Goal: Task Accomplishment & Management: Use online tool/utility

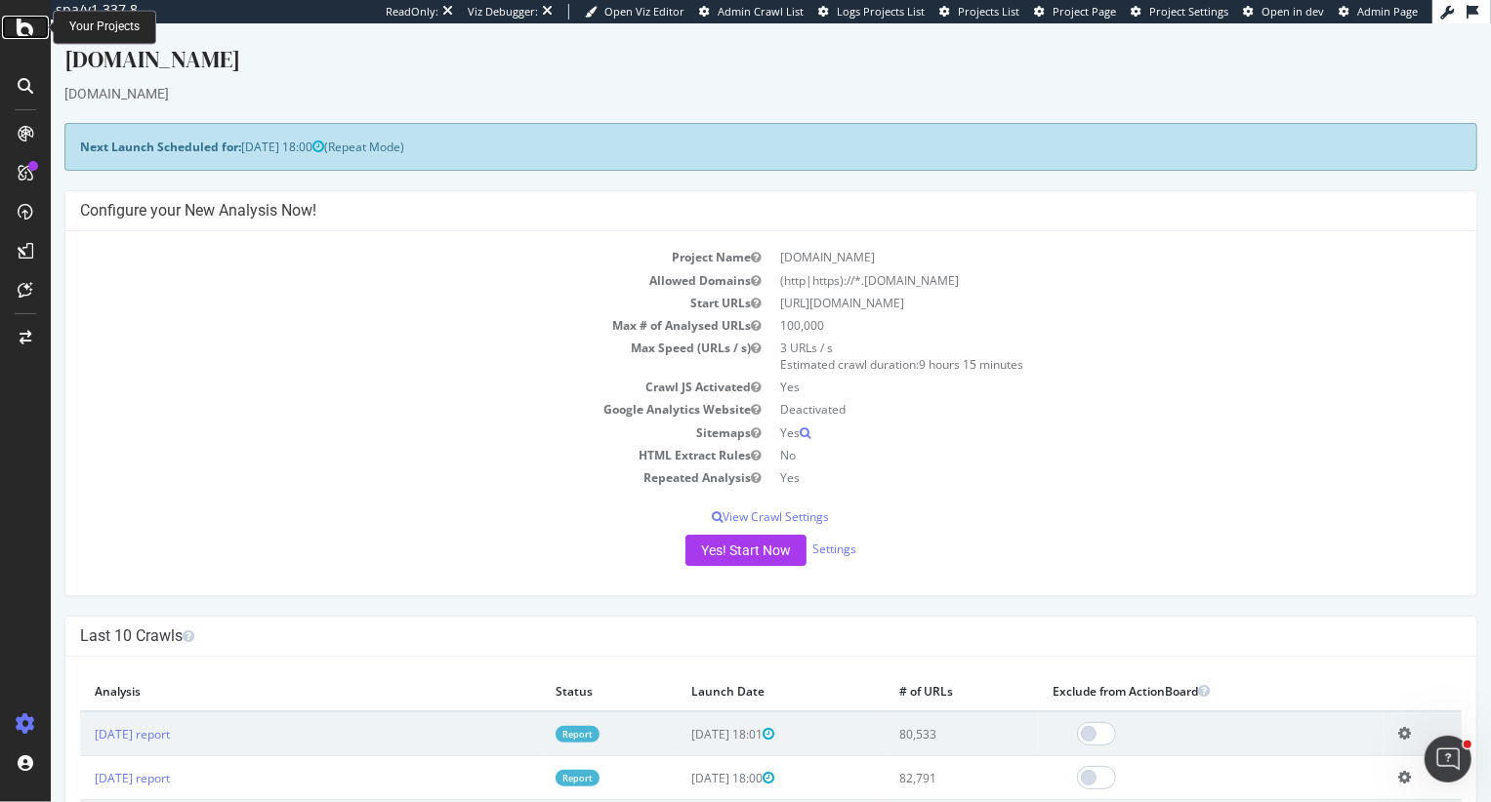
click at [21, 33] on icon at bounding box center [26, 27] width 18 height 23
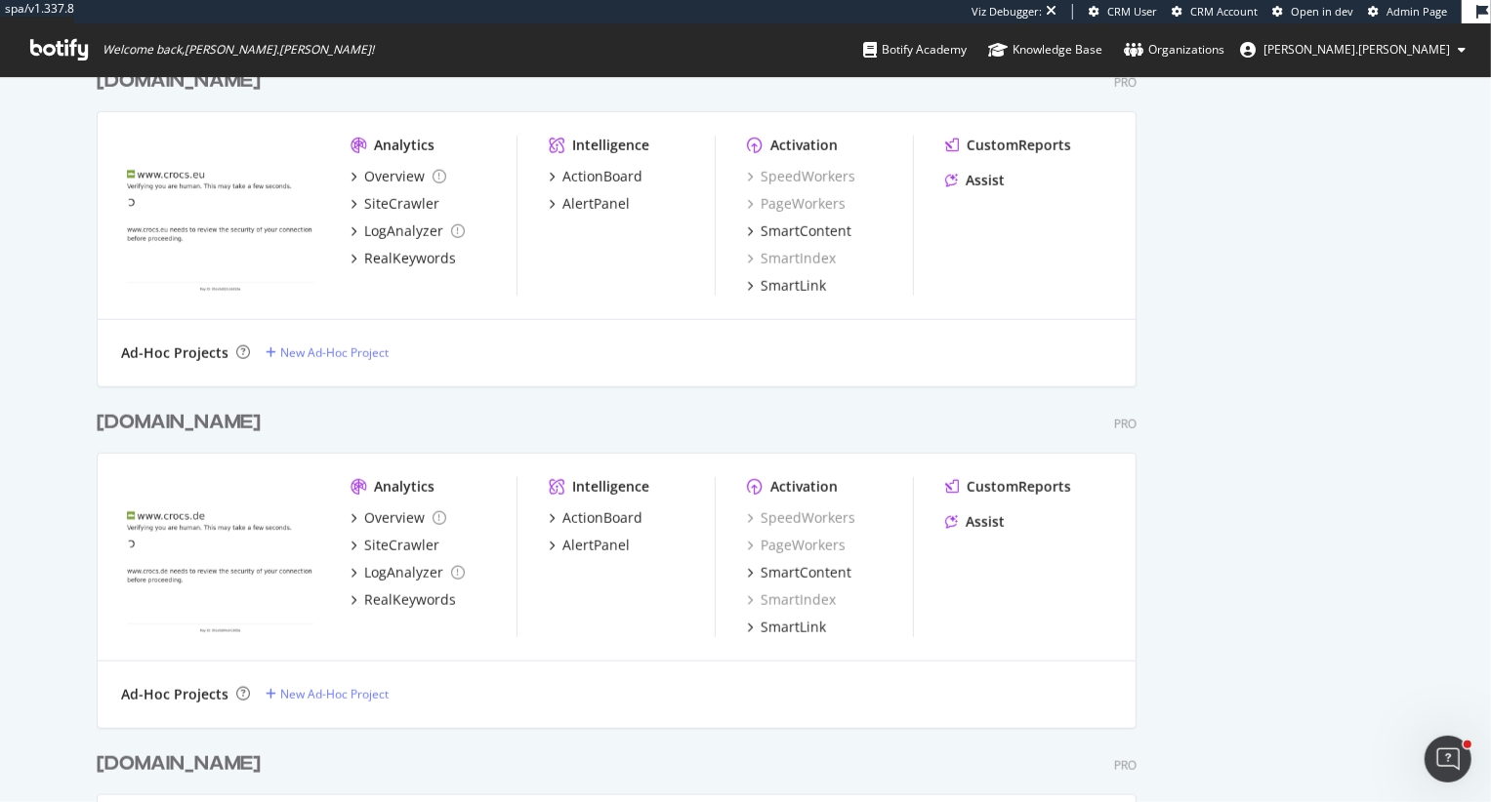
scroll to position [1126, 0]
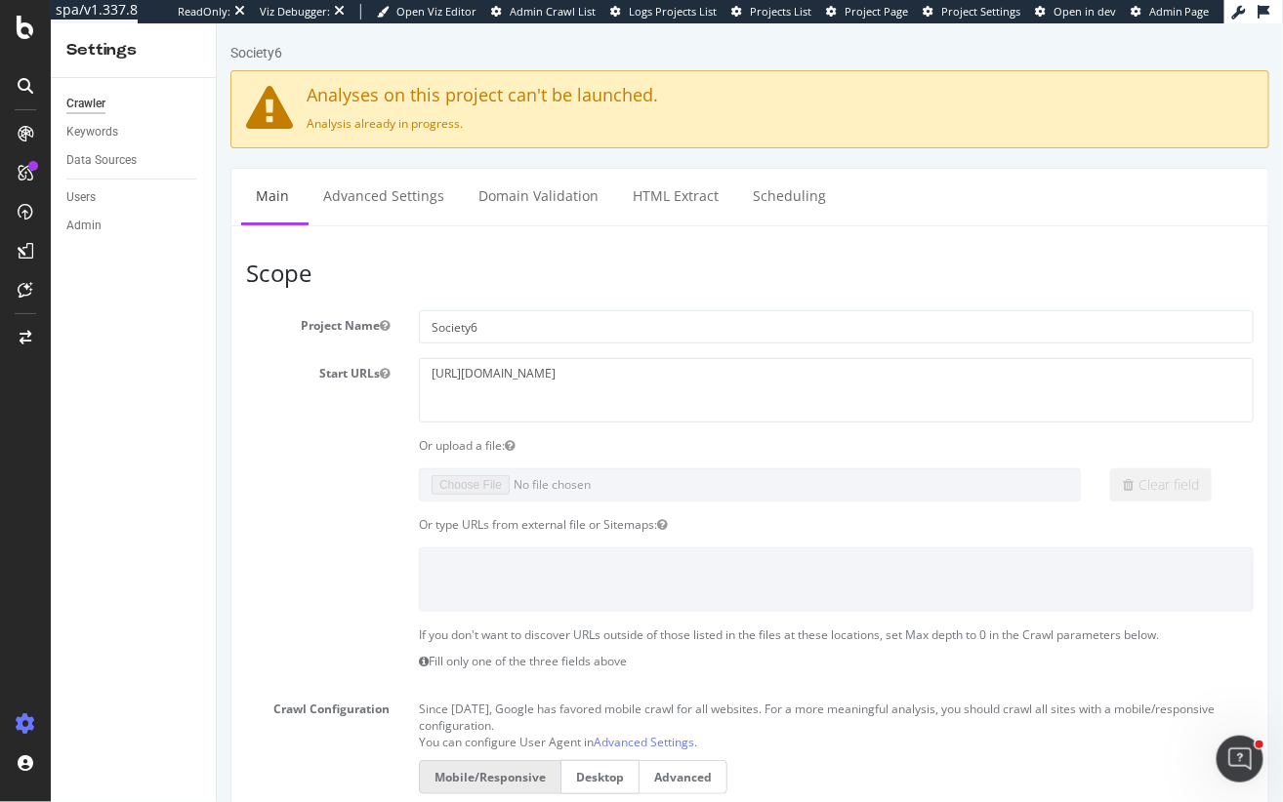
click at [900, 45] on div "Society6" at bounding box center [748, 55] width 1039 height 27
click at [138, 588] on div "Crawler Keywords Data Sources Users Admin" at bounding box center [133, 440] width 165 height 724
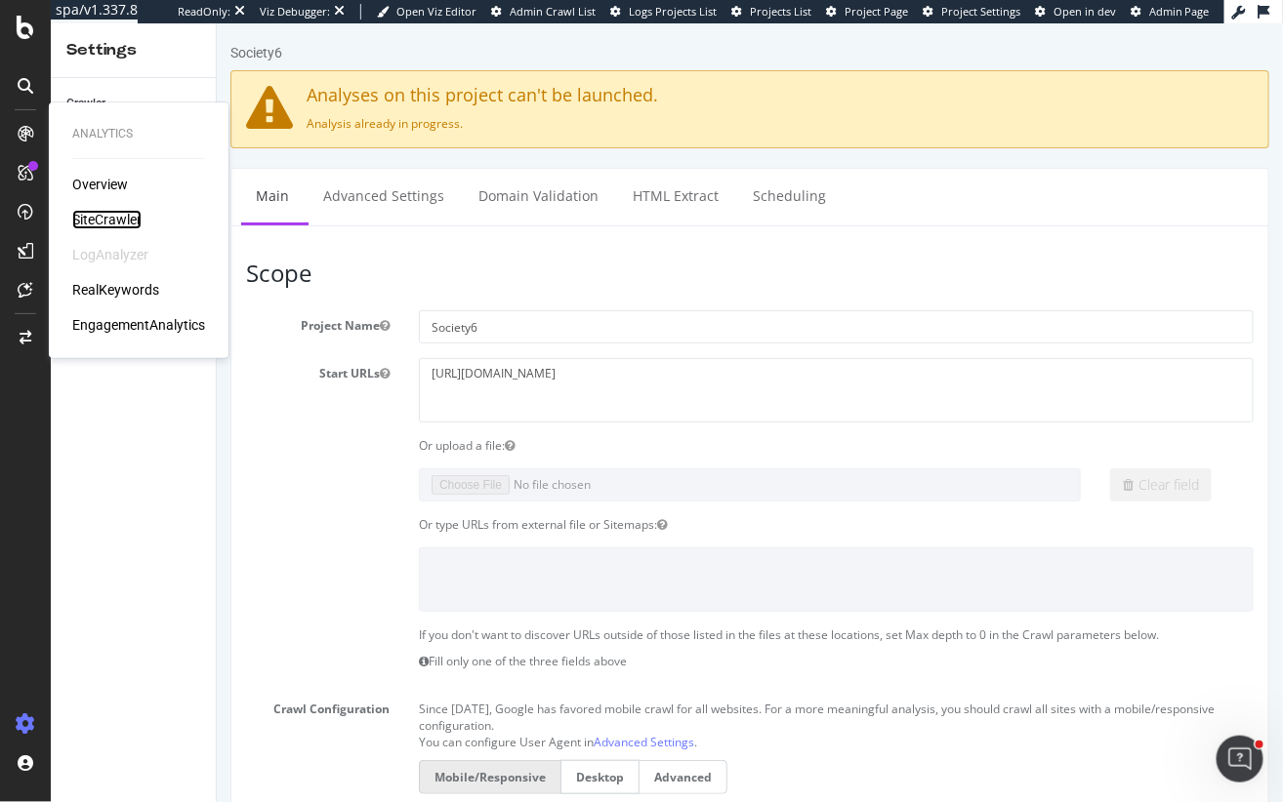
click at [108, 221] on div "SiteCrawler" at bounding box center [106, 220] width 69 height 20
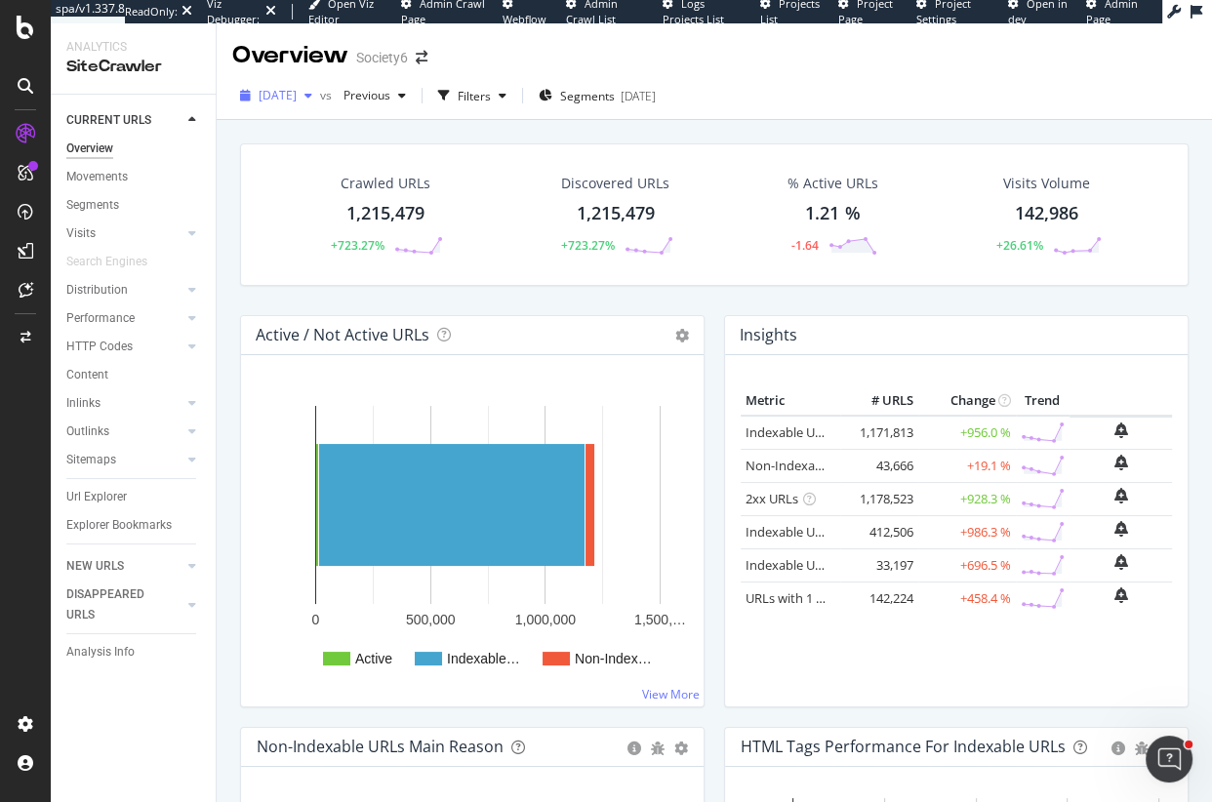
click at [297, 96] on span "[DATE]" at bounding box center [278, 95] width 38 height 17
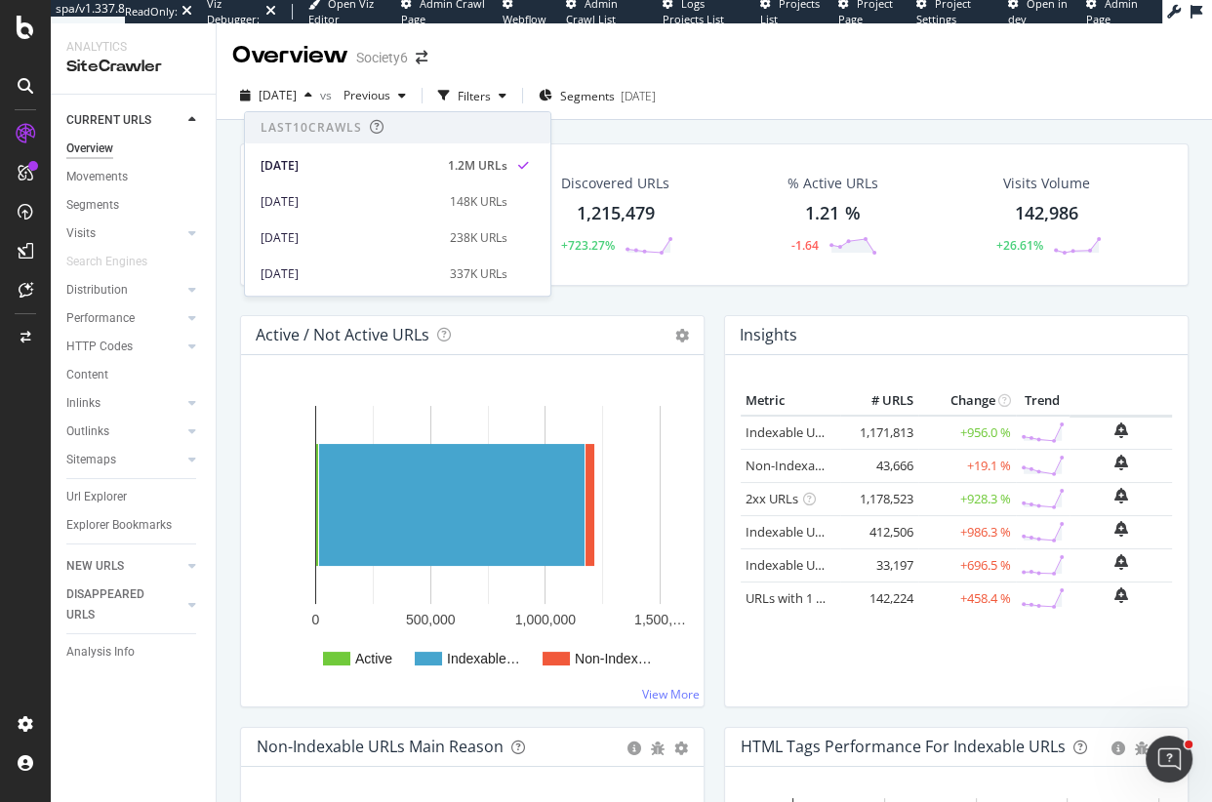
click at [634, 298] on div "Crawled URLs 1,215,479 +723.27% Discovered URLs 1,215,479 +723.27% % Active URL…" at bounding box center [714, 229] width 968 height 172
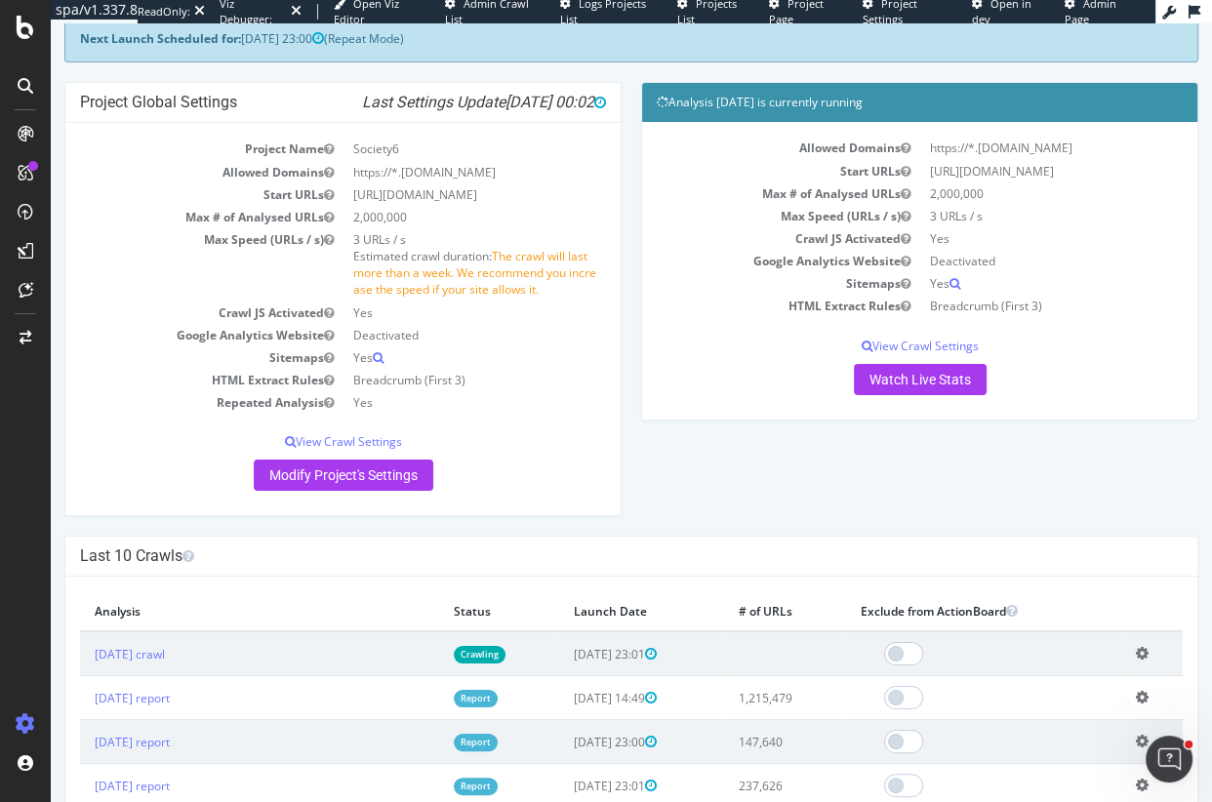
scroll to position [82, 0]
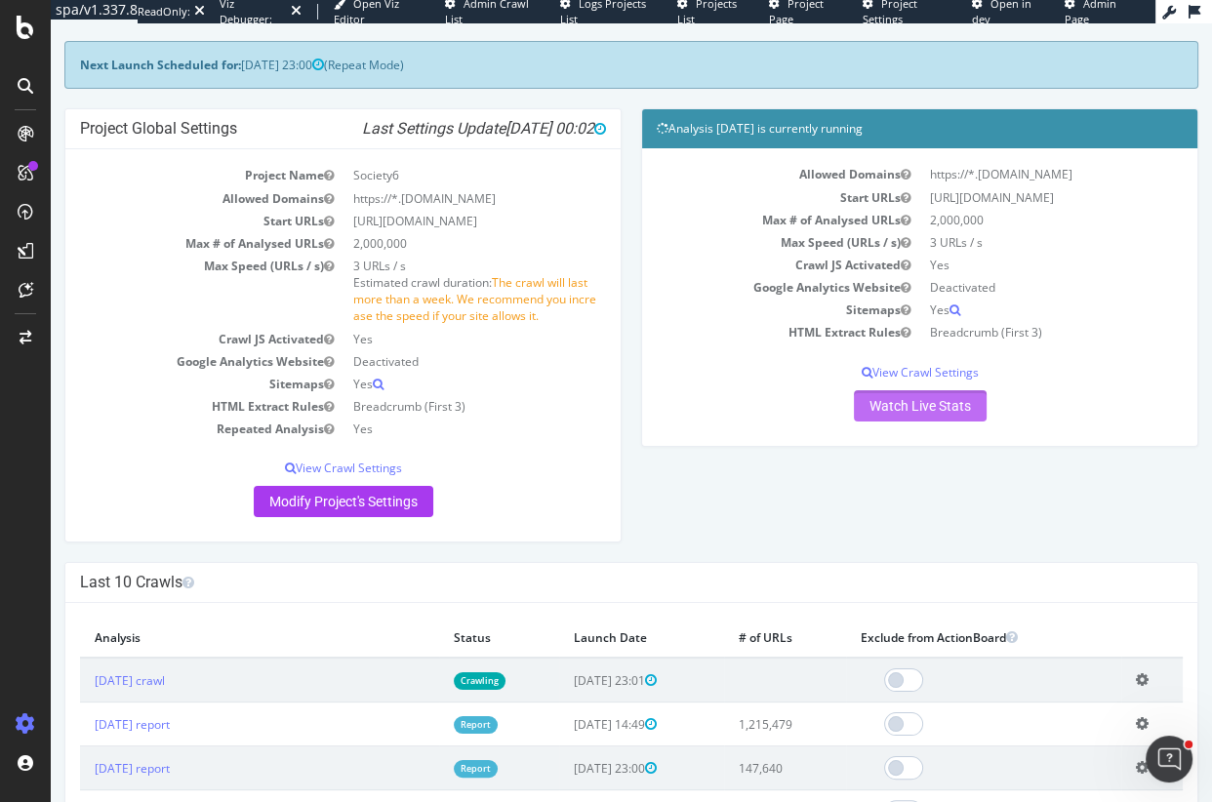
click at [931, 401] on link "Watch Live Stats" at bounding box center [920, 405] width 133 height 31
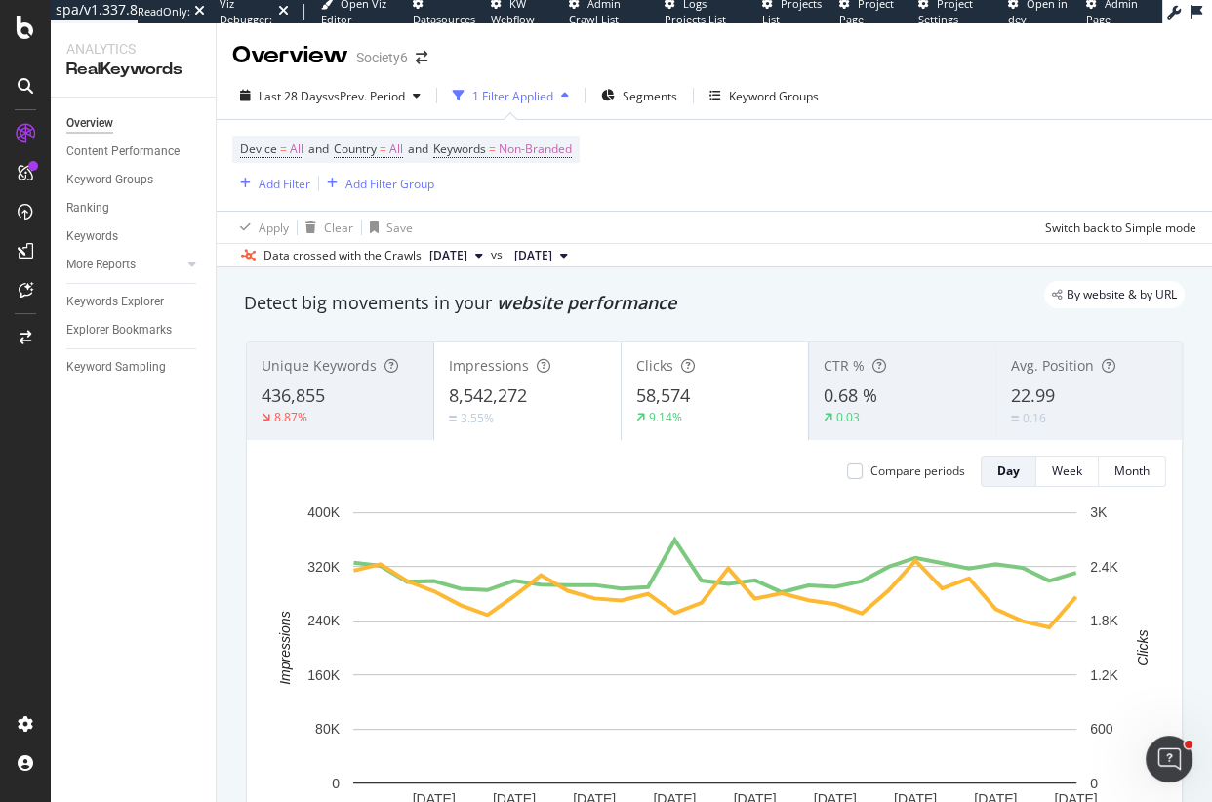
click at [970, 296] on div "By website & by URL" at bounding box center [705, 294] width 961 height 27
click at [132, 305] on div "Keywords Explorer" at bounding box center [115, 302] width 98 height 20
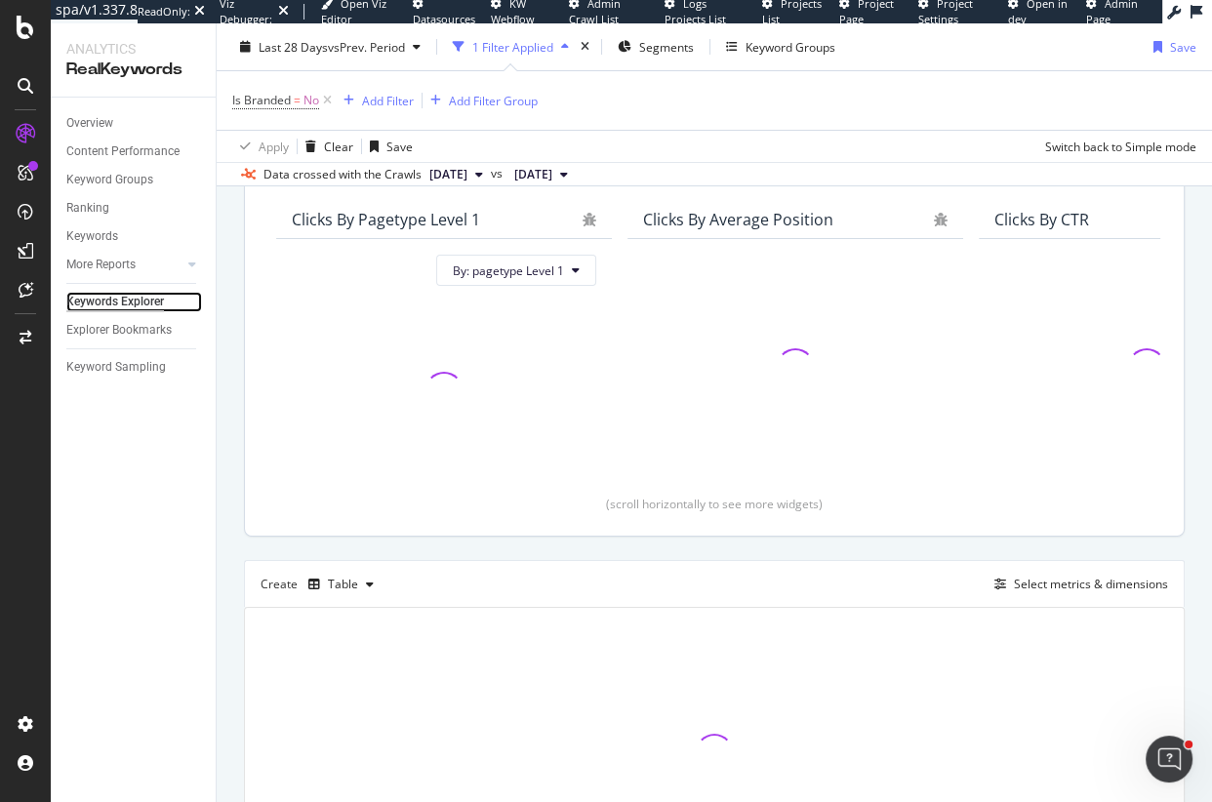
scroll to position [179, 0]
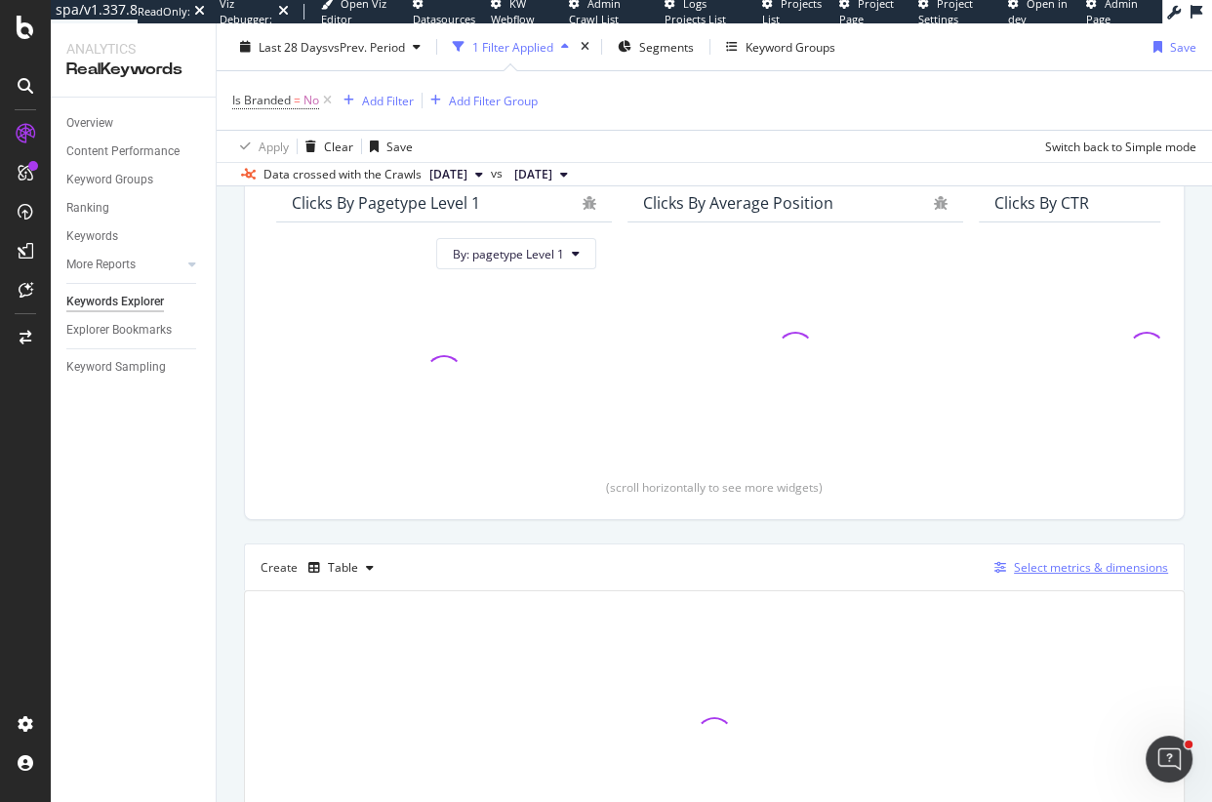
click at [1024, 571] on div "Select metrics & dimensions" at bounding box center [1091, 567] width 154 height 17
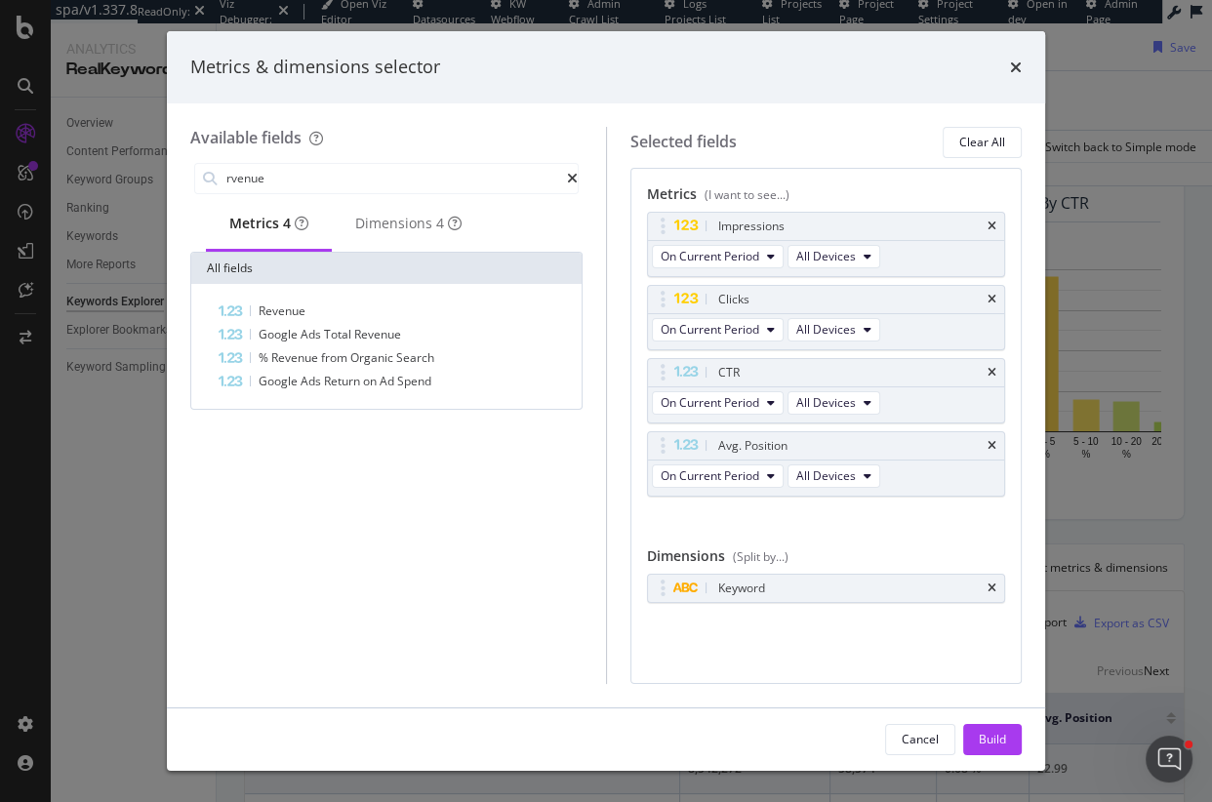
click at [976, 159] on div "Selected fields Clear All Metrics (I want to see...) Impressions On Current Per…" at bounding box center [814, 405] width 417 height 557
click at [987, 141] on div "Clear All" at bounding box center [983, 142] width 46 height 17
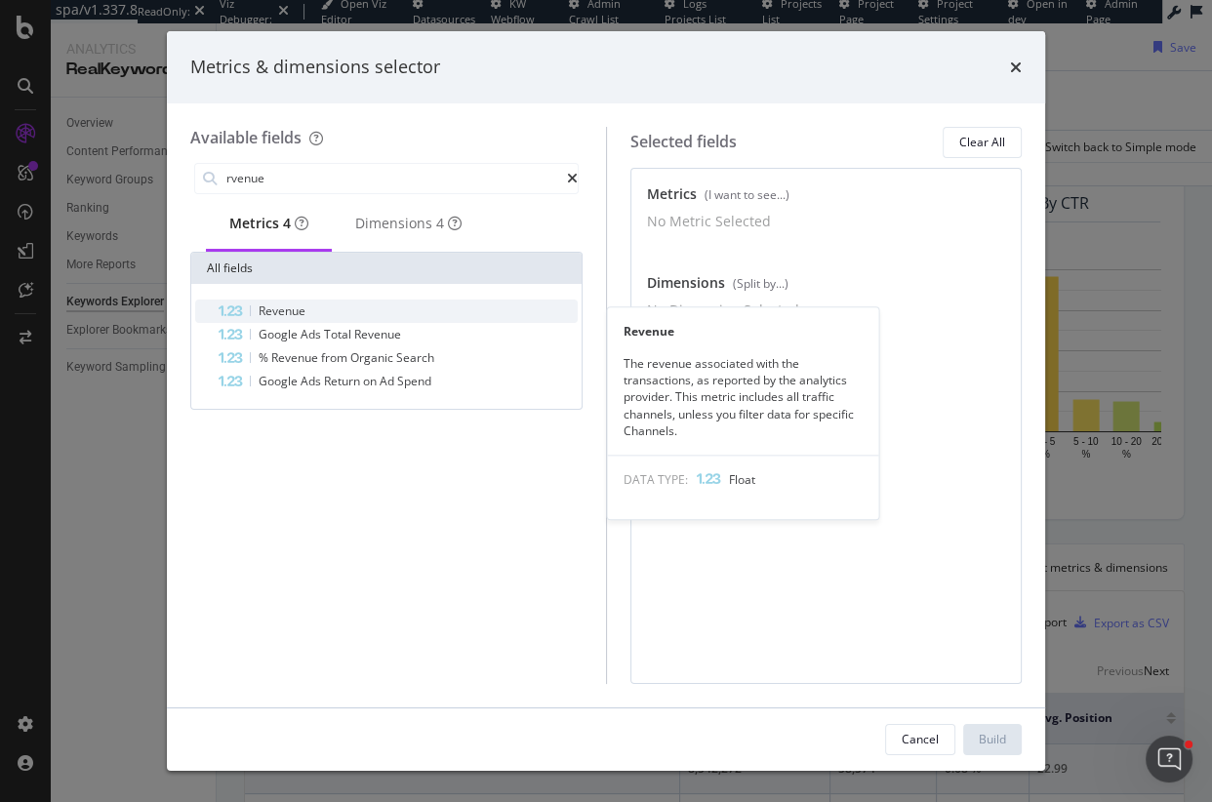
click at [315, 318] on div "Revenue" at bounding box center [398, 311] width 359 height 23
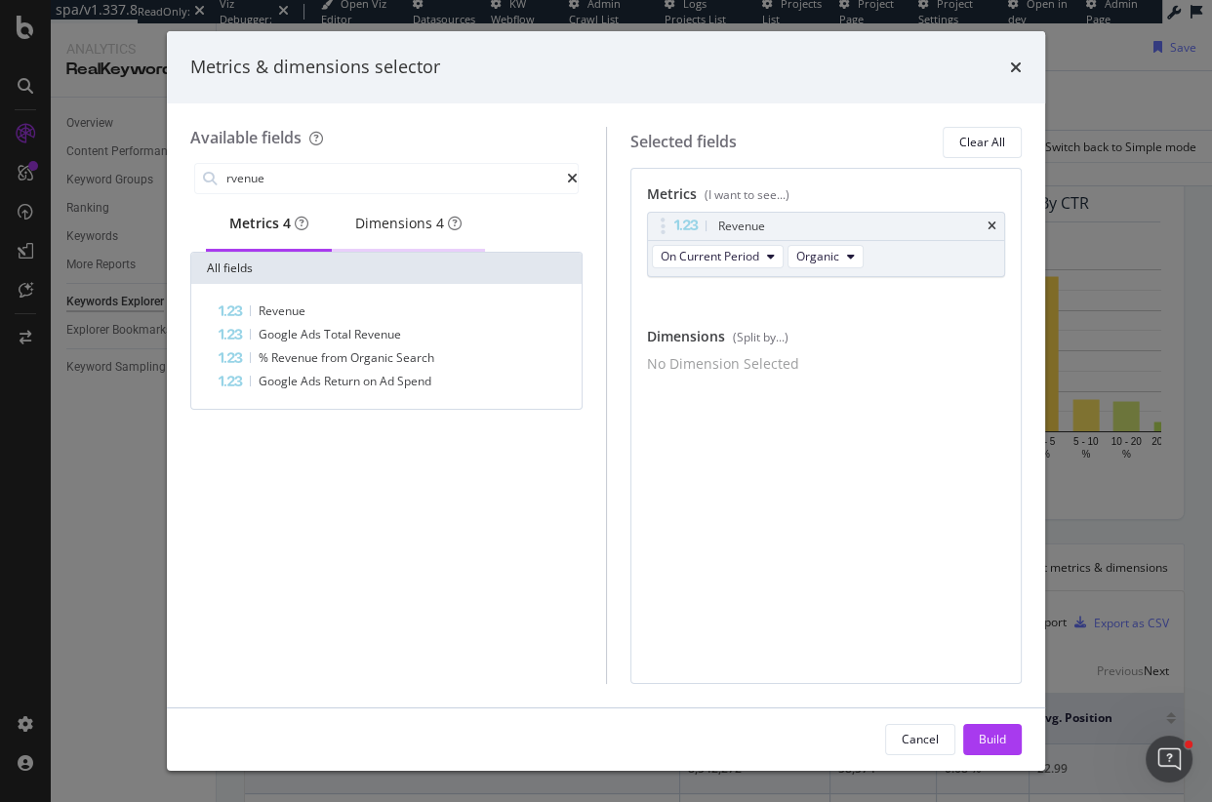
click at [381, 231] on div "Dimensions 4" at bounding box center [408, 224] width 106 height 20
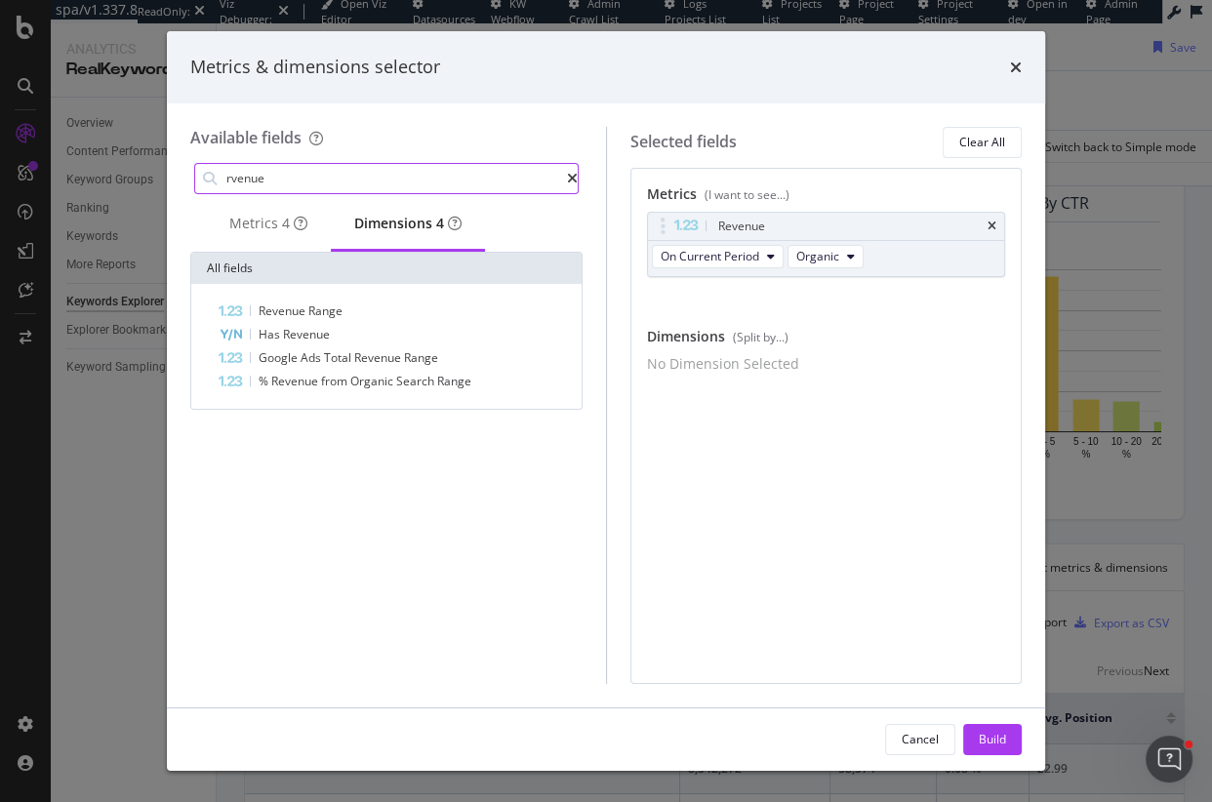
click at [353, 176] on input "rvenue" at bounding box center [396, 178] width 343 height 29
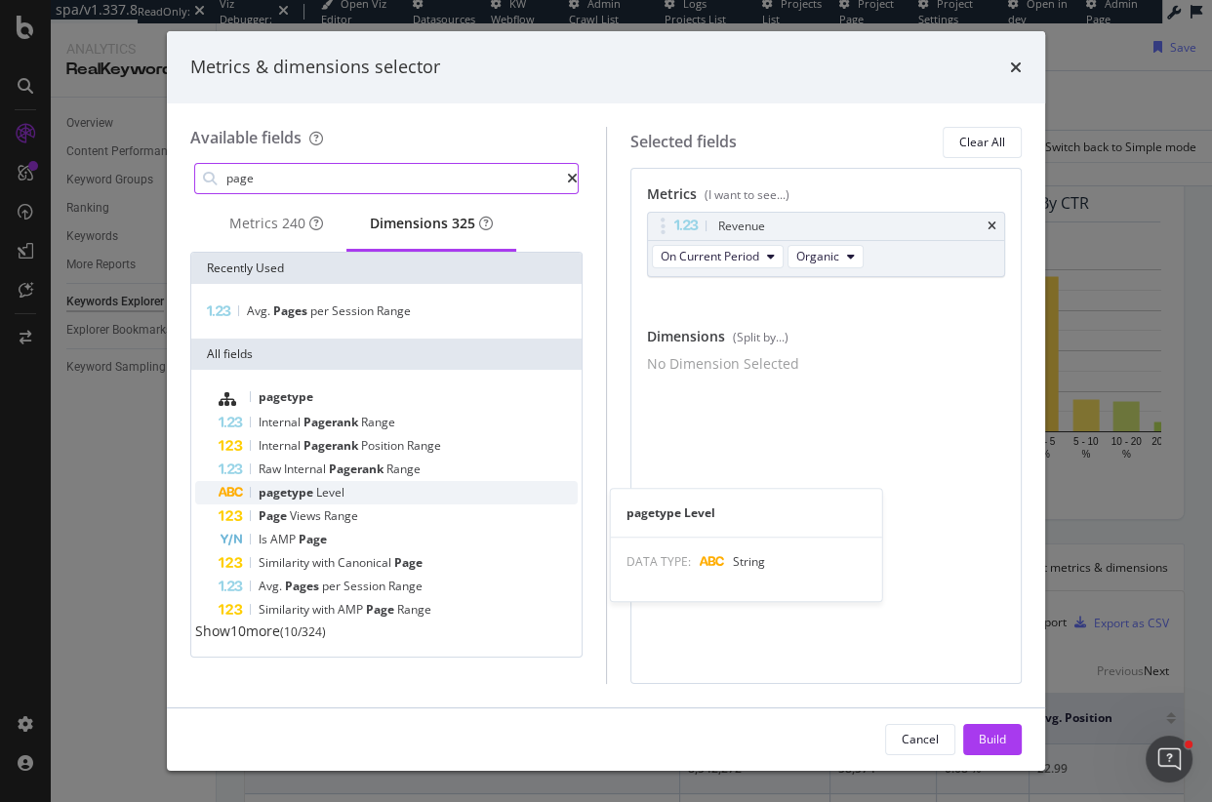
type input "page"
click at [307, 500] on span "pagetype" at bounding box center [288, 492] width 58 height 17
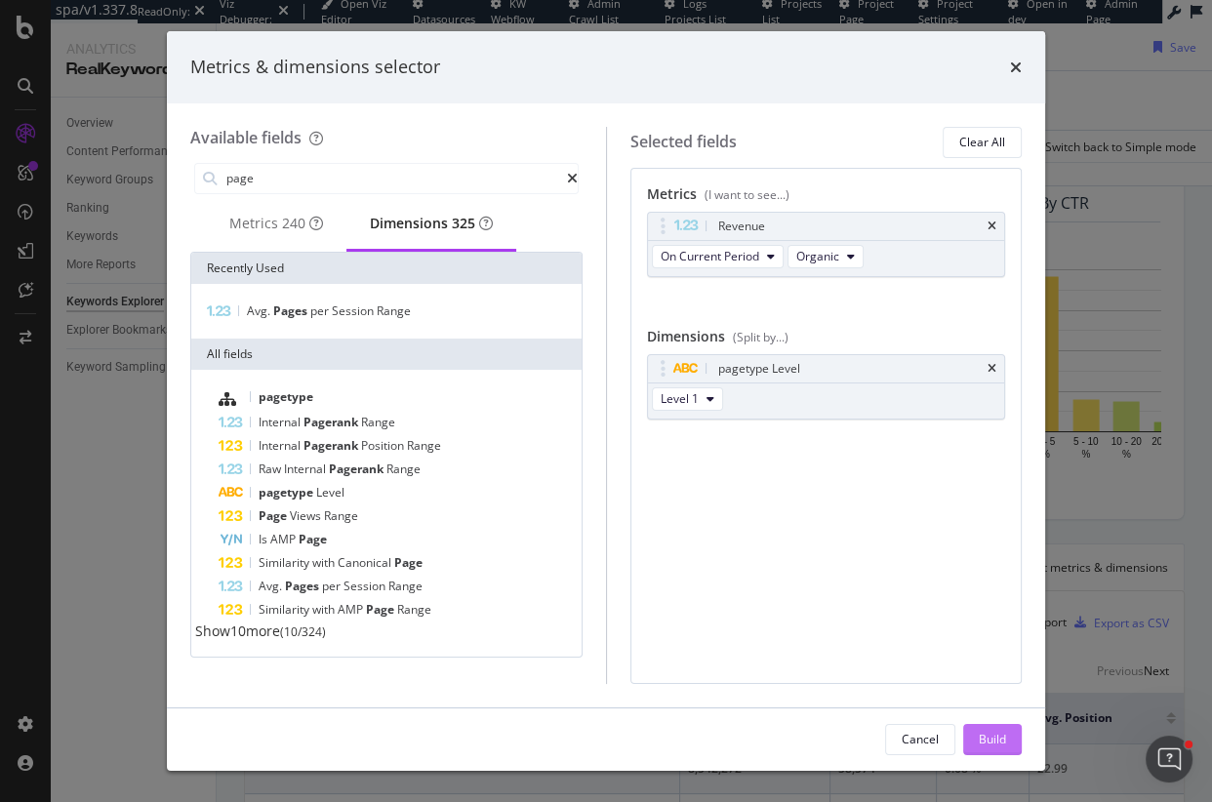
click at [993, 743] on div "Build" at bounding box center [992, 739] width 27 height 17
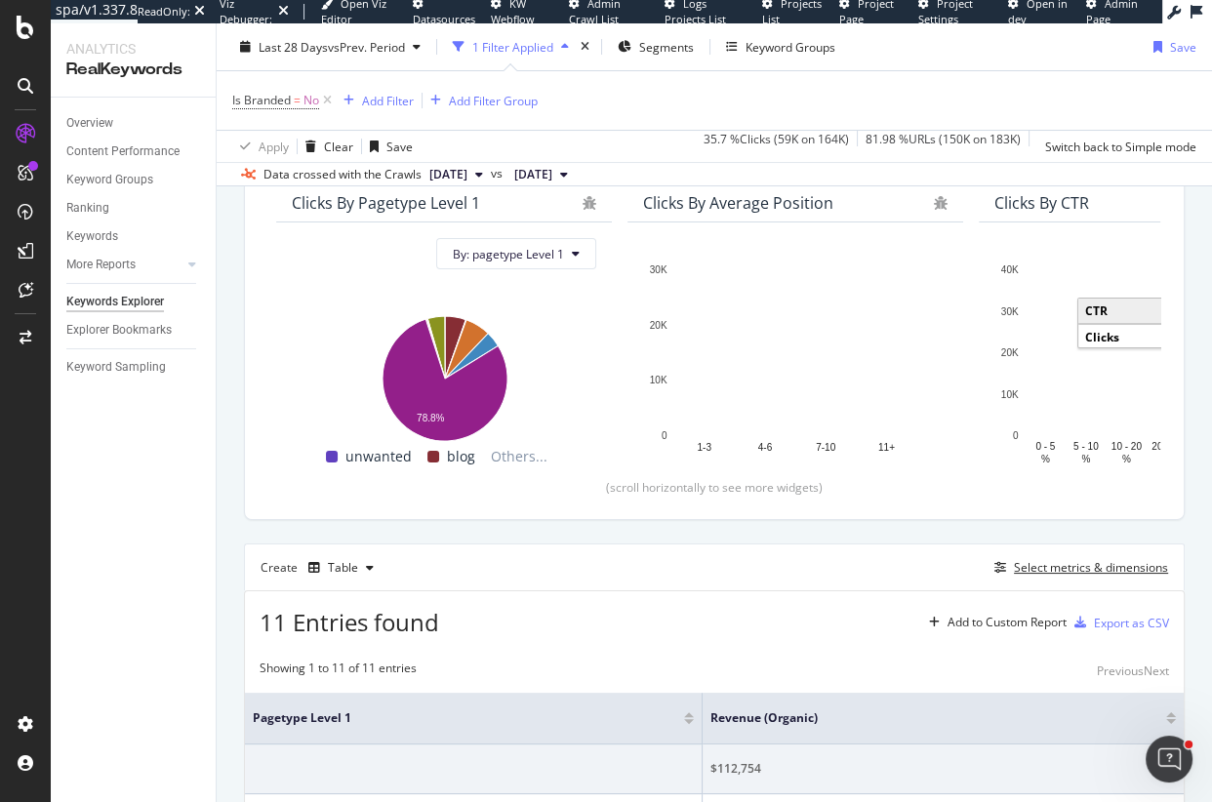
scroll to position [254, 0]
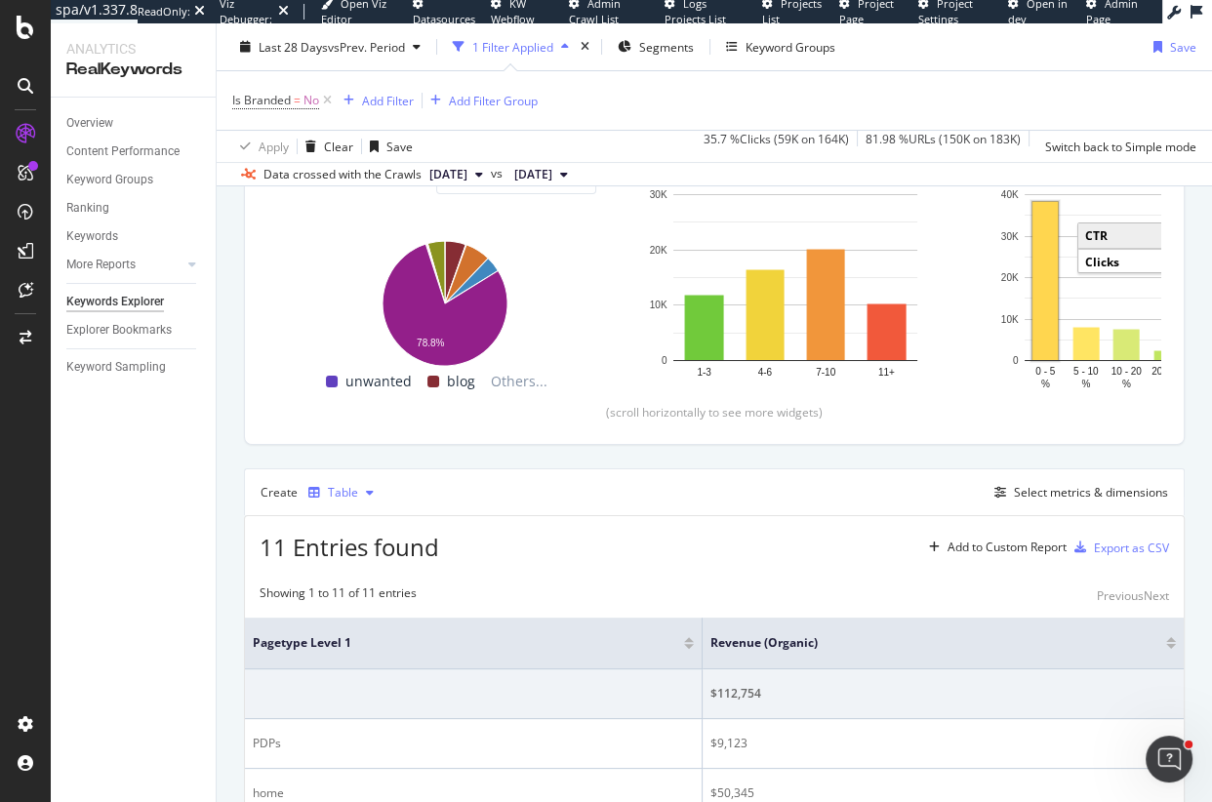
click at [341, 499] on div "Table" at bounding box center [343, 493] width 30 height 12
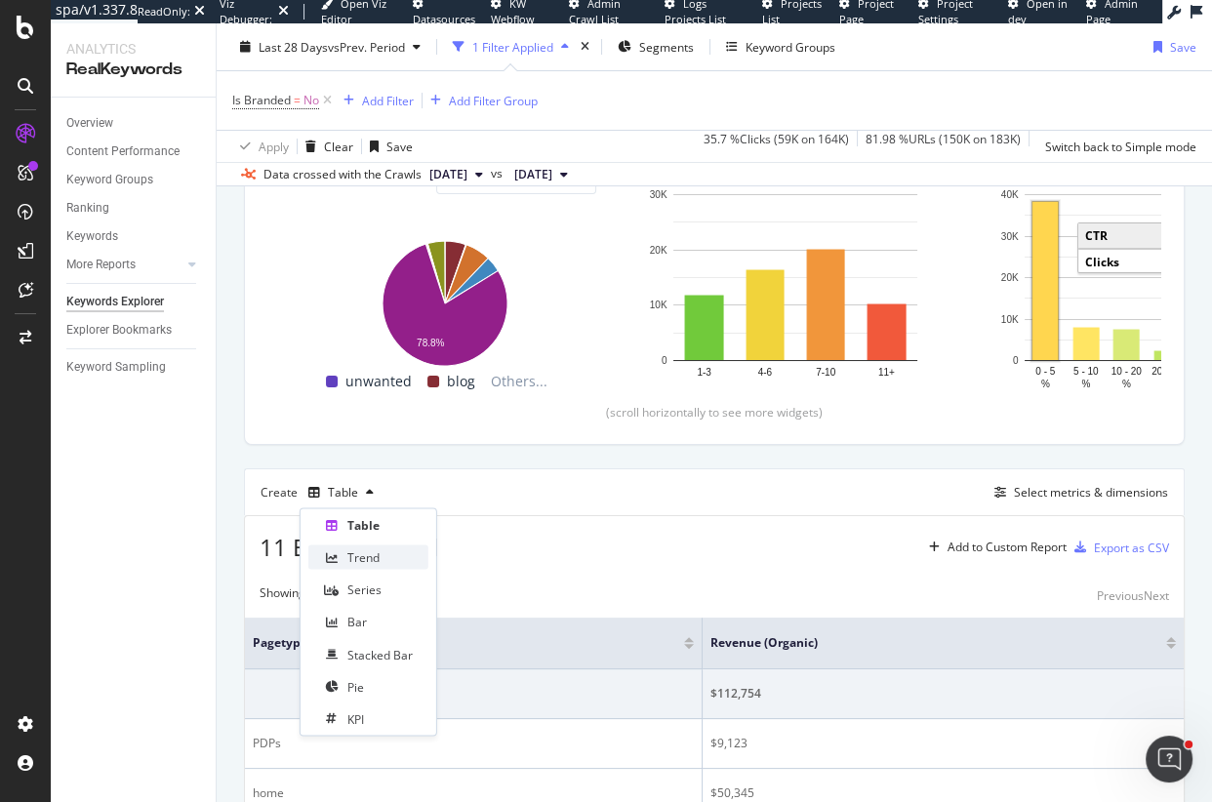
click at [348, 559] on div "Trend" at bounding box center [364, 558] width 32 height 17
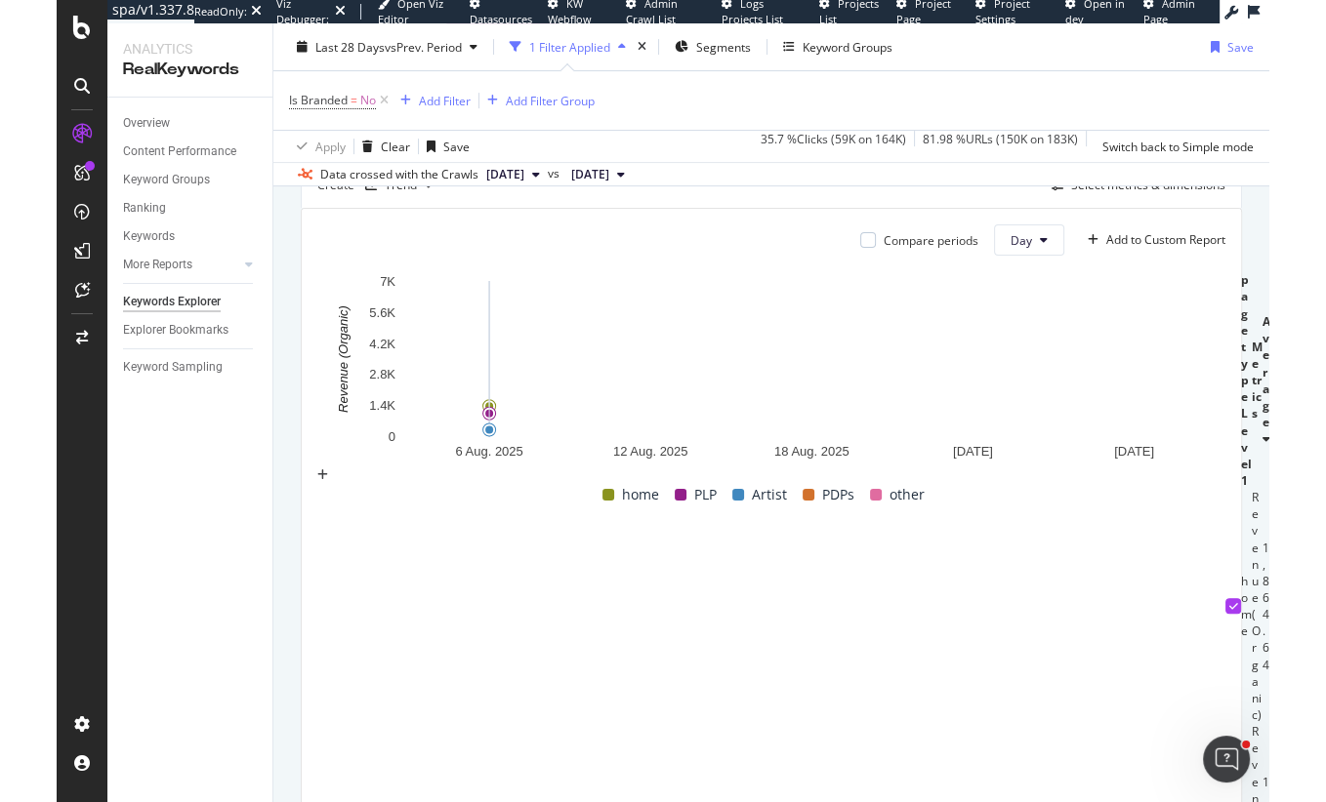
scroll to position [565, 0]
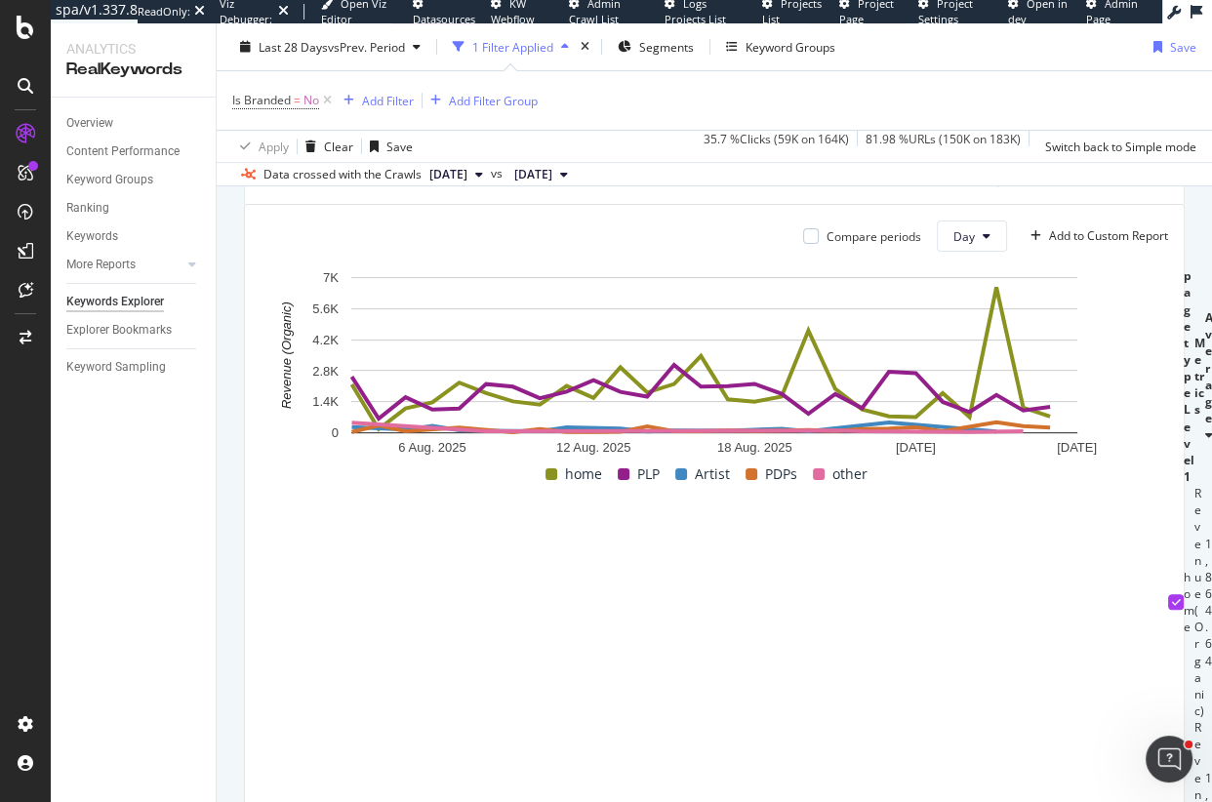
click at [232, 228] on div "By website & by URL Top Charts Clicks By pagetype Level 1 By: pagetype Level 1 …" at bounding box center [715, 353] width 996 height 1366
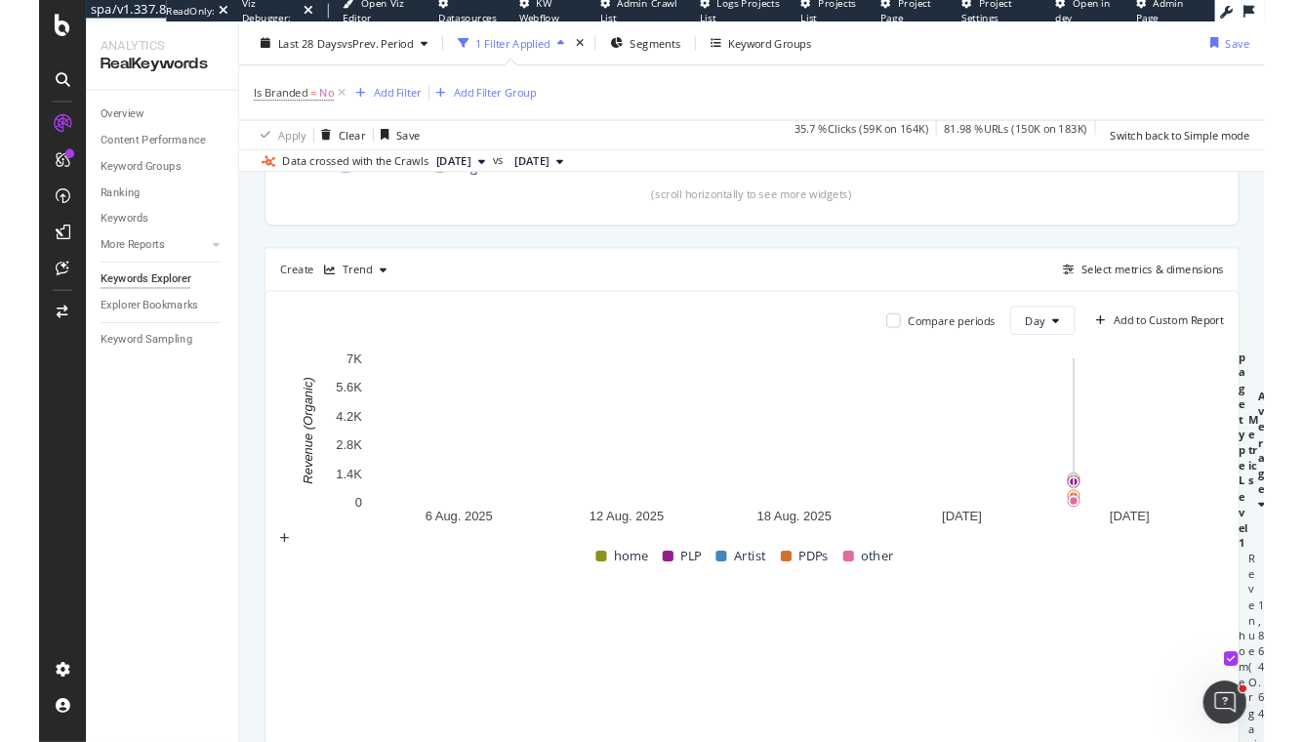
scroll to position [451, 0]
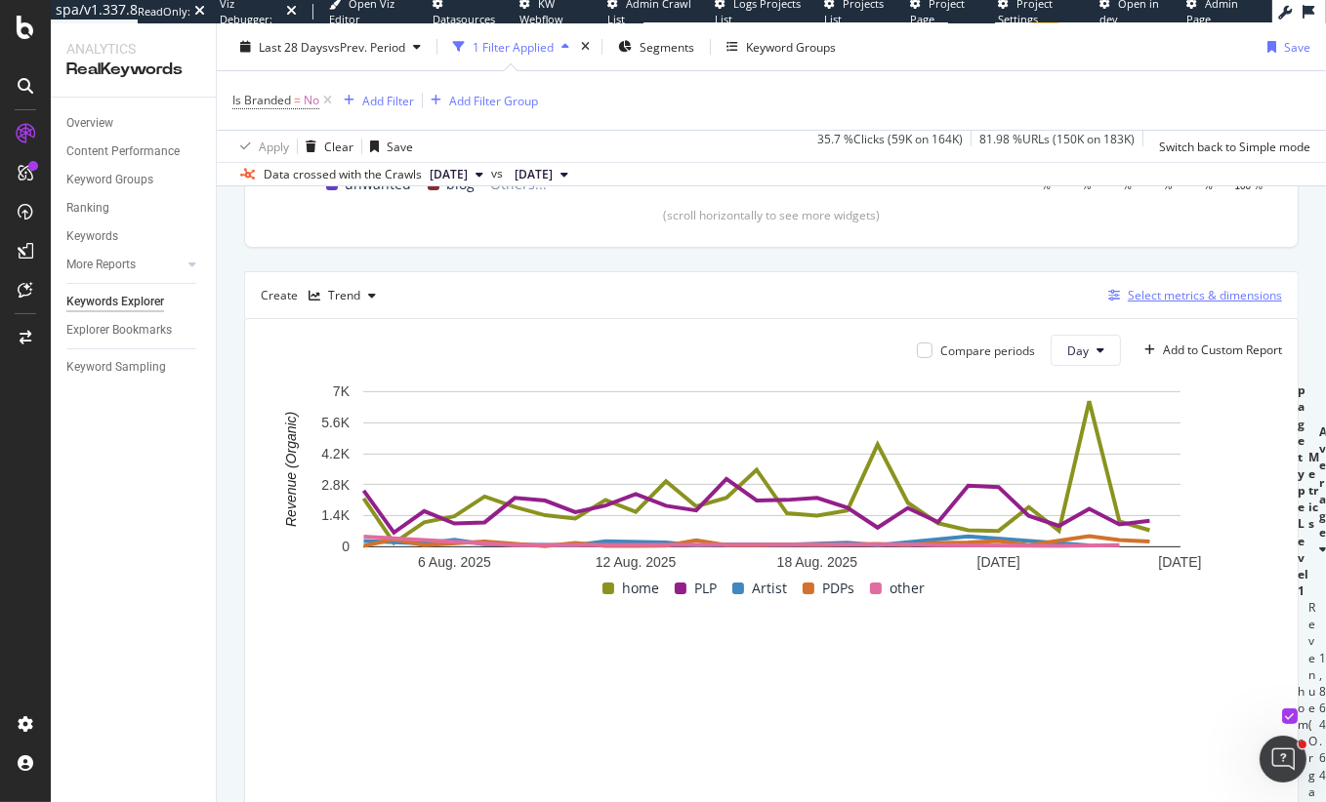
click at [1151, 298] on div "Select metrics & dimensions" at bounding box center [1204, 295] width 154 height 17
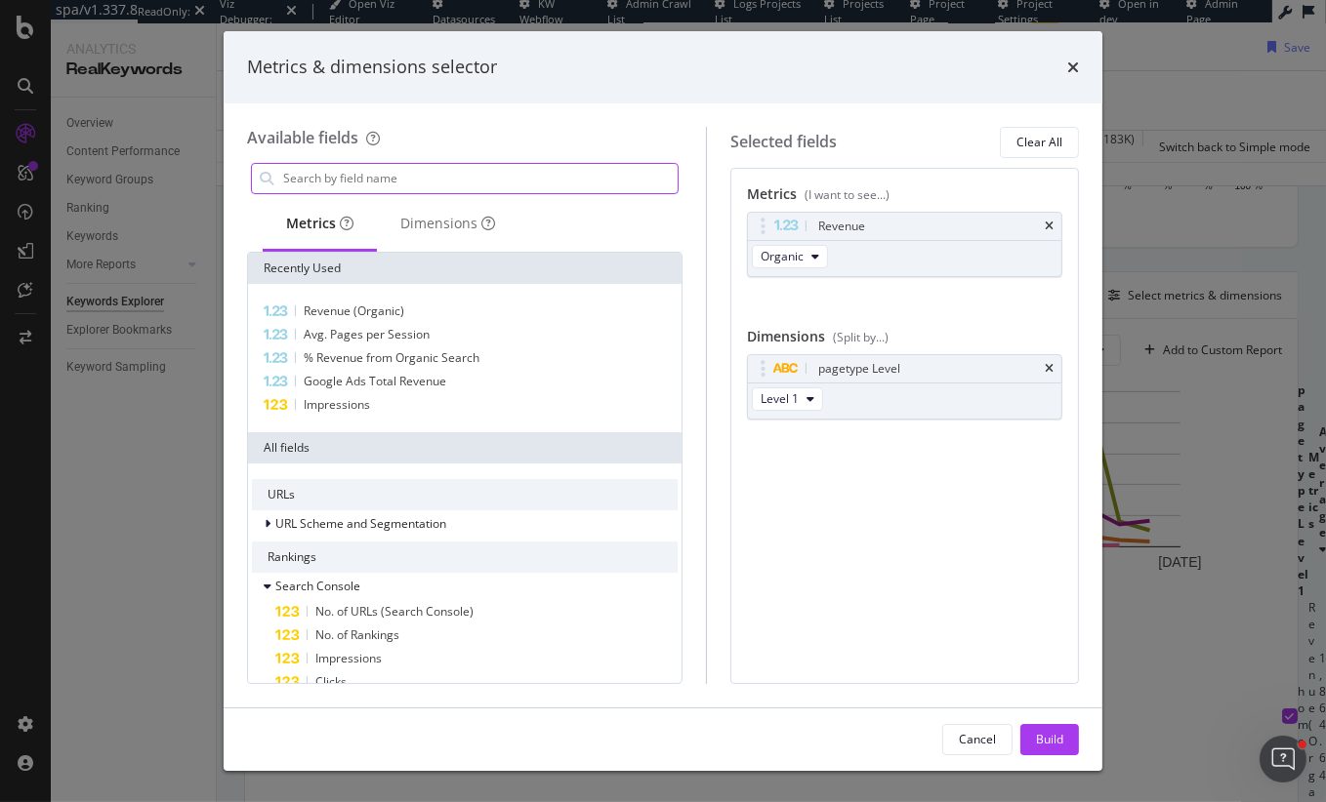
click at [499, 164] on input "modal" at bounding box center [479, 178] width 396 height 29
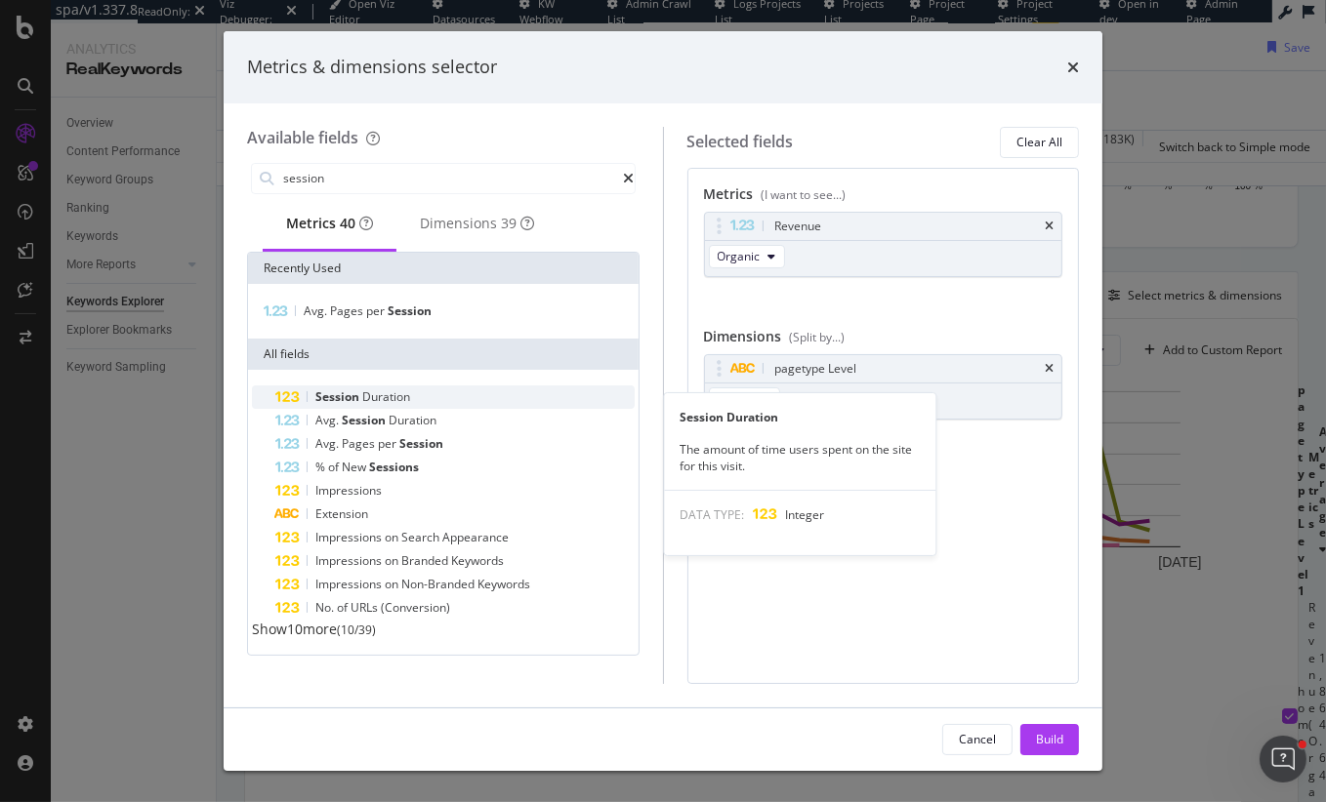
type input "session"
click at [388, 396] on span "Duration" at bounding box center [386, 397] width 48 height 17
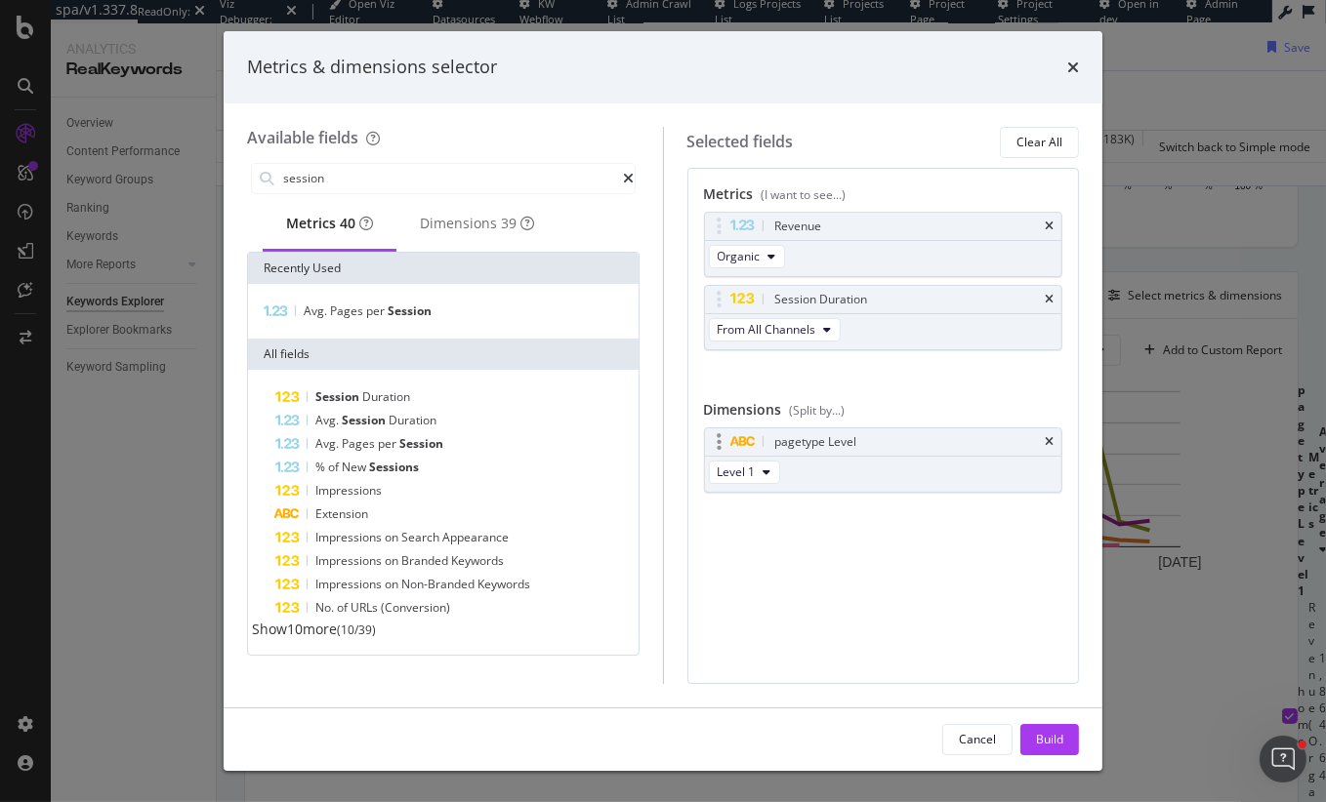
click at [1056, 440] on div "pagetype Level" at bounding box center [883, 442] width 357 height 27
click at [1049, 443] on icon "times" at bounding box center [1048, 442] width 9 height 12
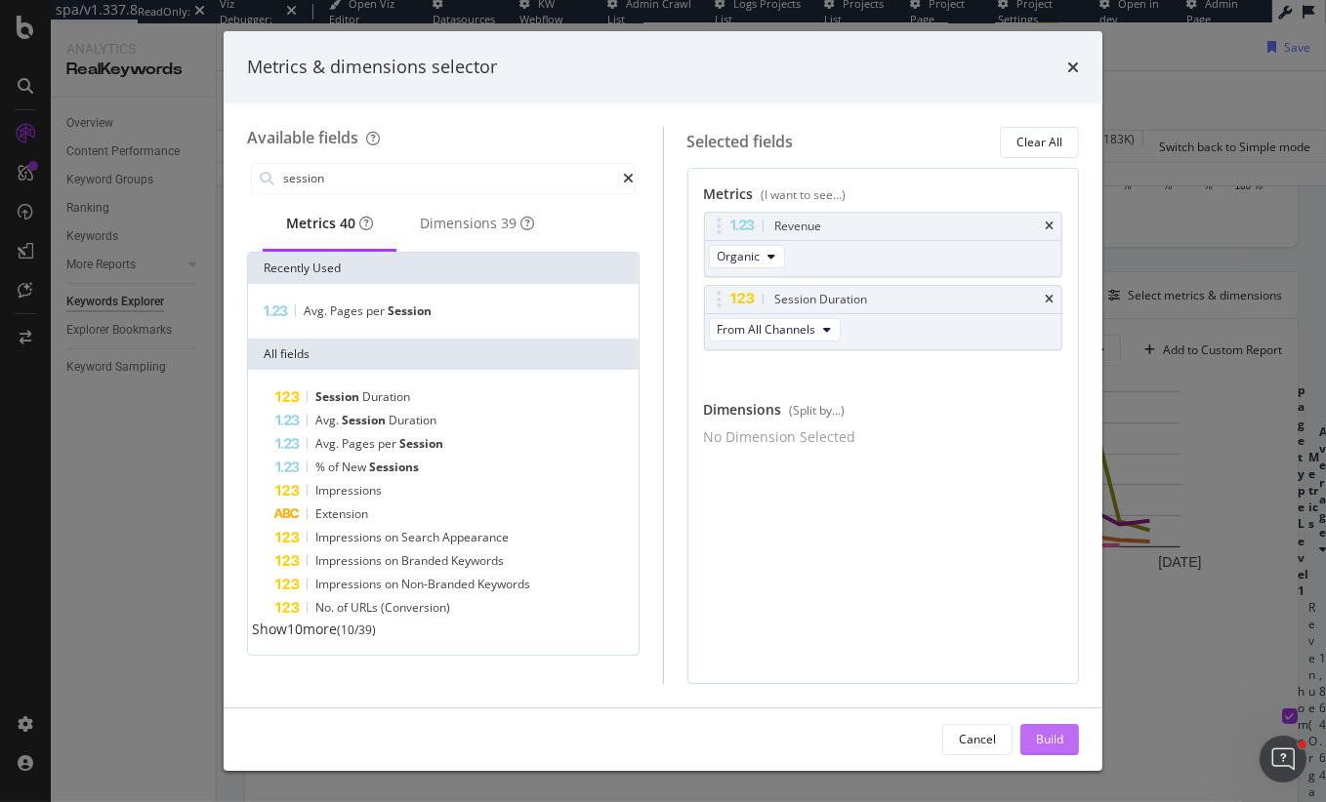
click at [1047, 743] on div "Build" at bounding box center [1049, 739] width 27 height 17
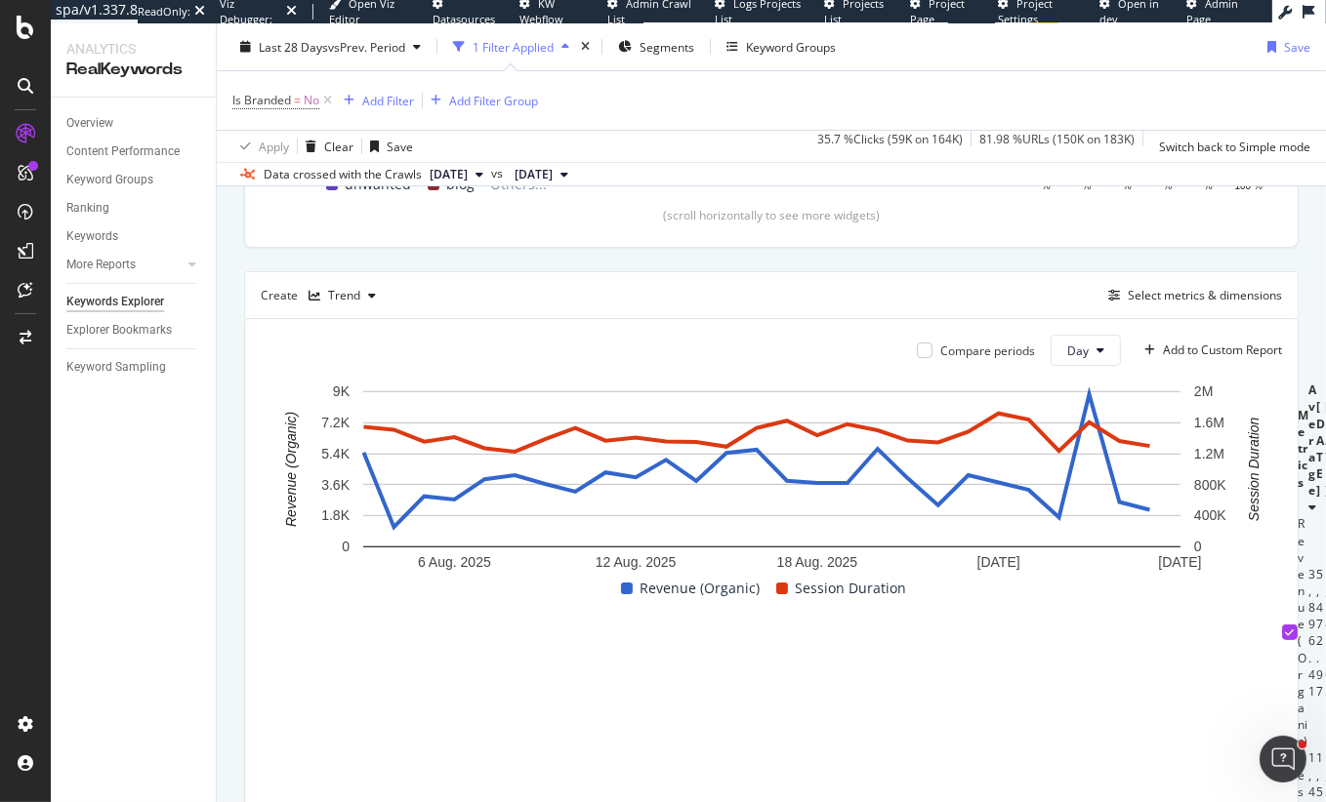
click at [48, 603] on div at bounding box center [25, 413] width 47 height 591
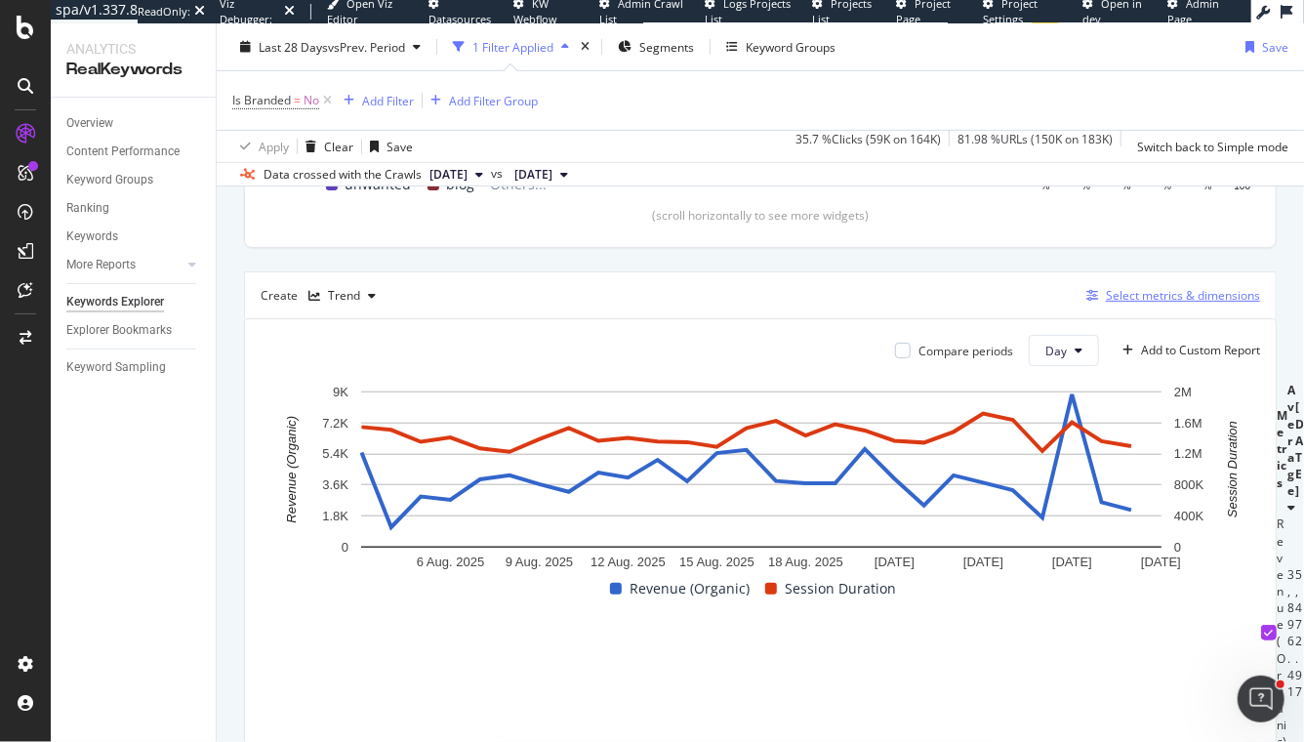
click at [1178, 306] on button "Select metrics & dimensions" at bounding box center [1170, 295] width 182 height 23
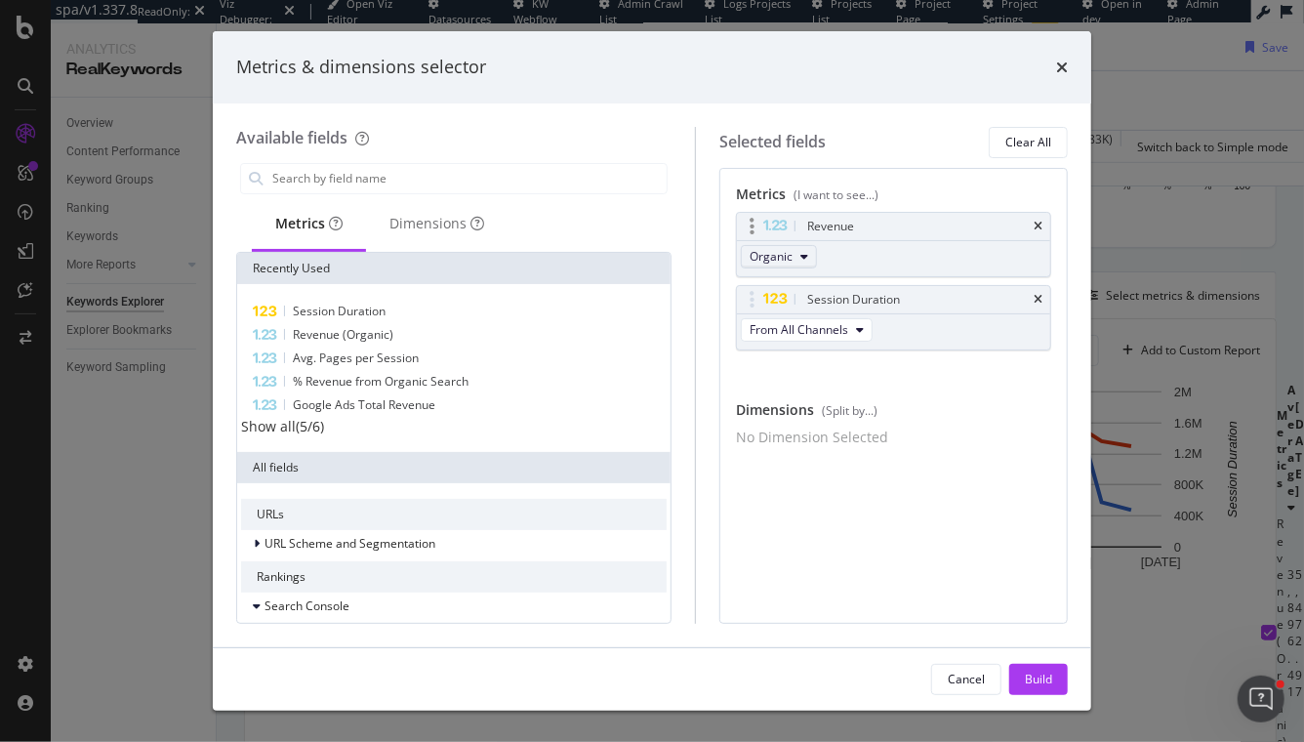
click at [783, 262] on span "Organic" at bounding box center [771, 256] width 43 height 17
click at [901, 372] on div "Revenue Organic Session Duration From All Channels You can use this field as a …" at bounding box center [893, 302] width 315 height 181
click at [825, 326] on span "From All Channels" at bounding box center [799, 329] width 99 height 17
click at [786, 399] on span "Organic" at bounding box center [810, 400] width 102 height 18
click at [1028, 673] on div "Build" at bounding box center [1038, 679] width 27 height 17
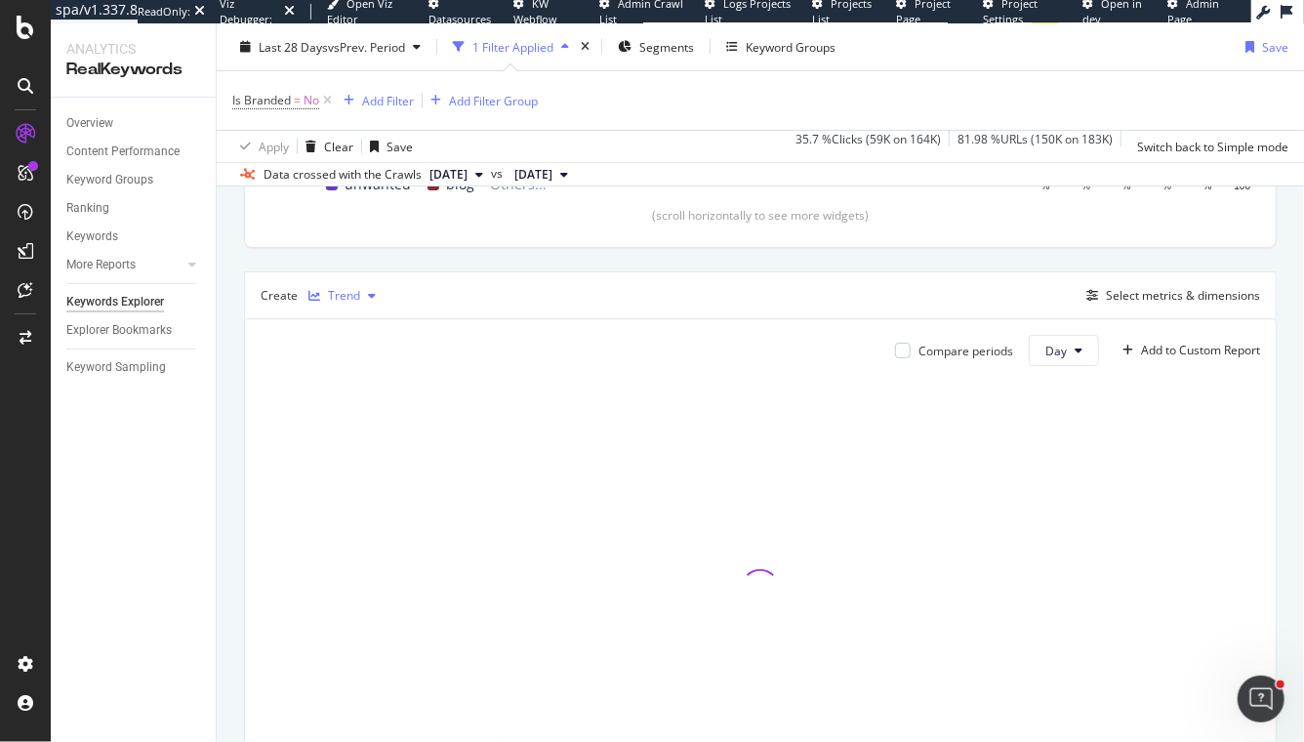
click at [347, 285] on div "Trend" at bounding box center [342, 295] width 83 height 29
click at [535, 262] on div "Top Charts Clicks By pagetype Level 1 By: pagetype Level 1 Hold CMD (⌘) while c…" at bounding box center [760, 326] width 1033 height 971
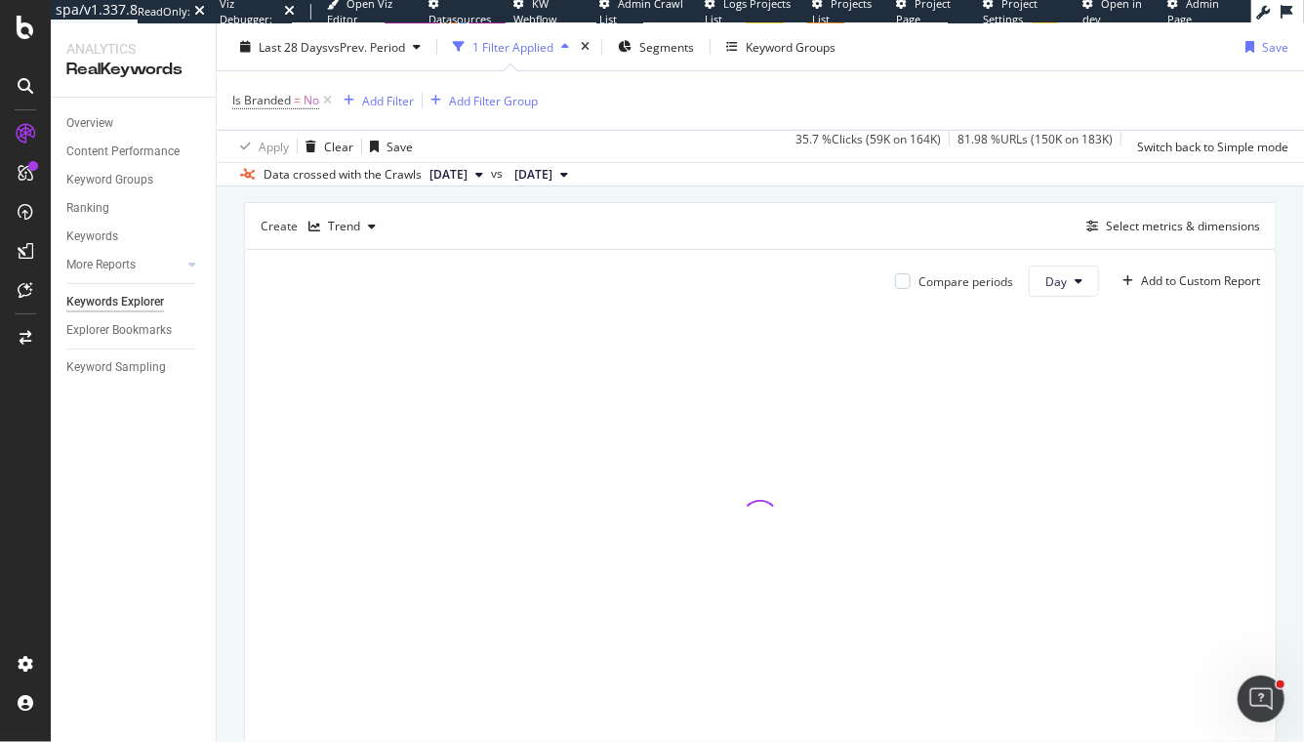
scroll to position [511, 0]
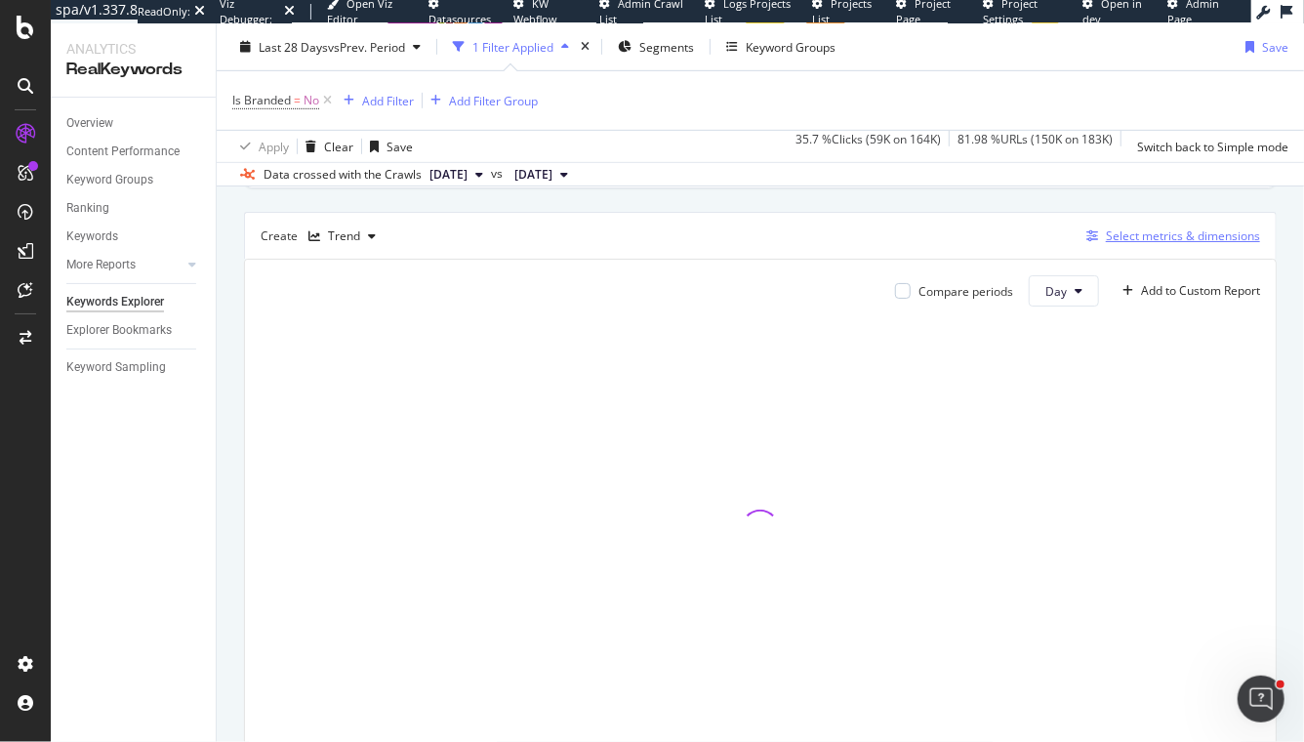
click at [1136, 241] on div "Select metrics & dimensions" at bounding box center [1183, 235] width 154 height 17
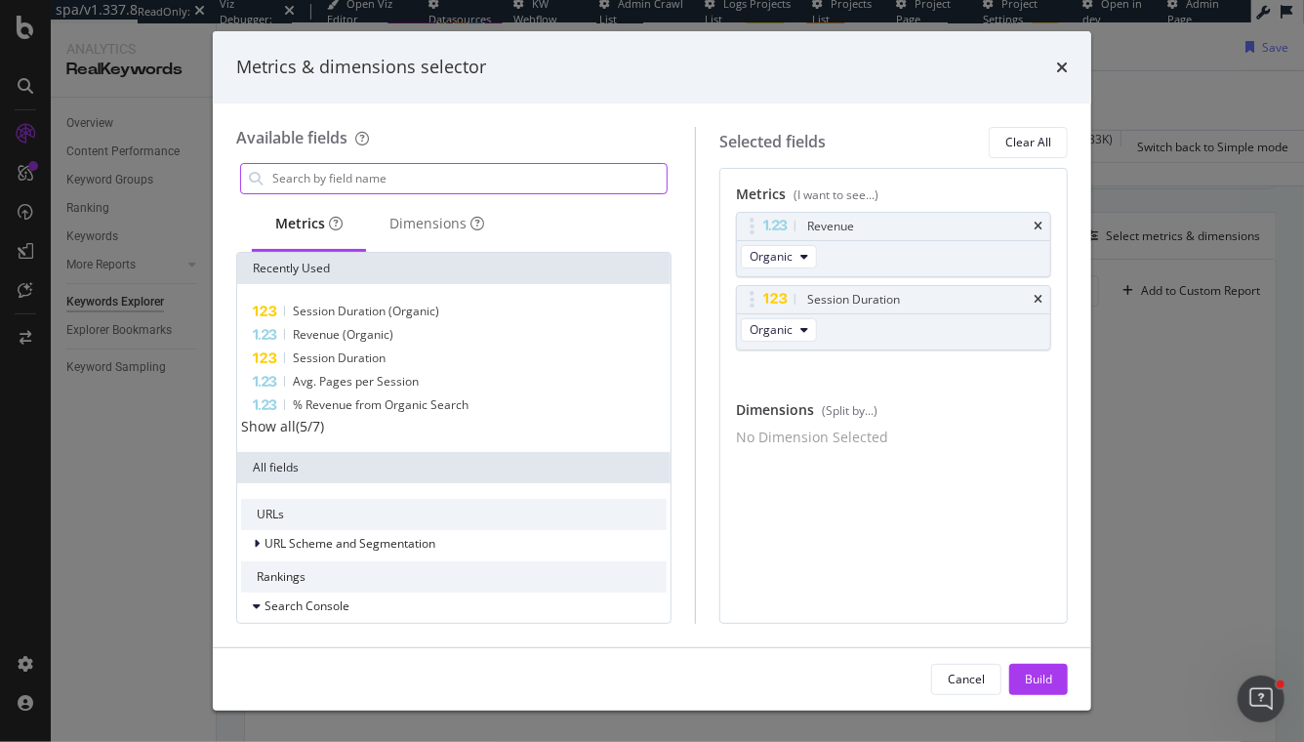
click at [369, 172] on input "modal" at bounding box center [468, 178] width 396 height 29
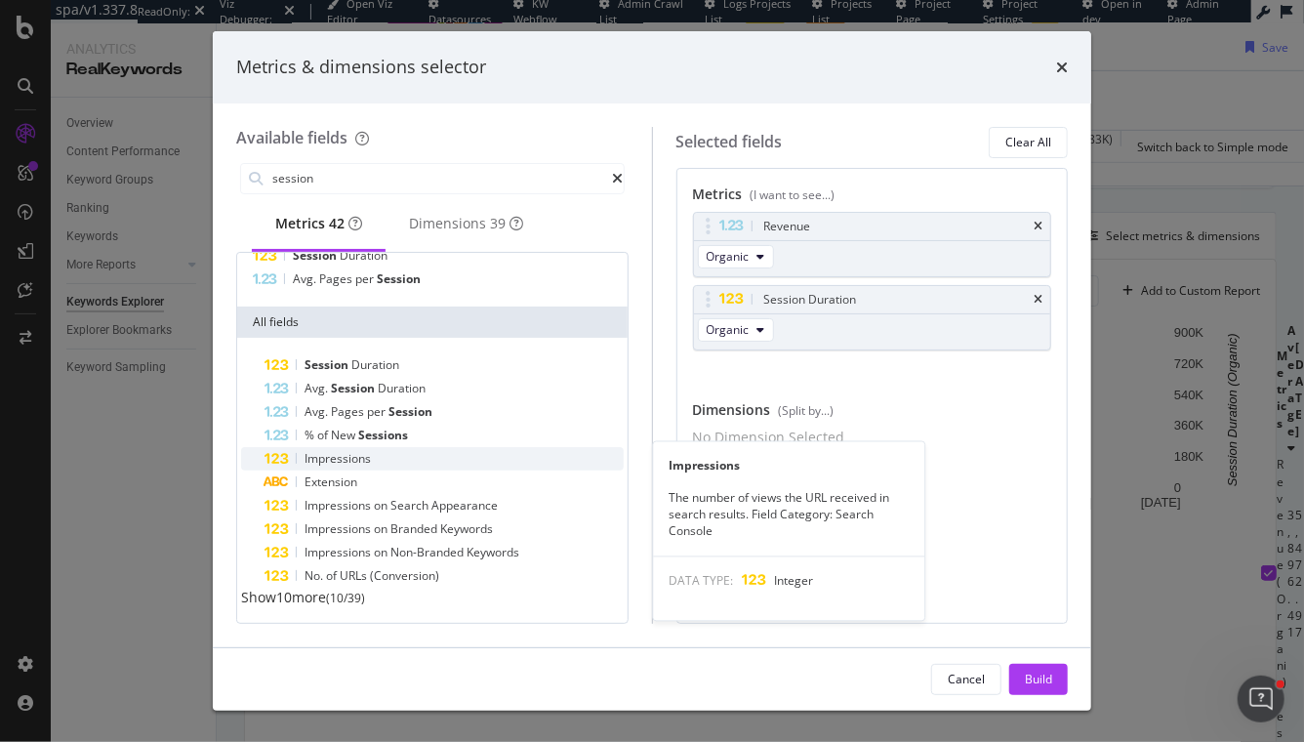
scroll to position [92, 0]
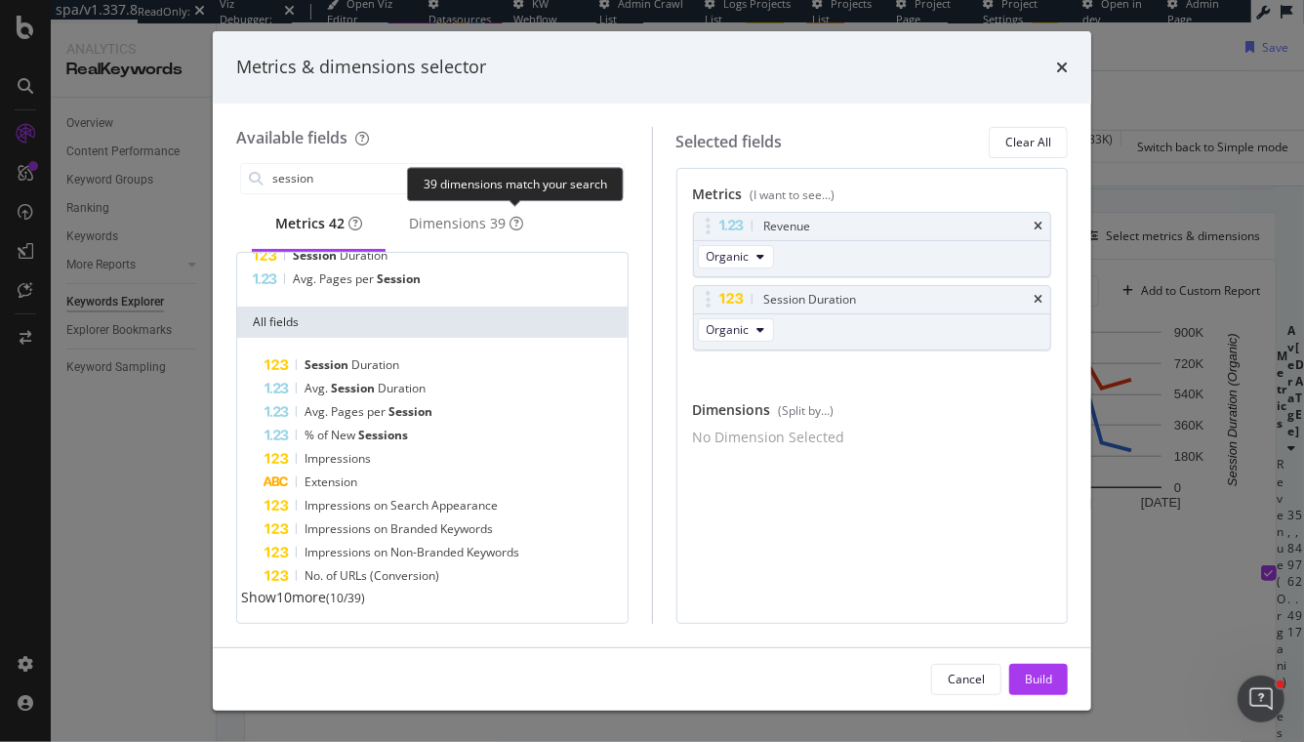
type input "session"
click at [414, 168] on div "39 dimensions match your search" at bounding box center [515, 184] width 217 height 34
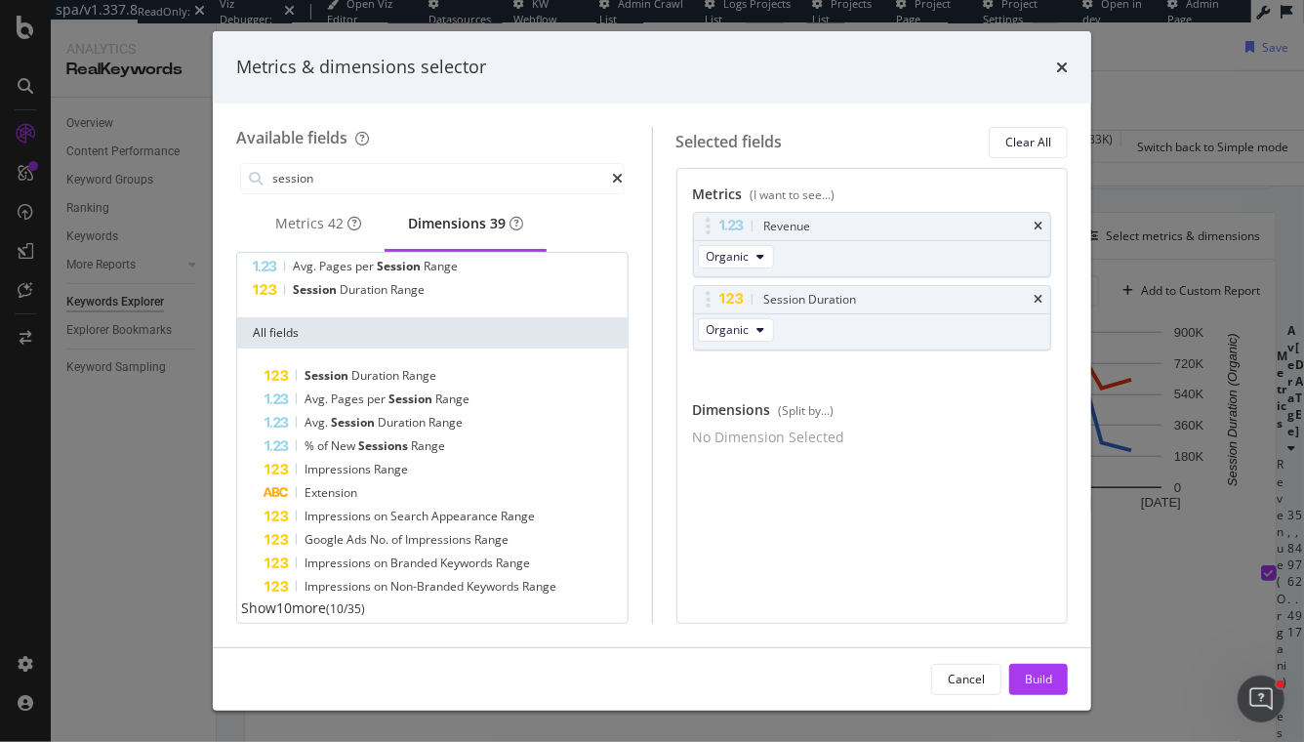
click at [479, 224] on div "Dimensions 39" at bounding box center [465, 224] width 115 height 20
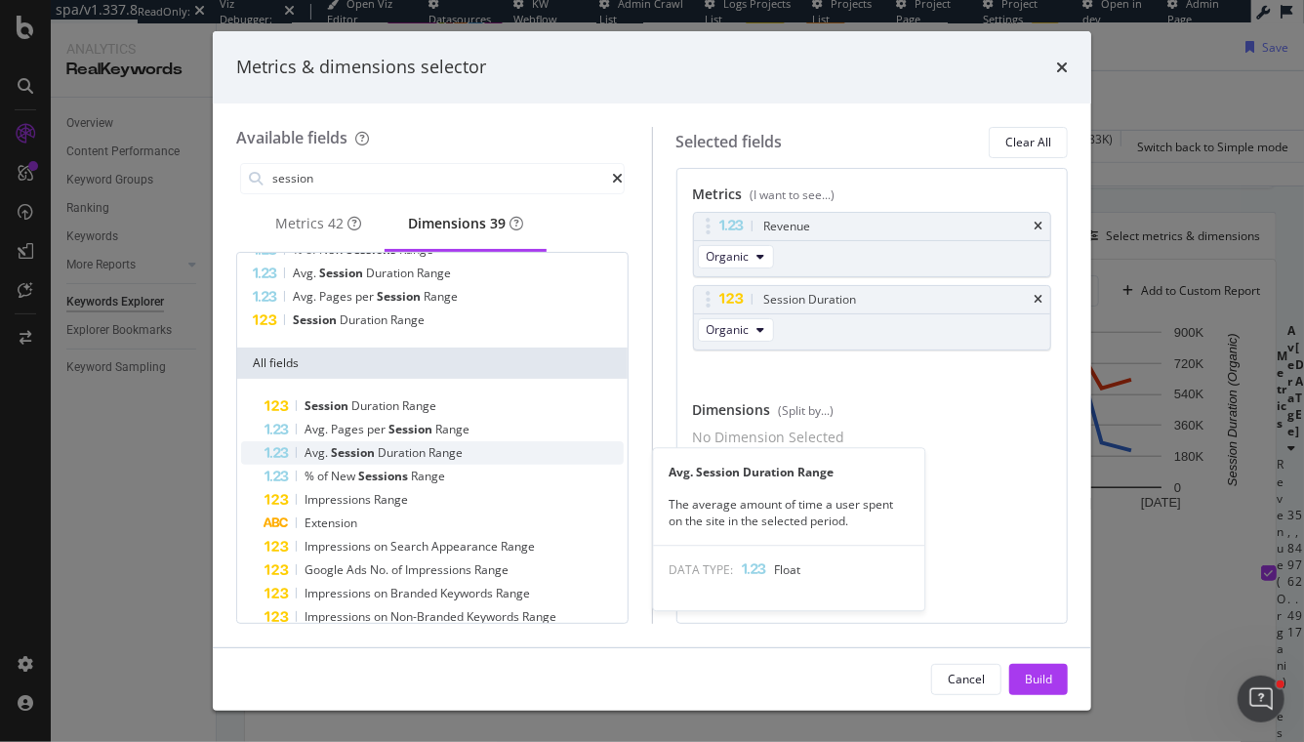
scroll to position [62, 0]
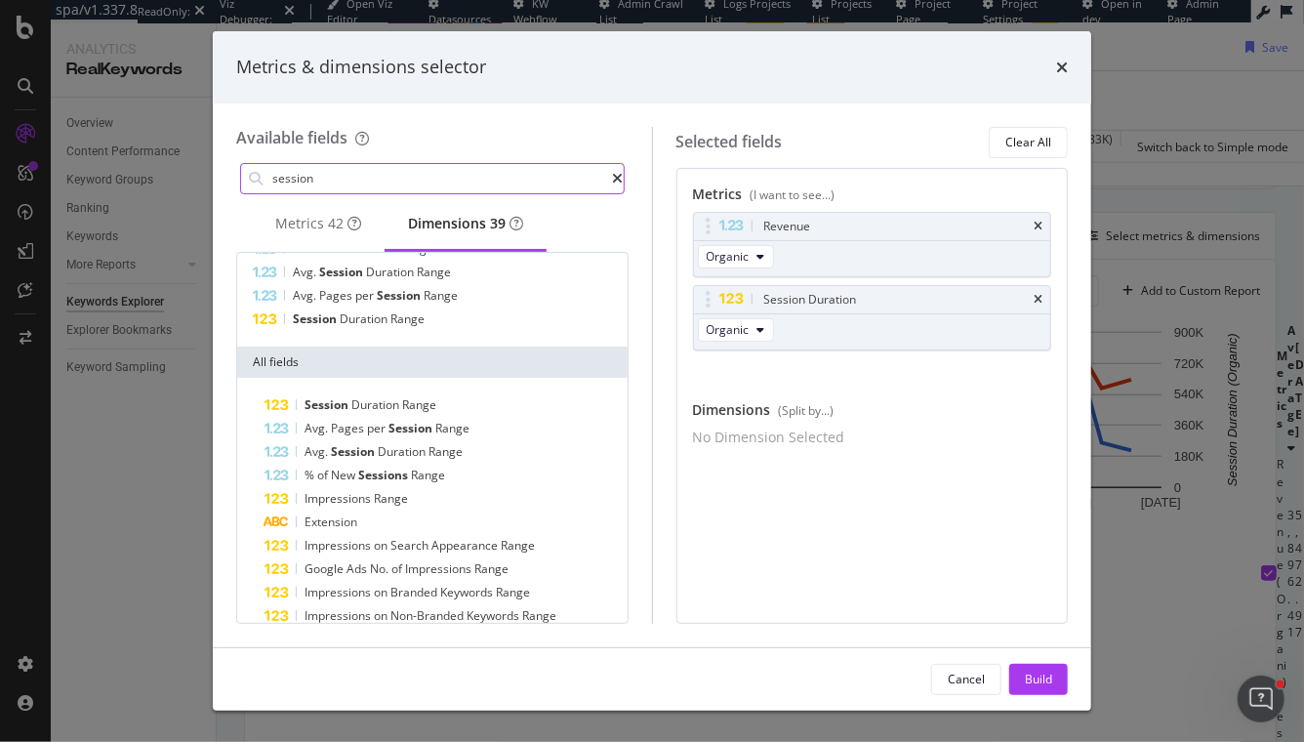
drag, startPoint x: 339, startPoint y: 183, endPoint x: 195, endPoint y: 174, distance: 143.8
click at [195, 174] on div "Metrics & dimensions selector Available fields session Metrics 42 Dimensions 39…" at bounding box center [652, 371] width 1304 height 742
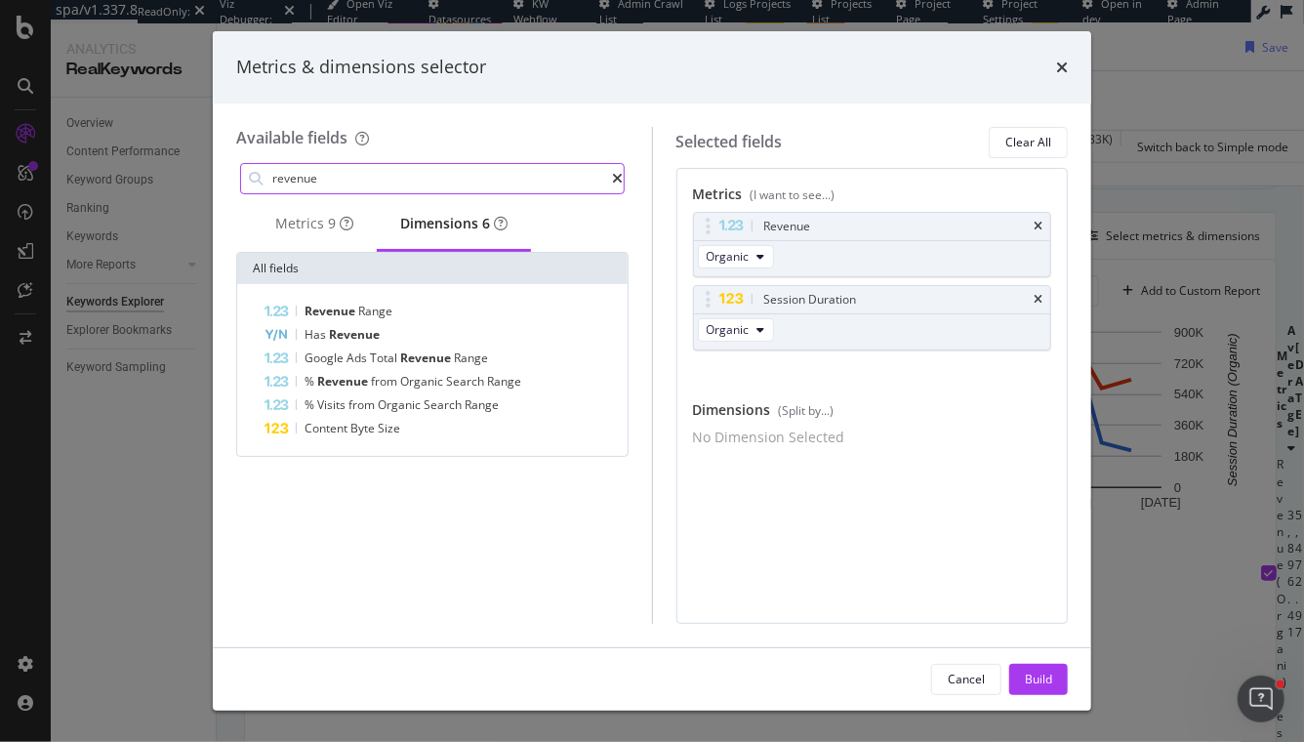
scroll to position [0, 0]
type input "revenue"
click at [322, 224] on div "Metrics 9" at bounding box center [314, 224] width 78 height 20
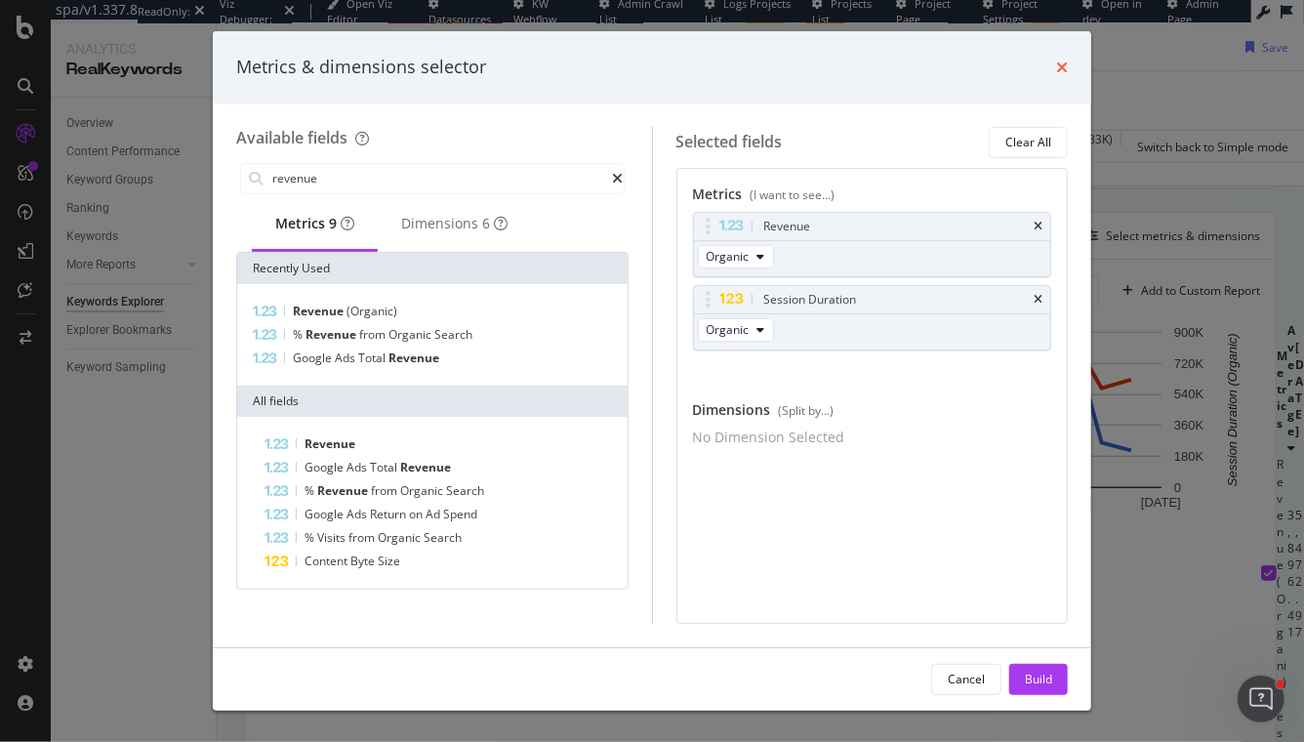
click at [1061, 62] on icon "times" at bounding box center [1062, 68] width 12 height 16
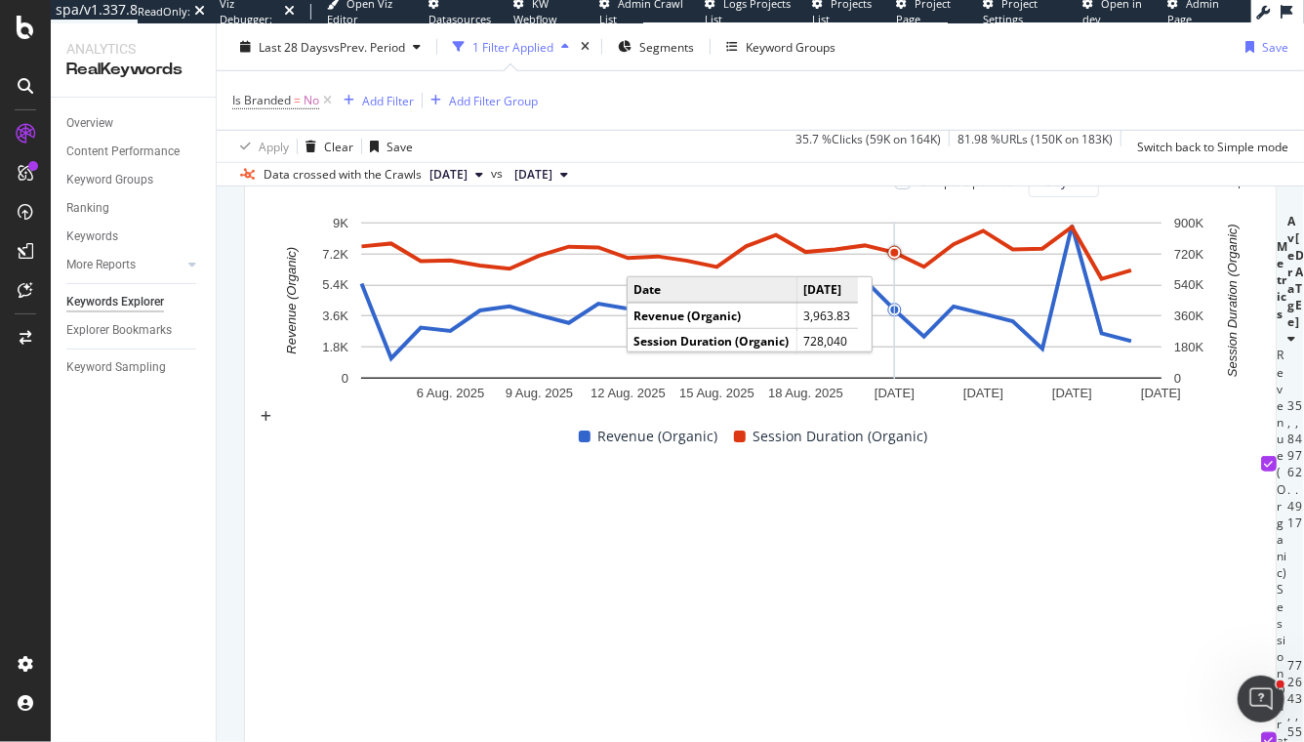
scroll to position [621, 0]
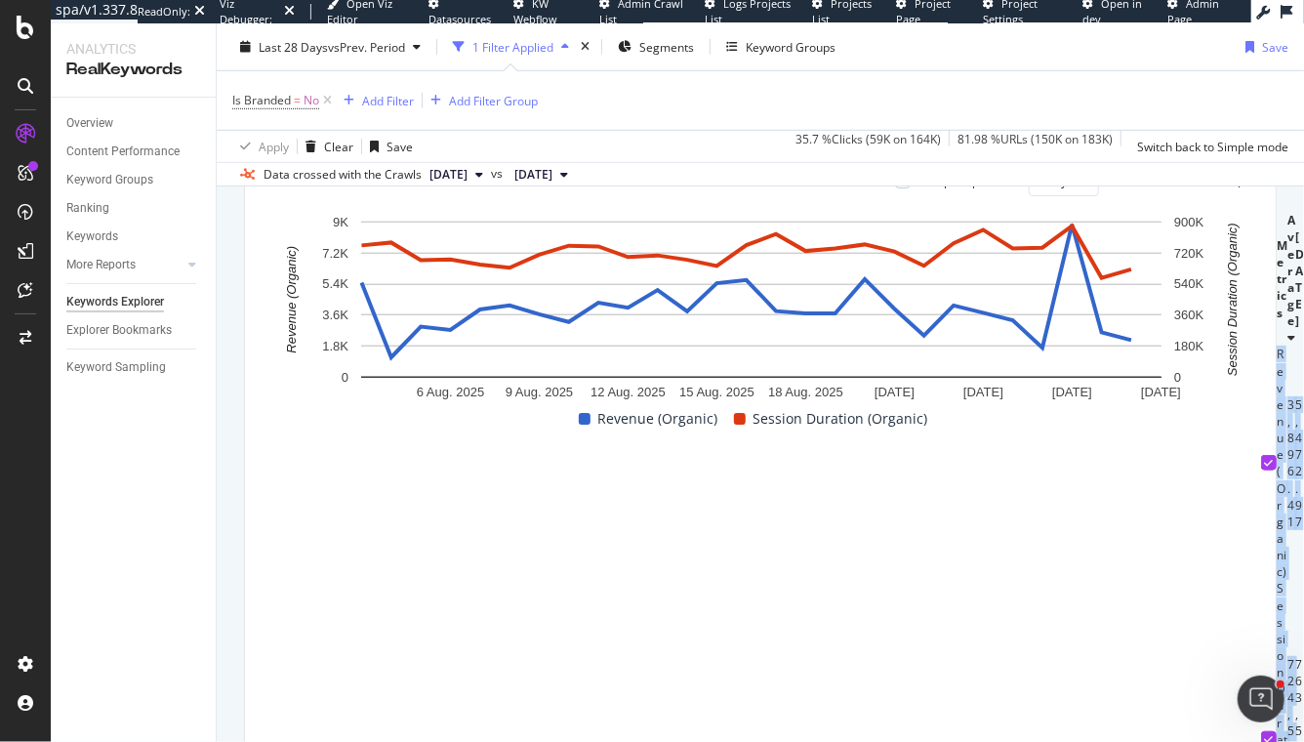
drag, startPoint x: 326, startPoint y: 527, endPoint x: 406, endPoint y: 635, distance: 134.7
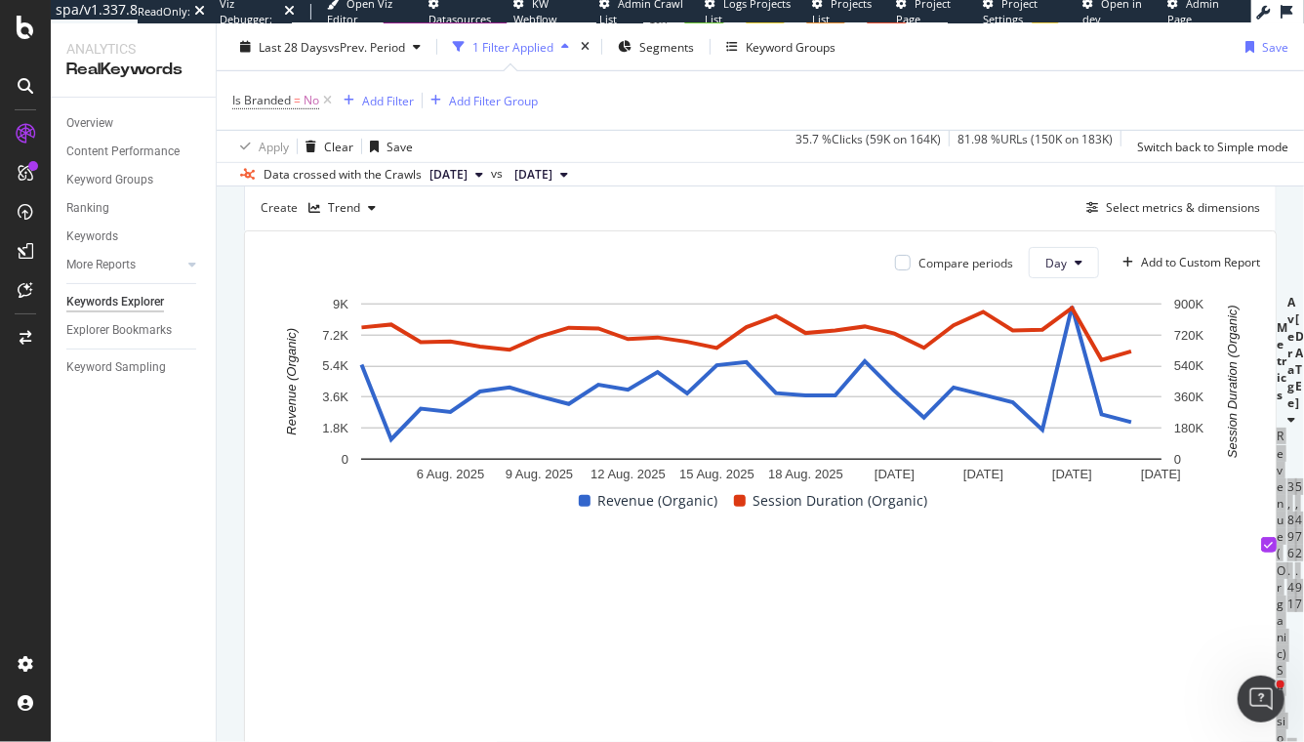
scroll to position [558, 0]
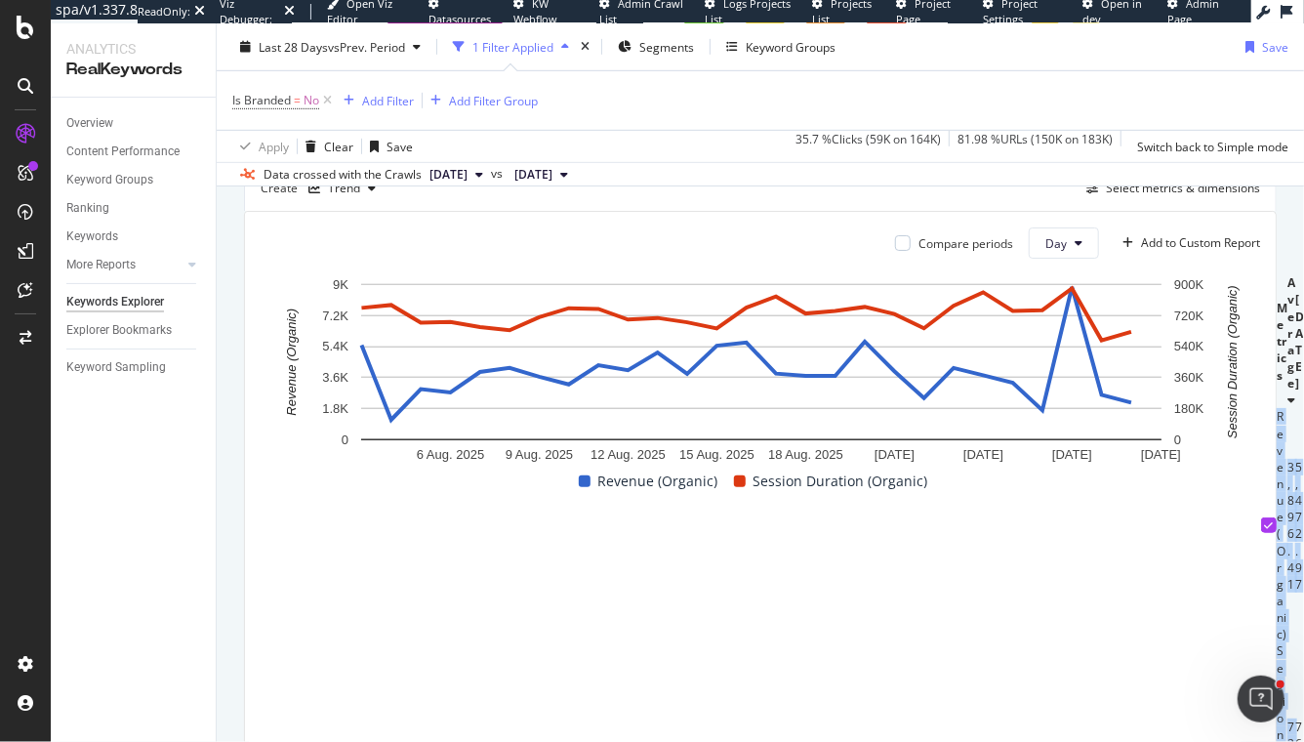
drag, startPoint x: 322, startPoint y: 657, endPoint x: 386, endPoint y: 700, distance: 76.6
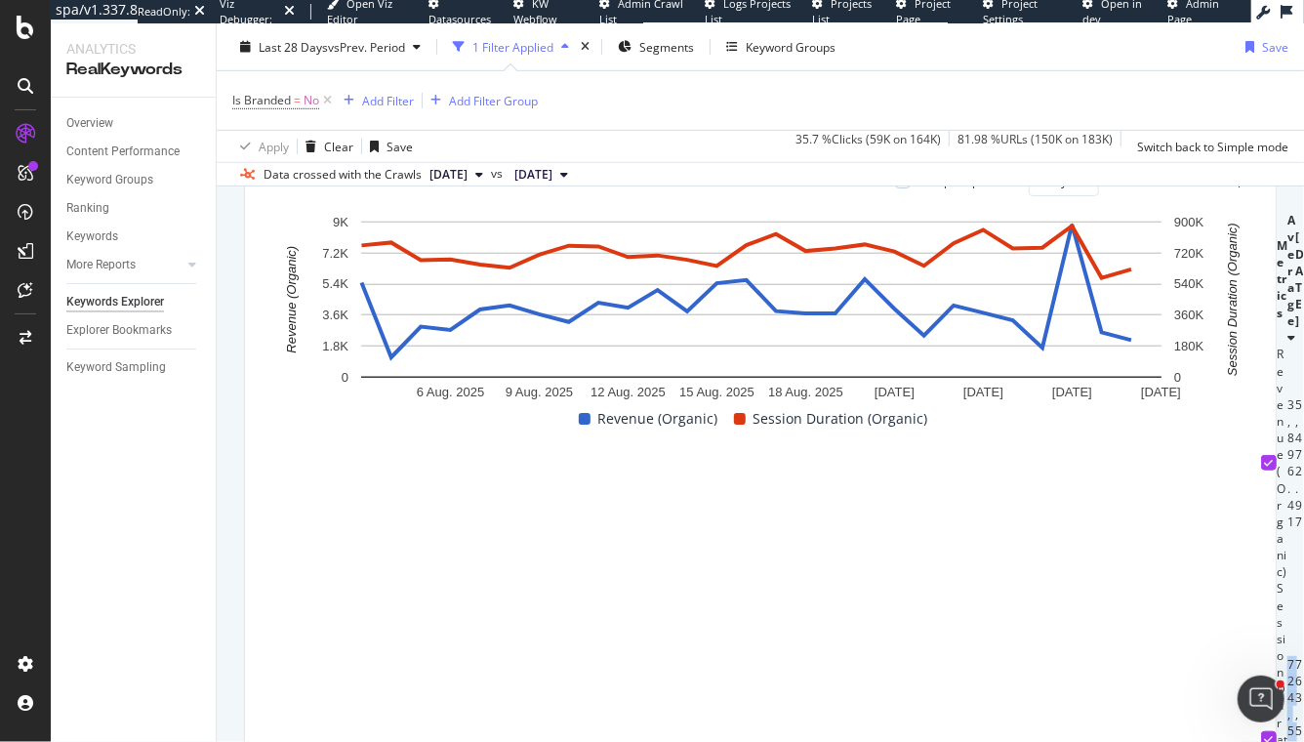
drag, startPoint x: 428, startPoint y: 593, endPoint x: 526, endPoint y: 599, distance: 98.8
click at [1211, 656] on div "724,542.96" at bounding box center [1292, 739] width 8 height 167
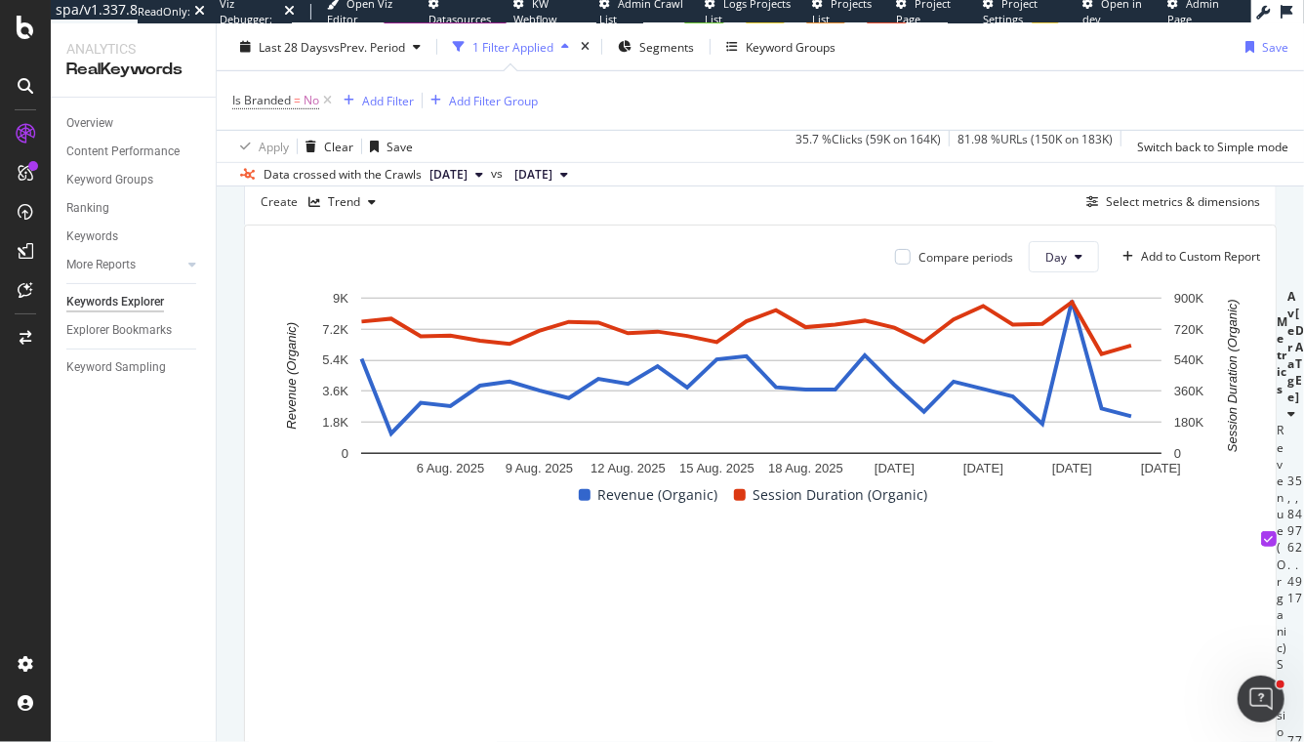
scroll to position [538, 0]
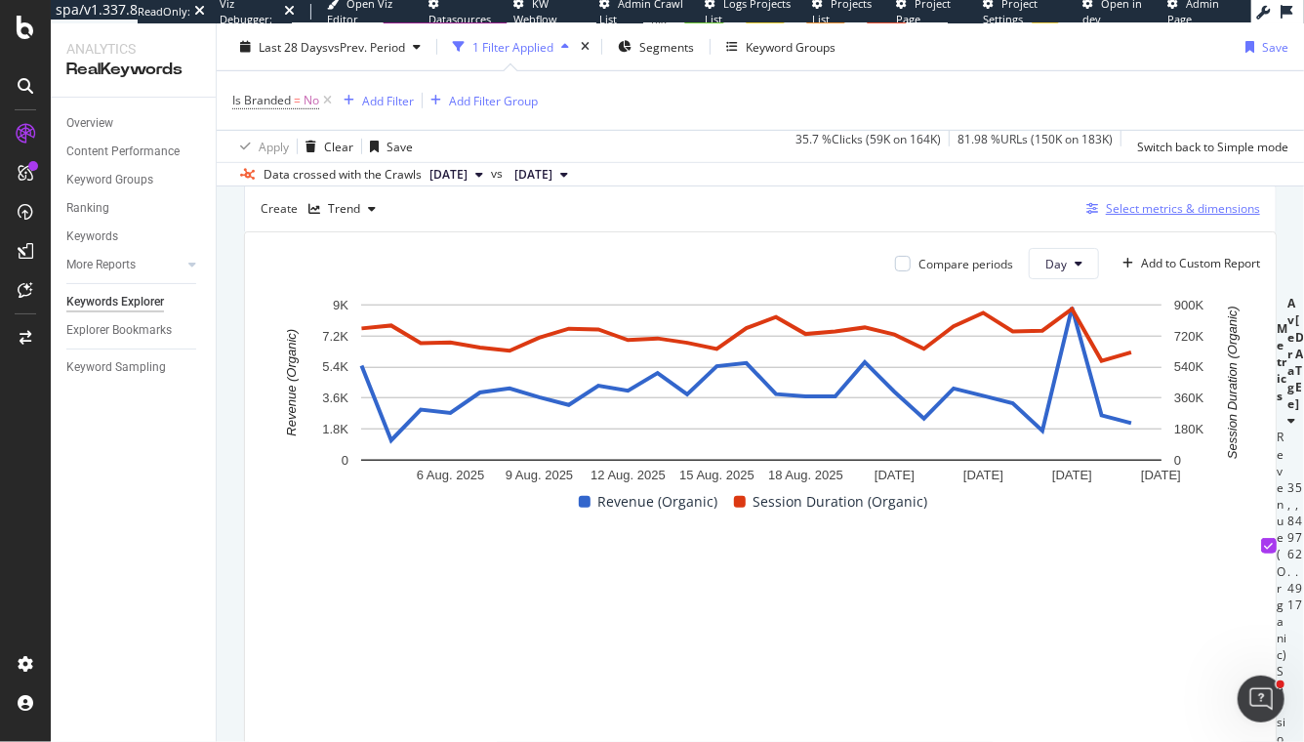
click at [1124, 206] on div "Select metrics & dimensions" at bounding box center [1183, 208] width 154 height 17
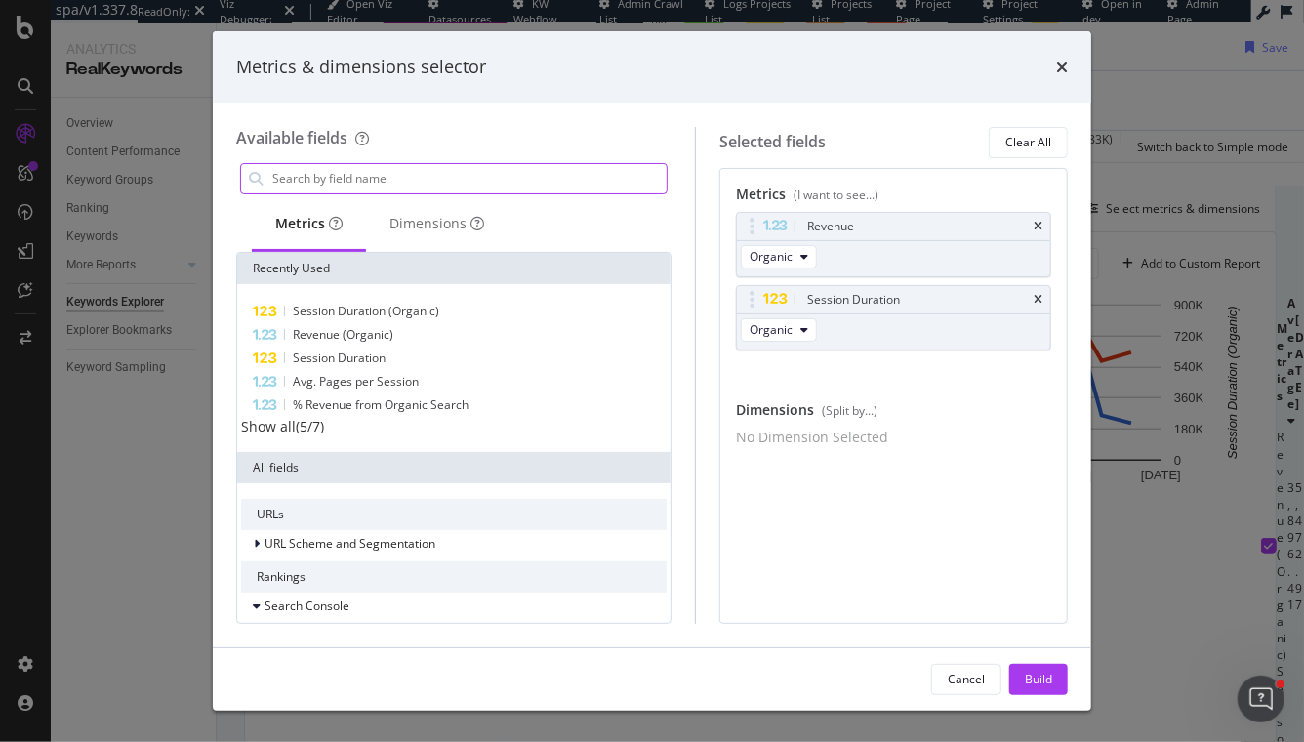
click at [394, 170] on input "modal" at bounding box center [468, 178] width 396 height 29
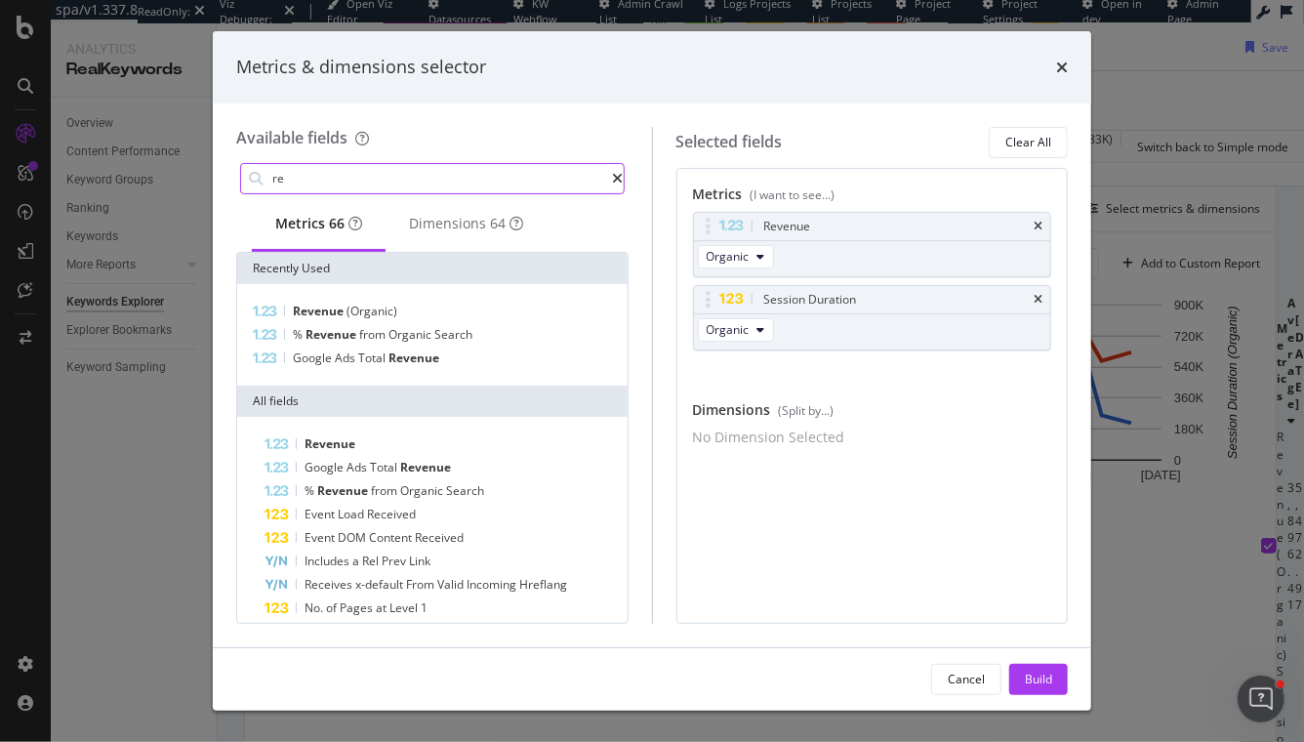
type input "r"
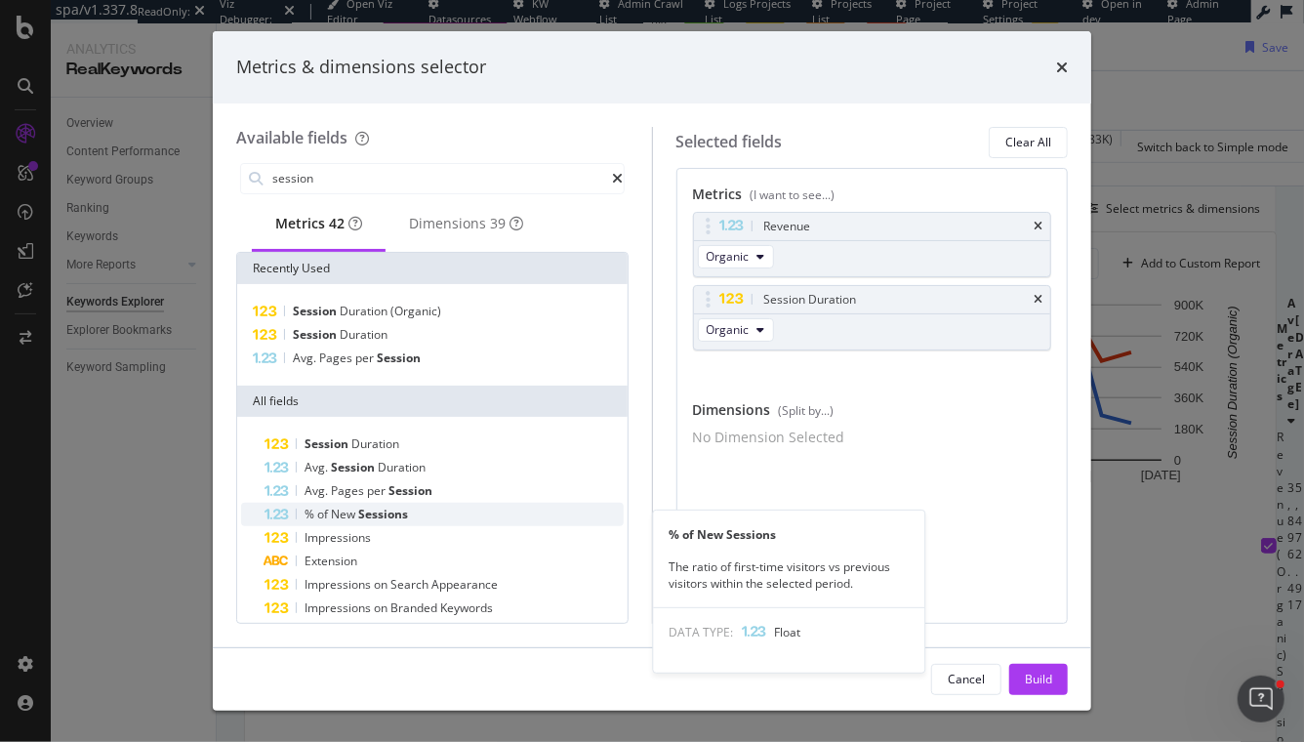
type input "session"
click at [345, 522] on span "New" at bounding box center [344, 514] width 27 height 17
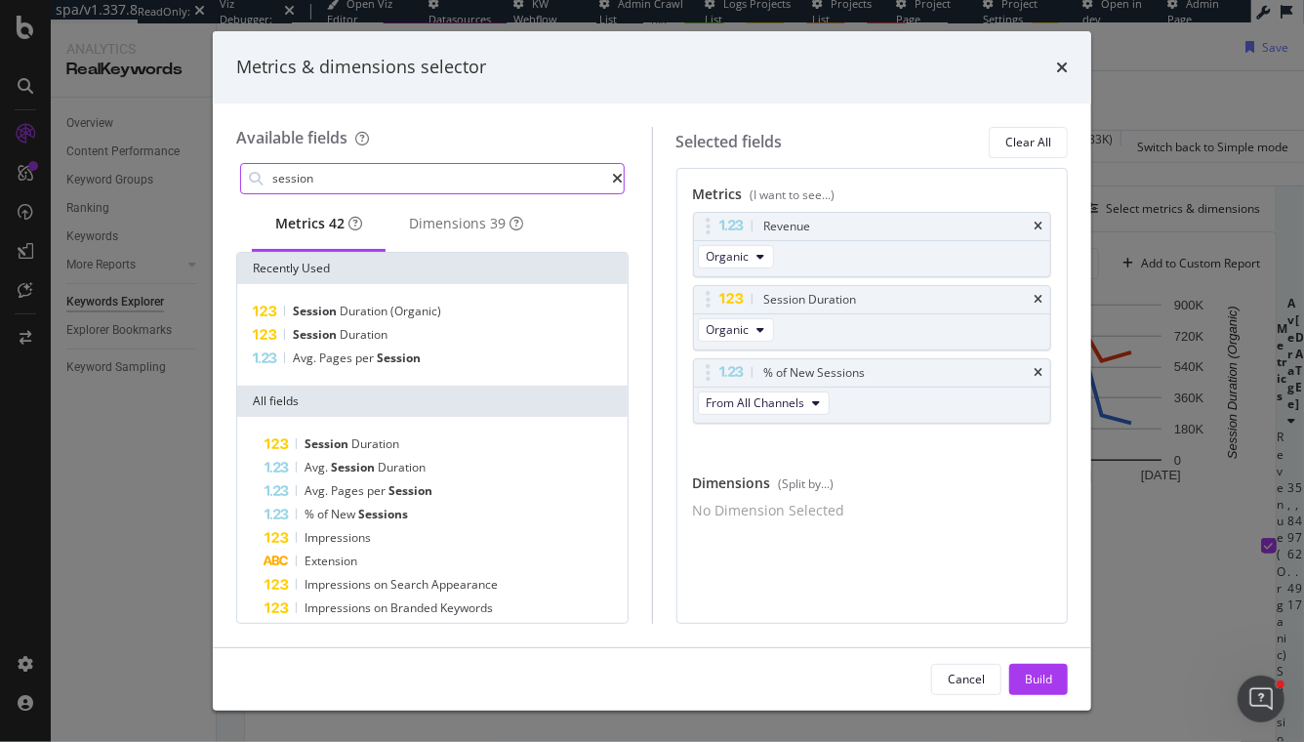
click at [344, 177] on input "session" at bounding box center [441, 178] width 343 height 29
click at [461, 227] on div "Dimensions 39" at bounding box center [466, 224] width 114 height 20
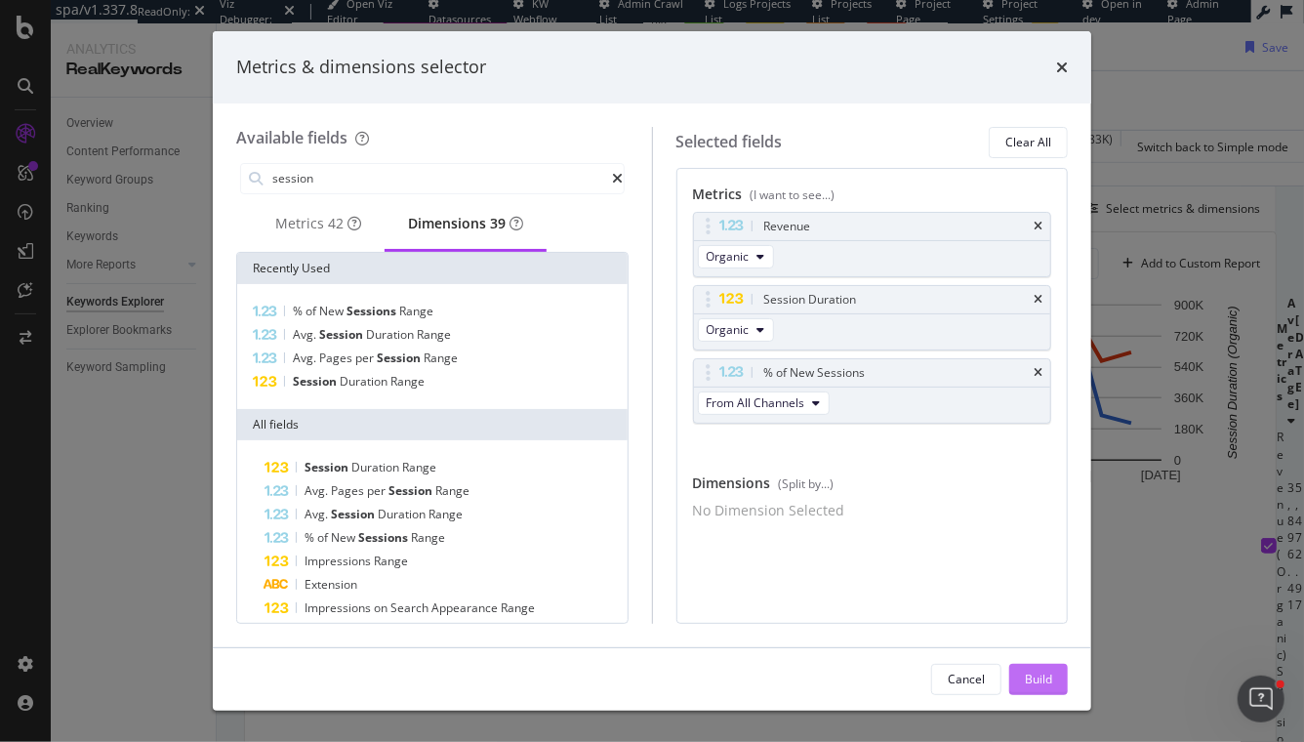
click at [1029, 668] on div "Build" at bounding box center [1038, 679] width 27 height 29
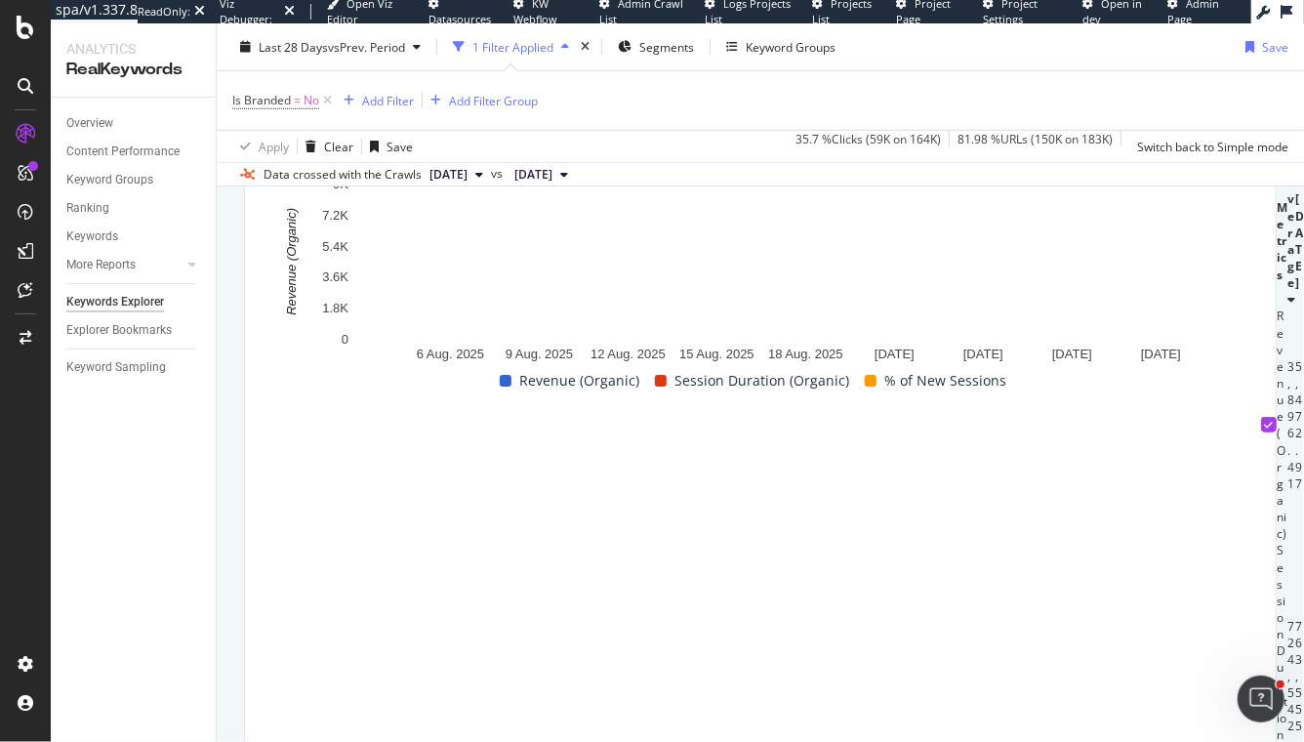
scroll to position [678, 0]
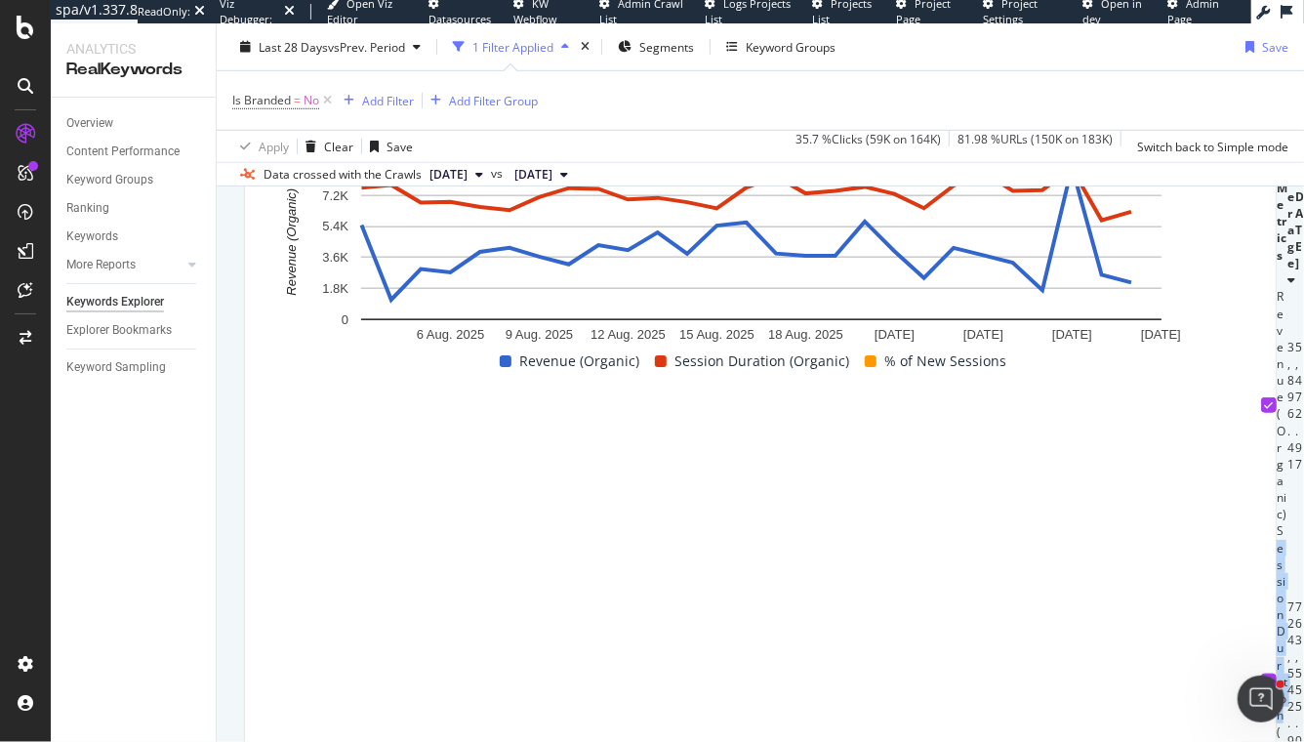
drag, startPoint x: 329, startPoint y: 538, endPoint x: 377, endPoint y: 556, distance: 51.3
click at [1211, 556] on td "Session Duration (Organic)" at bounding box center [1282, 681] width 11 height 318
drag, startPoint x: 423, startPoint y: 538, endPoint x: 475, endPoint y: 539, distance: 52.7
click at [1211, 598] on div "724,542.96" at bounding box center [1292, 681] width 8 height 167
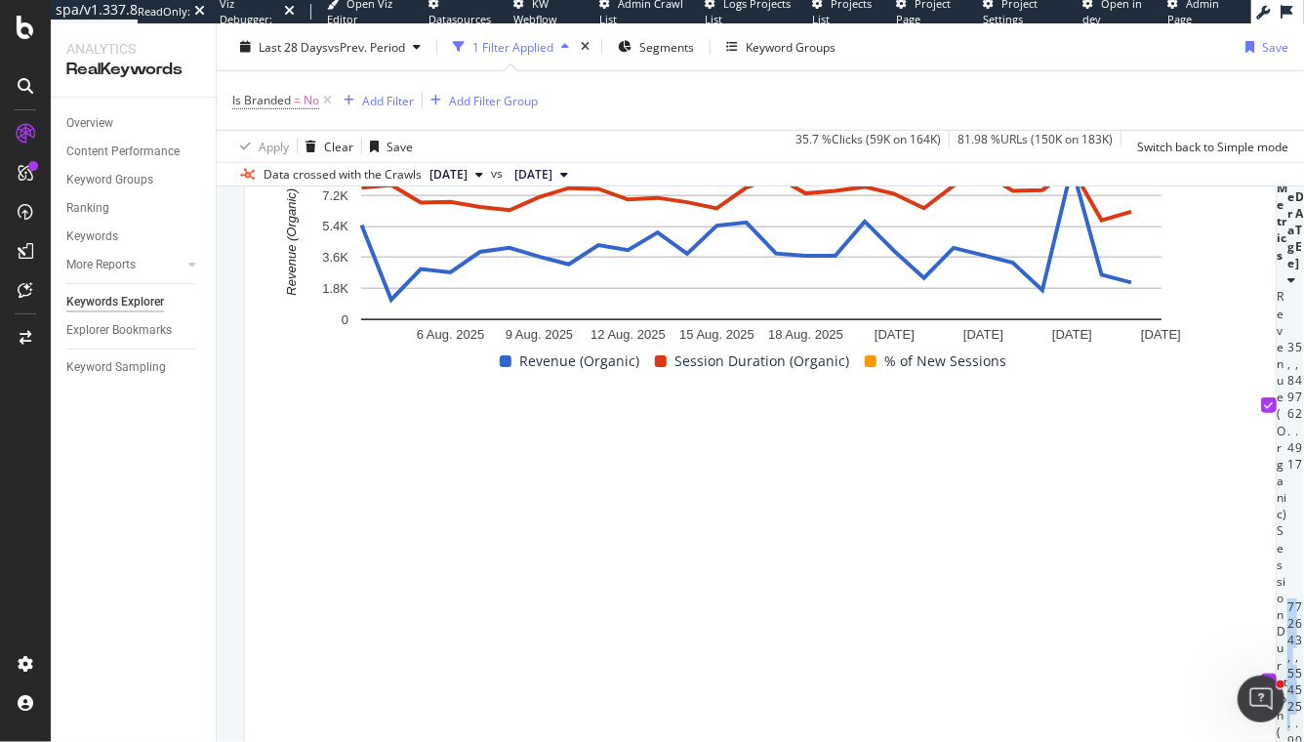
click at [1211, 598] on div "724,542.96" at bounding box center [1292, 681] width 8 height 167
drag, startPoint x: 470, startPoint y: 537, endPoint x: 406, endPoint y: 535, distance: 63.5
click at [1211, 535] on td "724,542.96" at bounding box center [1292, 681] width 8 height 318
drag, startPoint x: 381, startPoint y: 554, endPoint x: 321, endPoint y: 518, distance: 69.6
click at [1211, 522] on td "Session Duration (Organic)" at bounding box center [1282, 681] width 11 height 318
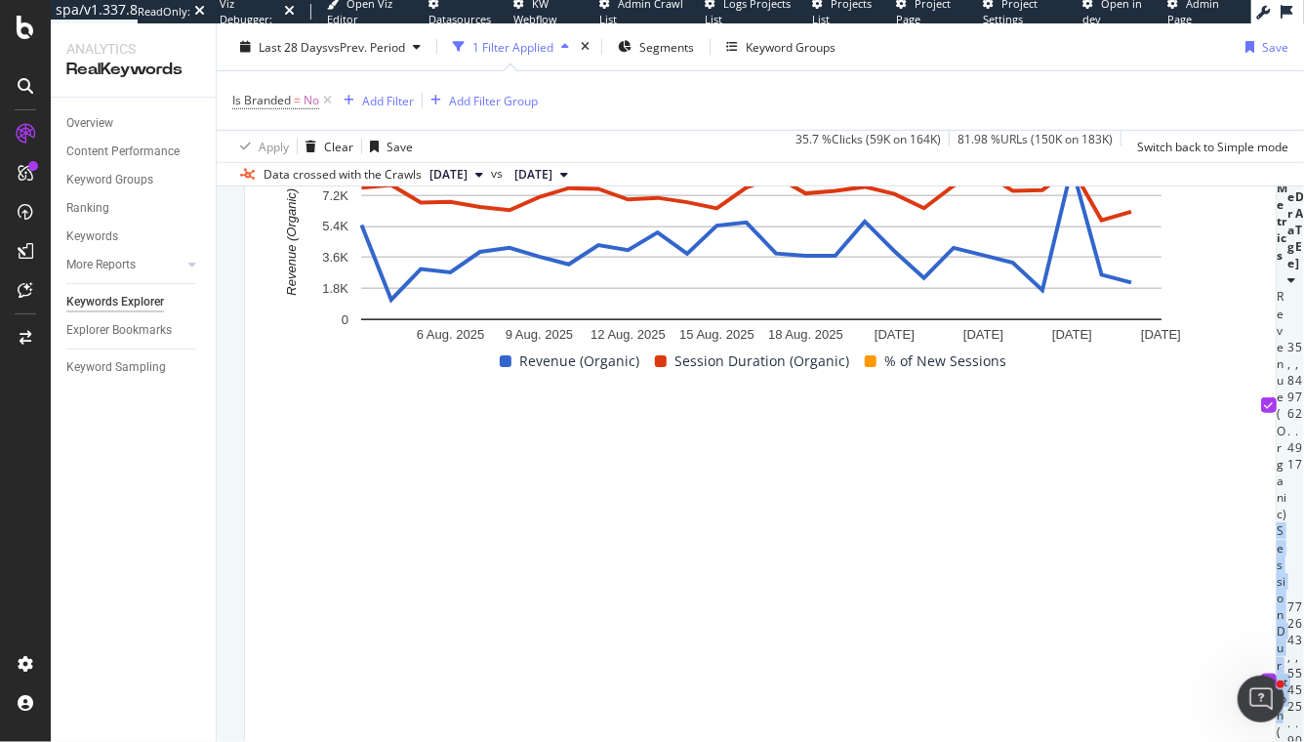
scroll to position [688, 0]
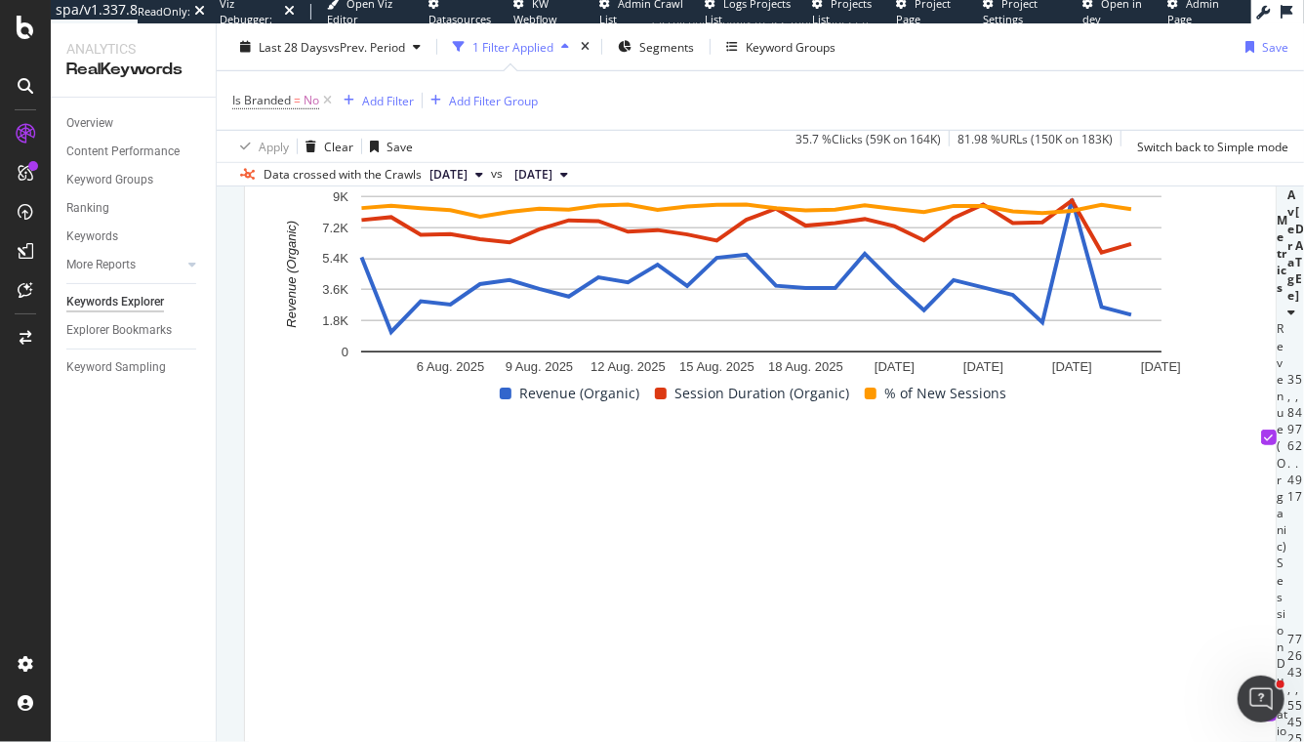
scroll to position [0, 225]
drag, startPoint x: 441, startPoint y: 492, endPoint x: 479, endPoint y: 579, distance: 94.9
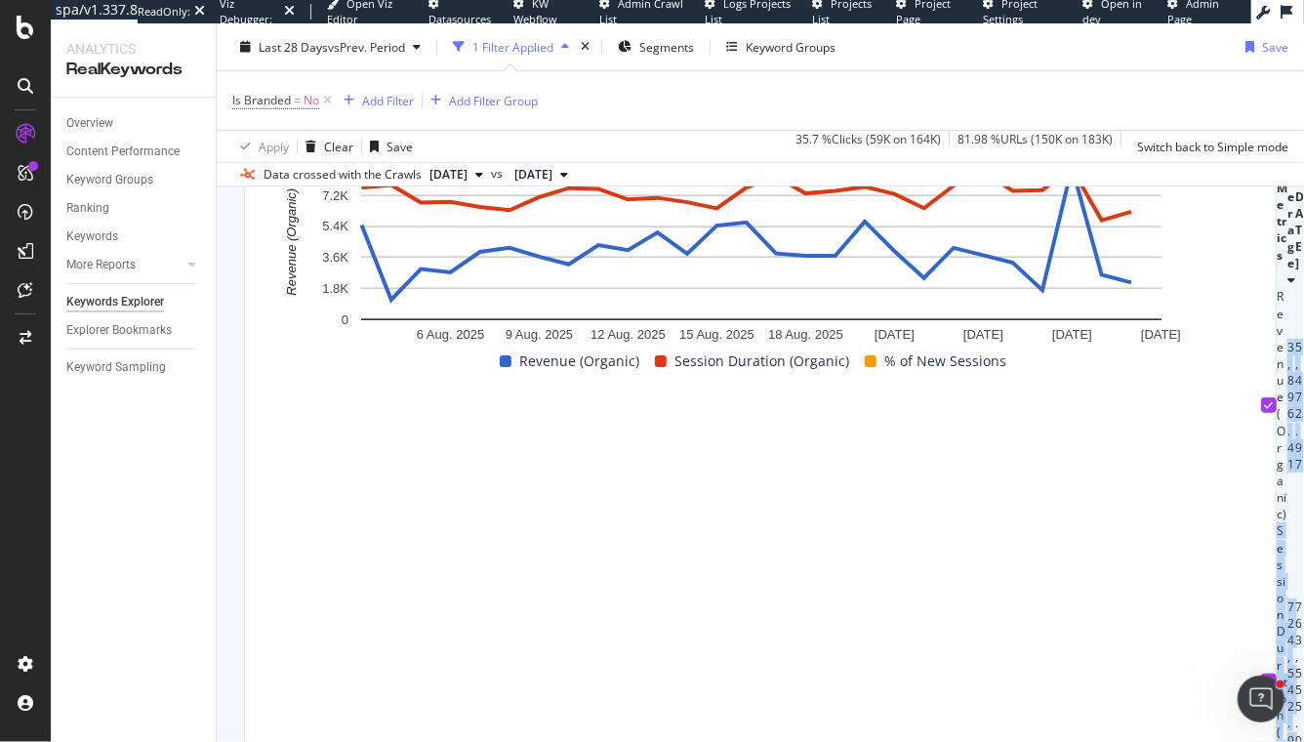
scroll to position [688, 0]
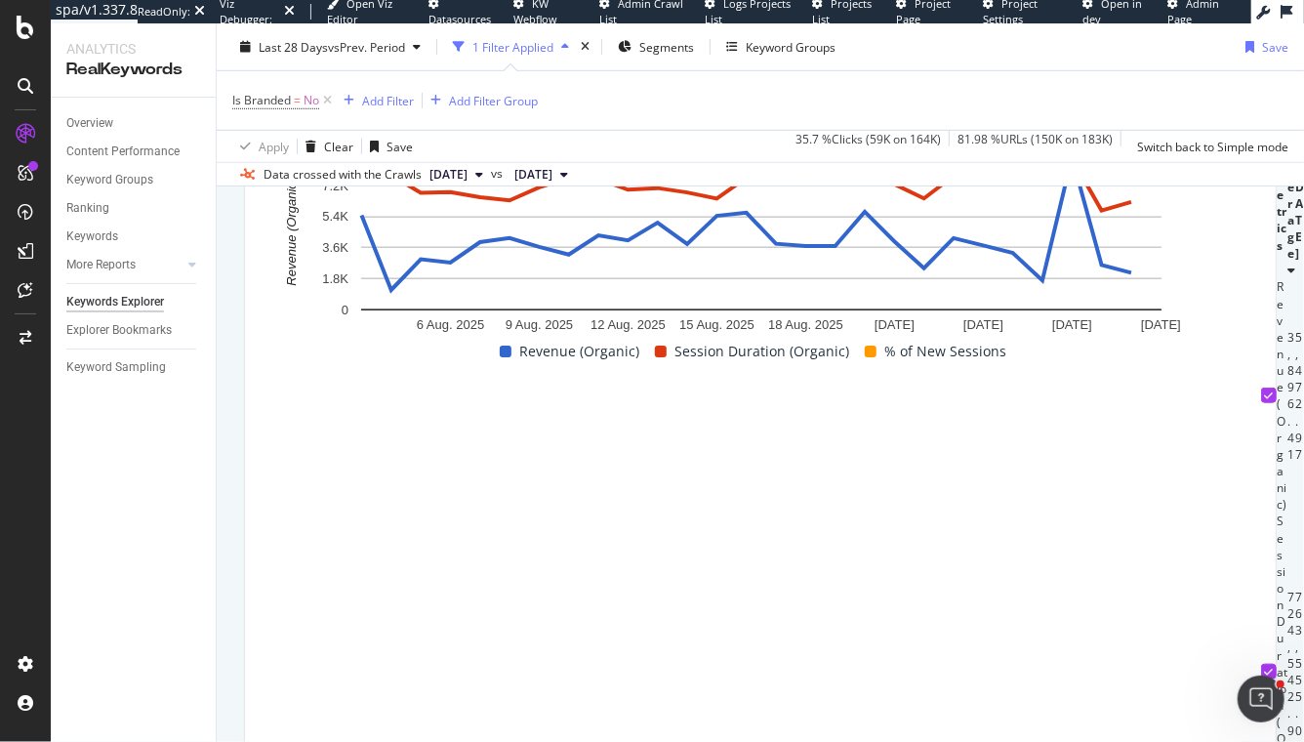
drag, startPoint x: 328, startPoint y: 612, endPoint x: 430, endPoint y: 616, distance: 102.6
drag, startPoint x: 461, startPoint y: 608, endPoint x: 515, endPoint y: 608, distance: 54.7
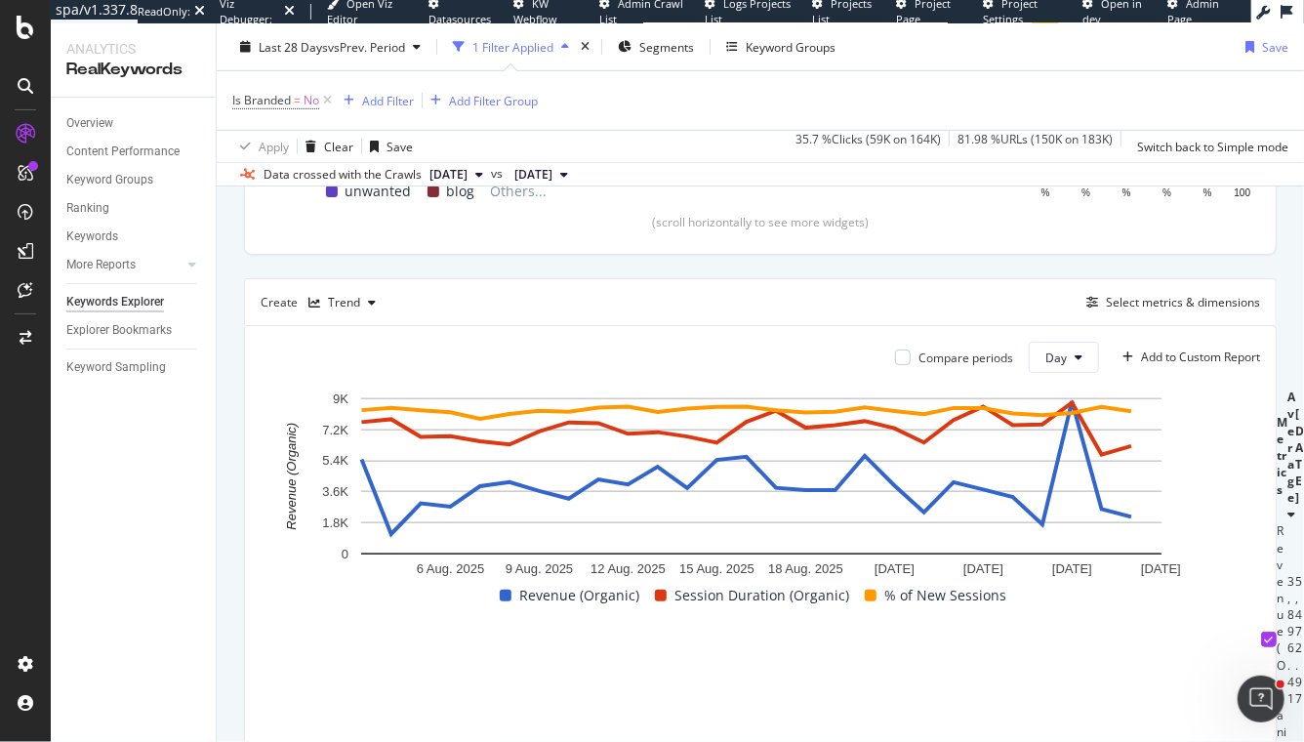
scroll to position [352, 0]
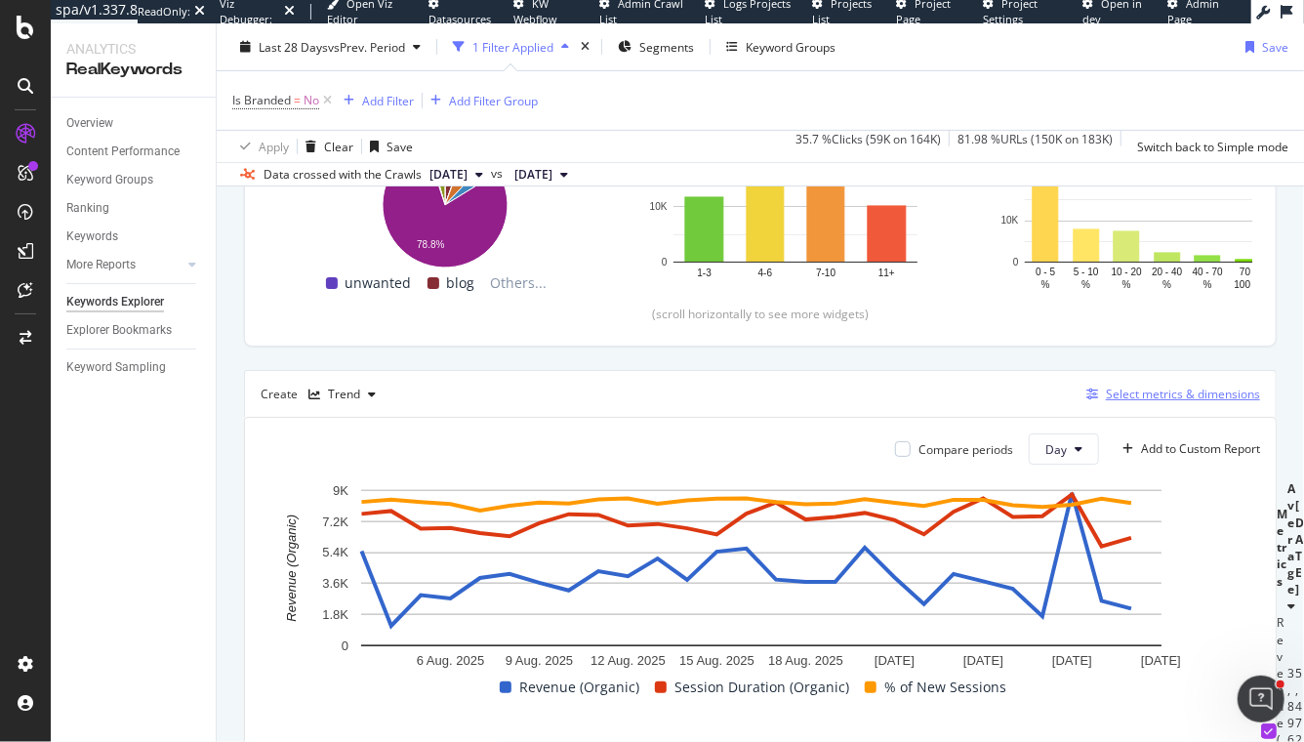
click at [1183, 391] on div "Select metrics & dimensions" at bounding box center [1183, 394] width 154 height 17
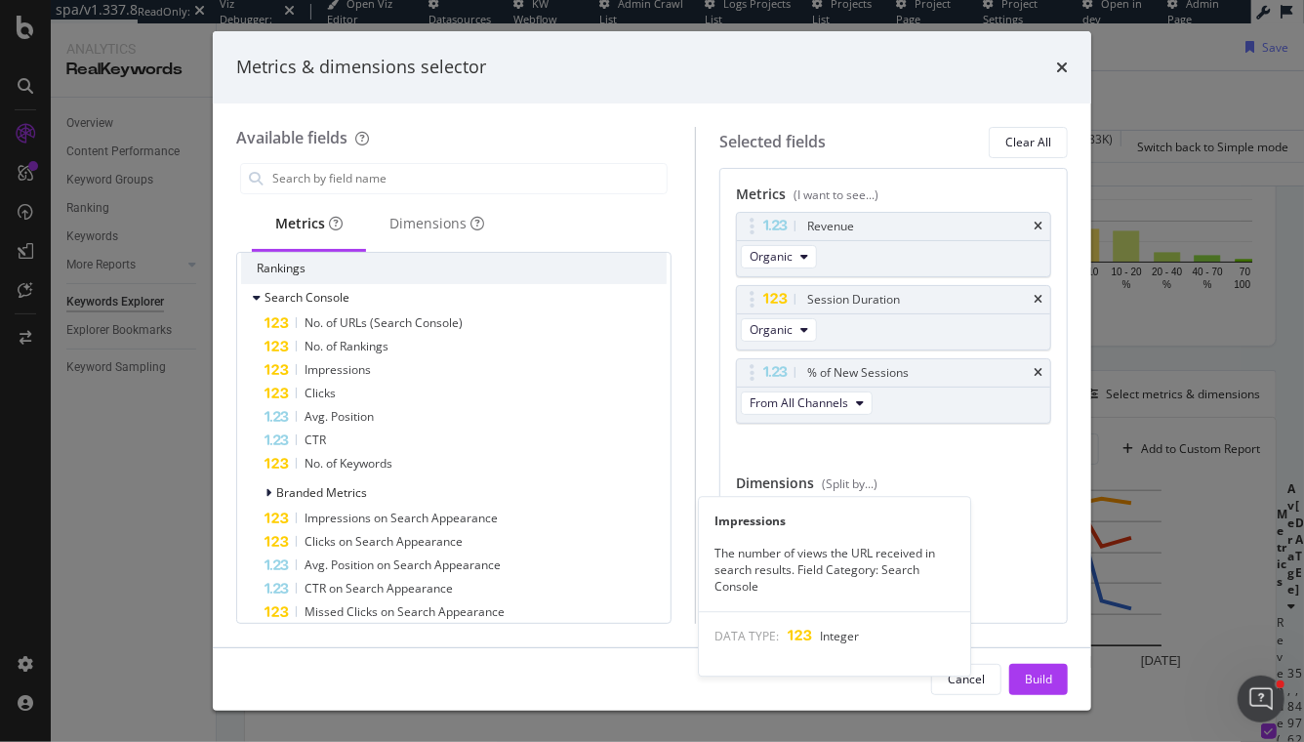
scroll to position [146, 0]
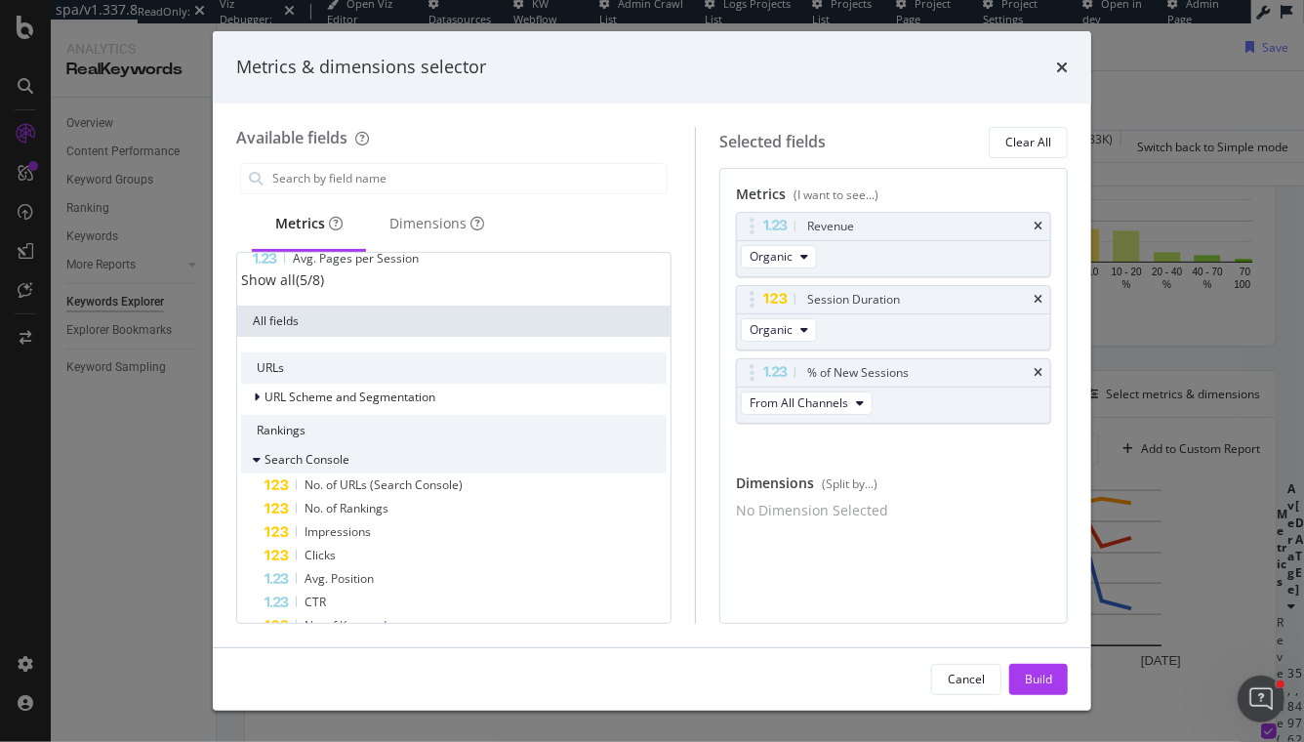
click at [255, 464] on icon "modal" at bounding box center [257, 460] width 8 height 12
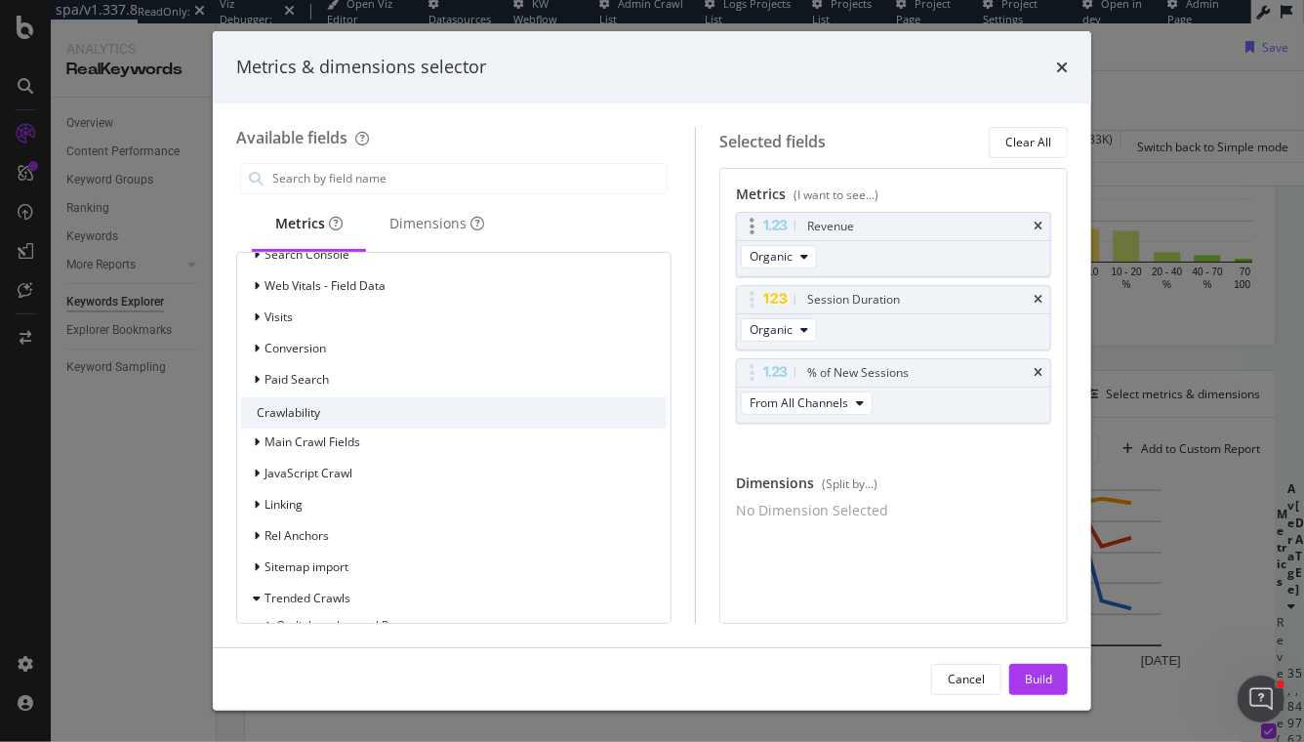
scroll to position [366, 0]
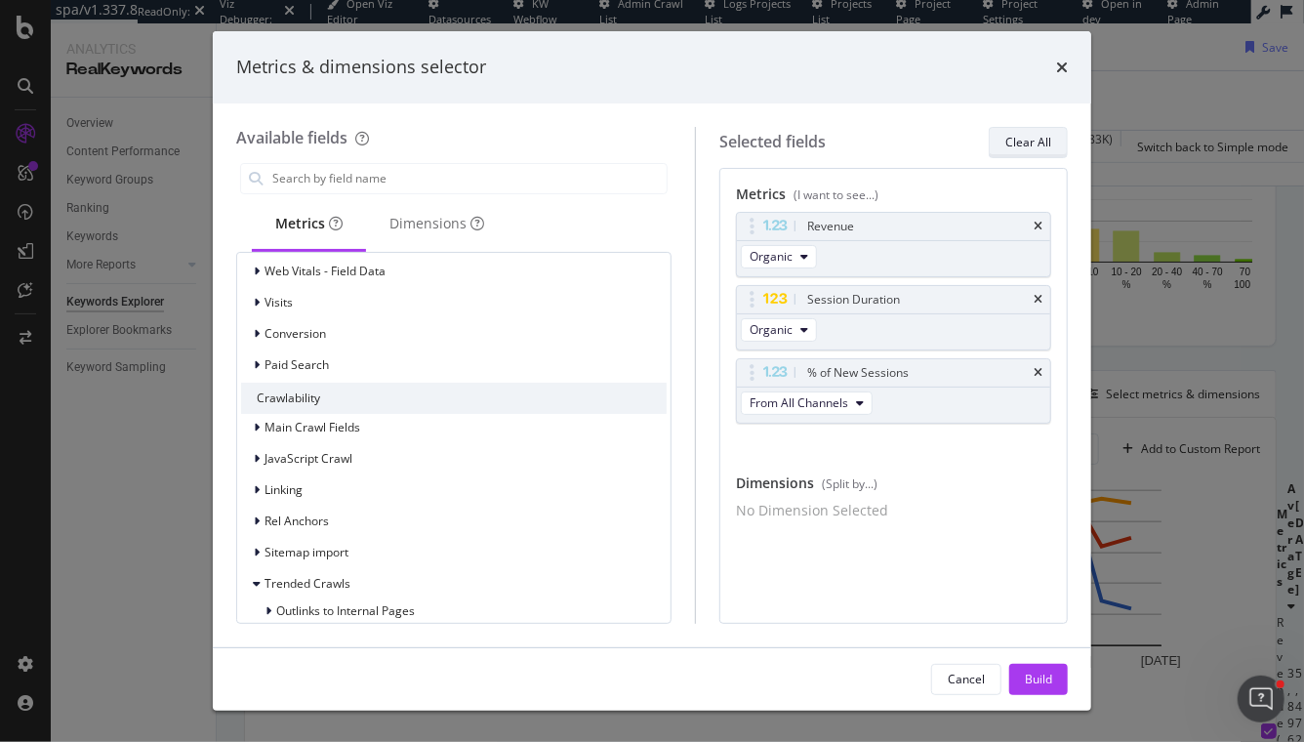
click at [1031, 153] on div "Clear All" at bounding box center [1028, 142] width 46 height 27
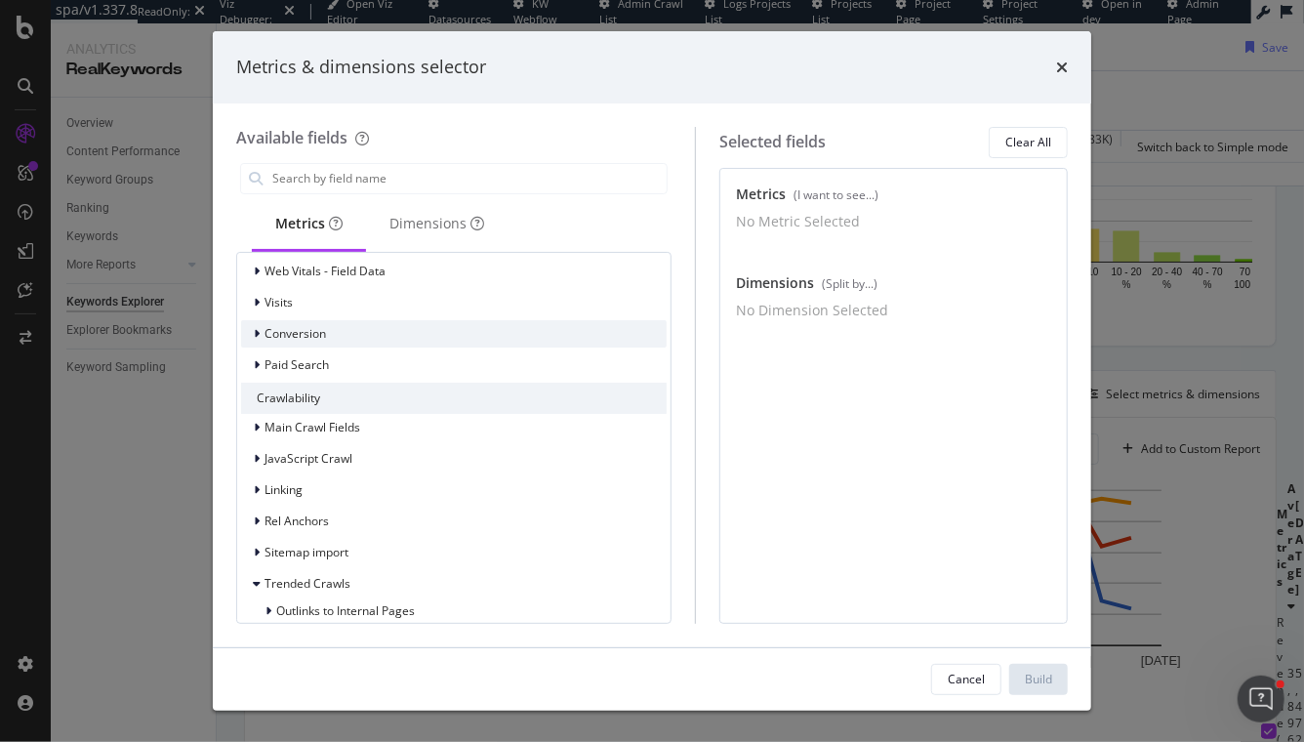
click at [253, 339] on div "modal" at bounding box center [259, 334] width 12 height 20
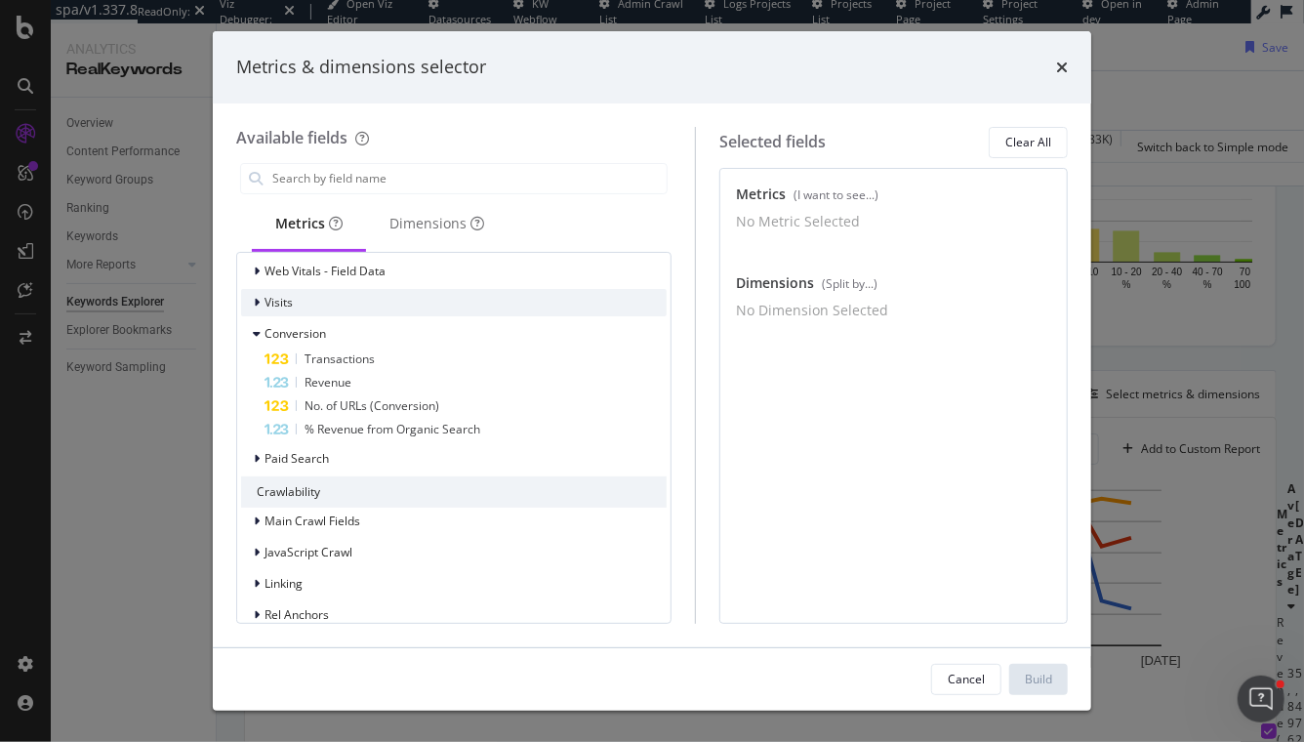
click at [257, 305] on icon "modal" at bounding box center [257, 303] width 6 height 12
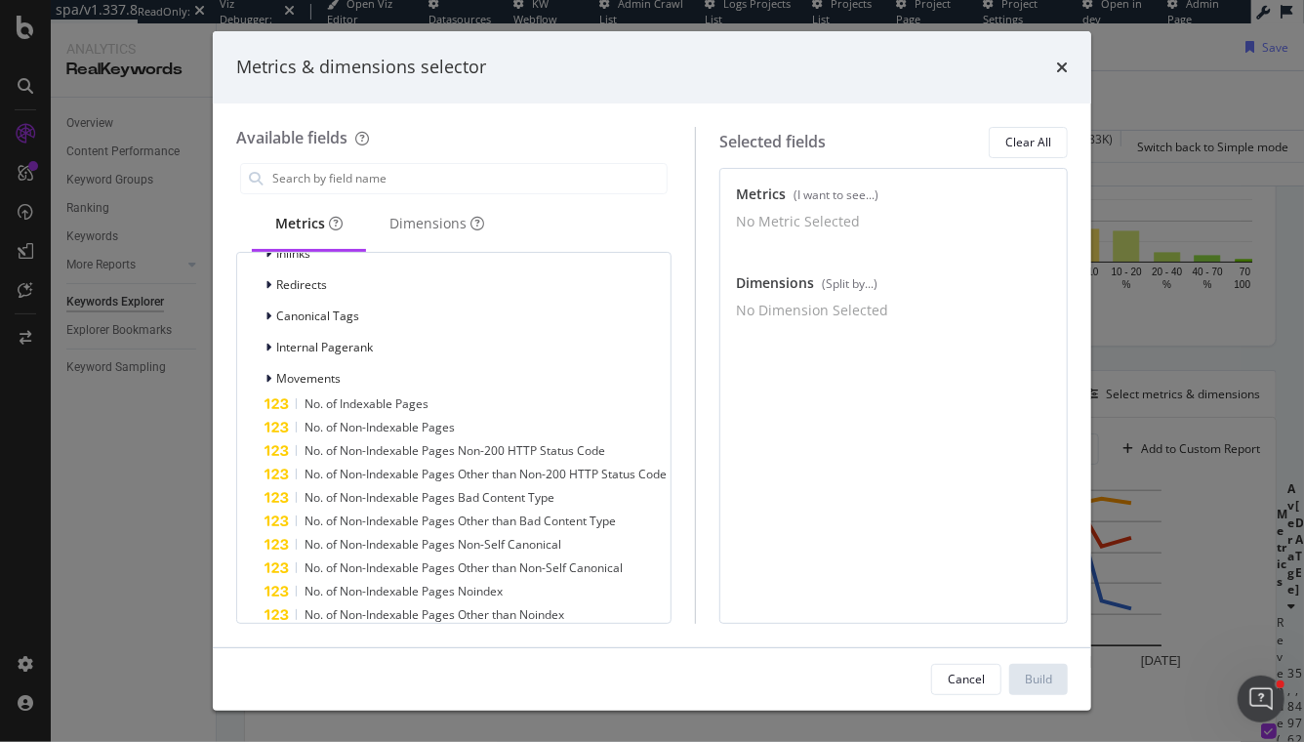
scroll to position [1207, 0]
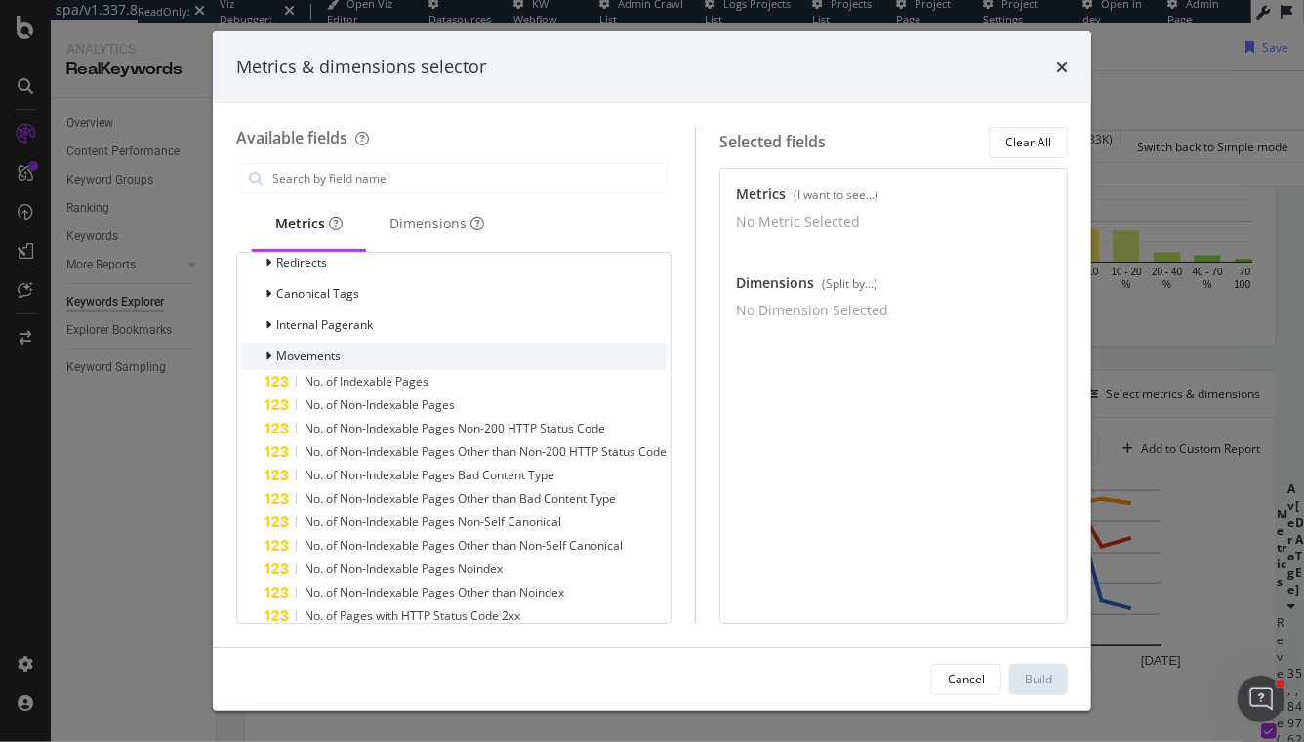
click at [268, 362] on icon "modal" at bounding box center [269, 356] width 6 height 12
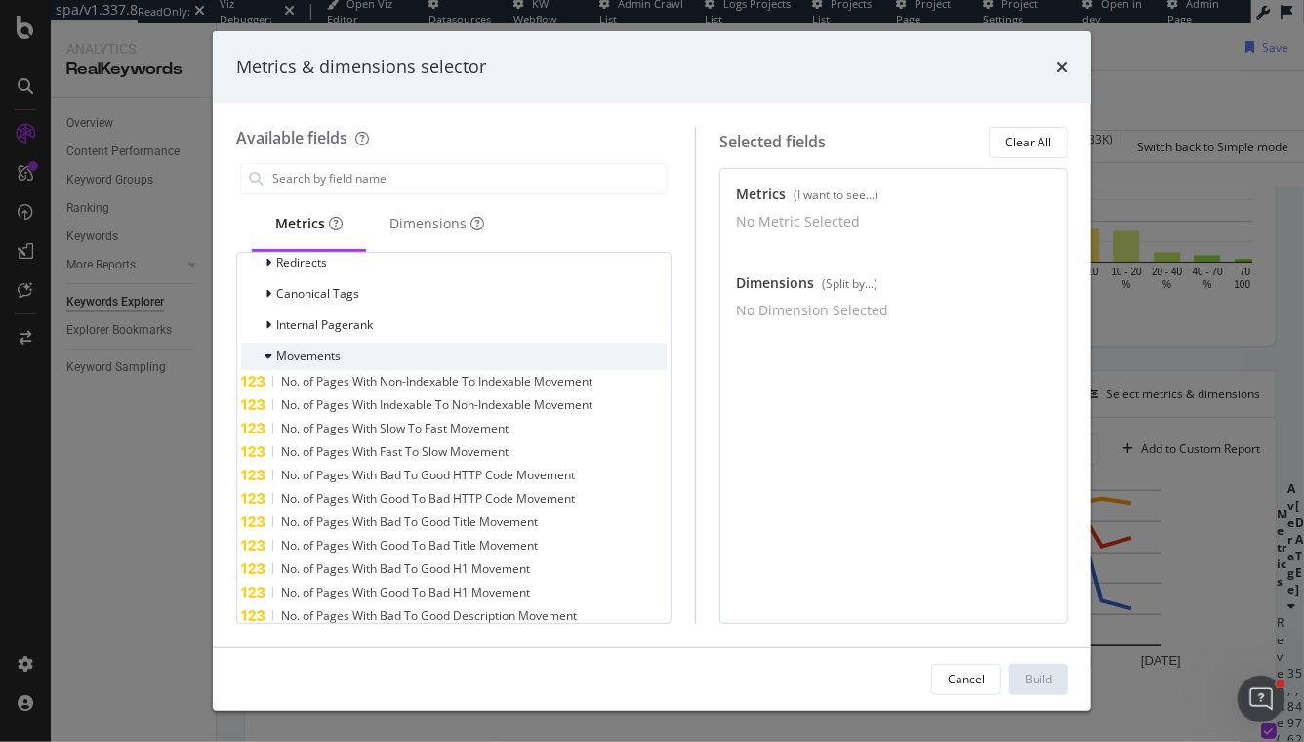
click at [268, 360] on icon "modal" at bounding box center [269, 356] width 8 height 12
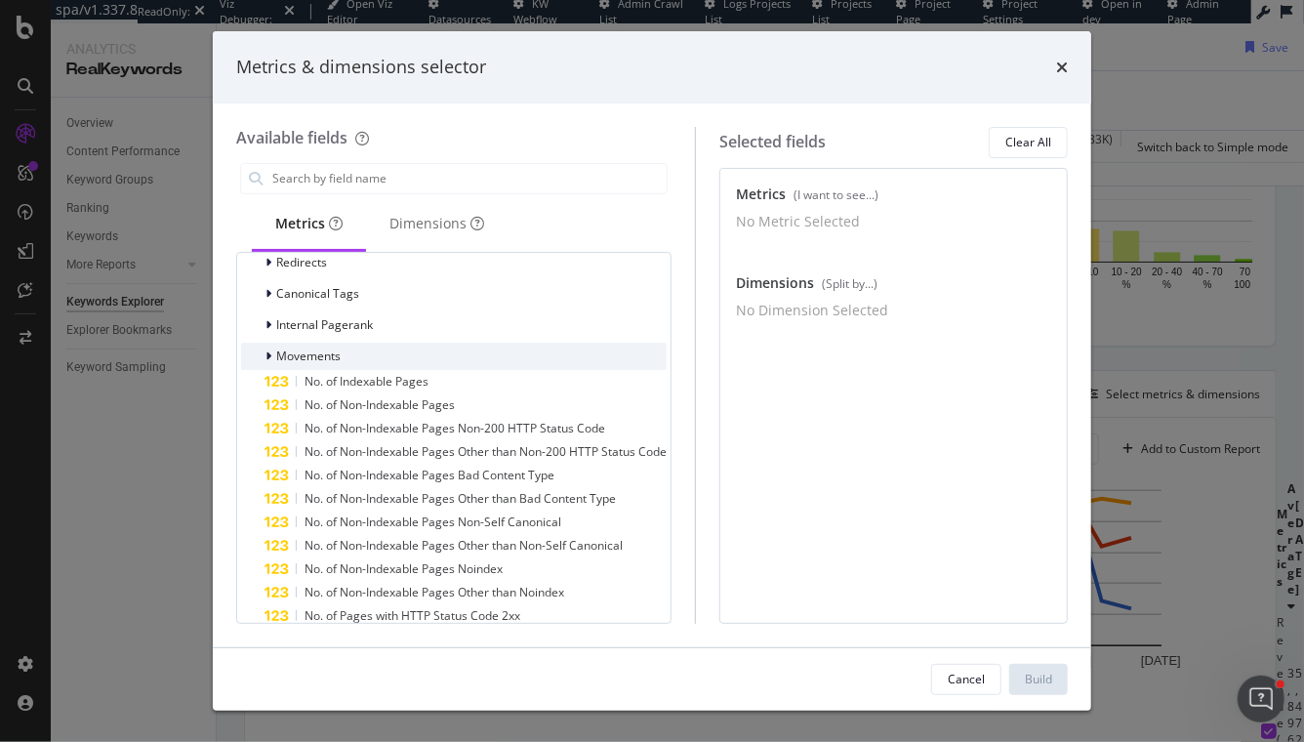
click at [267, 361] on icon "modal" at bounding box center [269, 356] width 6 height 12
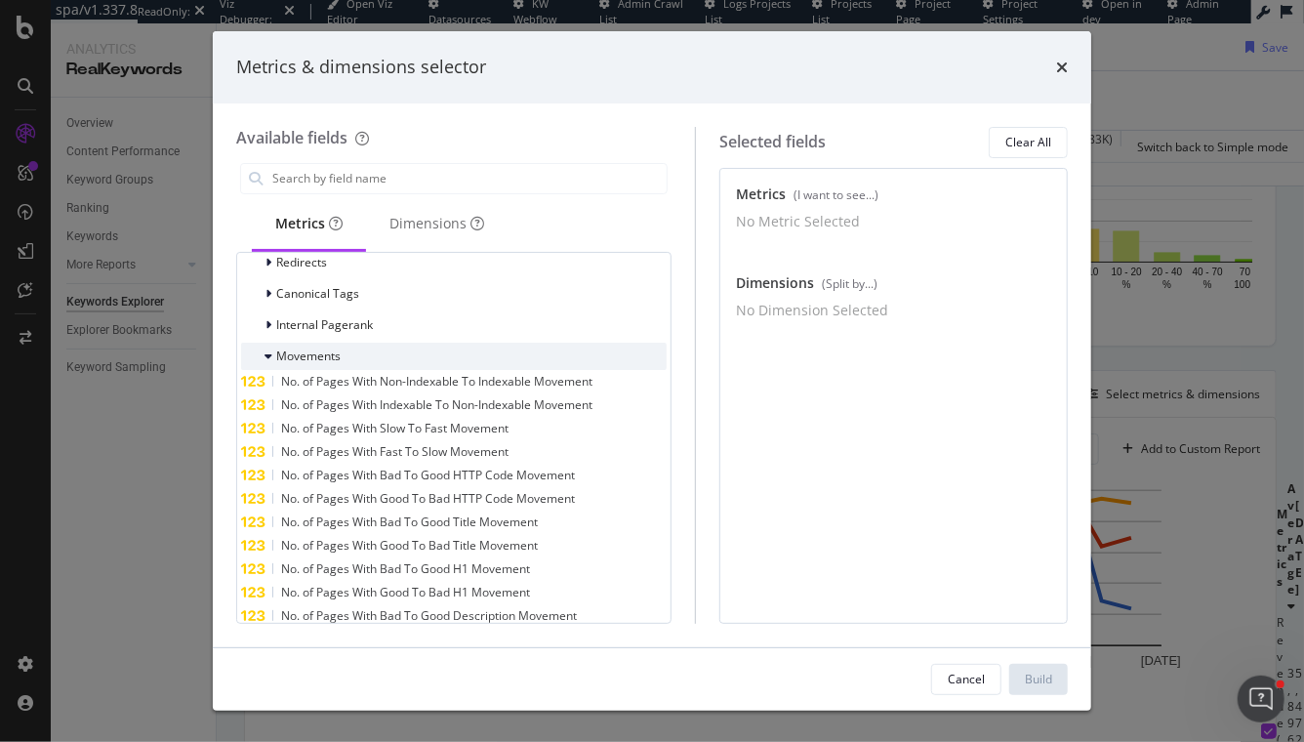
click at [267, 361] on icon "modal" at bounding box center [269, 356] width 8 height 12
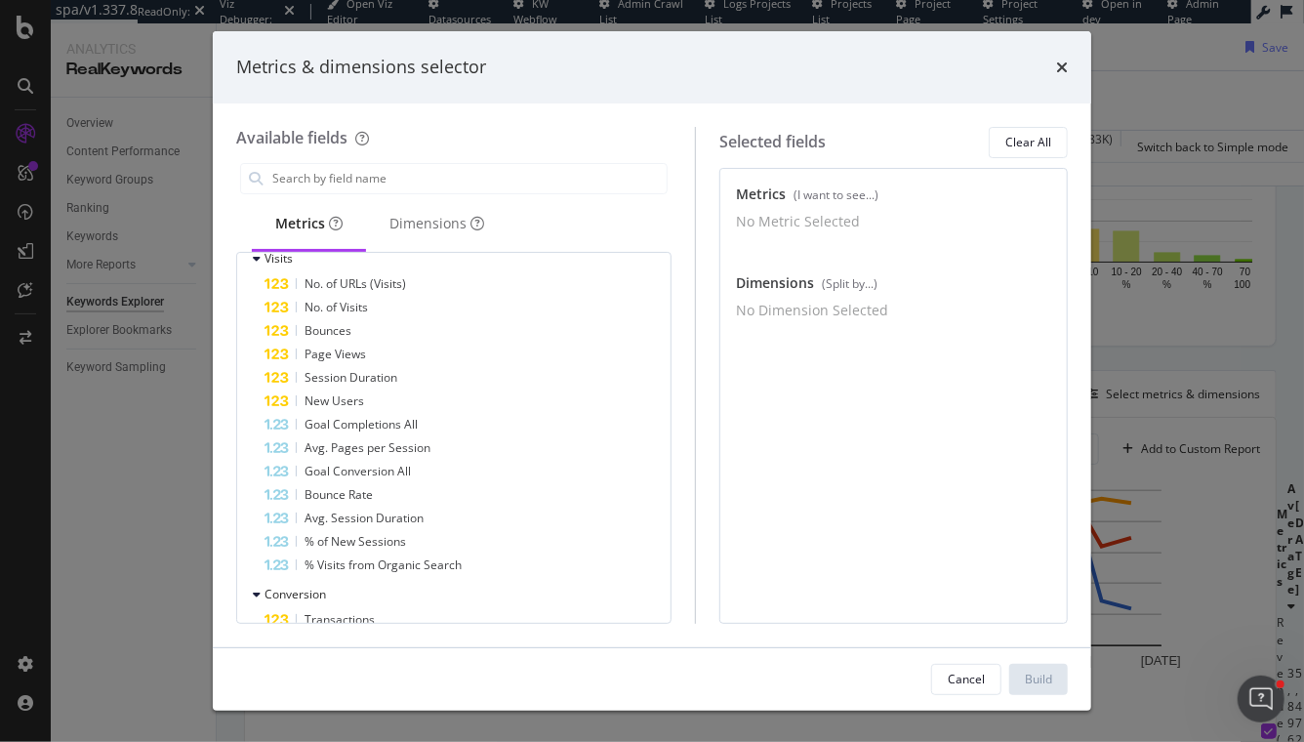
scroll to position [405, 0]
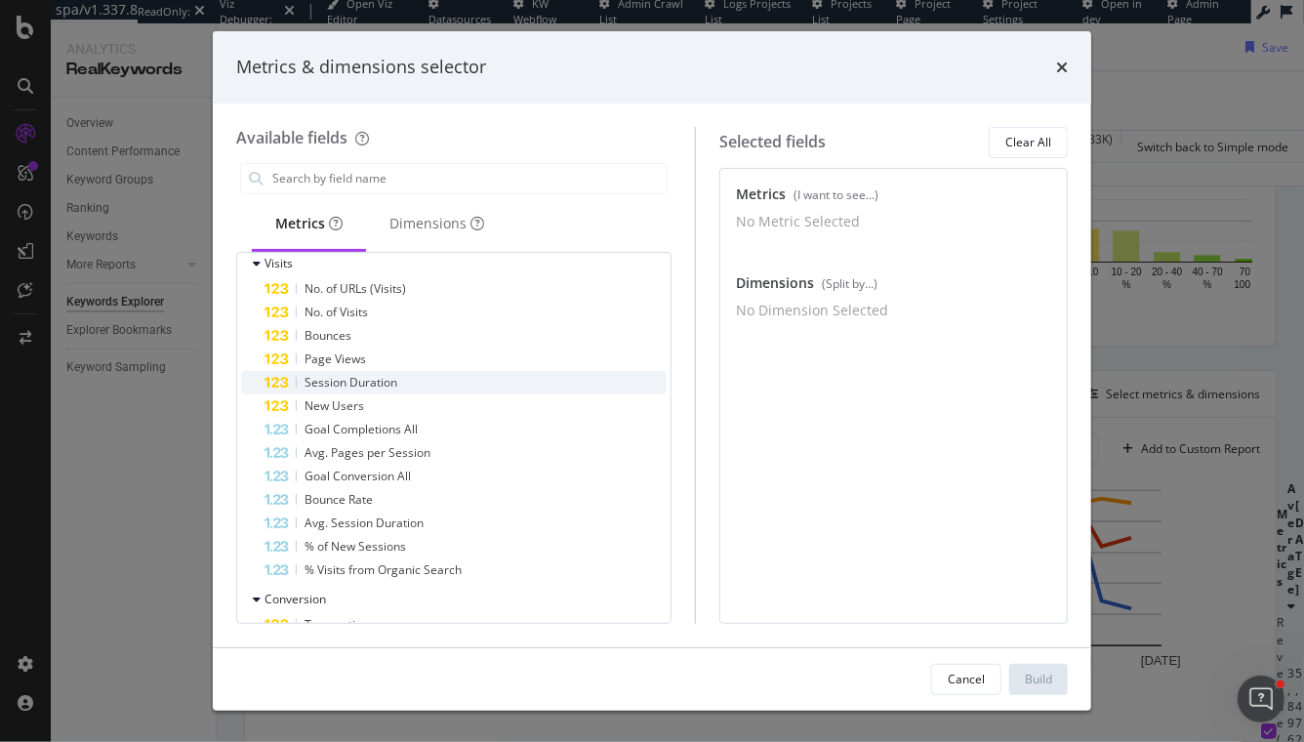
click at [365, 390] on span "Session Duration" at bounding box center [351, 382] width 93 height 17
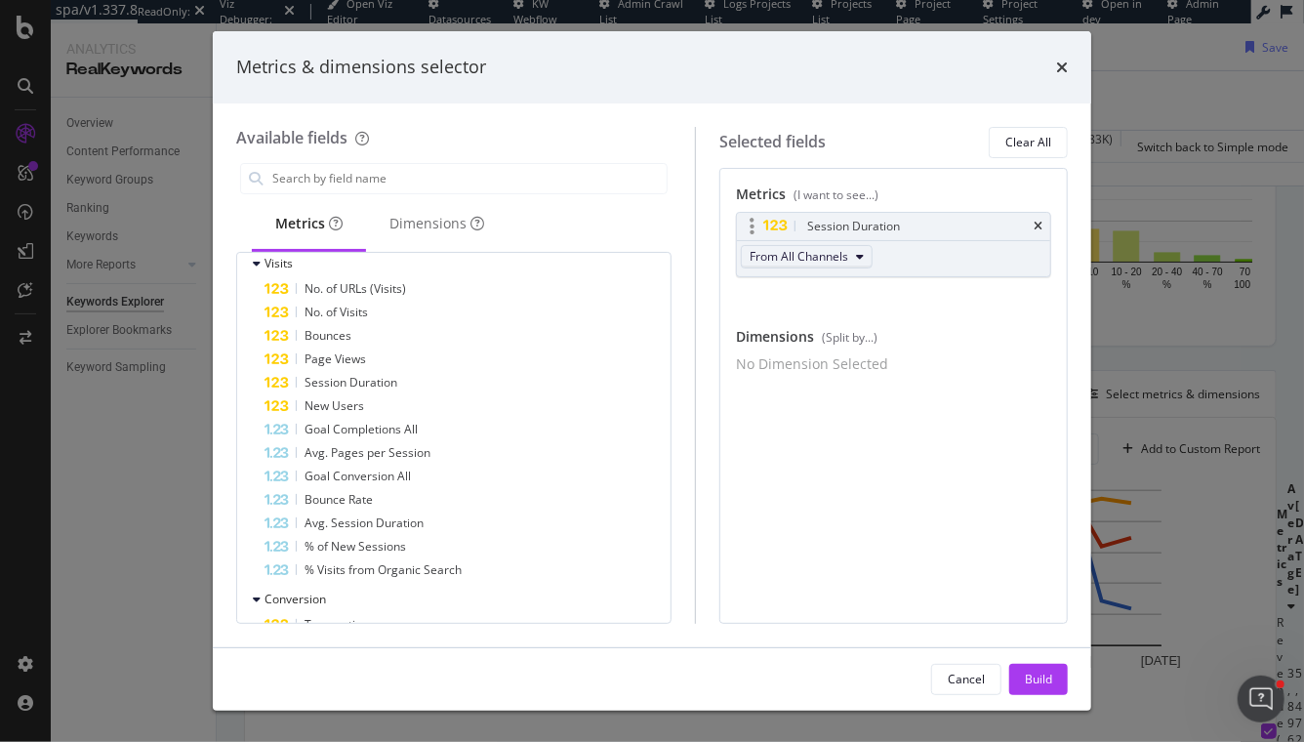
click at [789, 254] on span "From All Channels" at bounding box center [799, 256] width 99 height 17
click at [799, 333] on span "Organic" at bounding box center [810, 327] width 102 height 18
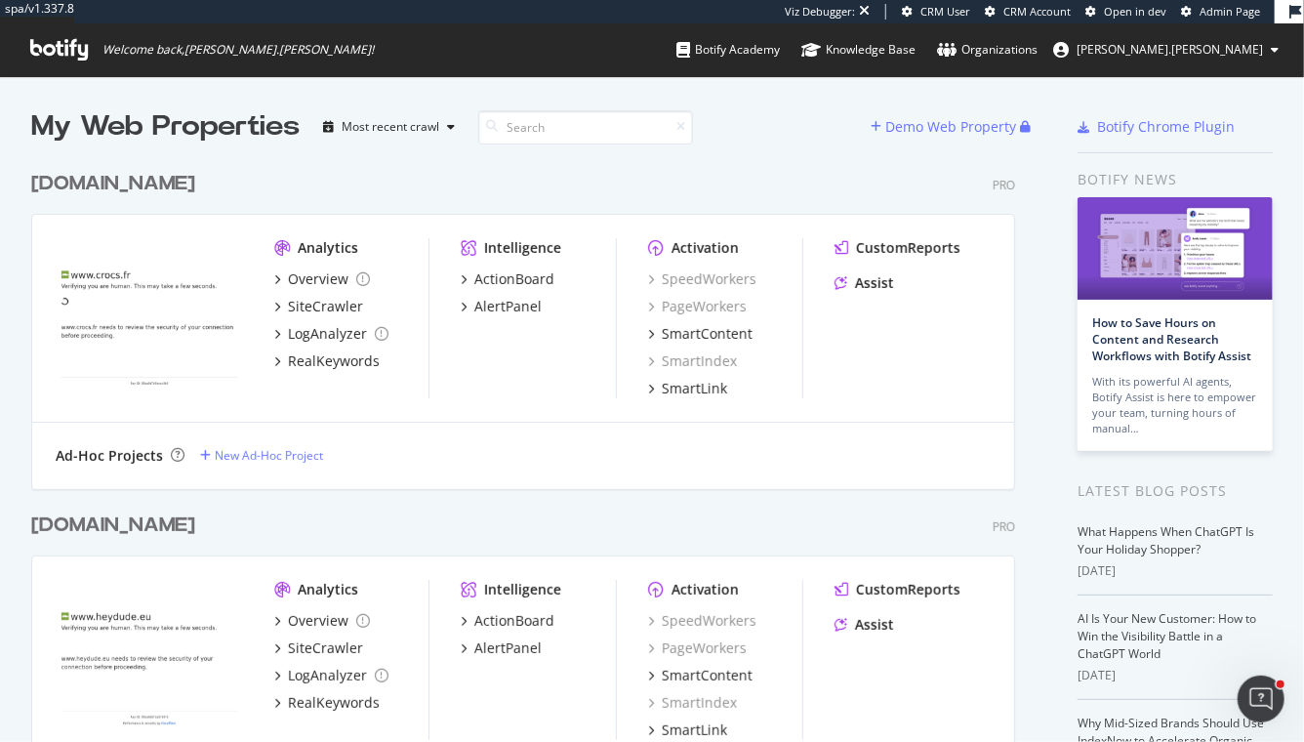
scroll to position [742, 1304]
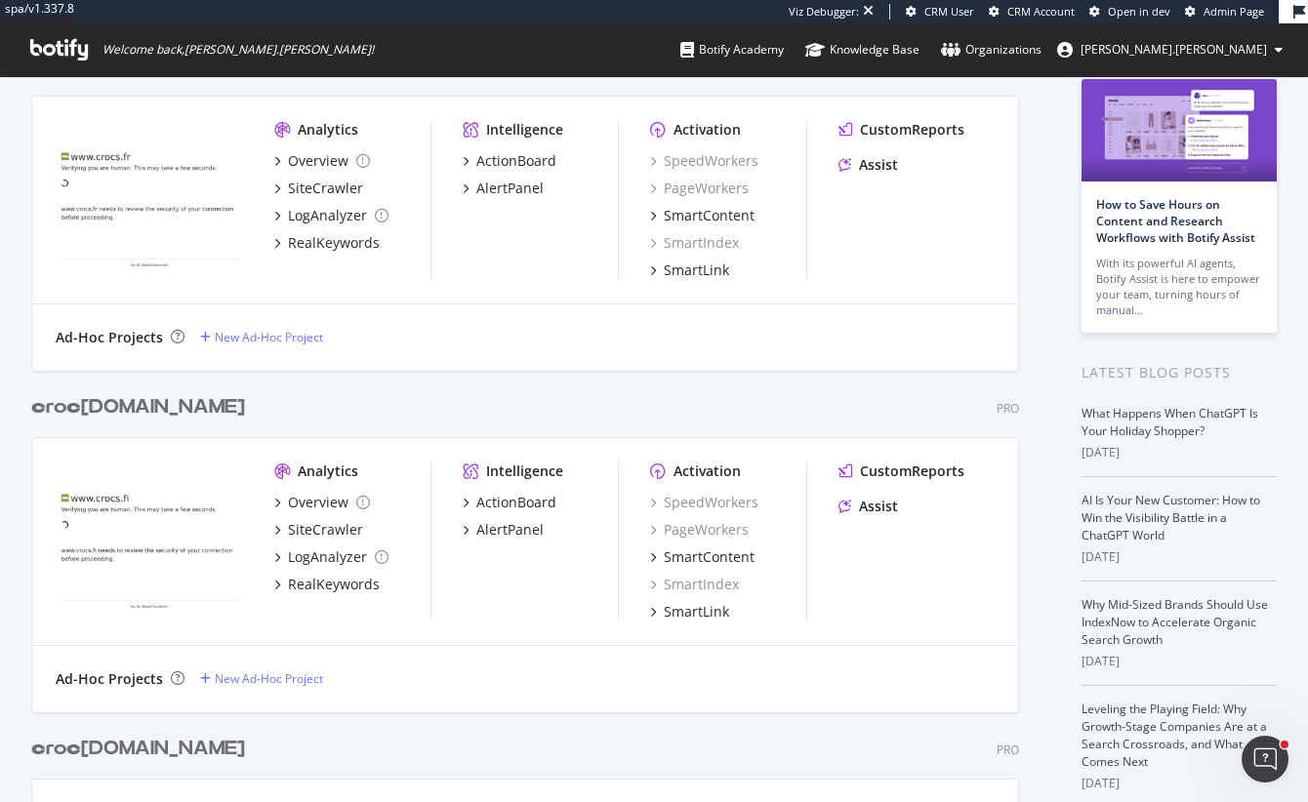
scroll to position [2069, 1002]
type input "c"
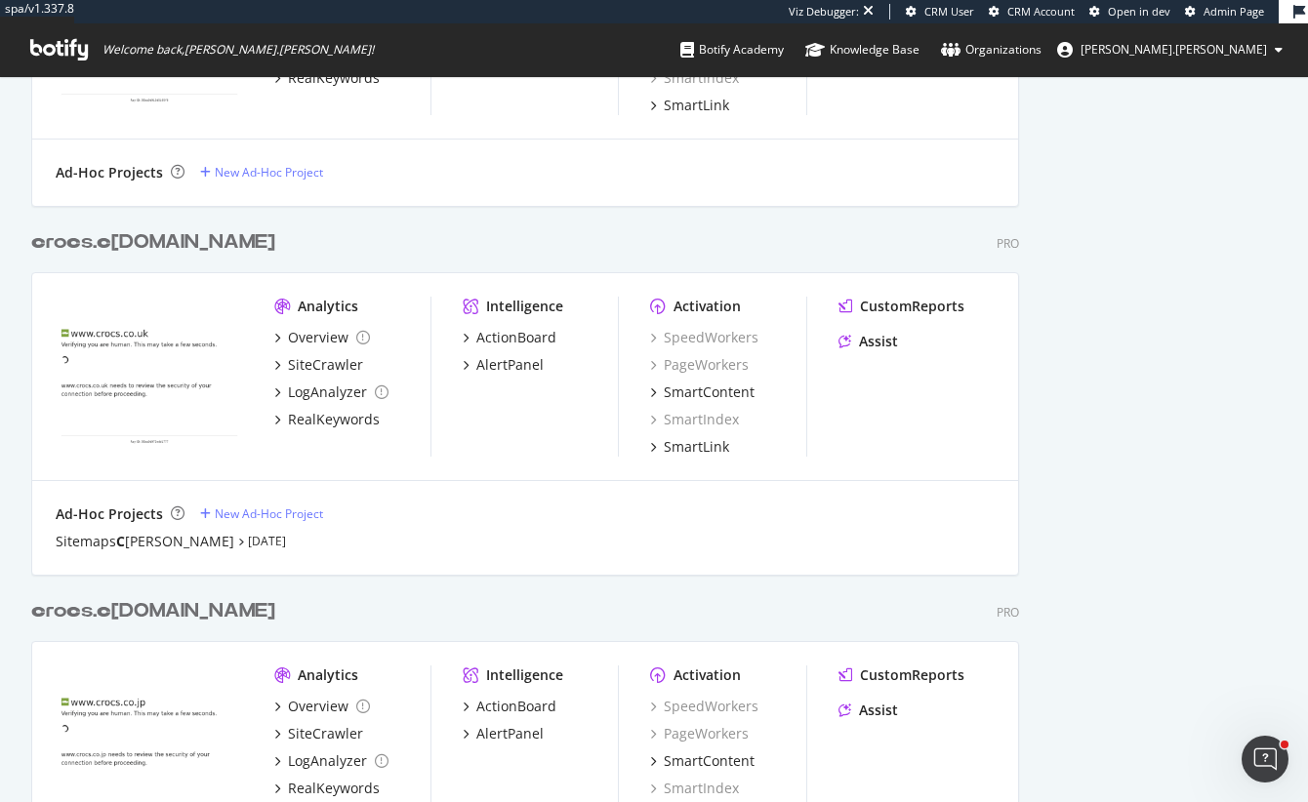
scroll to position [0, 0]
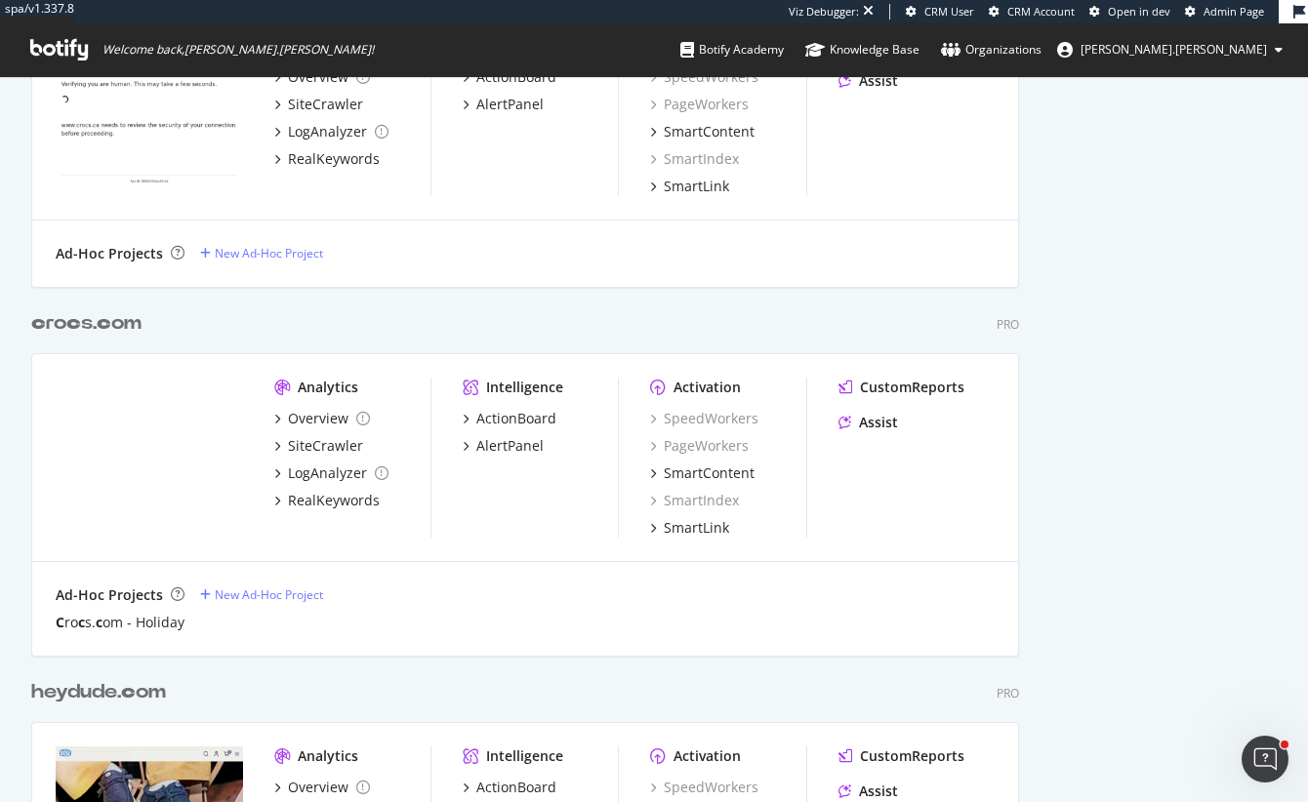
click at [113, 326] on div "c ro c s. c om" at bounding box center [86, 323] width 110 height 28
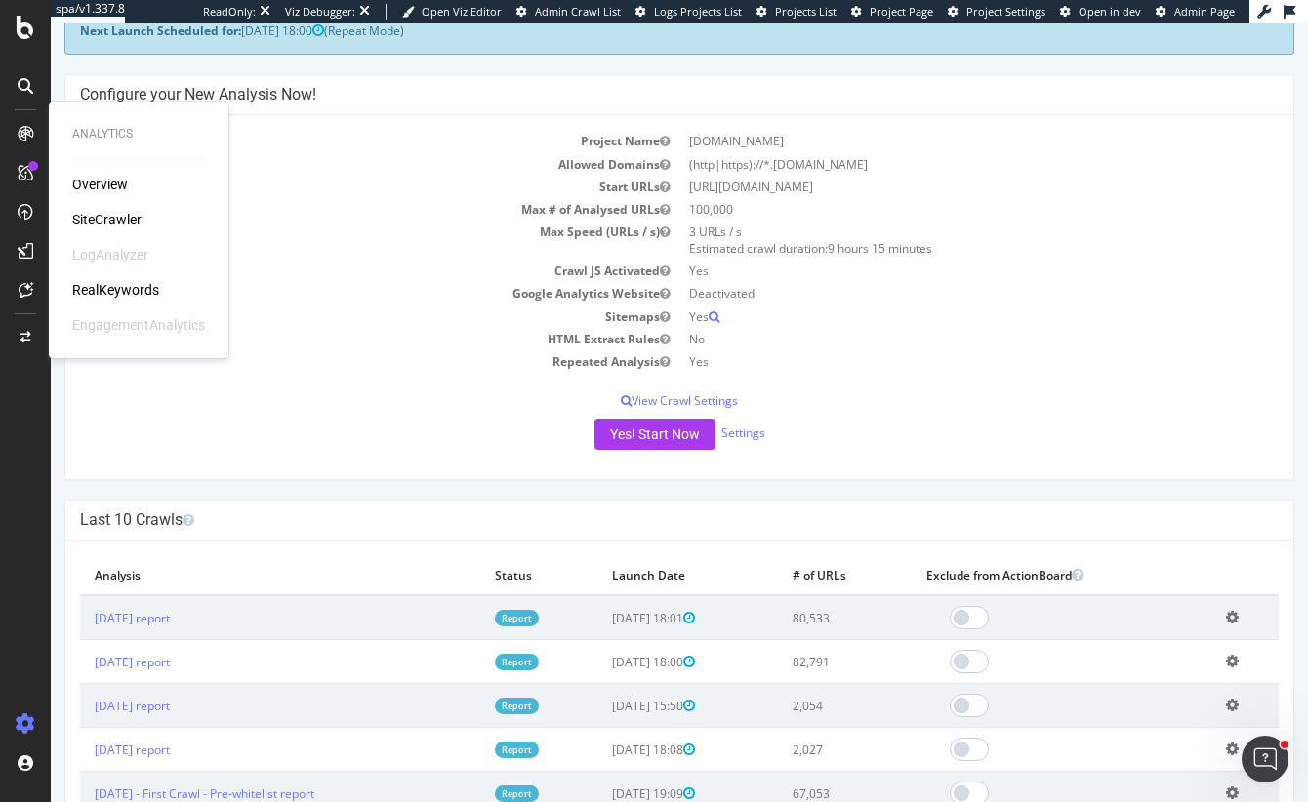
click at [111, 289] on div "RealKeywords" at bounding box center [115, 290] width 87 height 20
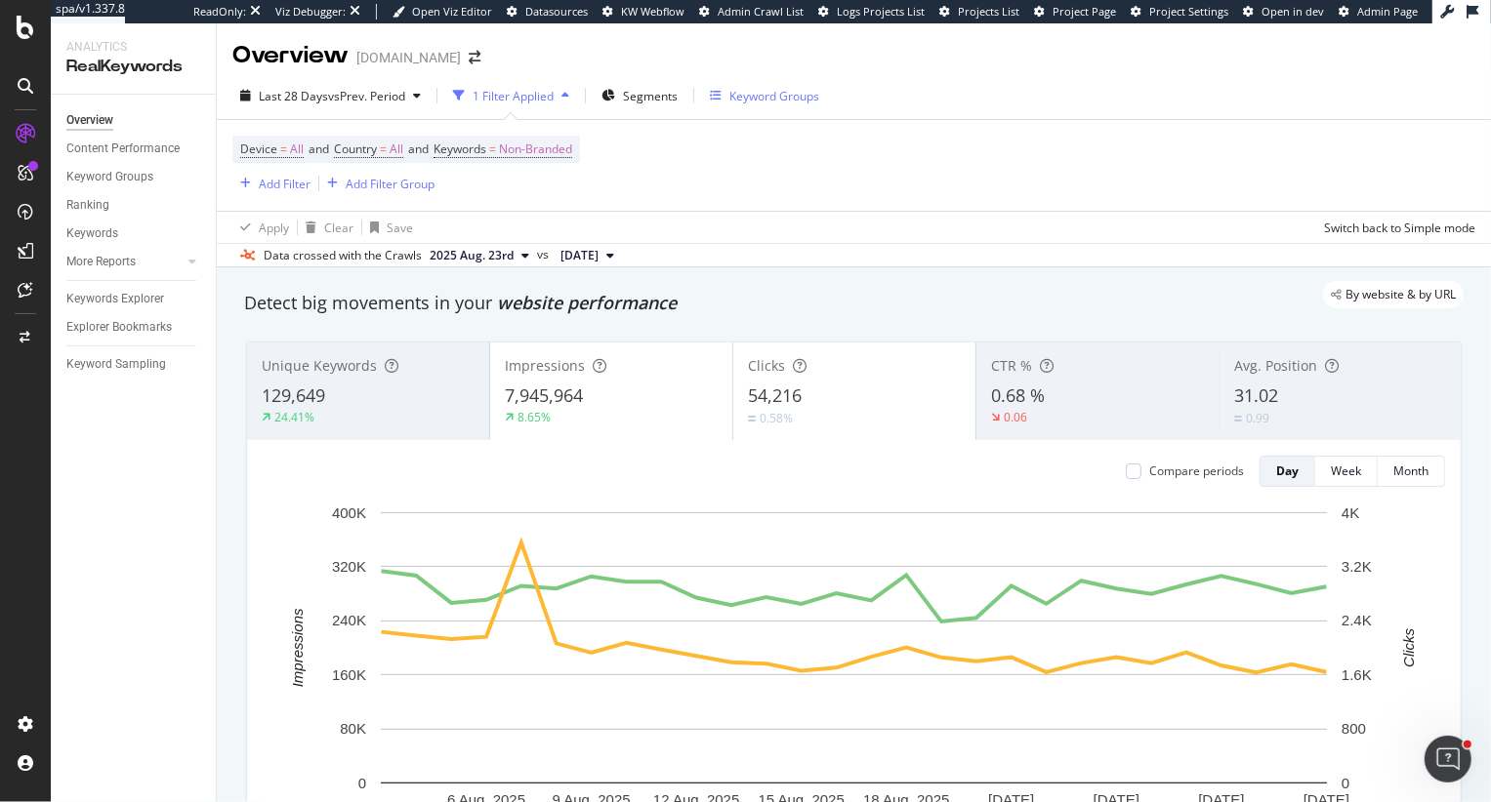
click at [746, 88] on div "Keyword Groups" at bounding box center [774, 96] width 90 height 17
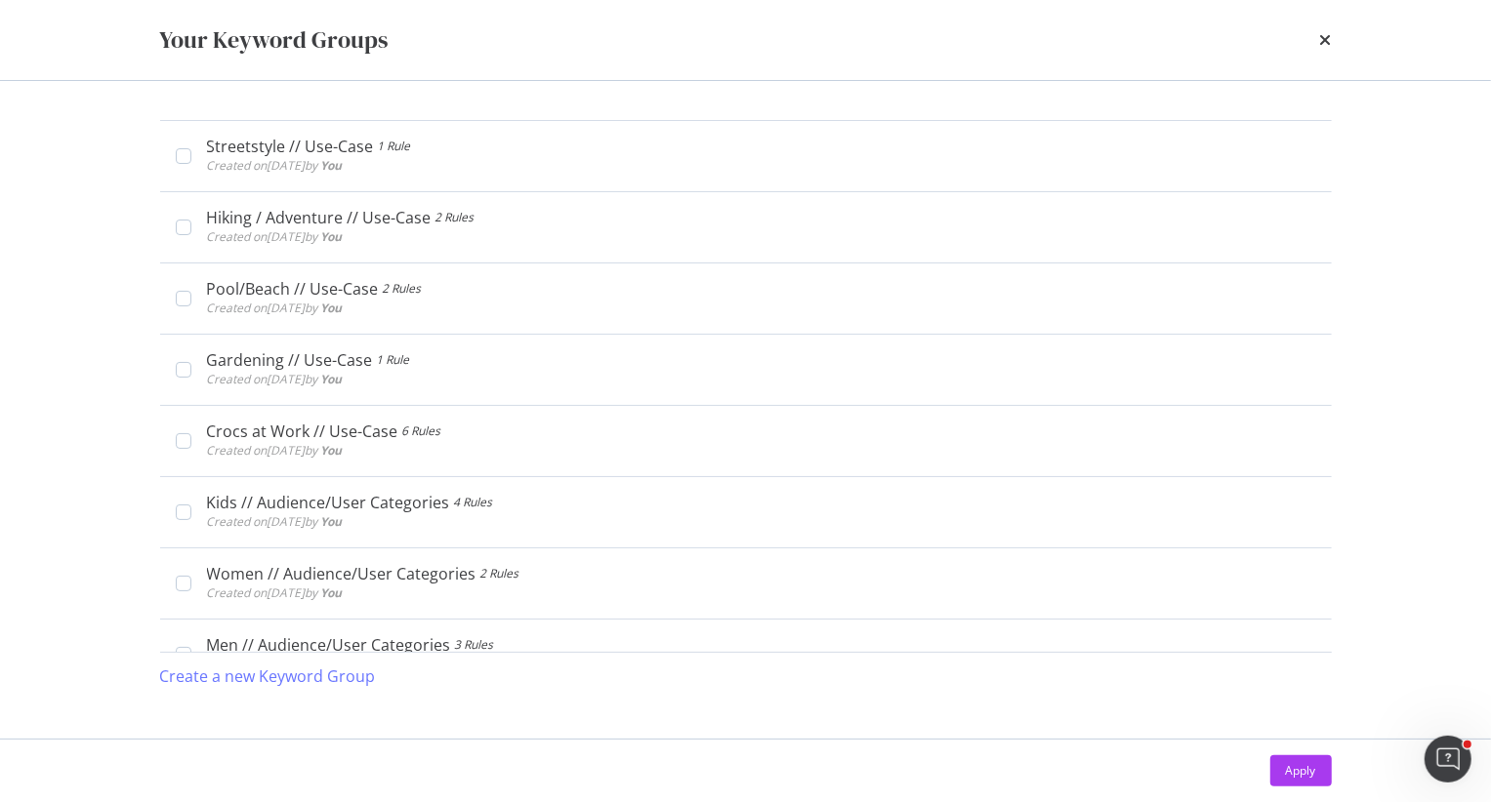
click at [746, 88] on div "Streetstyle // Use-Case 1 Rule Created on 2025 Aug 26th by You Edit Delete Hiki…" at bounding box center [745, 410] width 1249 height 658
click at [1303, 38] on div "Your Keyword Groups" at bounding box center [745, 40] width 1249 height 80
click at [1303, 36] on icon "times" at bounding box center [1326, 40] width 12 height 16
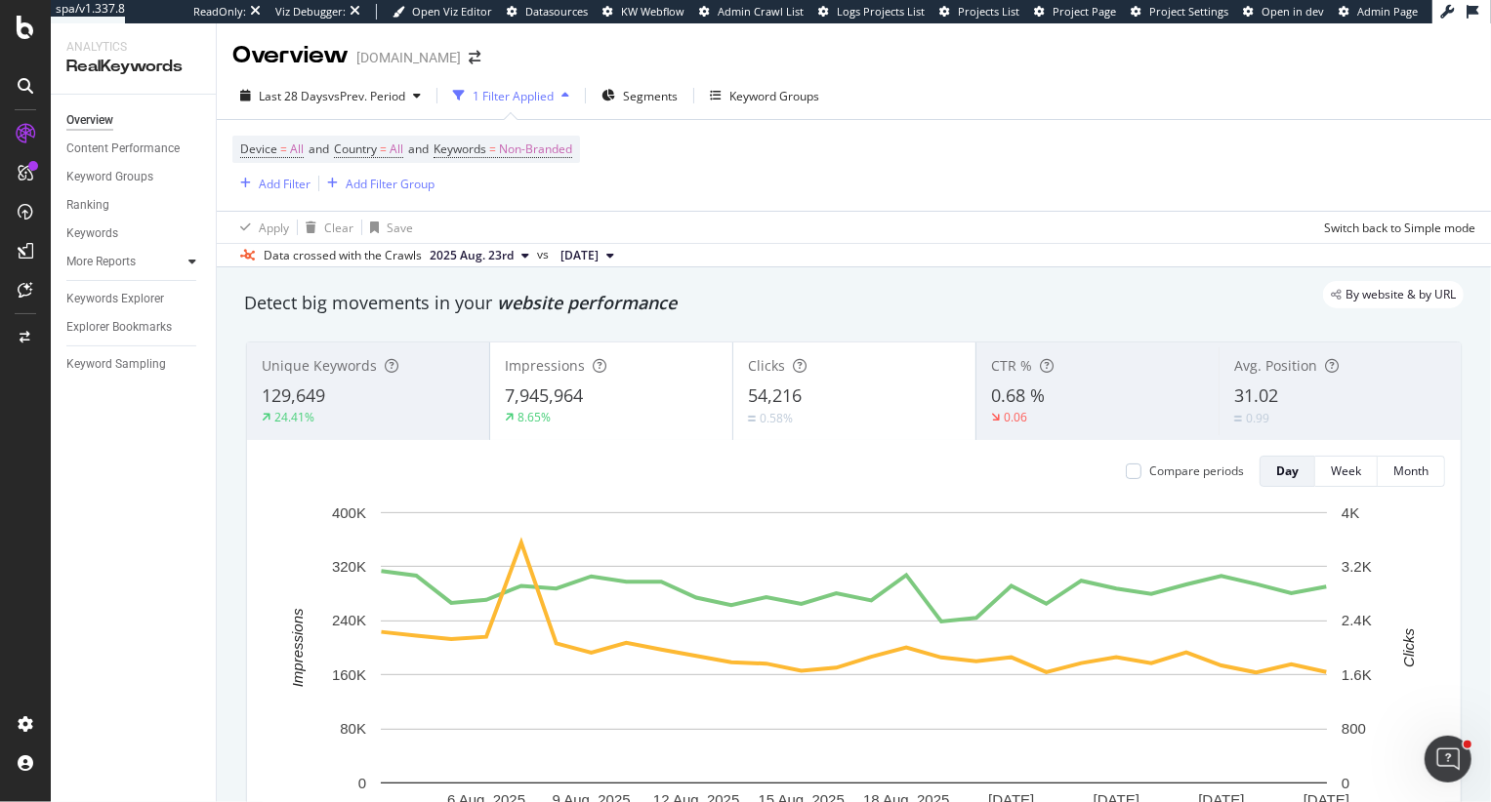
click at [190, 263] on icon at bounding box center [192, 262] width 8 height 12
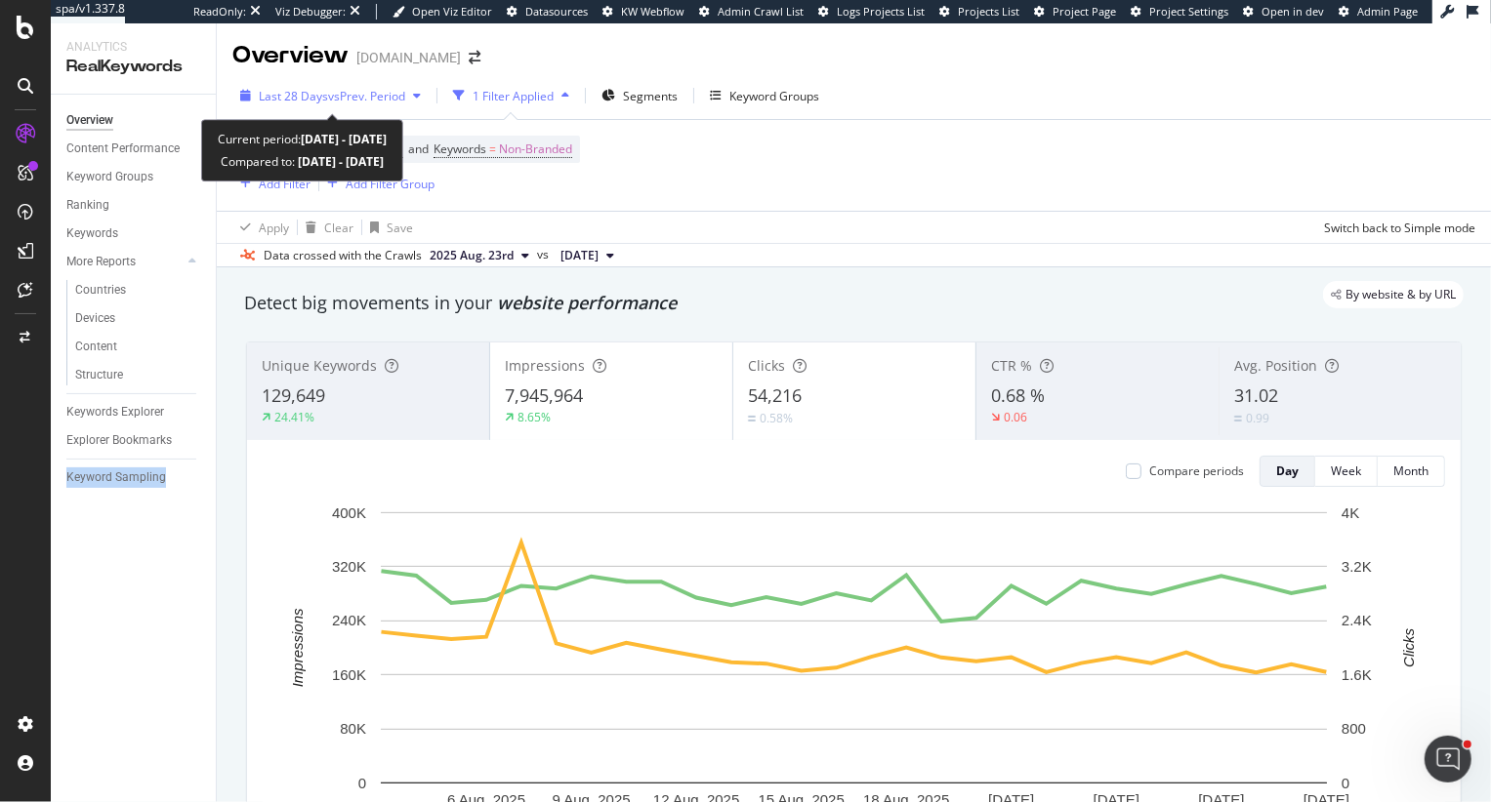
click at [401, 103] on div "Last 28 Days vs Prev. Period" at bounding box center [332, 96] width 146 height 17
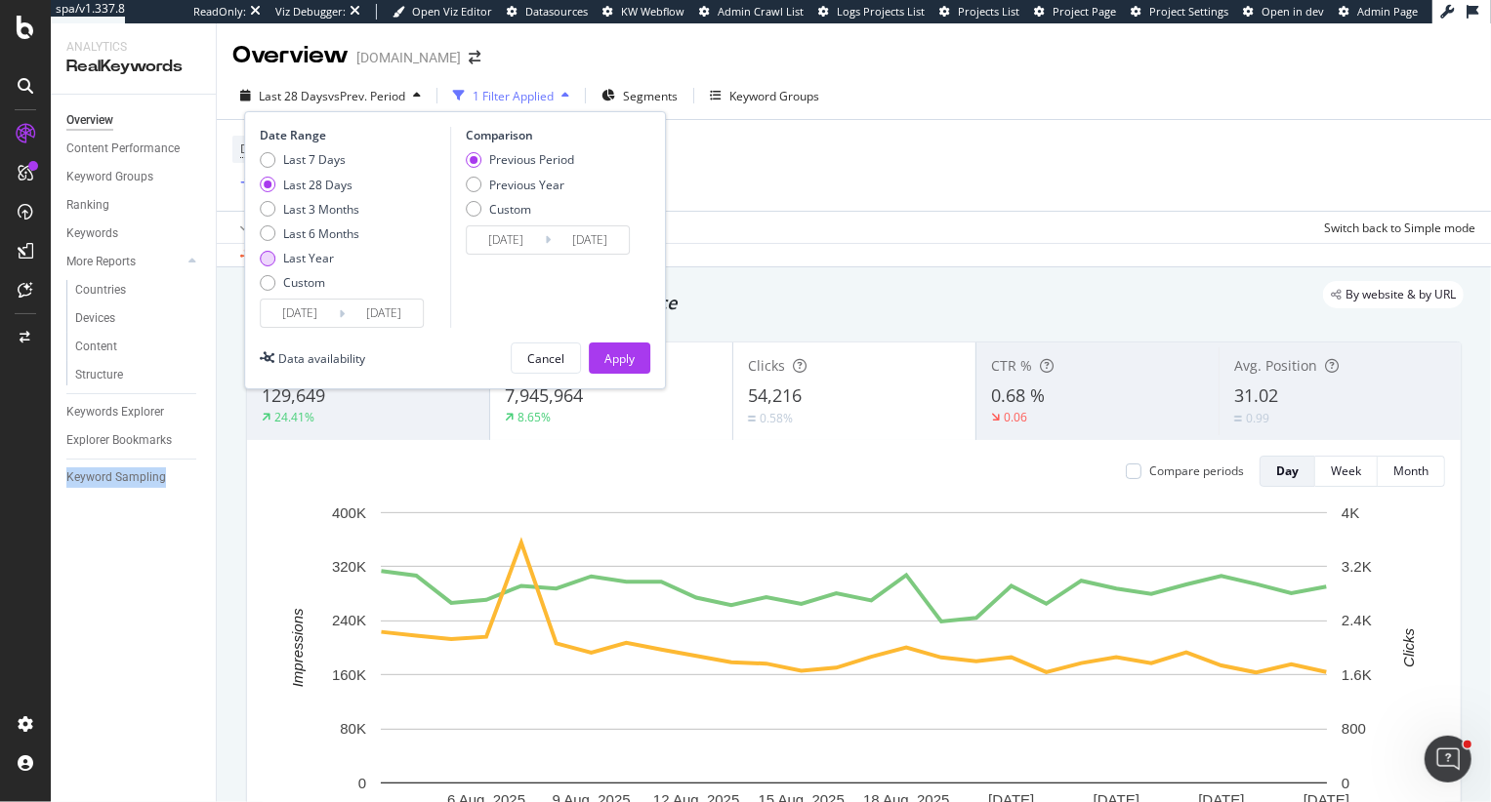
click at [322, 263] on div "Last Year" at bounding box center [308, 258] width 51 height 17
type input "2024/08/31"
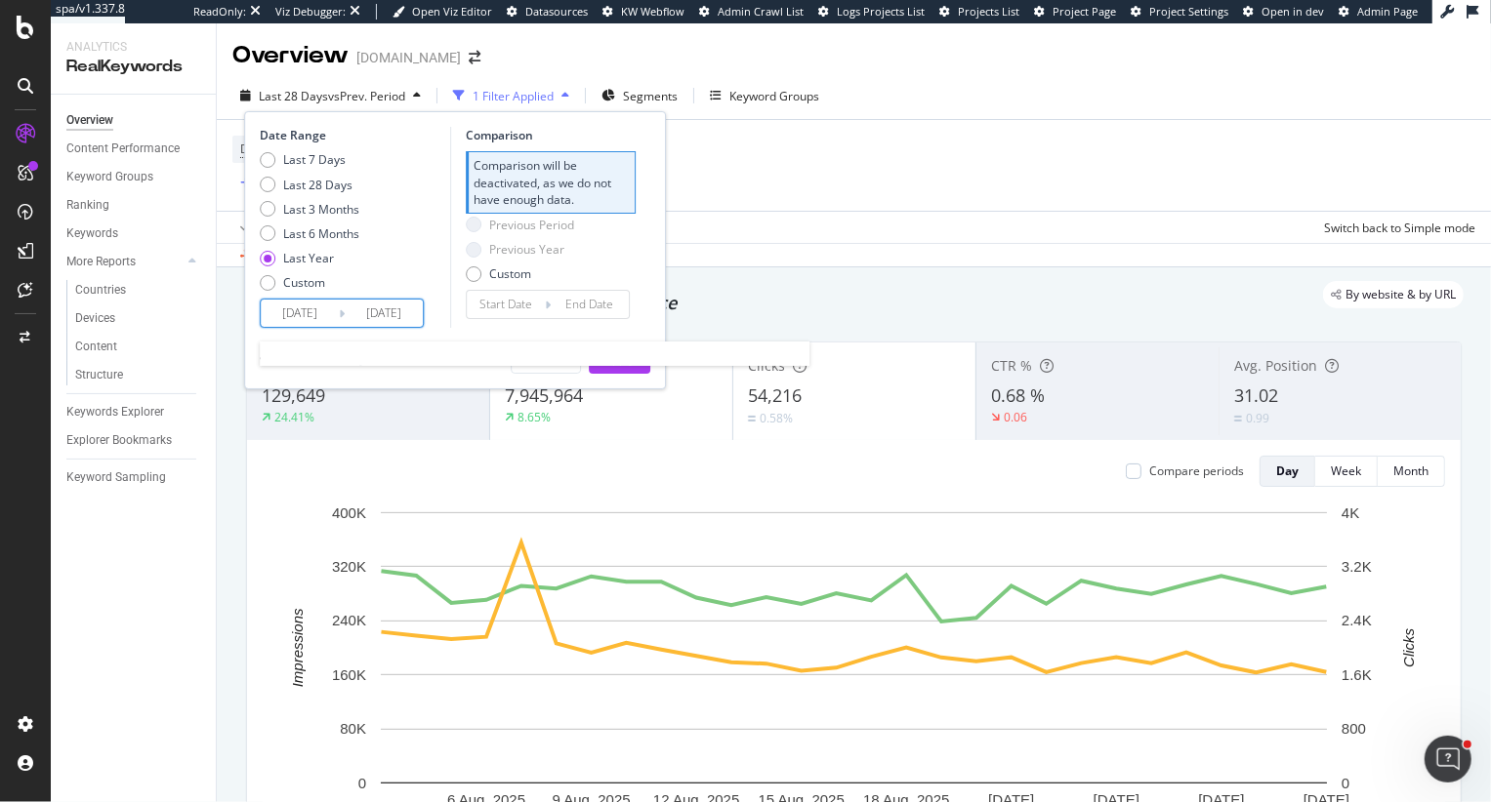
click at [296, 309] on input "2024/08/31" at bounding box center [300, 313] width 78 height 27
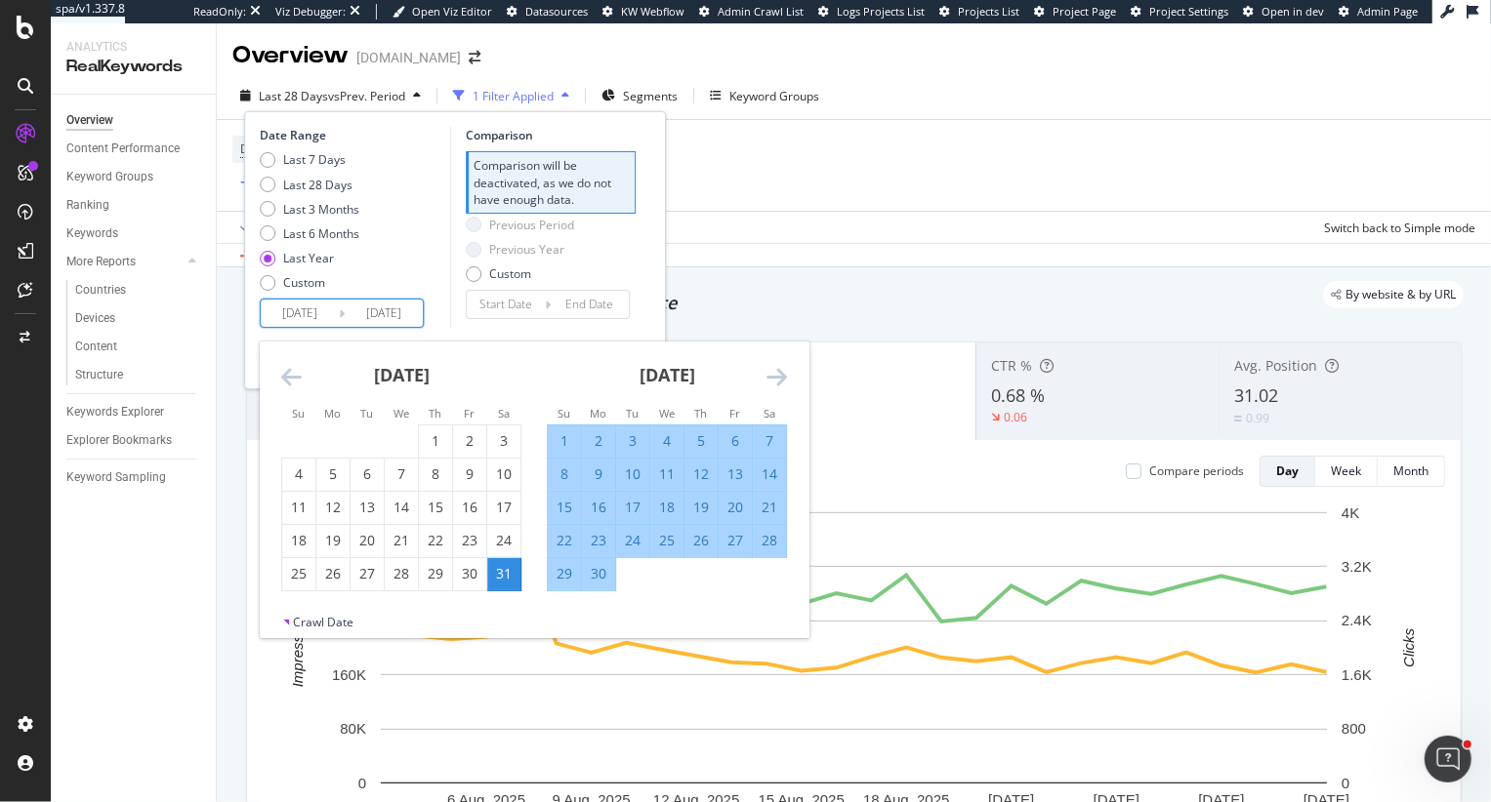
click at [291, 375] on icon "Move backward to switch to the previous month." at bounding box center [291, 376] width 20 height 23
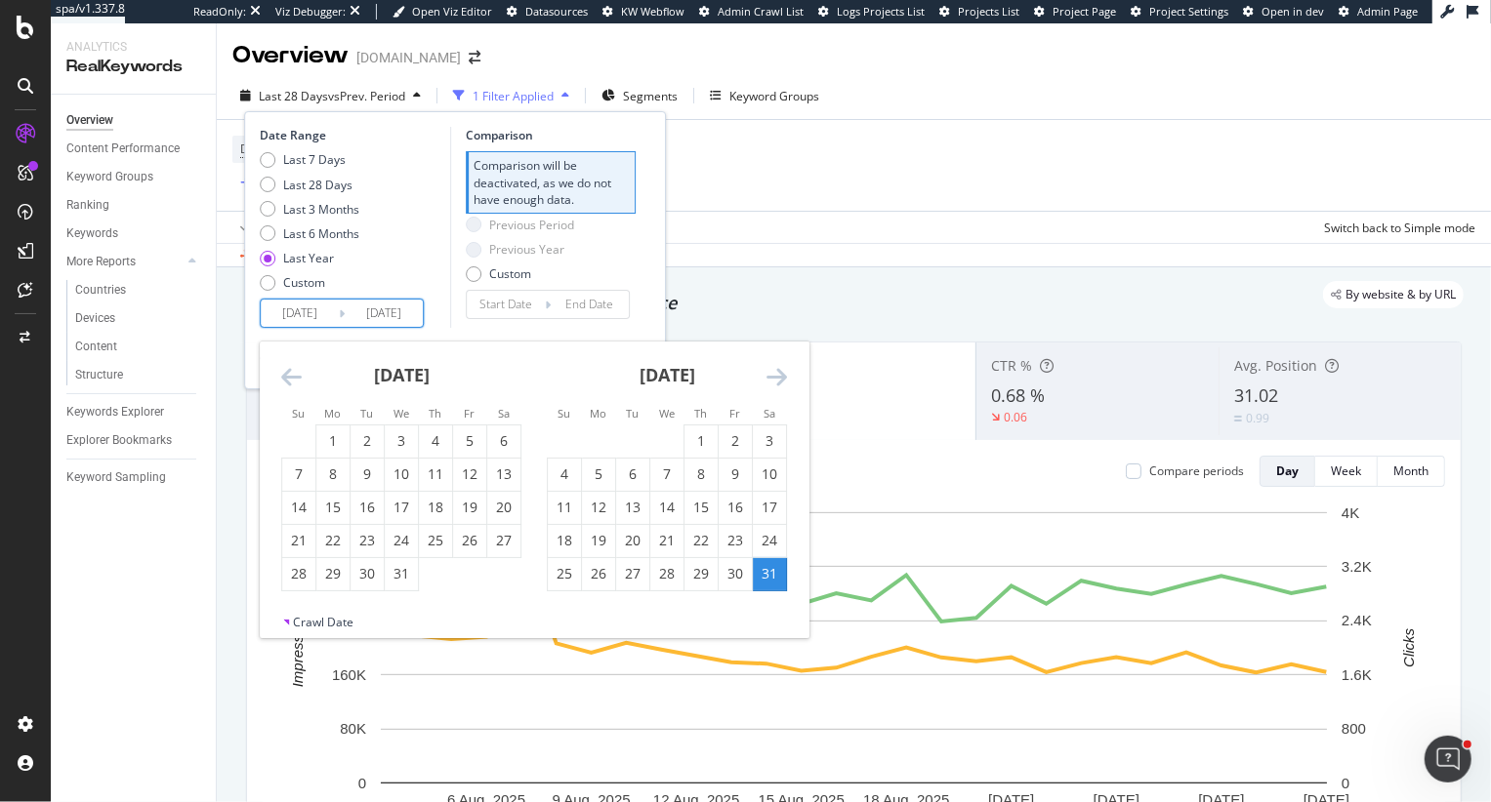
click at [291, 375] on icon "Move backward to switch to the previous month." at bounding box center [291, 376] width 20 height 23
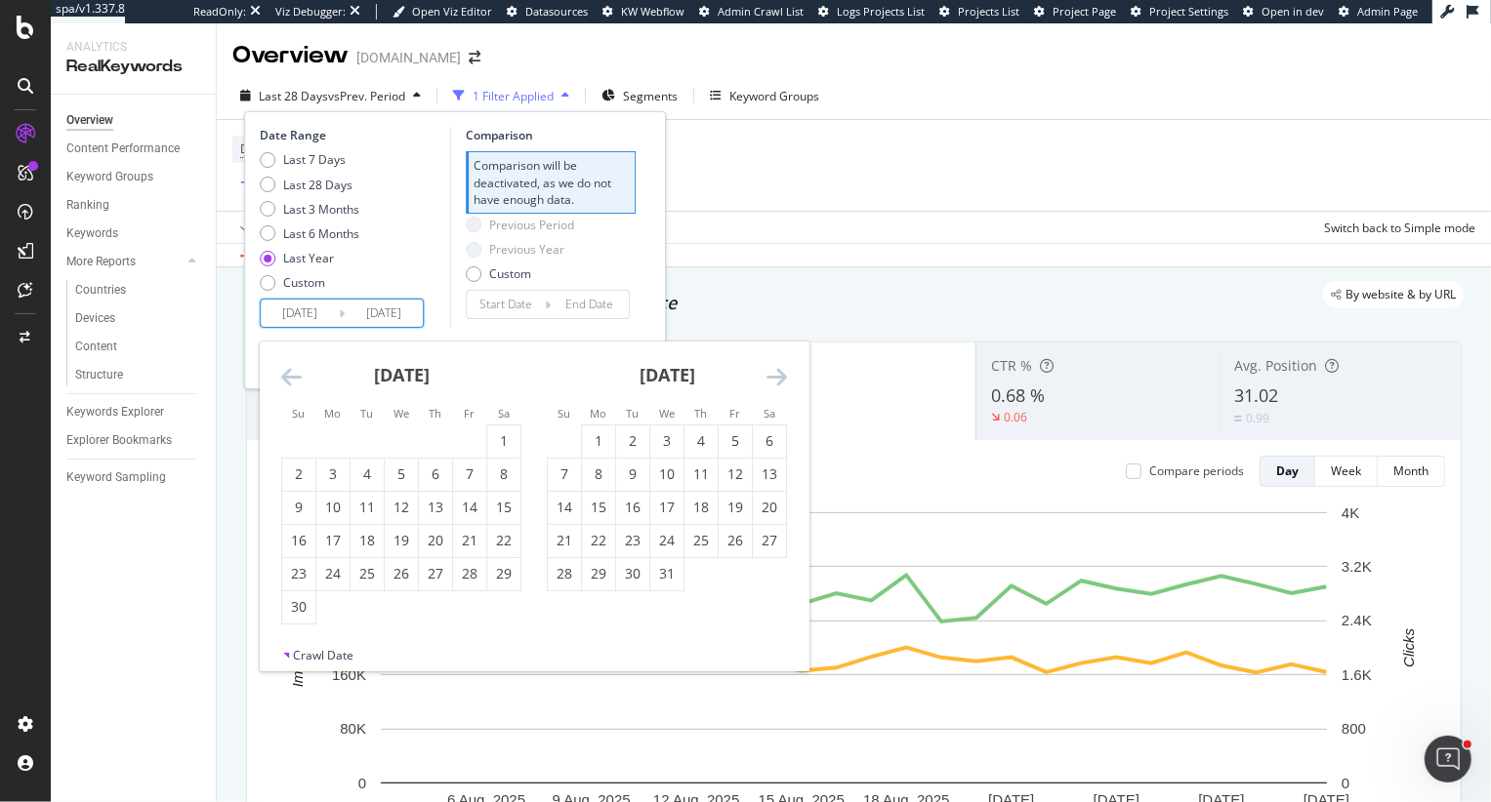
click at [291, 375] on icon "Move backward to switch to the previous month." at bounding box center [291, 376] width 20 height 23
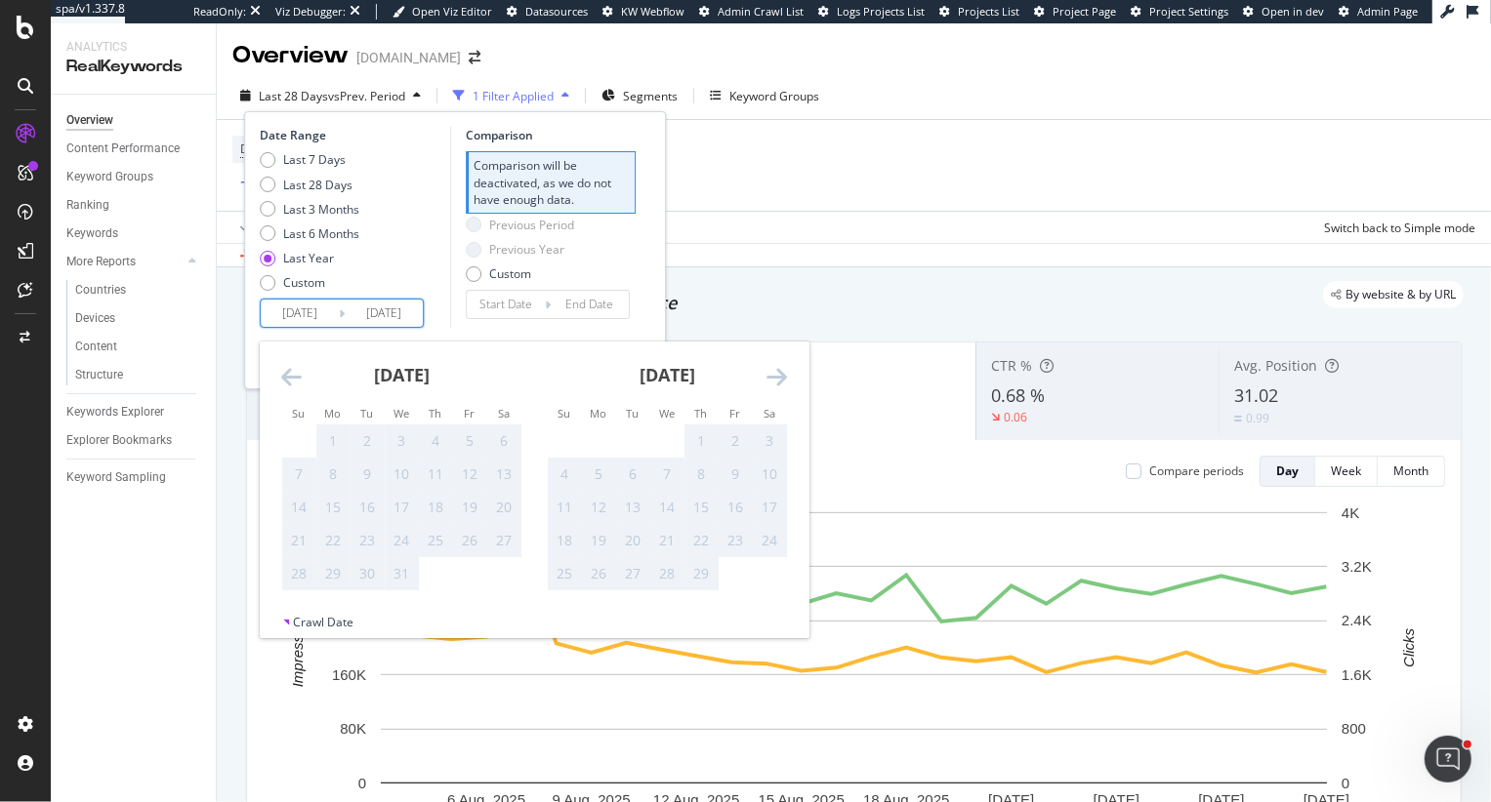
click at [774, 379] on icon "Move forward to switch to the next month." at bounding box center [776, 376] width 20 height 23
click at [660, 502] on div "13" at bounding box center [666, 508] width 33 height 20
type input "2024/03/13"
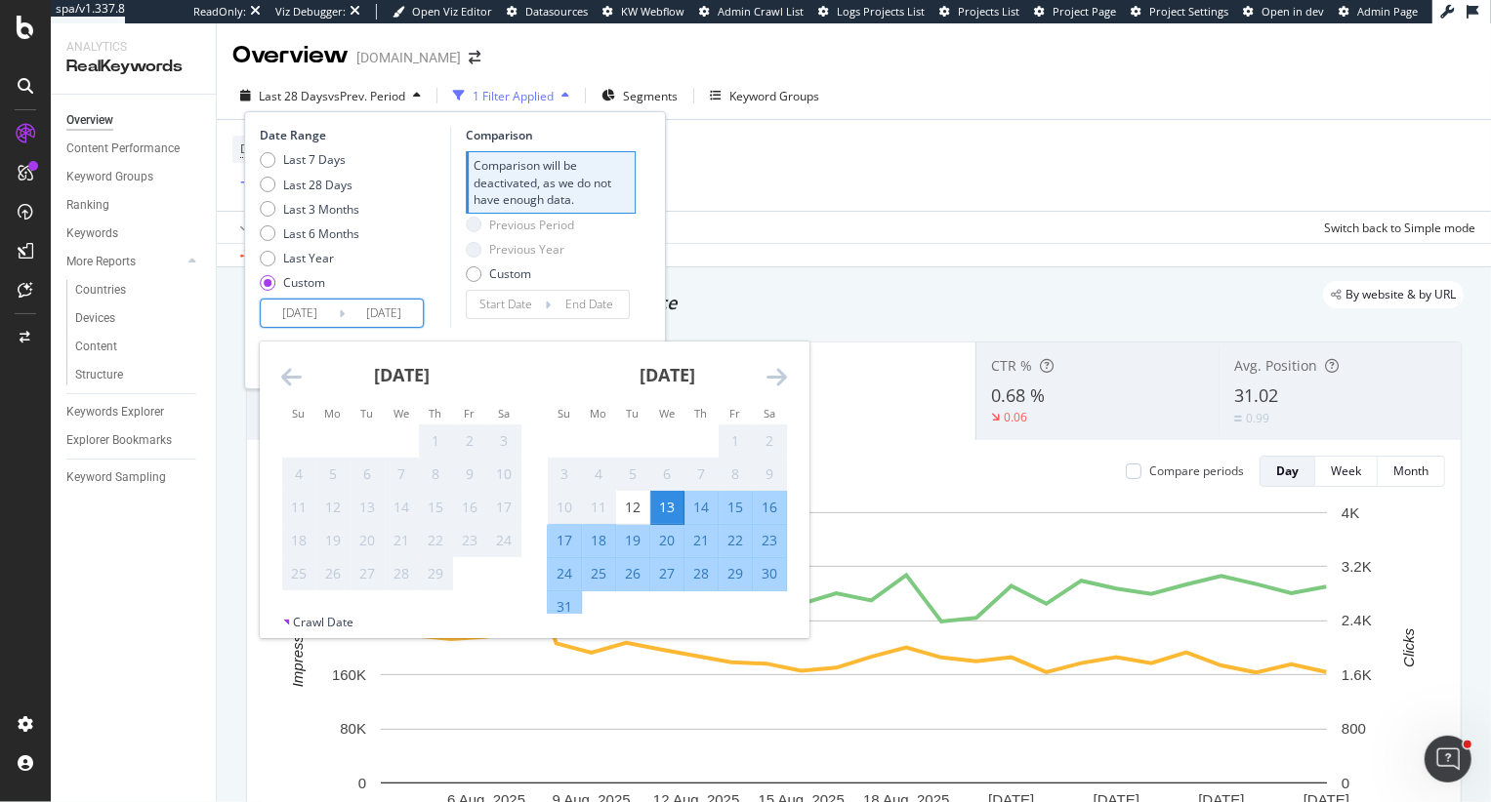
click at [651, 275] on div "Date Range Last 7 Days Last 28 Days Last 3 Months Last 6 Months Last Year Custo…" at bounding box center [455, 250] width 422 height 278
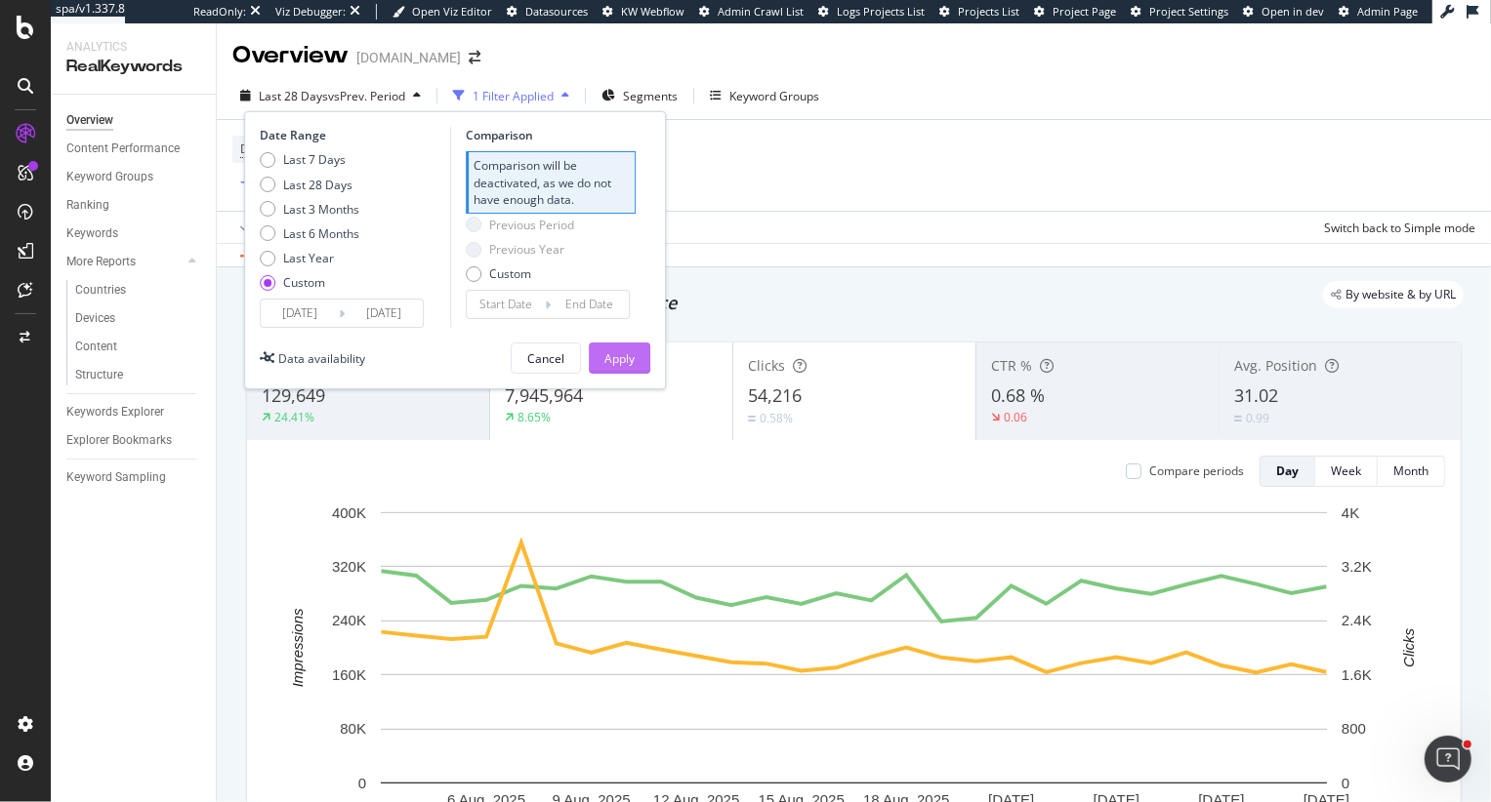
click at [619, 360] on div "Apply" at bounding box center [619, 358] width 30 height 17
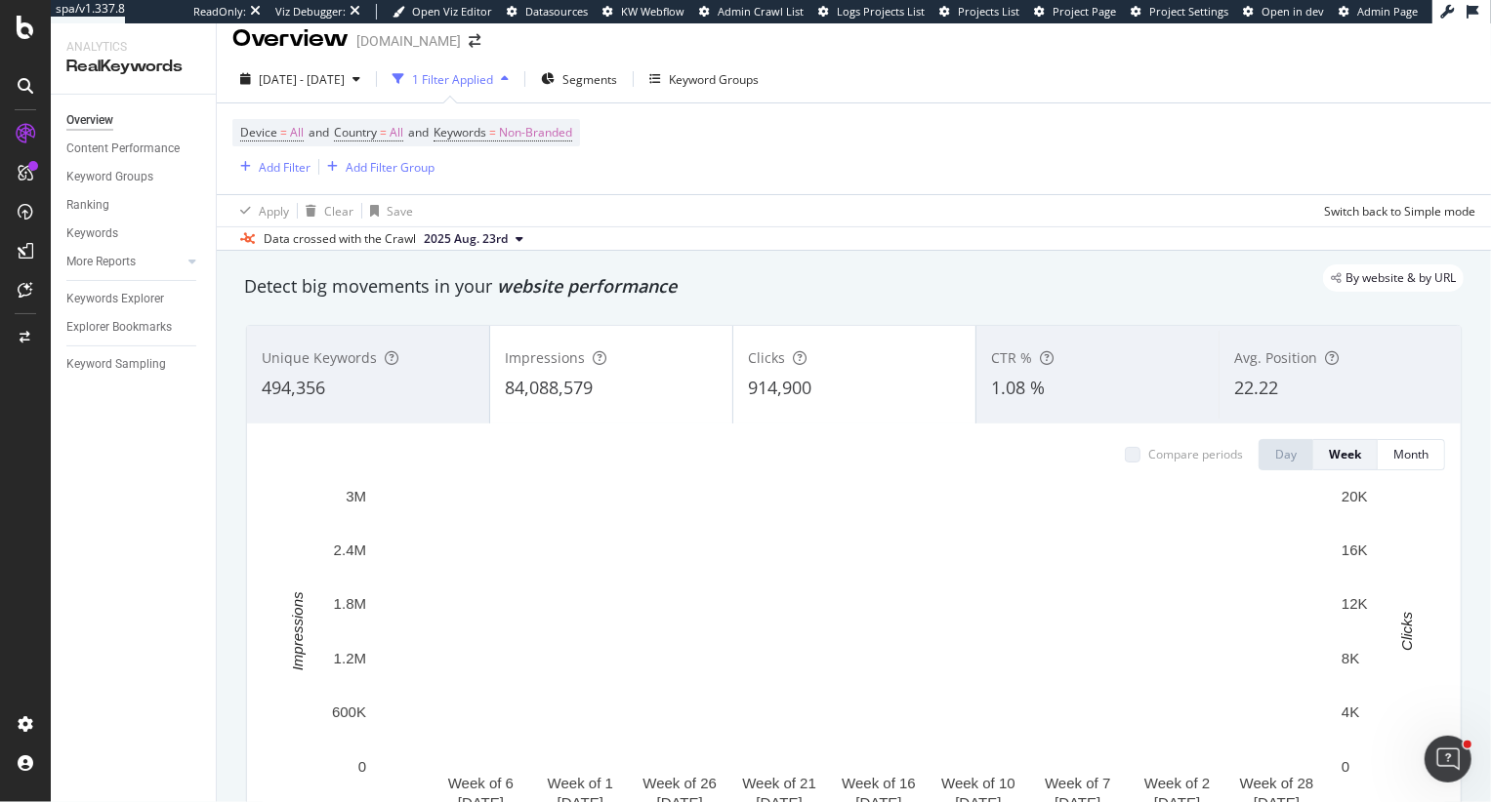
scroll to position [12, 0]
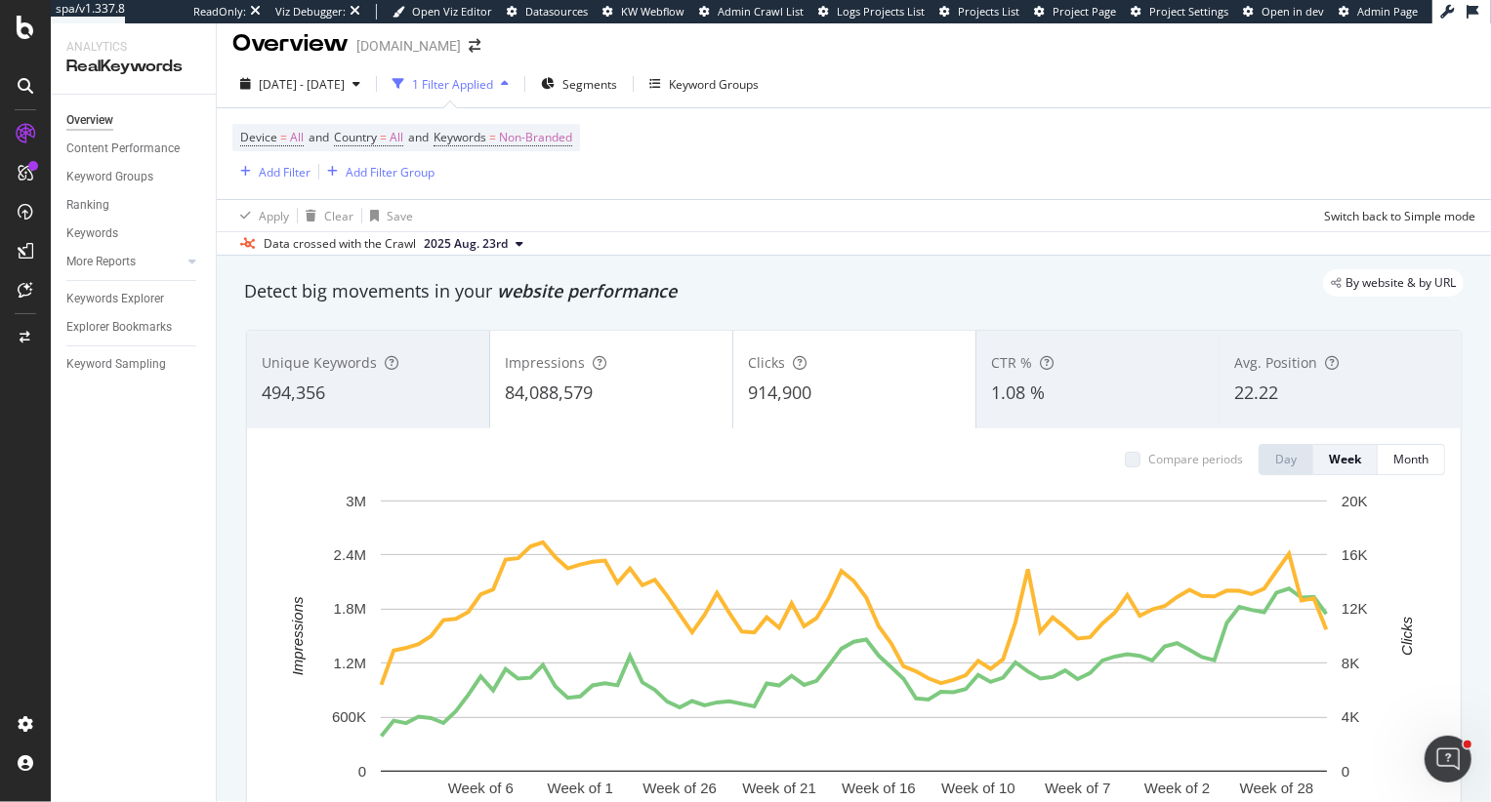
click at [607, 372] on div "Impressions" at bounding box center [611, 363] width 213 height 20
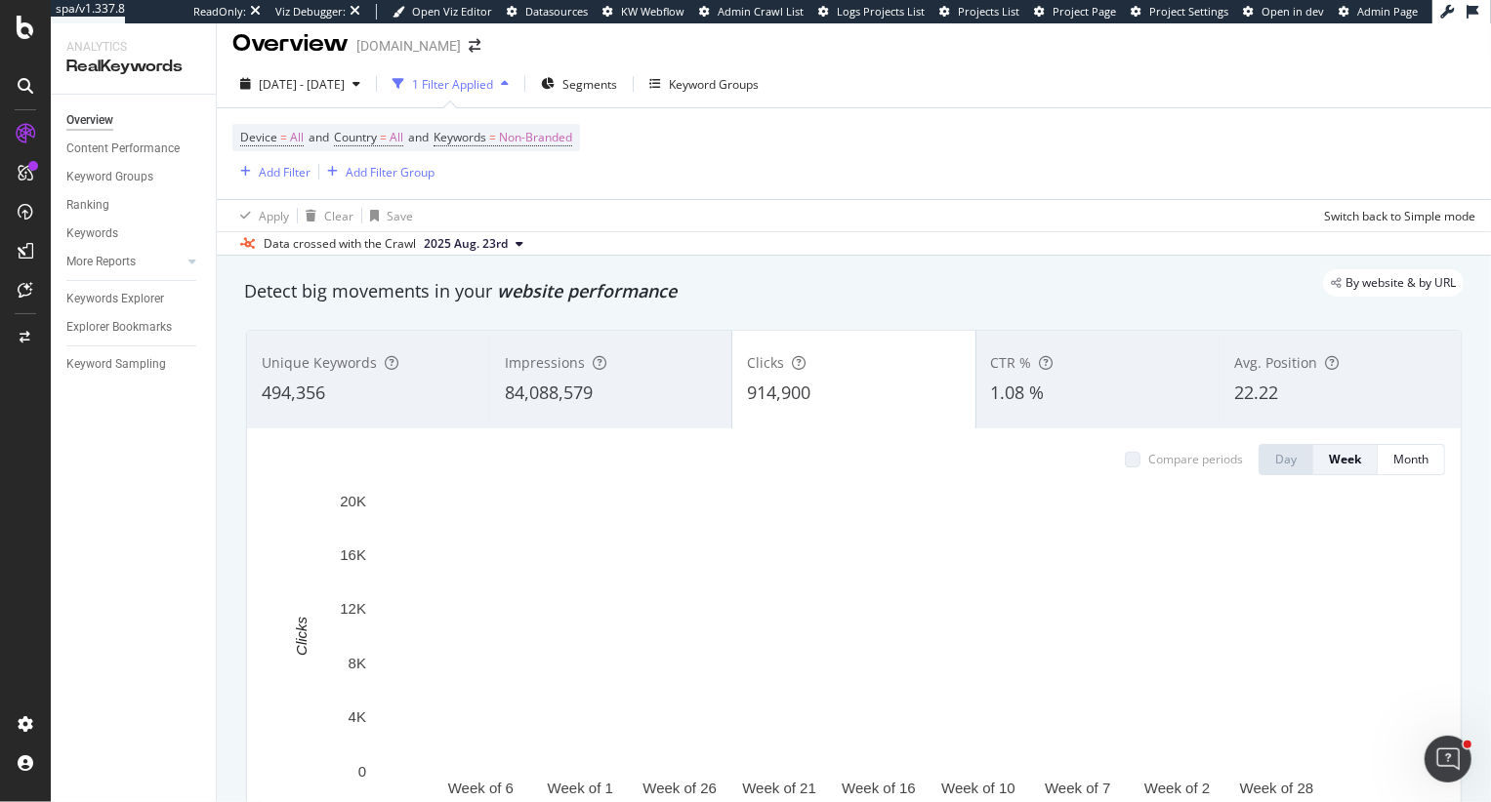
click at [286, 385] on span "494,356" at bounding box center [293, 392] width 63 height 23
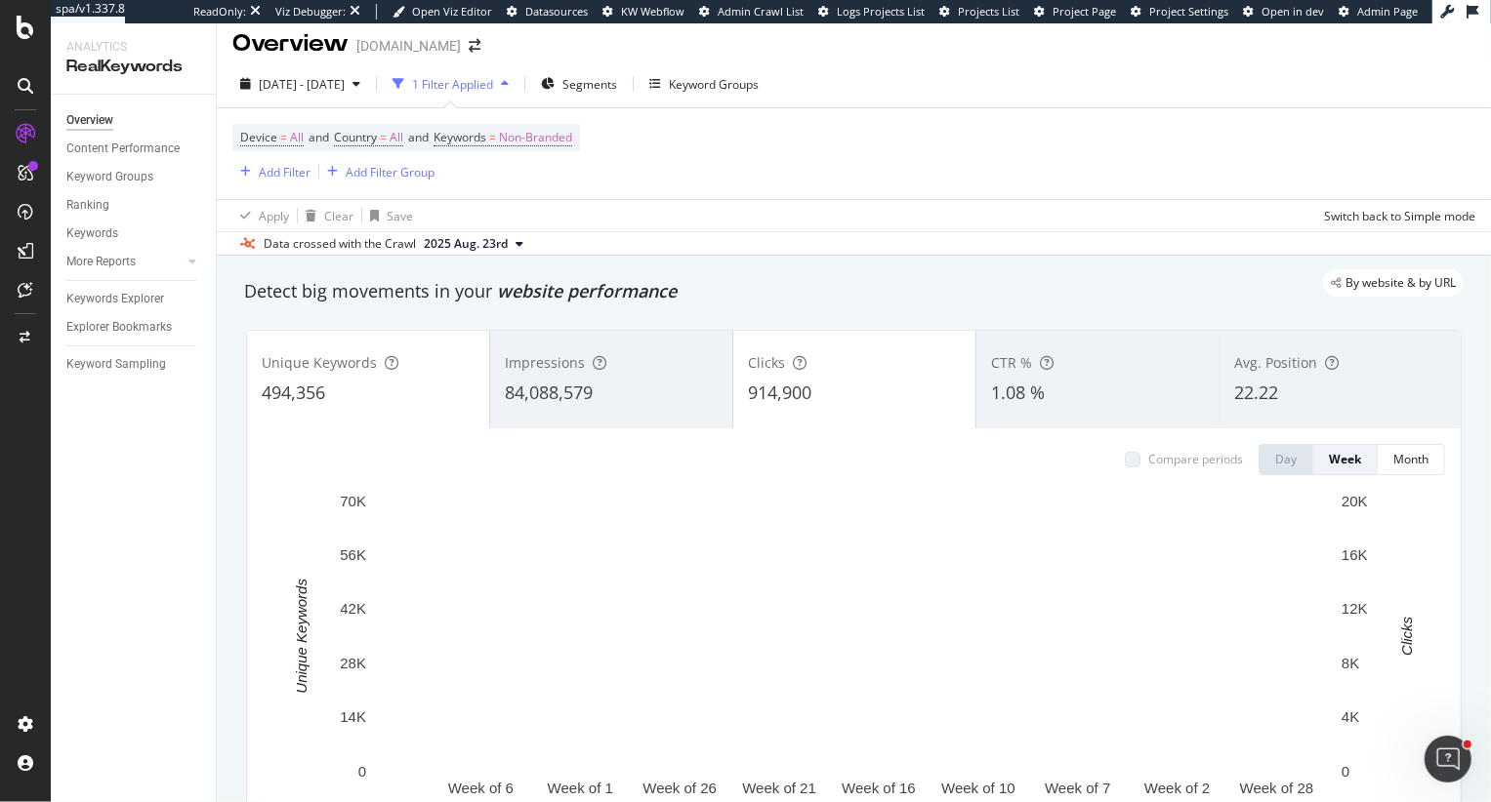
click at [779, 407] on div "Clicks 914,900" at bounding box center [854, 380] width 242 height 88
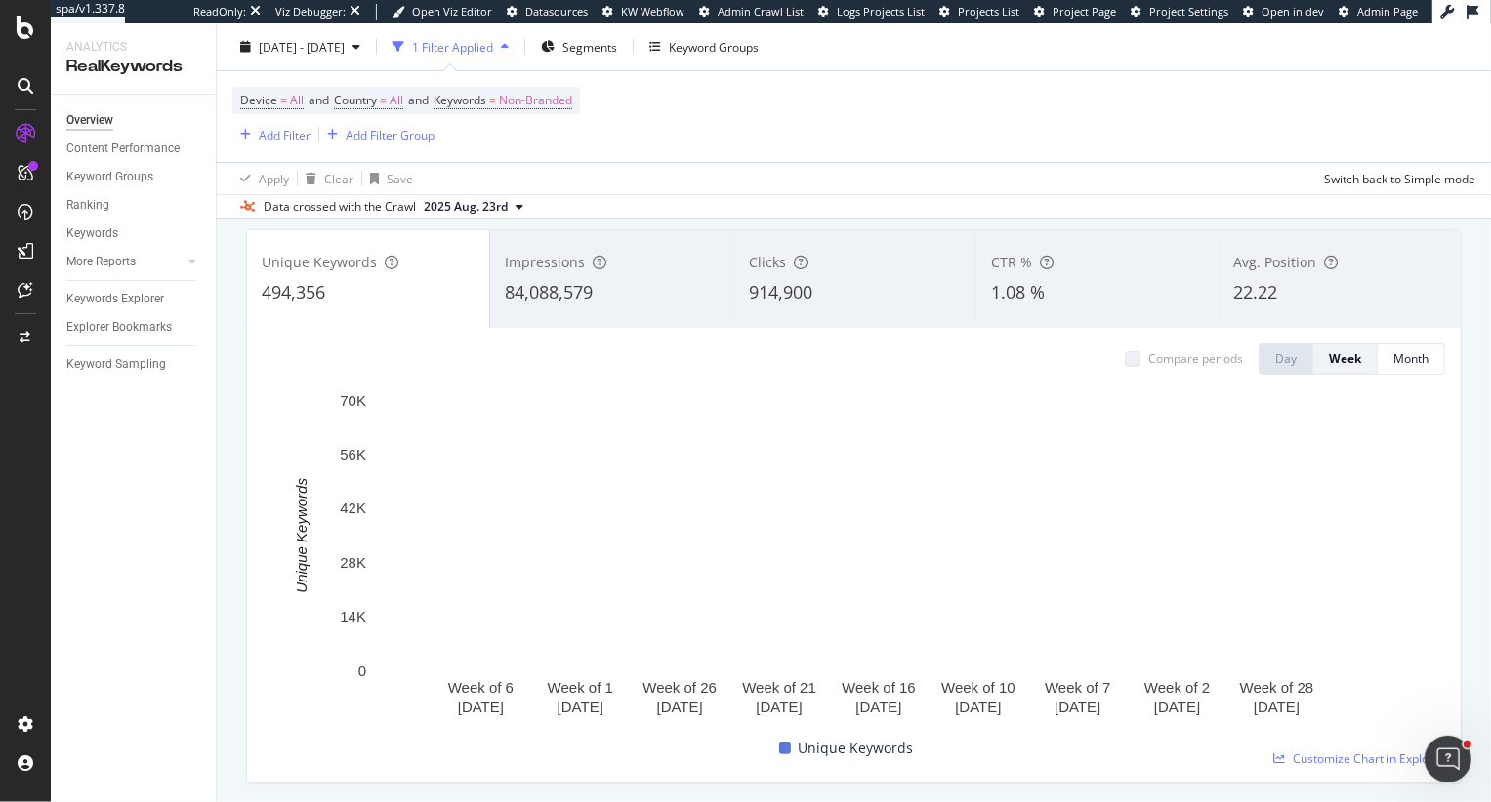
scroll to position [133, 0]
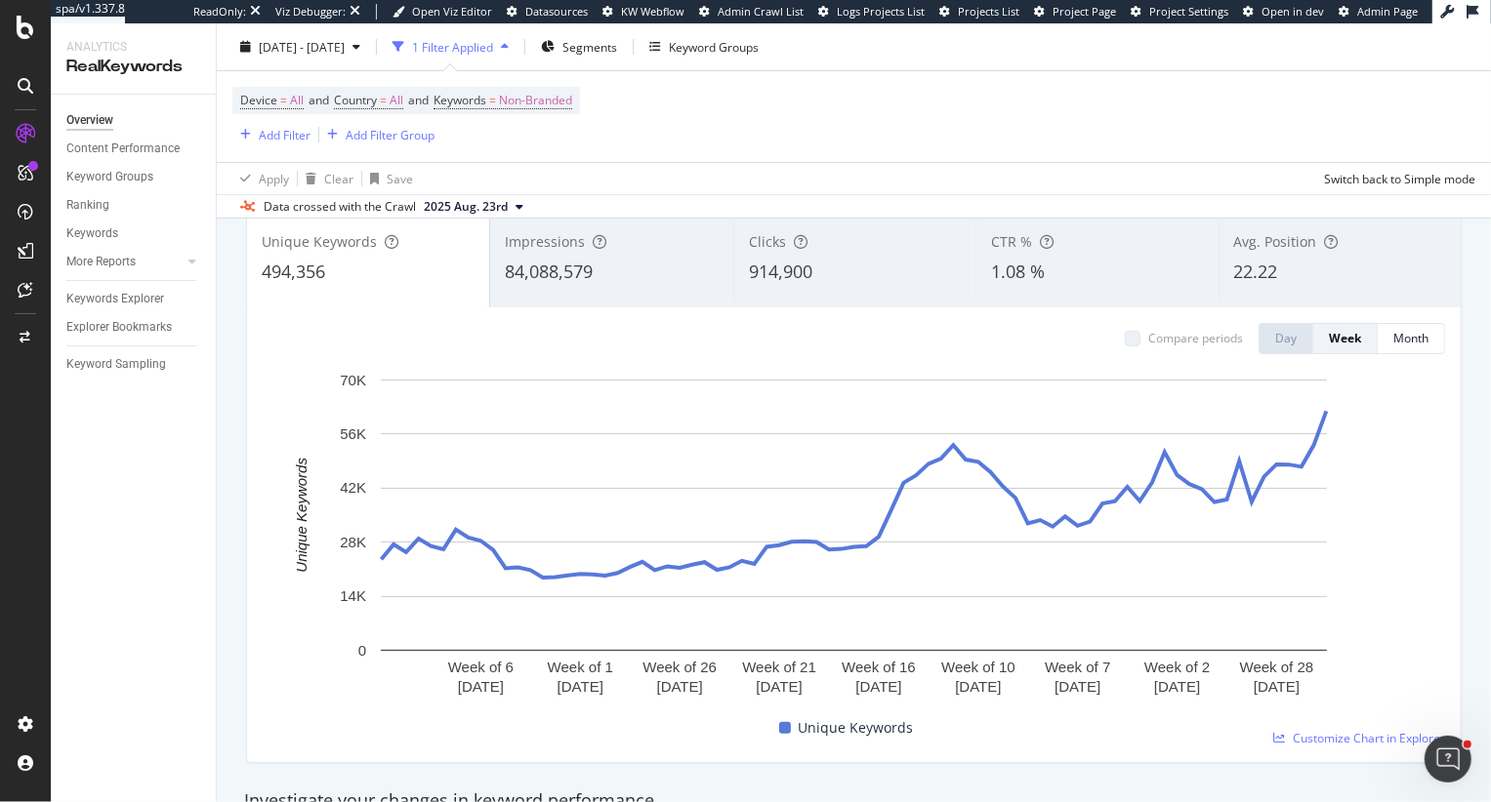
click at [580, 272] on span "84,088,579" at bounding box center [549, 271] width 88 height 23
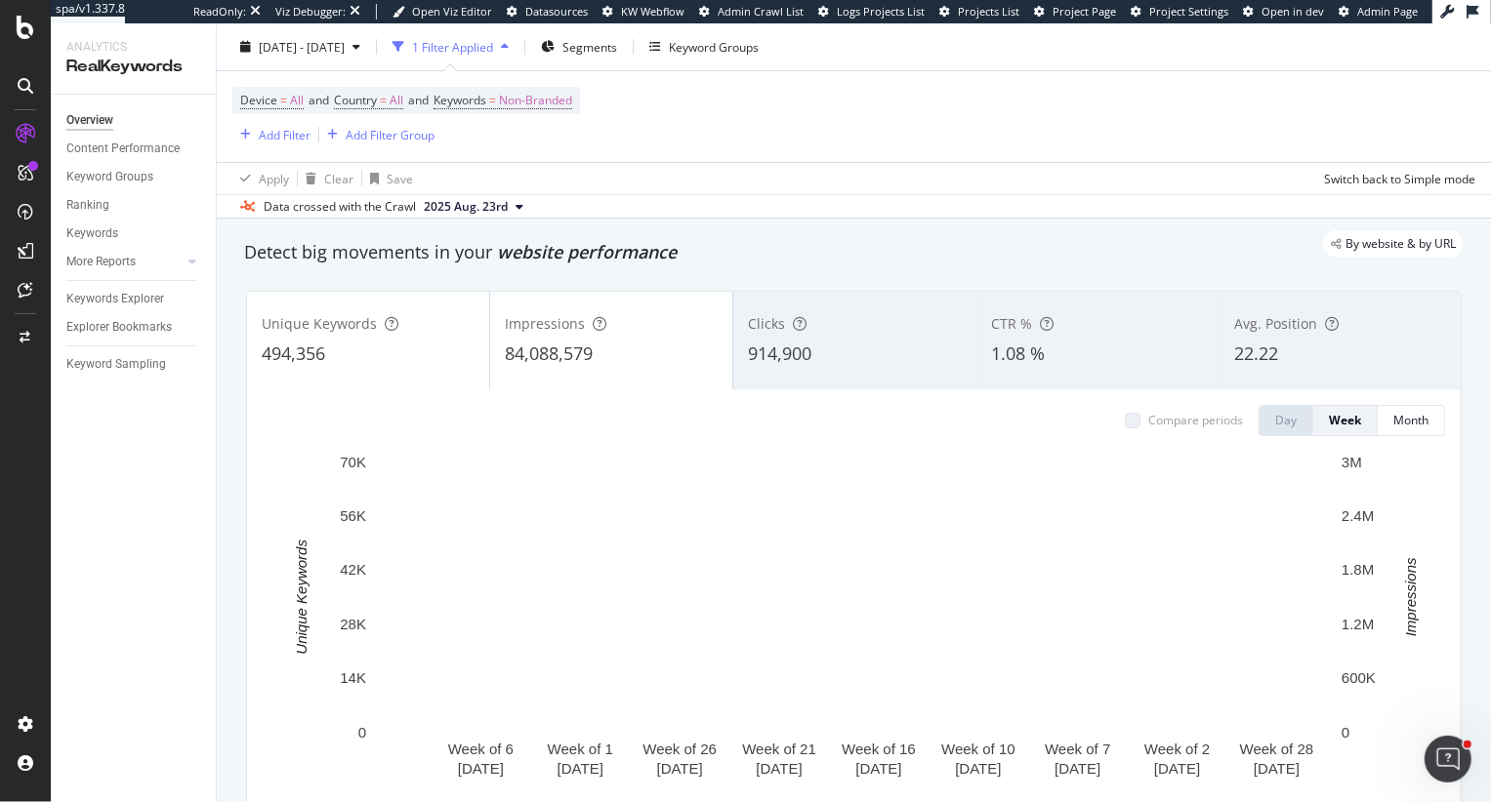
scroll to position [53, 0]
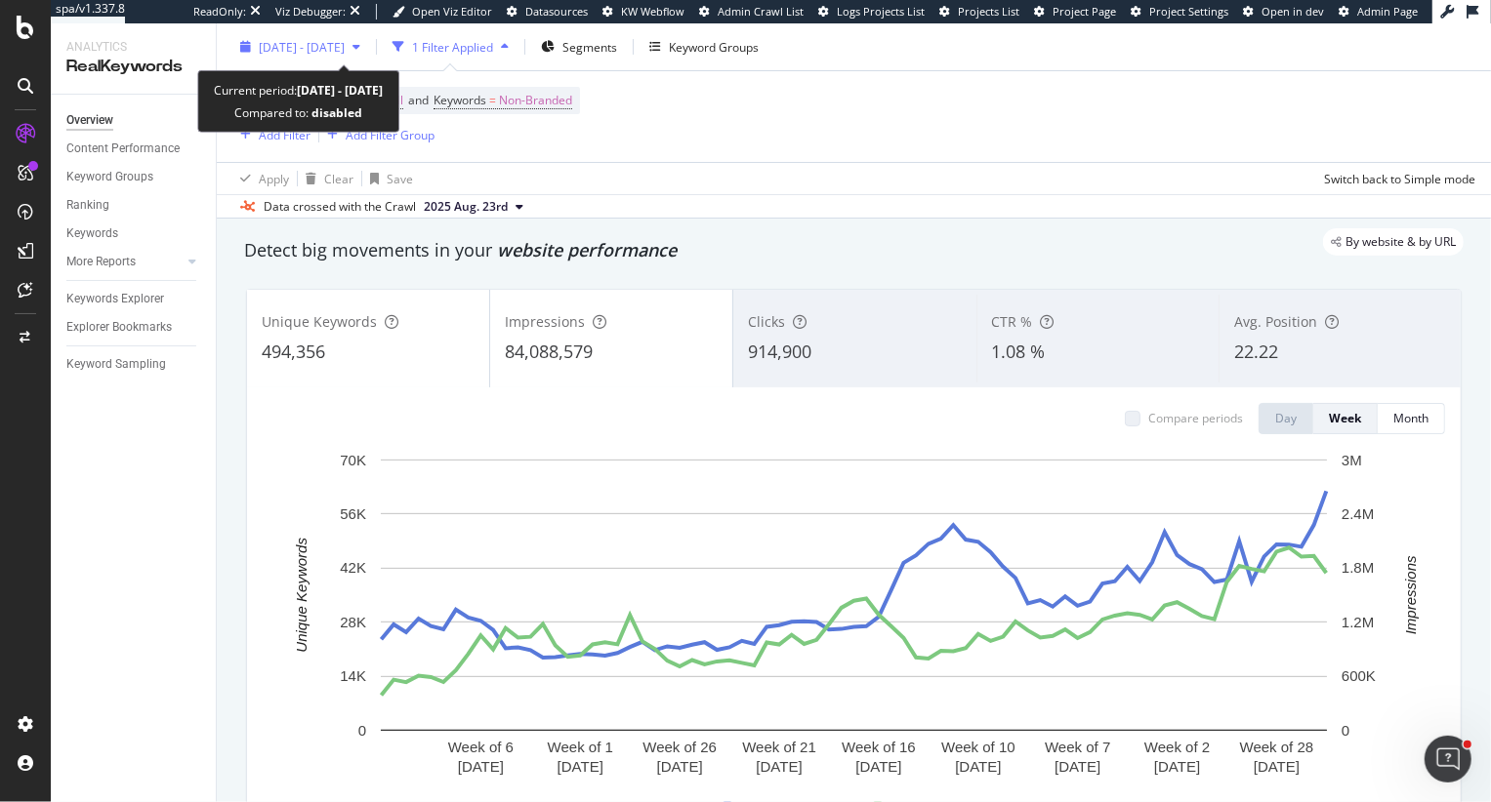
click at [345, 47] on span "2024 Mar. 13th - 2025 Aug. 30th" at bounding box center [302, 46] width 86 height 17
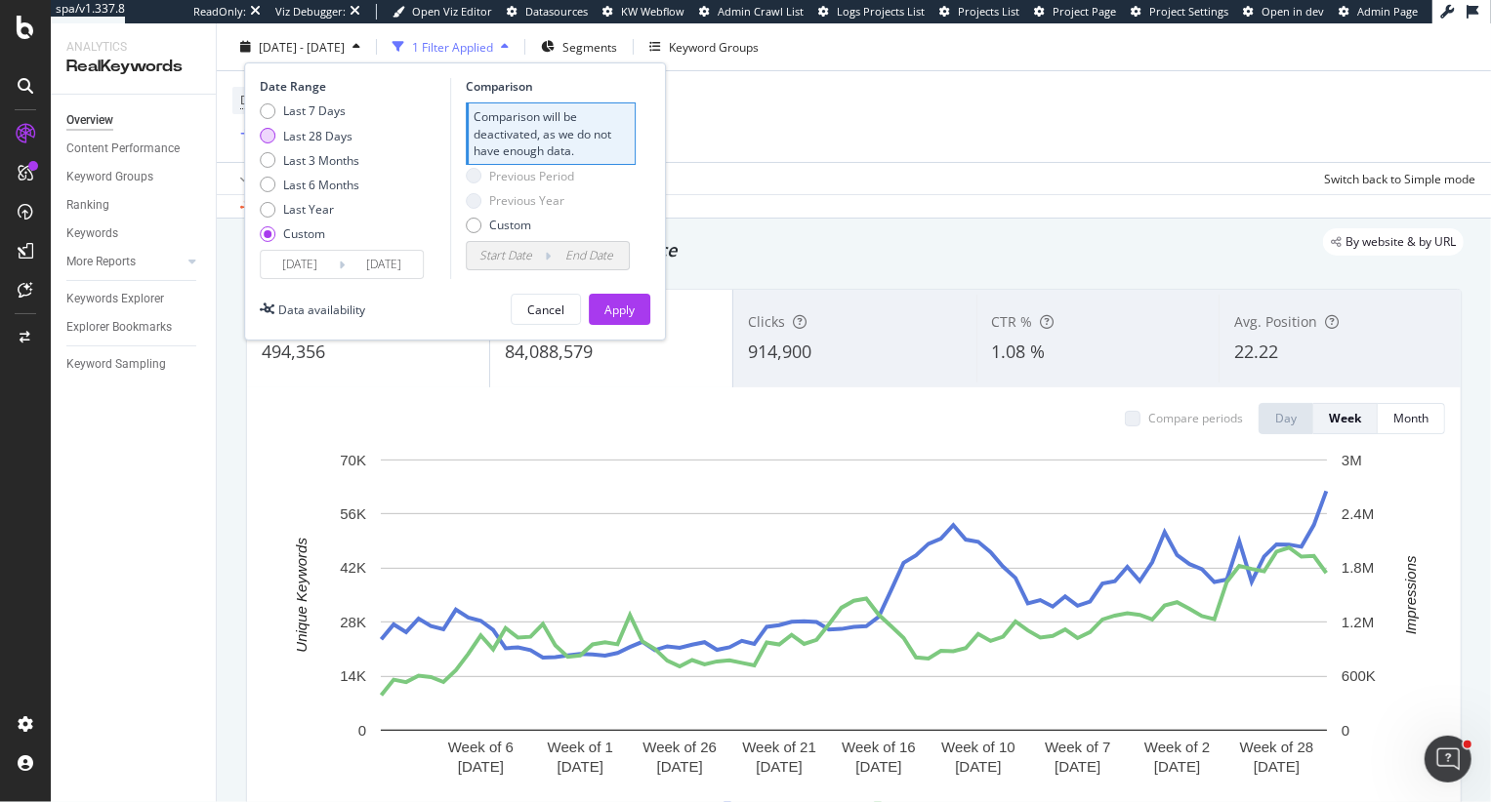
click at [294, 136] on div "Last 28 Days" at bounding box center [317, 135] width 69 height 17
type input "2025/08/03"
type input "2025/07/06"
type input "2025/08/02"
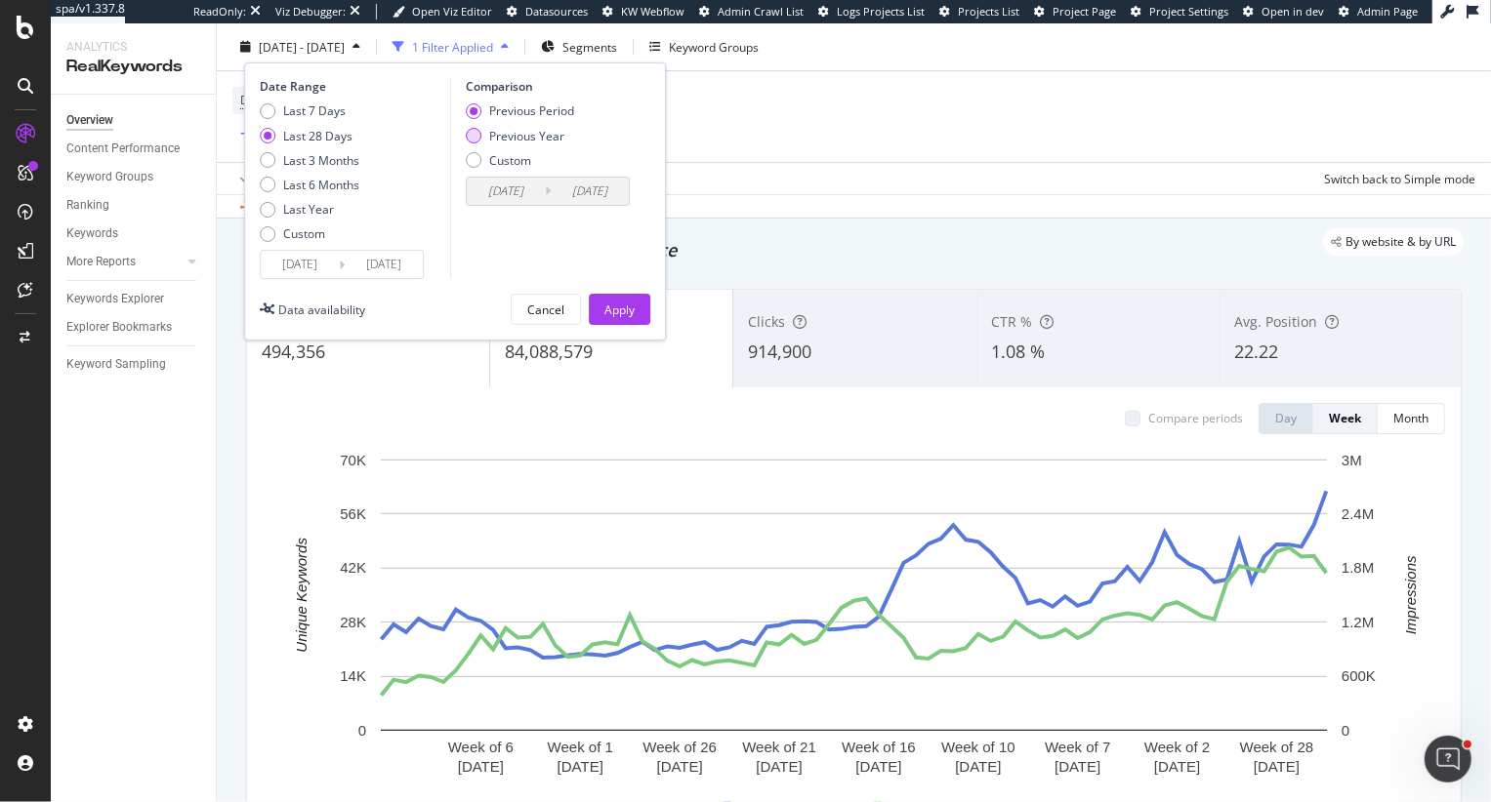
click at [527, 127] on div "Previous Year" at bounding box center [526, 135] width 75 height 17
type input "2024/08/04"
type input "2024/08/31"
click at [616, 308] on div "Apply" at bounding box center [619, 309] width 30 height 17
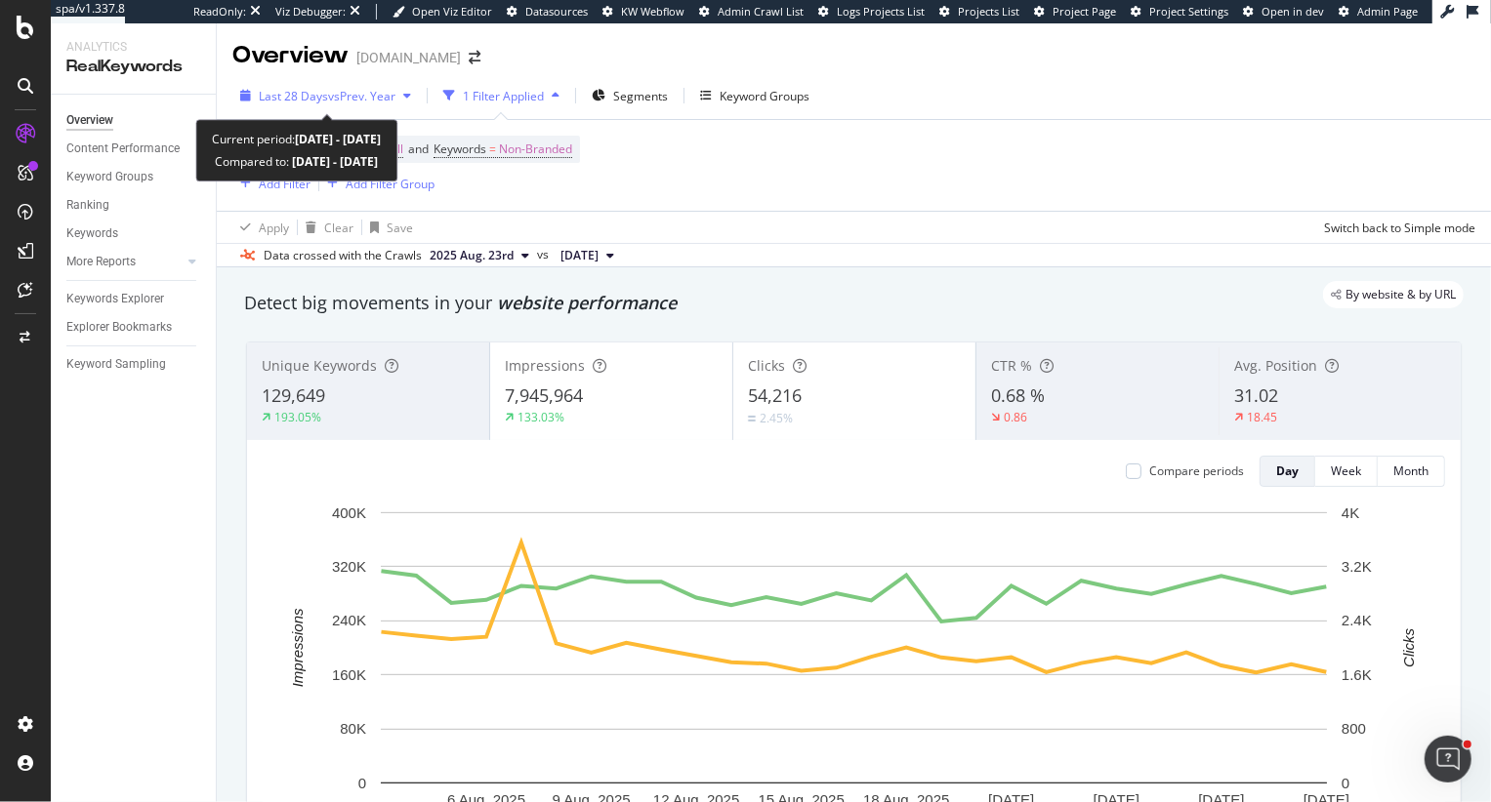
click at [350, 98] on span "vs Prev. Year" at bounding box center [361, 96] width 67 height 17
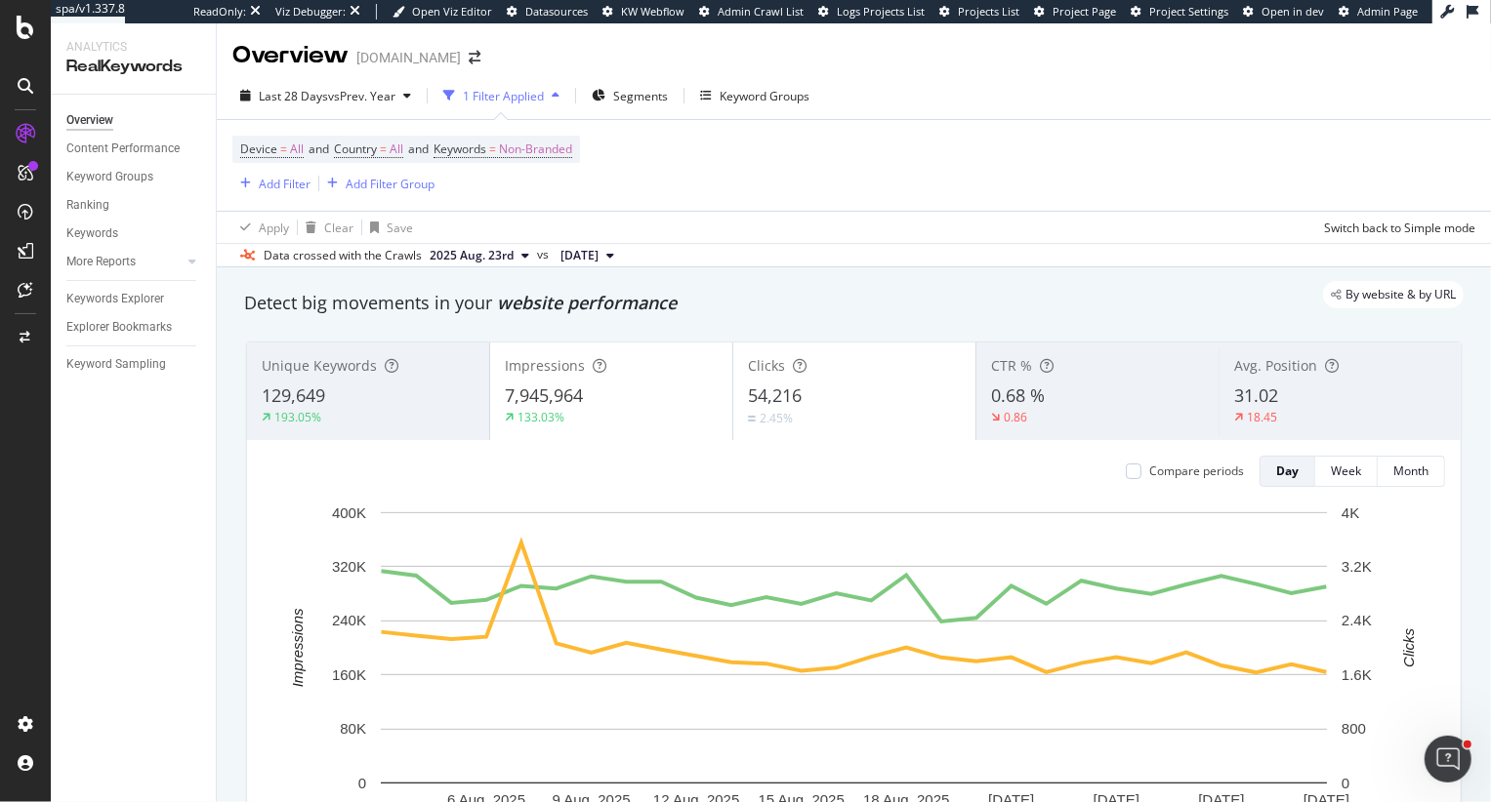
click at [746, 285] on div "By website & by URL" at bounding box center [844, 294] width 1239 height 27
click at [620, 100] on span "Segments" at bounding box center [640, 96] width 55 height 17
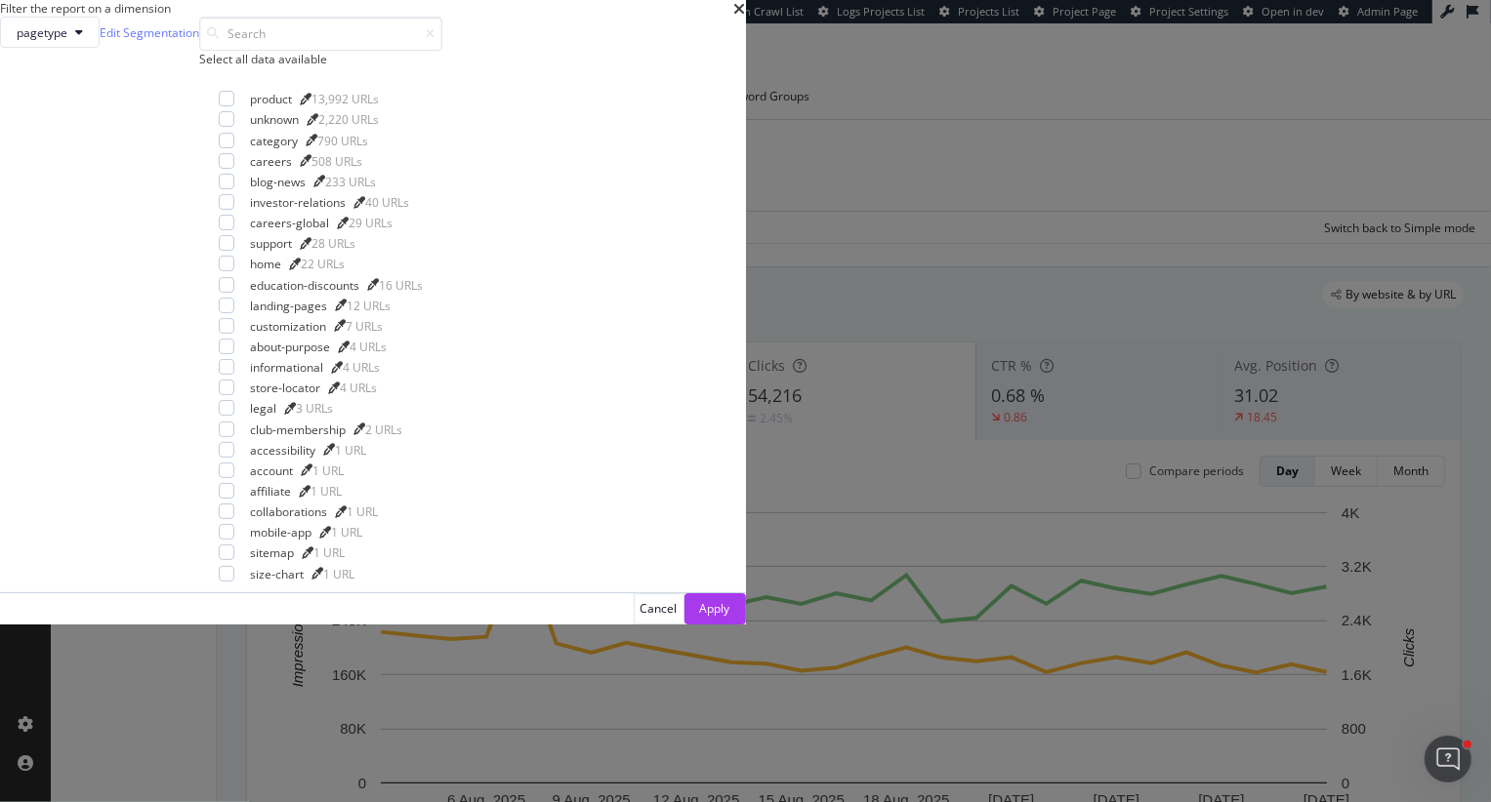
click at [746, 17] on icon "times" at bounding box center [740, 9] width 12 height 16
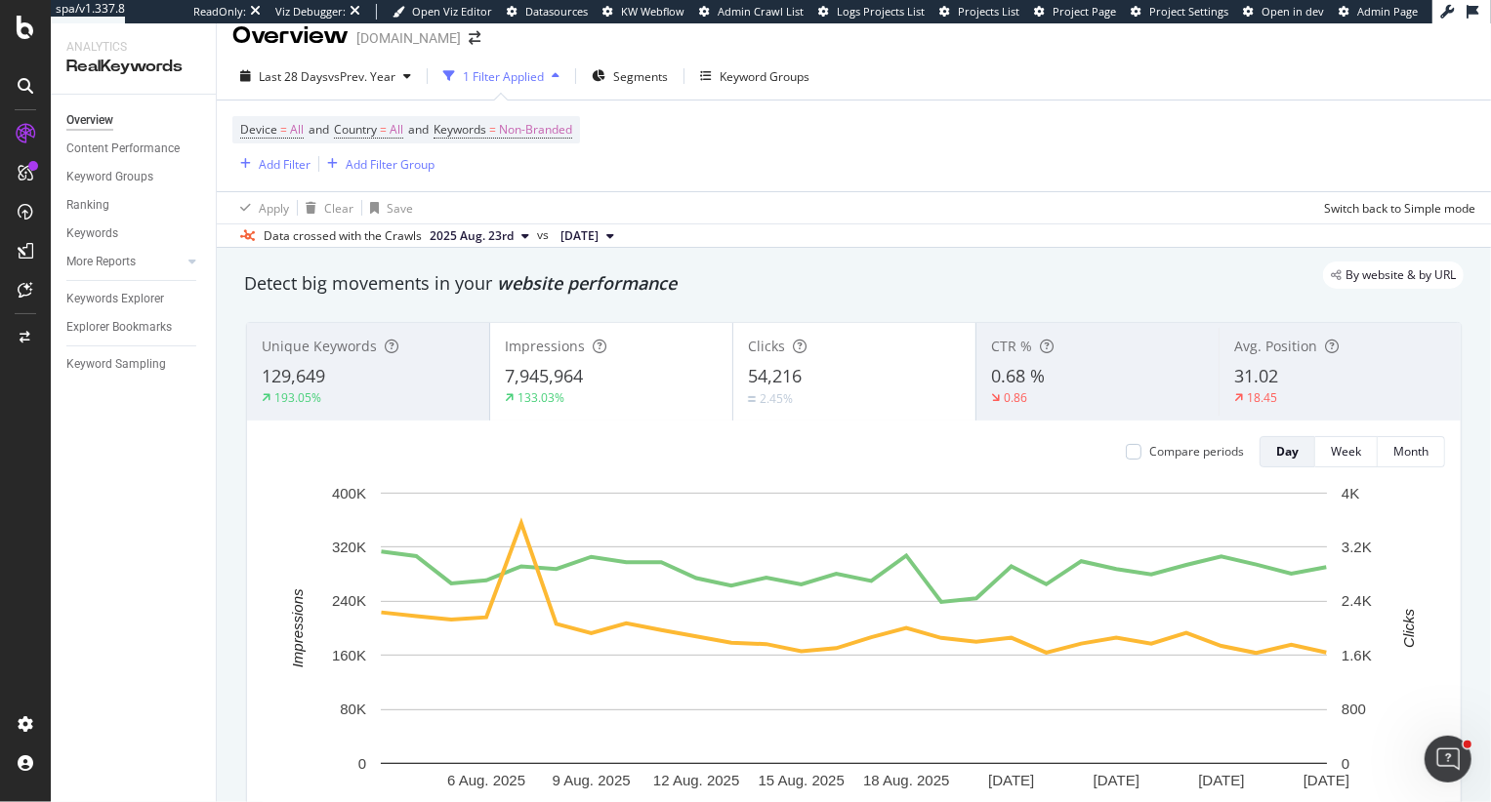
scroll to position [34, 0]
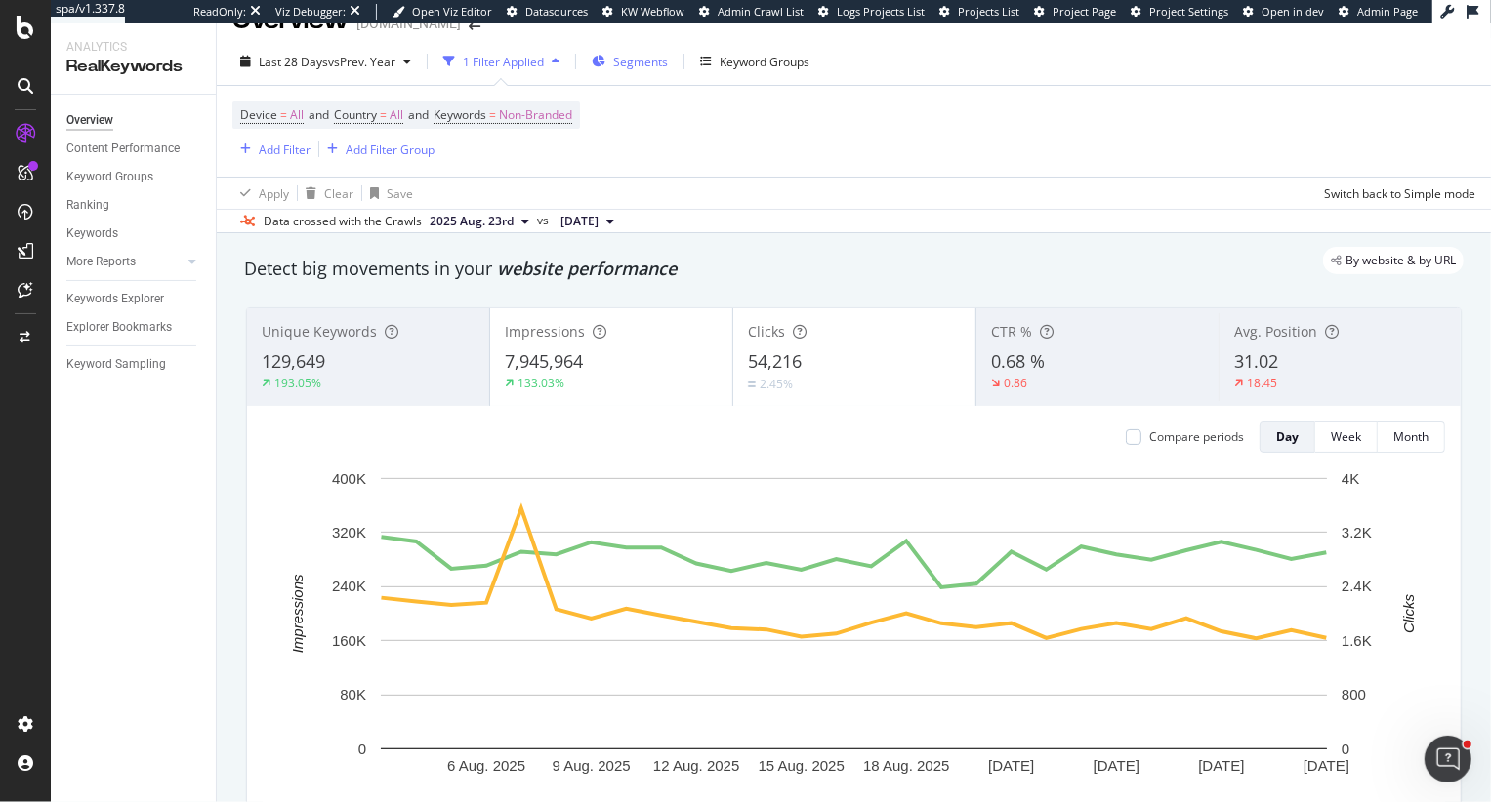
click at [644, 51] on div "Segments" at bounding box center [630, 61] width 76 height 29
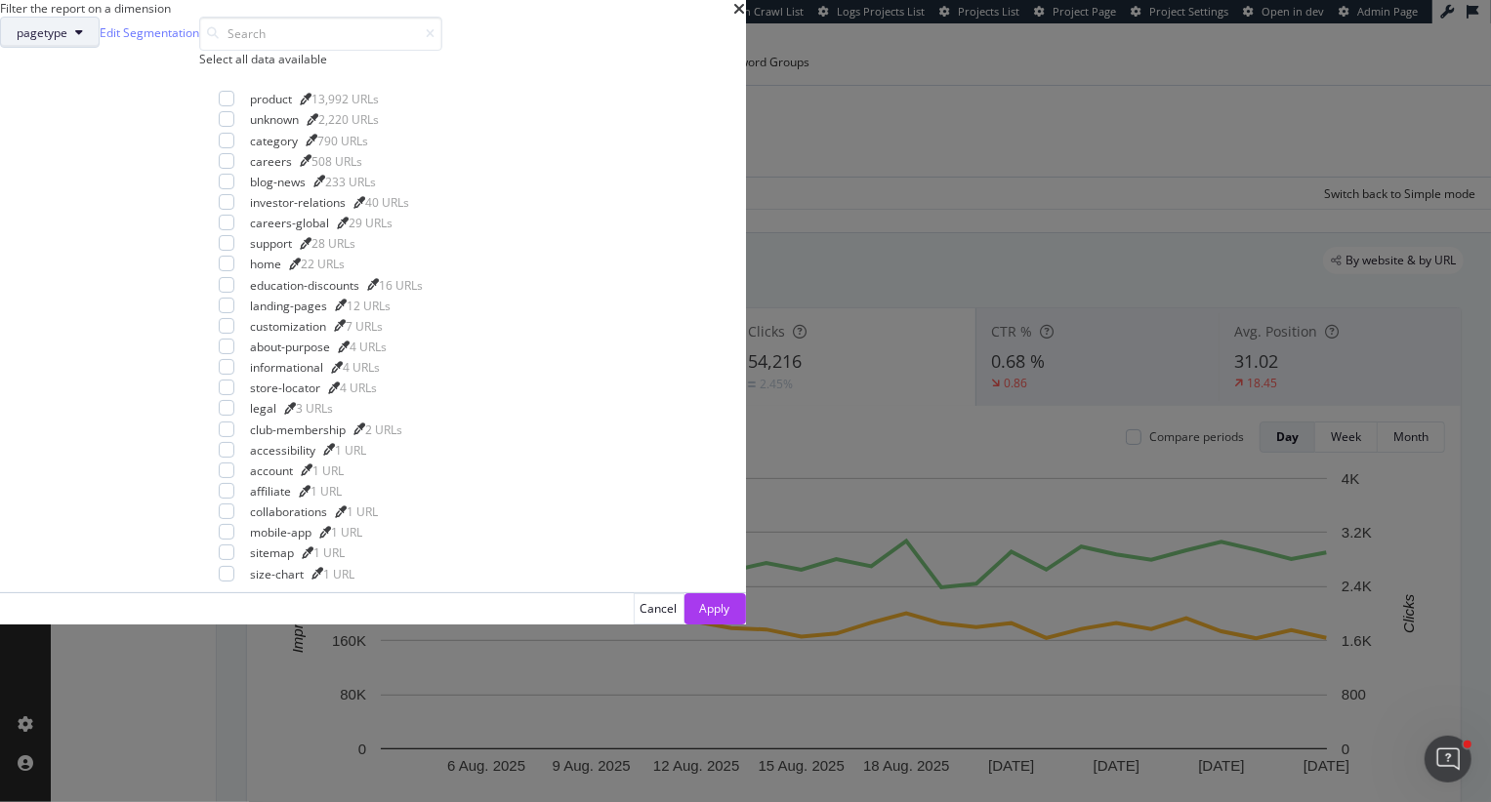
click at [67, 41] on span "pagetype" at bounding box center [42, 32] width 51 height 17
click at [746, 17] on icon "times" at bounding box center [740, 9] width 12 height 16
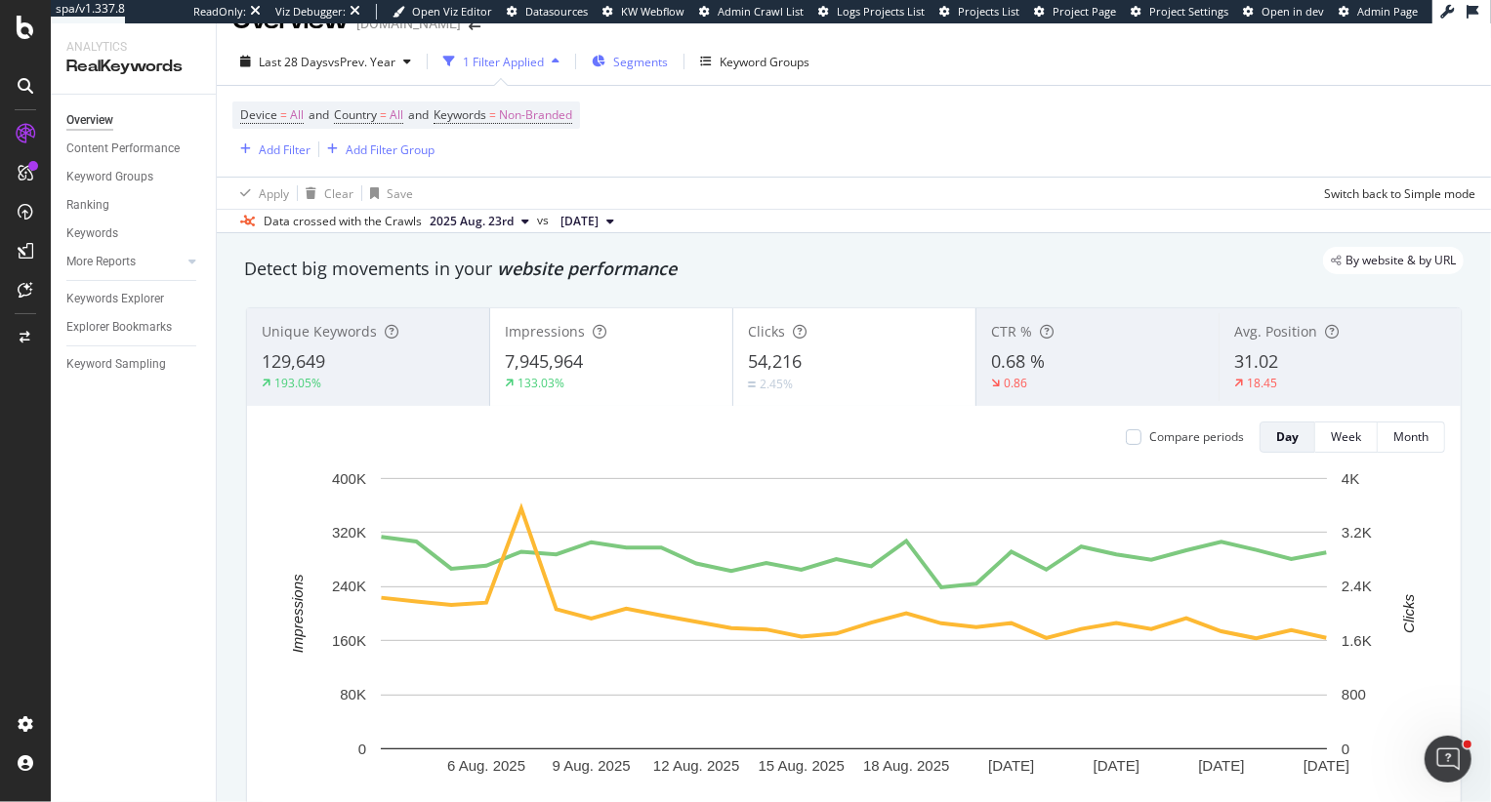
click at [634, 68] on div "Segments" at bounding box center [640, 62] width 55 height 17
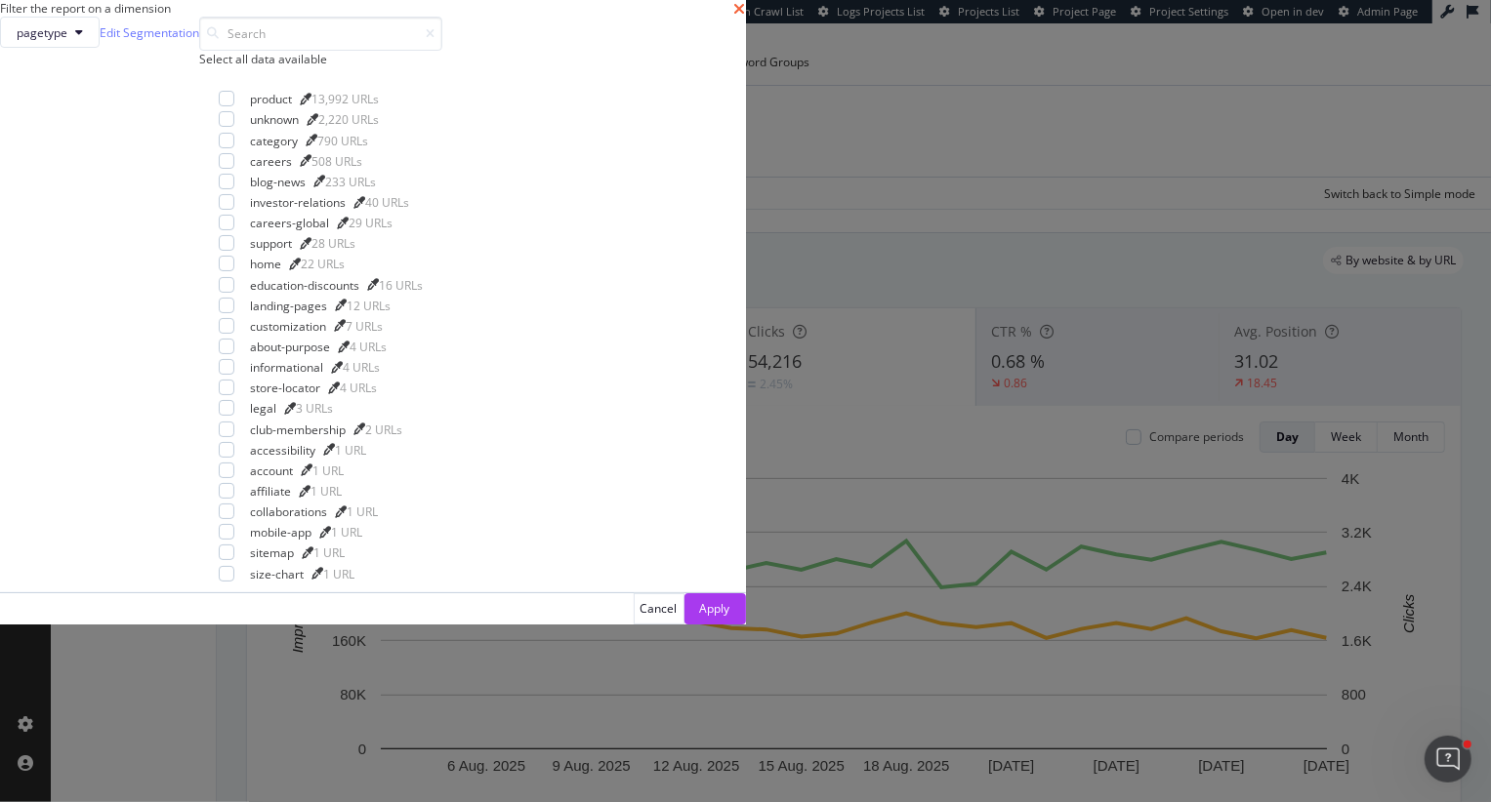
click at [746, 17] on icon "times" at bounding box center [740, 9] width 12 height 16
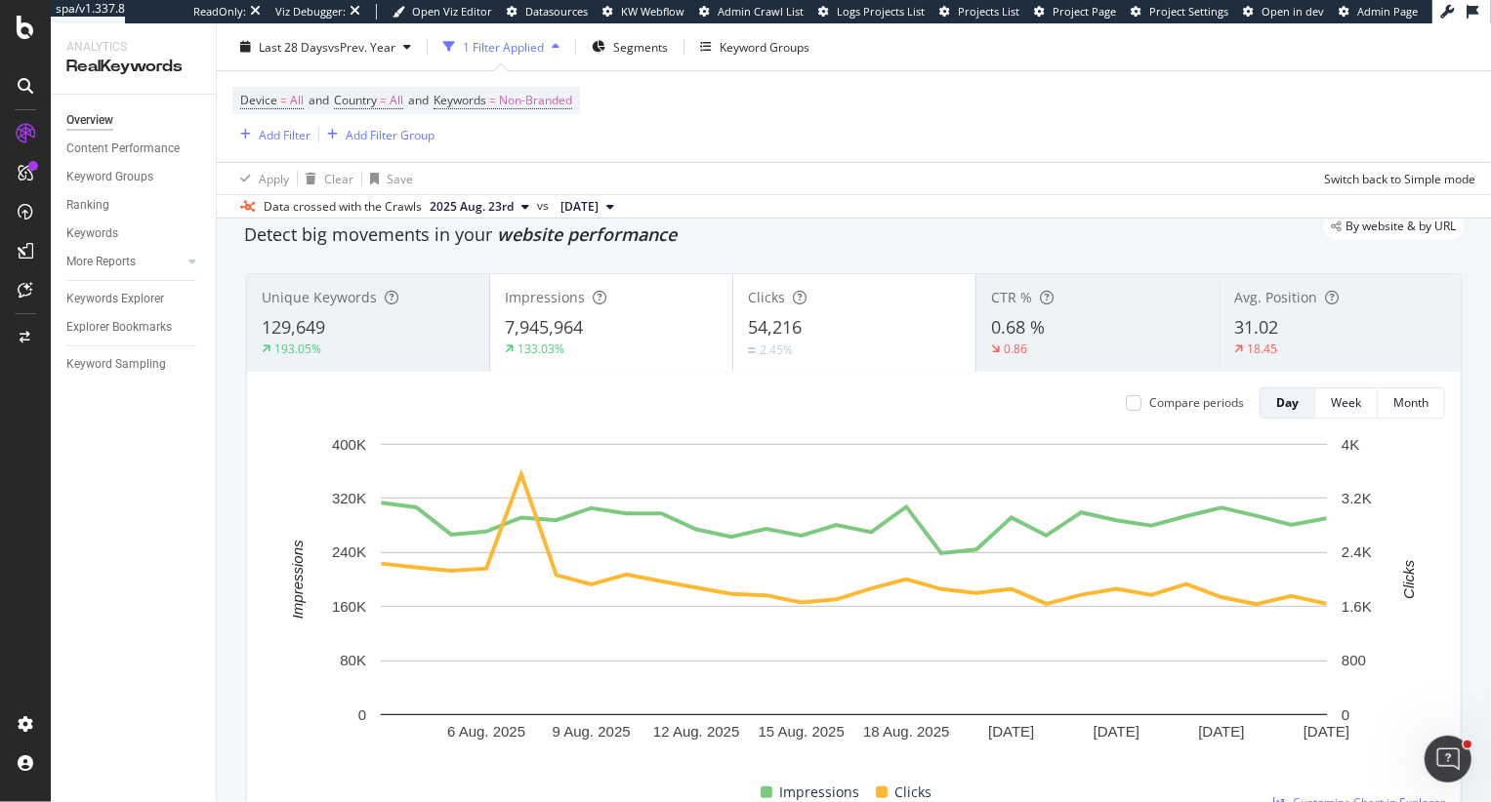
scroll to position [67, 0]
click at [631, 241] on div "By website & by URL" at bounding box center [844, 227] width 1239 height 27
click at [748, 44] on div "Keyword Groups" at bounding box center [764, 46] width 90 height 17
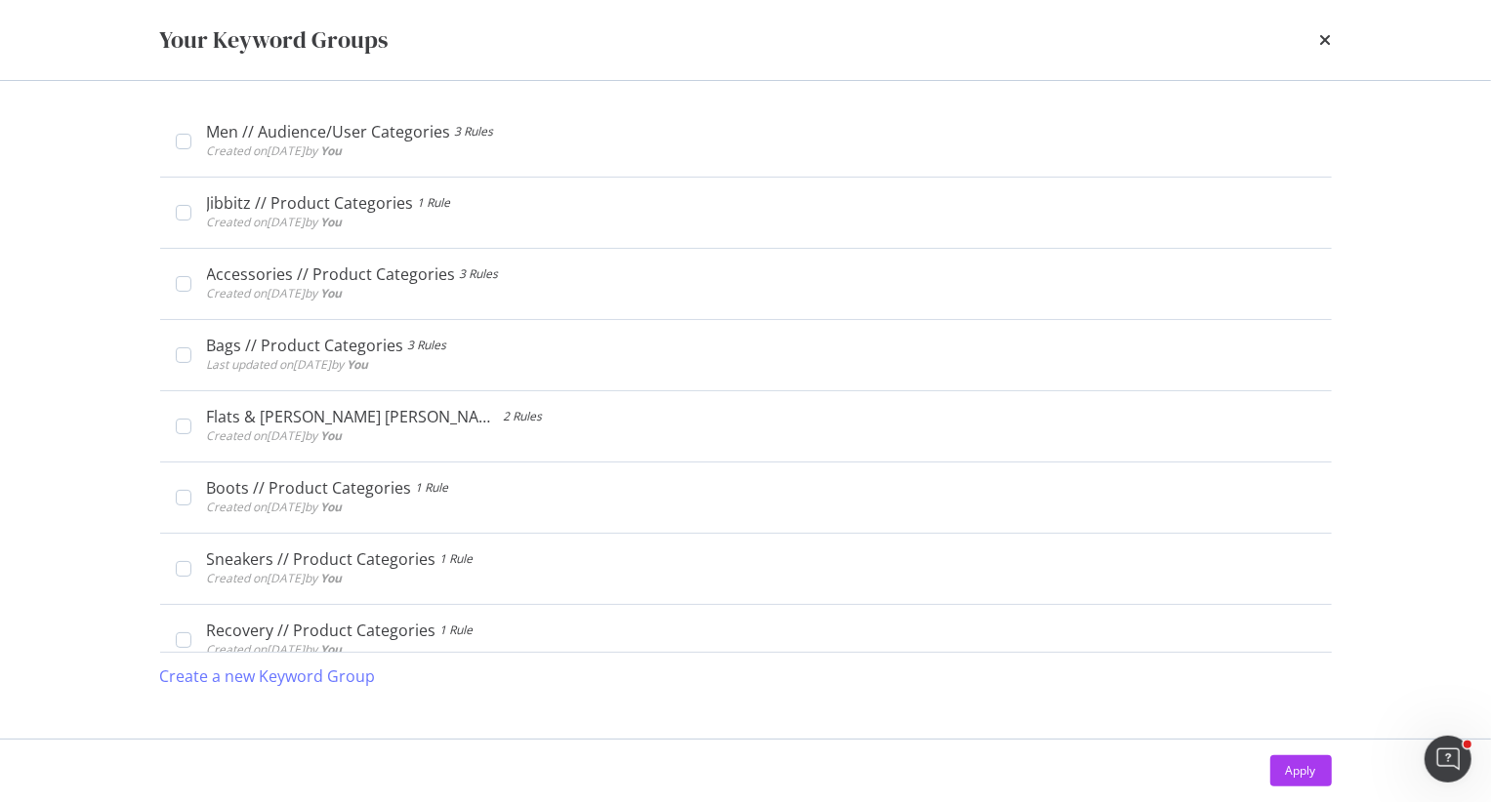
scroll to position [749, 0]
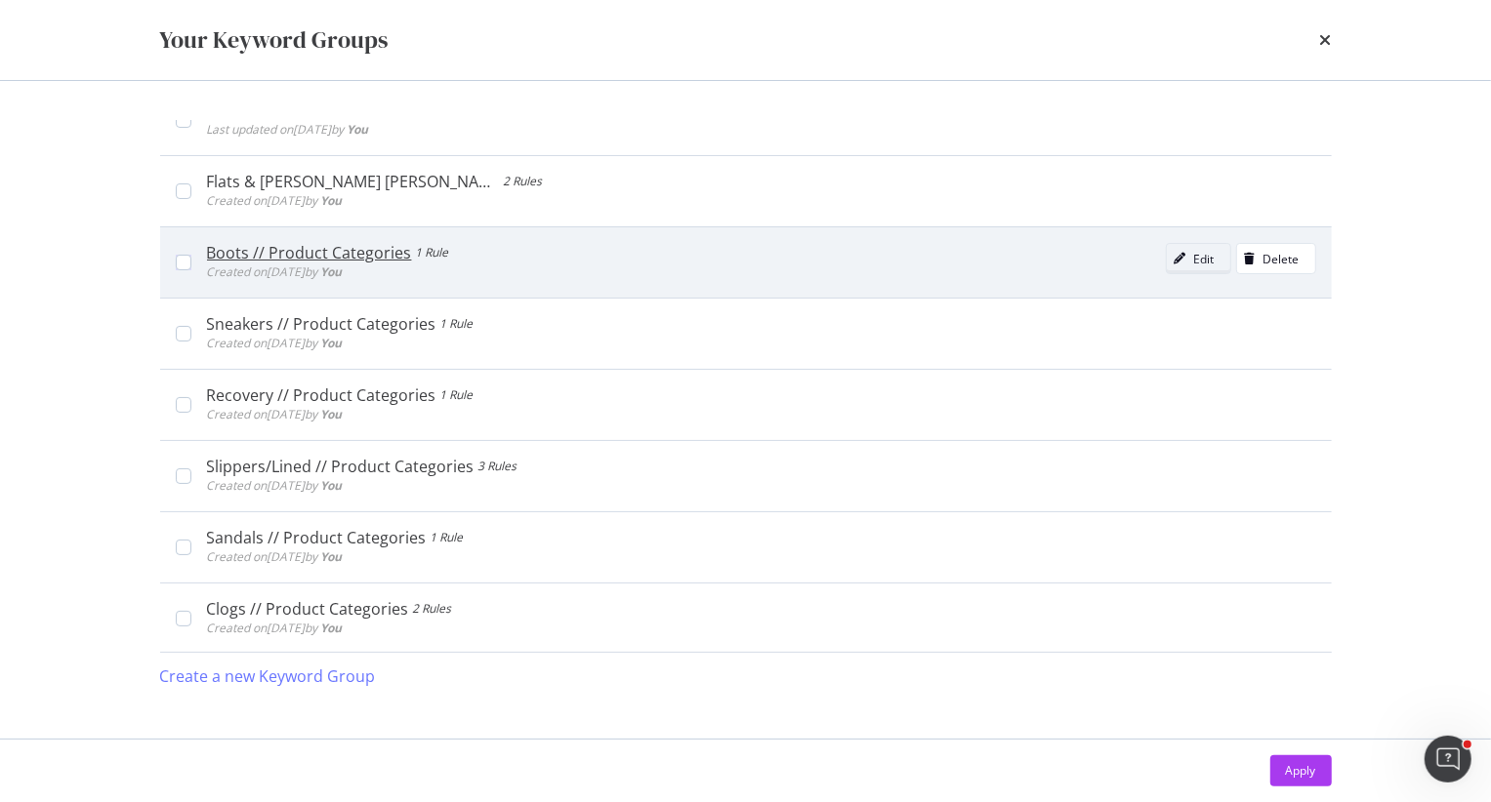
click at [1185, 262] on icon "modal" at bounding box center [1180, 259] width 12 height 12
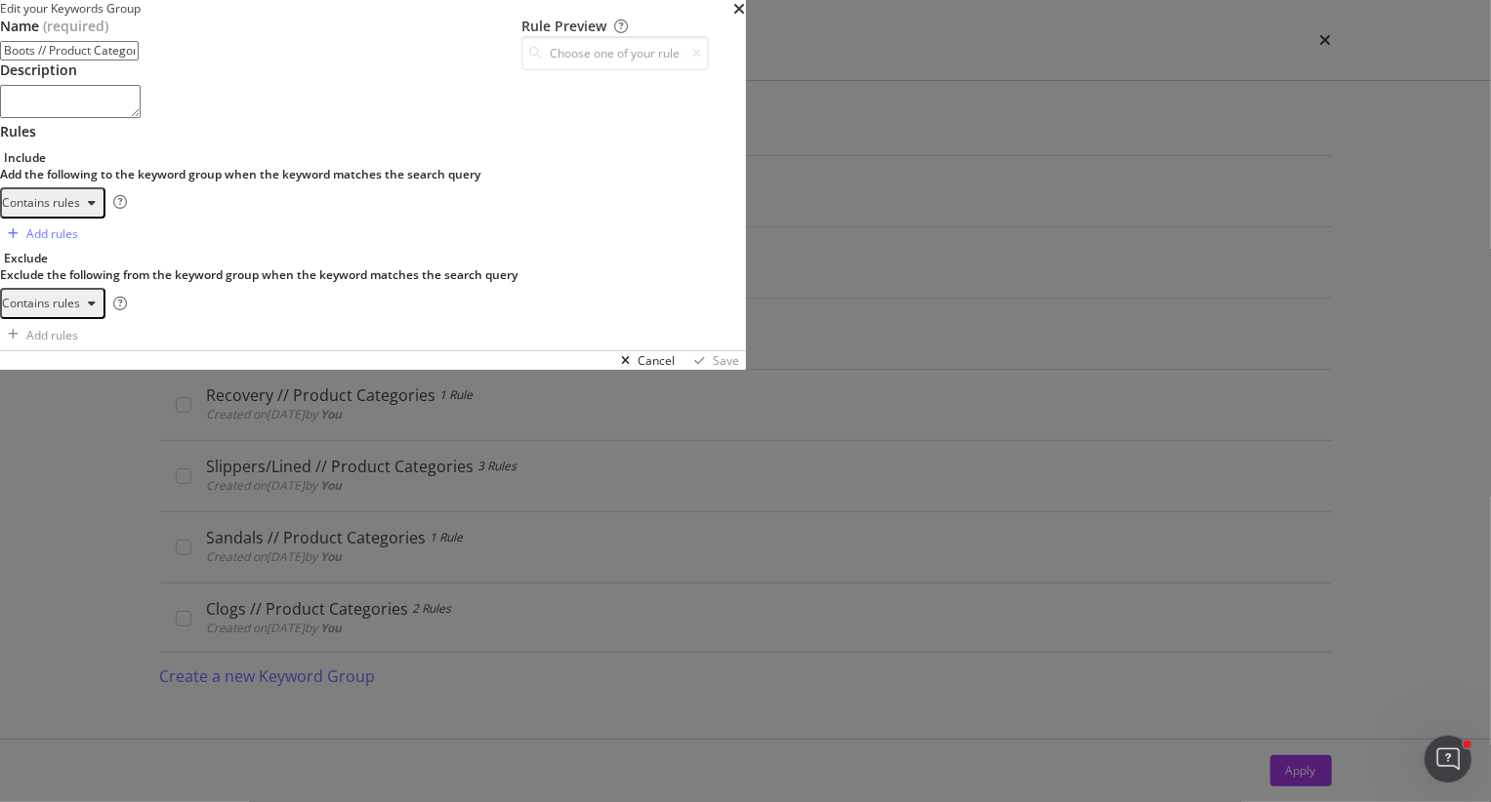
drag, startPoint x: 456, startPoint y: 180, endPoint x: 318, endPoint y: 179, distance: 137.6
click at [139, 61] on input "Boots // Product Categories" at bounding box center [69, 51] width 139 height 20
click at [746, 17] on icon "times" at bounding box center [740, 9] width 12 height 16
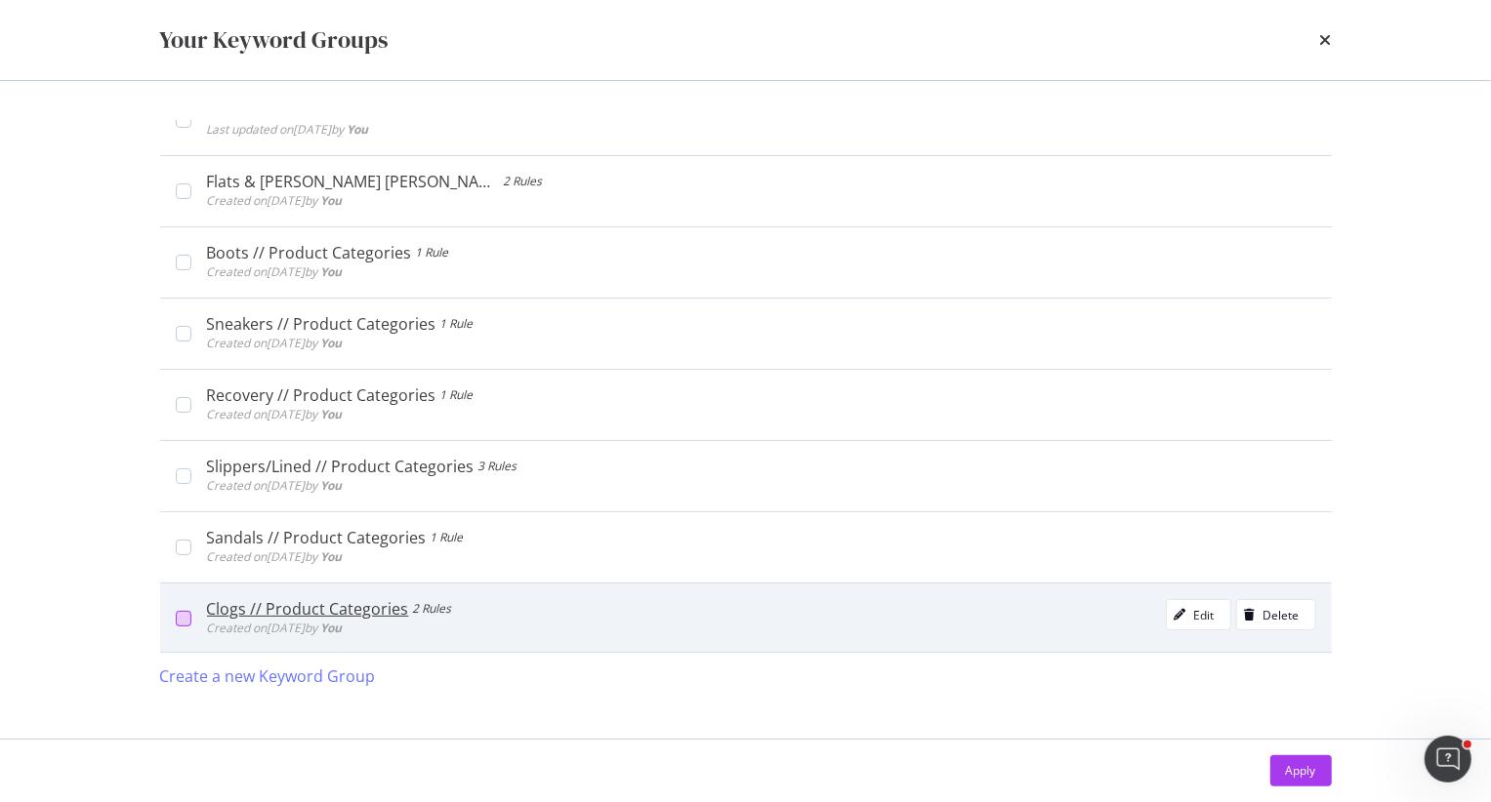
click at [179, 617] on div "modal" at bounding box center [184, 619] width 16 height 16
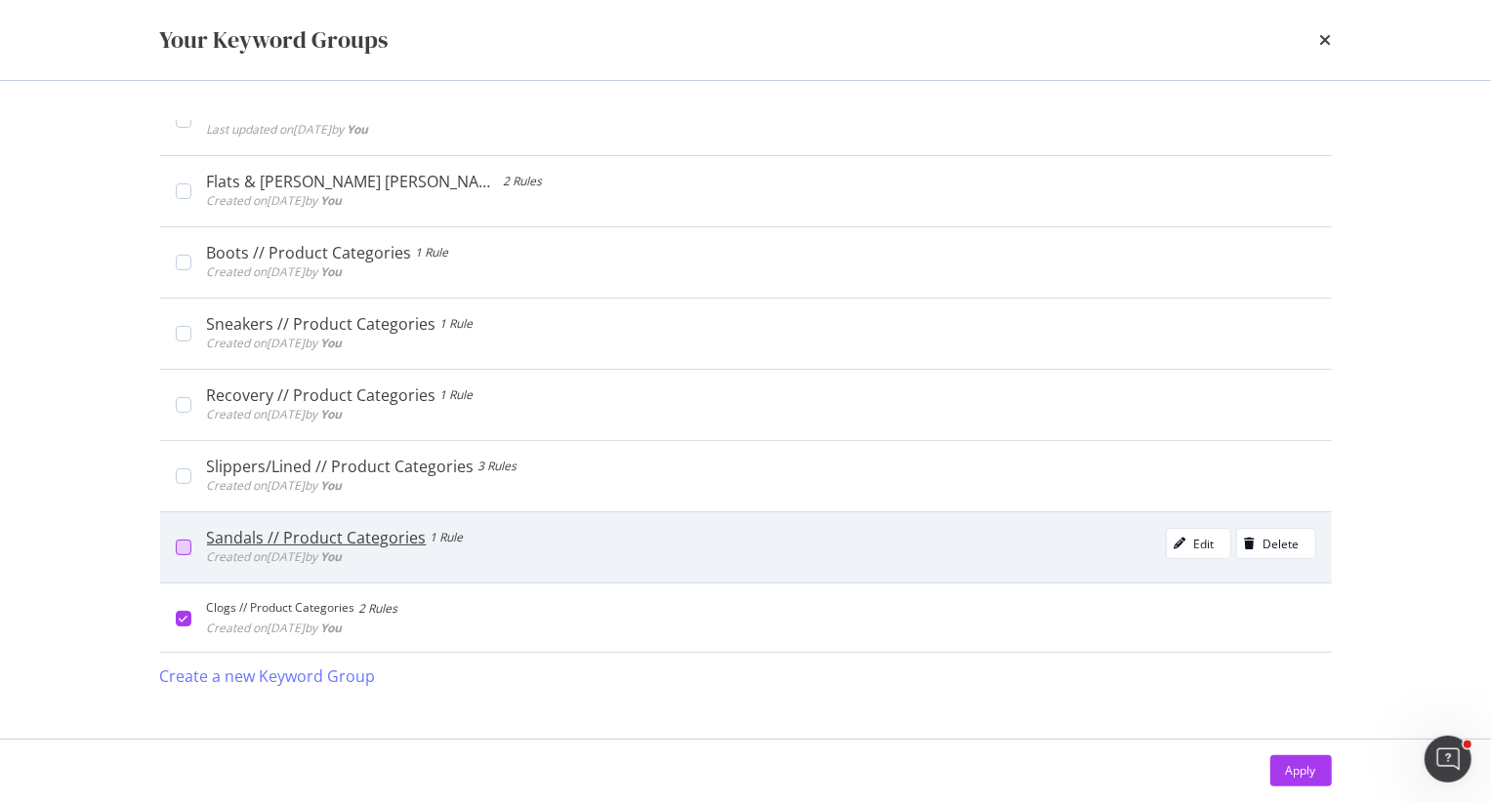
click at [183, 542] on div "modal" at bounding box center [184, 548] width 16 height 16
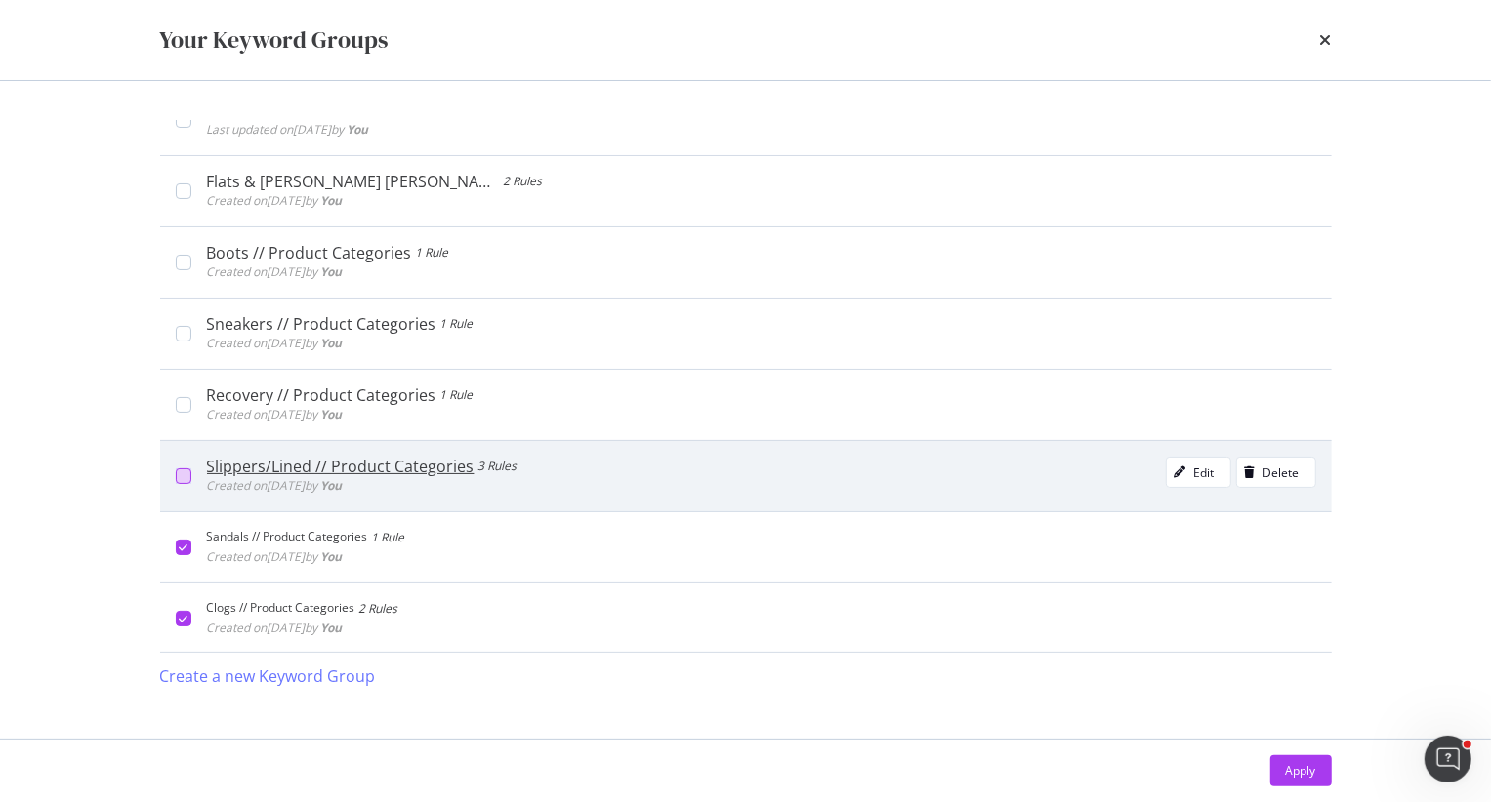
click at [181, 480] on div "modal" at bounding box center [184, 477] width 16 height 16
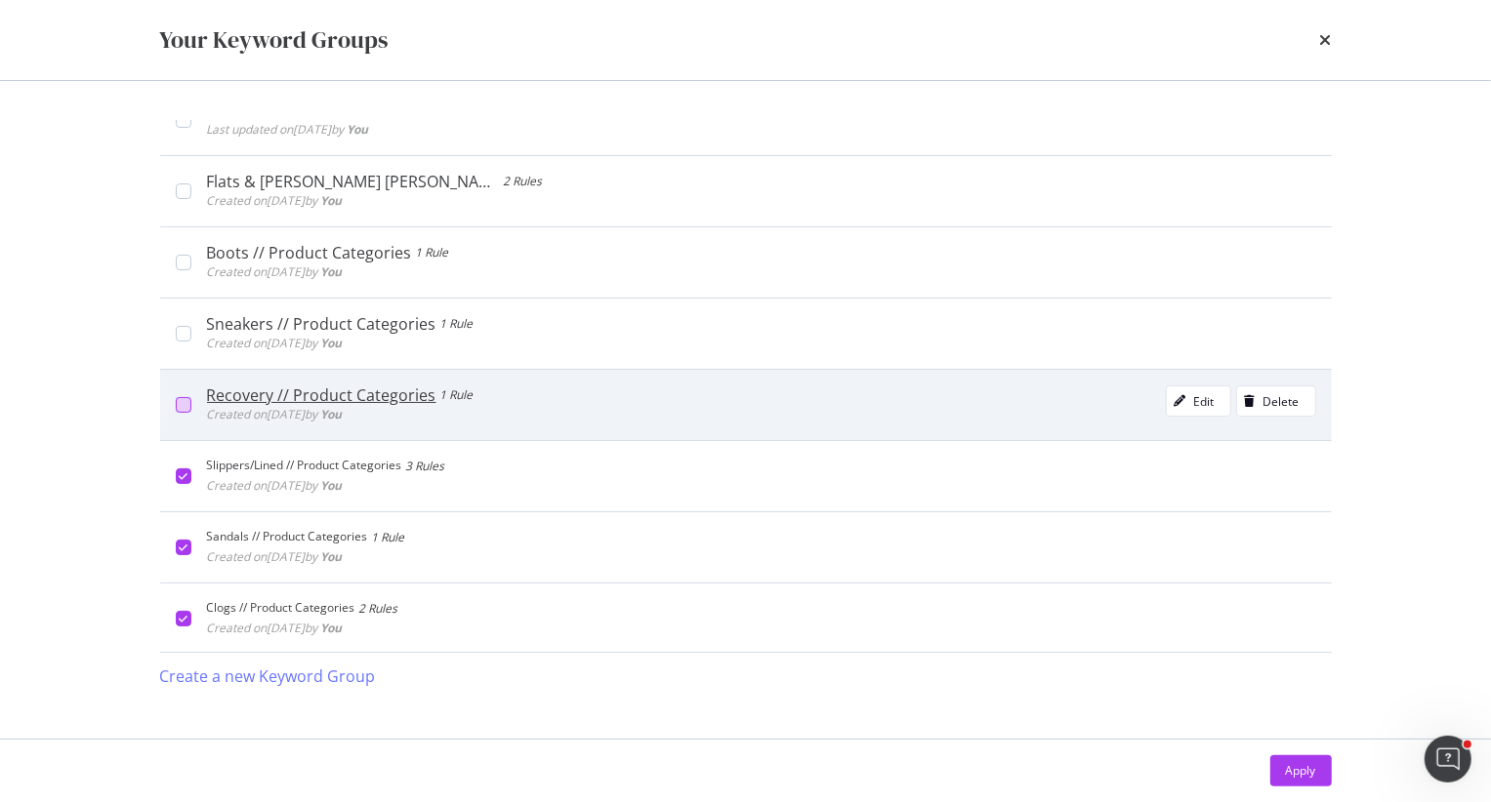
click at [183, 401] on div "modal" at bounding box center [184, 405] width 16 height 16
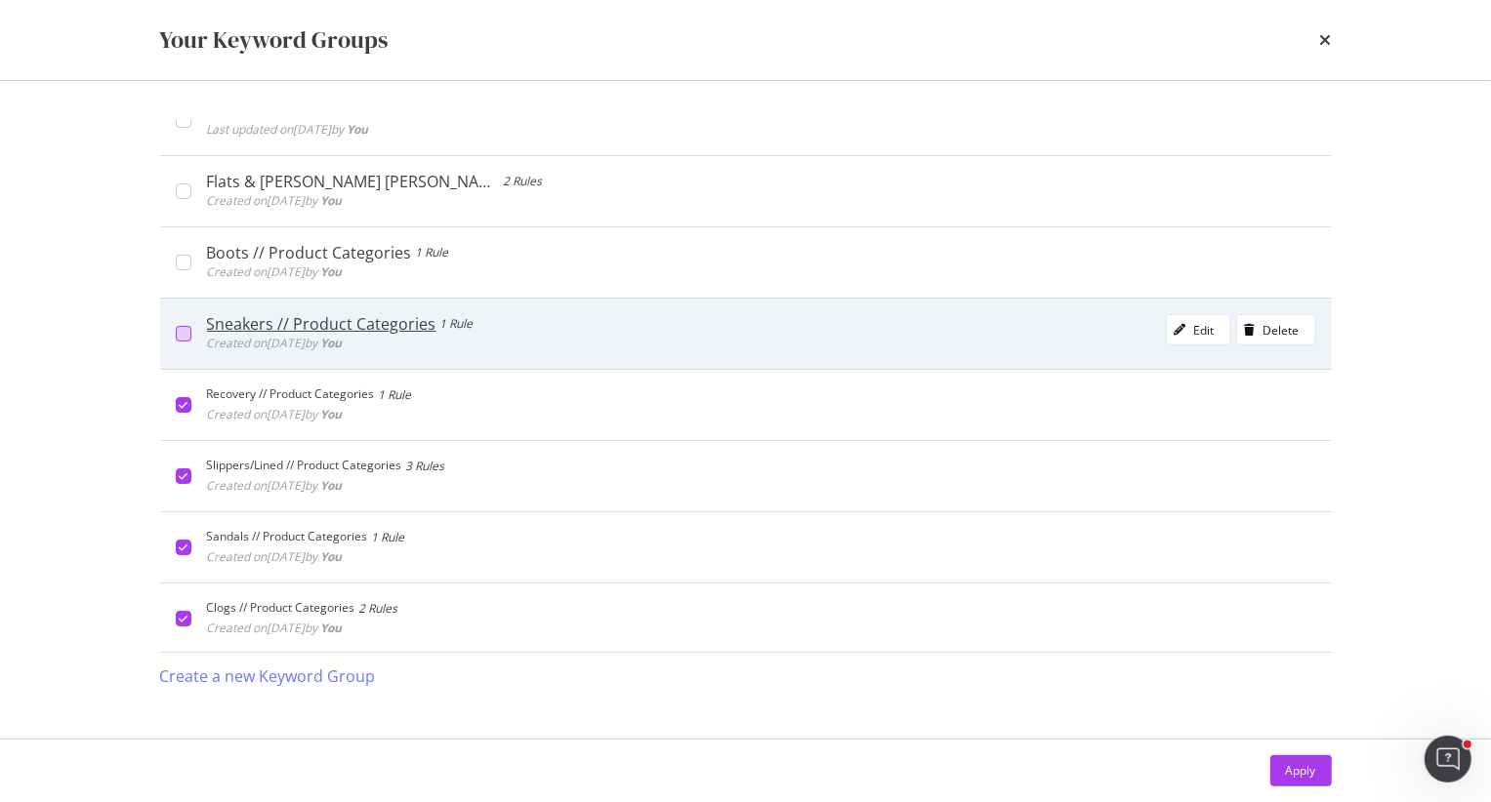
click at [186, 330] on div "modal" at bounding box center [184, 334] width 16 height 16
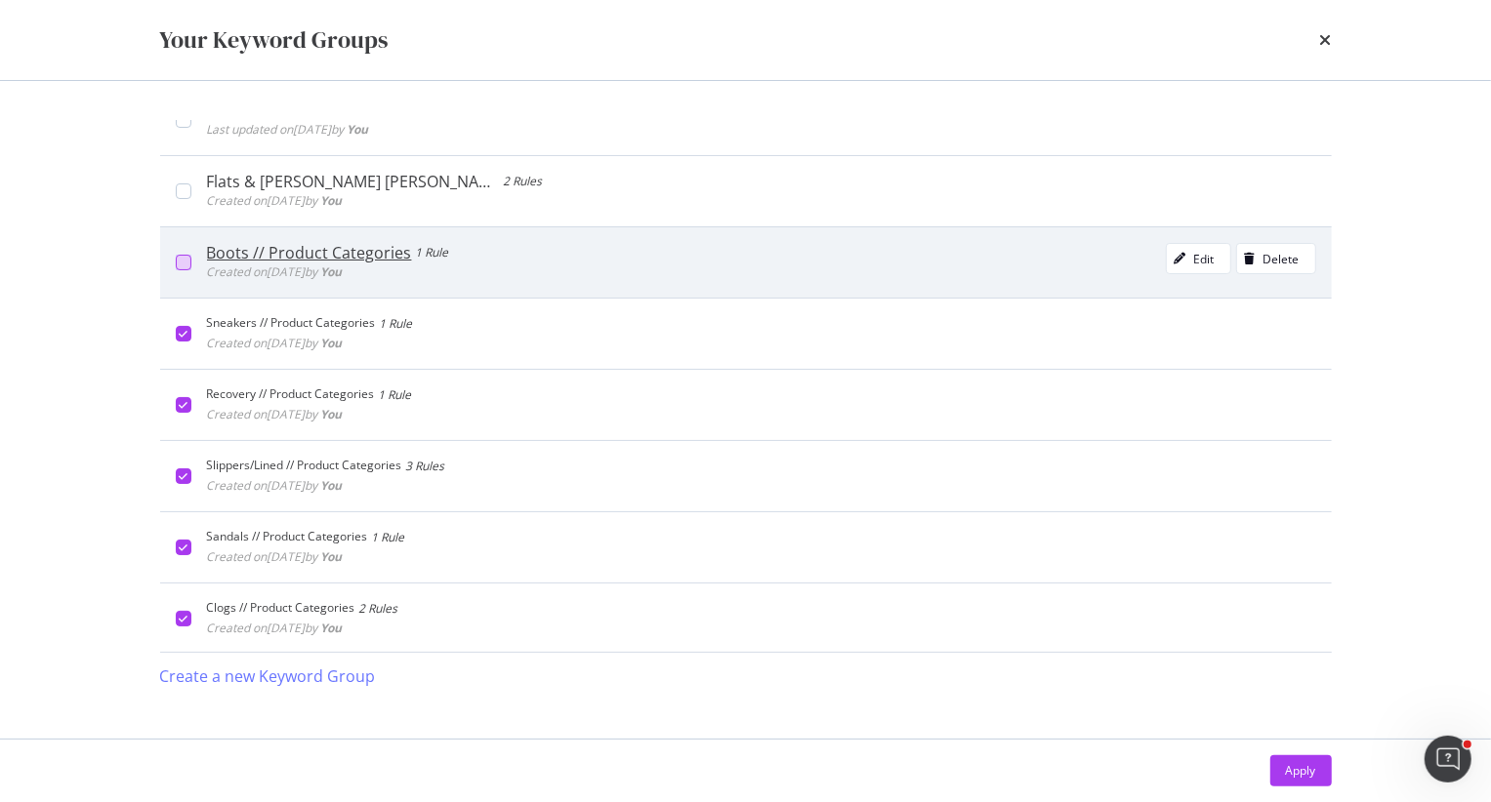
click at [181, 256] on div "modal" at bounding box center [184, 263] width 16 height 16
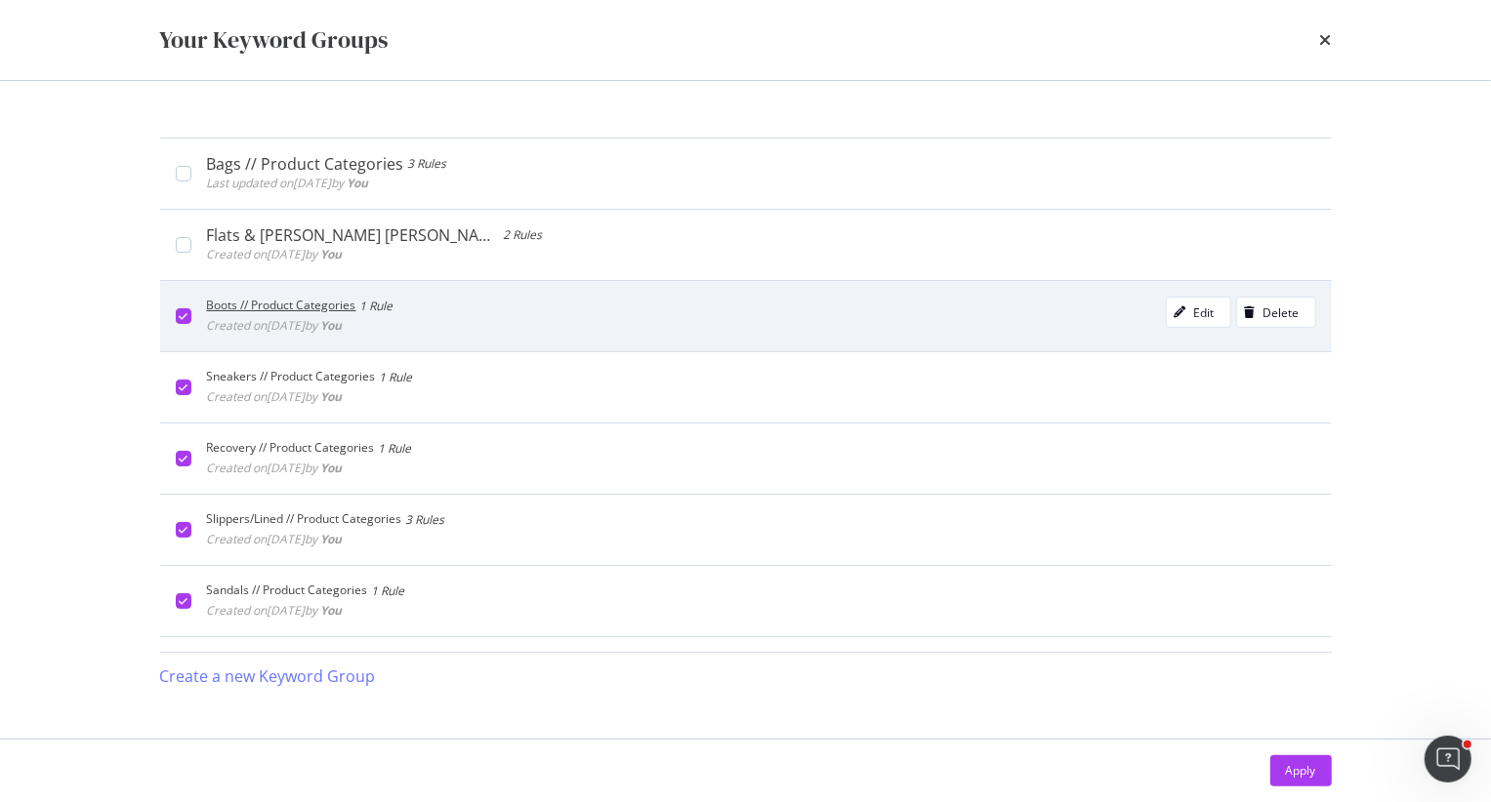
scroll to position [680, 0]
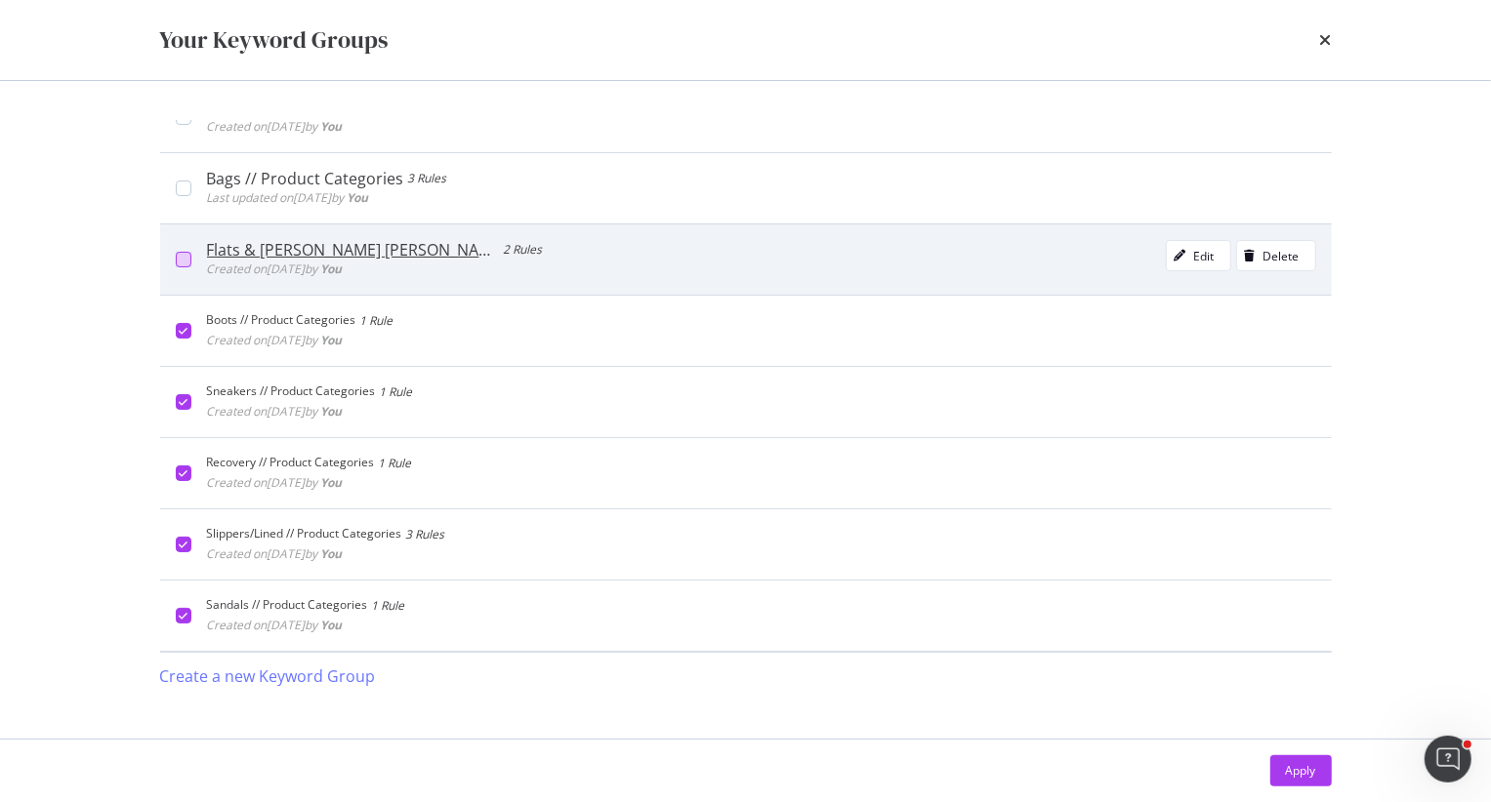
click at [187, 262] on div "modal" at bounding box center [184, 260] width 16 height 16
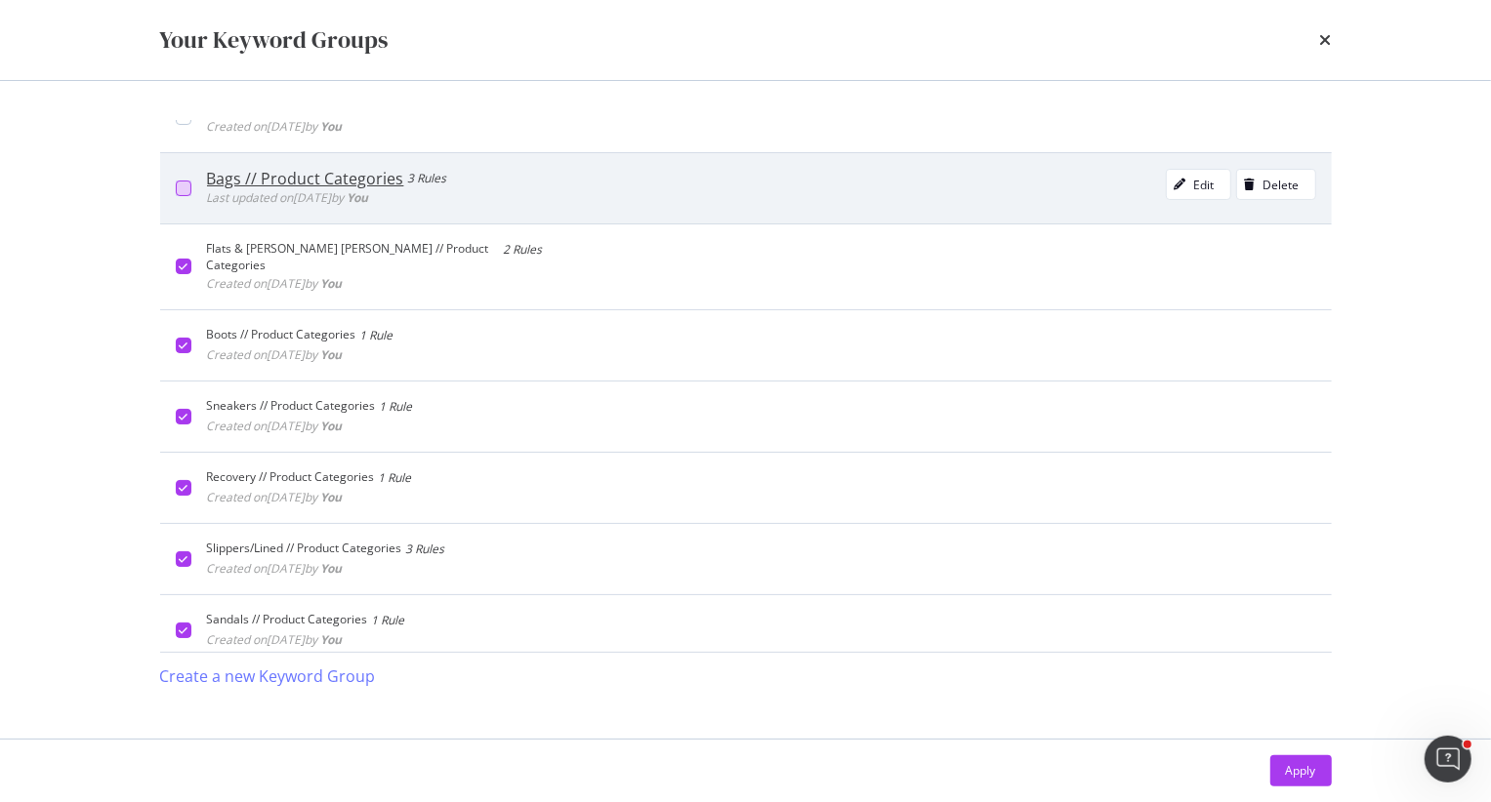
click at [184, 194] on div "modal" at bounding box center [184, 189] width 16 height 16
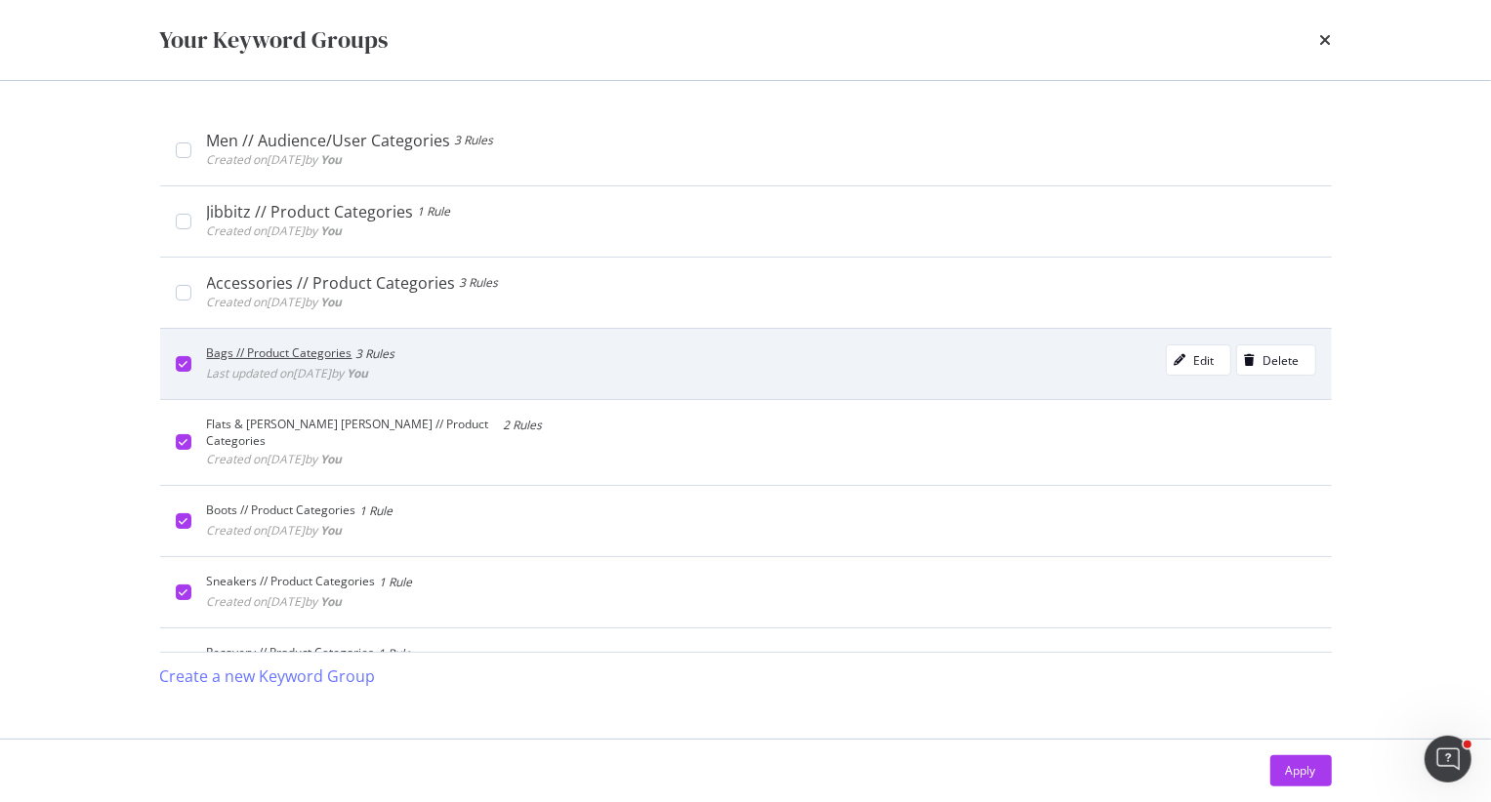
scroll to position [503, 0]
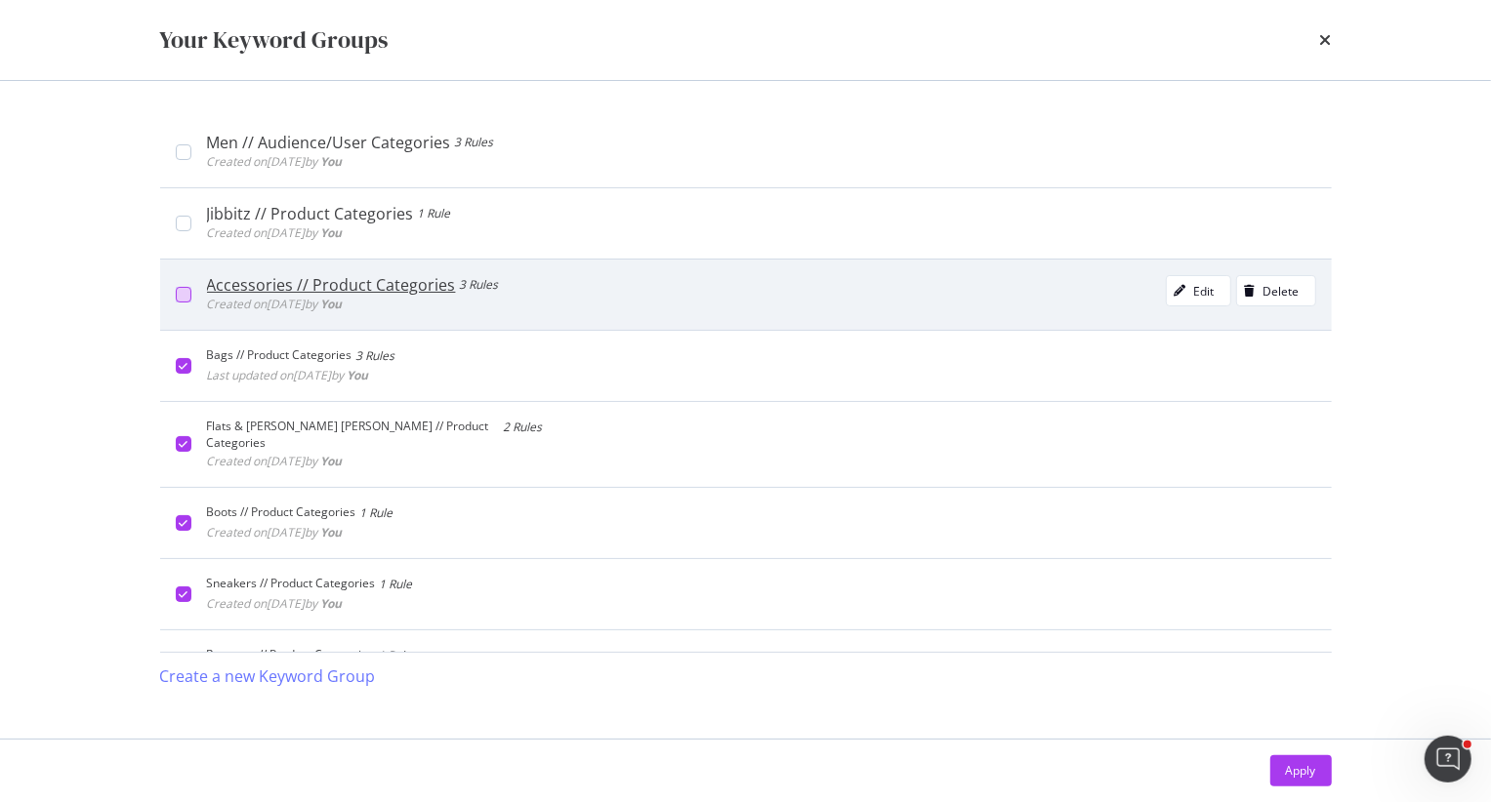
click at [188, 287] on div "modal" at bounding box center [184, 295] width 16 height 16
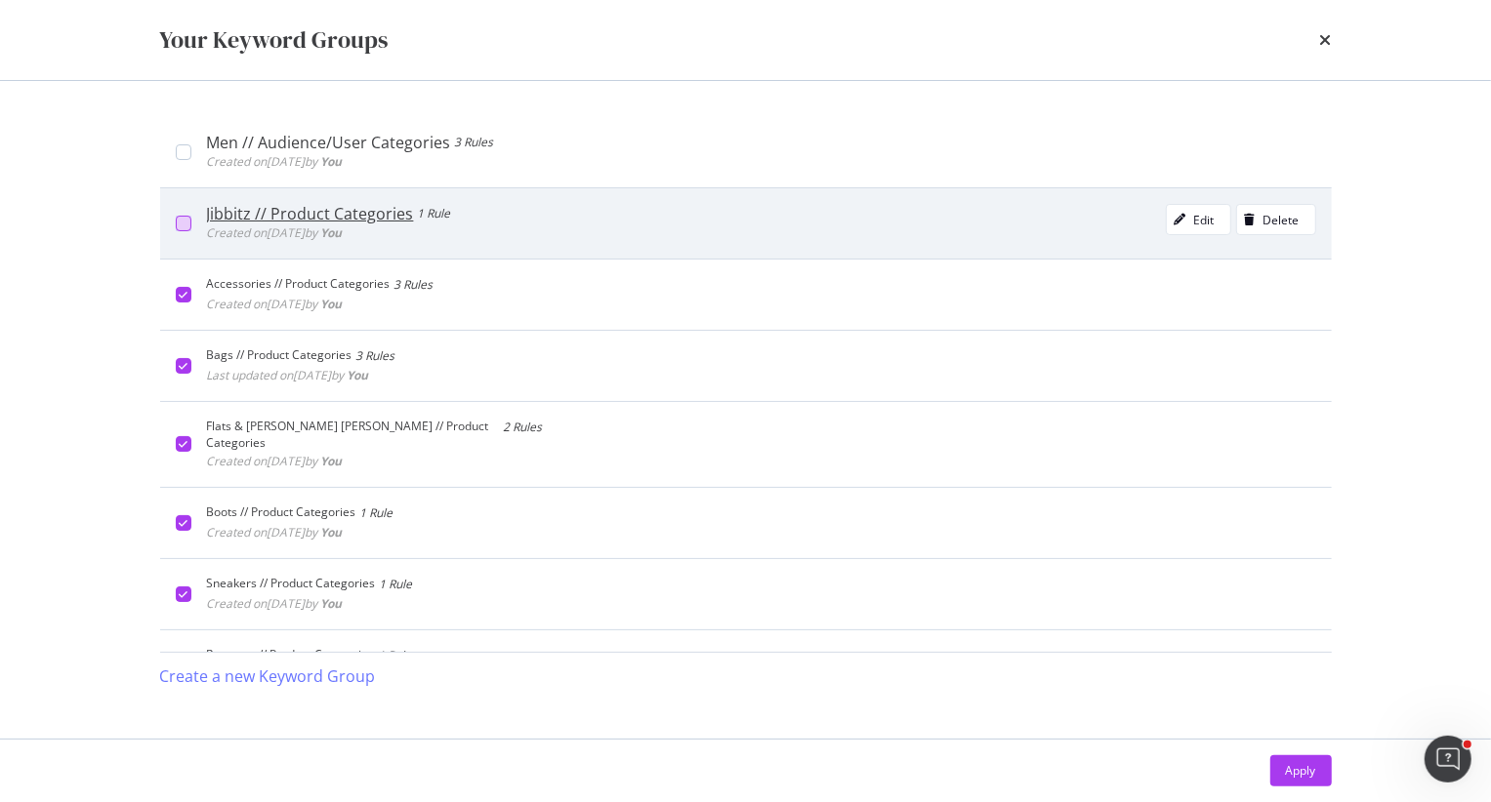
click at [183, 223] on div "modal" at bounding box center [184, 224] width 16 height 16
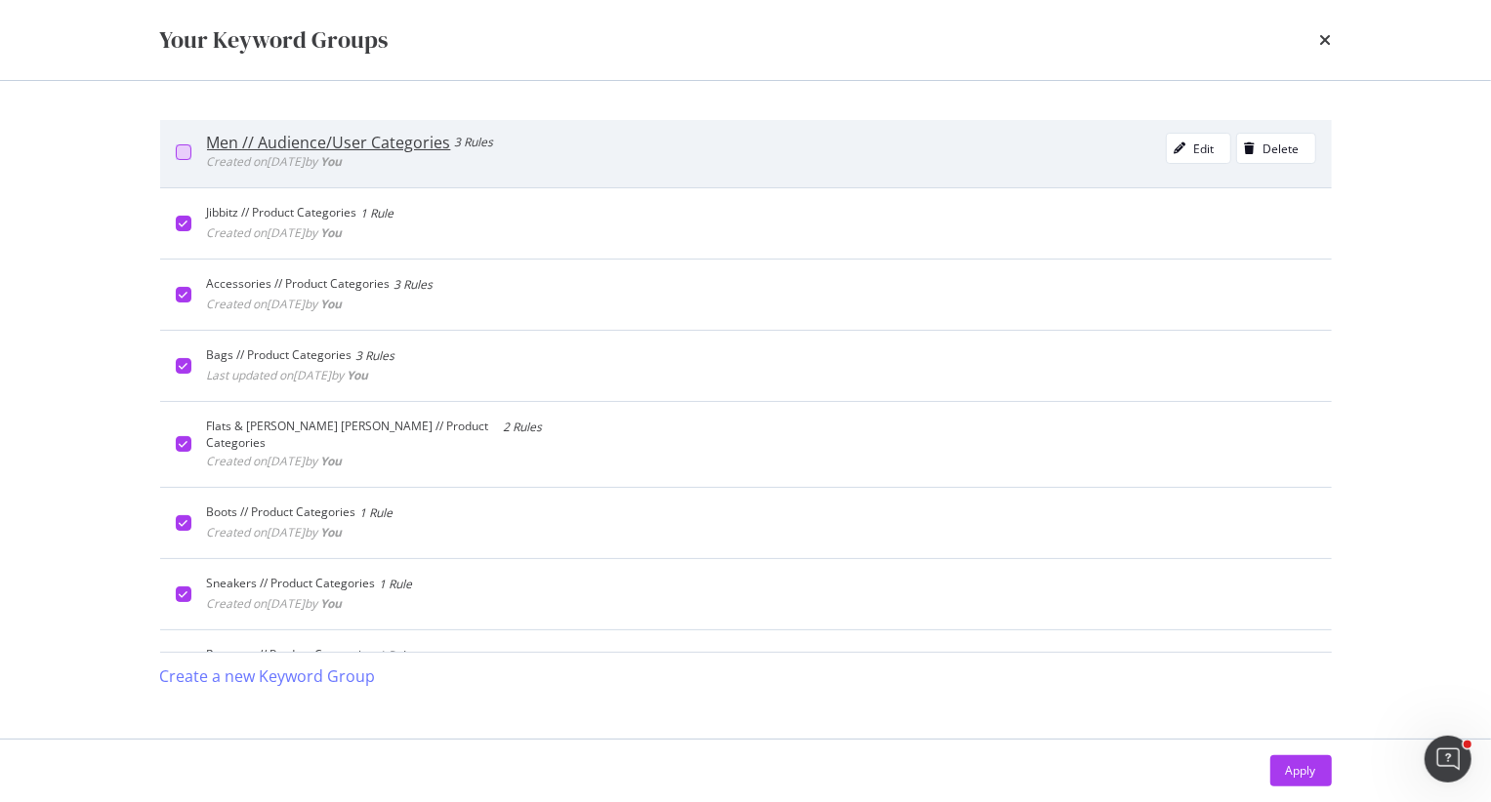
click at [180, 146] on div "modal" at bounding box center [184, 152] width 16 height 16
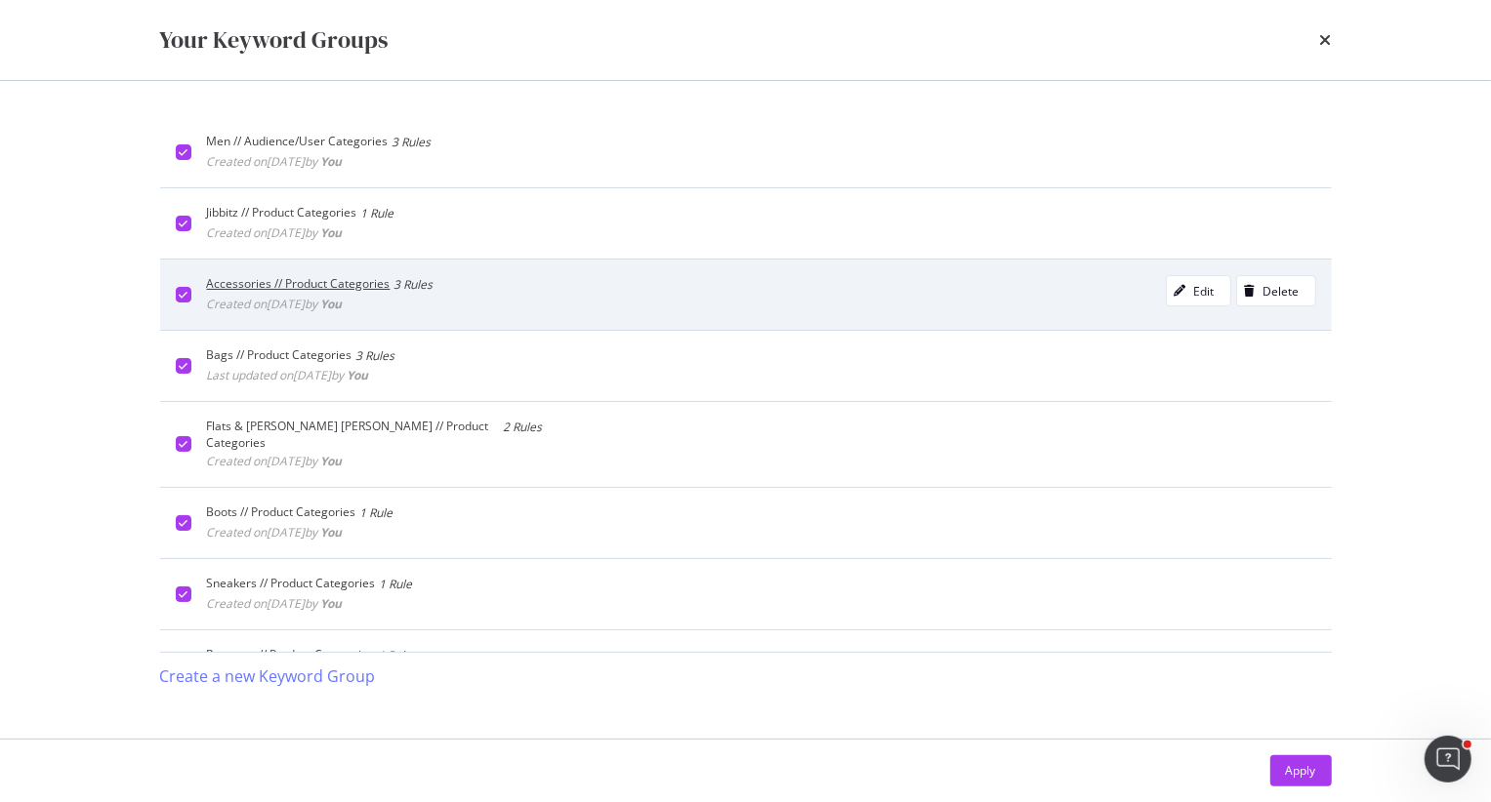
scroll to position [491, 0]
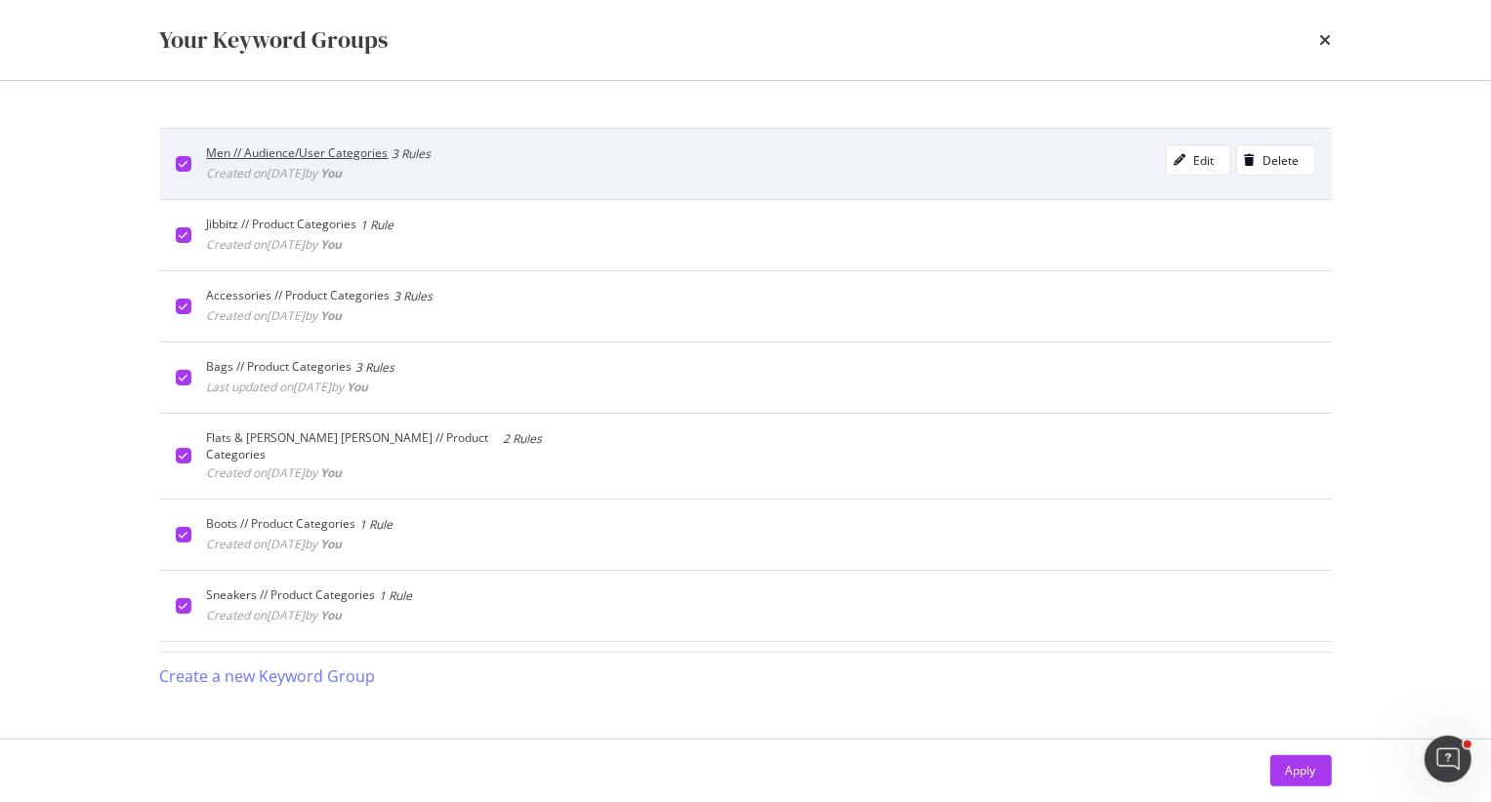
click at [184, 162] on icon "modal" at bounding box center [183, 164] width 9 height 10
click at [1300, 741] on div "Apply" at bounding box center [1301, 770] width 30 height 17
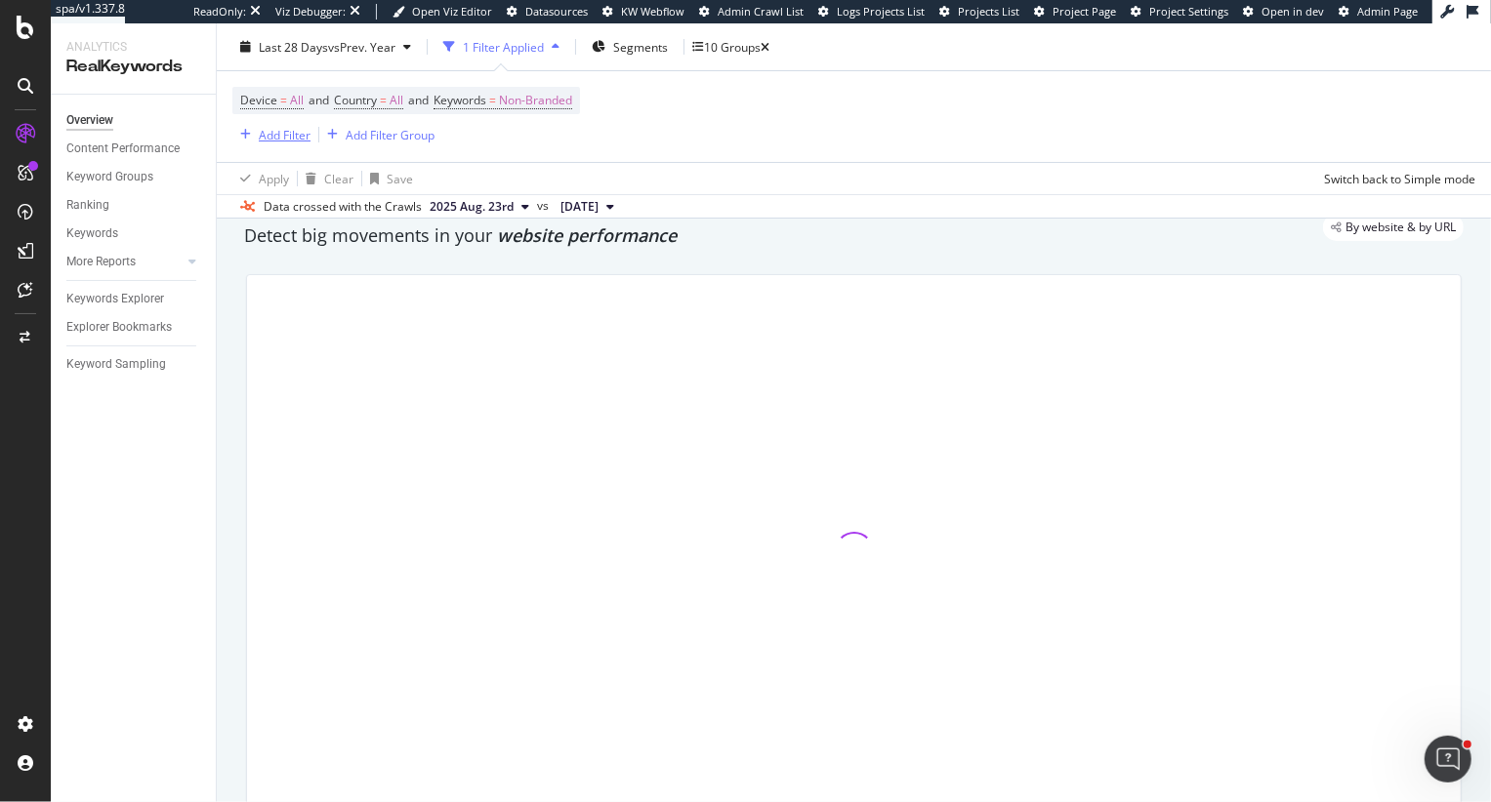
click at [276, 137] on div "Add Filter" at bounding box center [285, 134] width 52 height 17
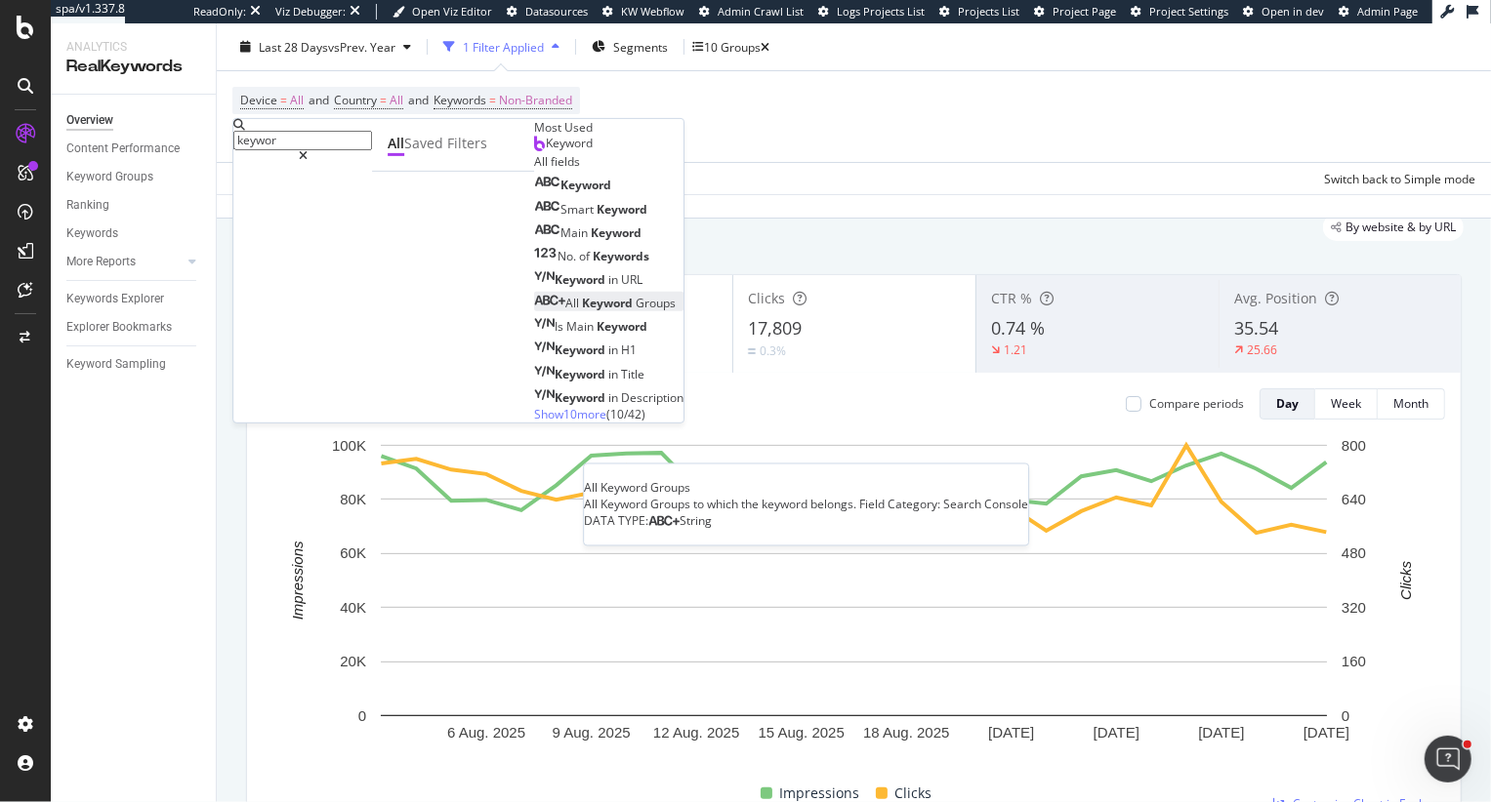
type input "keywor"
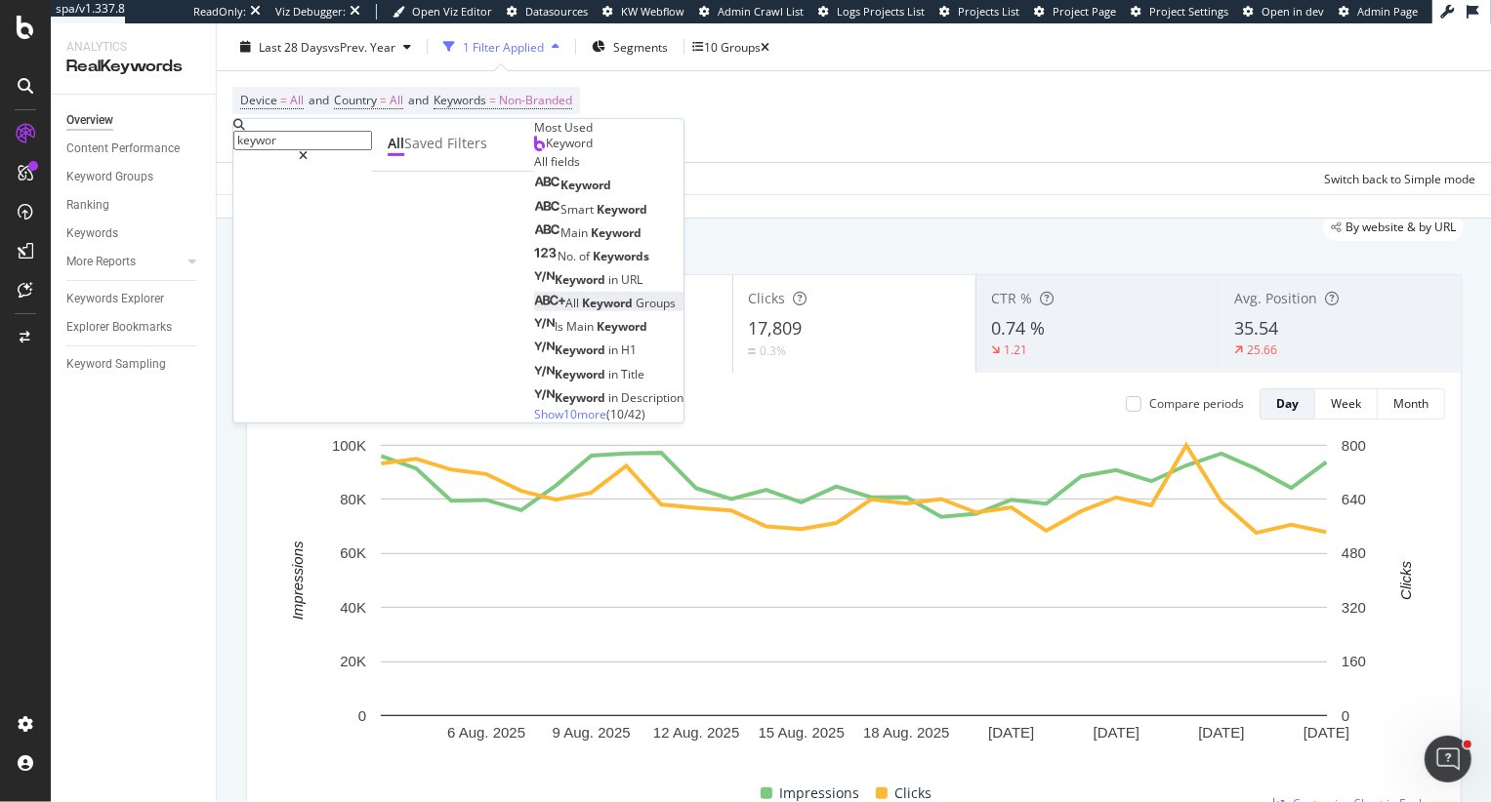
click at [582, 311] on span "Keyword" at bounding box center [609, 303] width 54 height 17
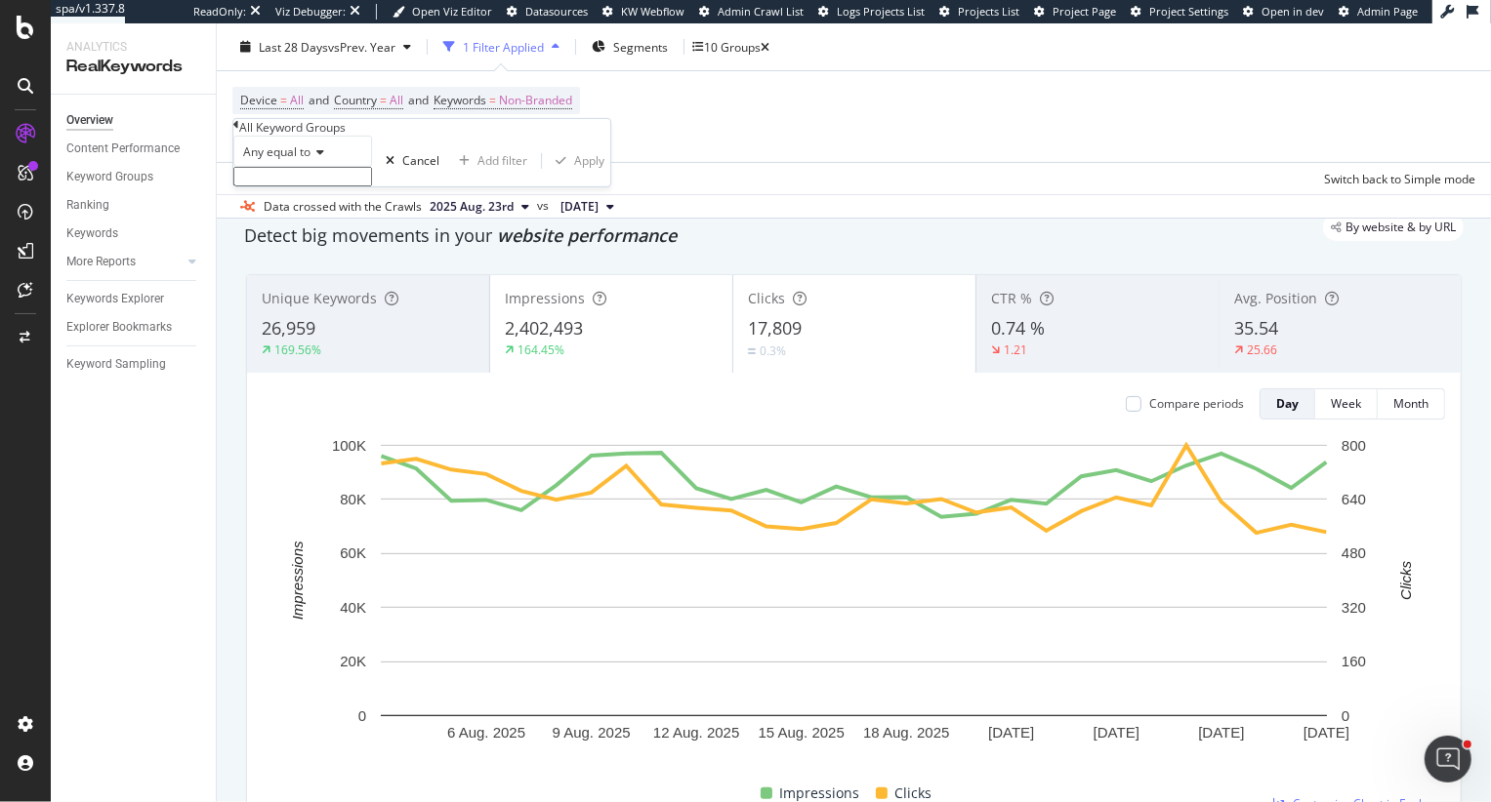
click at [348, 186] on input "text" at bounding box center [302, 177] width 139 height 20
click at [279, 160] on span "Any equal to" at bounding box center [276, 151] width 67 height 17
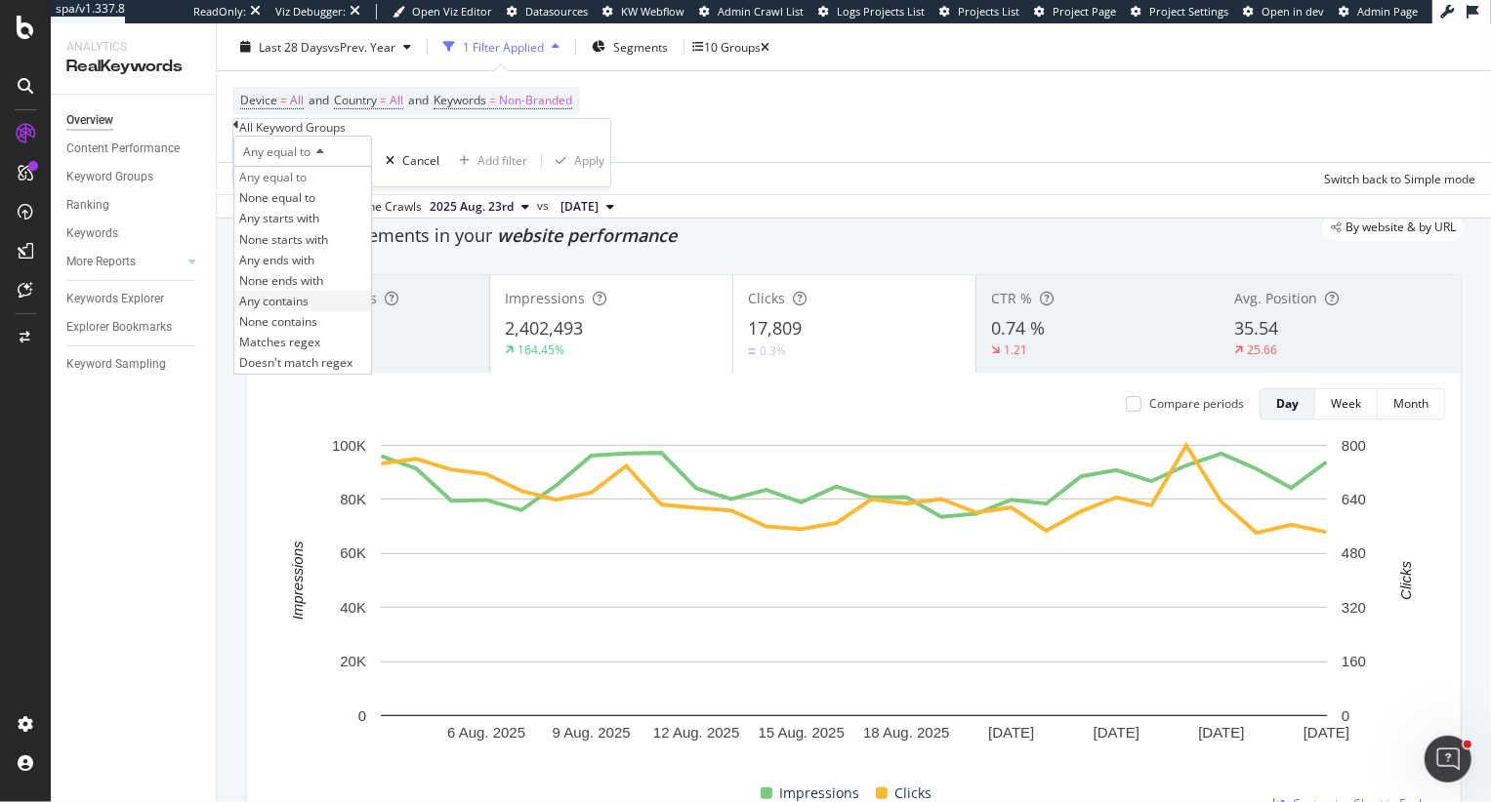
click at [308, 309] on span "Any contains" at bounding box center [273, 301] width 69 height 17
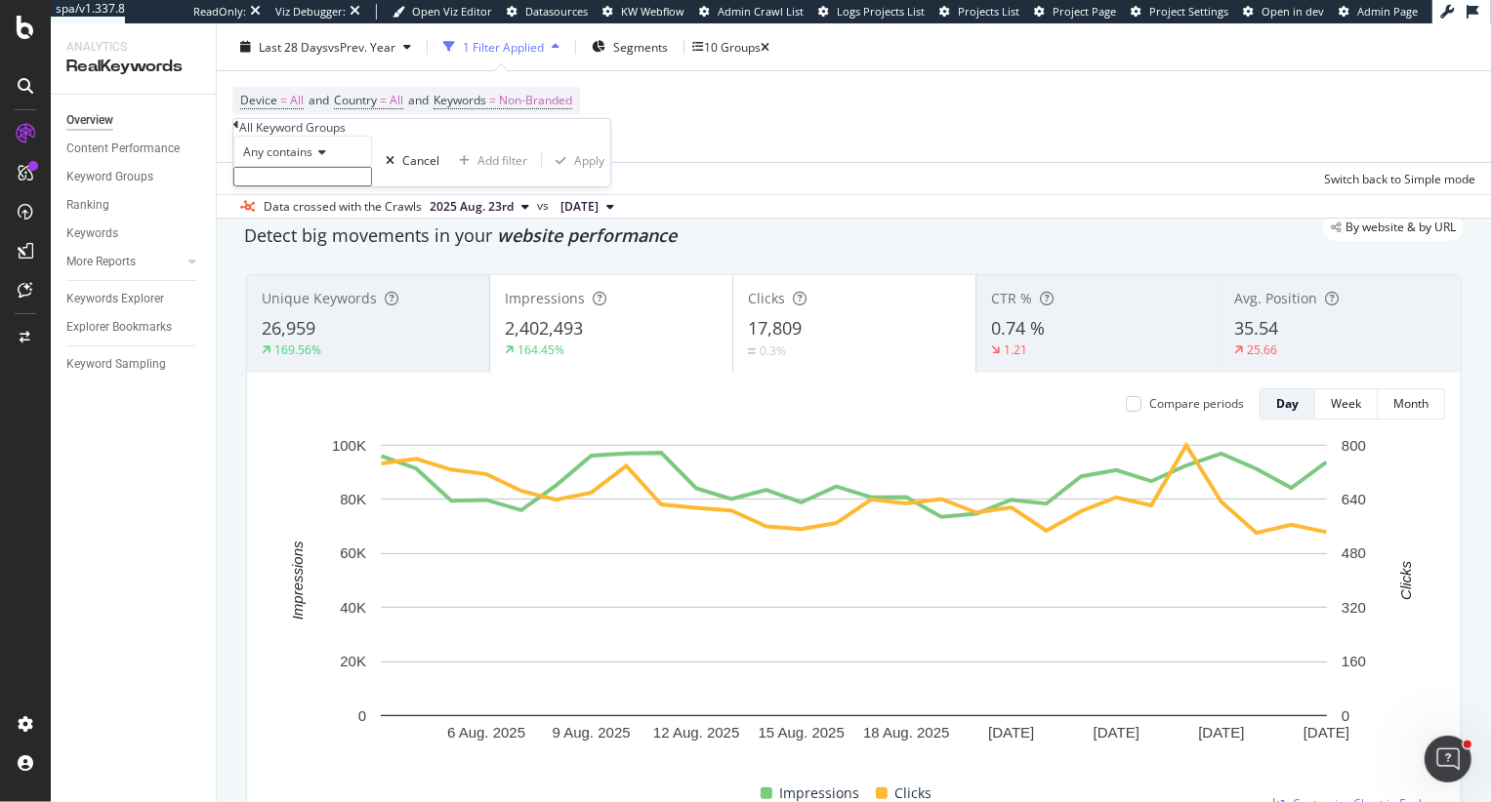
click at [308, 186] on input "text" at bounding box center [302, 177] width 139 height 20
paste input "Product Categories"
type input "Product Categories"
click at [675, 253] on div "Detect big movements in your website performance" at bounding box center [853, 234] width 1239 height 45
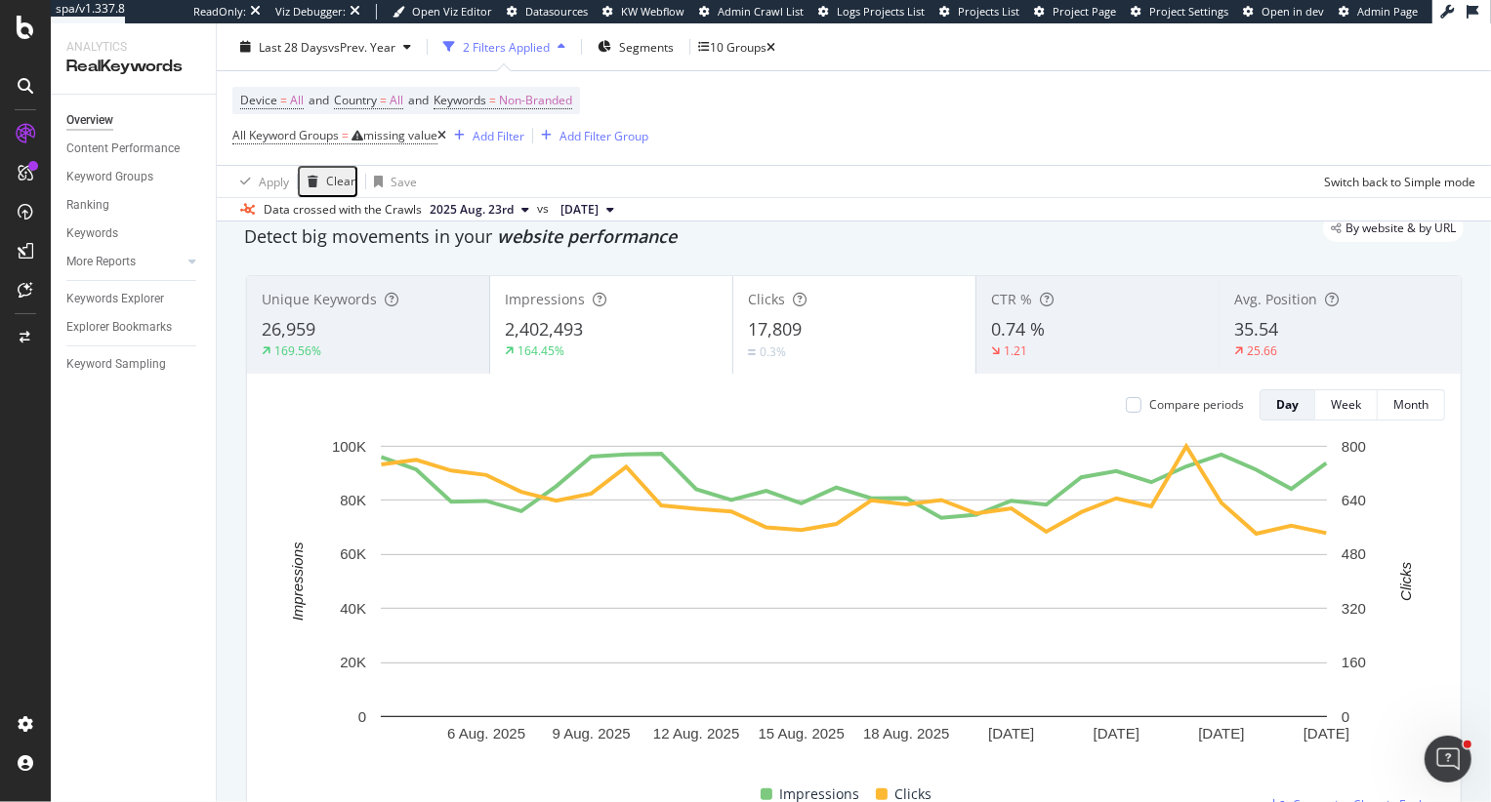
click at [444, 134] on icon at bounding box center [441, 136] width 9 height 12
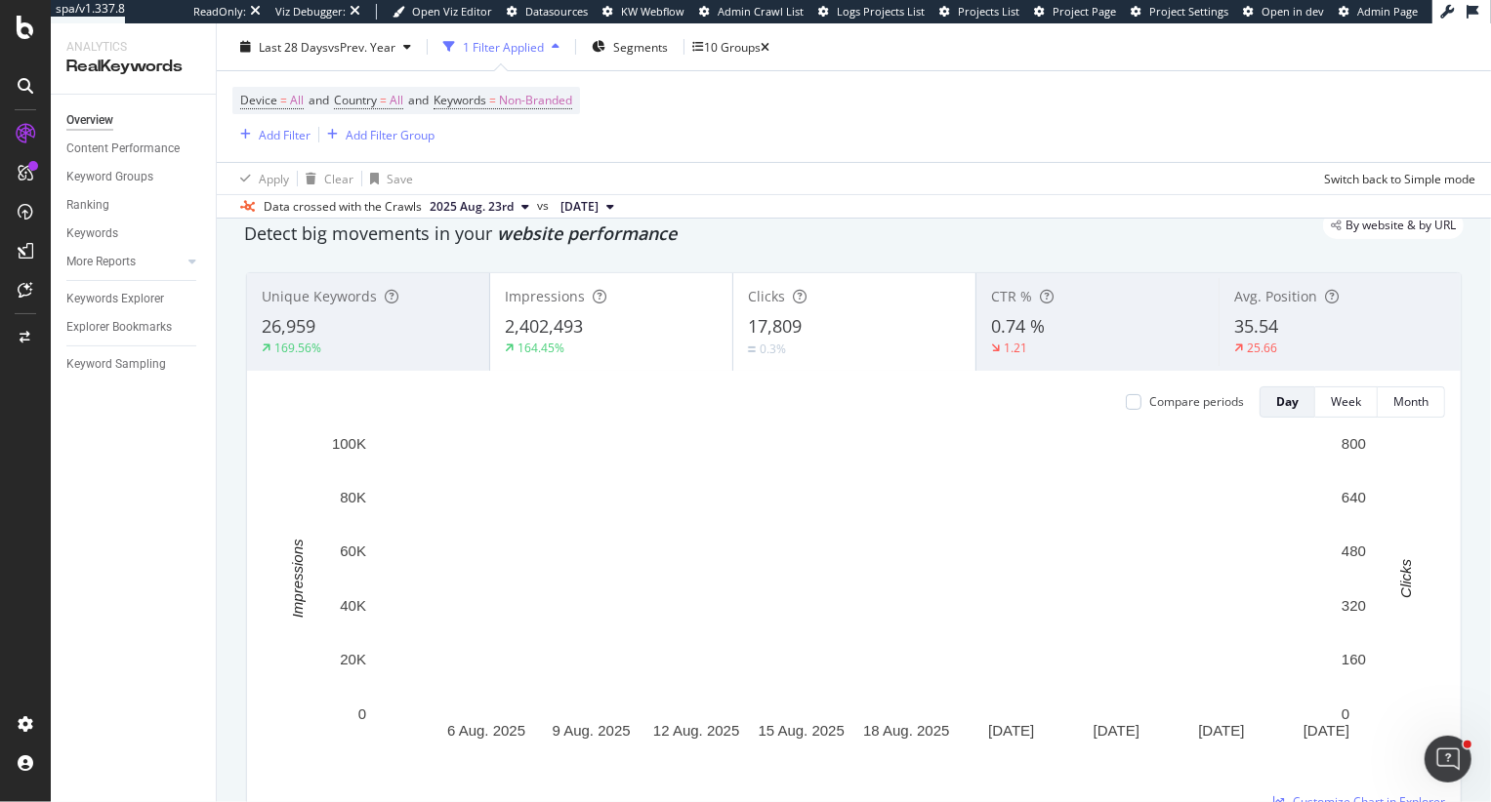
scroll to position [67, 0]
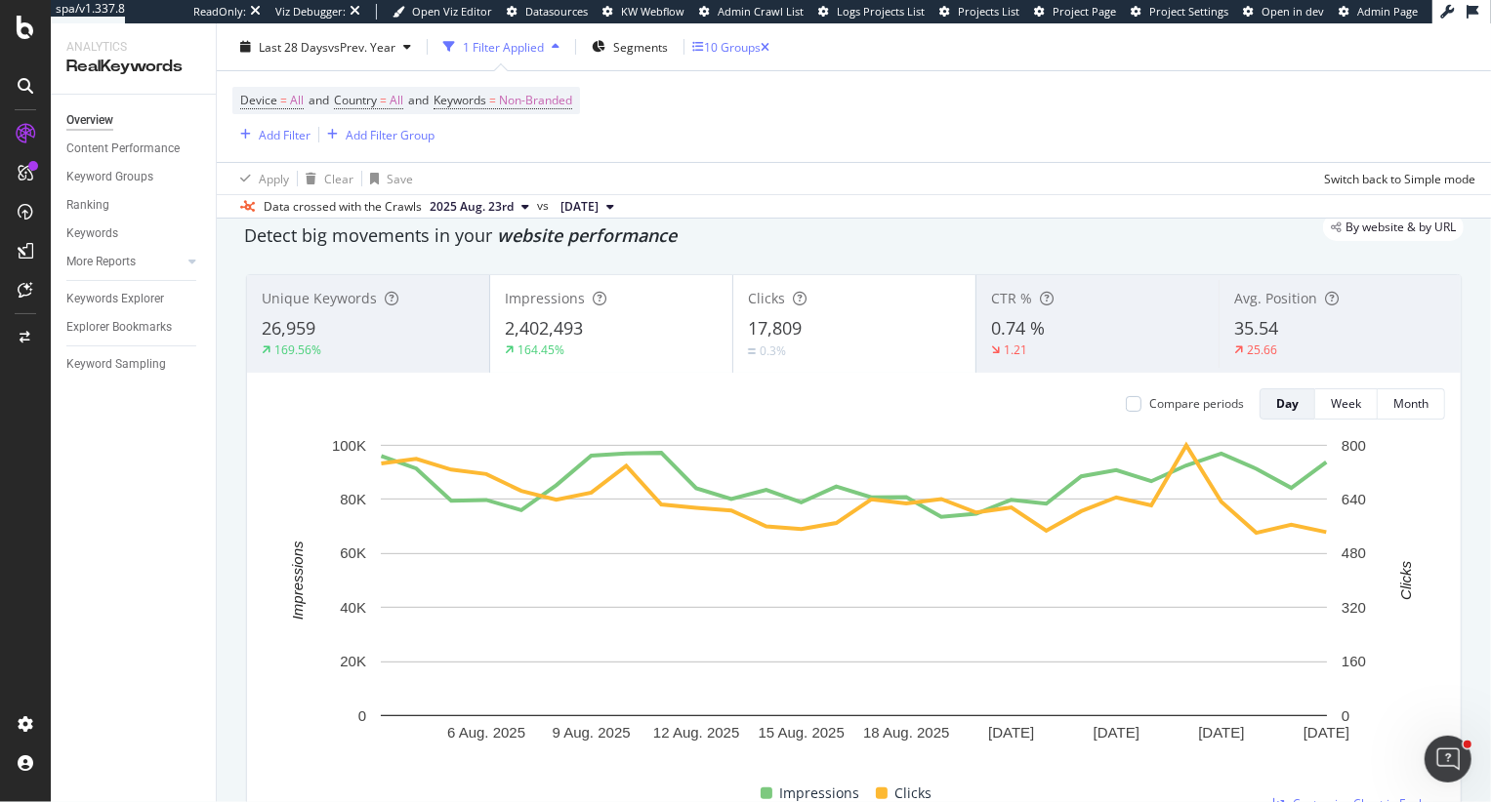
click at [747, 55] on div "10 Groups" at bounding box center [732, 46] width 57 height 17
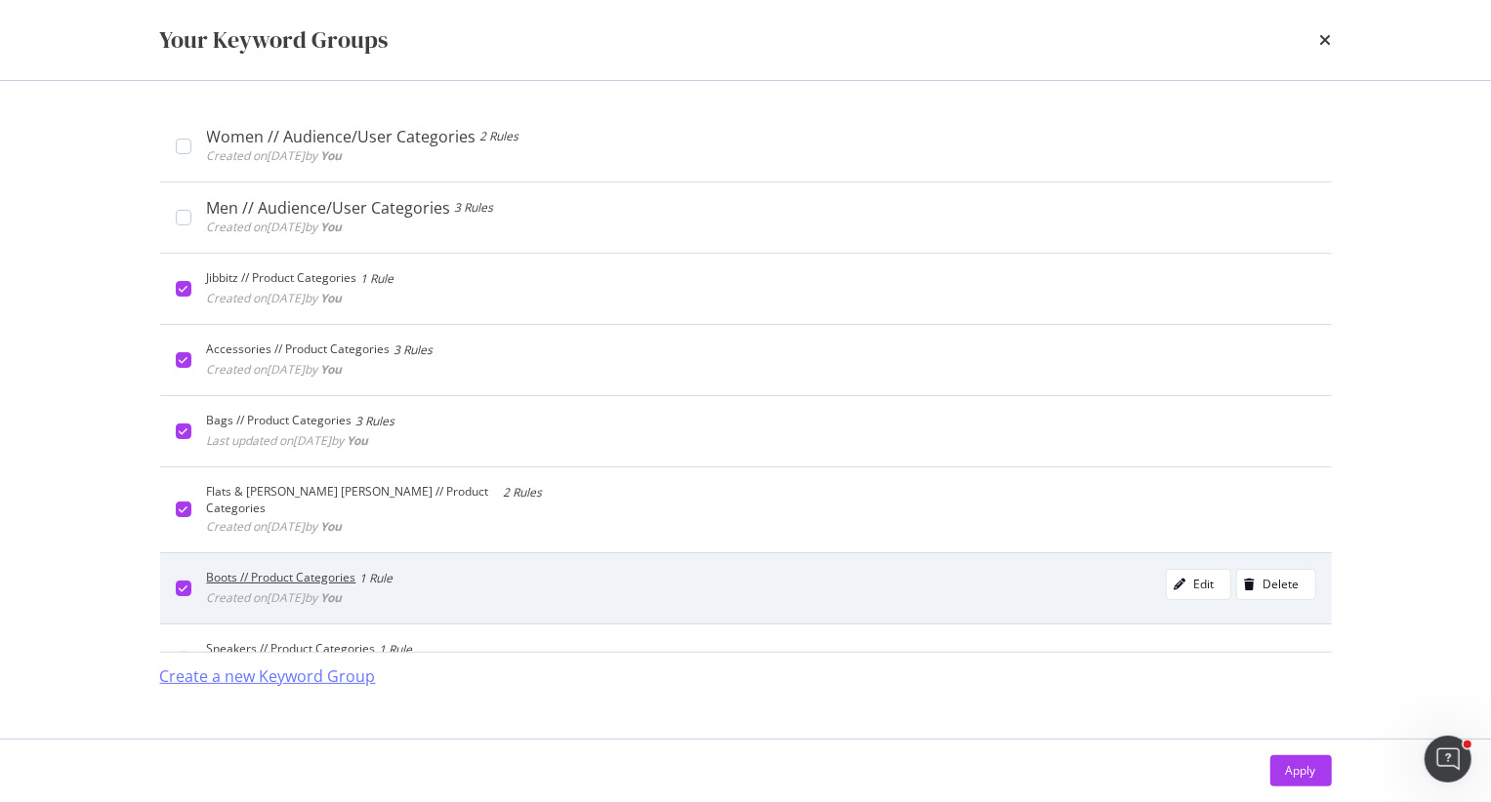
scroll to position [431, 0]
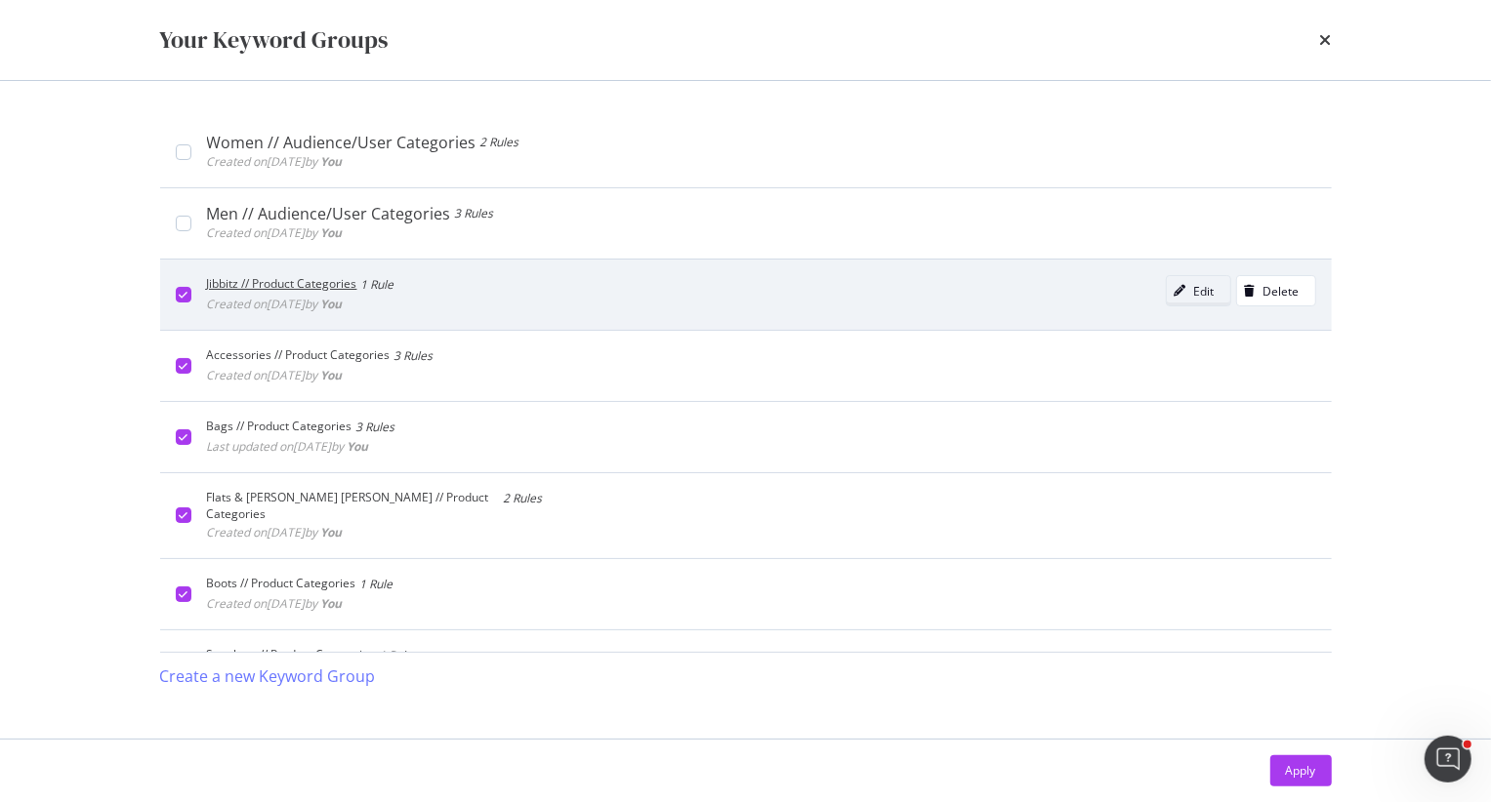
click at [1191, 288] on div "modal" at bounding box center [1179, 291] width 27 height 12
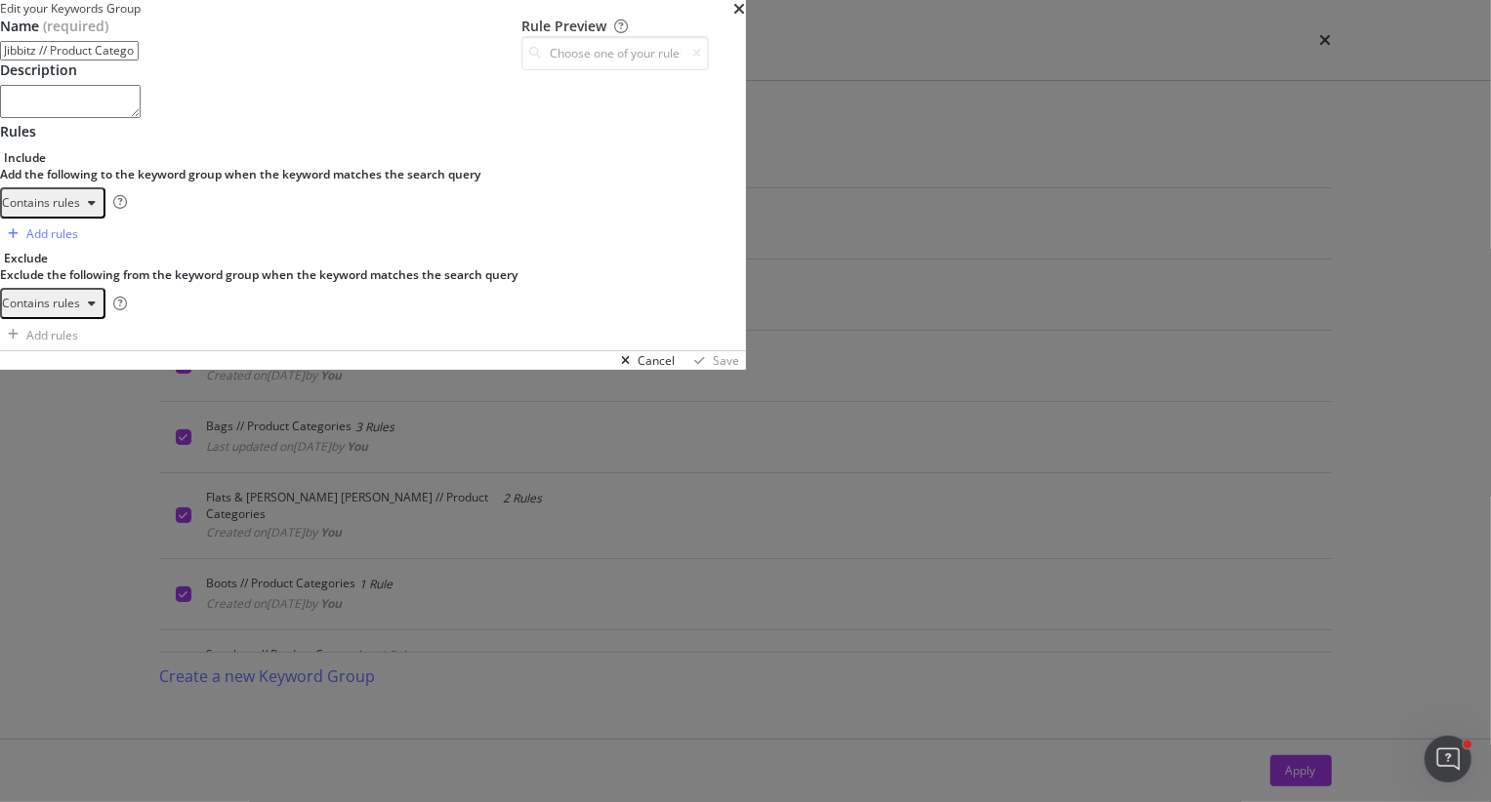
click at [139, 61] on input "Jibbitz // Product Categories" at bounding box center [69, 51] width 139 height 20
click at [141, 118] on textarea "modal" at bounding box center [70, 101] width 141 height 33
click at [392, 355] on div "jibbitz" at bounding box center [286, 287] width 492 height 137
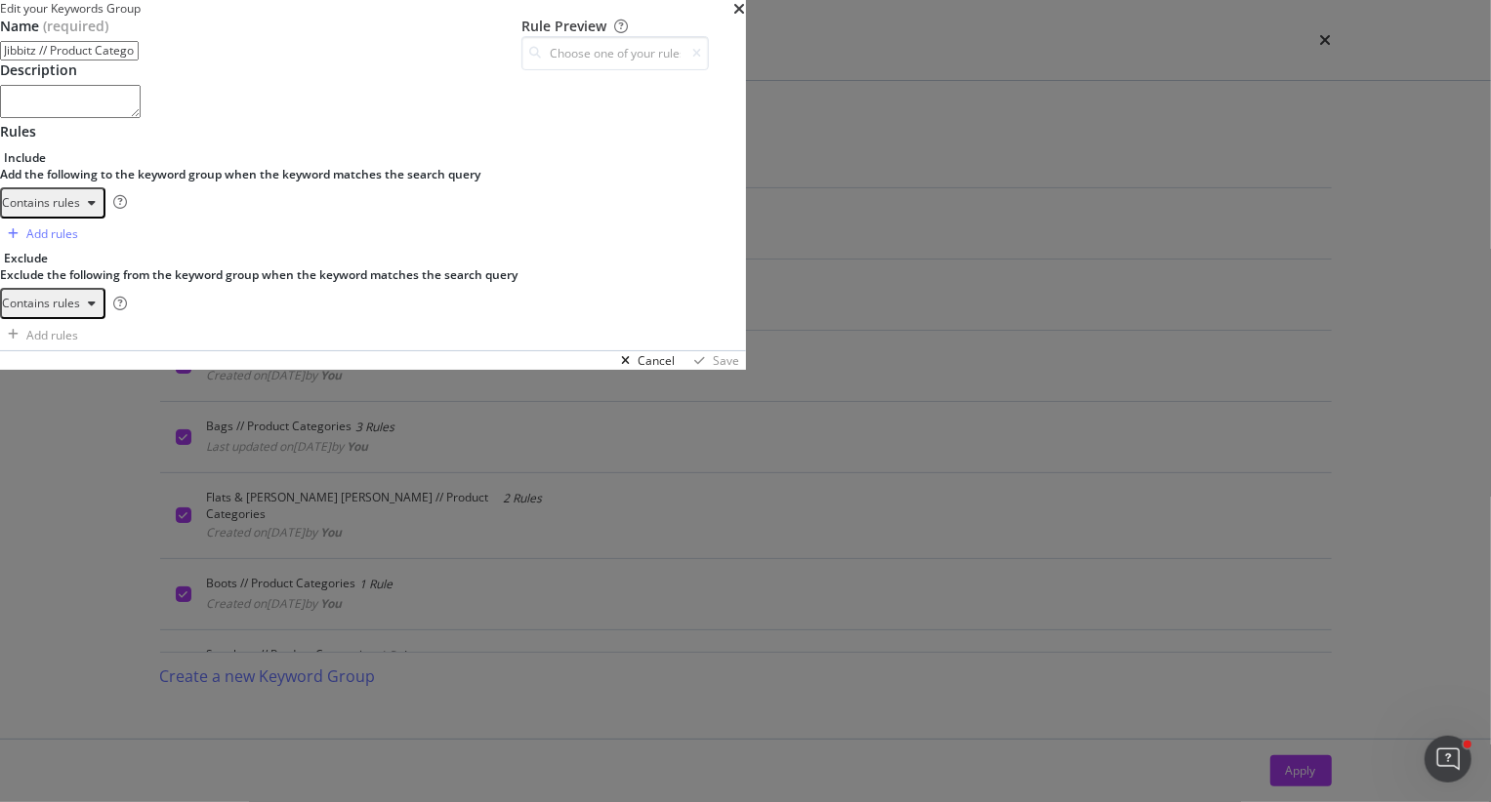
type textarea "jibbitz"
type textarea "jibitz"
type textarea "jibits"
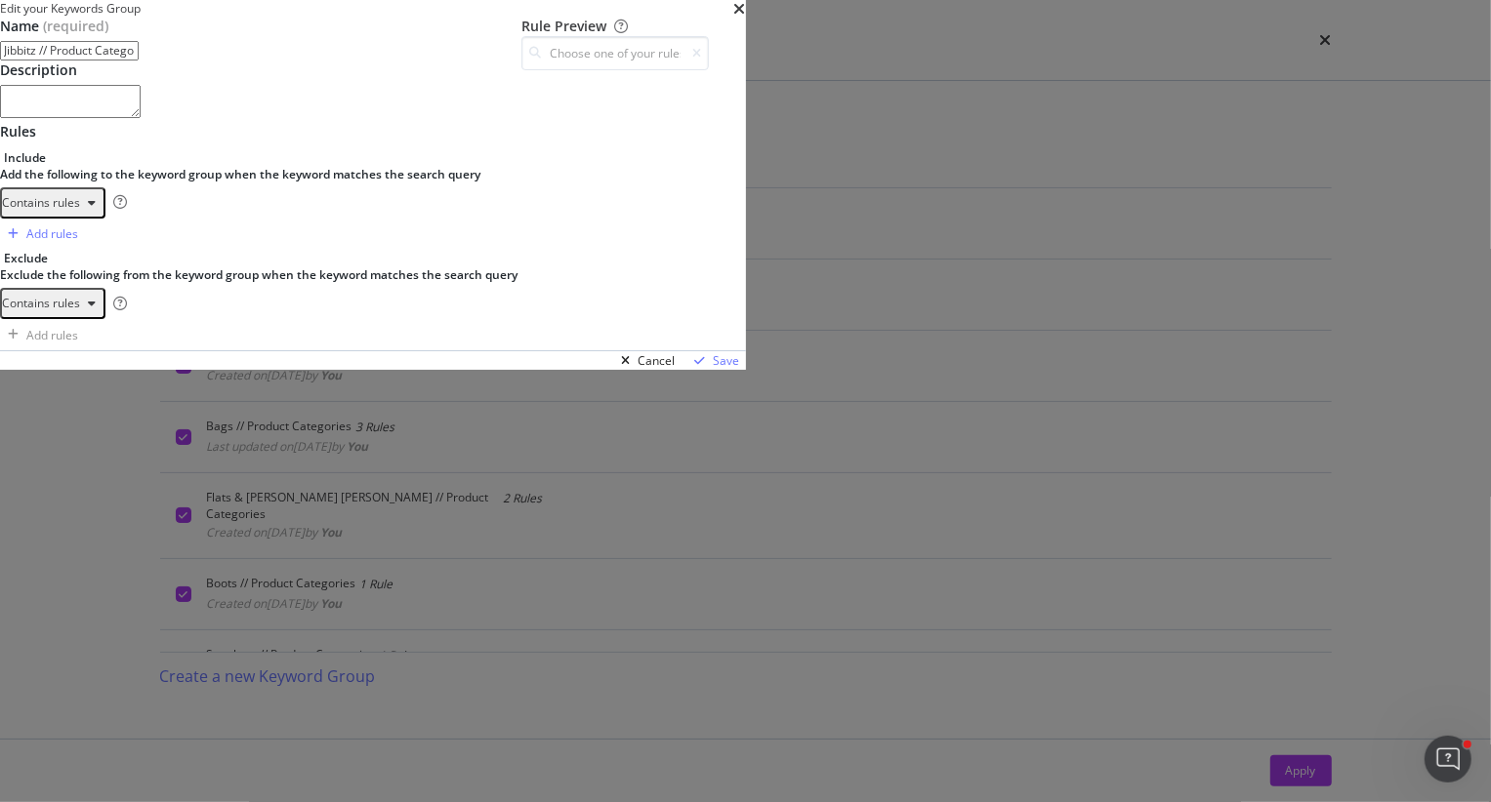
scroll to position [107, 0]
click at [490, 355] on div "modal" at bounding box center [286, 287] width 492 height 137
click at [337, 355] on div "jibbitz jibitz jibits" at bounding box center [286, 287] width 492 height 137
type textarea "men"
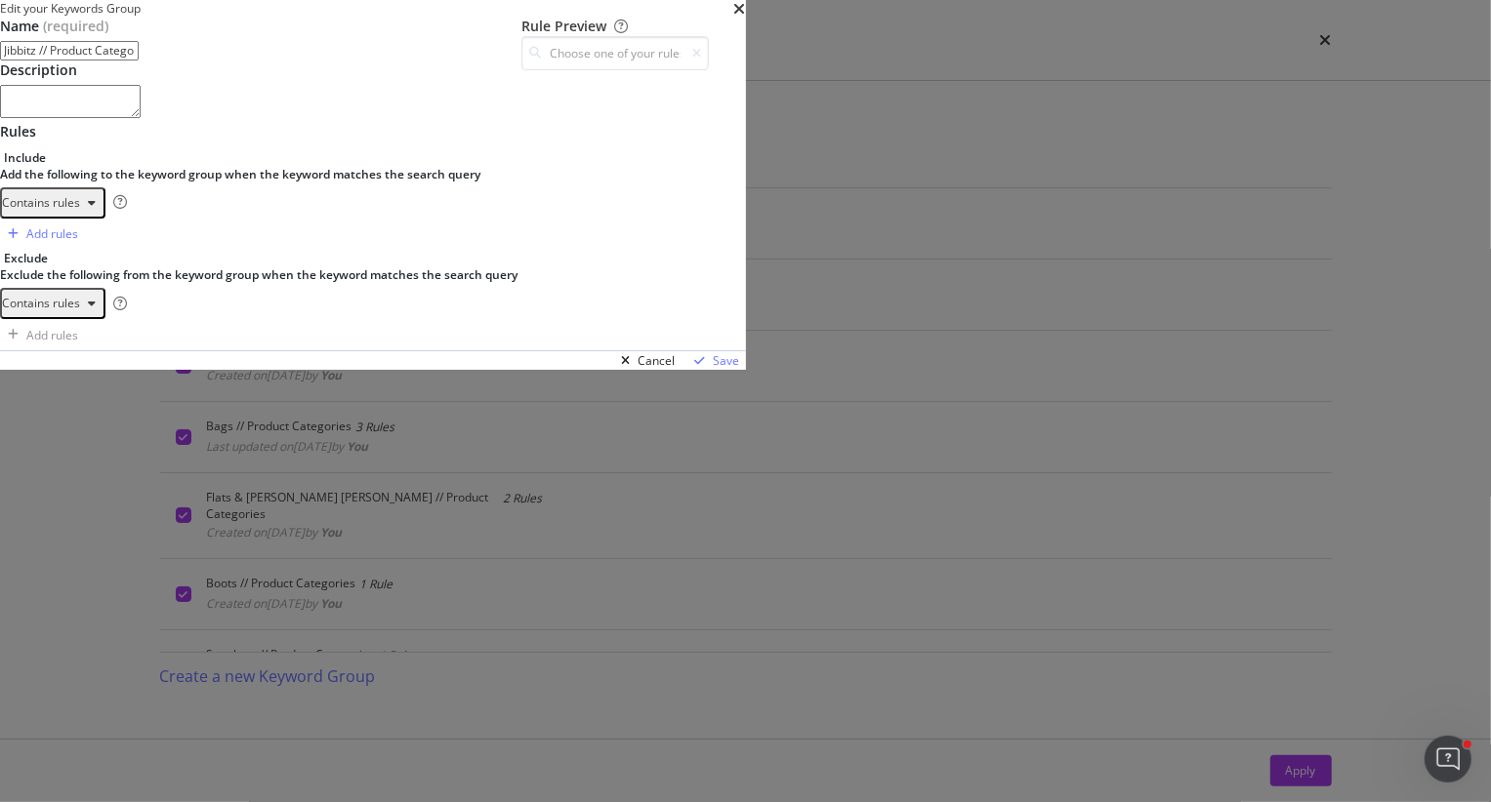
type textarea "man"
click at [173, 379] on div "One Keyword per line: Keyword 1 Keyword 2 Keyword 3" at bounding box center [111, 350] width 123 height 57
type textarea "women"
type textarea "woman"
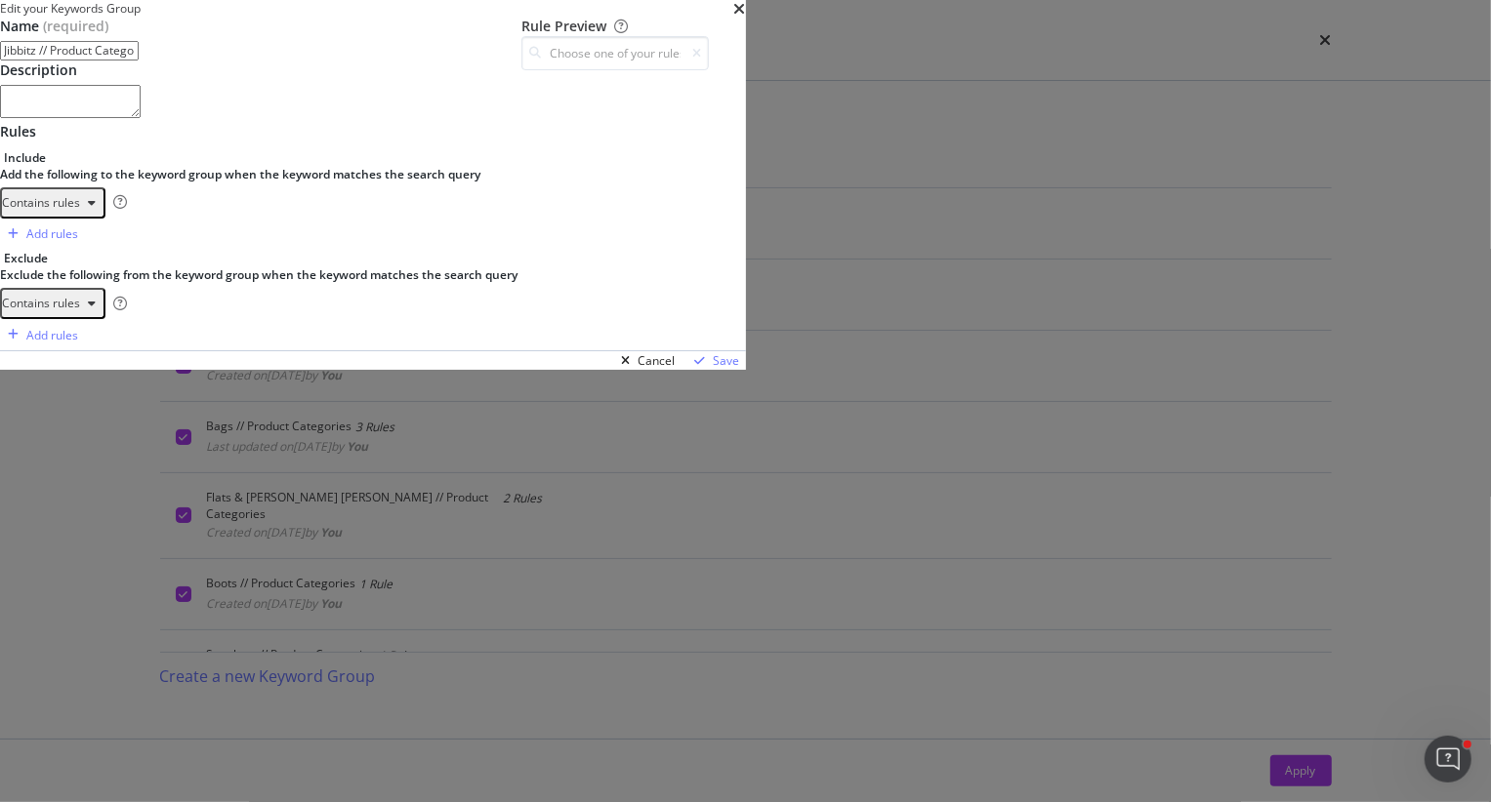
drag, startPoint x: 342, startPoint y: 385, endPoint x: 233, endPoint y: 368, distance: 109.6
click at [233, 367] on div "Edit your Keywords Group Name (required) Jibbitz // Product Categories Descript…" at bounding box center [745, 401] width 1491 height 802
type textarea "men man"
drag, startPoint x: 381, startPoint y: 570, endPoint x: 259, endPoint y: 552, distance: 123.4
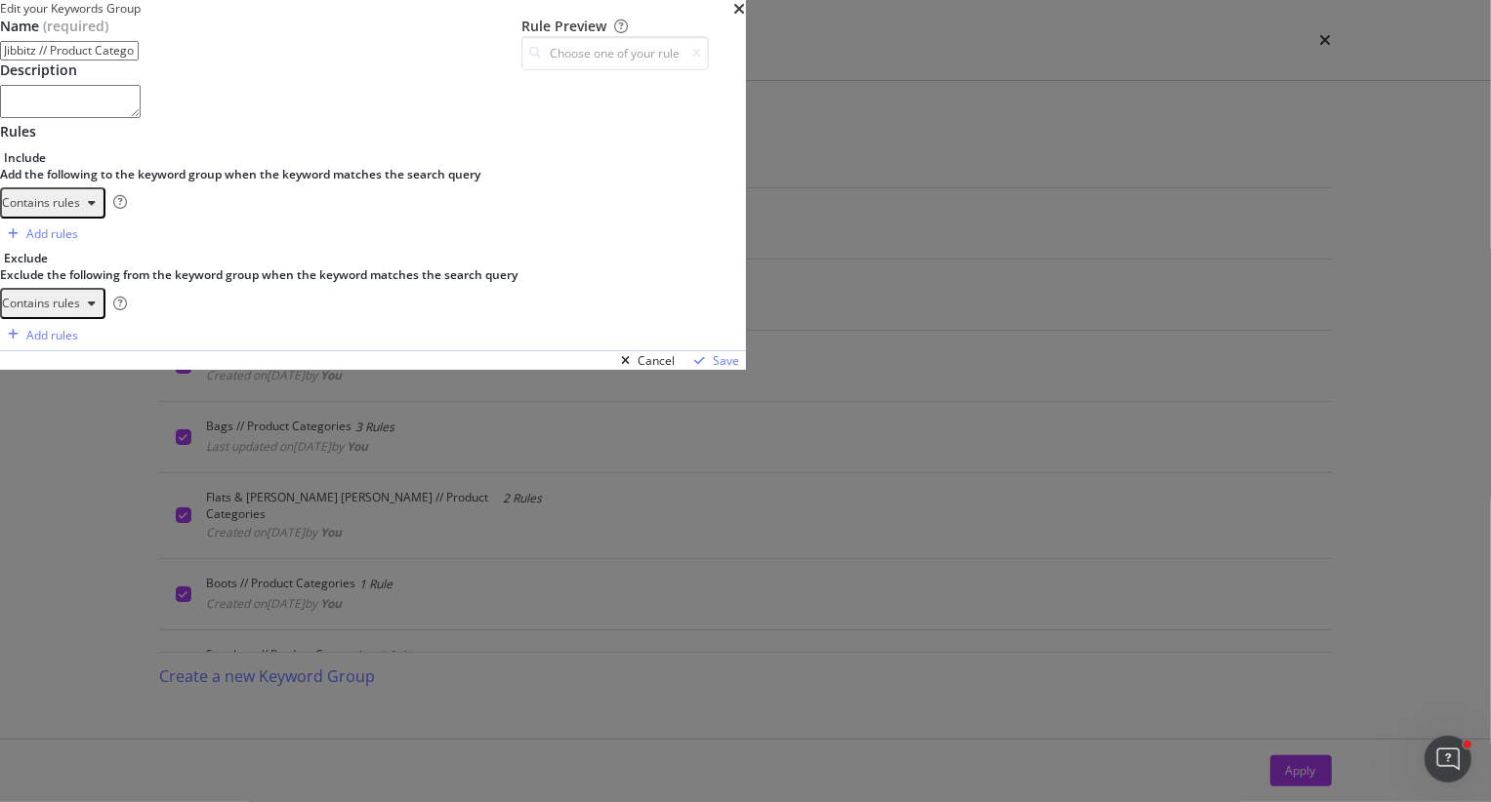
click at [259, 350] on div "Name (required) Jibbitz // Product Categories Description Rules Include Add the…" at bounding box center [373, 184] width 746 height 334
type textarea "women woman"
click at [364, 355] on div "jibbitz jibitz jibits" at bounding box center [286, 287] width 492 height 137
type textarea "jibits"
click at [103, 216] on div "Contains rules" at bounding box center [53, 202] width 102 height 25
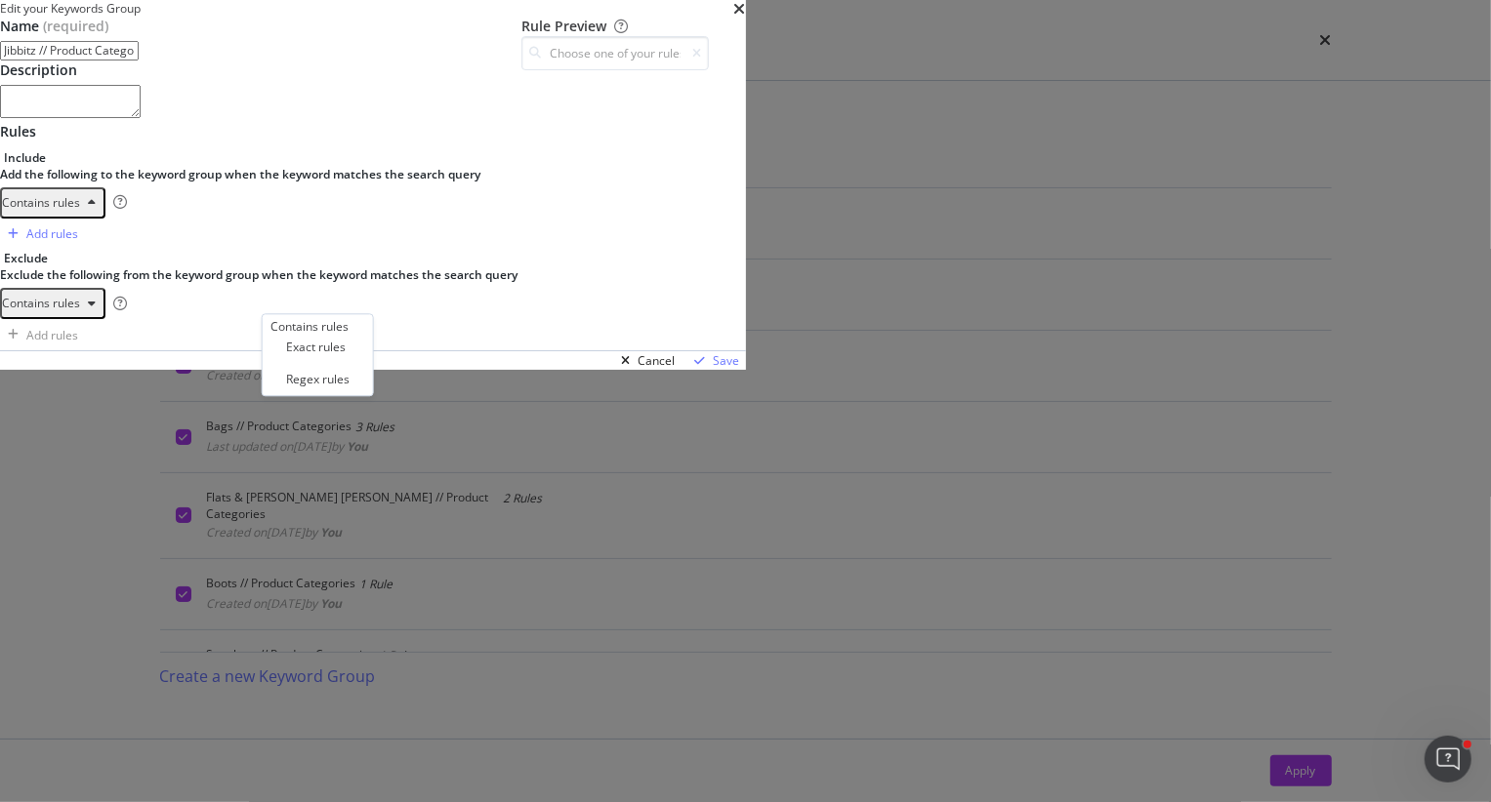
click at [434, 355] on div "jibbitz jibitz jibits" at bounding box center [286, 287] width 492 height 137
drag, startPoint x: 381, startPoint y: 371, endPoint x: 256, endPoint y: 370, distance: 124.9
click at [256, 350] on div "Name (required) Jibbitz // Product Categories Description Rules Include Add the…" at bounding box center [373, 184] width 746 height 334
type textarea "/smen"
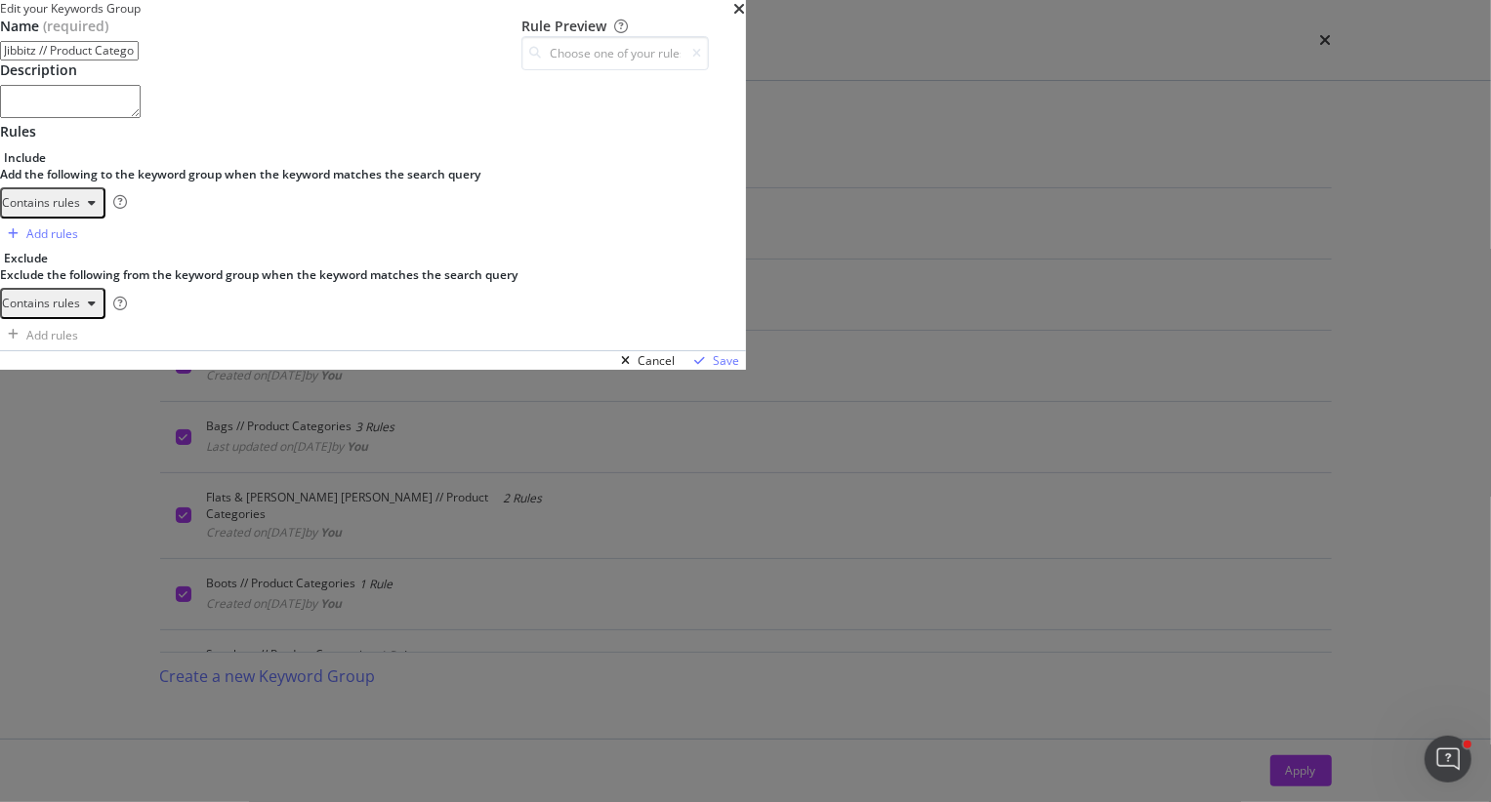
click at [375, 219] on div "jibbitz jibitz jibits /smen" at bounding box center [280, 219] width 481 height 0
drag, startPoint x: 363, startPoint y: 370, endPoint x: 290, endPoint y: 366, distance: 73.3
click at [290, 219] on div "/smen 1 2 3 4 jibbitz jibitz jibits /smen XXXXXXXXXXXXXXXXXXXXXXXXXXXXXXXXXXXXX…" at bounding box center [260, 219] width 521 height 0
type textarea "jibits"
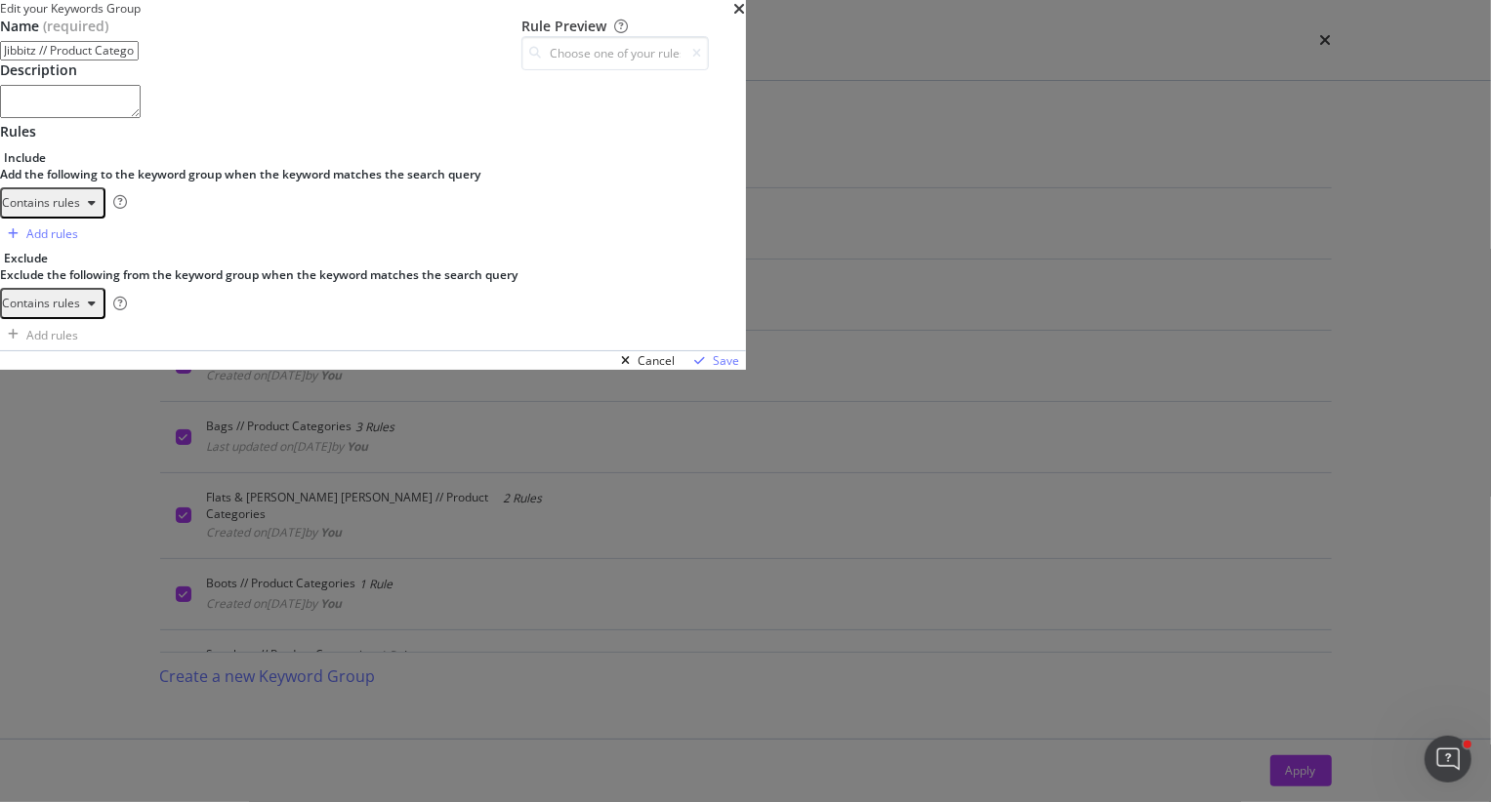
click at [709, 350] on div "Rule Preview" at bounding box center [614, 184] width 187 height 334
click at [709, 194] on div "Rule Preview" at bounding box center [614, 184] width 187 height 334
click at [709, 70] on input "modal" at bounding box center [614, 53] width 187 height 34
click at [673, 178] on div "jibbitz Contains" at bounding box center [633, 169] width 80 height 17
type input "jibbitz"
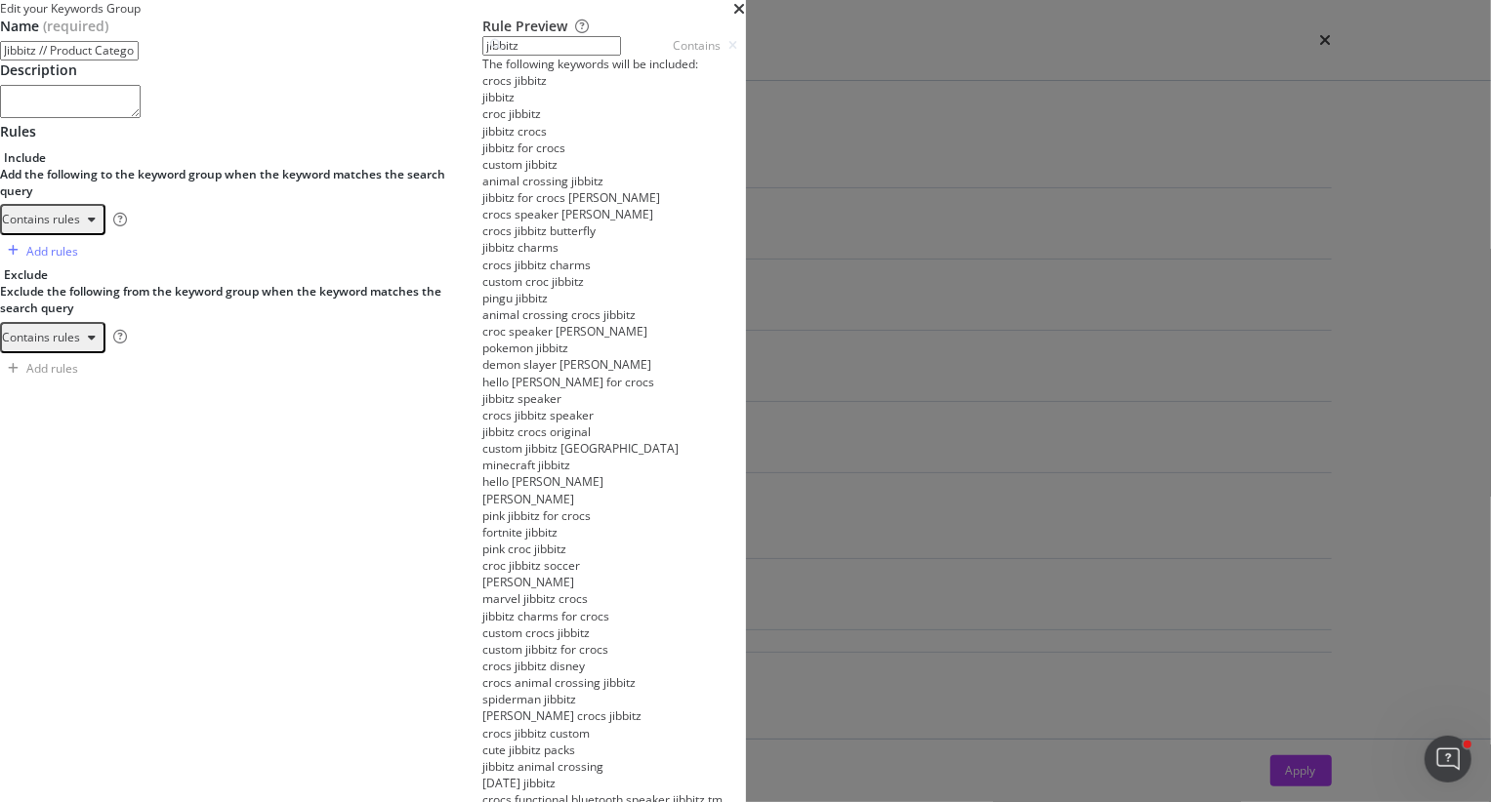
scroll to position [439, 0]
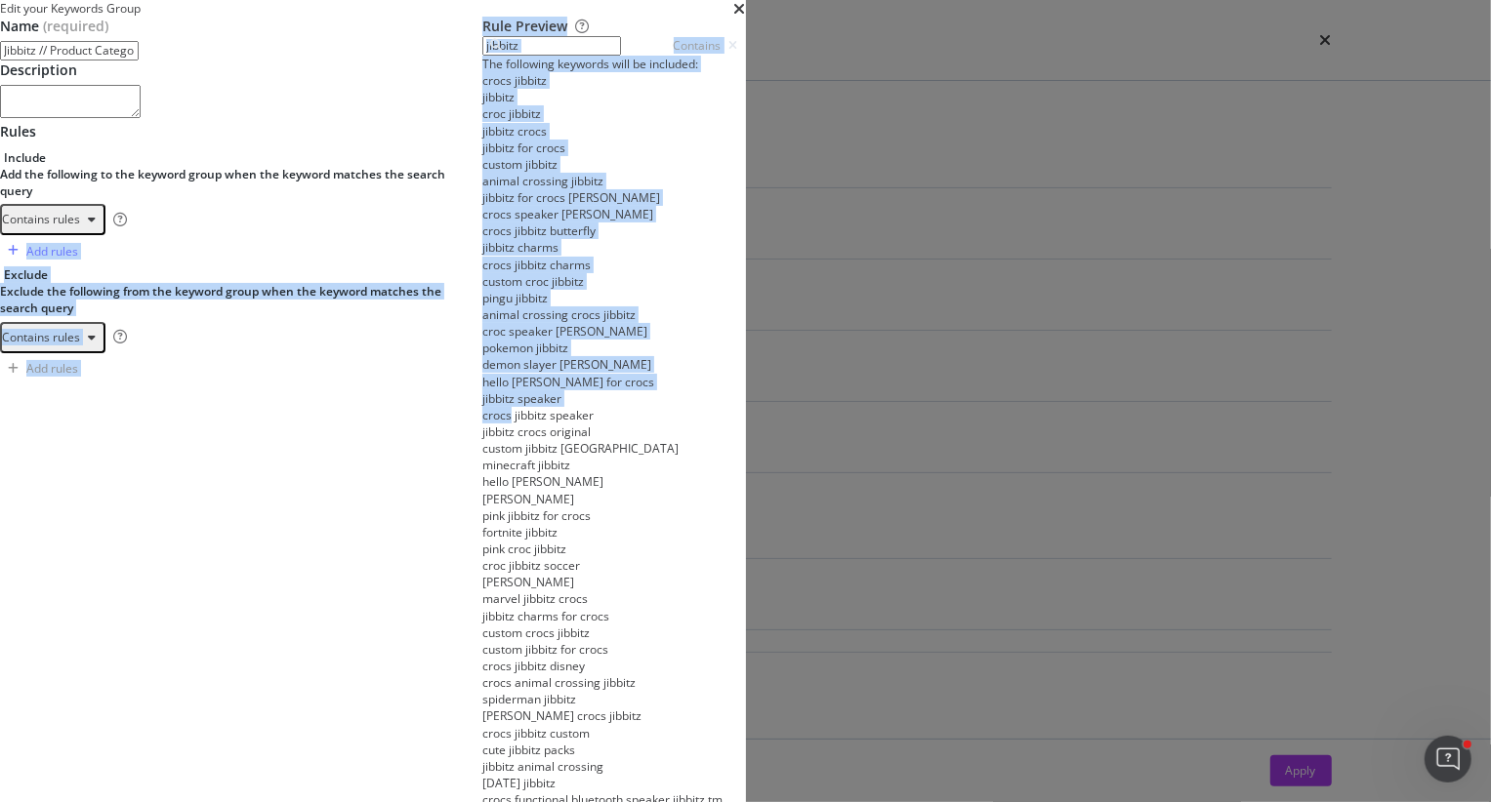
drag, startPoint x: 879, startPoint y: 388, endPoint x: 822, endPoint y: 388, distance: 56.6
click at [746, 388] on div "Name (required) Jibbitz // Product Categories Description Rules Include Add the…" at bounding box center [373, 483] width 746 height 932
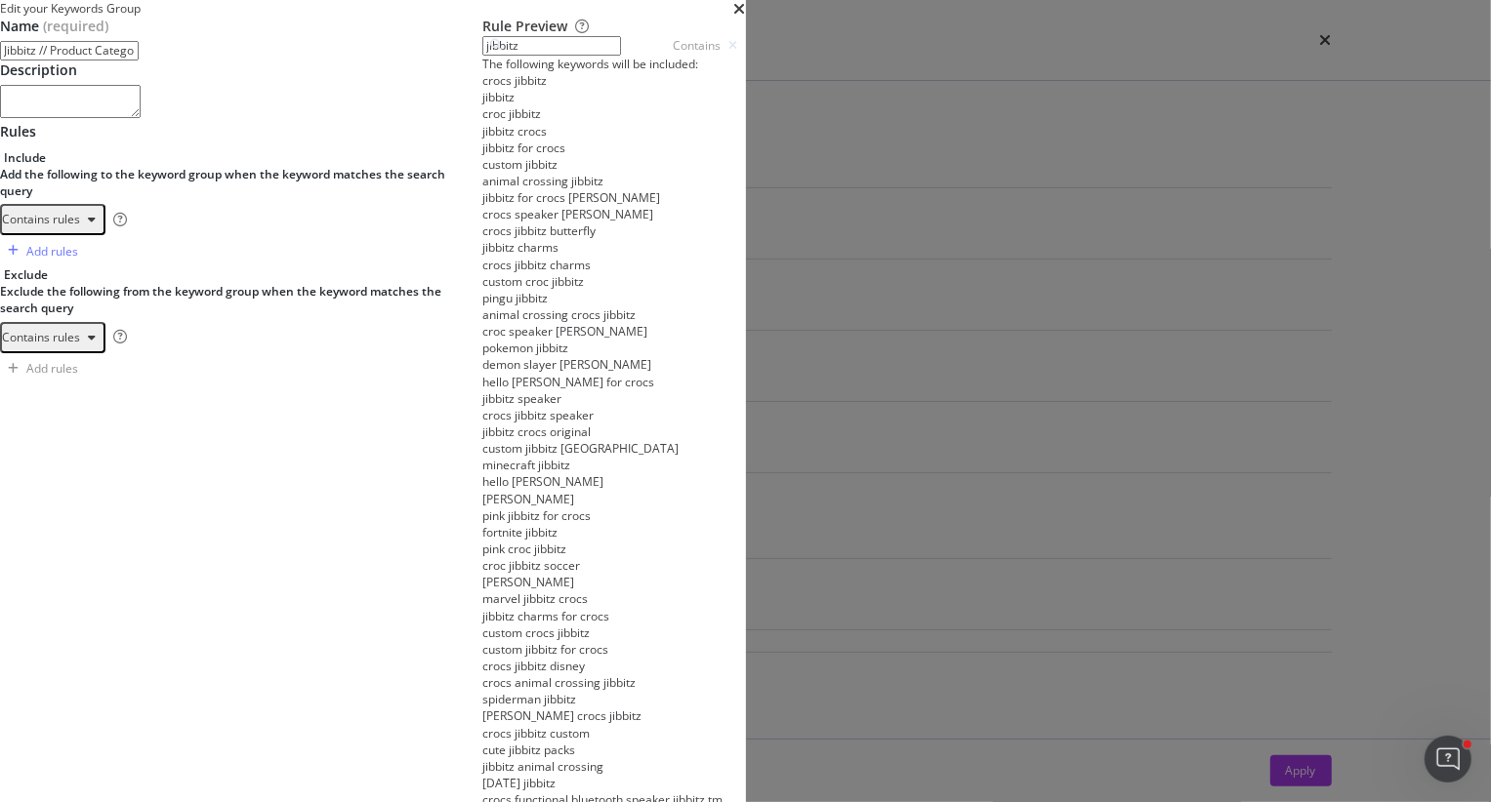
click at [482, 384] on div "Name (required) Jibbitz // Product Categories Description Rules Include Add the…" at bounding box center [241, 200] width 482 height 367
click at [532, 490] on div "modal" at bounding box center [286, 421] width 492 height 137
type textarea "croc"
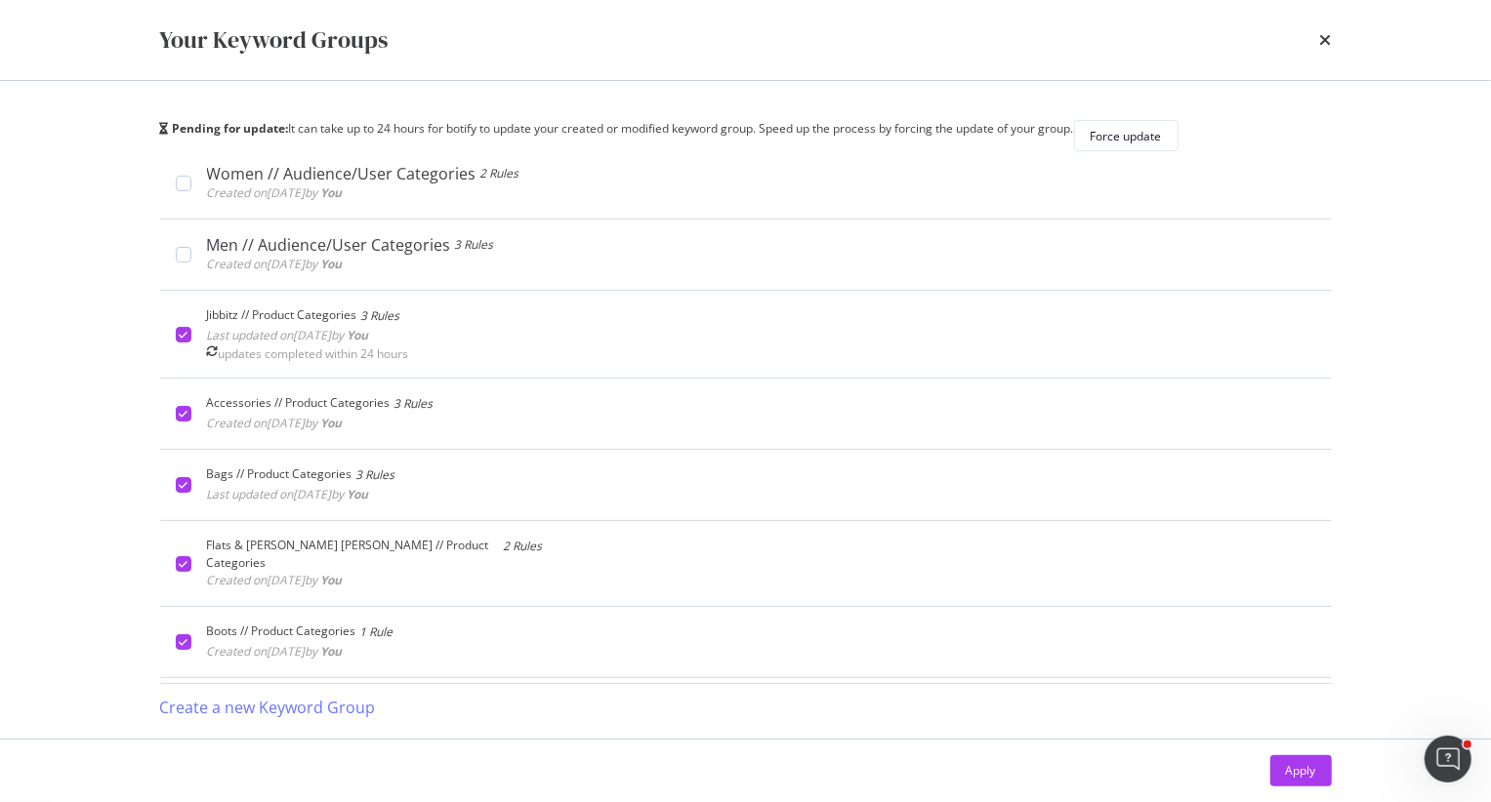
drag, startPoint x: 1291, startPoint y: 41, endPoint x: 1408, endPoint y: 73, distance: 120.5
click at [1303, 741] on div "Your Keyword Group will be updated within 24 hours" at bounding box center [745, 810] width 1491 height 17
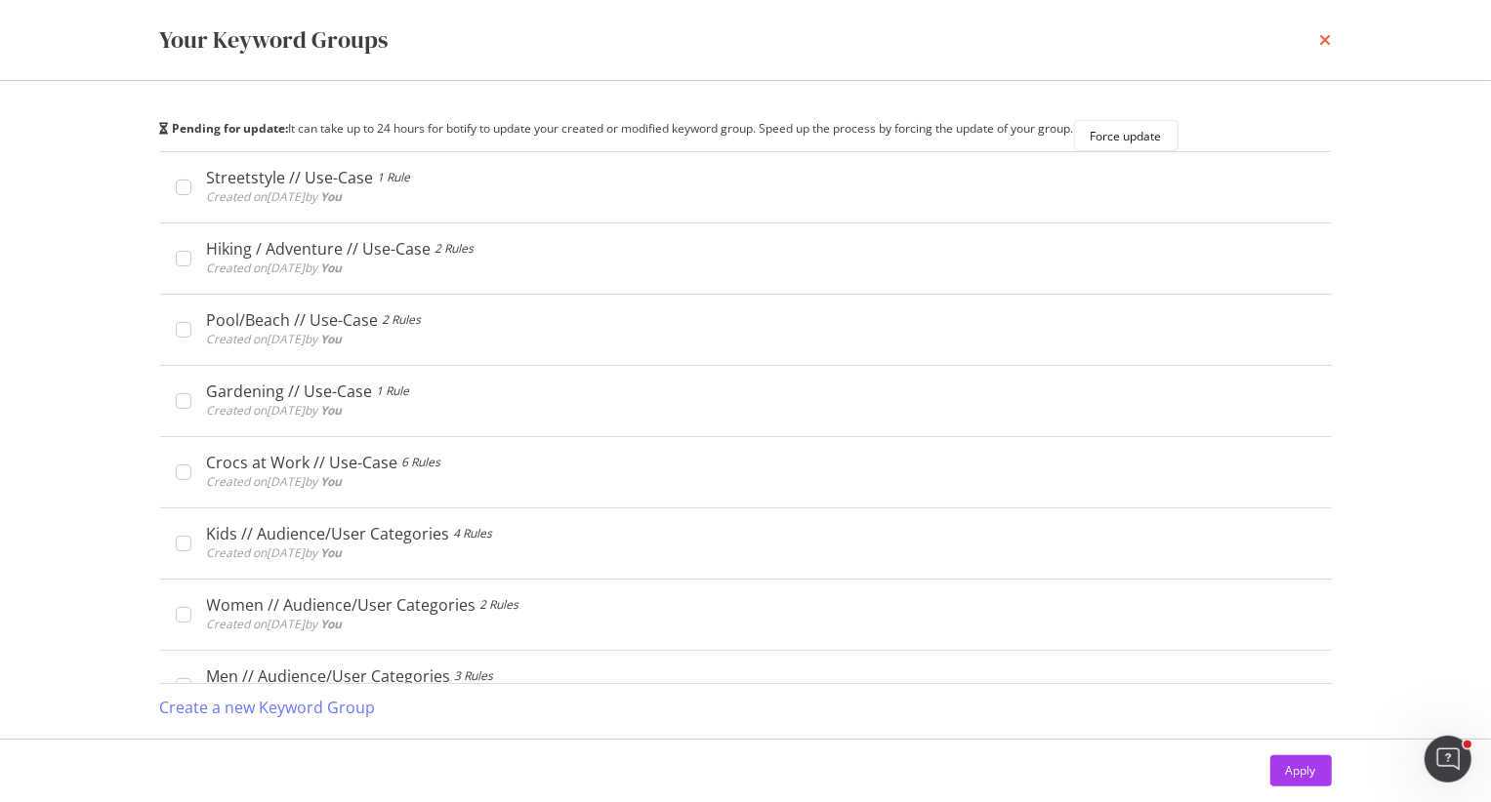
click at [1303, 36] on icon "times" at bounding box center [1326, 40] width 12 height 16
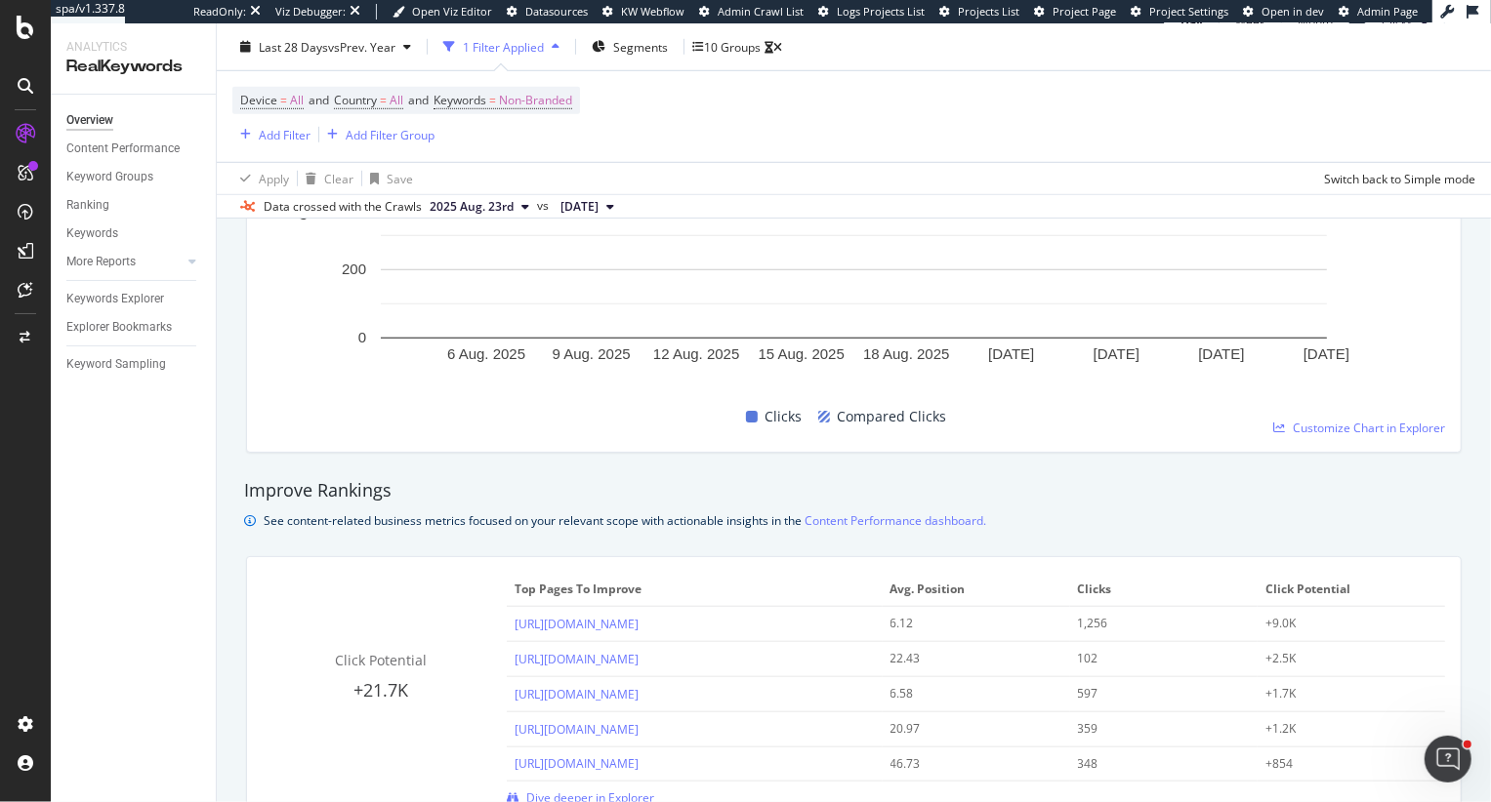
scroll to position [789, 0]
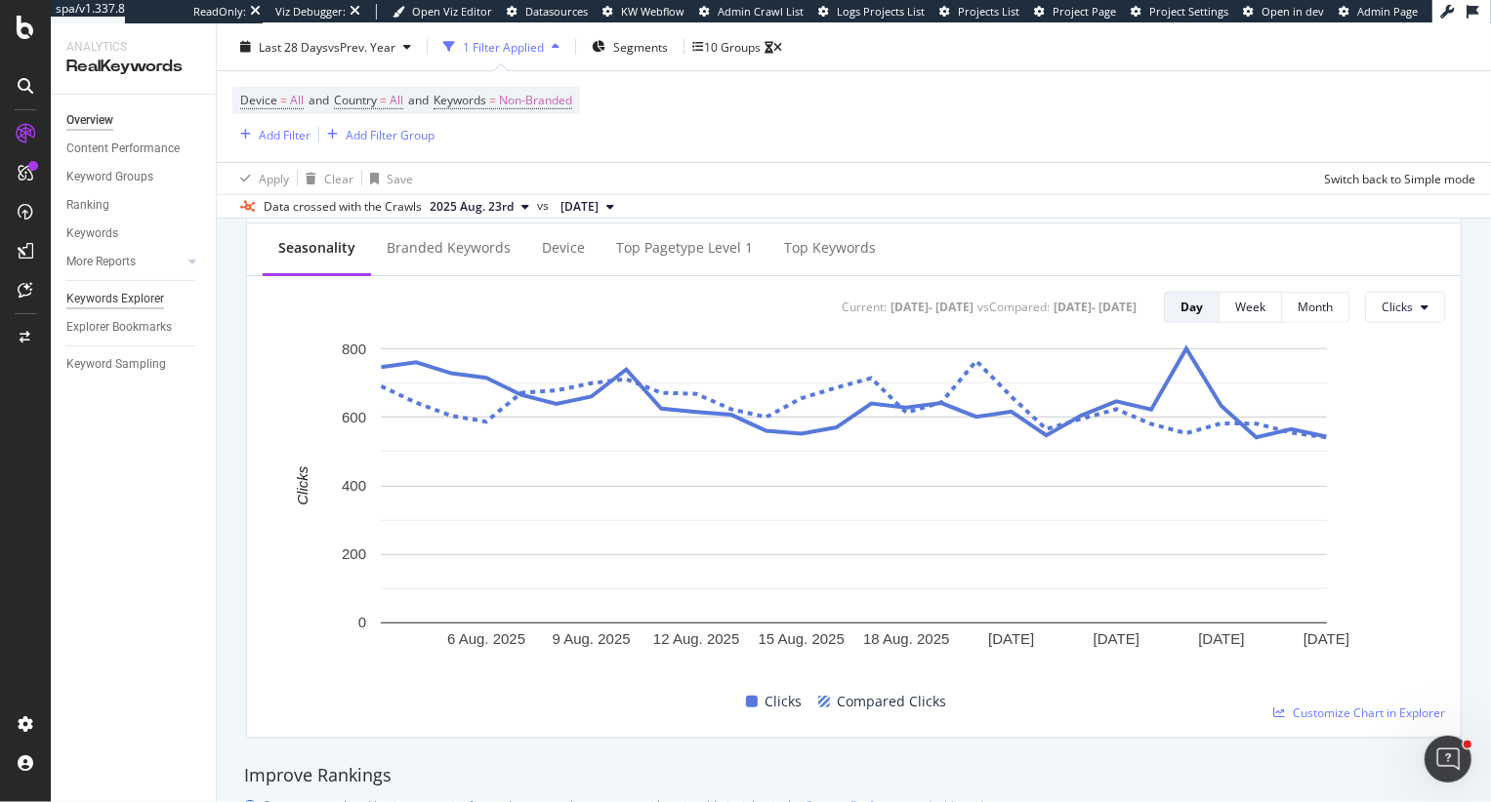
click at [119, 301] on div "Keywords Explorer" at bounding box center [115, 299] width 98 height 20
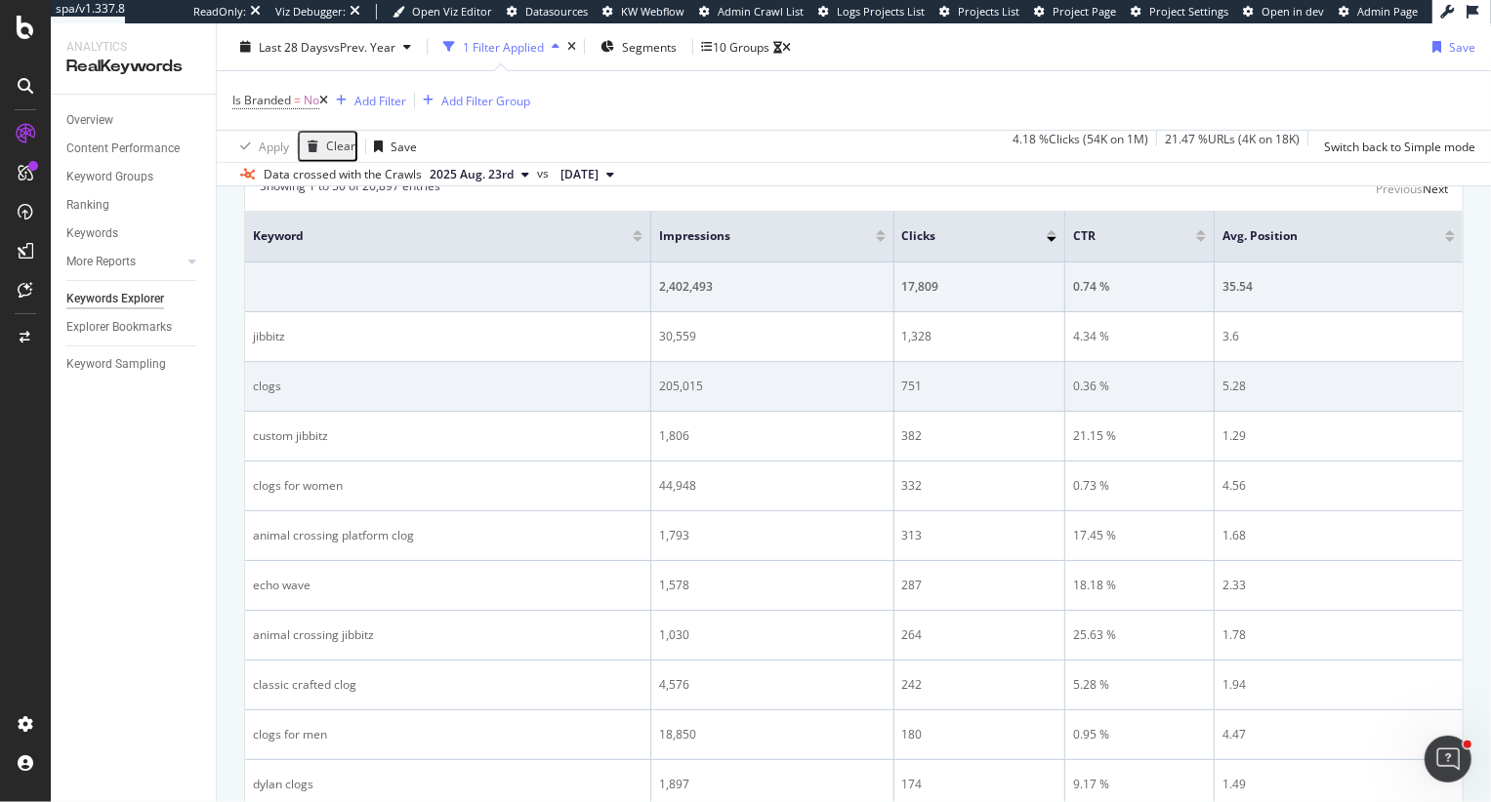
scroll to position [535, 0]
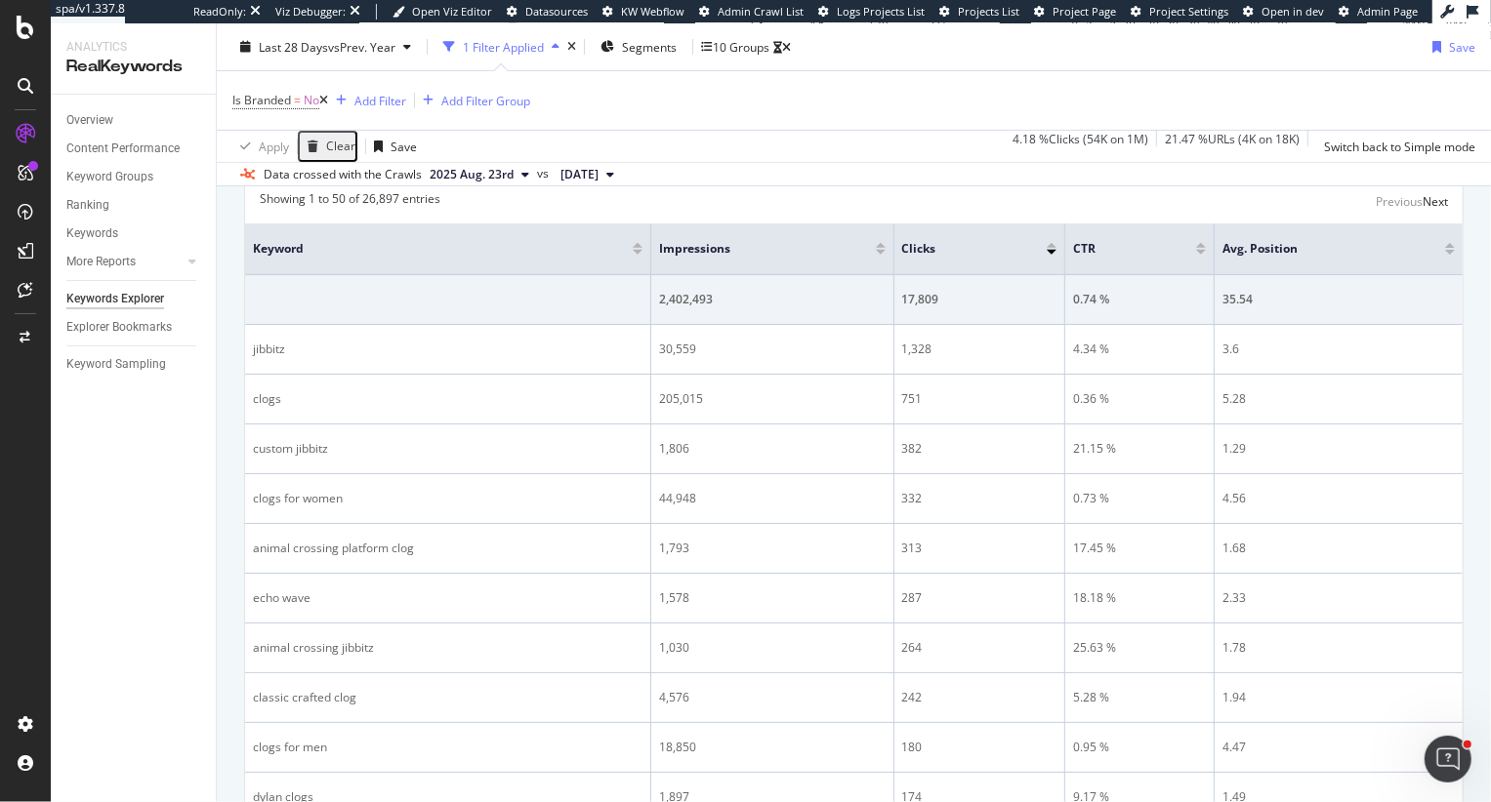
click at [341, 111] on div "Table" at bounding box center [326, 106] width 30 height 12
click at [756, 42] on div "10 Groups" at bounding box center [741, 46] width 57 height 17
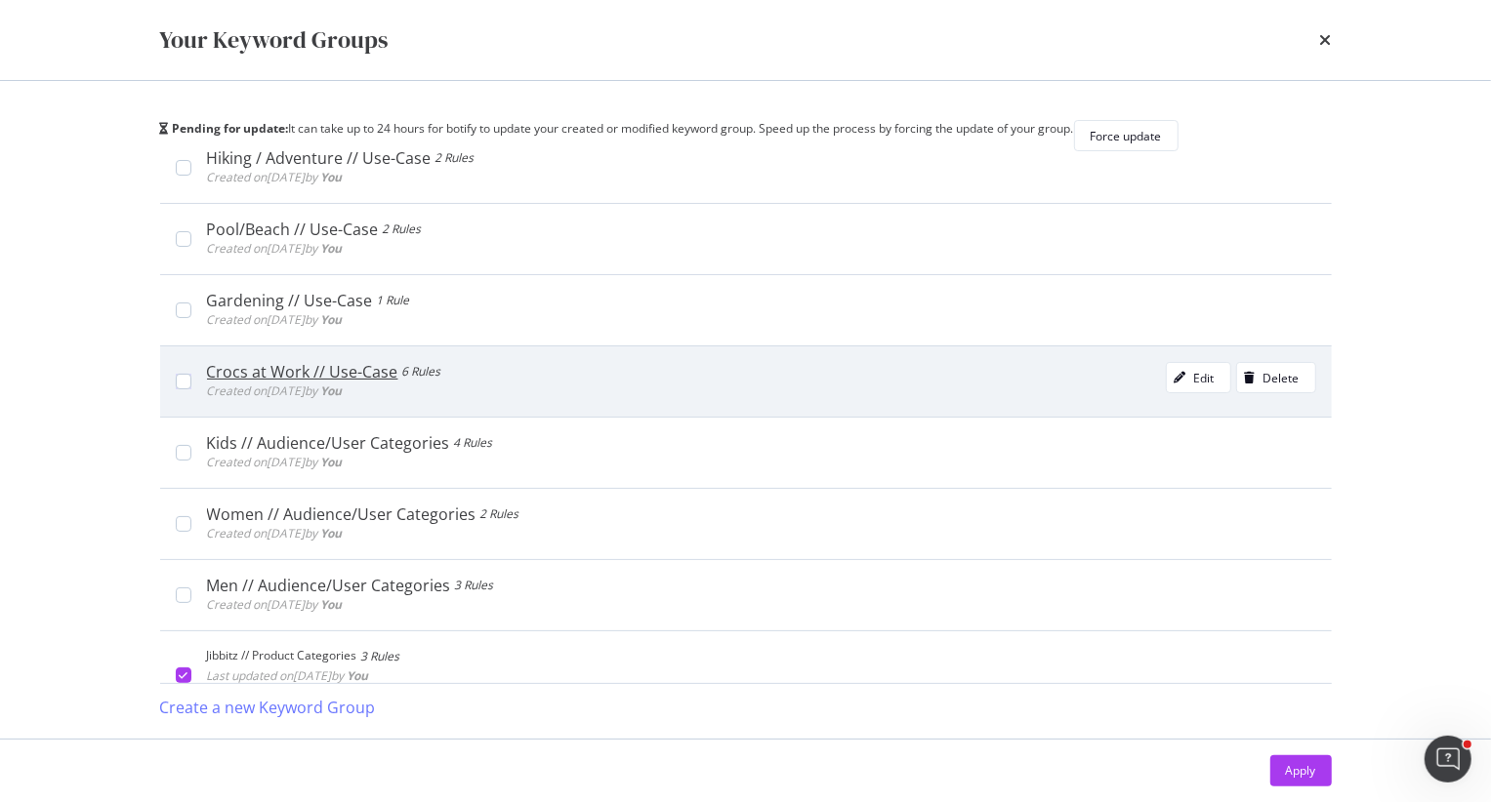
scroll to position [583, 0]
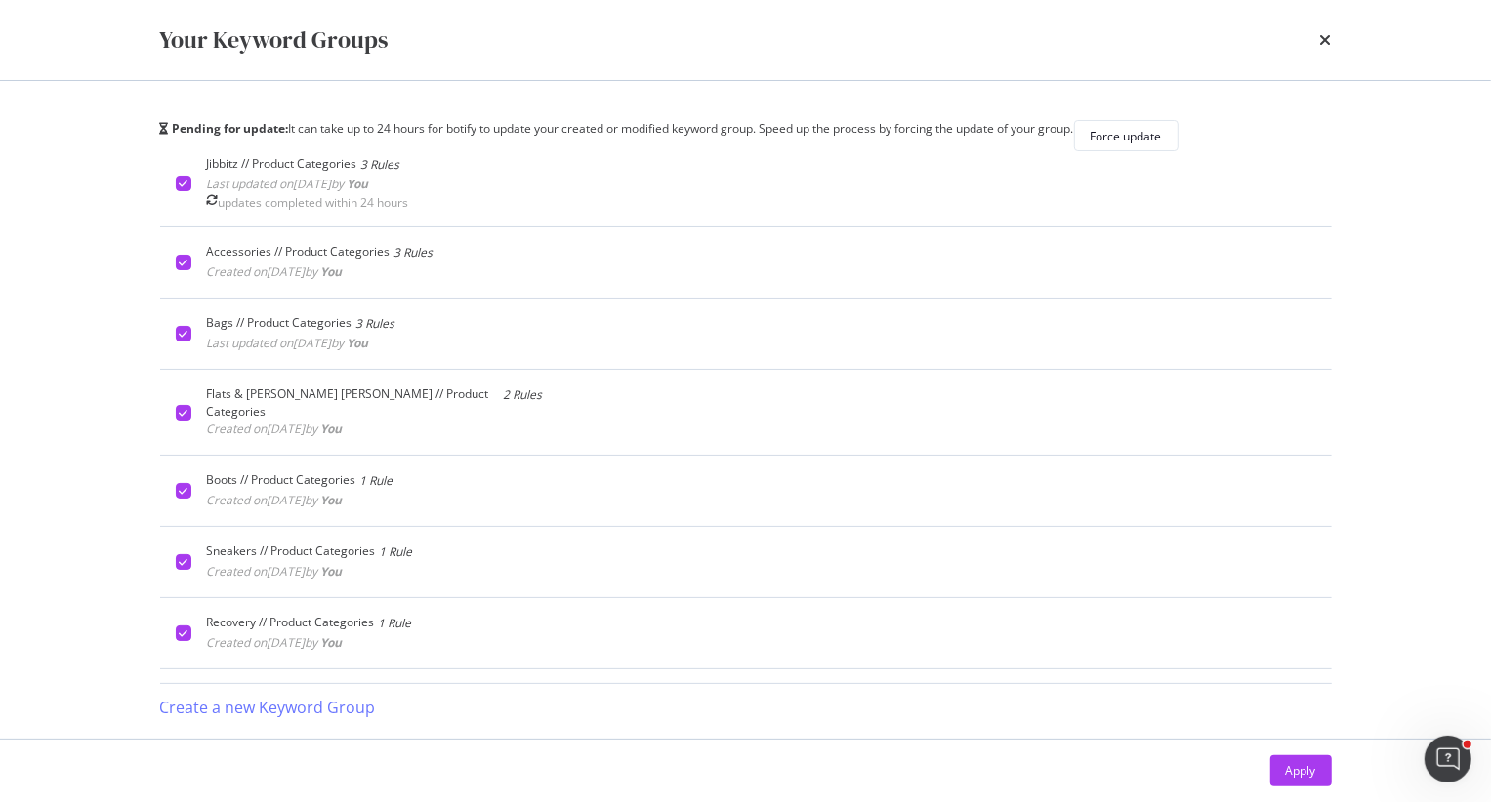
click at [1303, 36] on div "Your Keyword Groups" at bounding box center [745, 39] width 1171 height 33
click at [1303, 39] on icon "times" at bounding box center [1326, 40] width 12 height 16
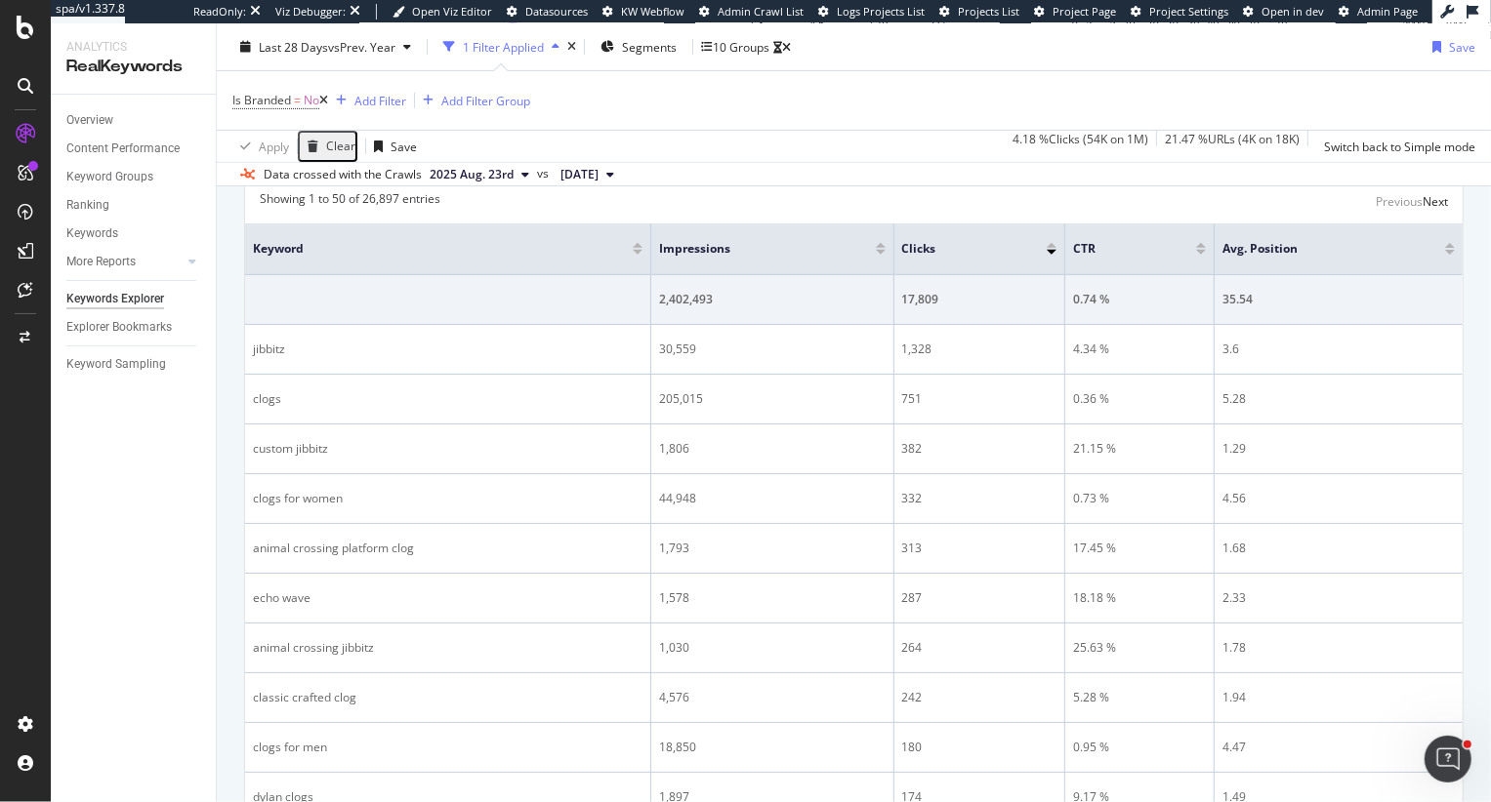
click at [547, 114] on div "Select metrics & dimensions" at bounding box center [469, 106] width 154 height 17
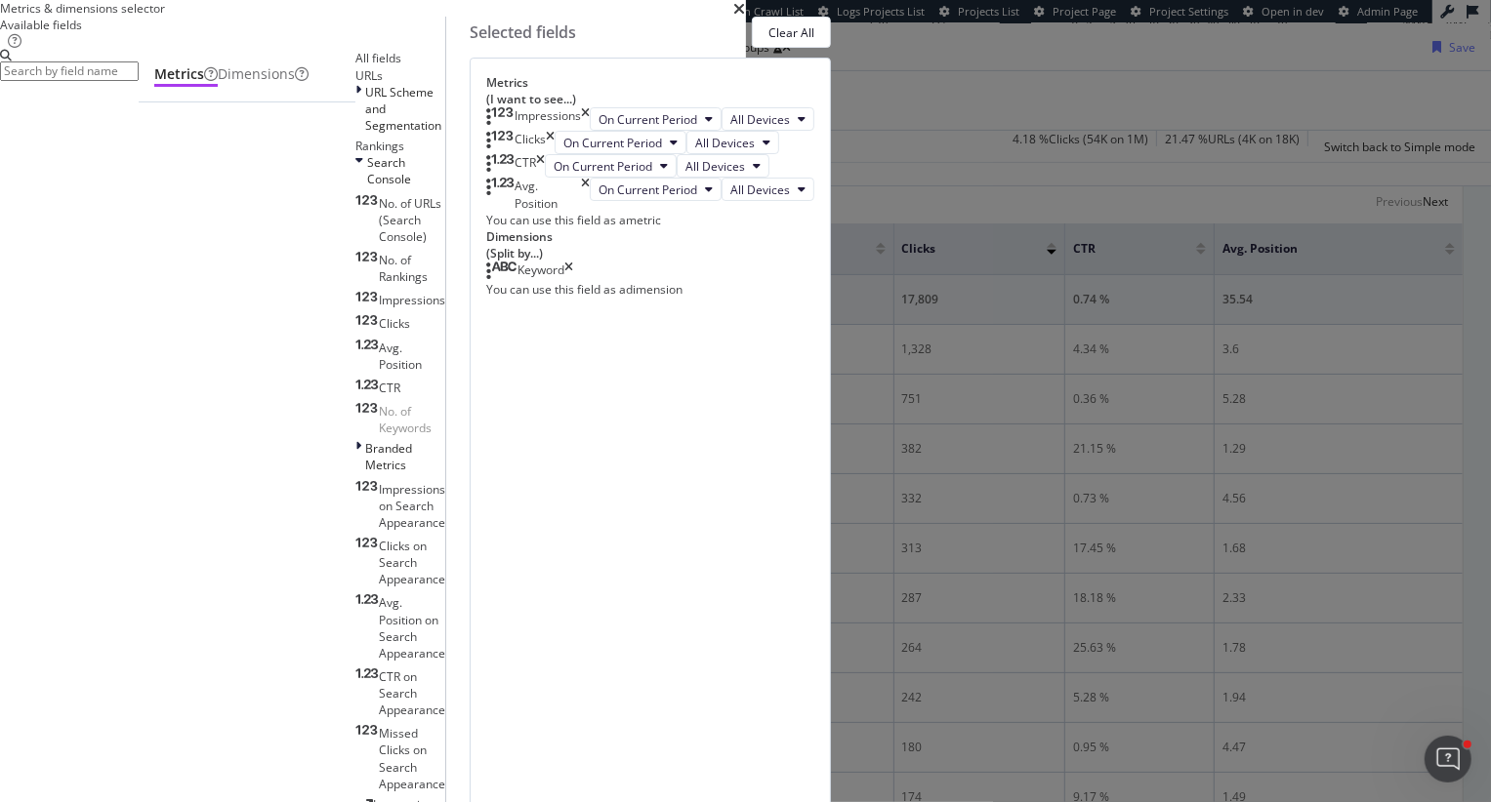
click at [590, 131] on icon "times" at bounding box center [585, 118] width 9 height 23
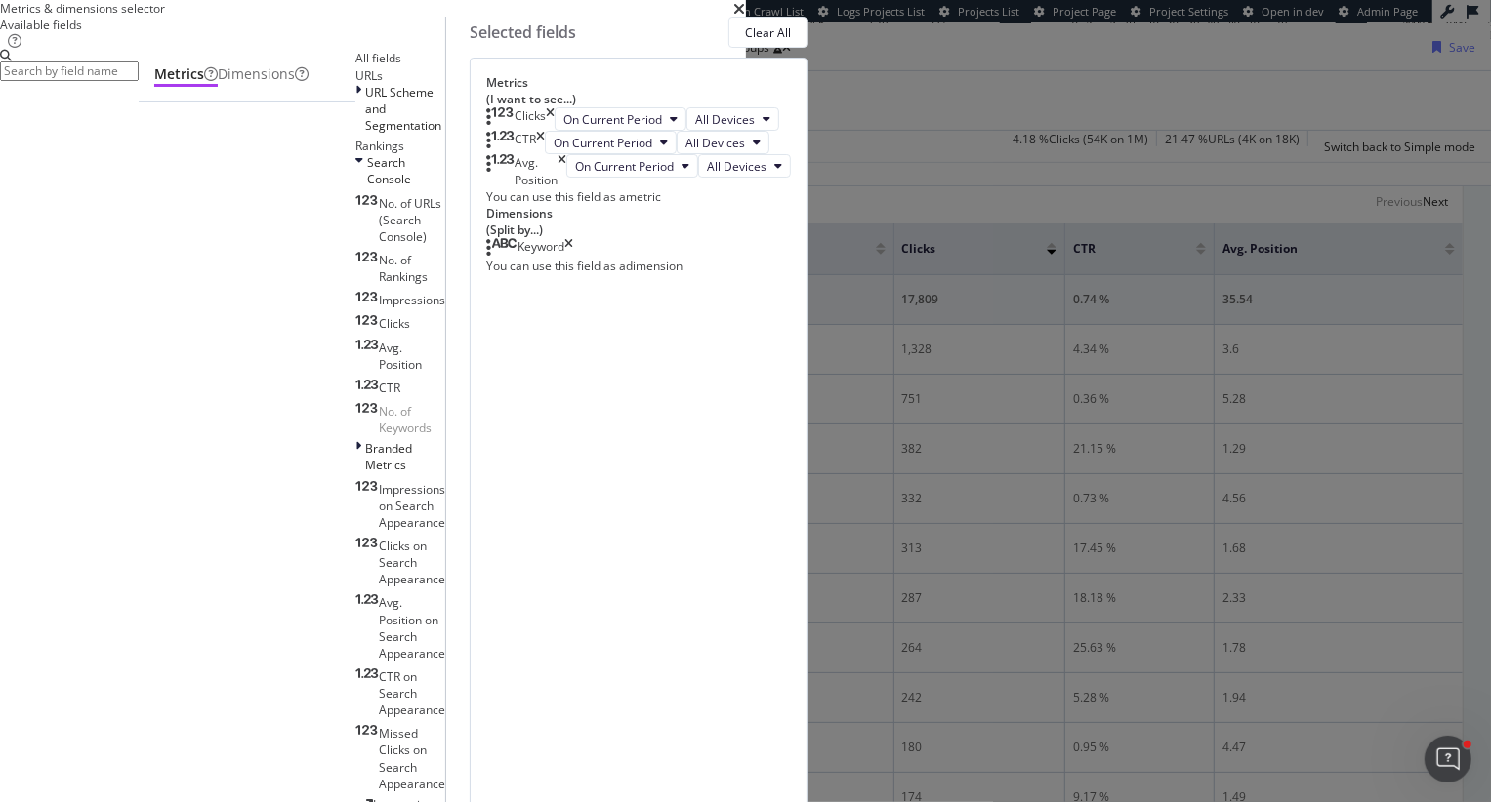
click at [545, 154] on div "CTR" at bounding box center [515, 142] width 59 height 23
click at [545, 154] on icon "times" at bounding box center [540, 142] width 9 height 23
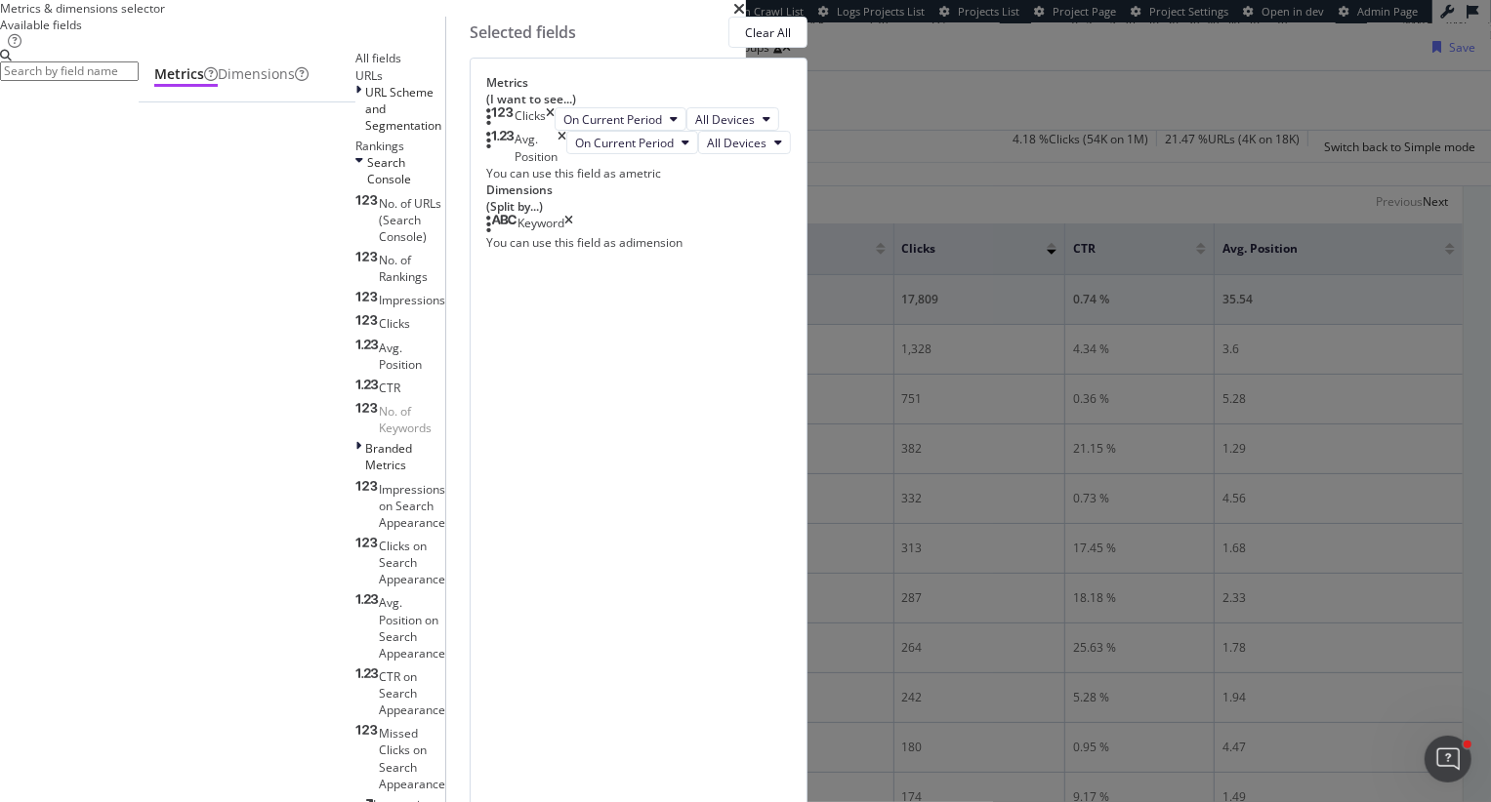
click at [566, 164] on icon "times" at bounding box center [561, 147] width 9 height 33
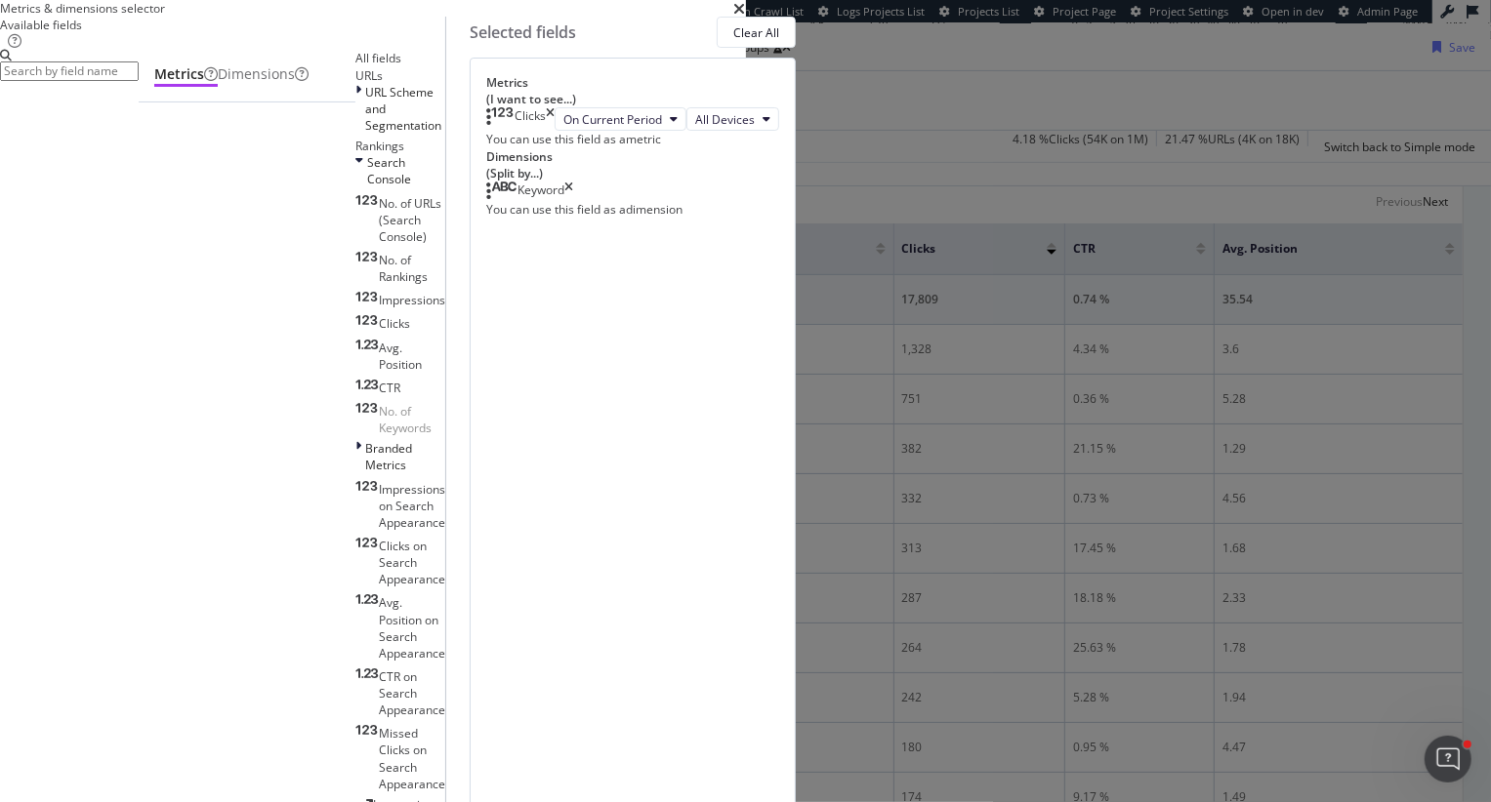
click at [573, 201] on icon "times" at bounding box center [568, 192] width 9 height 20
click at [139, 81] on input "modal" at bounding box center [69, 71] width 139 height 20
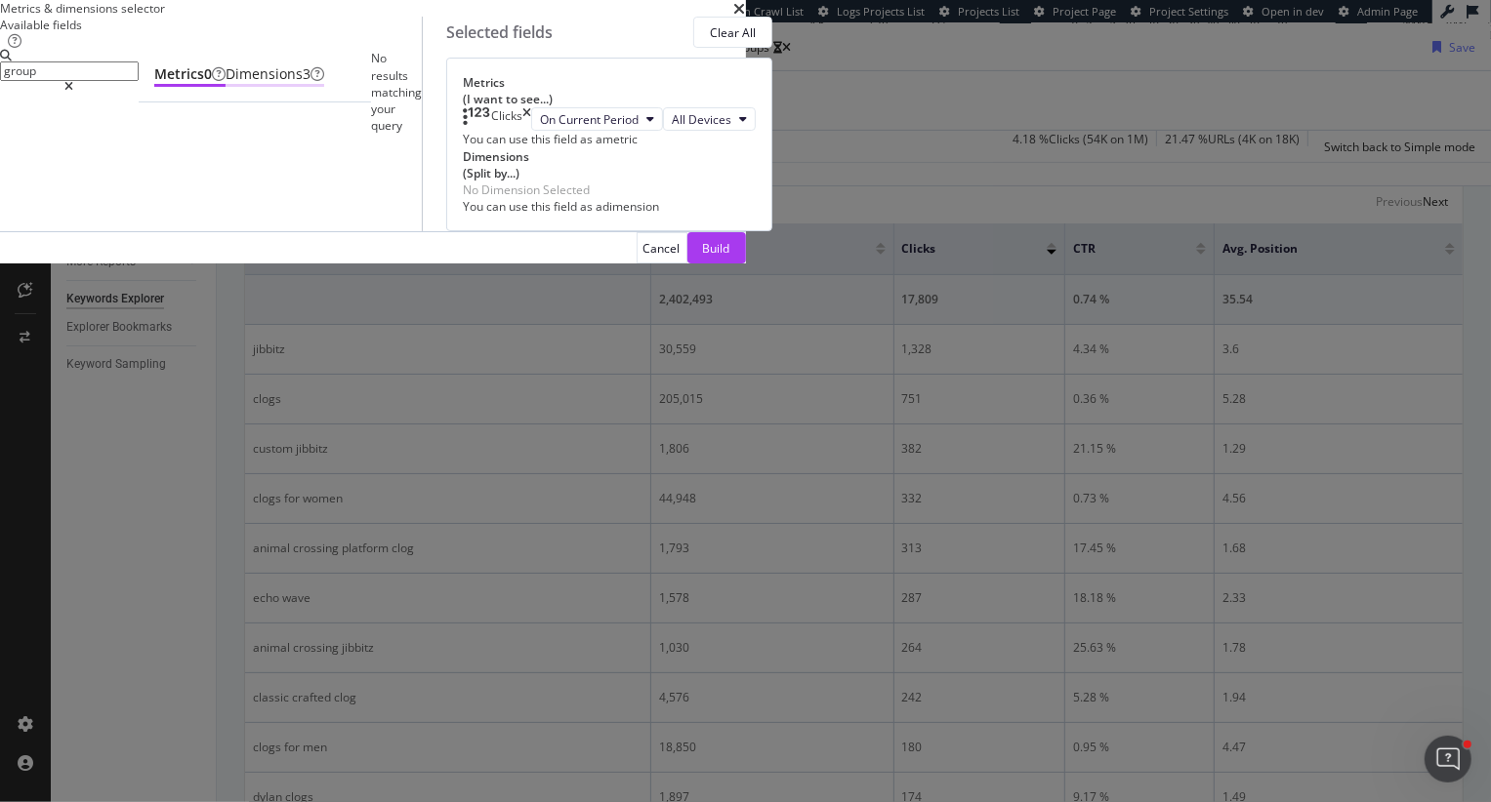
type input "group"
click at [324, 84] on div "Dimensions 3" at bounding box center [274, 74] width 99 height 20
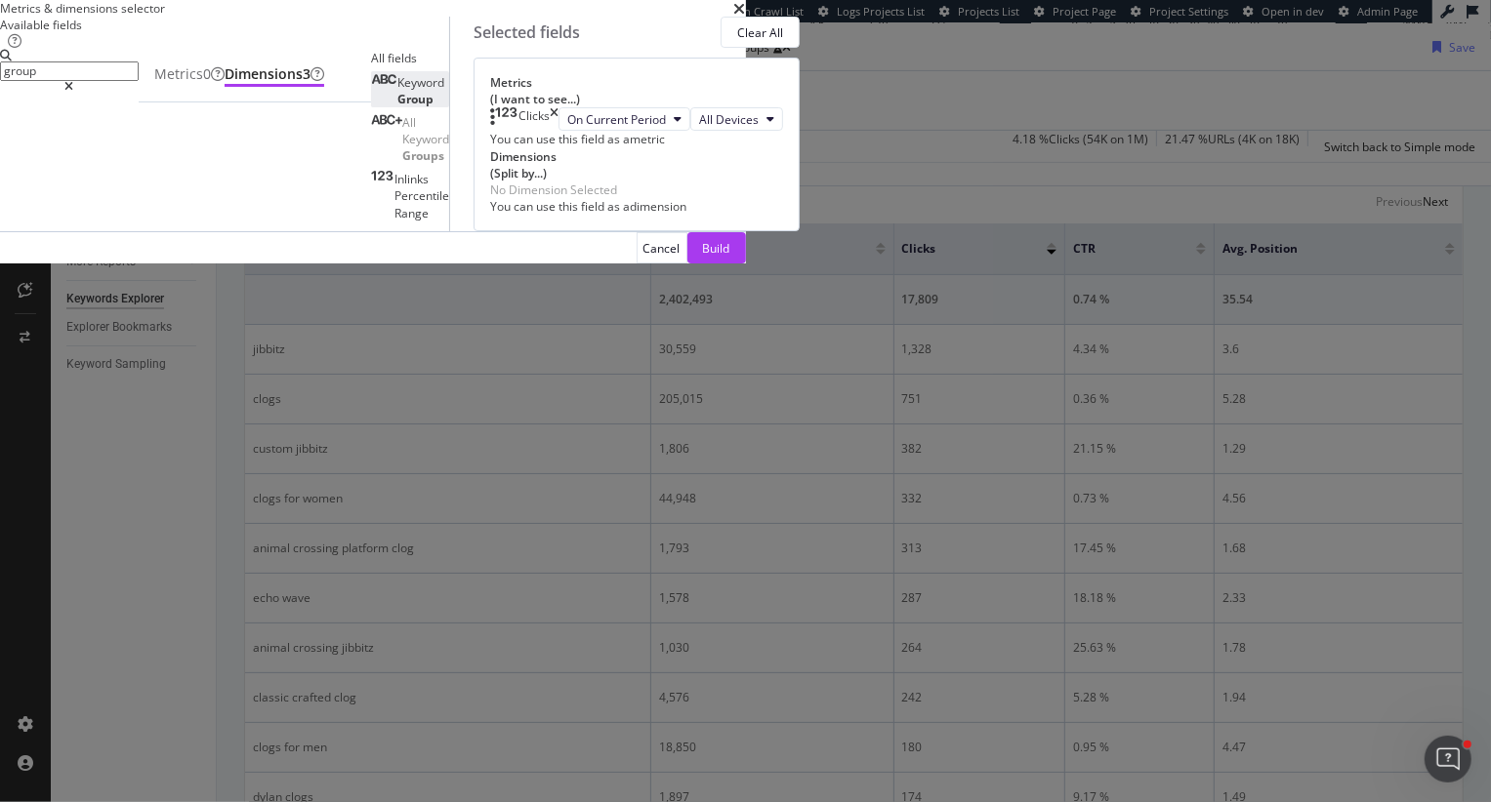
click at [433, 107] on span "Group" at bounding box center [415, 99] width 36 height 17
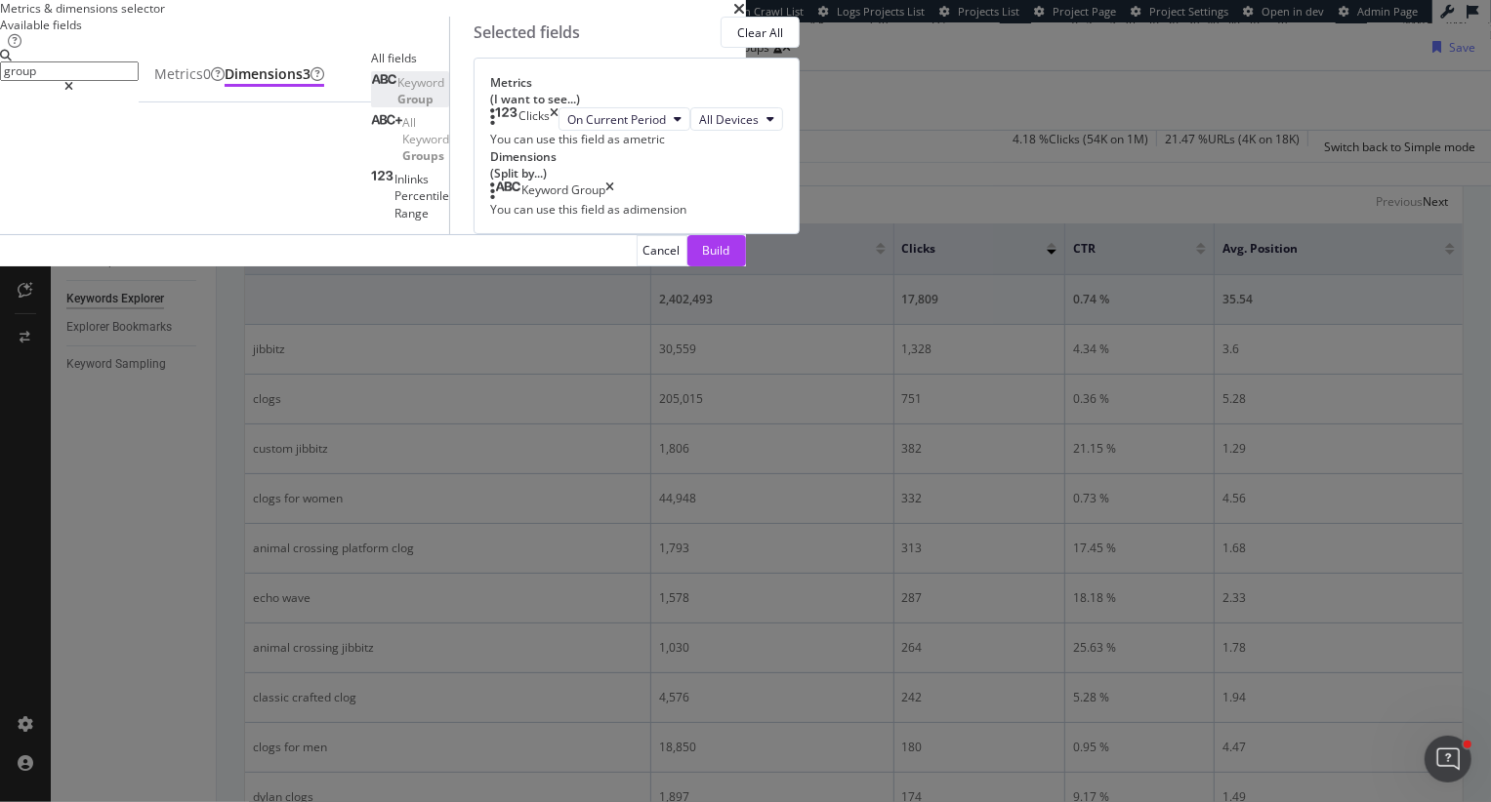
click at [730, 259] on div "Build" at bounding box center [716, 250] width 27 height 17
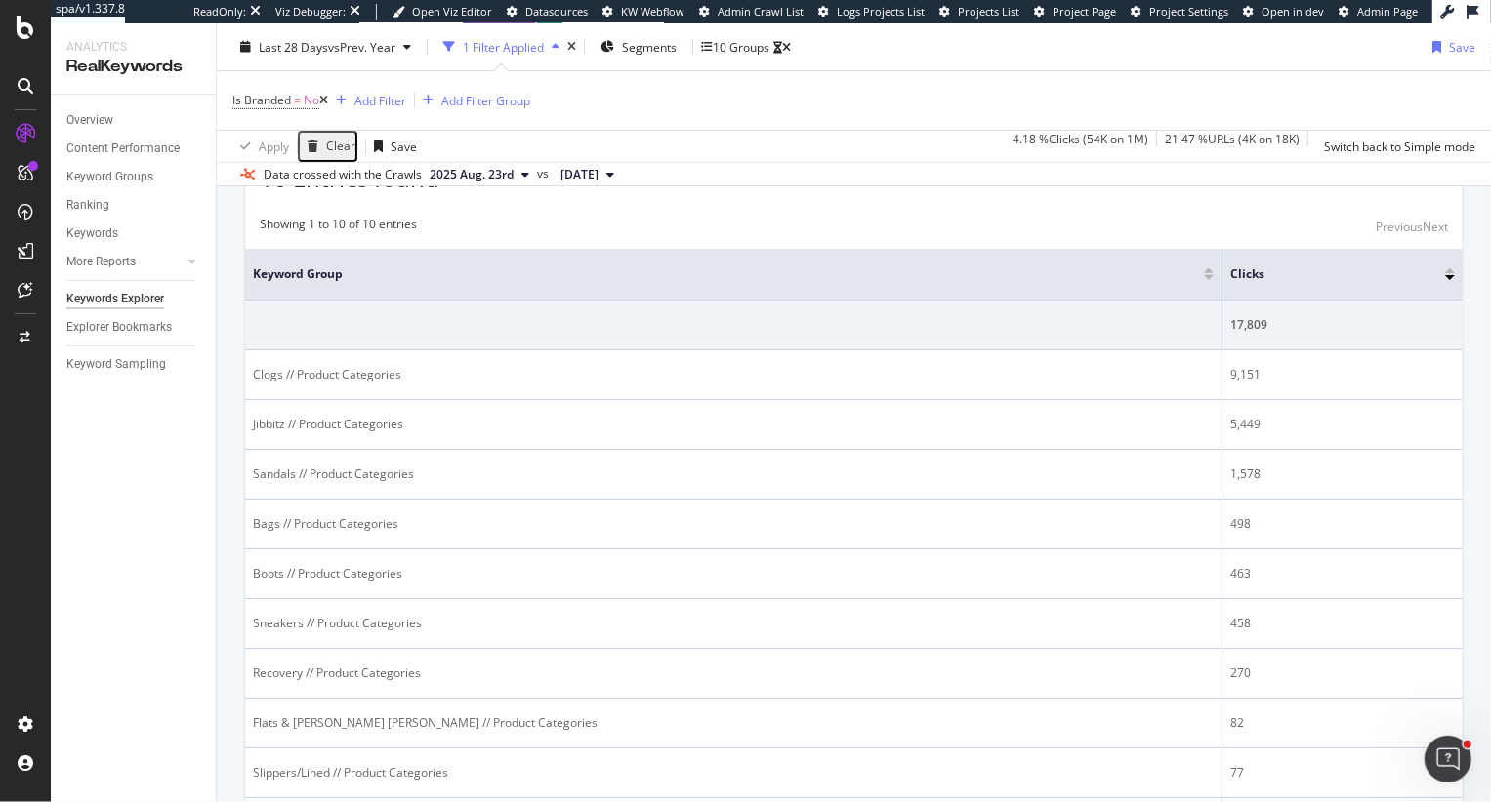
scroll to position [509, 0]
click at [333, 138] on div "Table" at bounding box center [326, 132] width 30 height 12
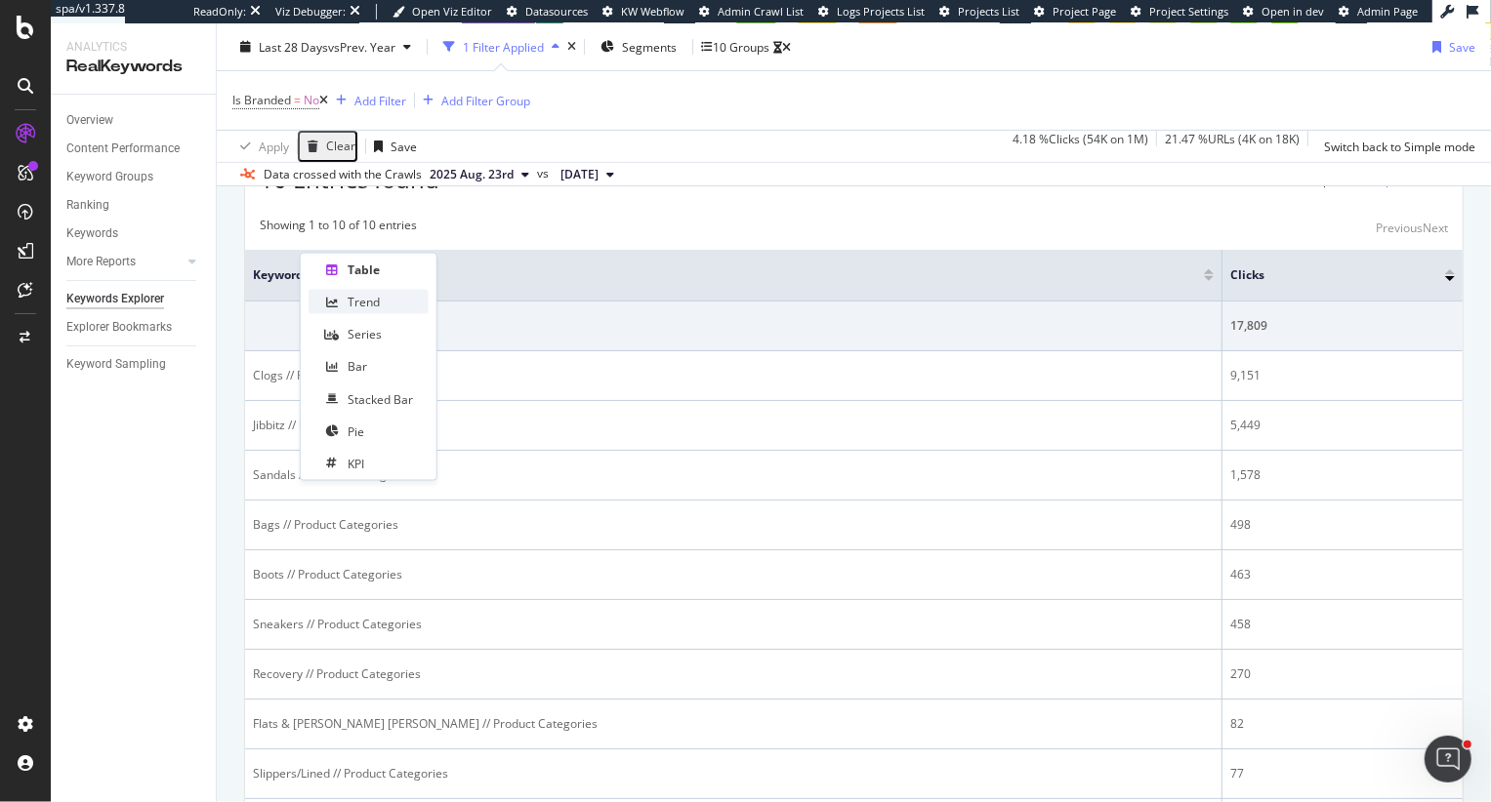
click at [364, 309] on div "Trend" at bounding box center [368, 302] width 120 height 24
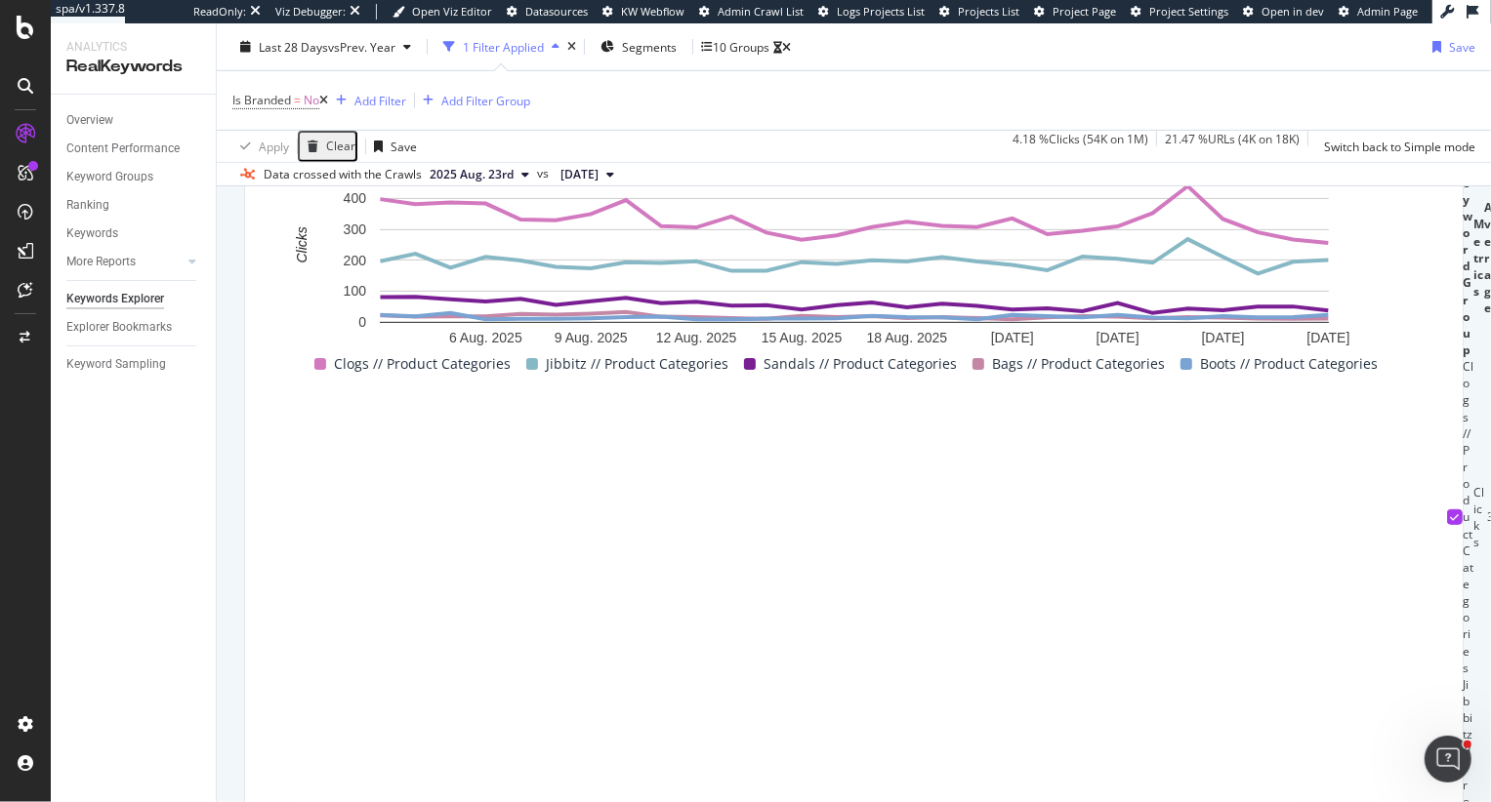
scroll to position [66, 0]
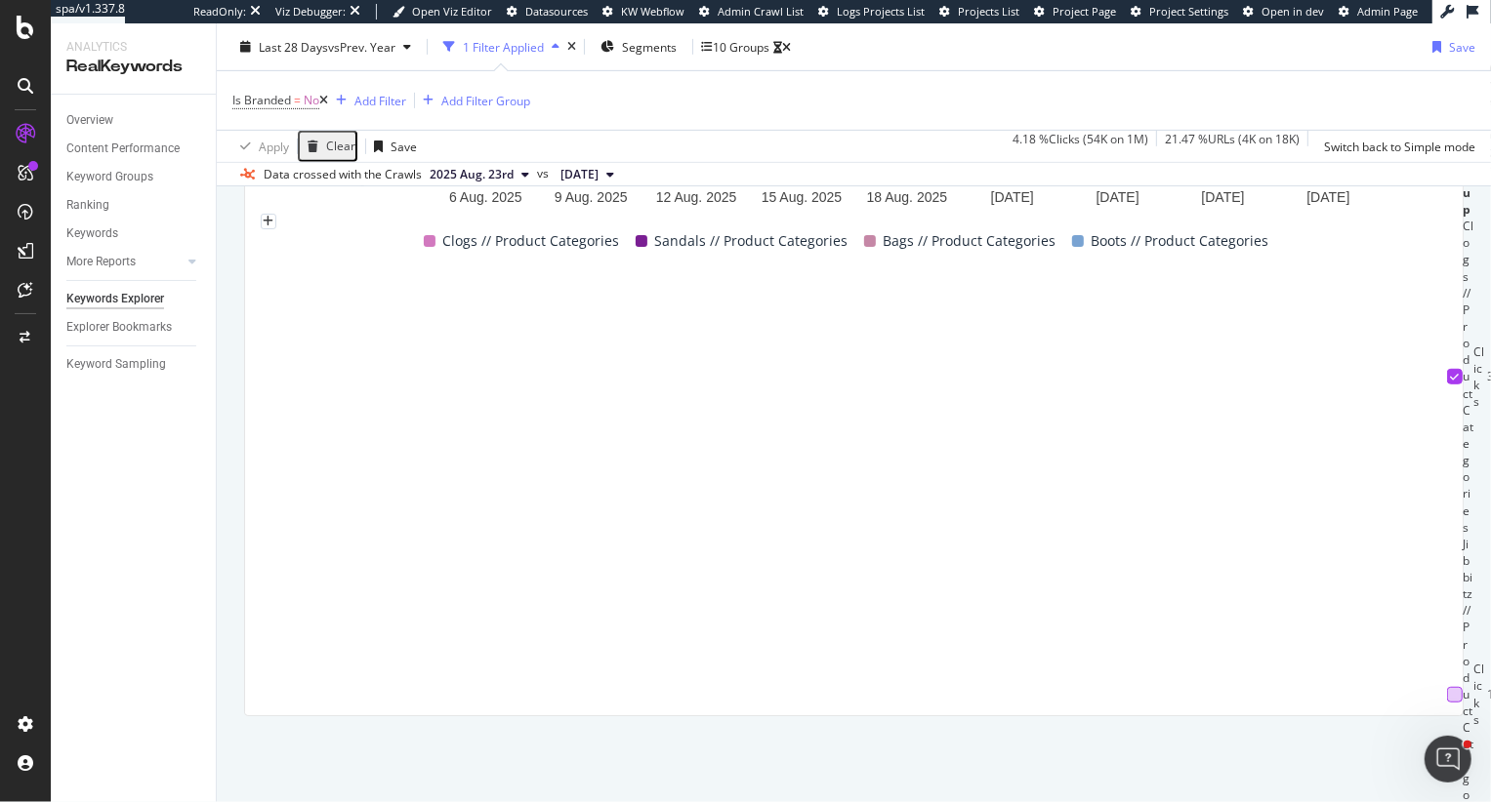
scroll to position [718, 0]
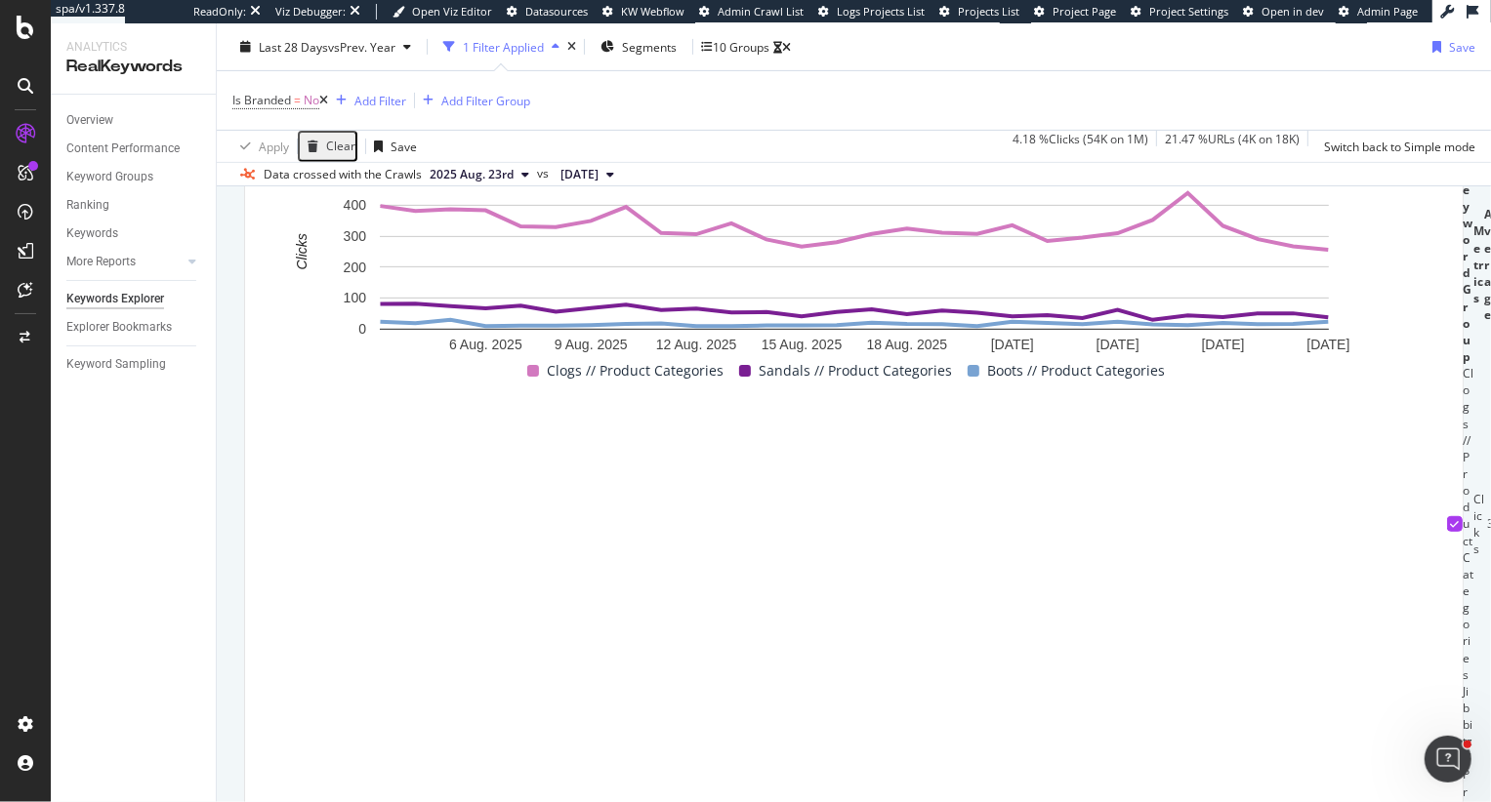
scroll to position [558, 0]
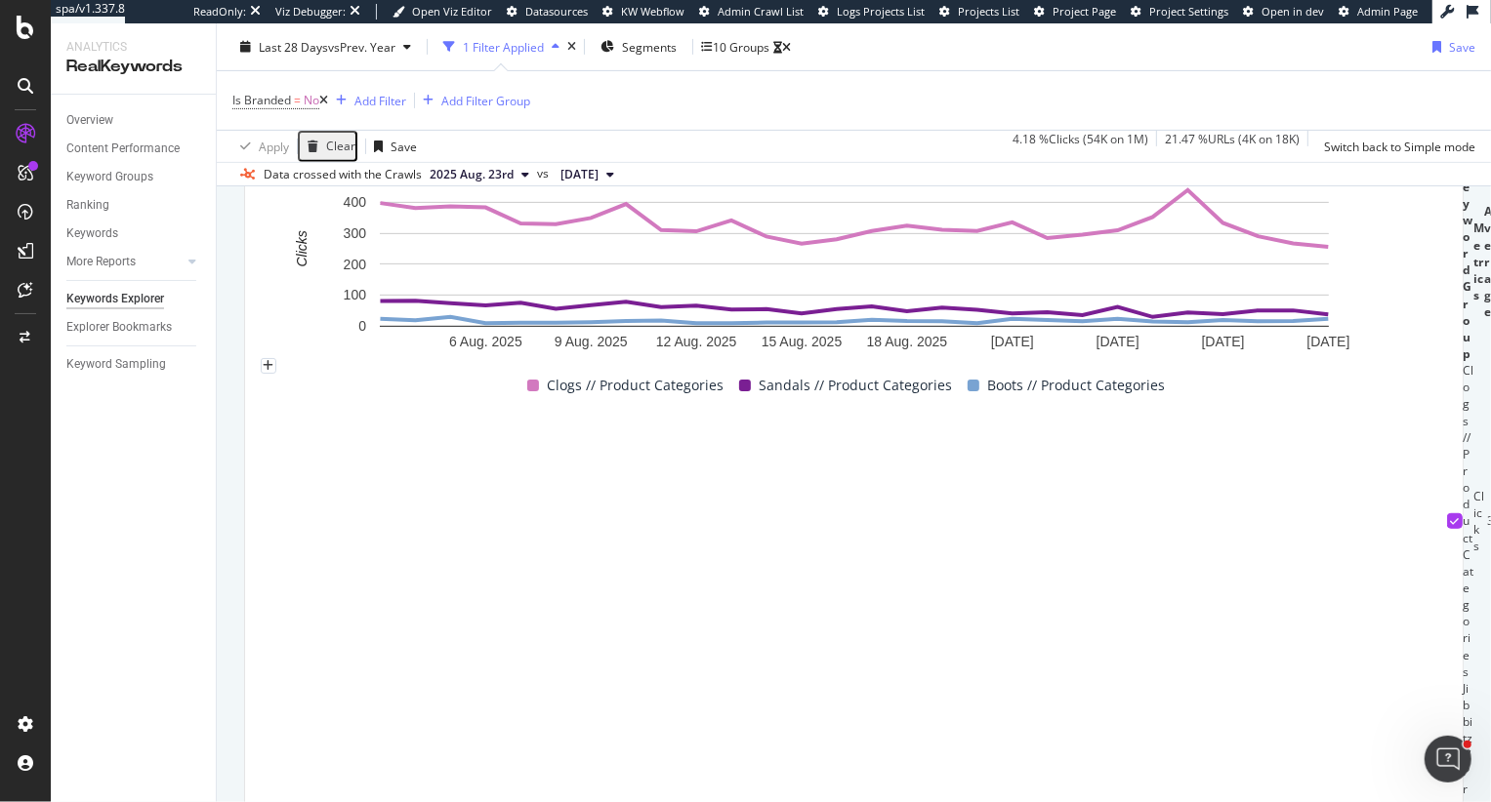
drag, startPoint x: 307, startPoint y: 379, endPoint x: 297, endPoint y: 343, distance: 37.4
click at [297, 327] on icon "A chart." at bounding box center [303, 249] width 14 height 156
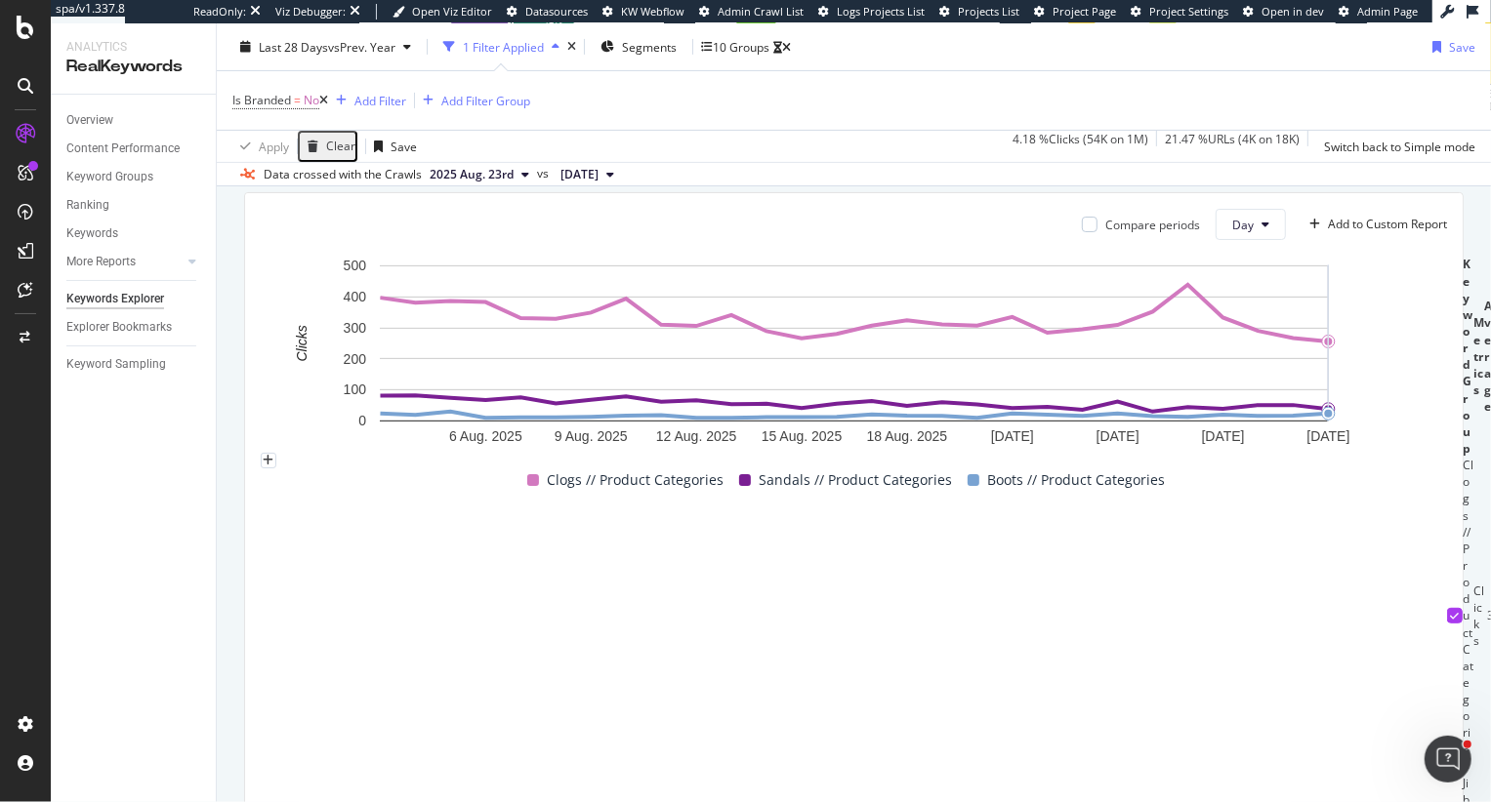
scroll to position [463, 0]
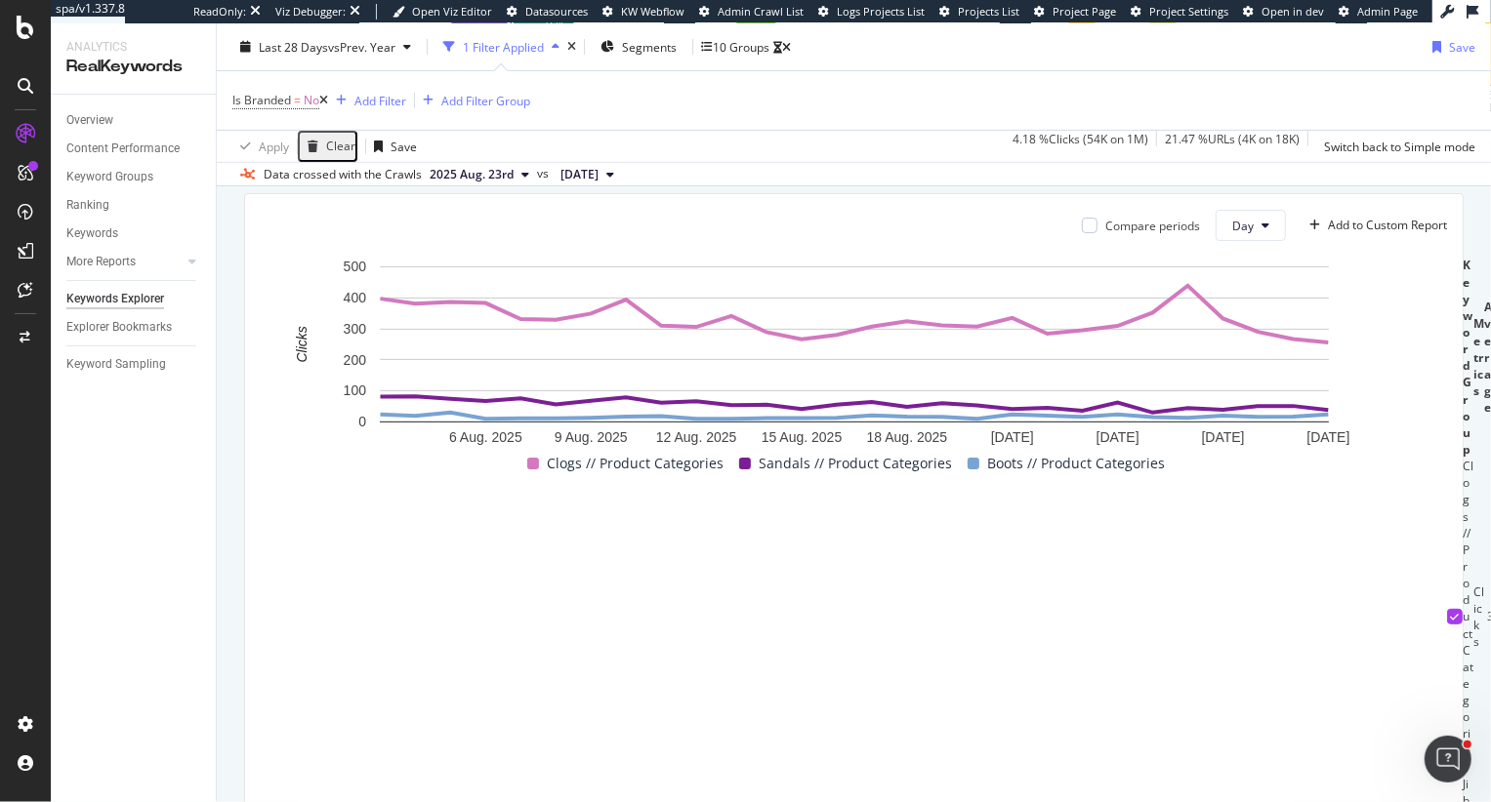
click at [549, 186] on div "Select metrics & dimensions" at bounding box center [471, 178] width 154 height 17
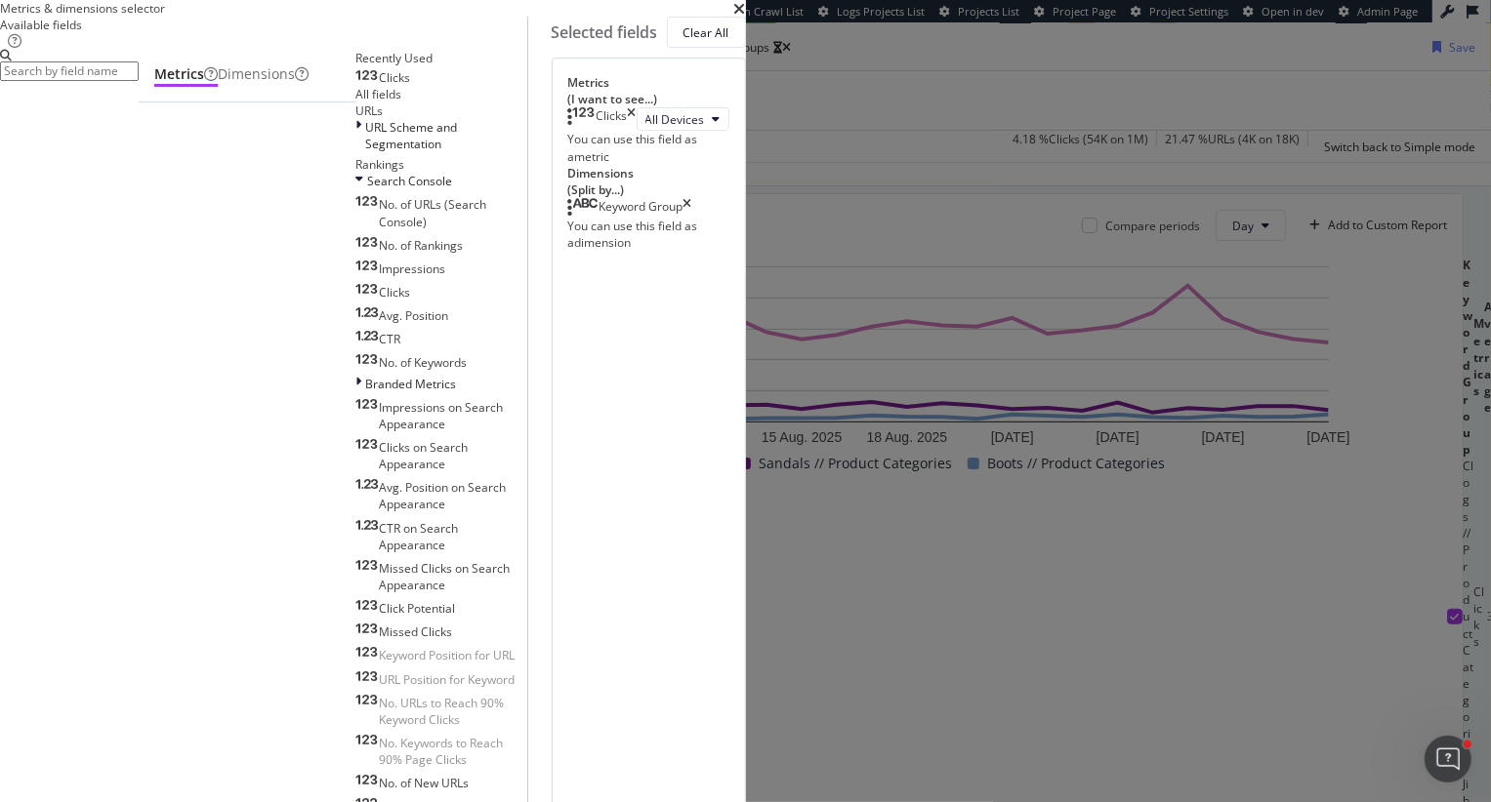
click at [139, 81] on input "modal" at bounding box center [69, 71] width 139 height 20
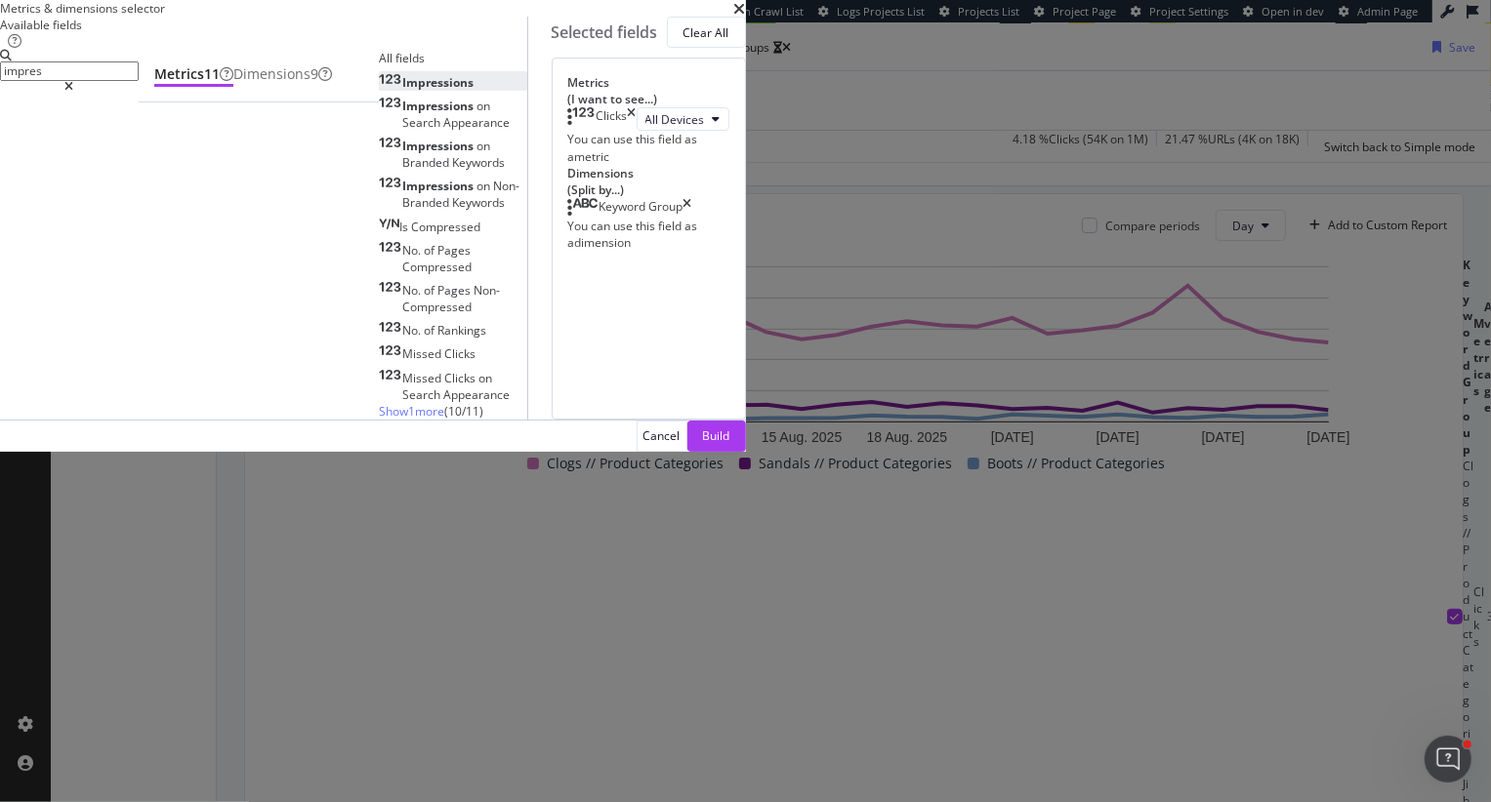
type input "impres"
click at [431, 91] on span "Impressions" at bounding box center [437, 82] width 71 height 17
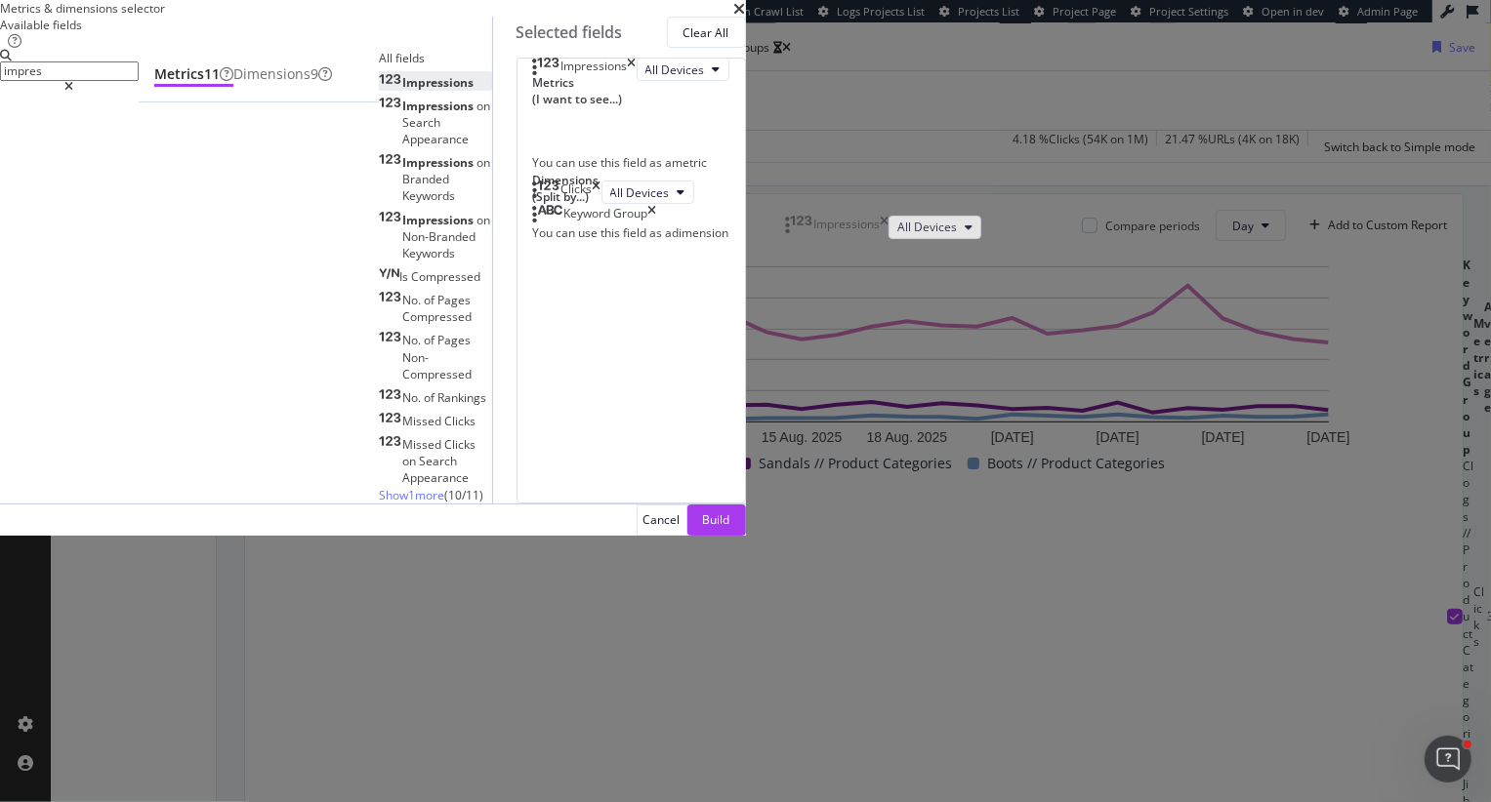
drag, startPoint x: 797, startPoint y: 297, endPoint x: 796, endPoint y: 221, distance: 76.1
click at [796, 220] on body "spa/v1.337.8 ReadOnly: Viz Debugger: Open Viz Editor Datasources KW Webflow Adm…" at bounding box center [745, 401] width 1491 height 802
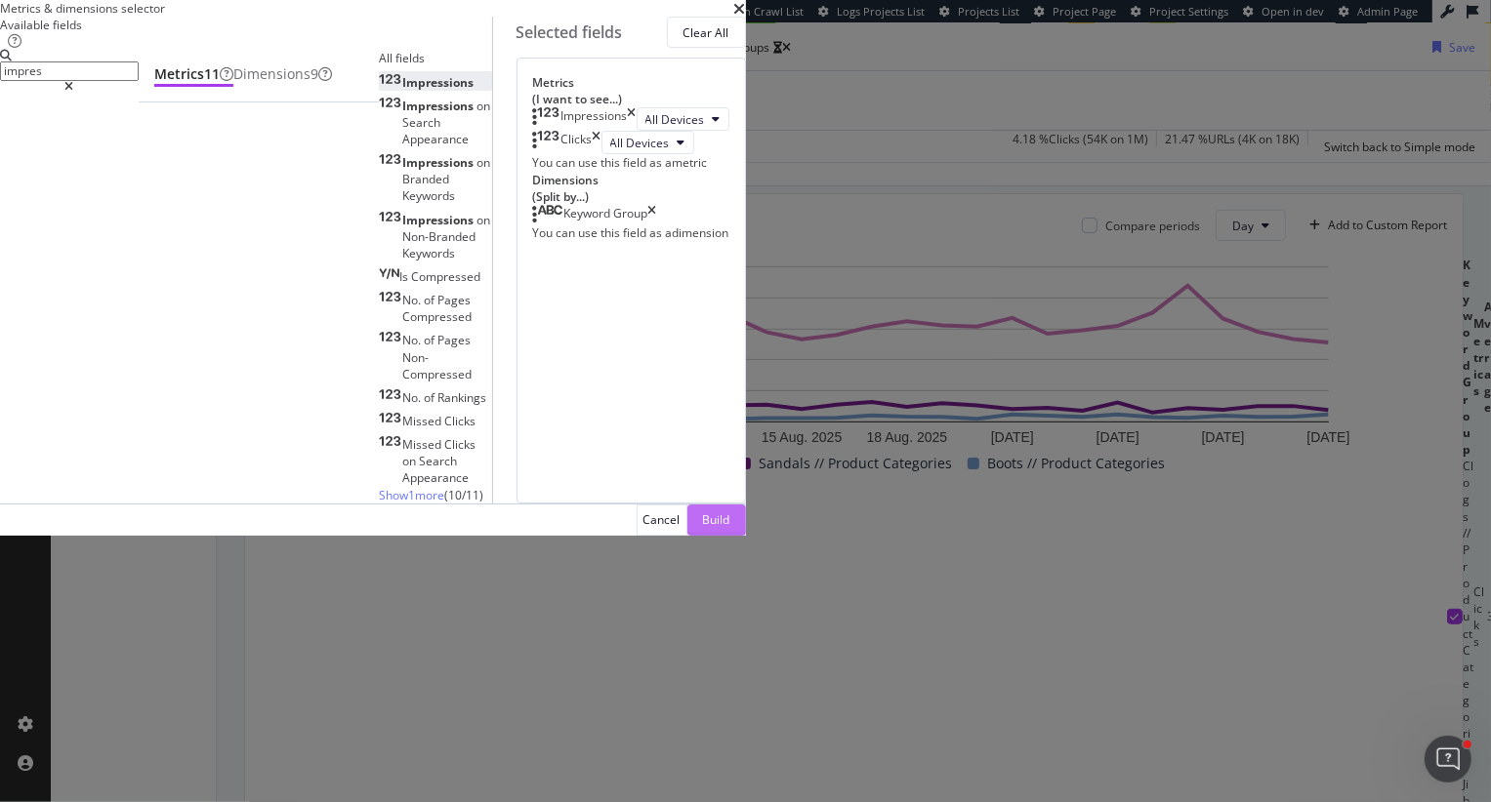
click at [730, 528] on div "Build" at bounding box center [716, 519] width 27 height 17
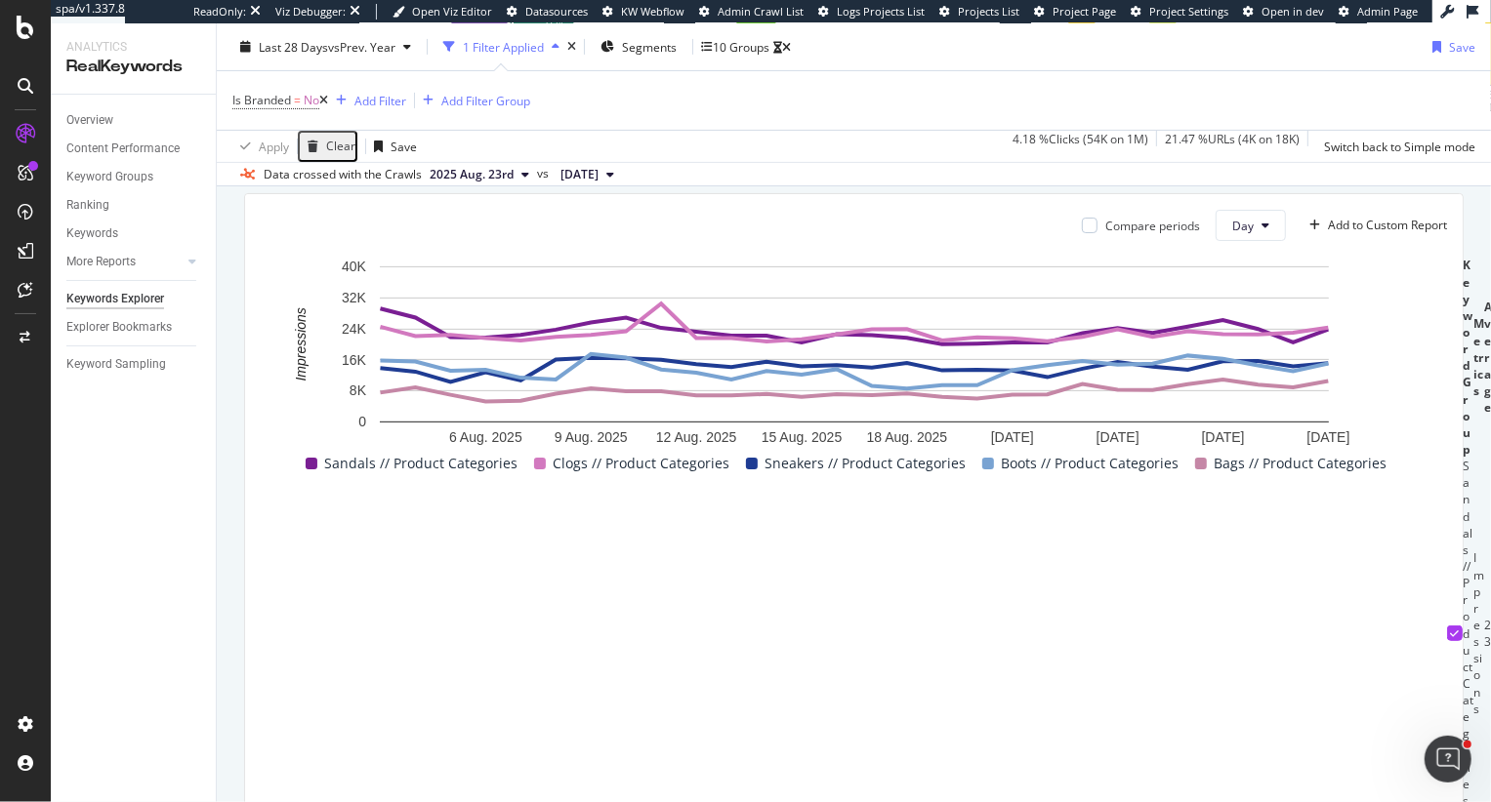
click at [564, 186] on div "Select metrics & dimensions" at bounding box center [487, 178] width 154 height 17
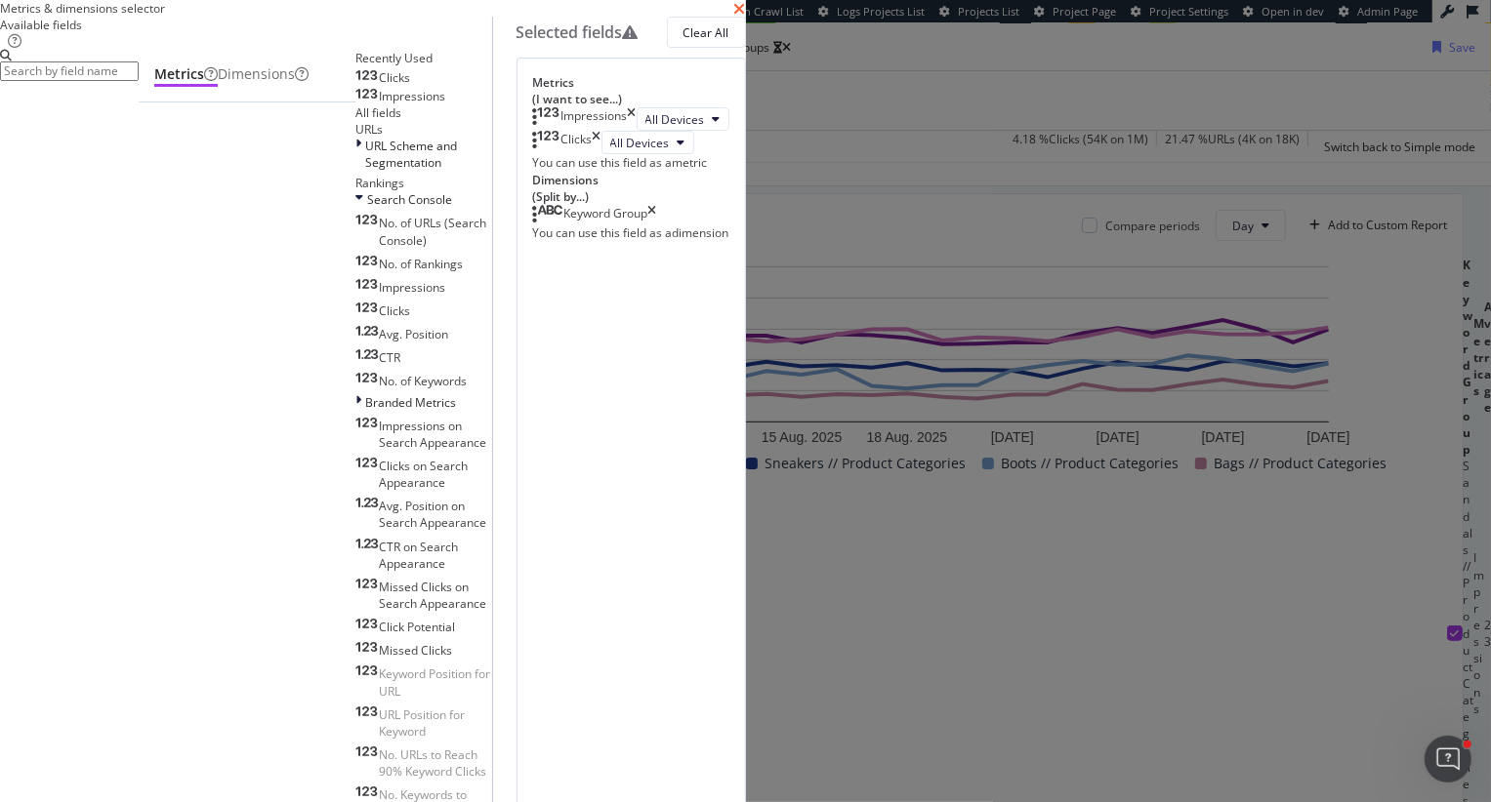
click at [746, 17] on icon "times" at bounding box center [740, 9] width 12 height 16
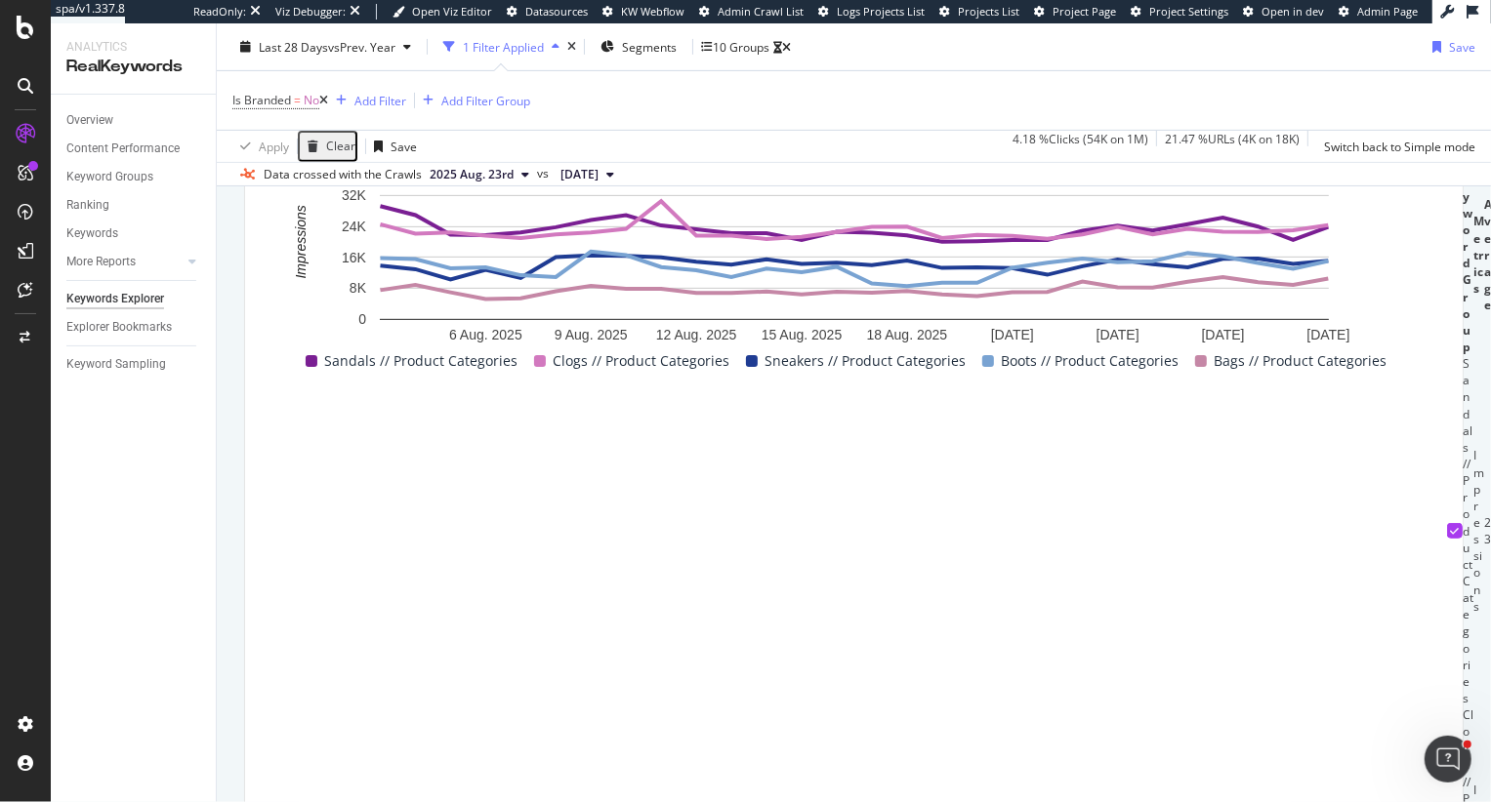
scroll to position [68, 0]
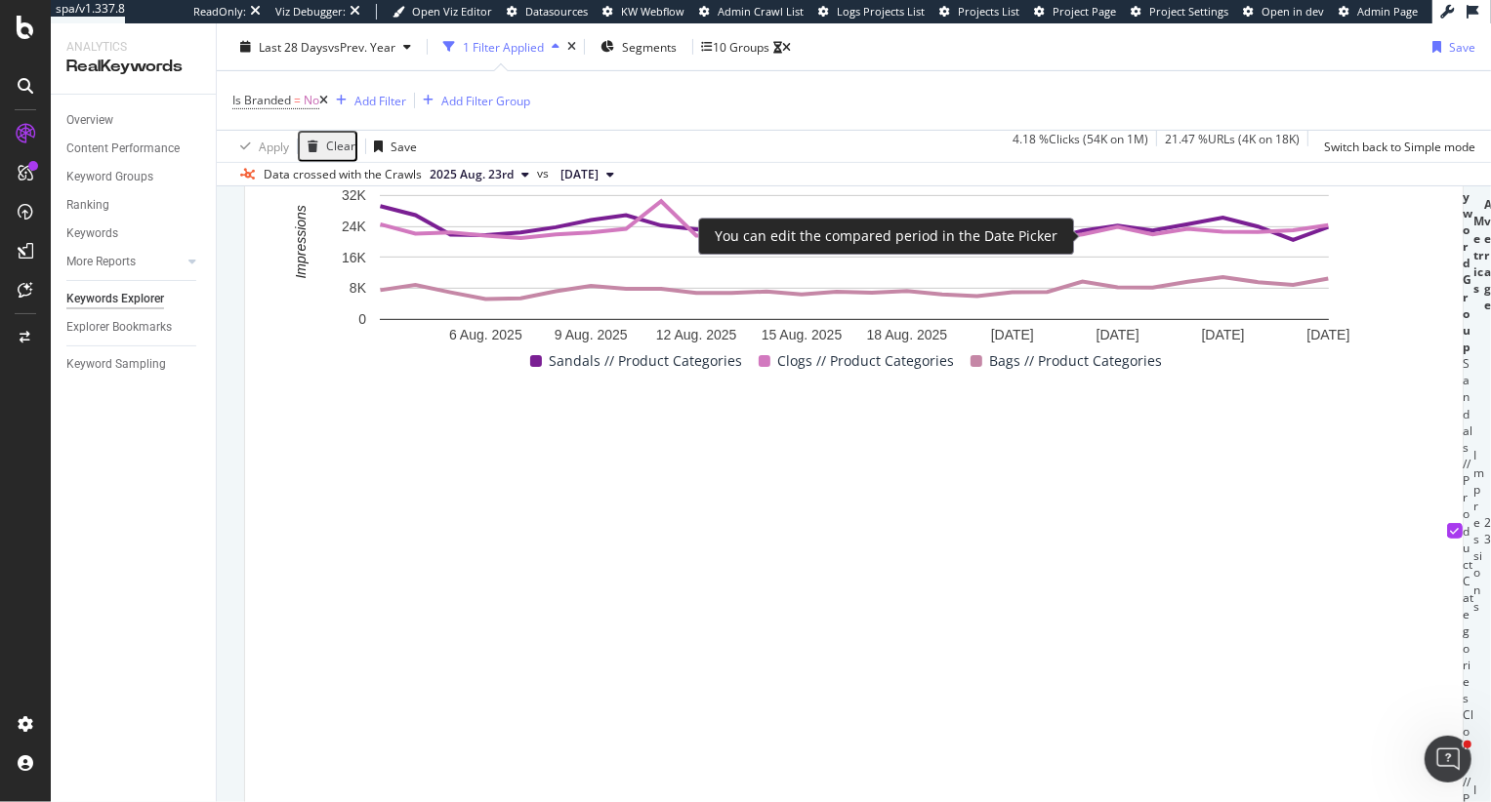
click at [1092, 131] on div at bounding box center [1090, 123] width 16 height 16
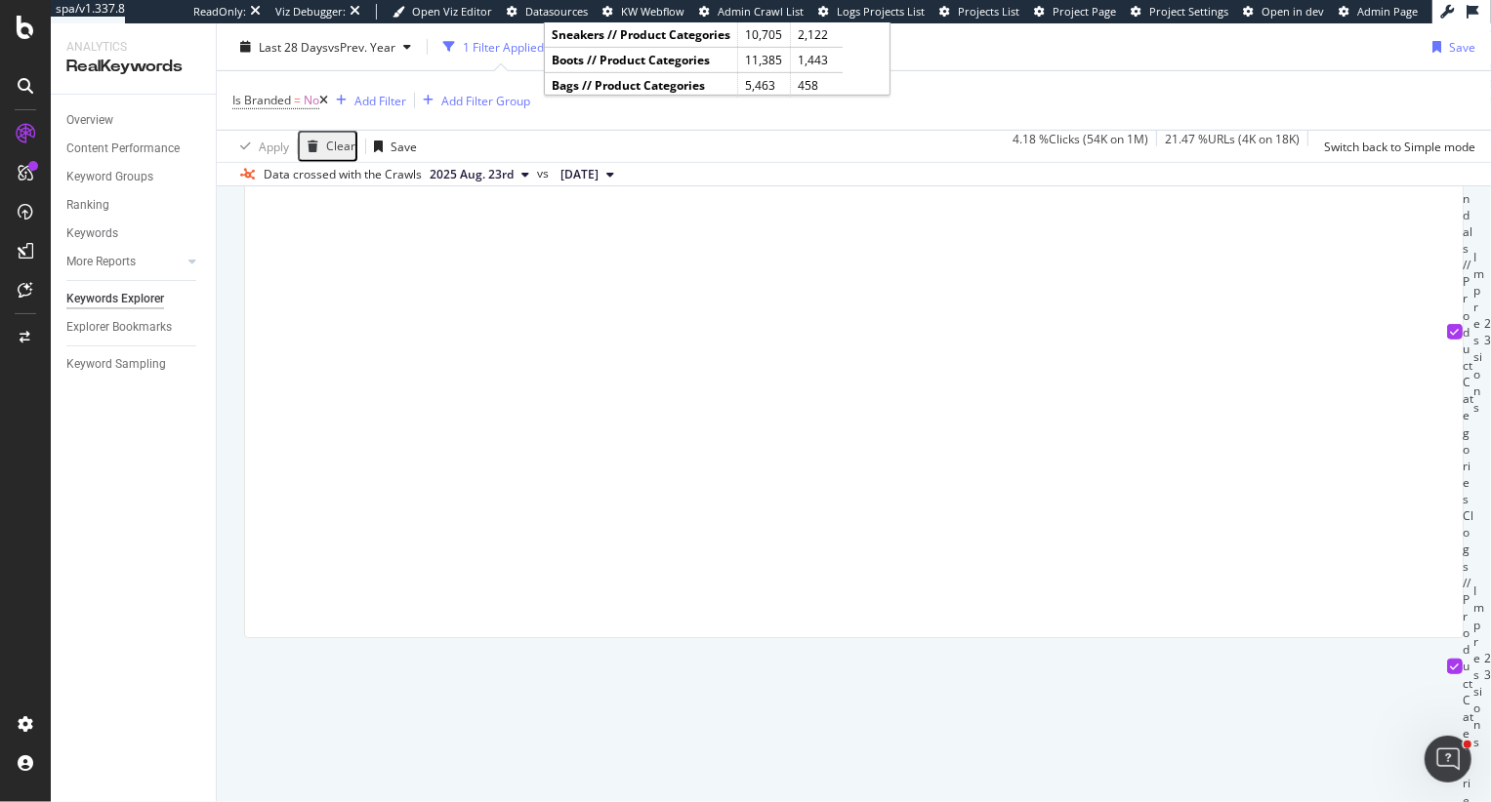
scroll to position [799, 0]
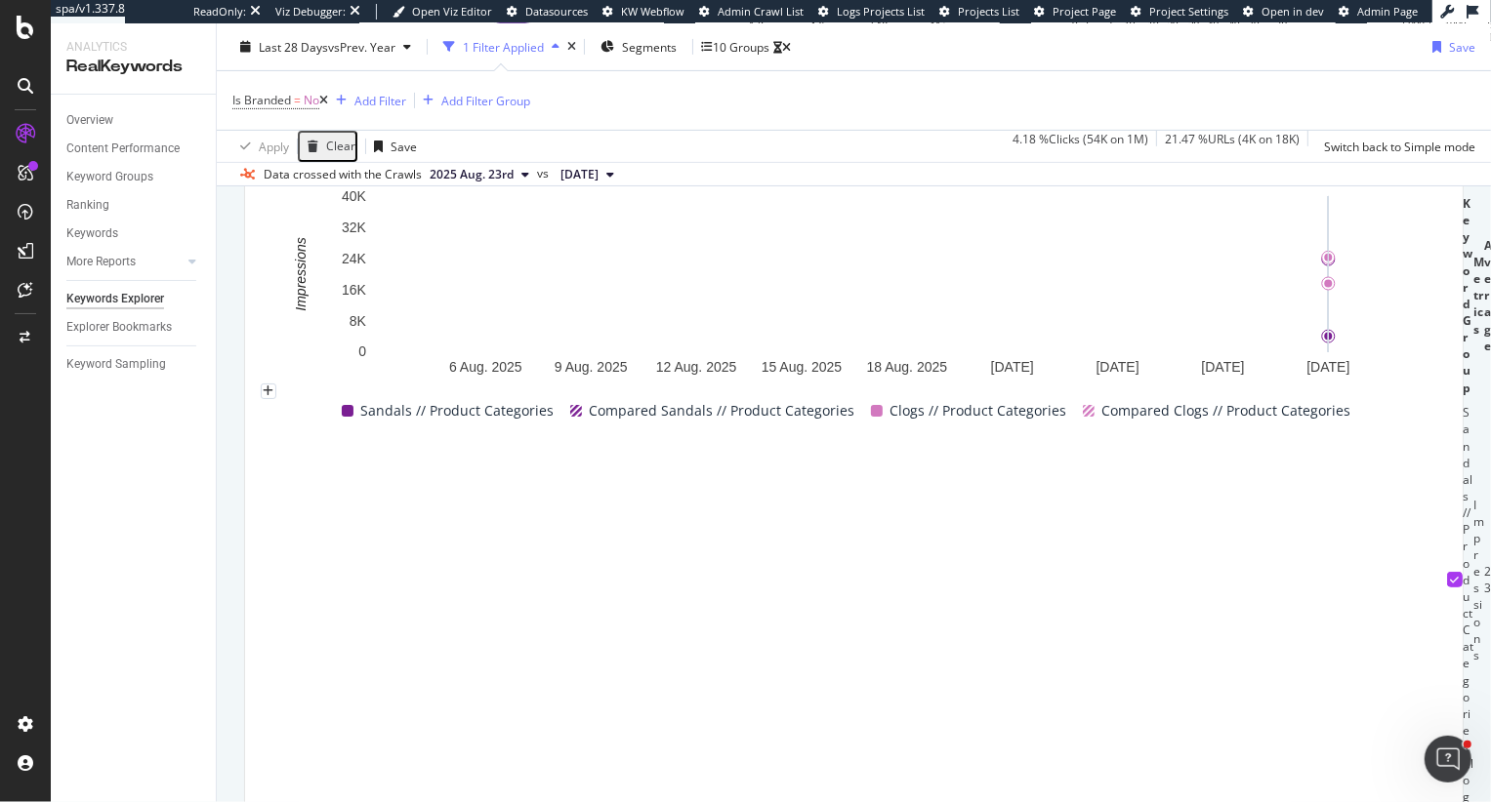
scroll to position [532, 0]
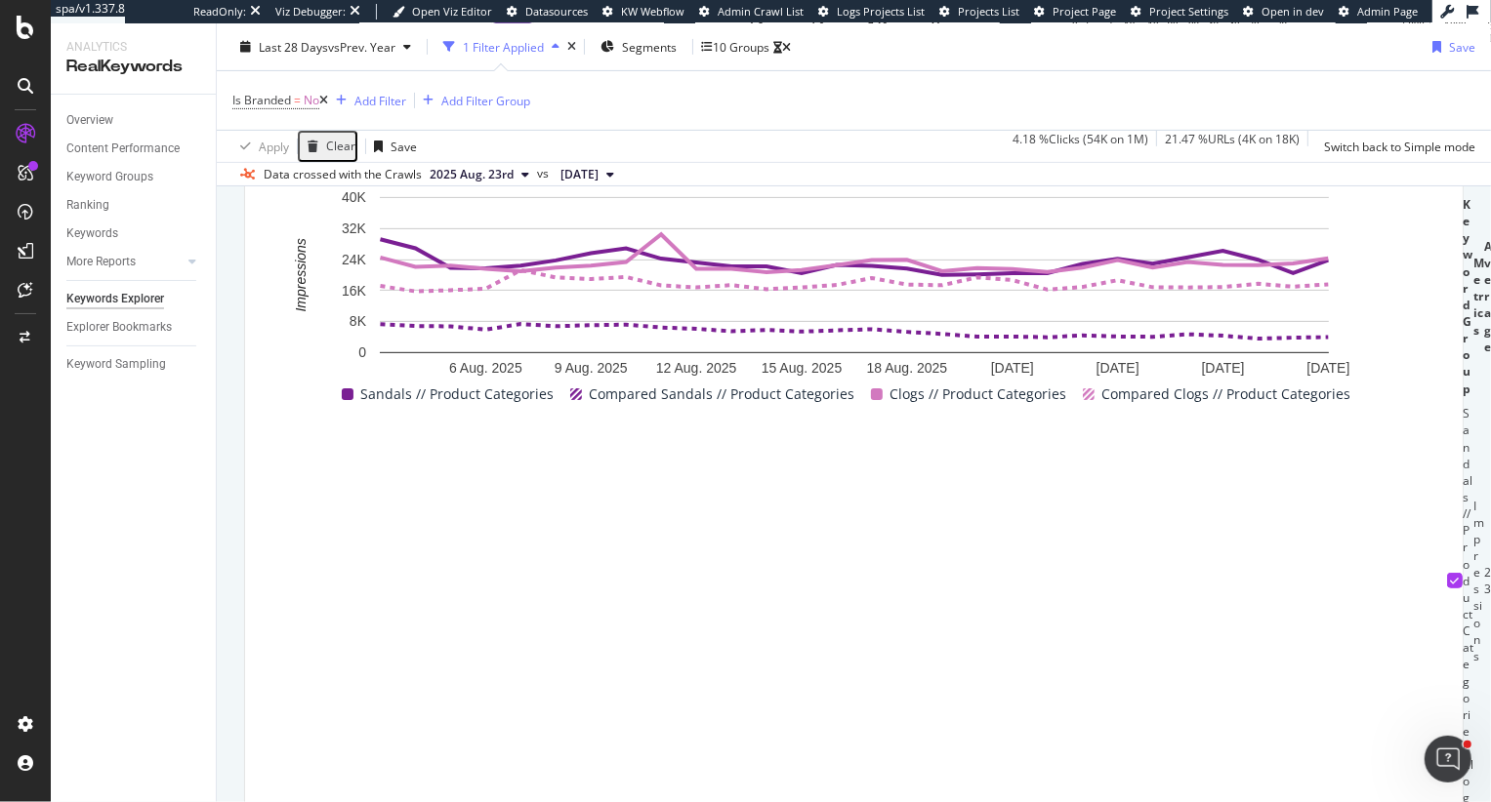
click at [564, 117] on div "Select metrics & dimensions" at bounding box center [487, 109] width 154 height 17
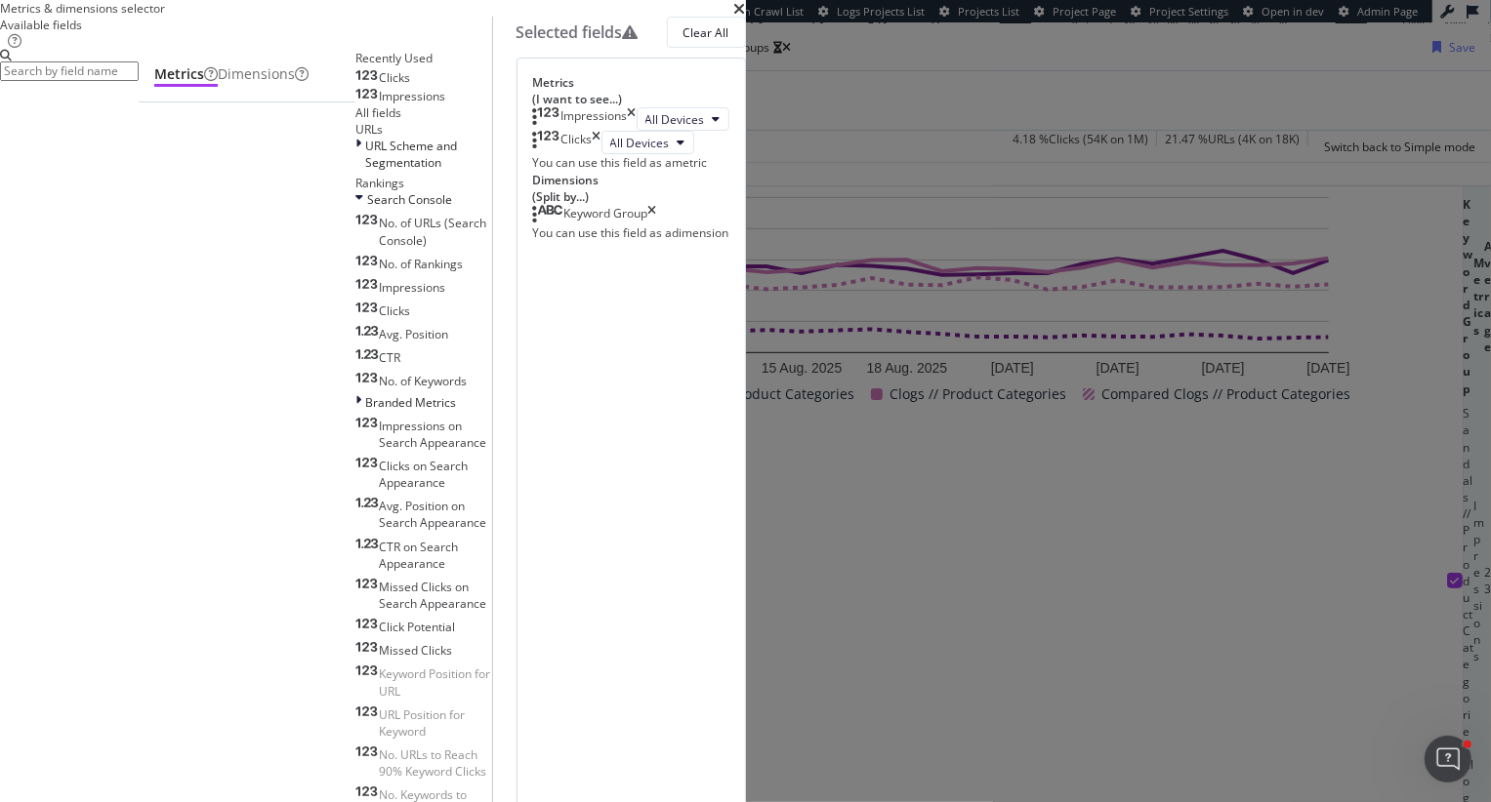
click at [636, 131] on icon "times" at bounding box center [632, 118] width 9 height 23
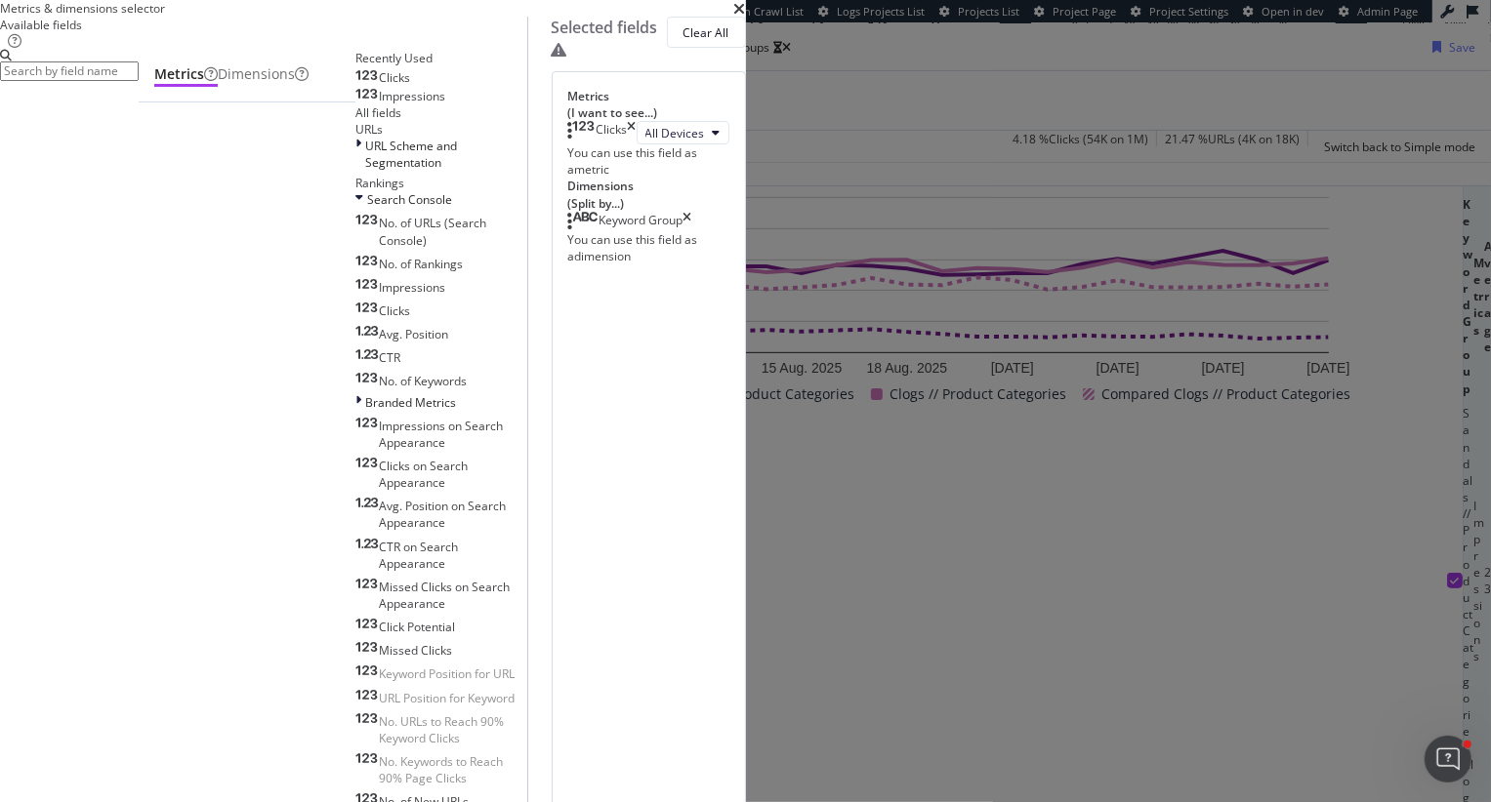
click at [636, 144] on div "Clicks" at bounding box center [602, 132] width 68 height 23
click at [636, 144] on icon "times" at bounding box center [632, 132] width 9 height 23
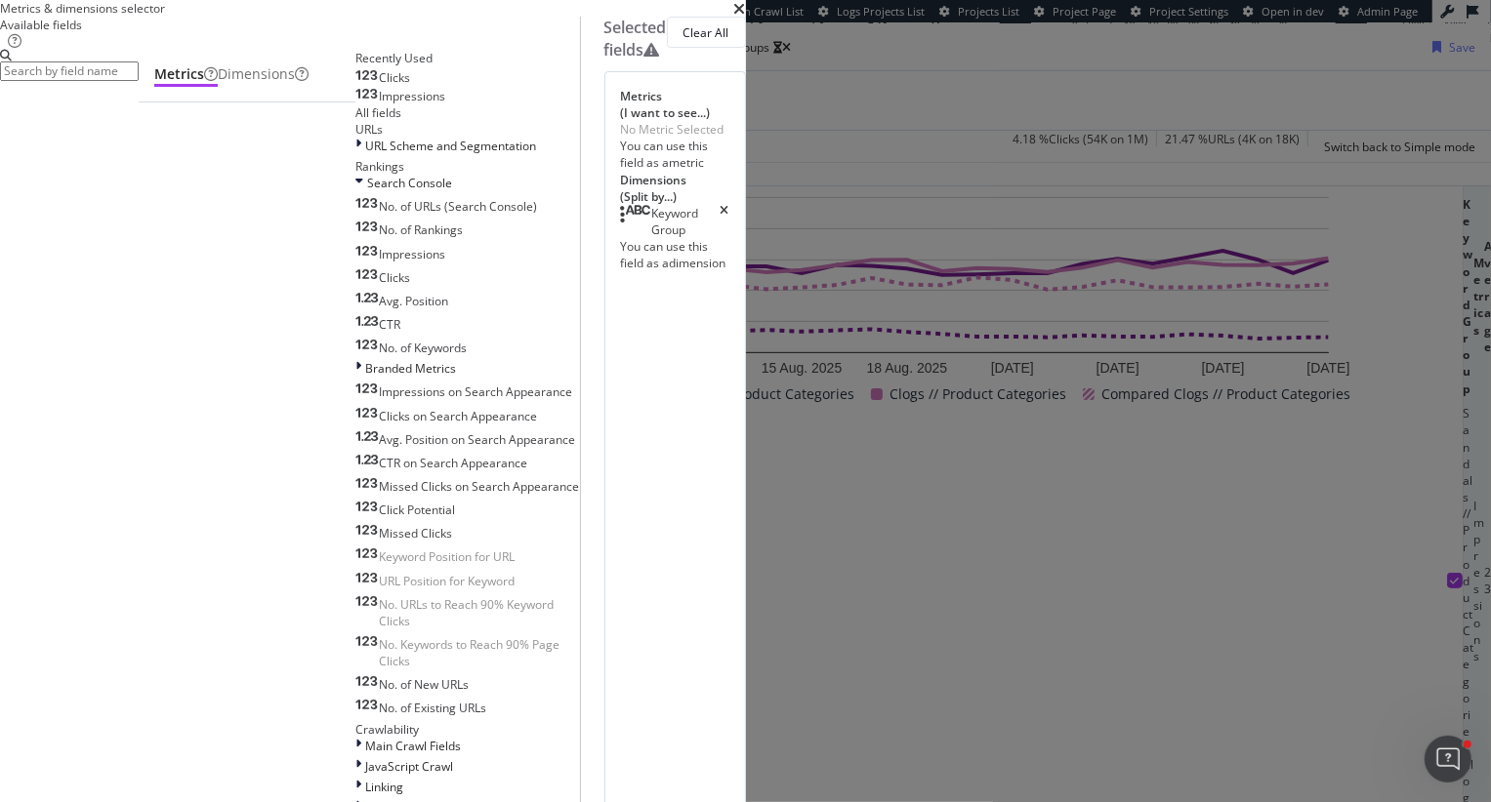
click at [139, 81] on input "modal" at bounding box center [69, 71] width 139 height 20
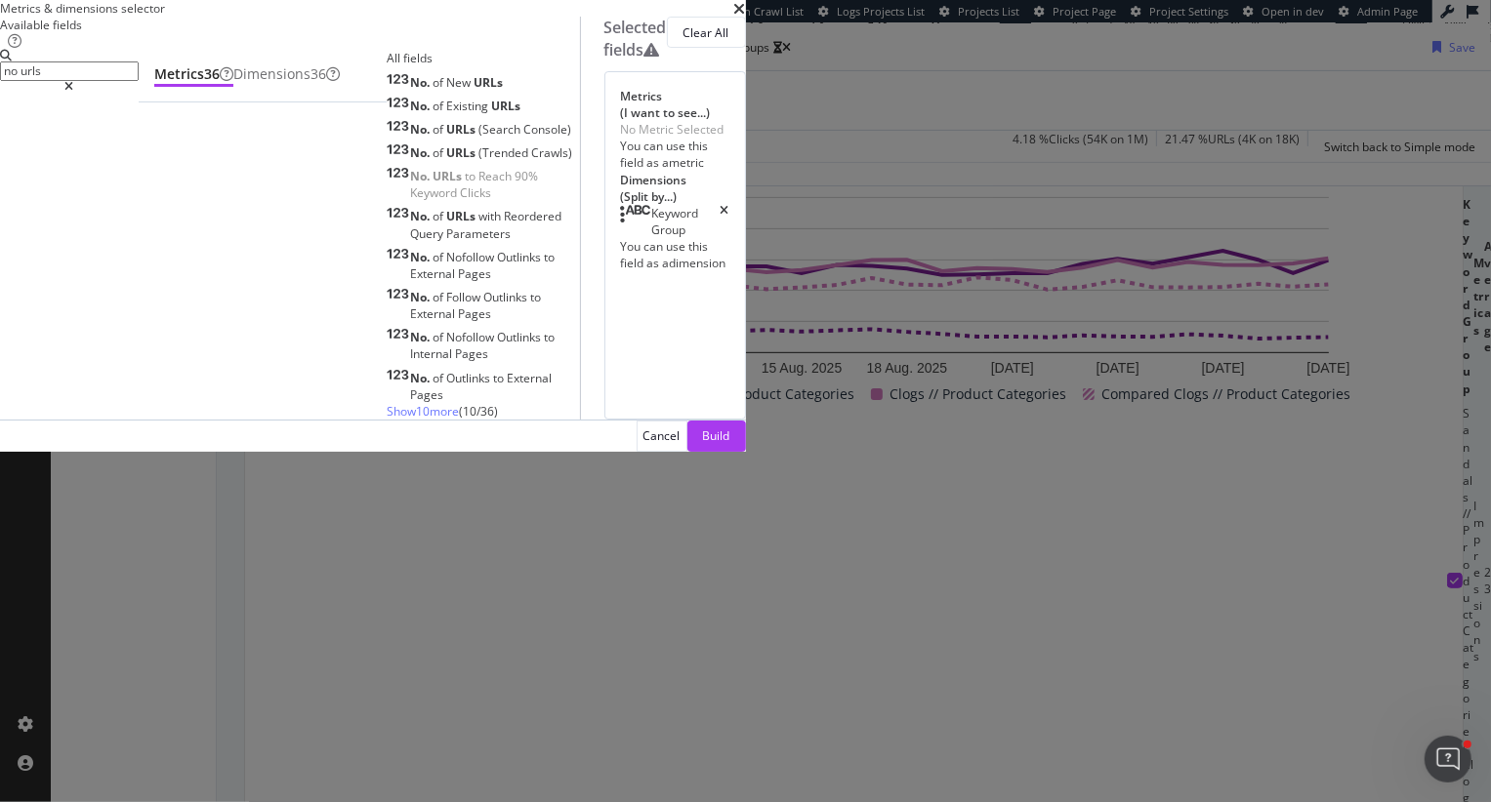
type input "no urls"
click at [428, 420] on span "Show 10 more" at bounding box center [423, 411] width 72 height 17
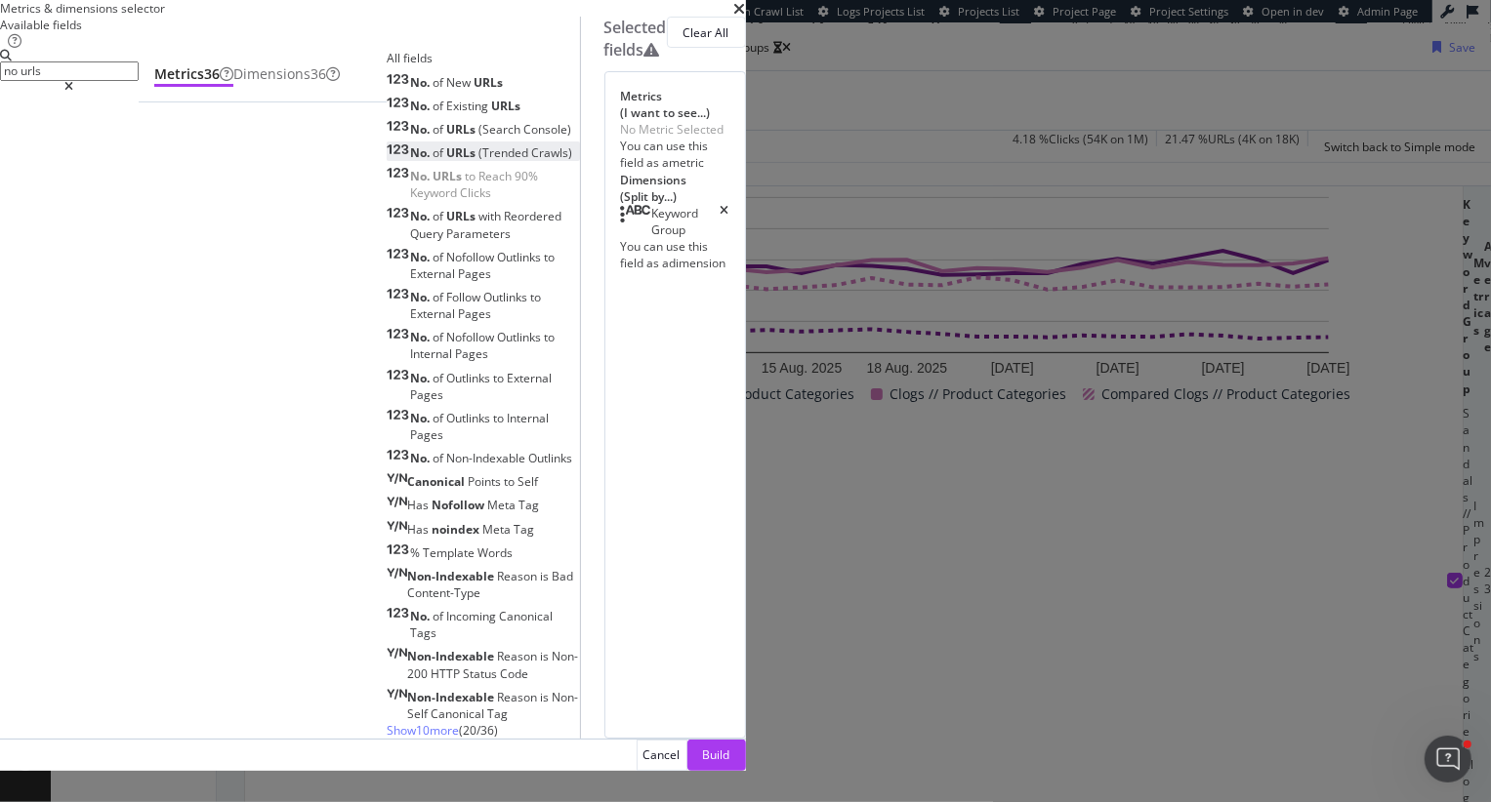
scroll to position [16, 0]
click at [537, 138] on span "Console)" at bounding box center [547, 129] width 48 height 17
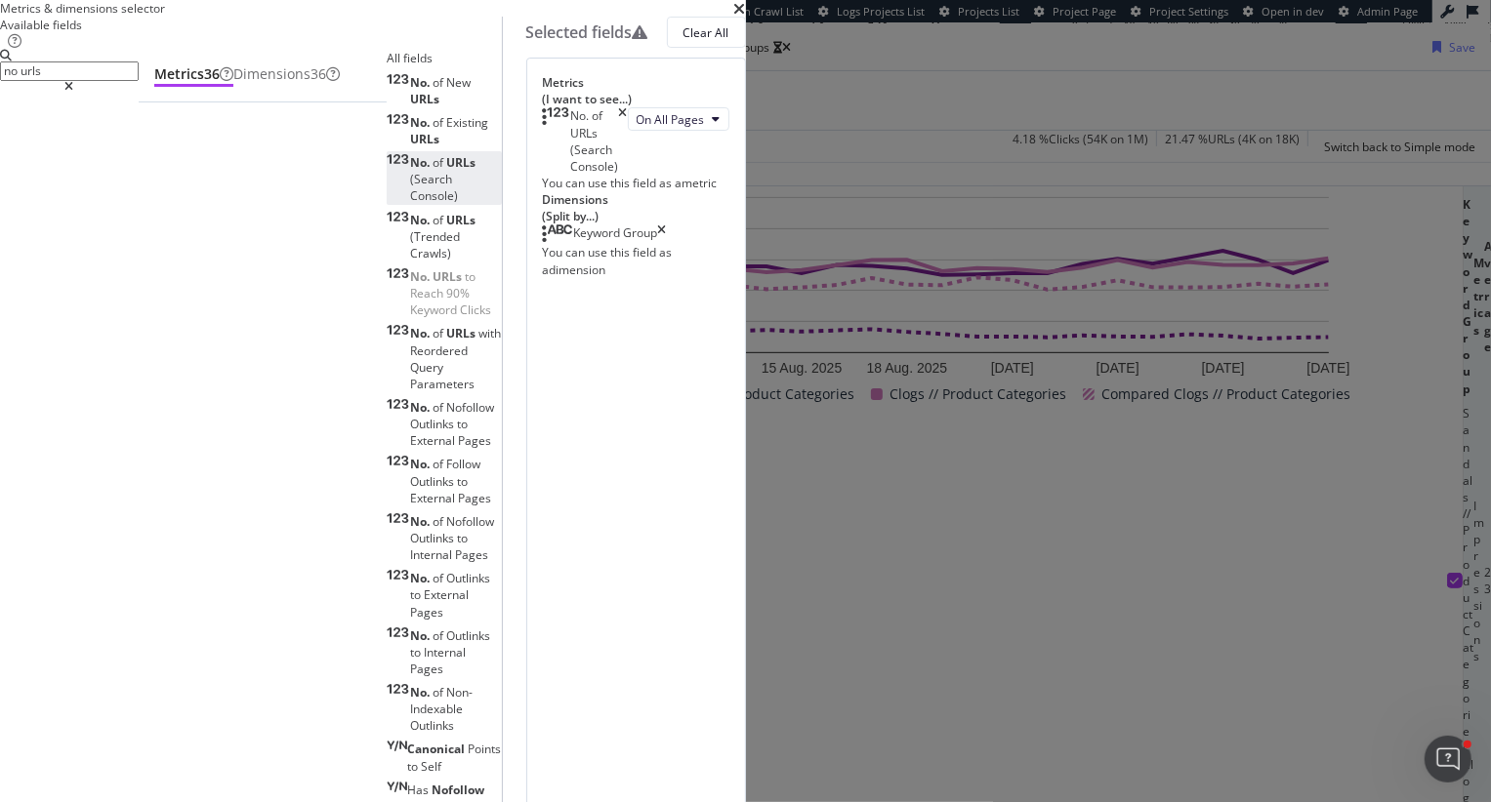
drag, startPoint x: 1141, startPoint y: 741, endPoint x: 947, endPoint y: 517, distance: 296.1
click at [746, 517] on div "Metrics & dimensions selector Available fields no urls Metrics 36 Dimensions 36…" at bounding box center [373, 595] width 746 height 1190
click at [705, 128] on span "On All Pages" at bounding box center [670, 119] width 68 height 17
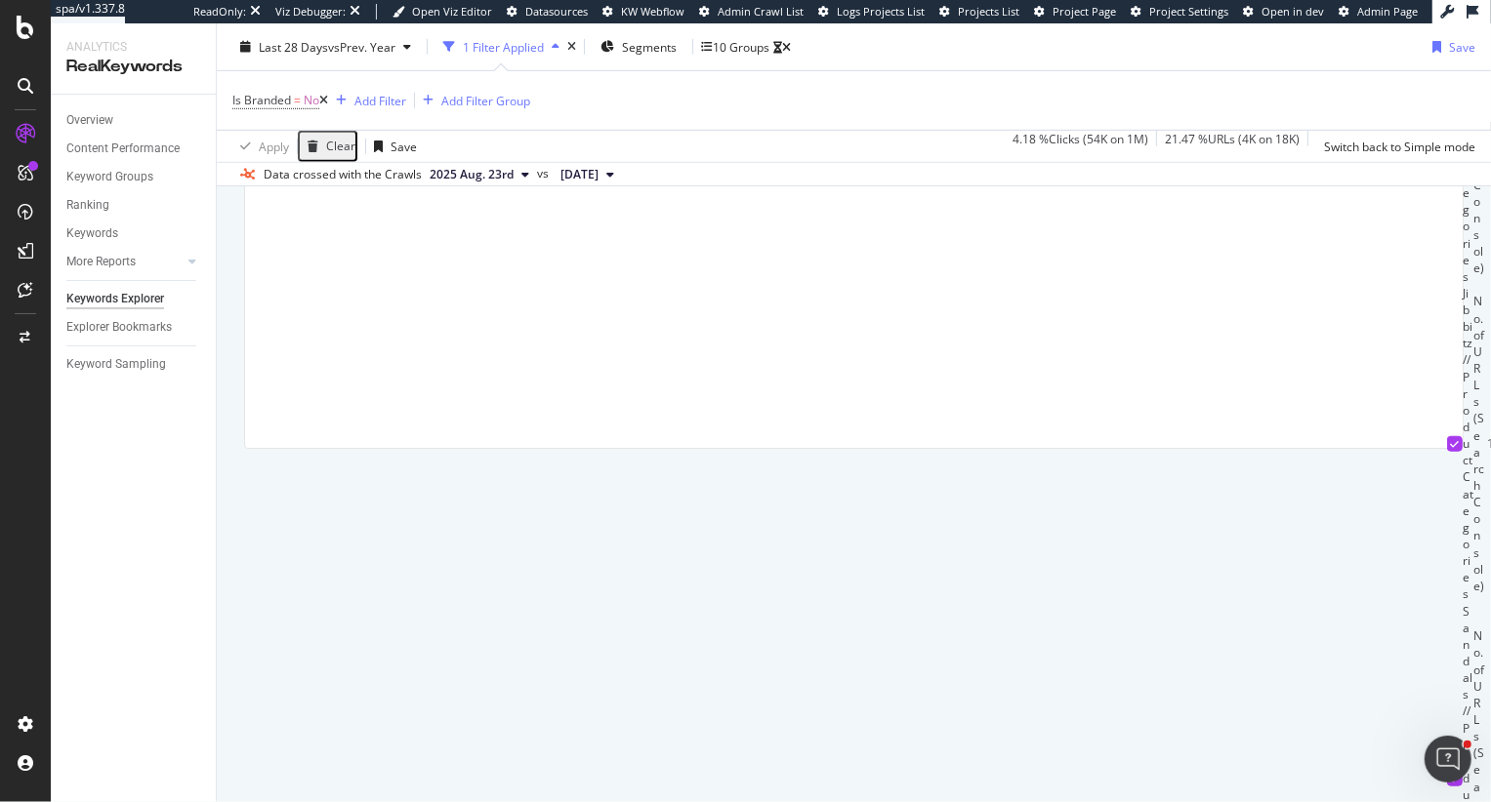
scroll to position [999, 0]
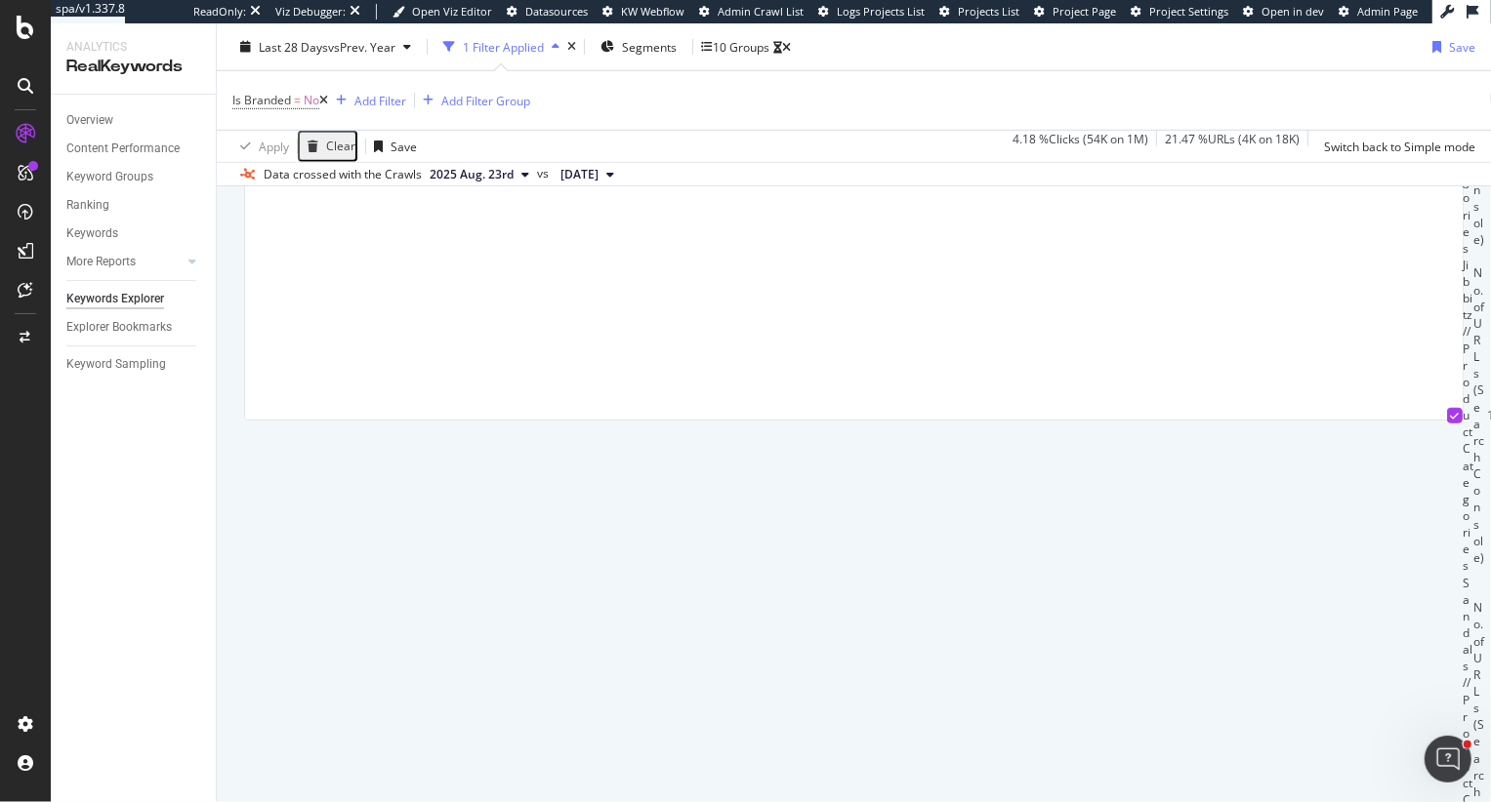
click at [1303, 575] on td at bounding box center [1455, 750] width 16 height 351
click at [1303, 741] on icon at bounding box center [1455, 751] width 9 height 10
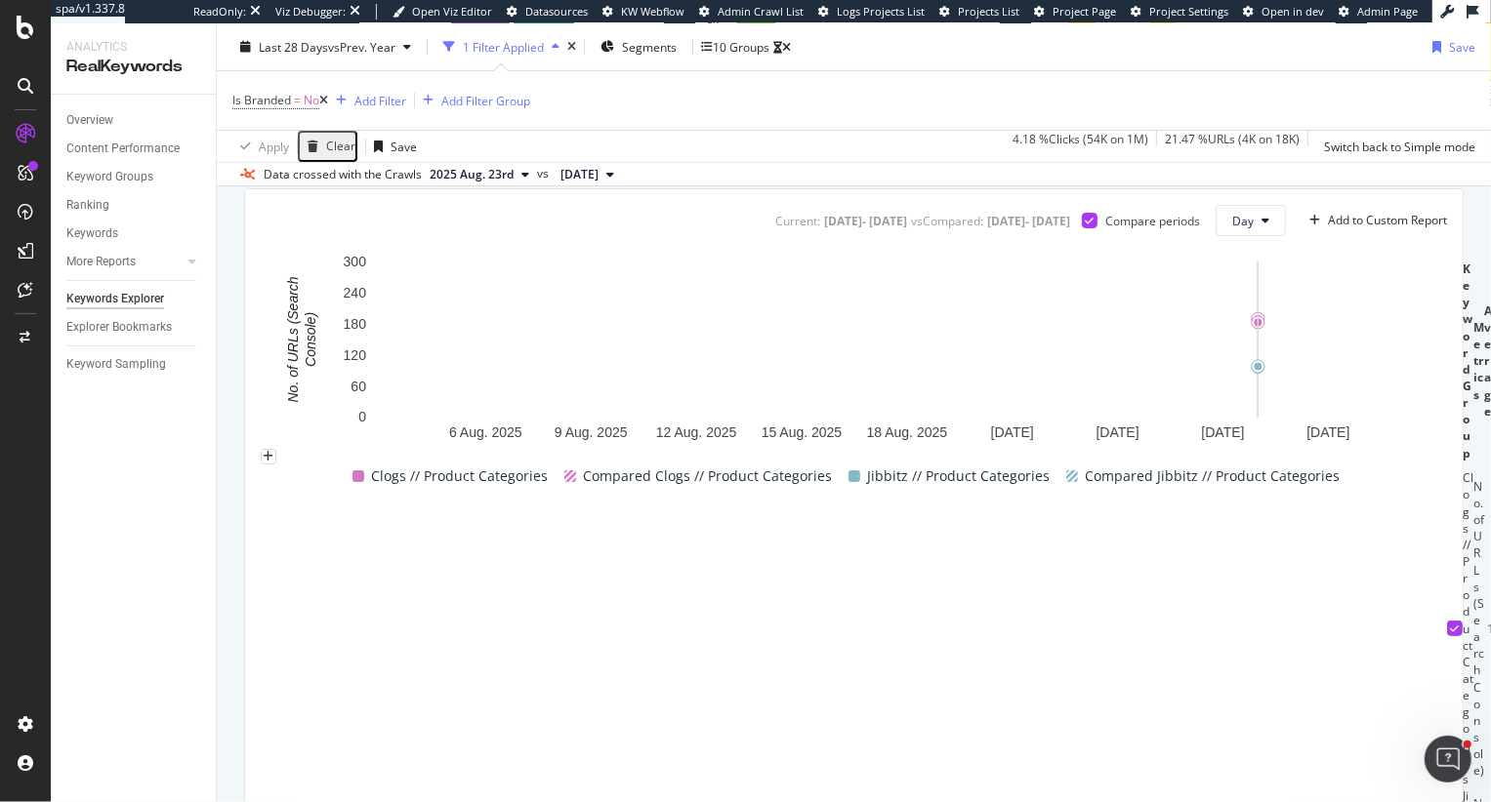
scroll to position [472, 0]
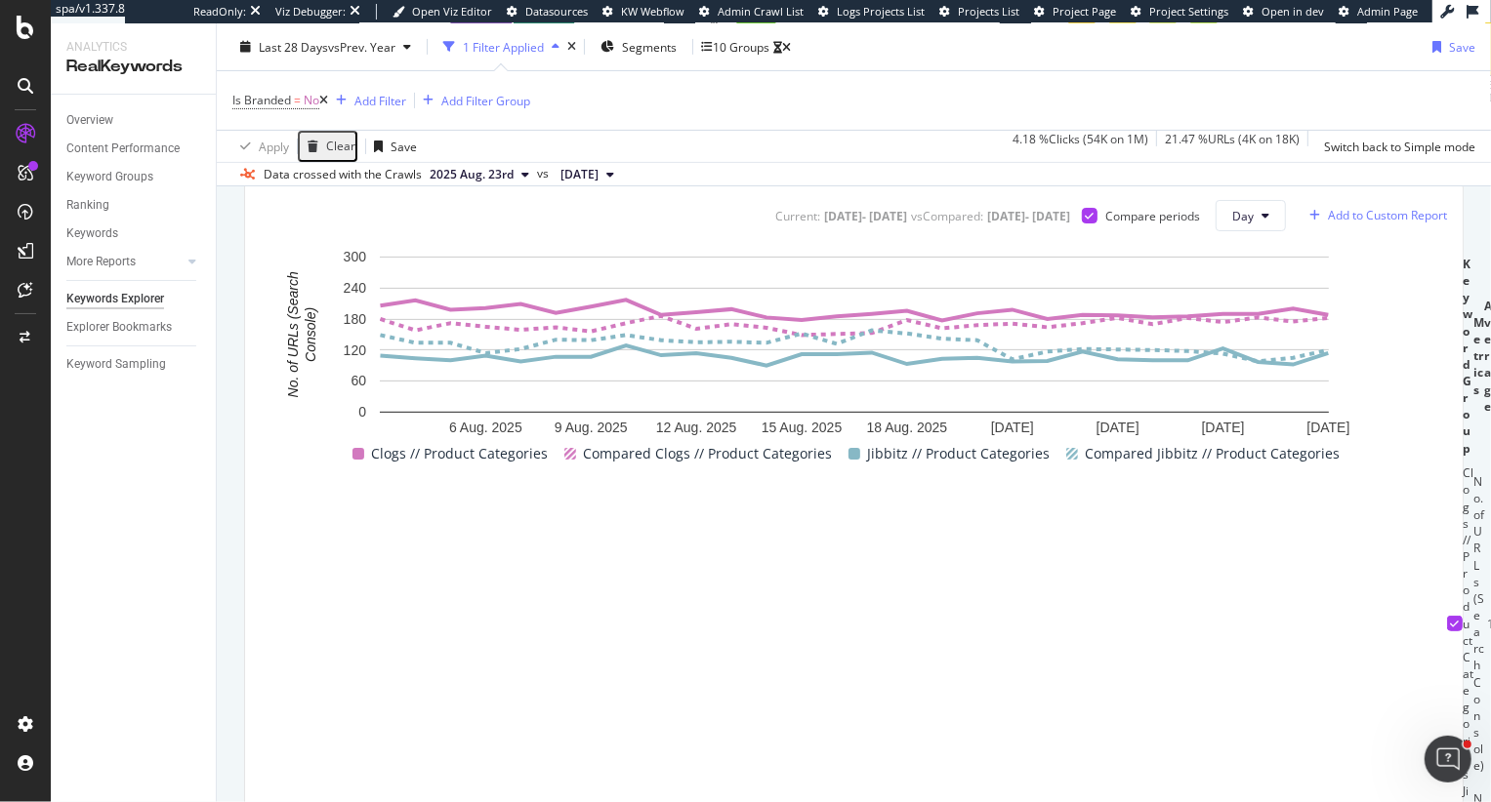
click at [1303, 222] on div "Add to Custom Report" at bounding box center [1387, 216] width 119 height 12
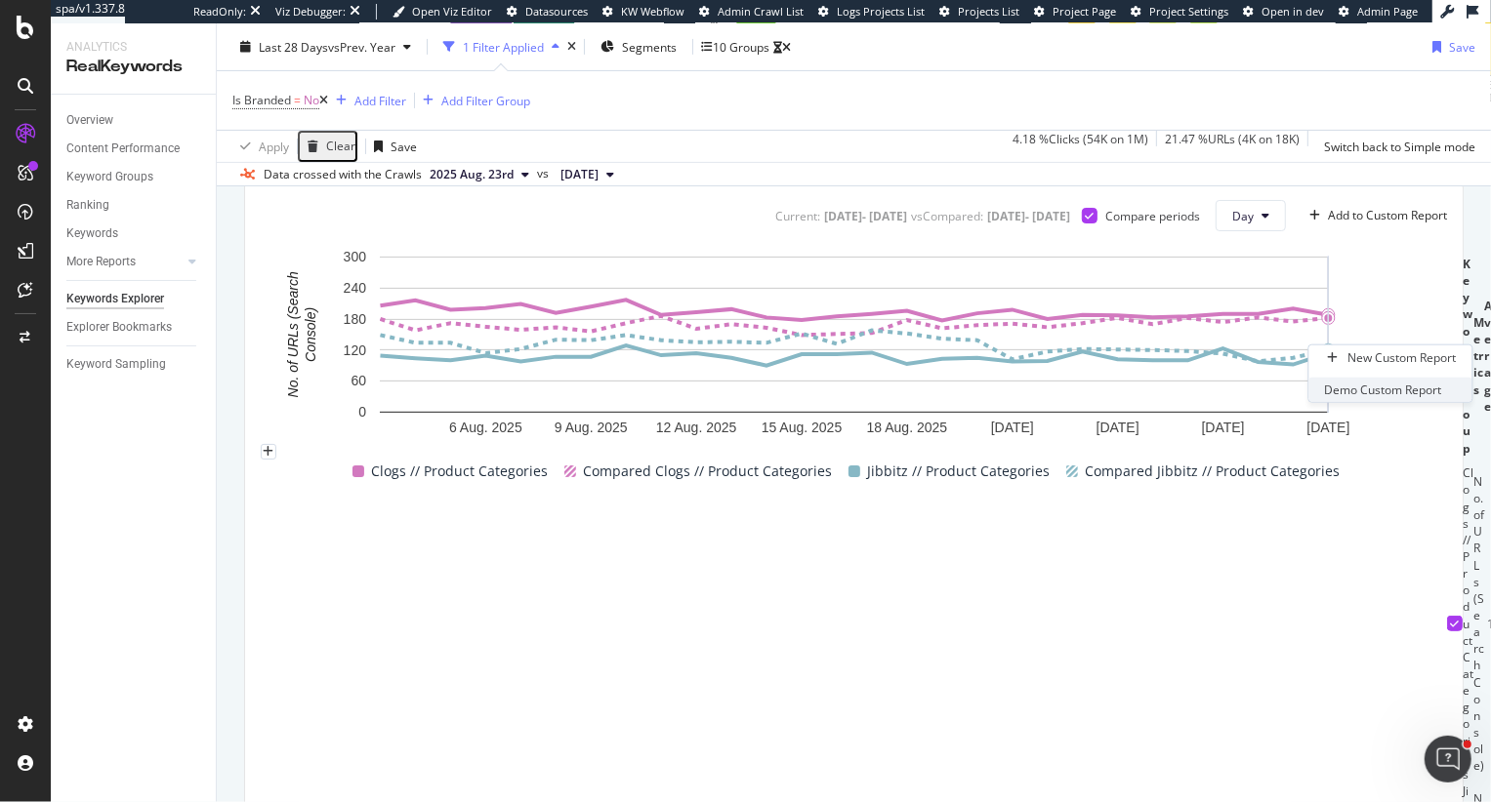
click at [1303, 398] on div "Demo Custom Report" at bounding box center [1383, 390] width 117 height 17
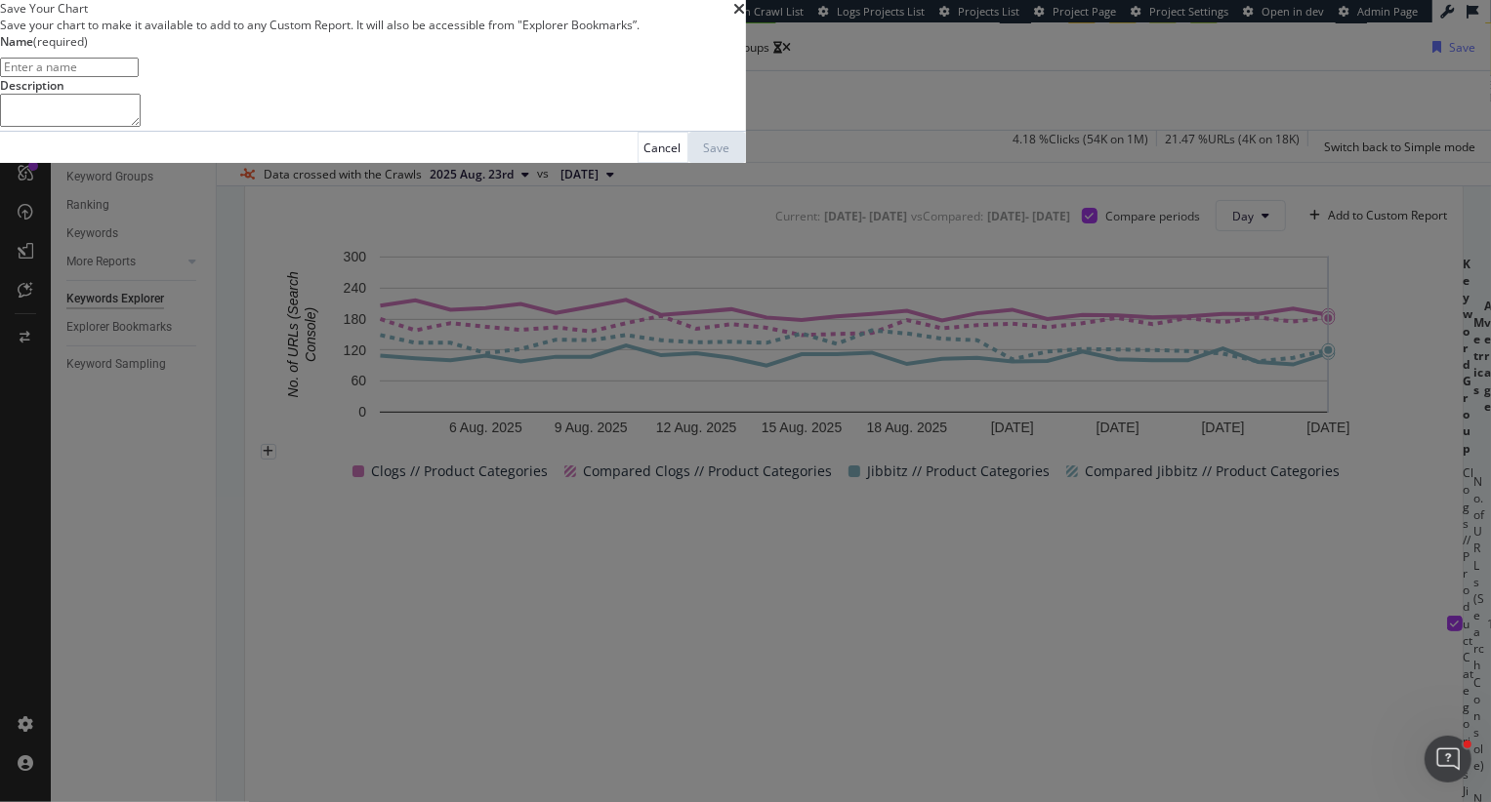
click at [139, 77] on input "modal" at bounding box center [69, 68] width 139 height 20
type input "No. of URLs (GSC) for Product Category Keyword Groups"
click at [730, 156] on div "Save" at bounding box center [717, 148] width 26 height 17
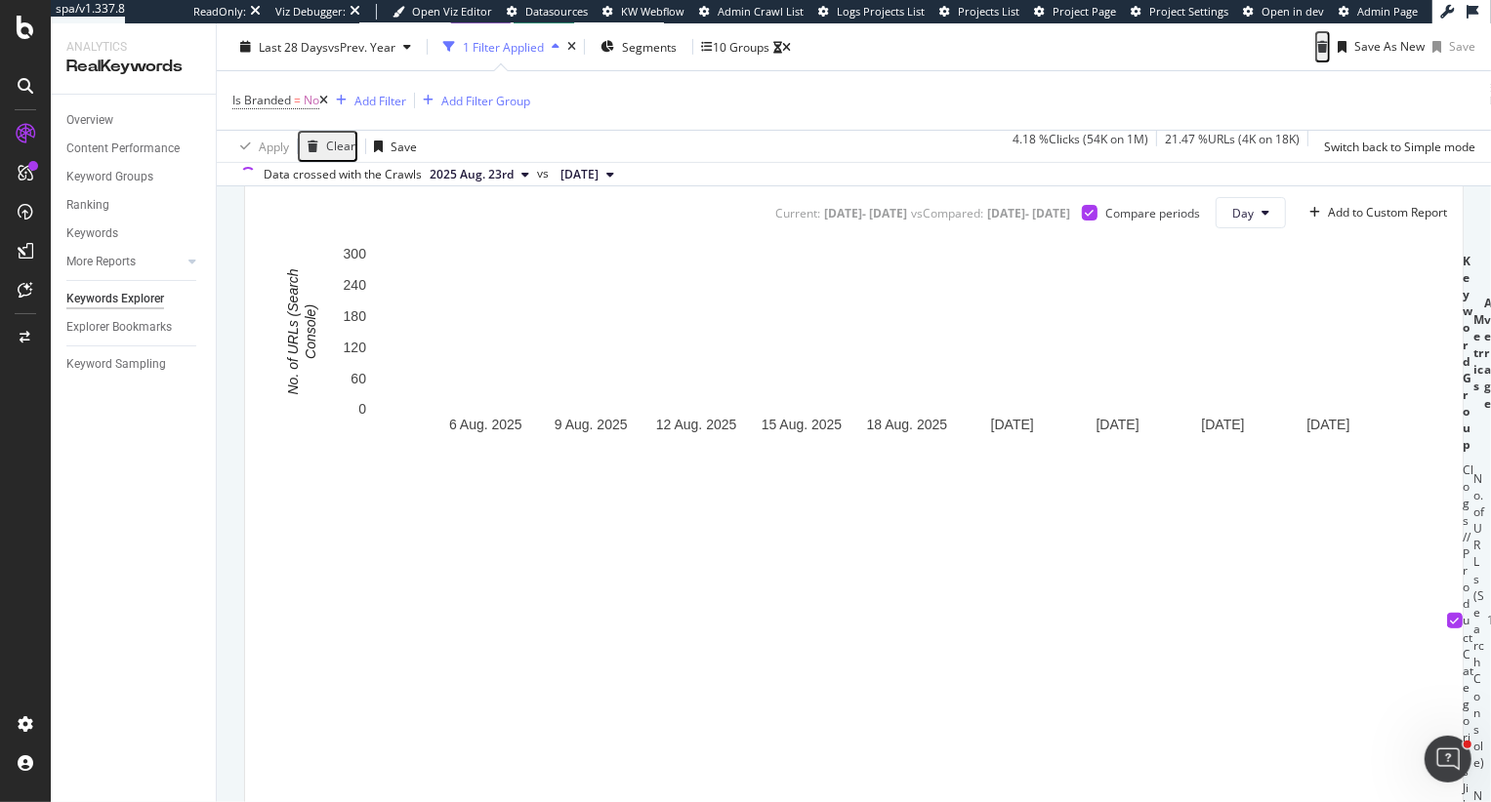
scroll to position [540, 0]
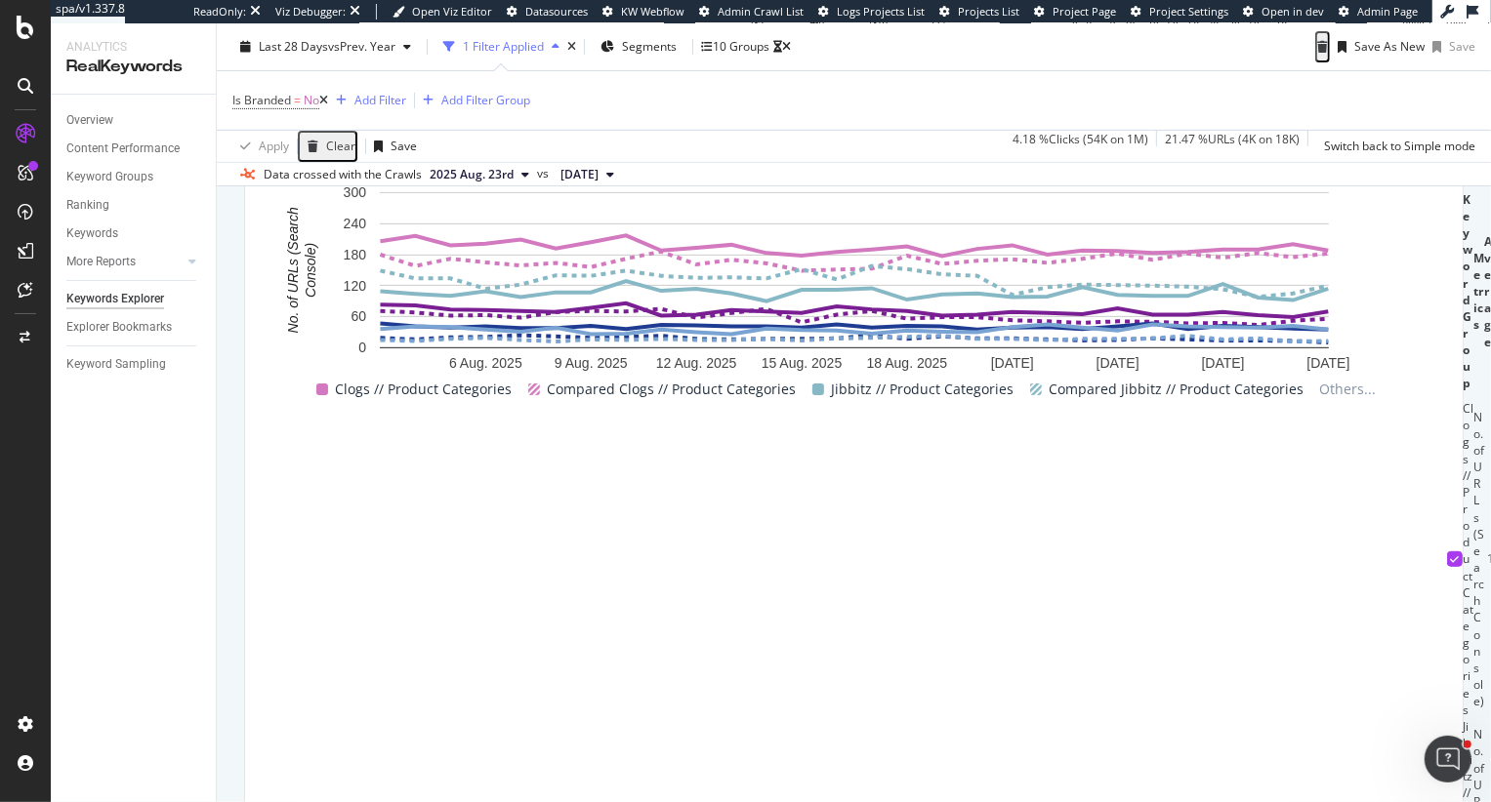
click at [1303, 547] on div "By website Description: Top Charts Clicks By pagetype Level 1 By: pagetype Leve…" at bounding box center [854, 316] width 1274 height 1269
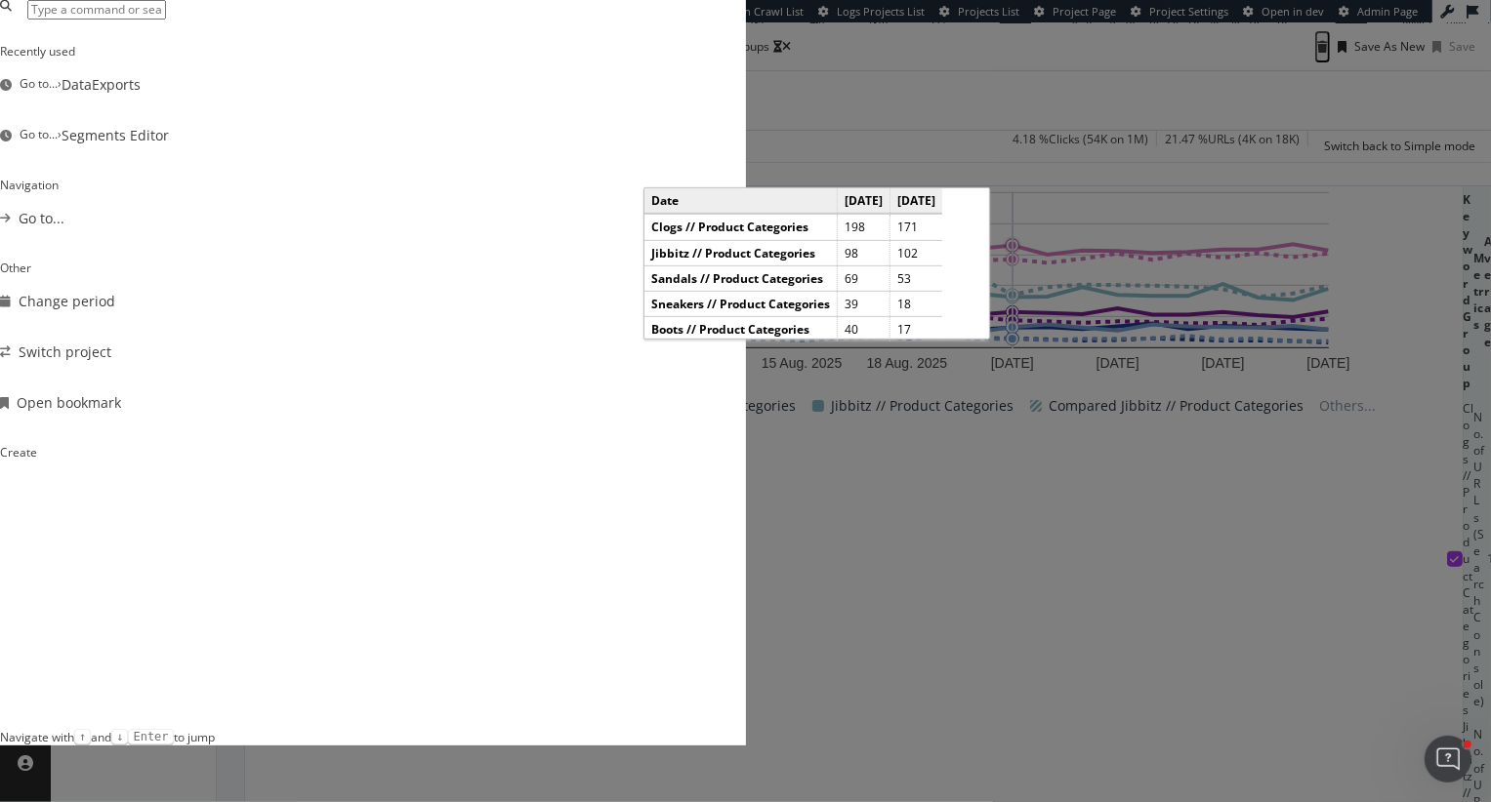
click at [166, 20] on input "modal" at bounding box center [96, 10] width 139 height 20
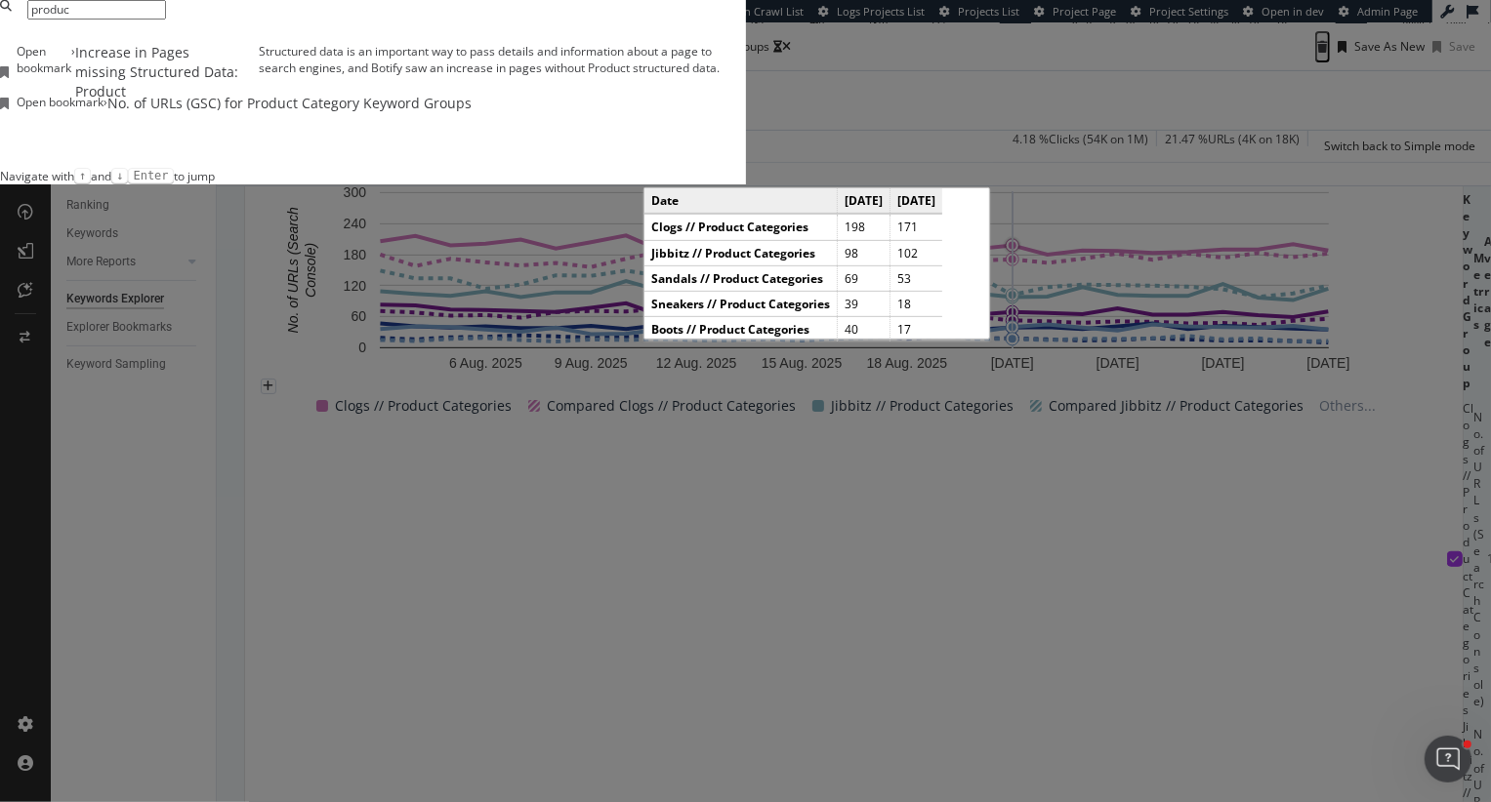
type input "produc"
click at [471, 113] on div "No. of URLs (GSC) for Product Category Keyword Groups" at bounding box center [289, 104] width 364 height 20
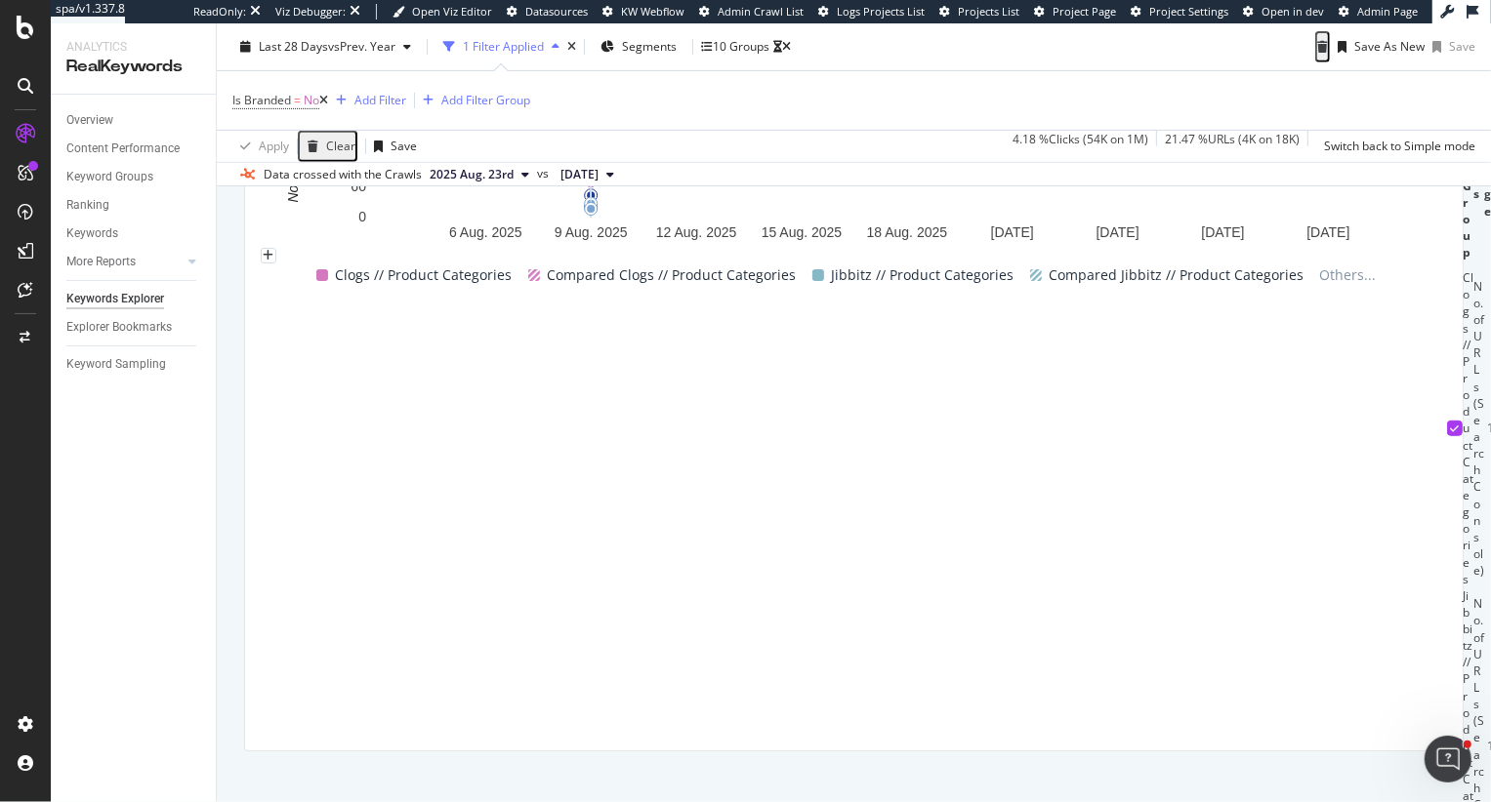
scroll to position [342, 0]
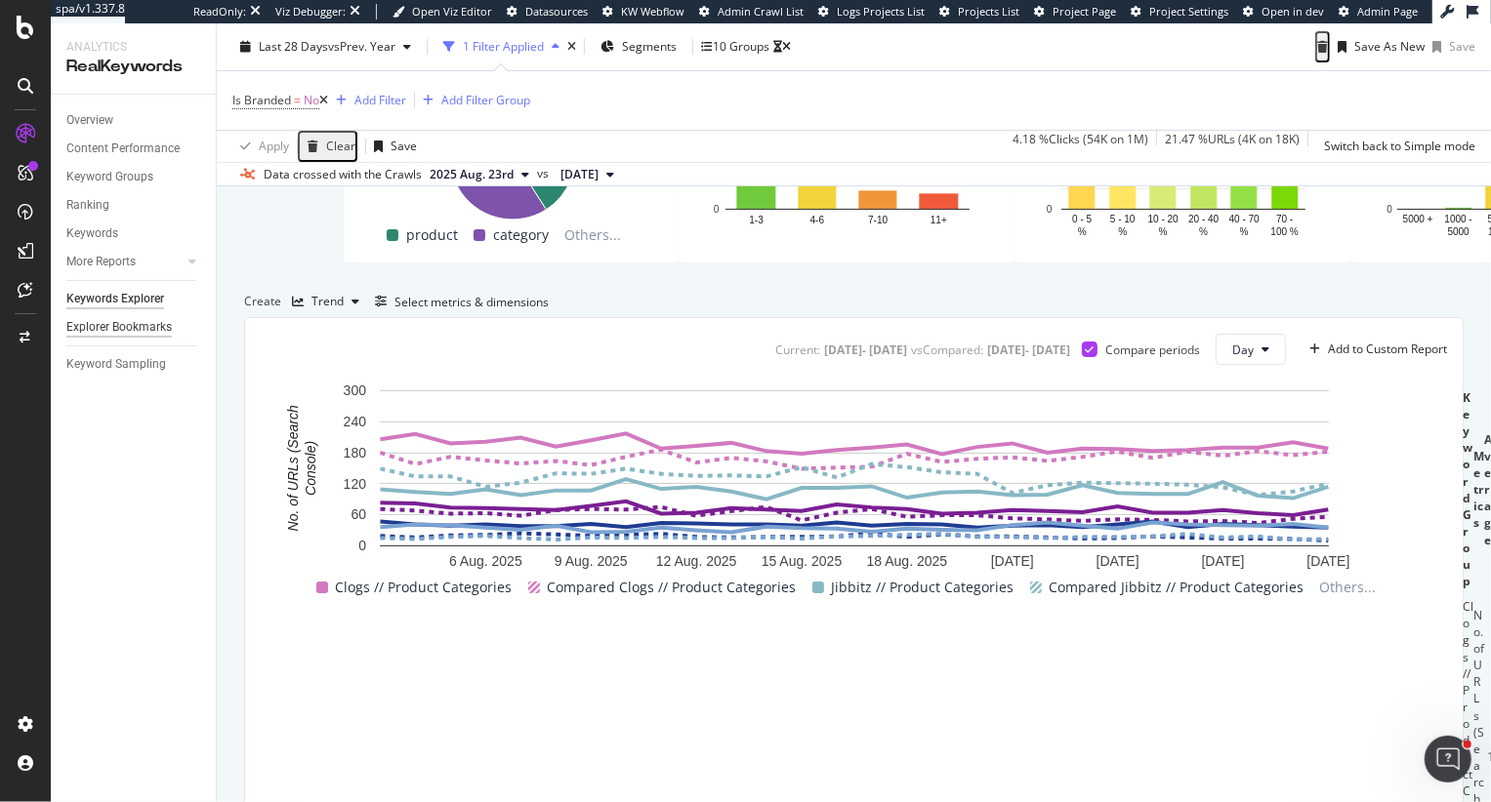
click at [104, 333] on div "Explorer Bookmarks" at bounding box center [118, 327] width 105 height 20
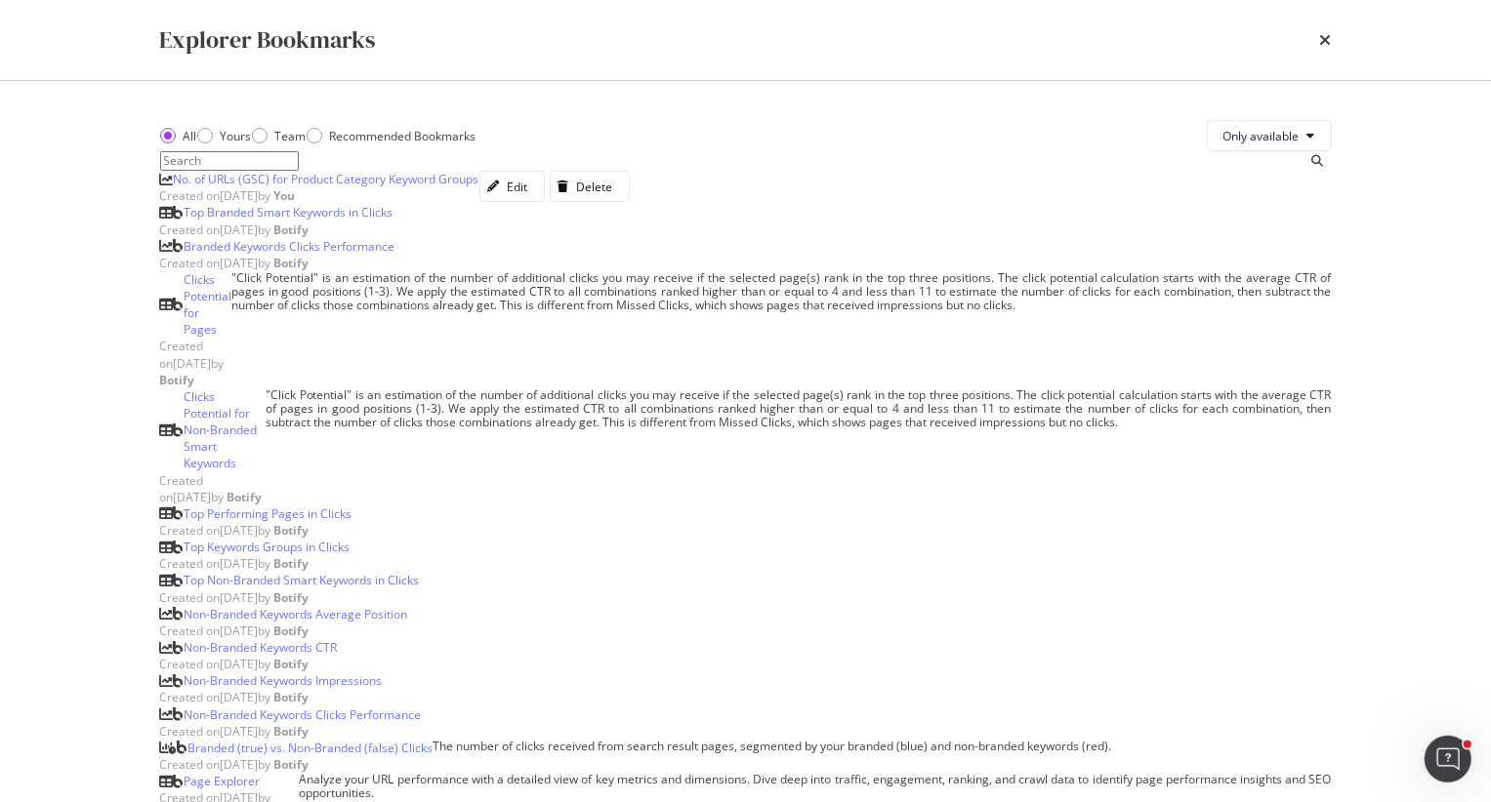
click at [266, 171] on input "modal" at bounding box center [229, 161] width 139 height 20
click at [417, 144] on div "Recommended Bookmarks" at bounding box center [403, 136] width 146 height 17
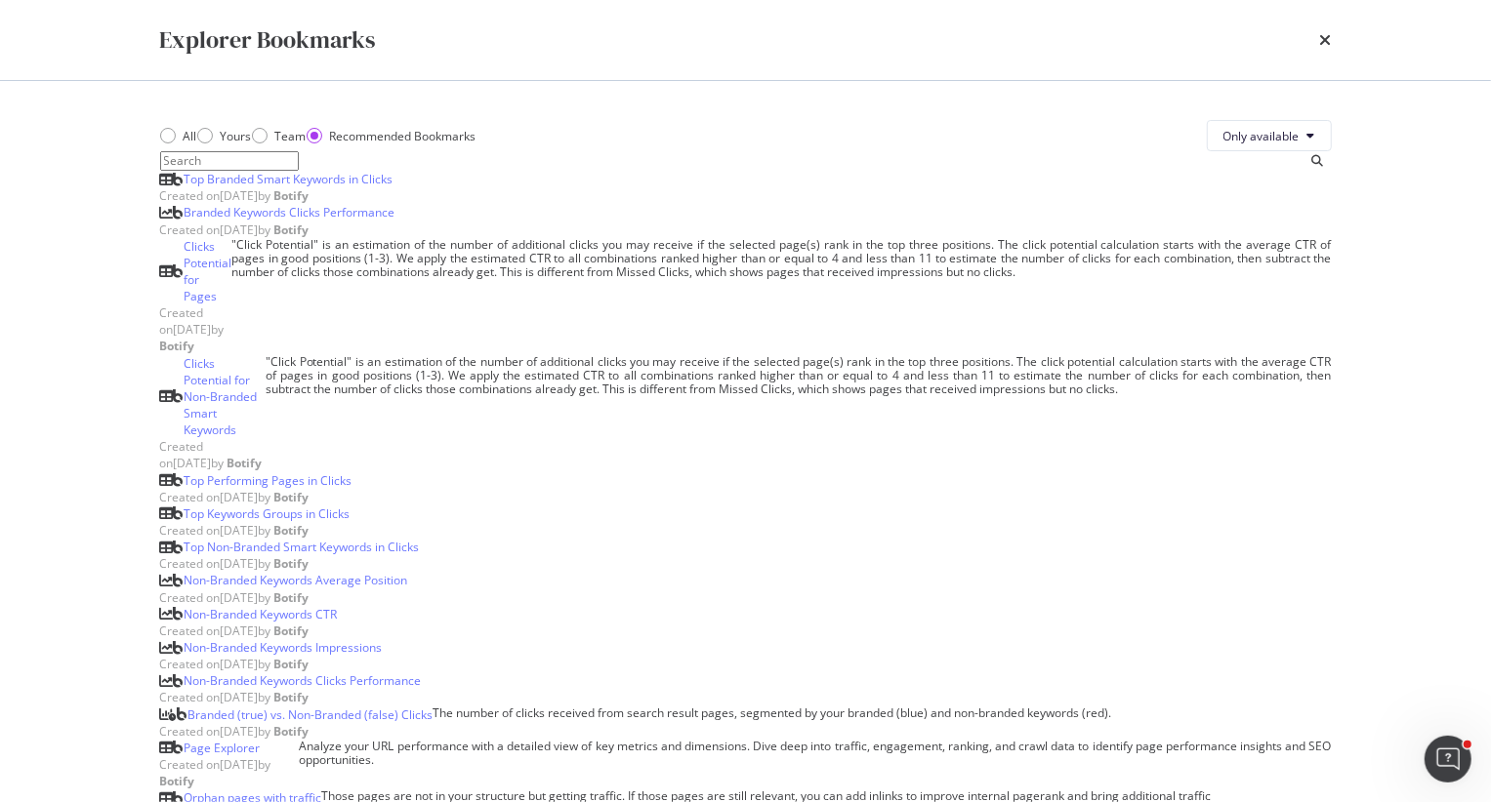
scroll to position [0, 0]
click at [166, 143] on div "All" at bounding box center [168, 136] width 16 height 16
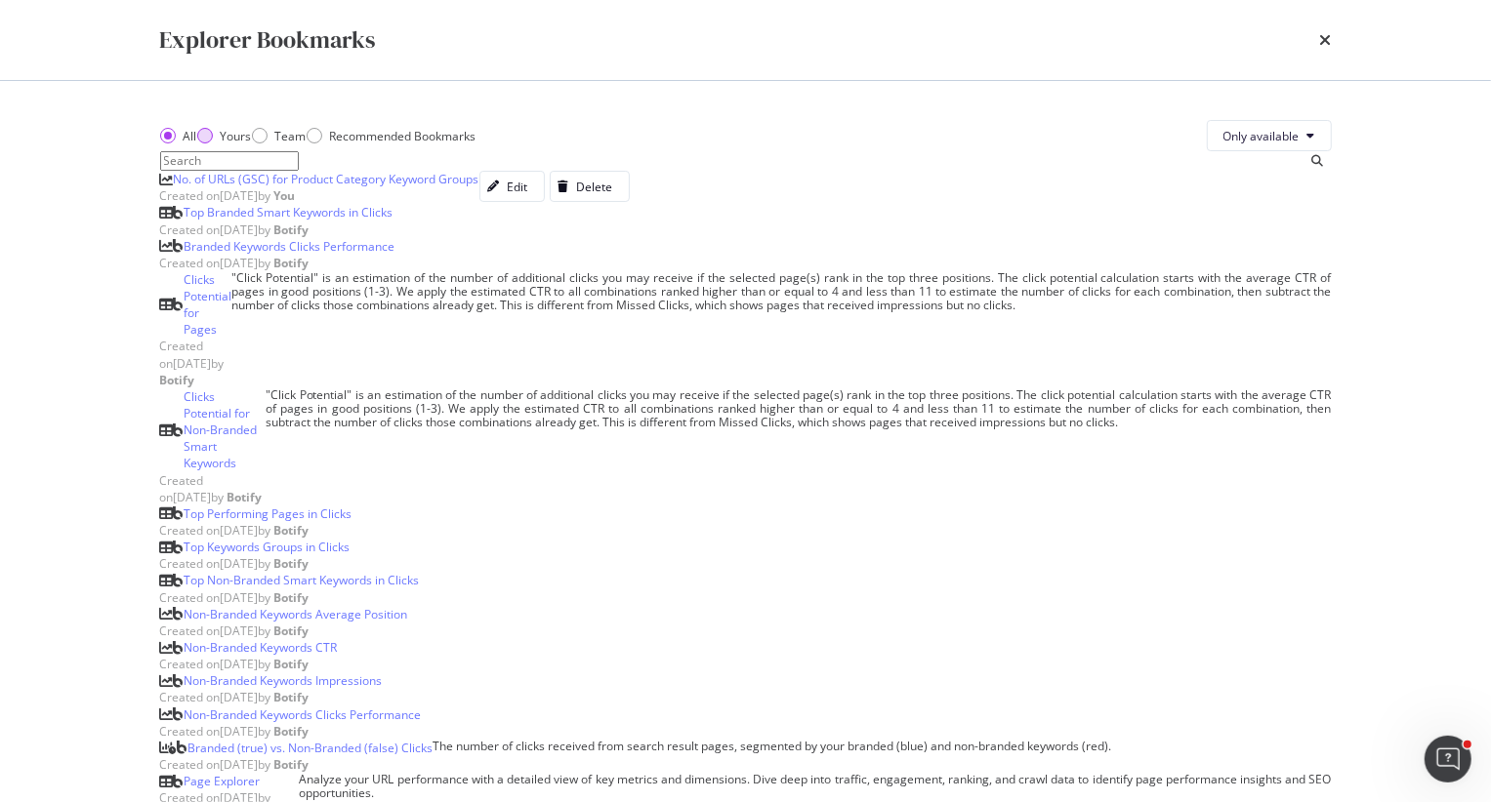
click at [239, 144] on div "Yours" at bounding box center [224, 136] width 55 height 17
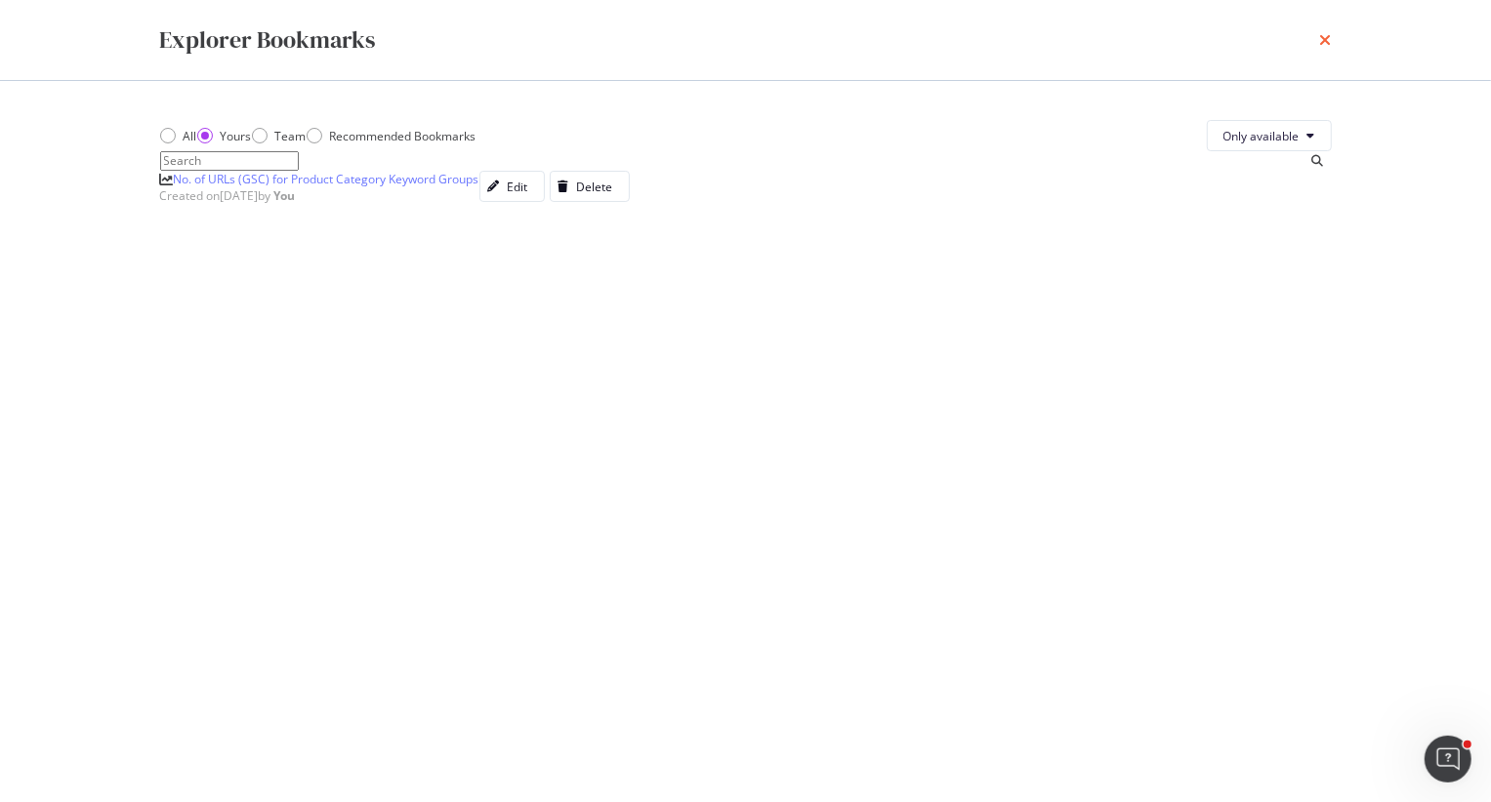
click at [1303, 36] on icon "times" at bounding box center [1326, 40] width 12 height 16
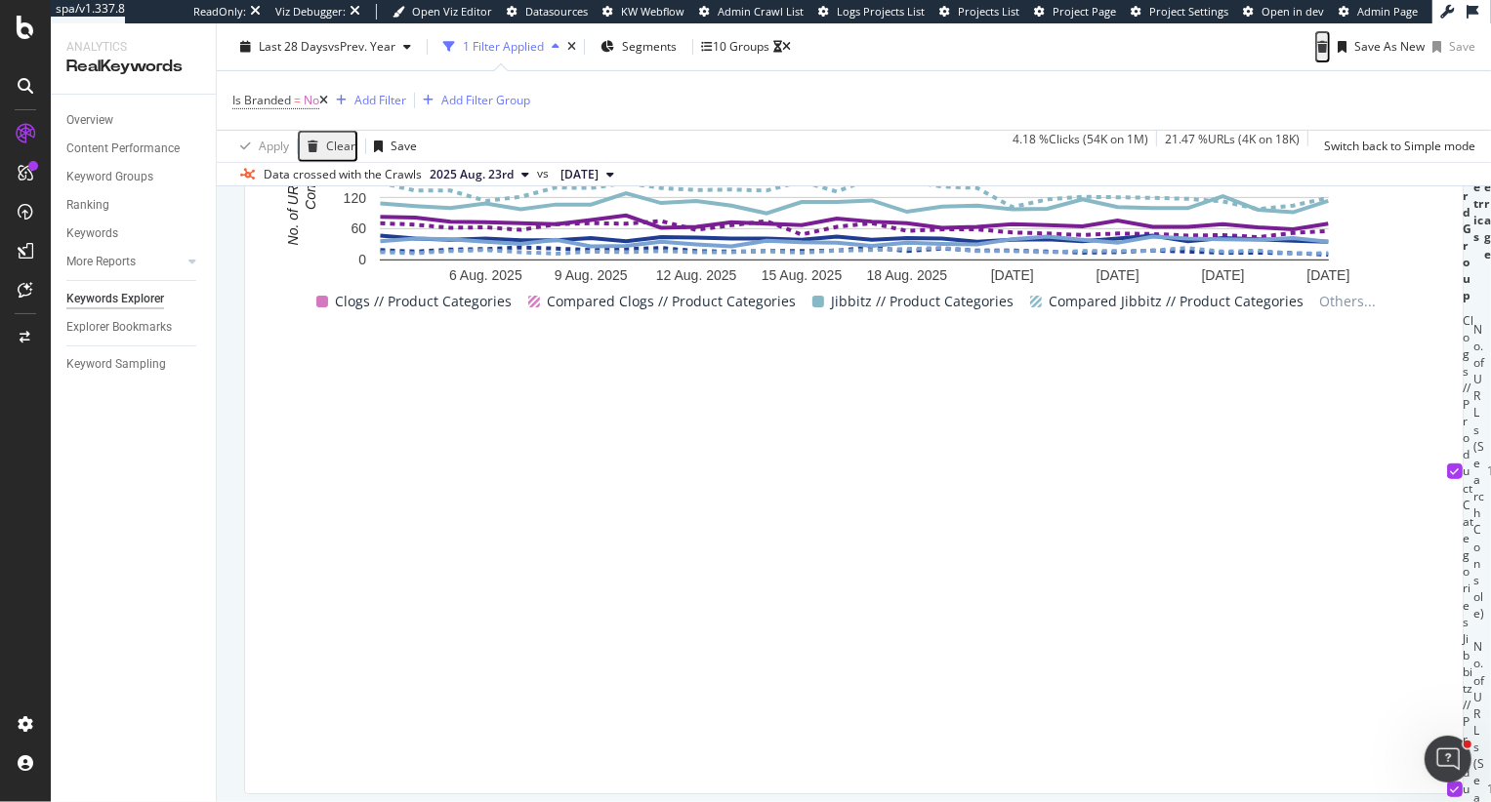
scroll to position [634, 0]
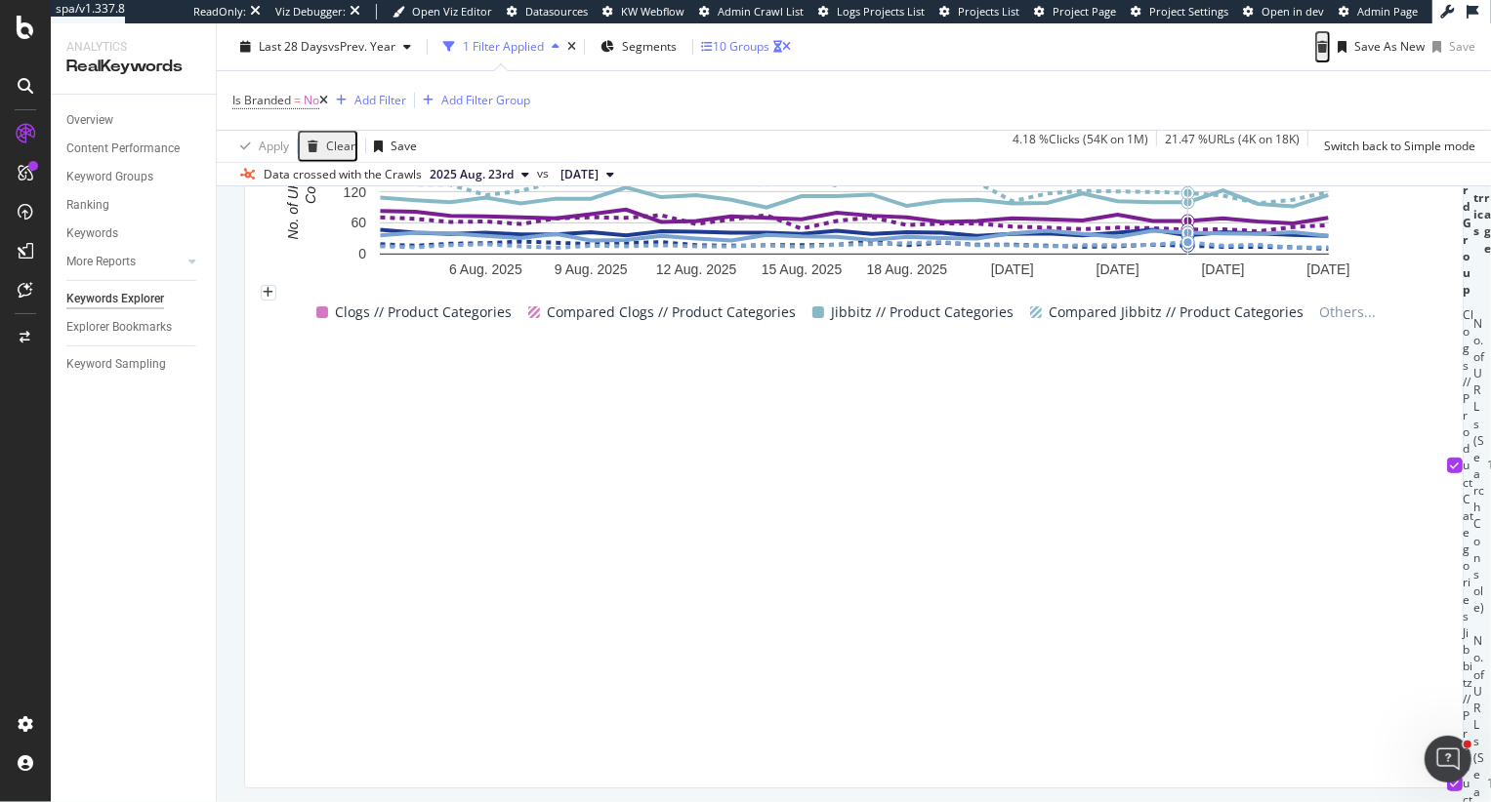
click at [745, 42] on div "10 Groups" at bounding box center [741, 46] width 57 height 17
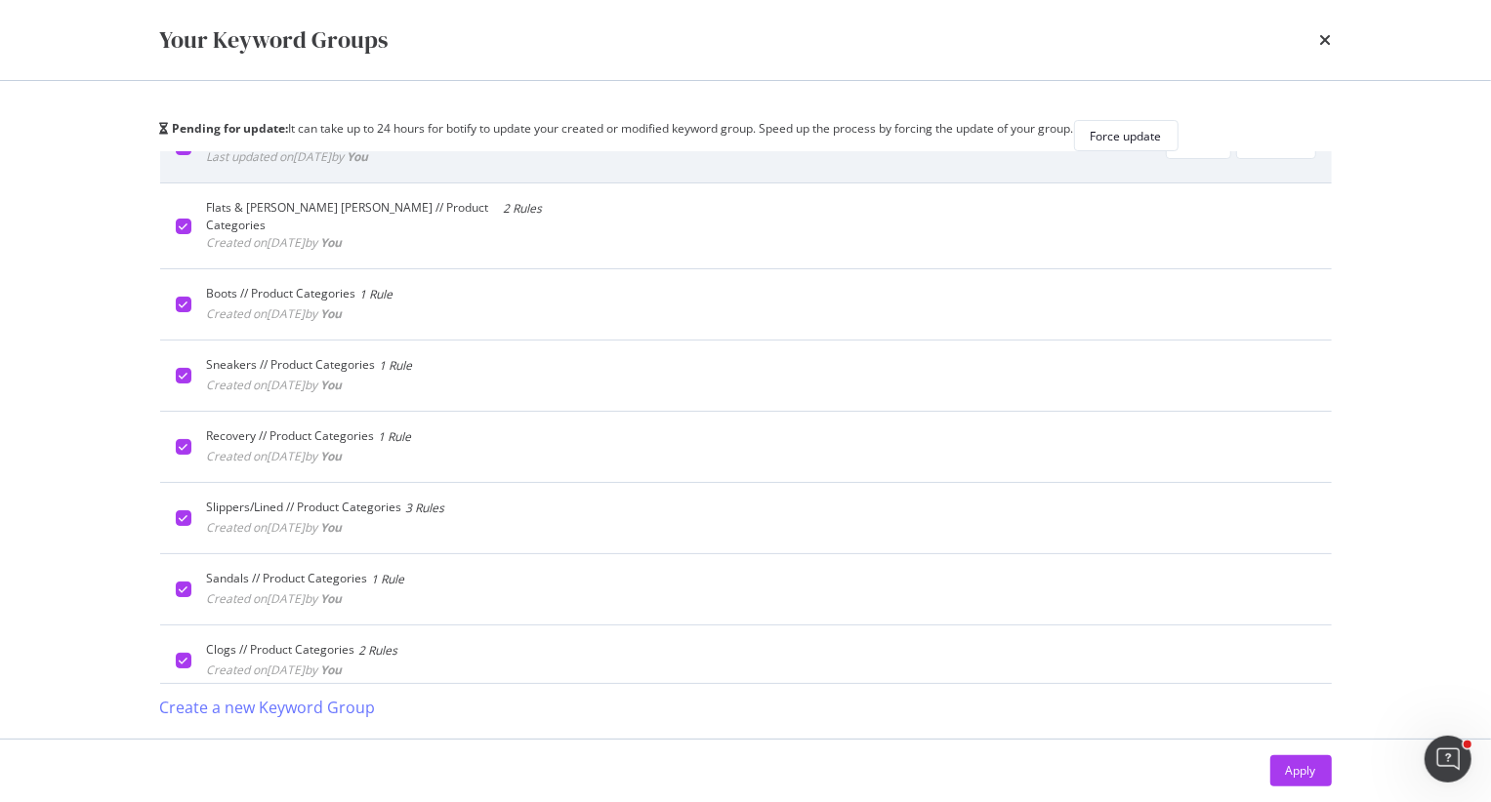
scroll to position [687, 0]
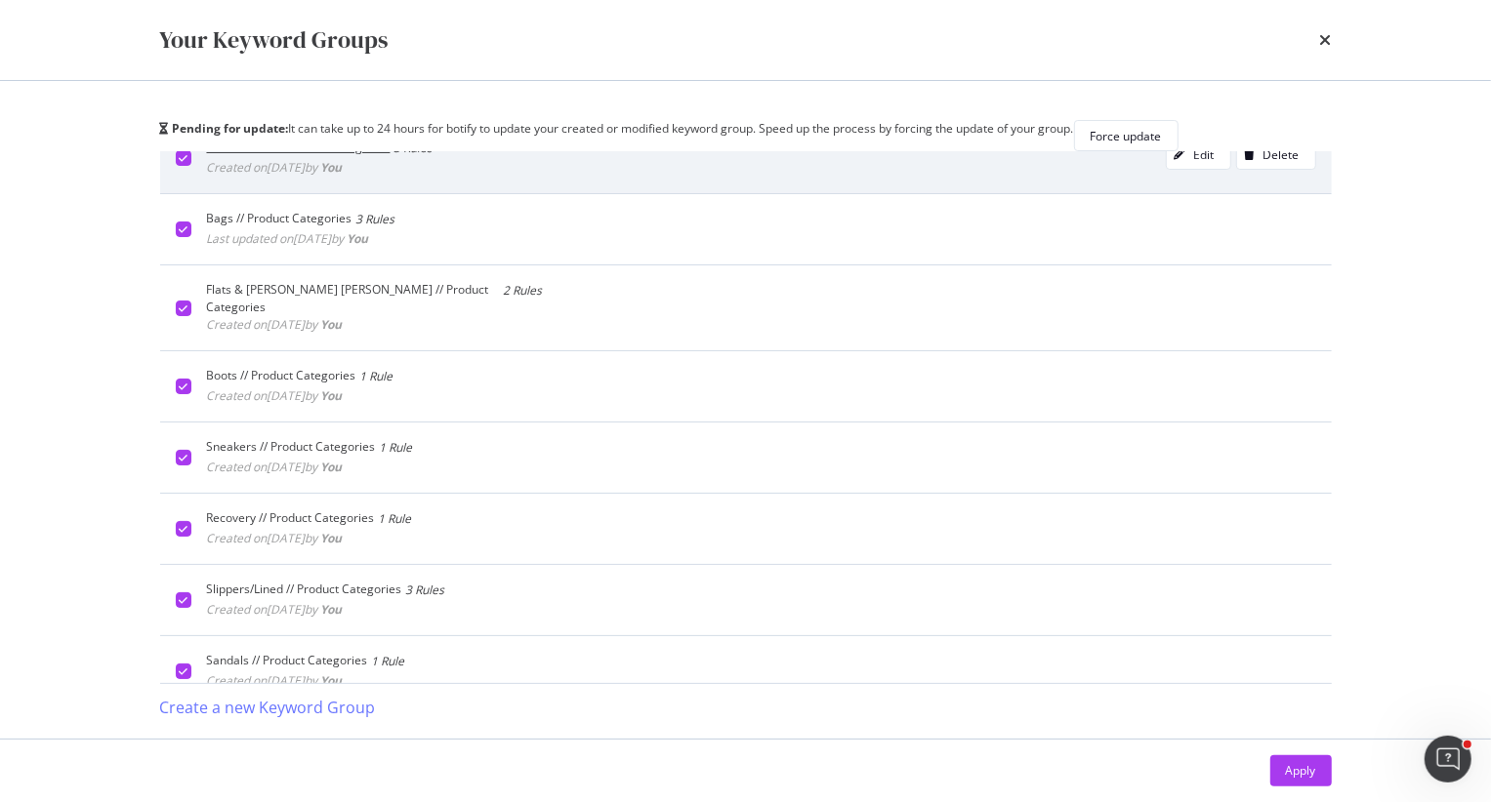
click at [183, 163] on icon "modal" at bounding box center [183, 158] width 9 height 10
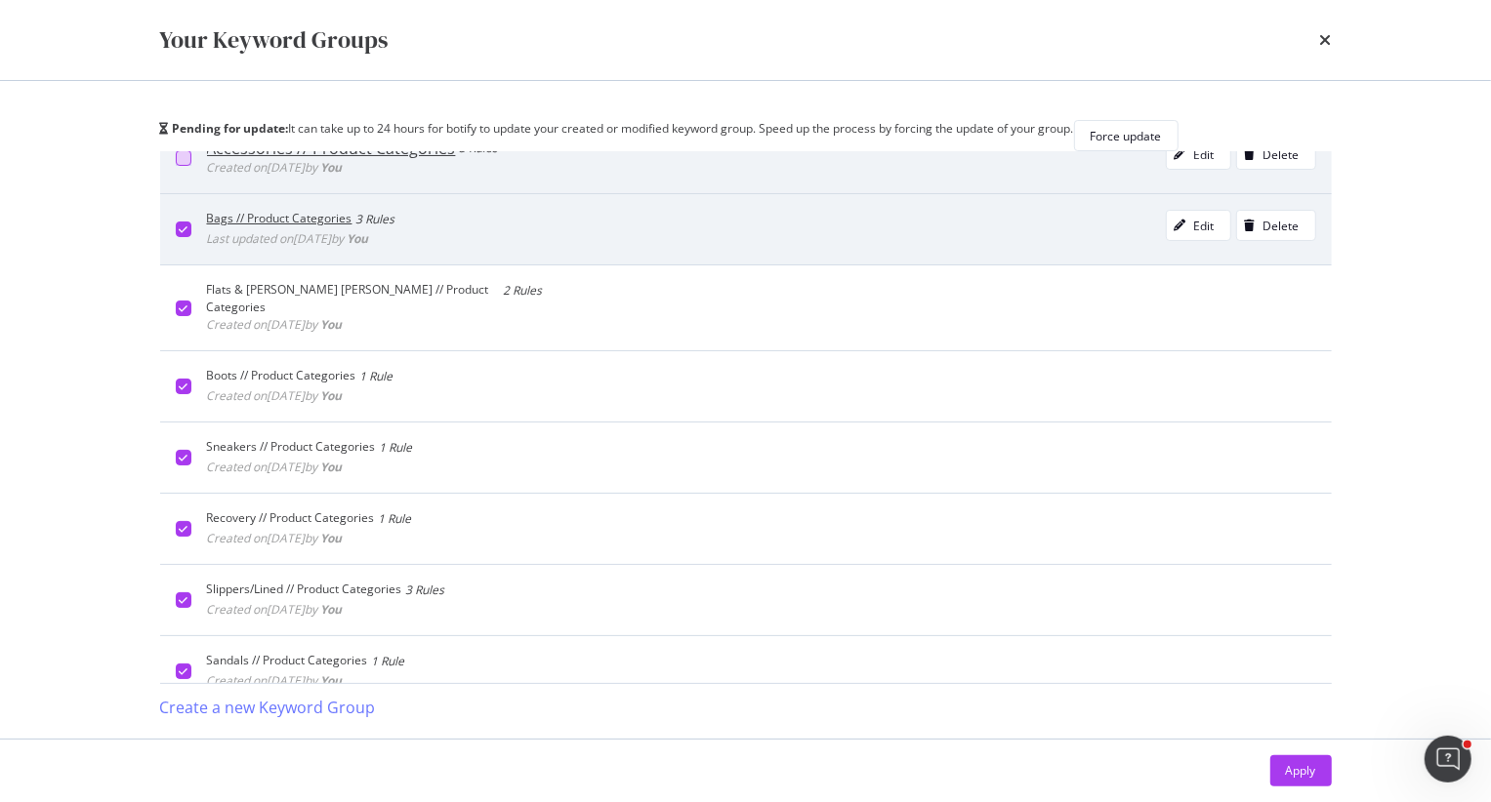
click at [182, 261] on div "Bags // Product Categories 3 Rules Last updated on 2025 Aug 26th by You Edit De…" at bounding box center [745, 228] width 1171 height 71
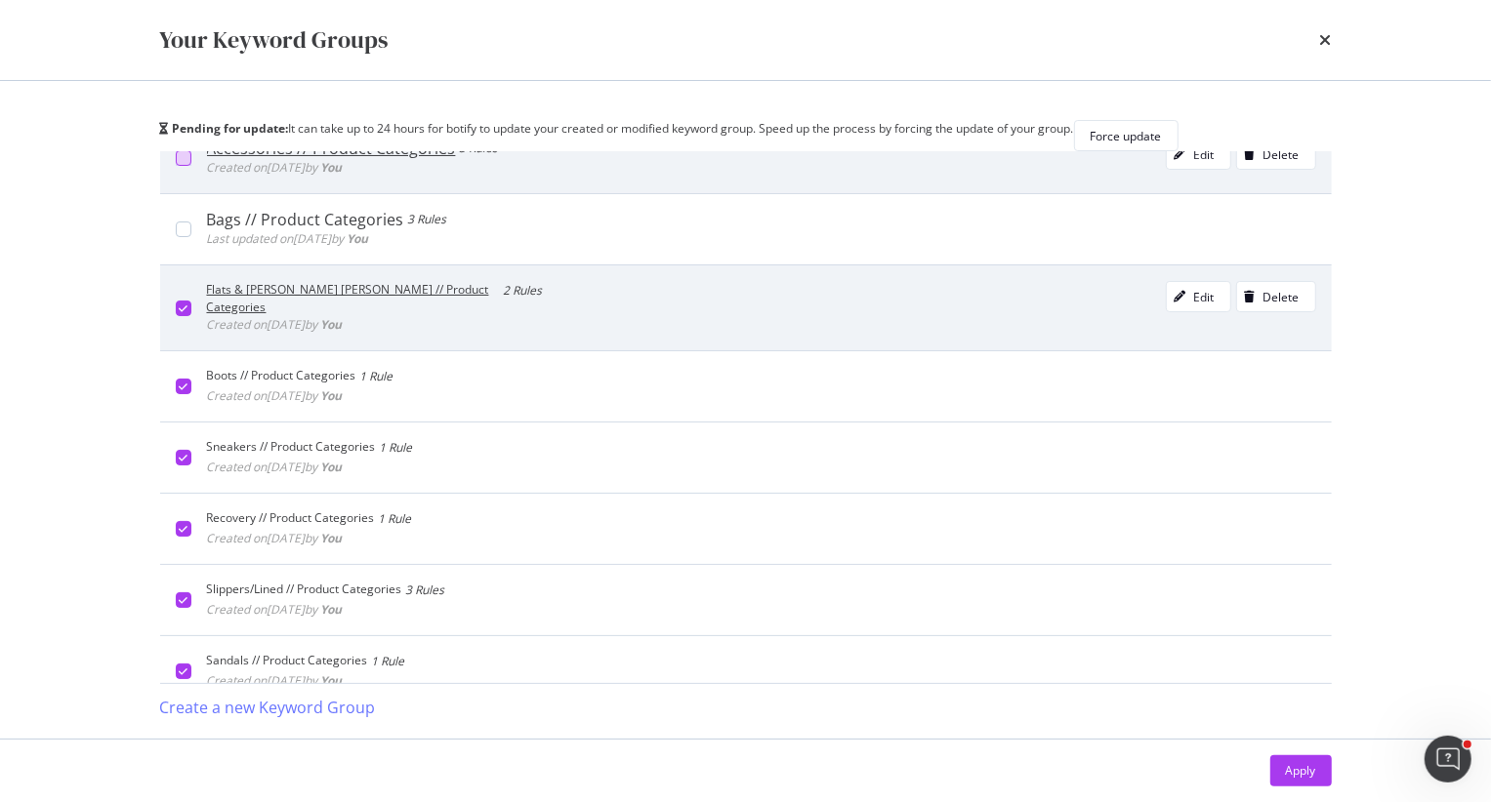
click at [184, 316] on div "modal" at bounding box center [184, 309] width 16 height 16
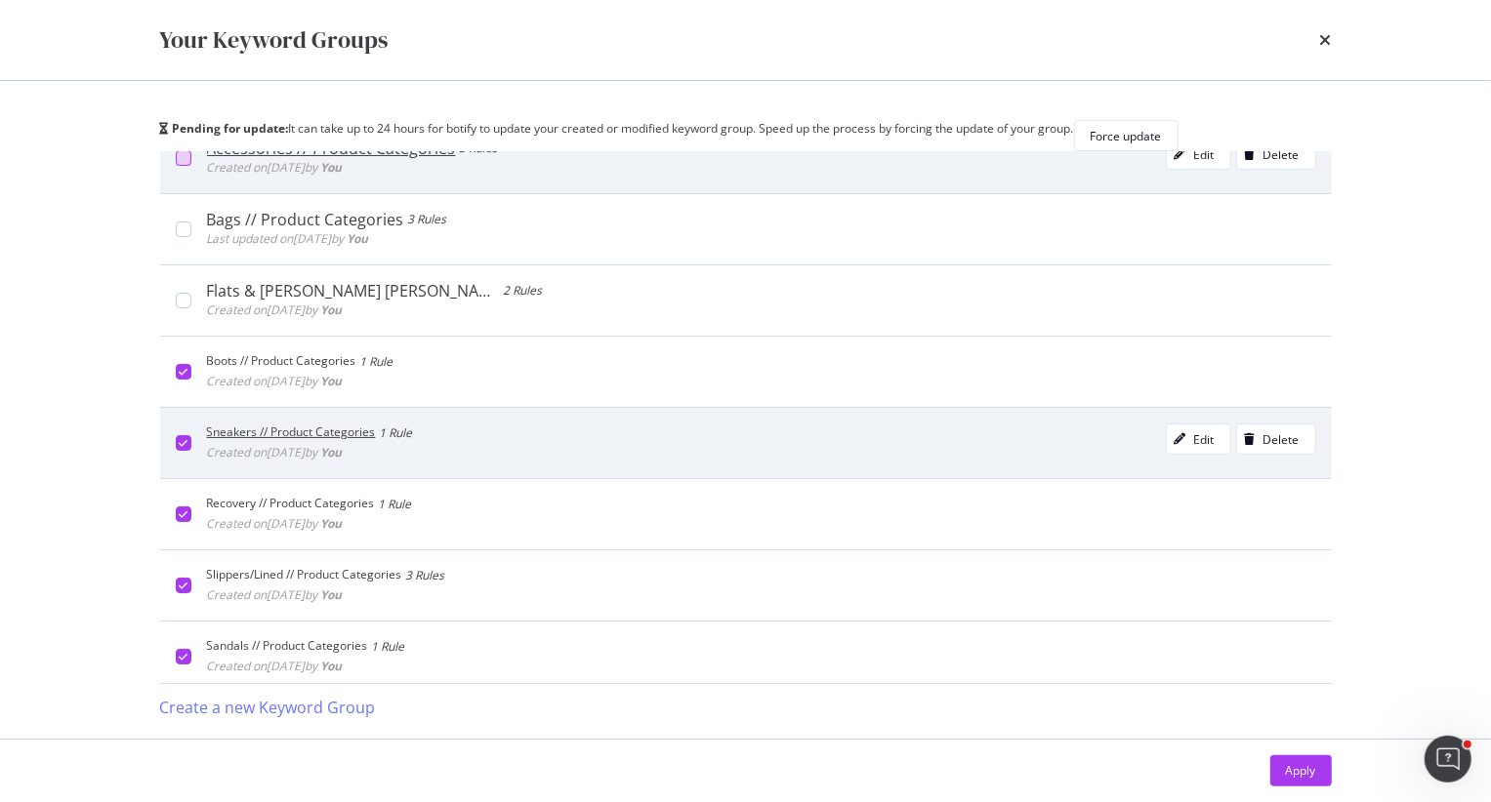
click at [183, 448] on icon "modal" at bounding box center [183, 443] width 9 height 10
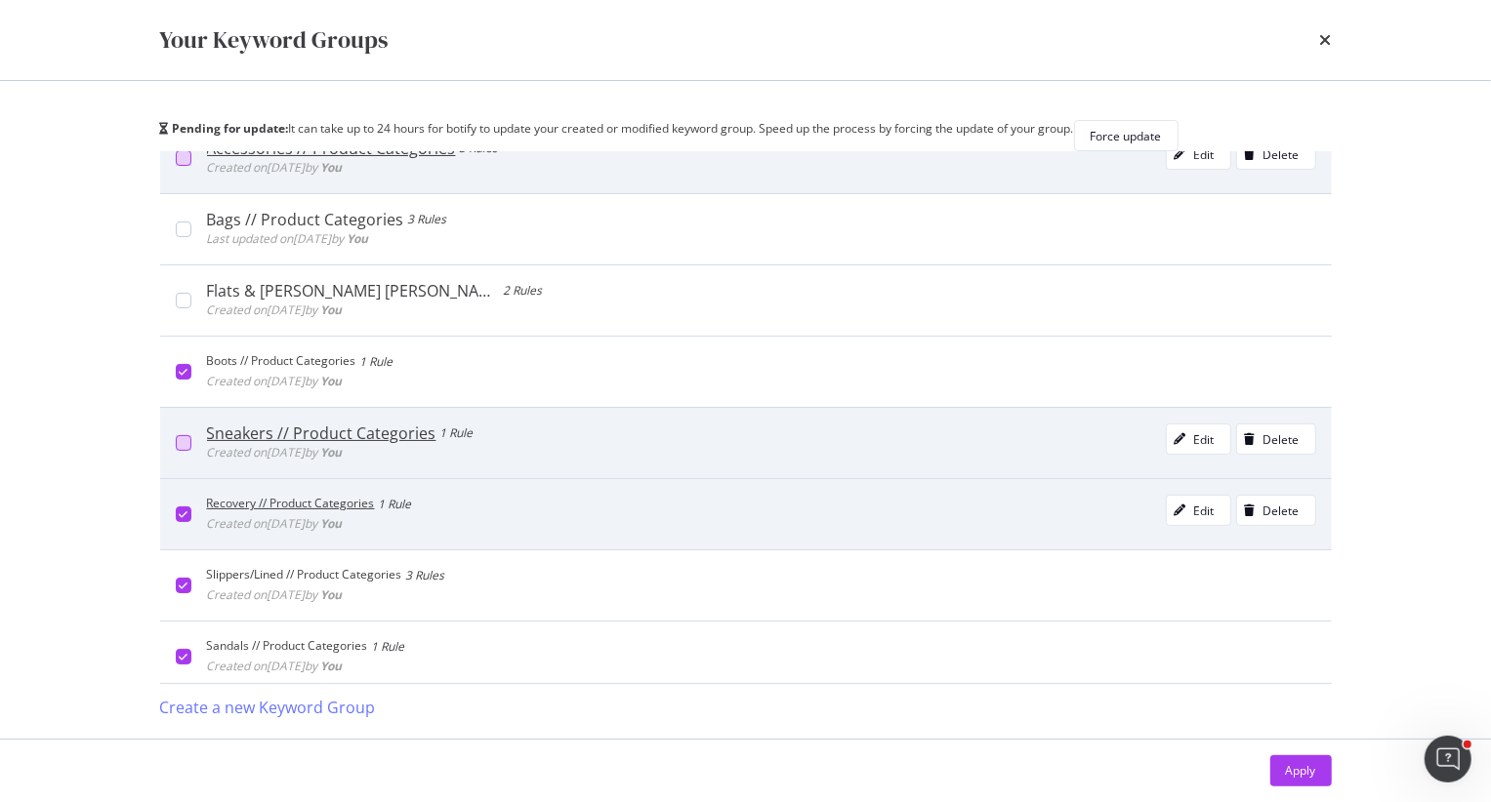
click at [183, 550] on div "Recovery // Product Categories 1 Rule Created on 2025 Aug 26th by You Edit Dele…" at bounding box center [745, 513] width 1171 height 71
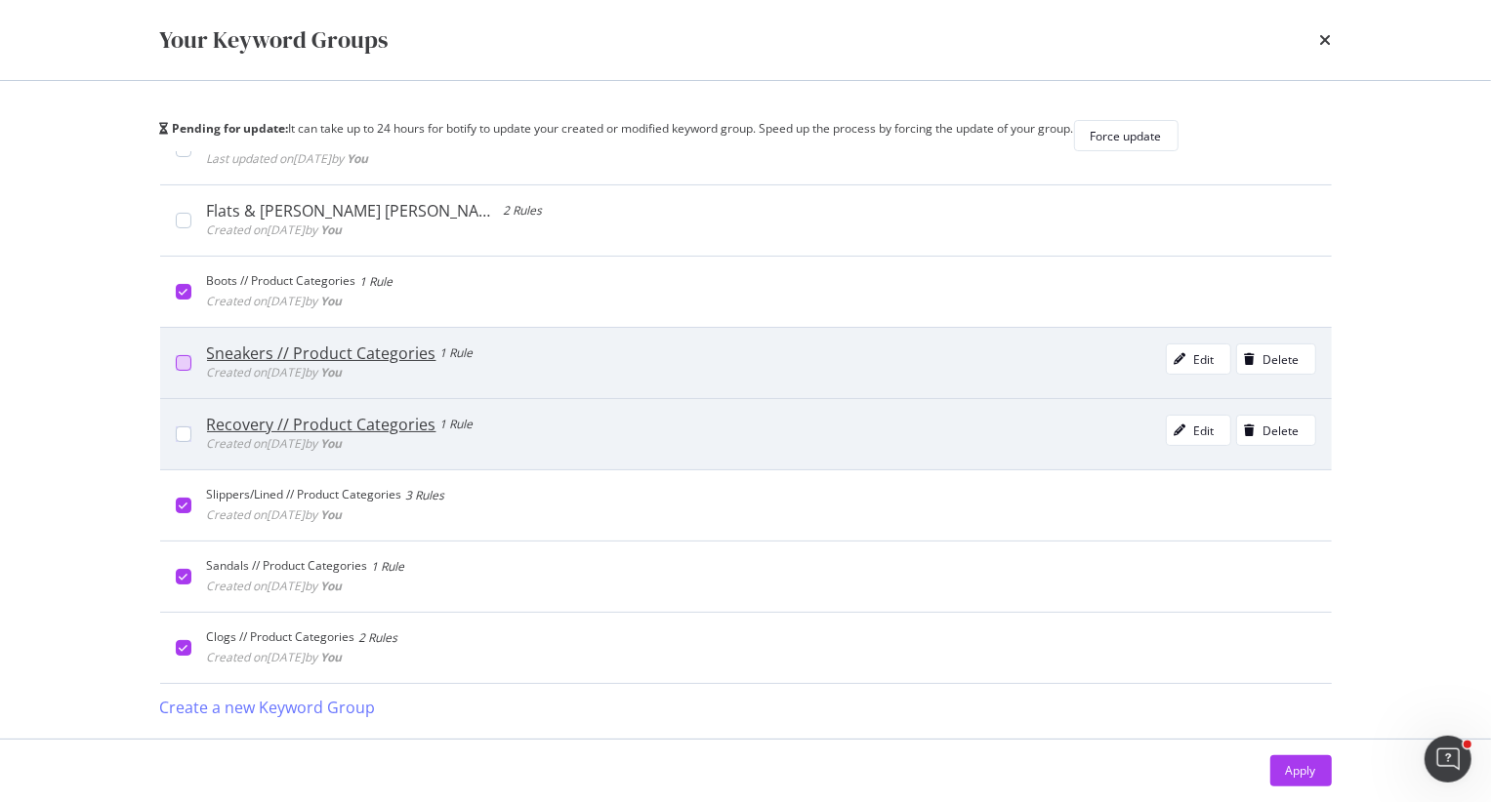
scroll to position [769, 0]
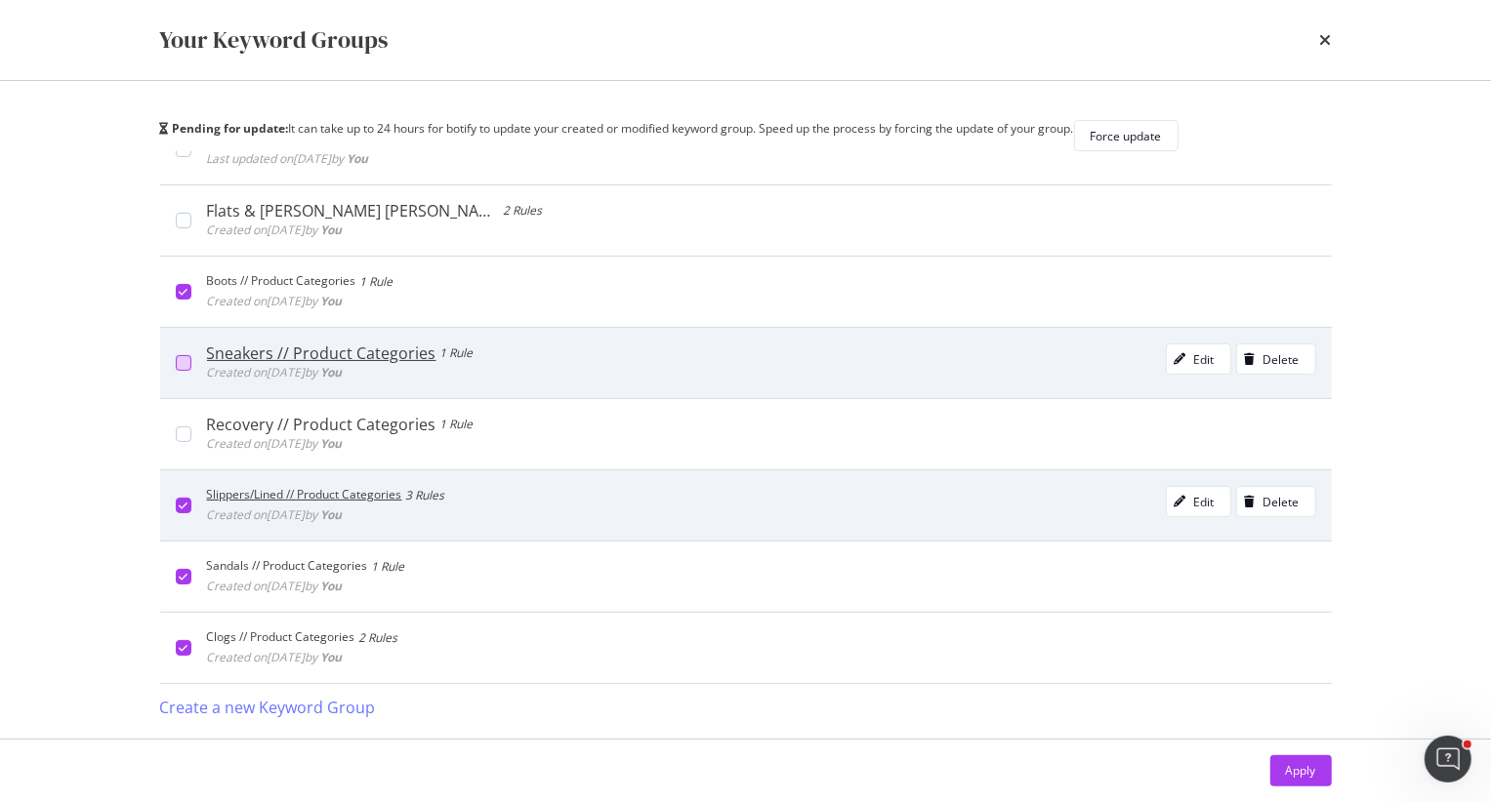
click at [182, 511] on icon "modal" at bounding box center [183, 506] width 9 height 10
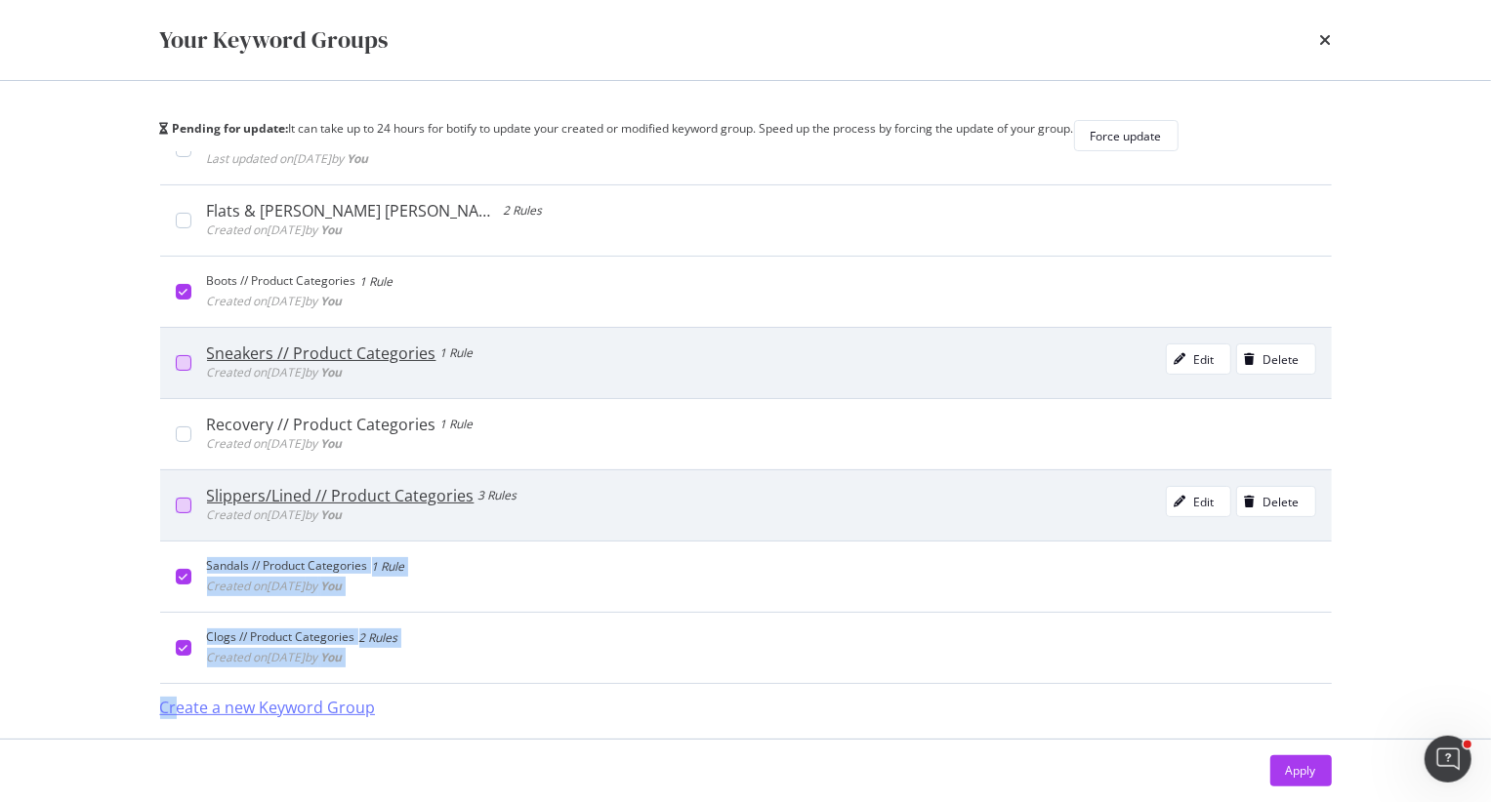
scroll to position [25, 0]
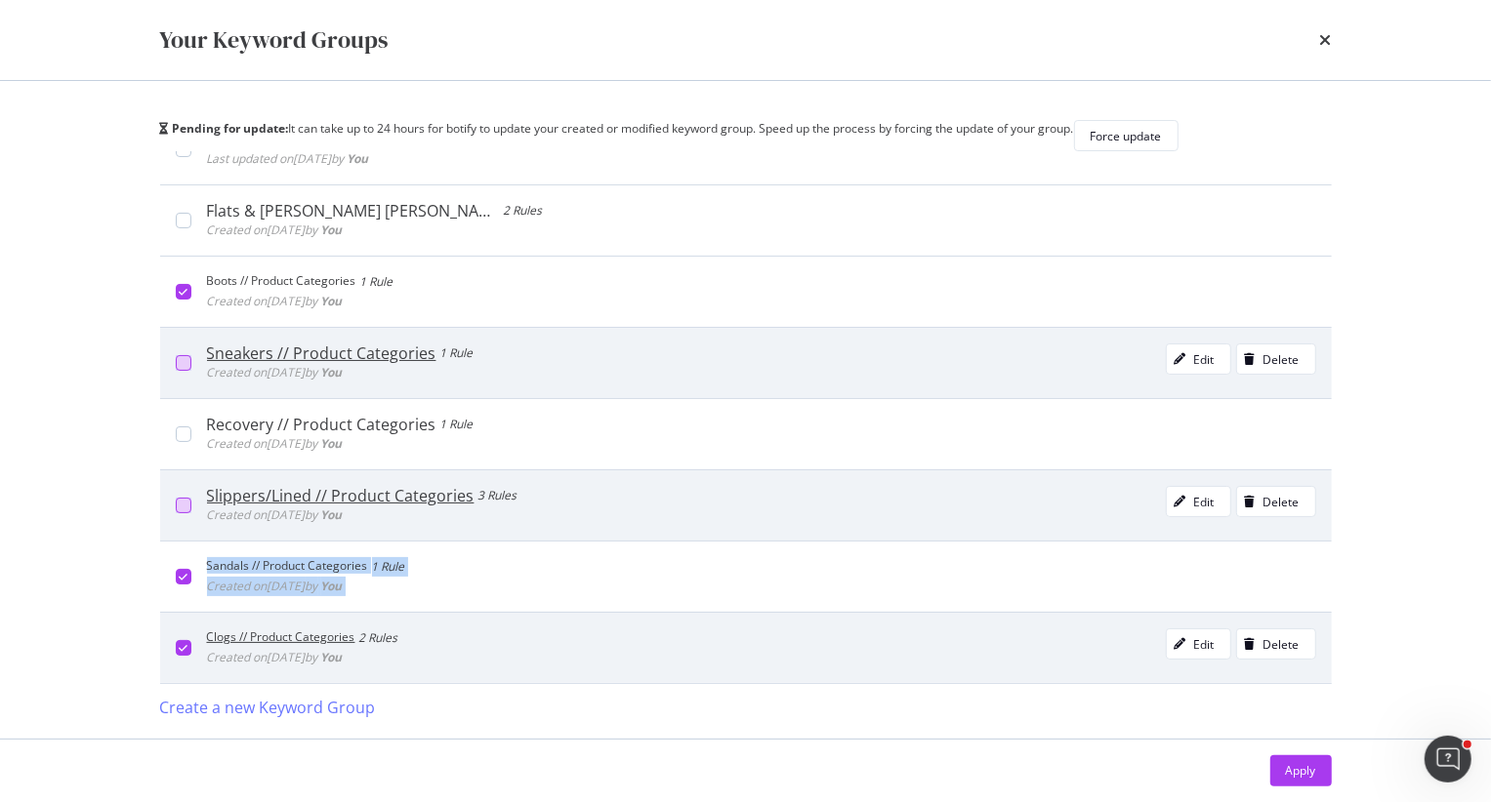
drag, startPoint x: 181, startPoint y: 622, endPoint x: 181, endPoint y: 653, distance: 31.2
click at [181, 653] on div "Streetstyle // Use-Case 1 Rule Created on 2025 Aug 26th by You Edit Delete Hiki…" at bounding box center [745, 417] width 1171 height 533
click at [181, 653] on icon "modal" at bounding box center [183, 648] width 9 height 10
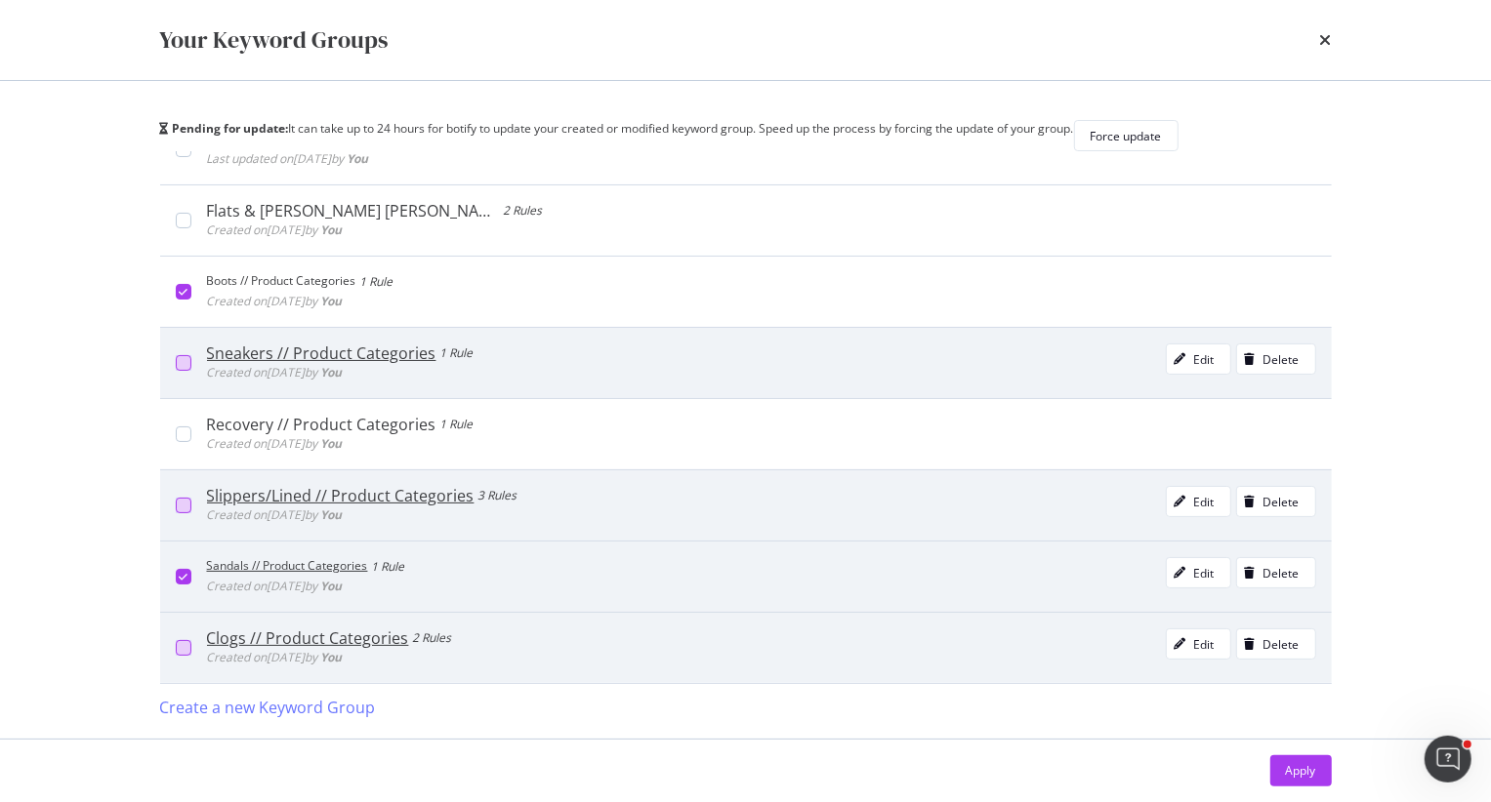
click at [186, 582] on icon "modal" at bounding box center [183, 577] width 9 height 10
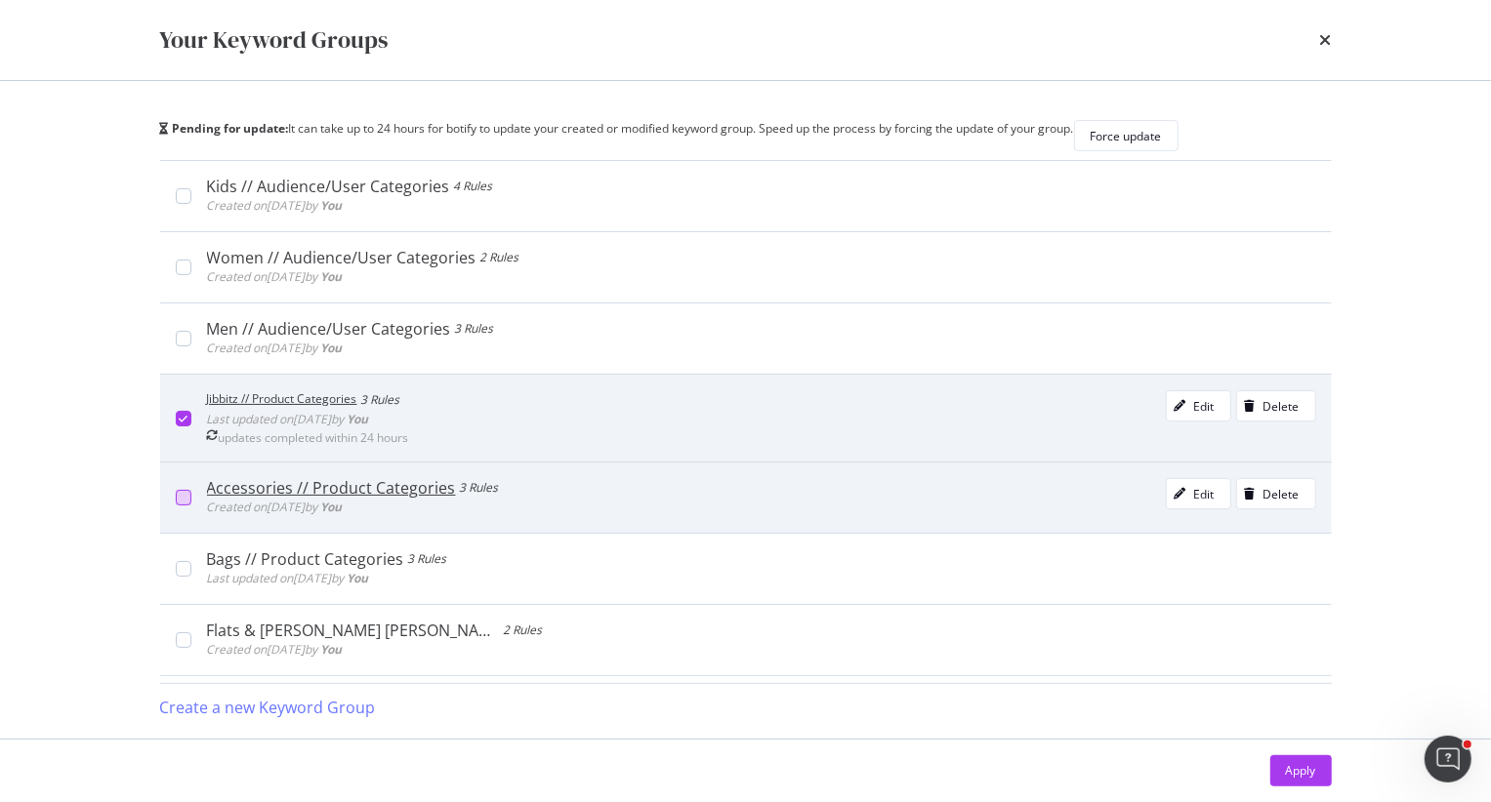
scroll to position [349, 0]
click at [184, 422] on icon "modal" at bounding box center [183, 417] width 9 height 10
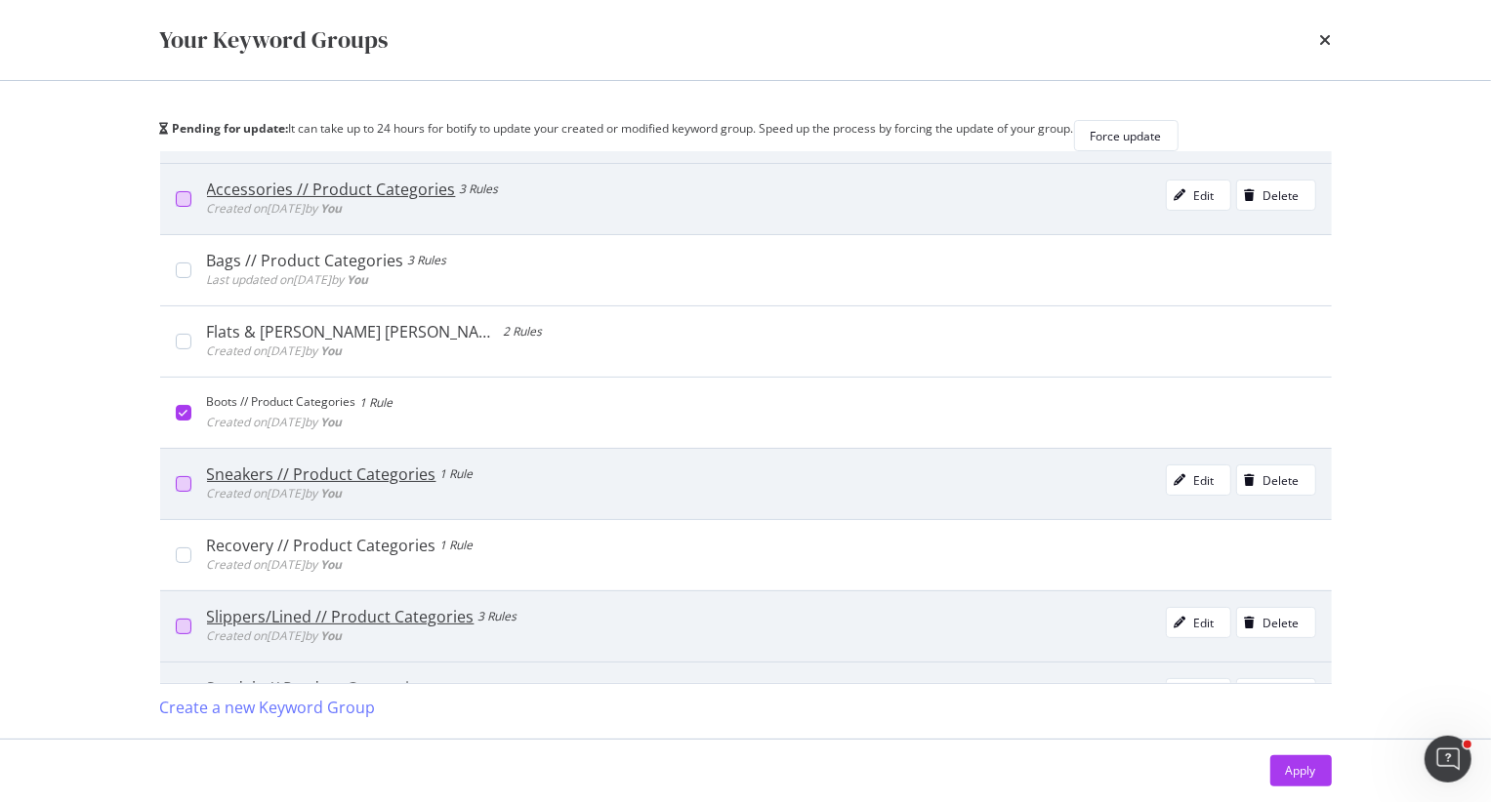
scroll to position [650, 0]
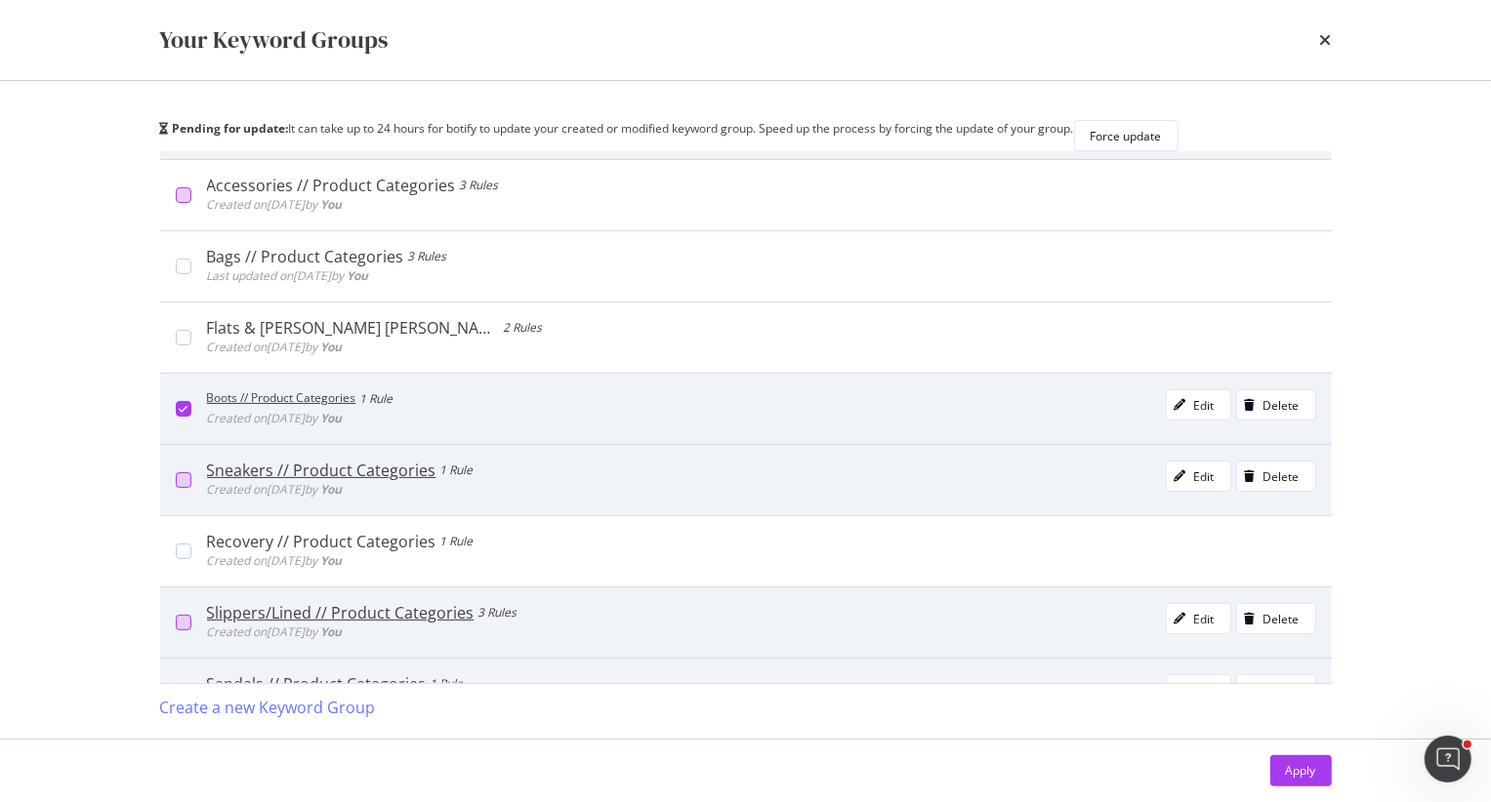
click at [179, 414] on icon "modal" at bounding box center [183, 409] width 9 height 10
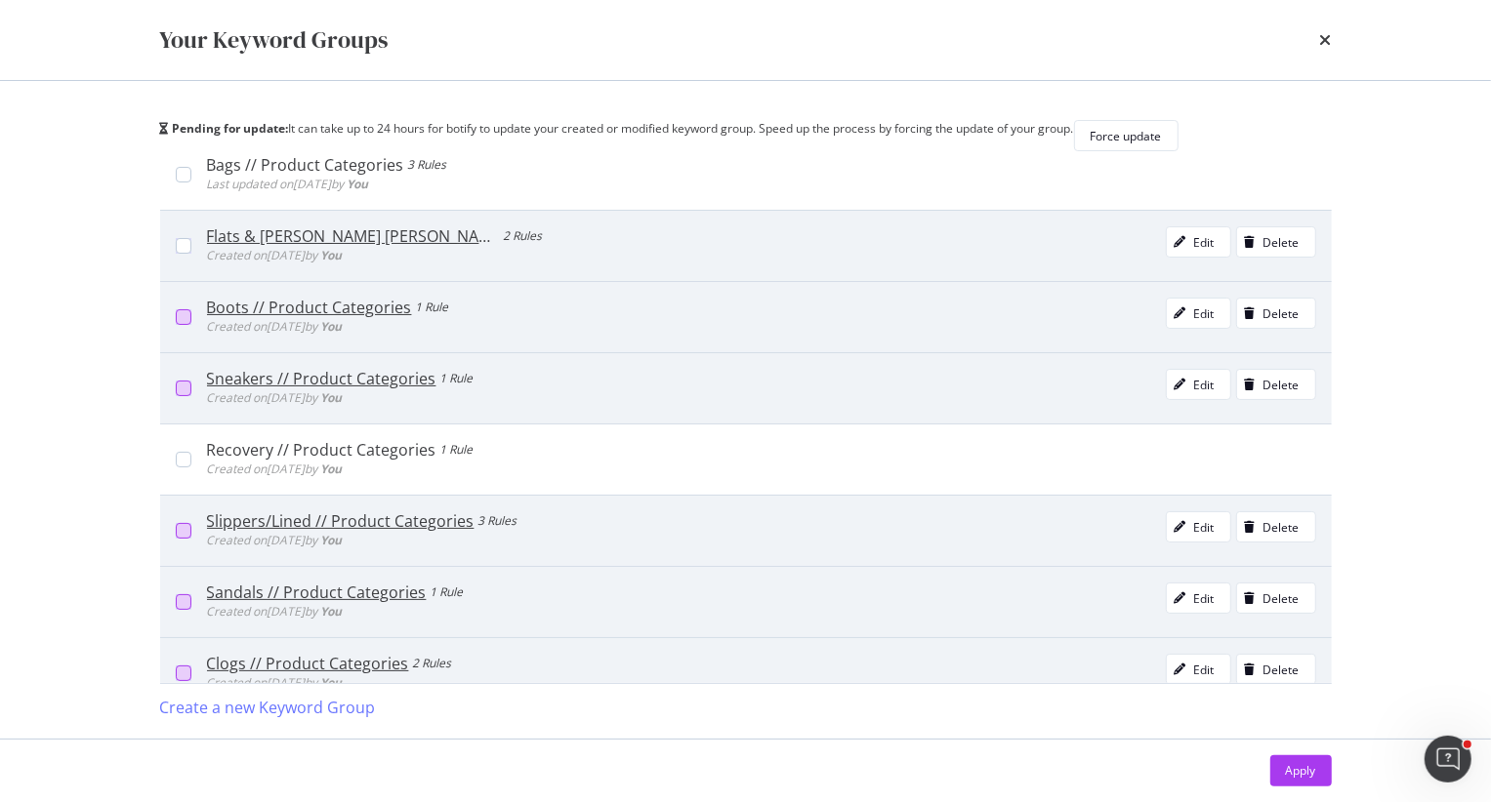
scroll to position [769, 0]
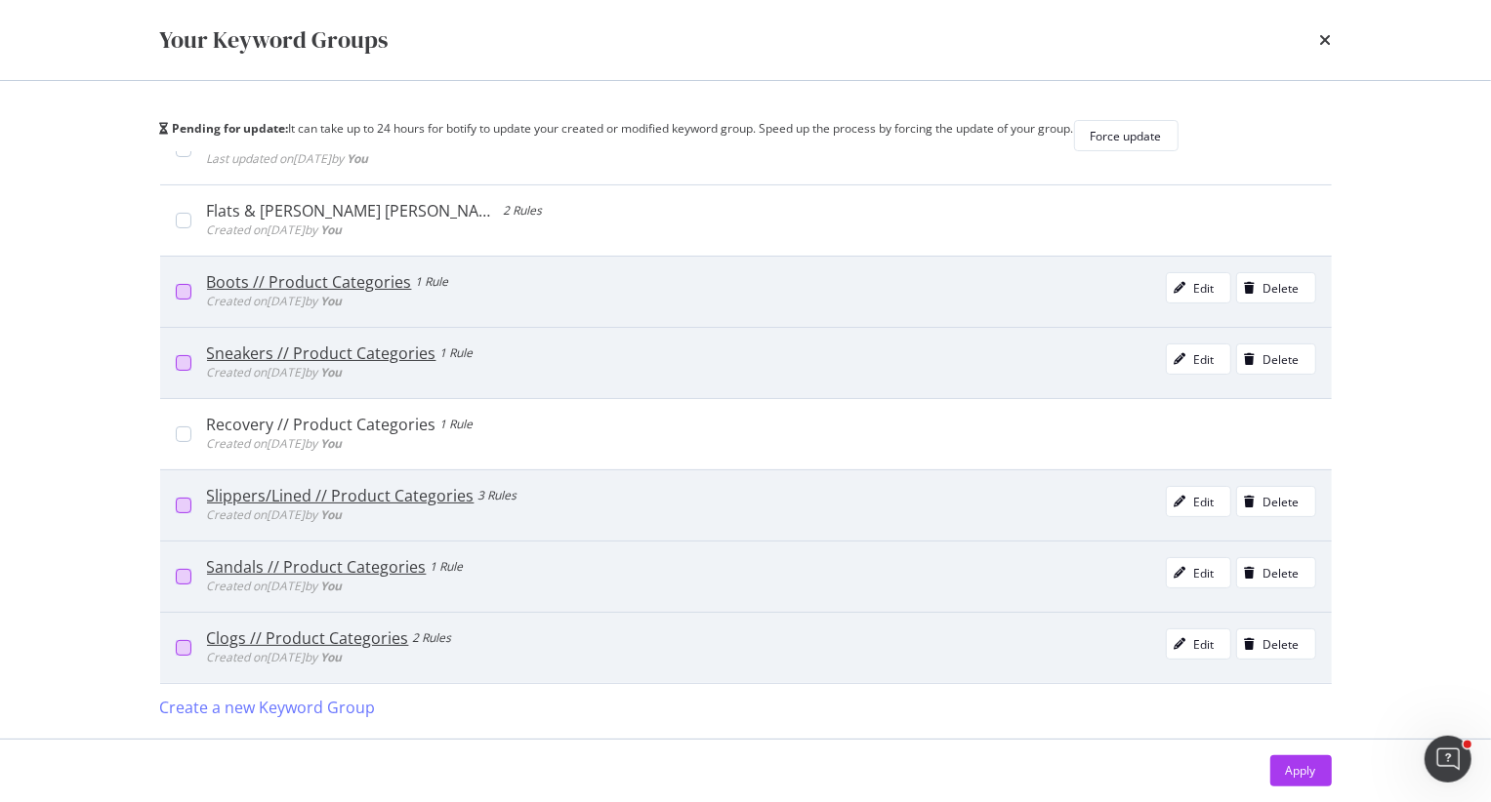
click at [191, 596] on div "Sandals // Product Categories 1 Rule Created on 2025 Aug 26th by You Edit Delete" at bounding box center [753, 576] width 1125 height 39
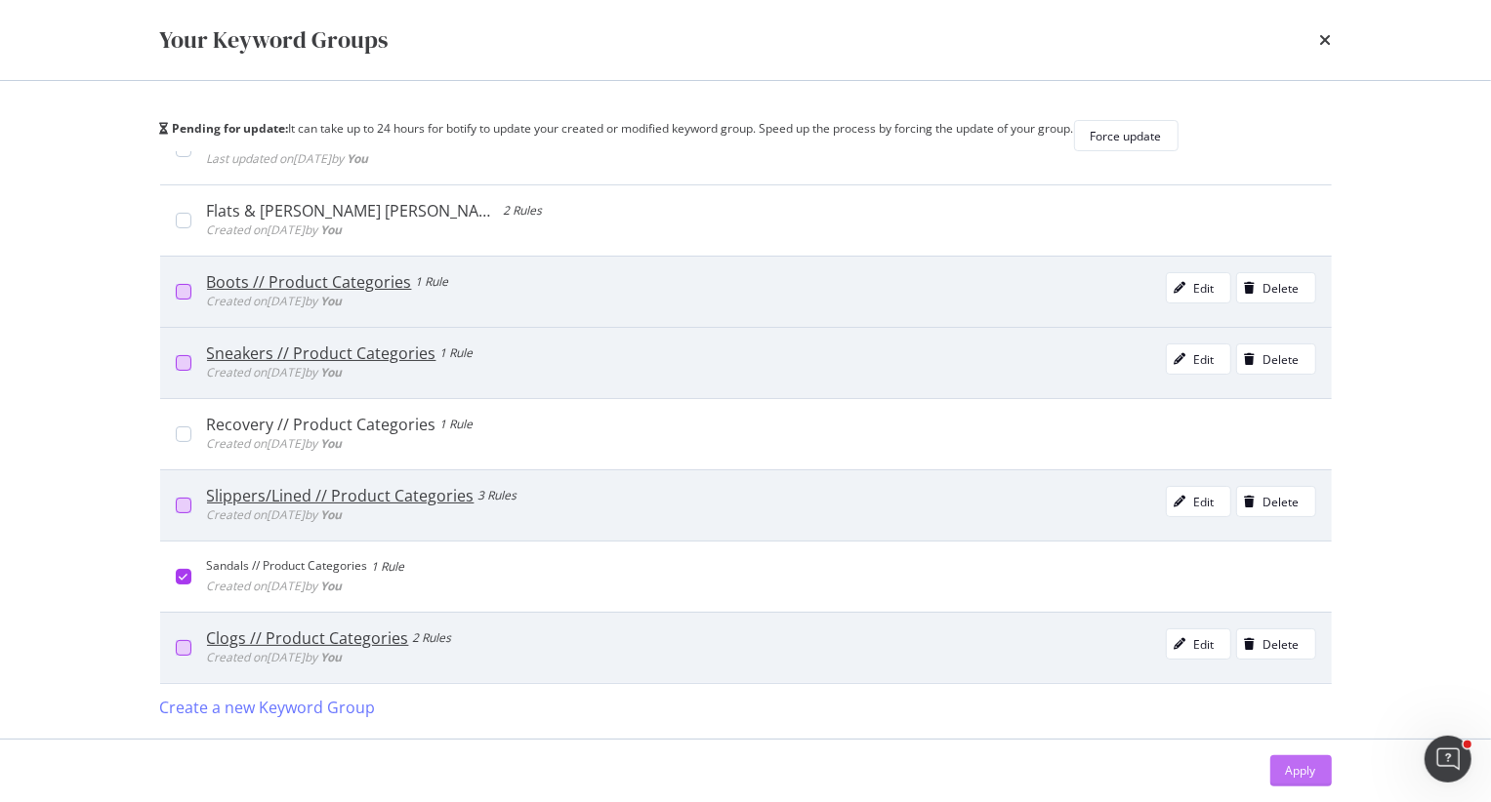
click at [1303, 741] on div "Apply" at bounding box center [1301, 770] width 30 height 17
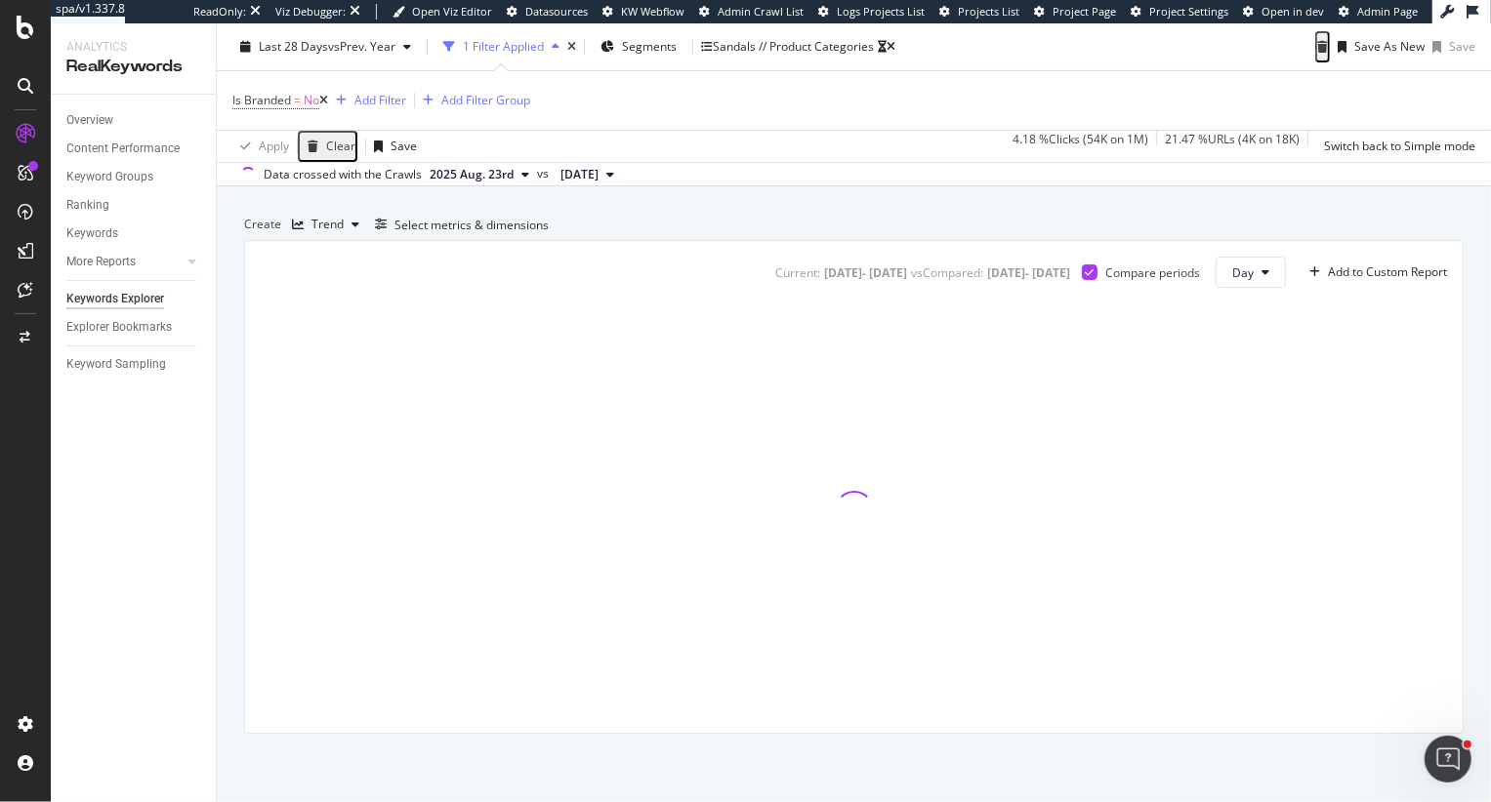
scroll to position [596, 0]
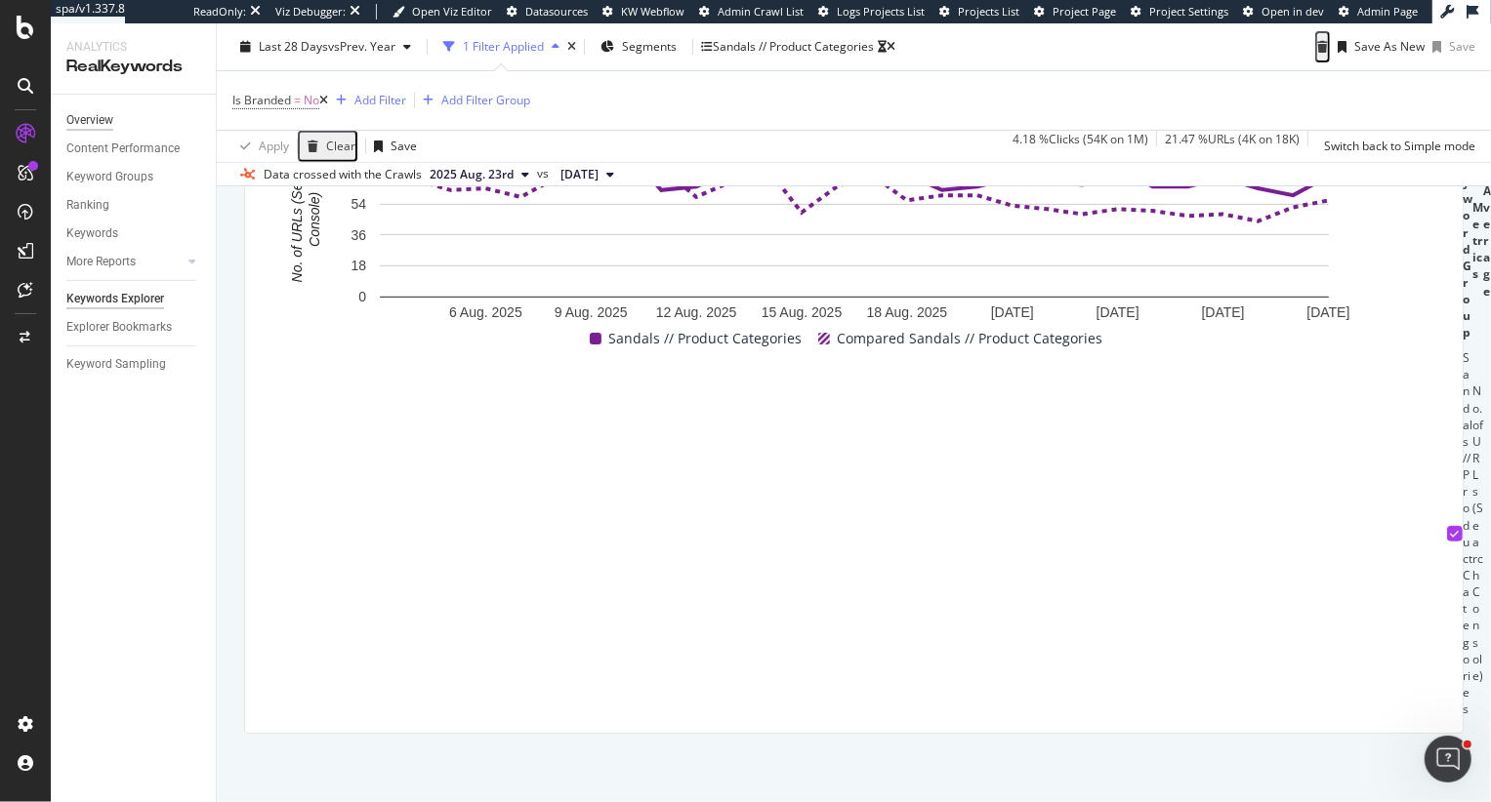
click at [77, 122] on div "Overview" at bounding box center [89, 120] width 47 height 20
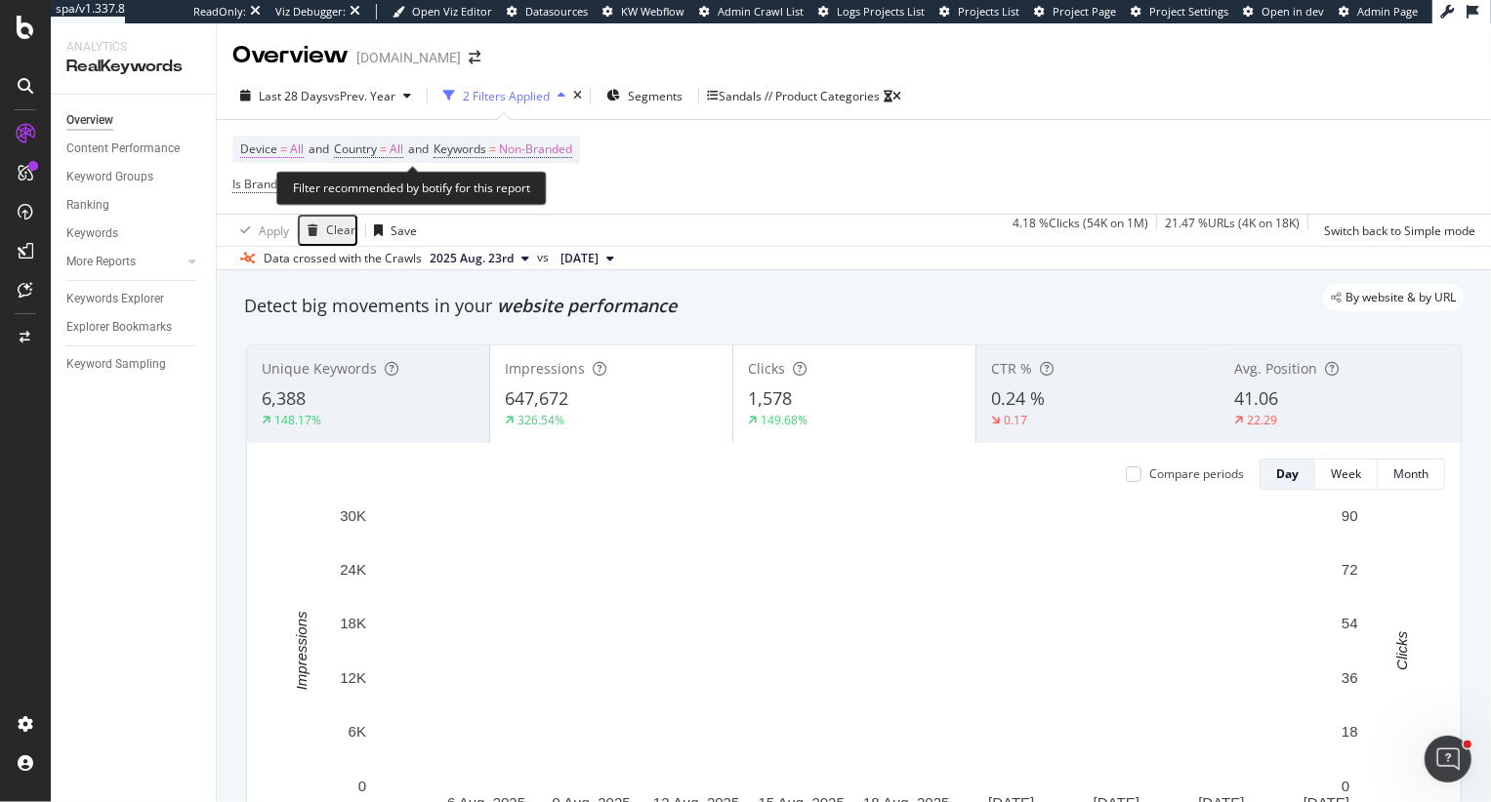
click at [290, 146] on span "All" at bounding box center [297, 149] width 14 height 27
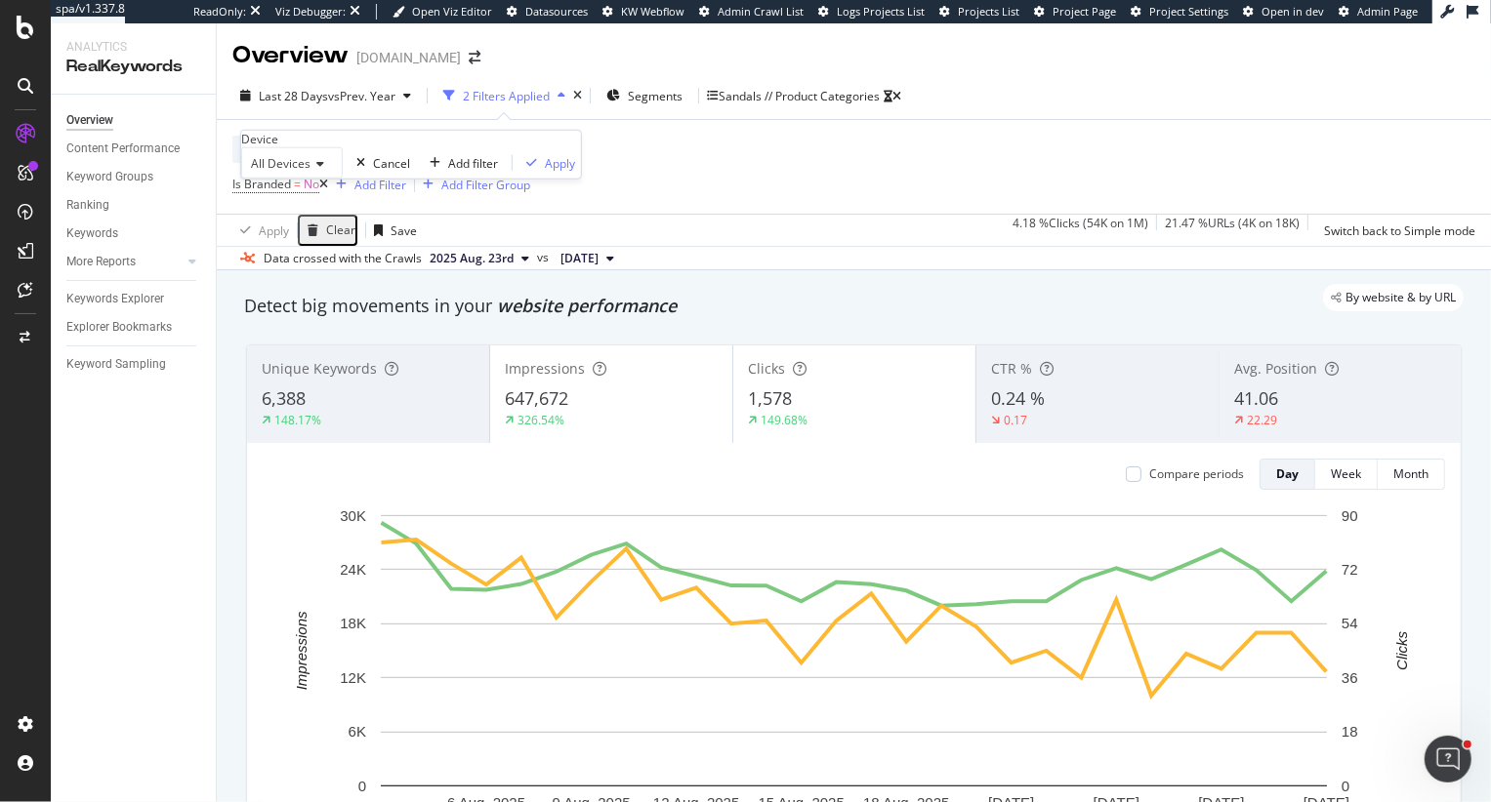
click at [310, 172] on span "All Devices" at bounding box center [281, 163] width 60 height 17
click at [585, 298] on div "By website & by URL" at bounding box center [844, 297] width 1239 height 27
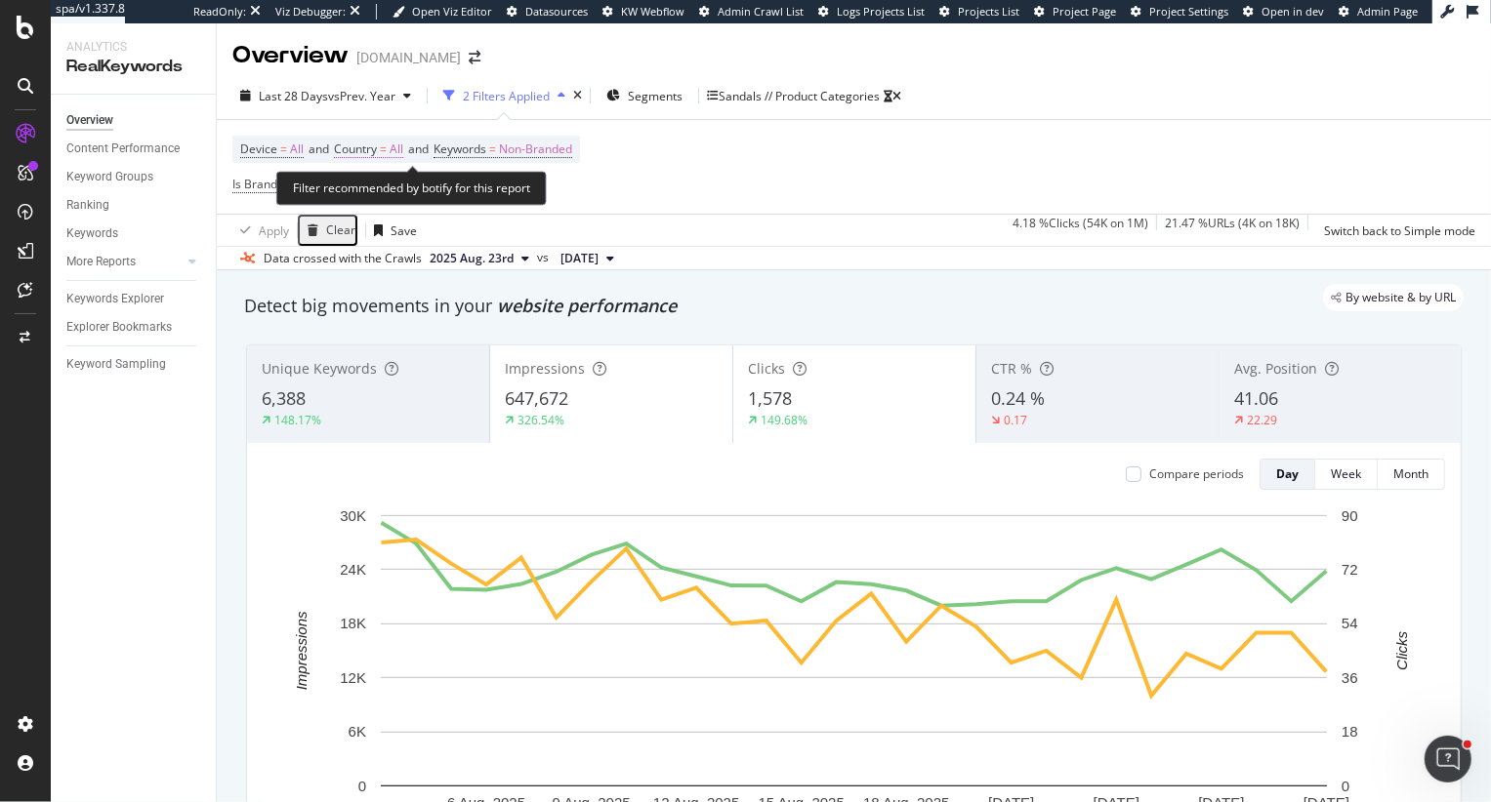
click at [400, 144] on span "All" at bounding box center [396, 149] width 14 height 27
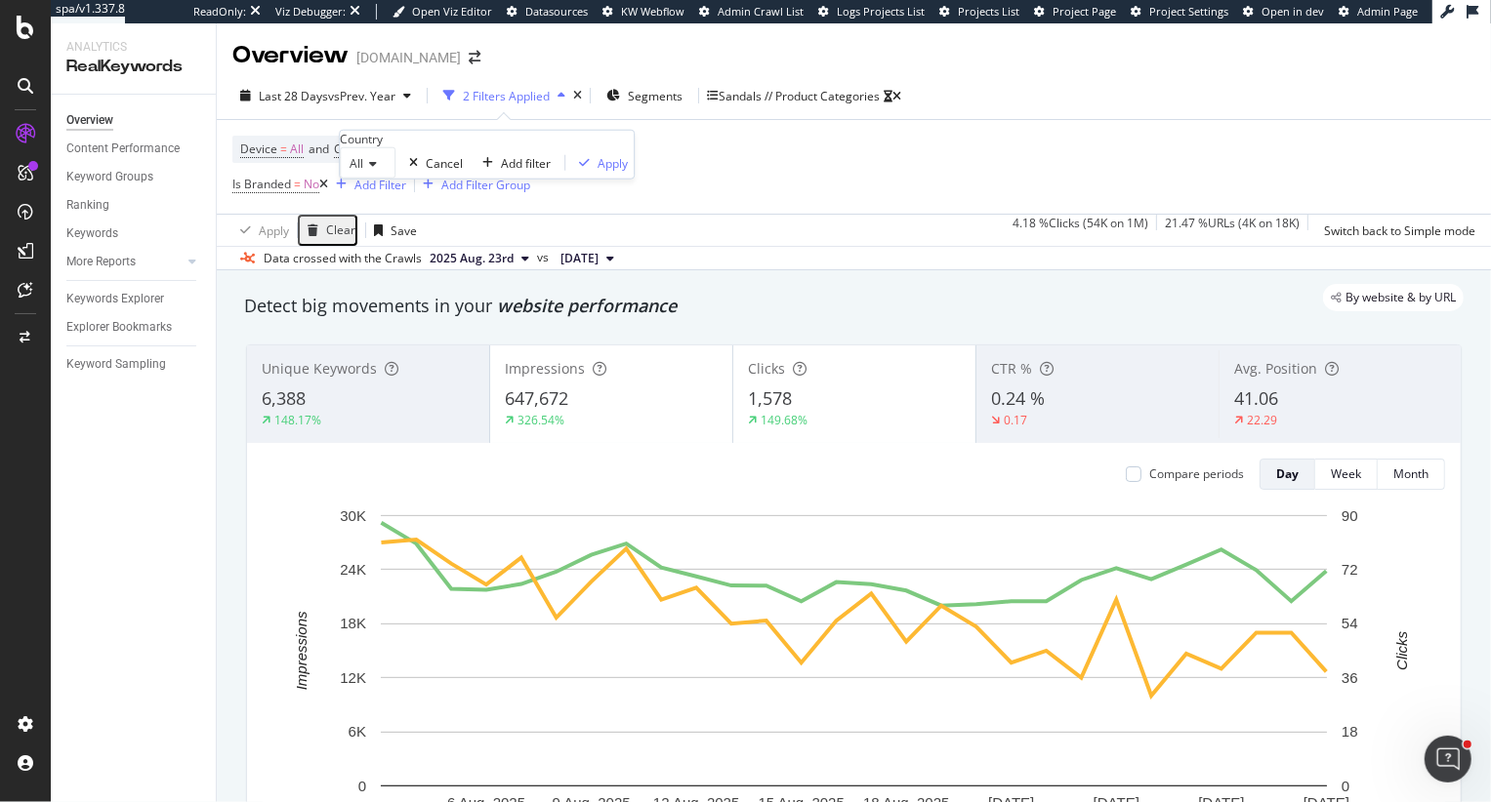
click at [369, 170] on icon at bounding box center [370, 164] width 14 height 12
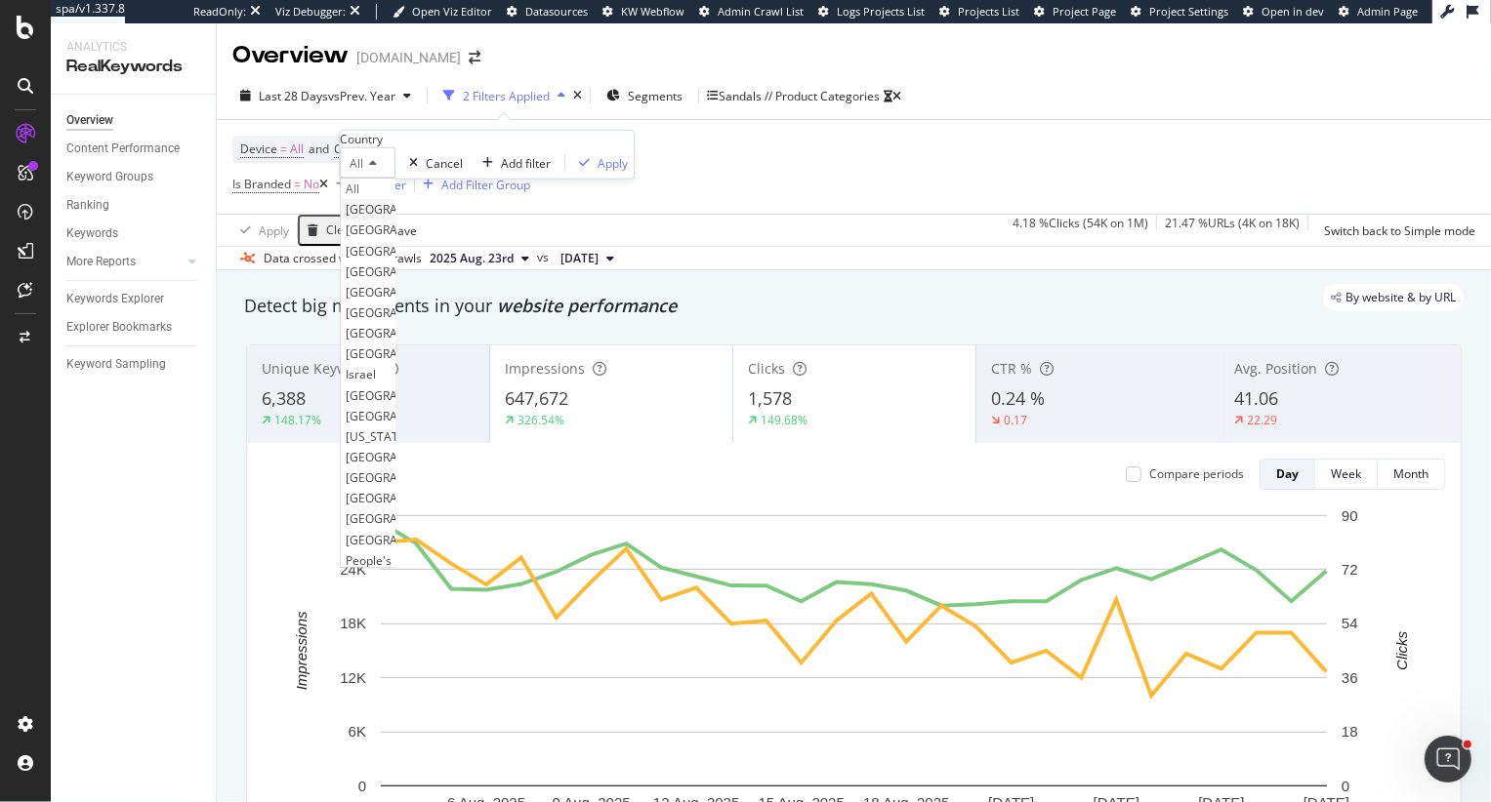
click at [394, 218] on span "[GEOGRAPHIC_DATA]" at bounding box center [405, 209] width 118 height 17
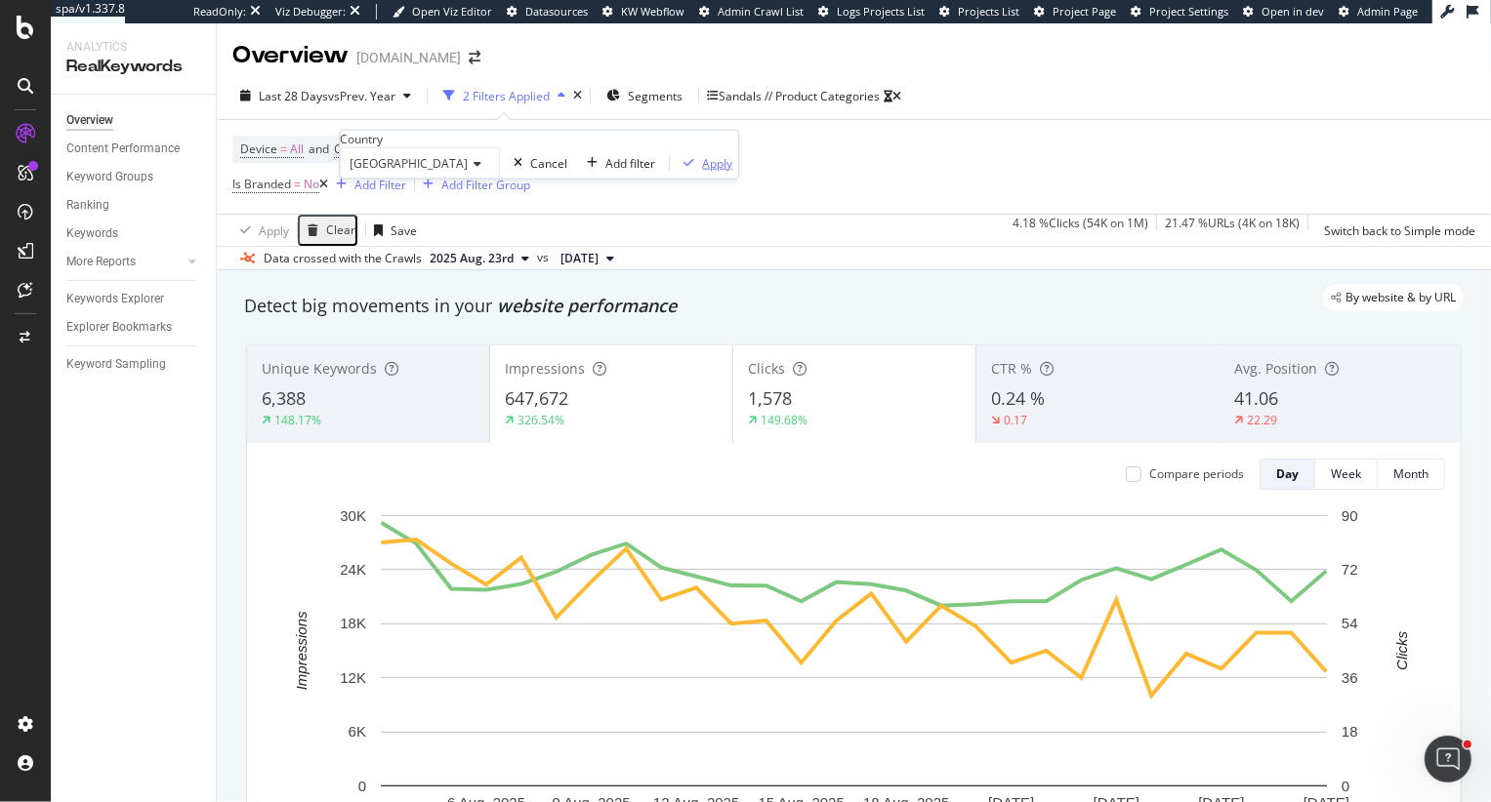
click at [702, 171] on div "Apply" at bounding box center [717, 162] width 30 height 17
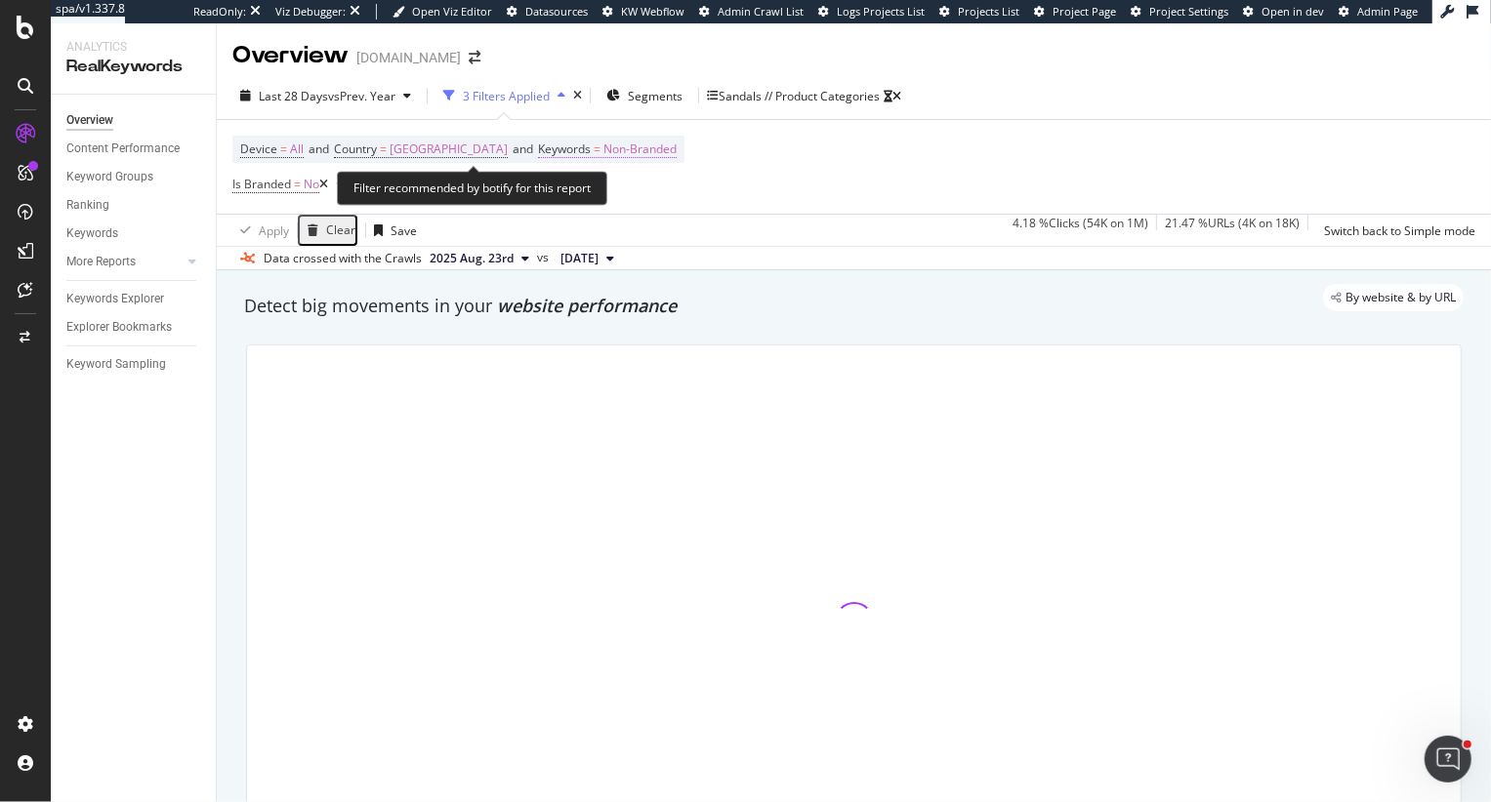
click at [673, 150] on span "Non-Branded" at bounding box center [639, 149] width 73 height 27
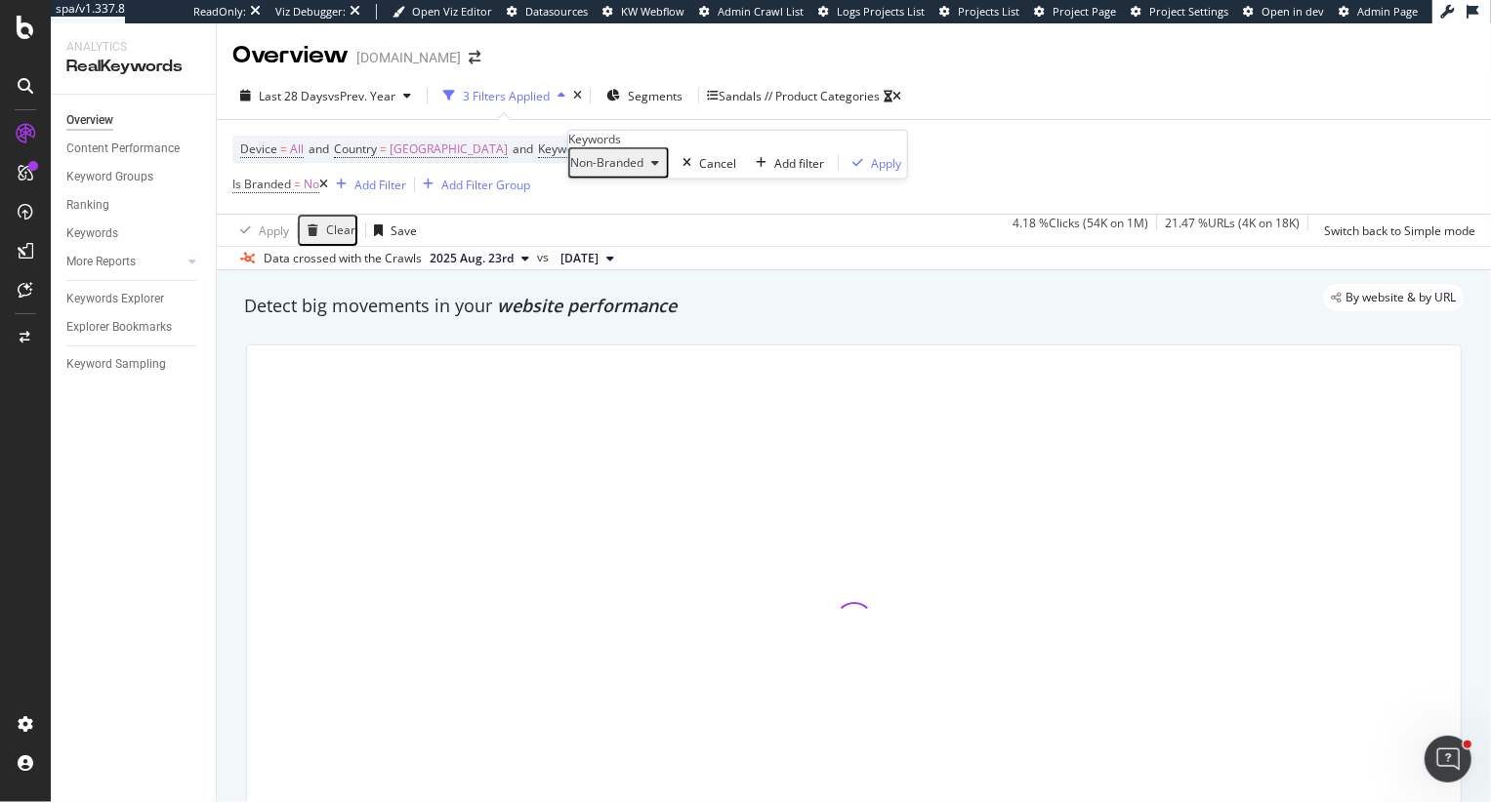
click at [643, 171] on span "Non-Branded" at bounding box center [606, 162] width 73 height 17
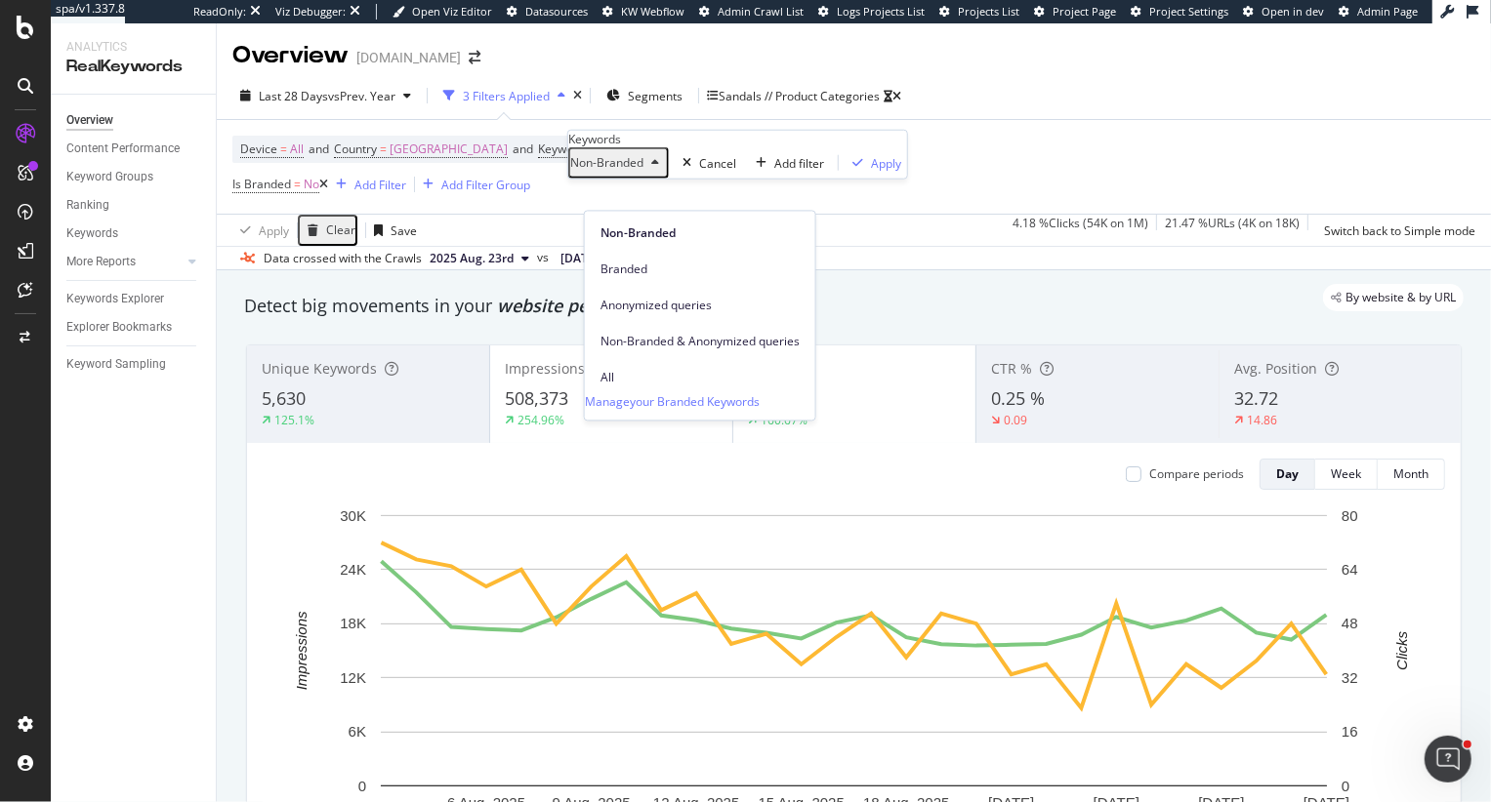
click at [447, 302] on div "By website & by URL" at bounding box center [844, 297] width 1239 height 27
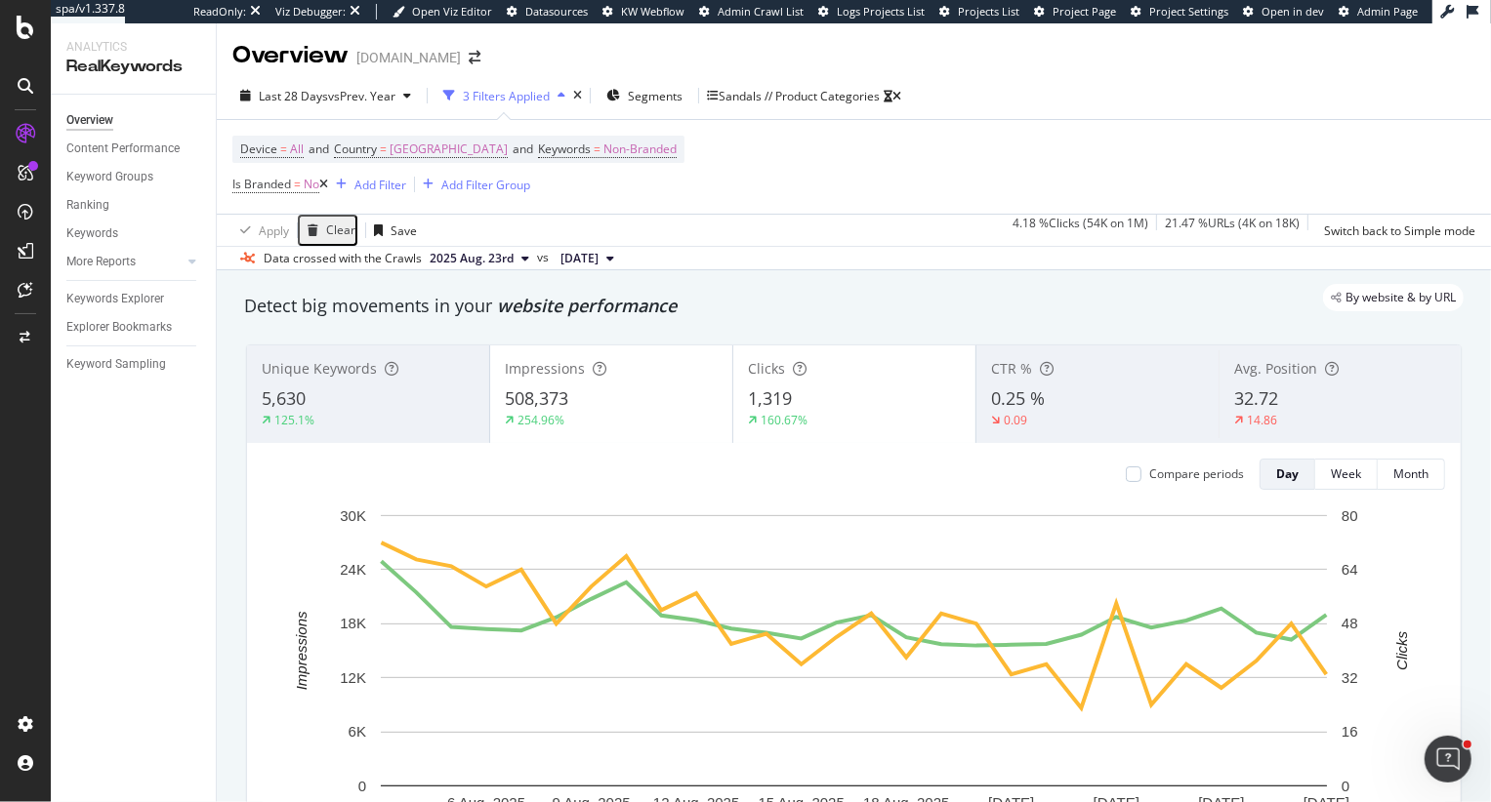
click at [328, 184] on icon at bounding box center [323, 185] width 9 height 12
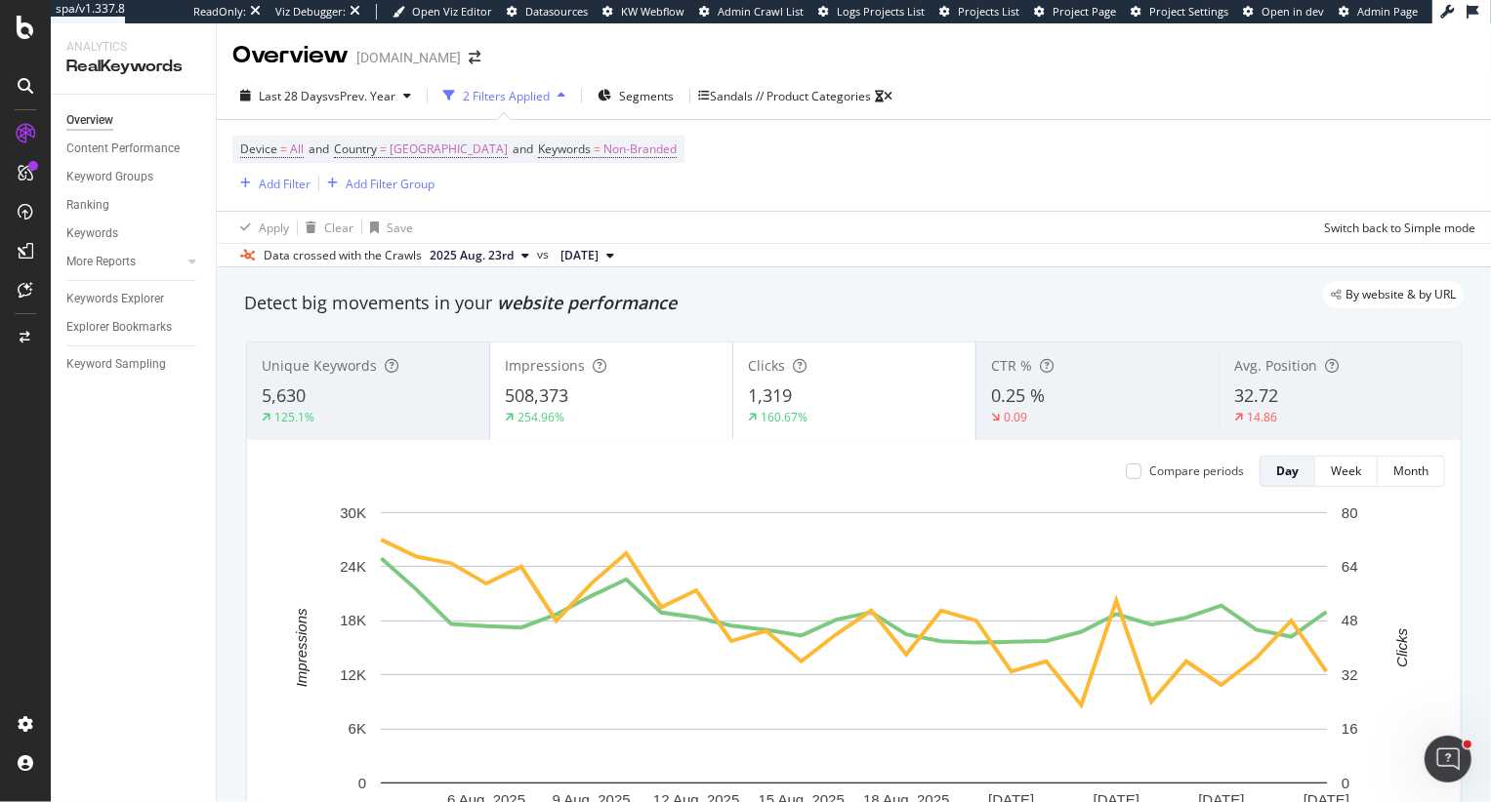
click at [628, 312] on span "website performance" at bounding box center [587, 302] width 180 height 23
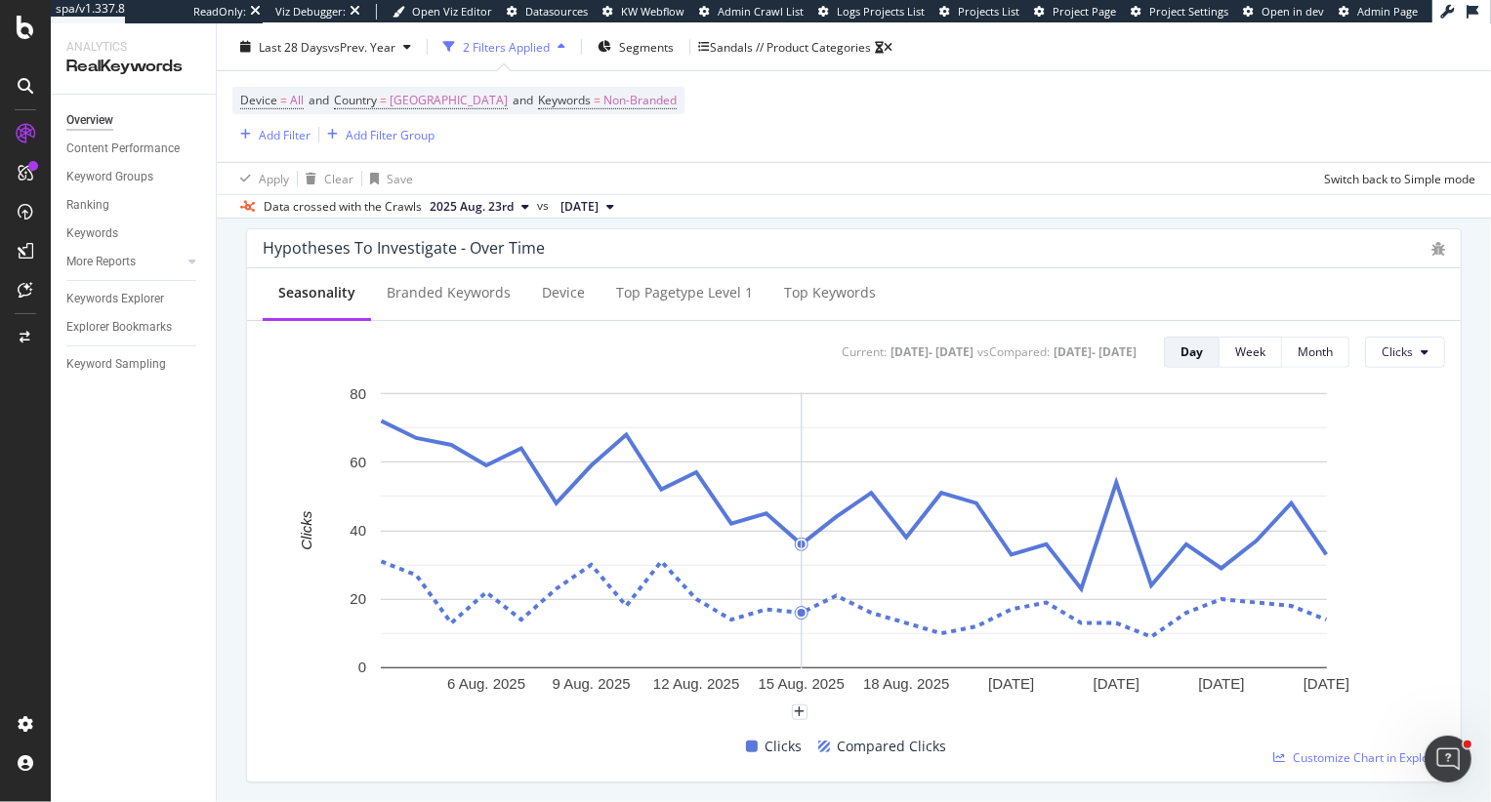
scroll to position [748, 0]
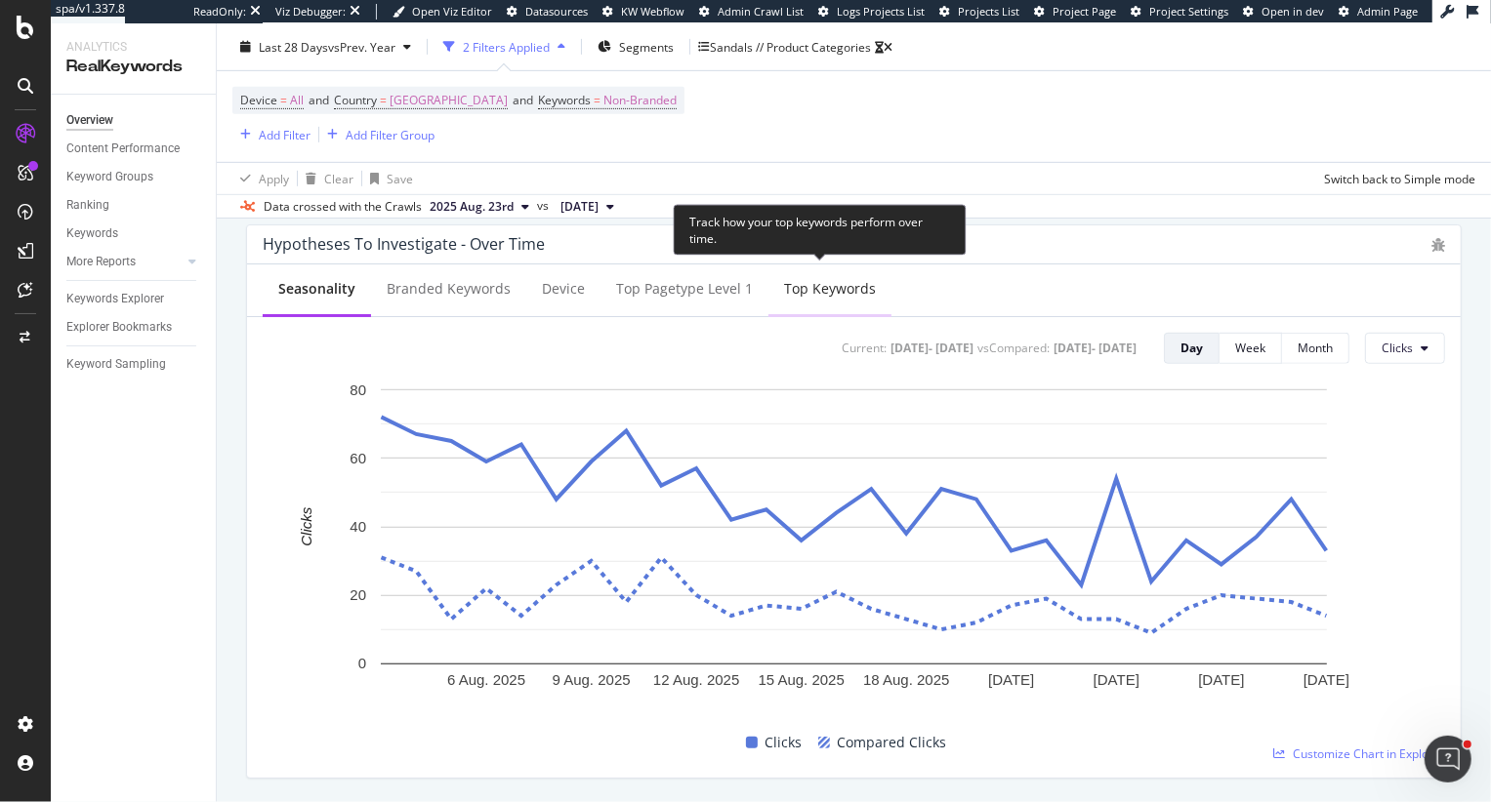
click at [807, 286] on div "Top Keywords" at bounding box center [830, 289] width 92 height 20
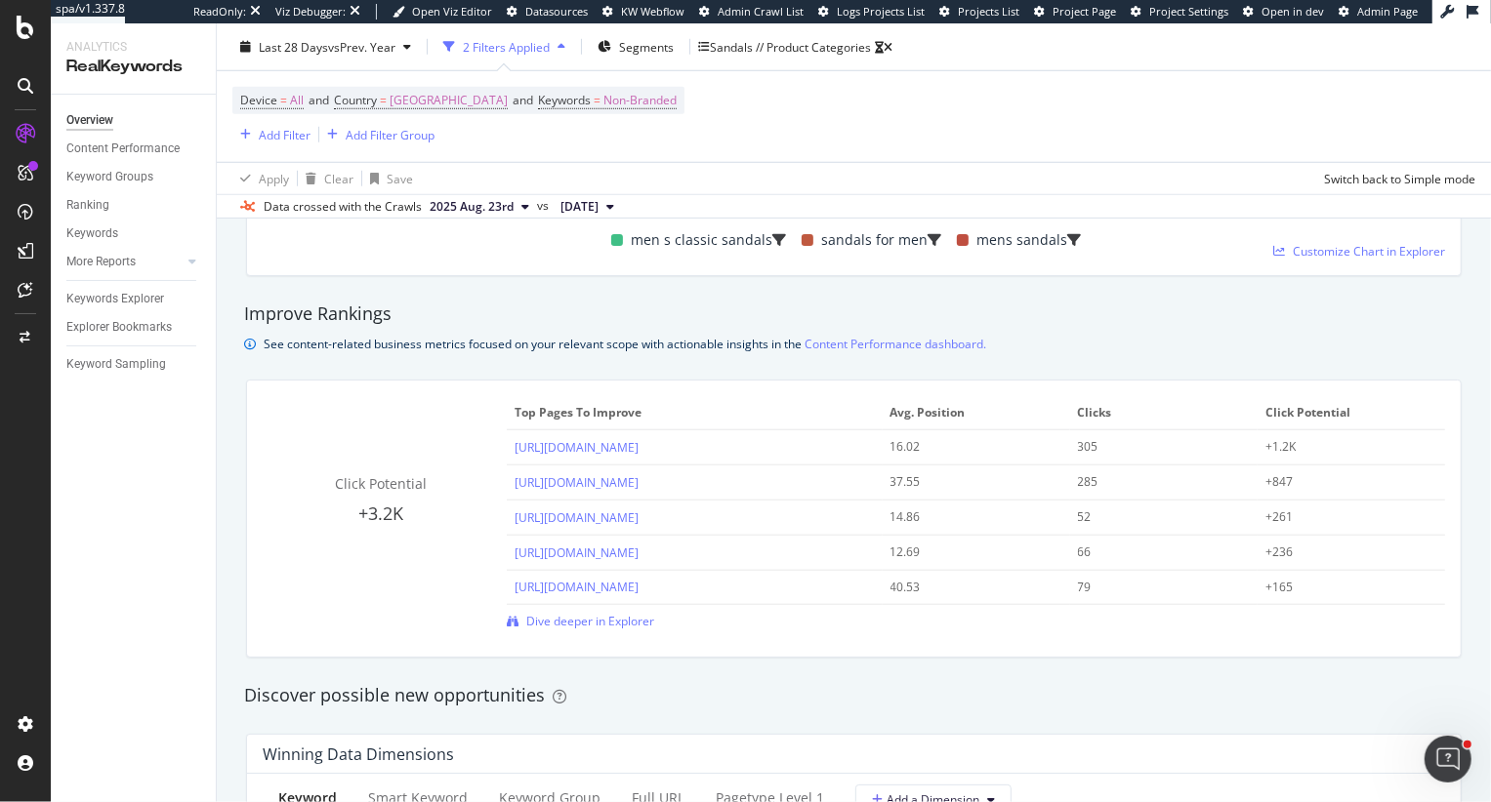
scroll to position [1279, 0]
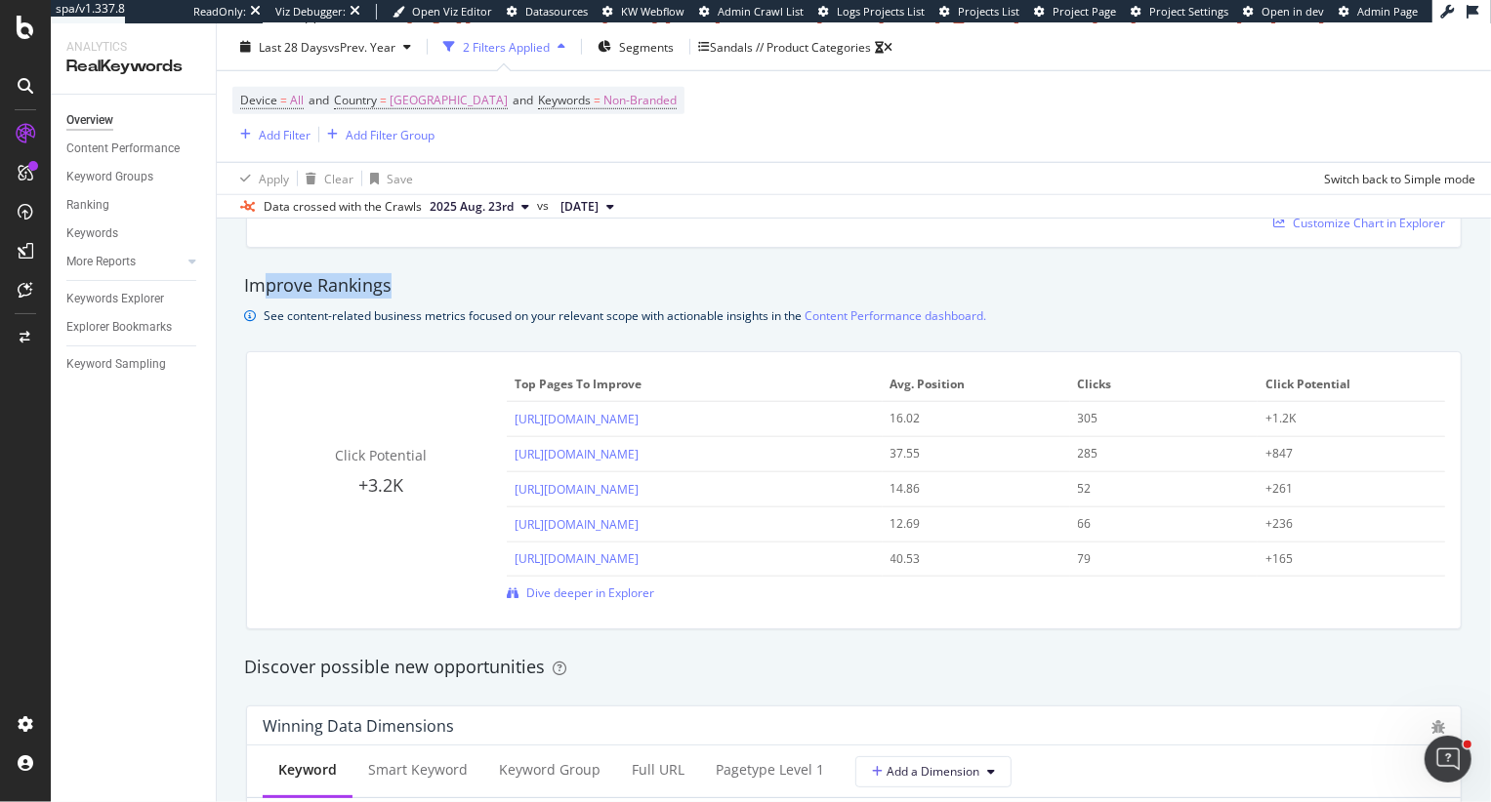
drag, startPoint x: 264, startPoint y: 290, endPoint x: 479, endPoint y: 289, distance: 215.7
click at [479, 289] on div "Improve Rankings" at bounding box center [853, 285] width 1219 height 25
drag, startPoint x: 929, startPoint y: 414, endPoint x: 870, endPoint y: 414, distance: 59.5
click at [869, 414] on tr "https://www.crocs.com/c/men/footwear/sandals 16.02 305 +1.2K" at bounding box center [976, 419] width 938 height 35
drag, startPoint x: 1106, startPoint y: 419, endPoint x: 1056, endPoint y: 419, distance: 49.8
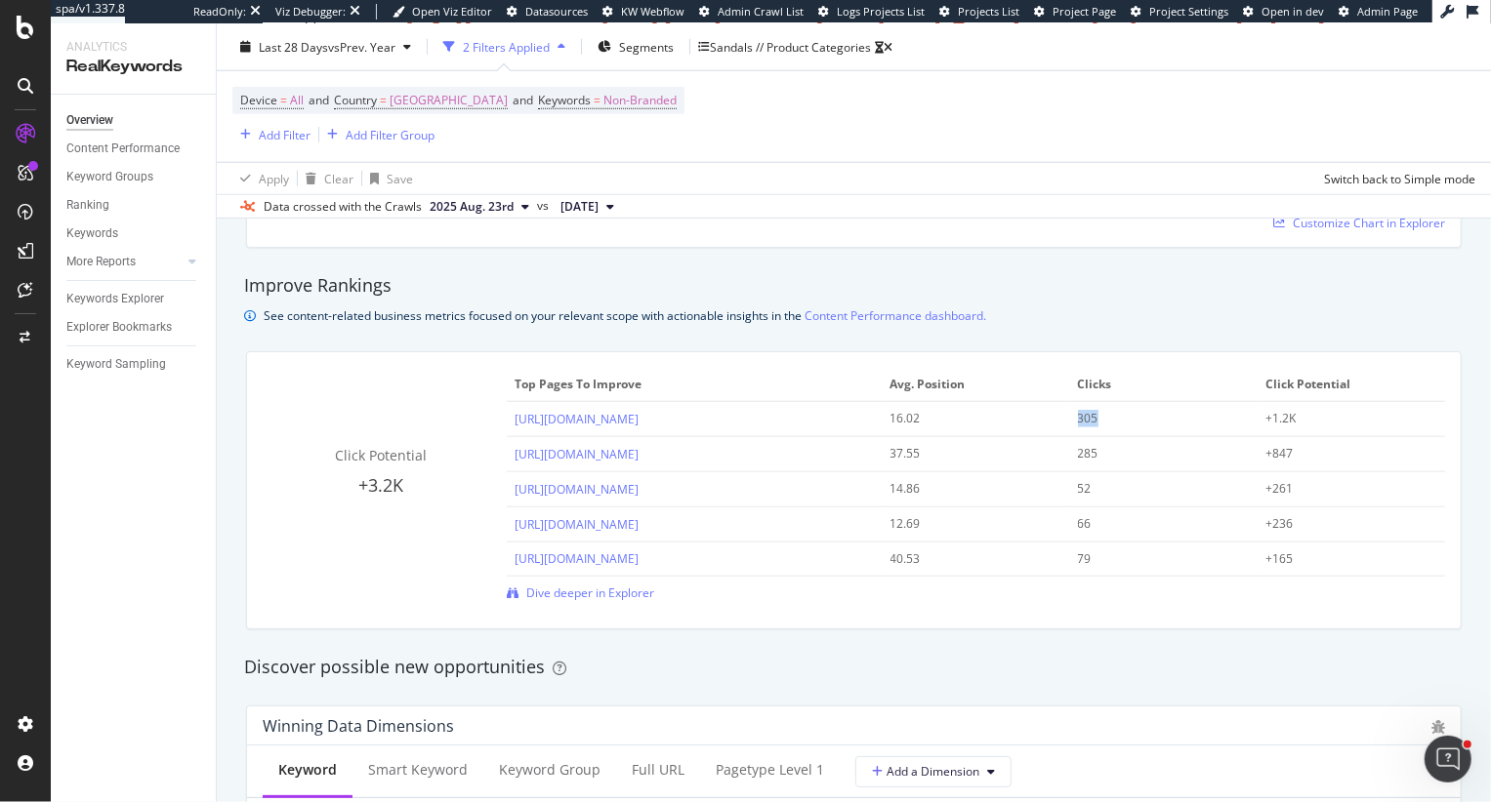
click at [1056, 419] on tr "https://www.crocs.com/c/men/footwear/sandals 16.02 305 +1.2K" at bounding box center [976, 419] width 938 height 35
drag, startPoint x: 1297, startPoint y: 420, endPoint x: 1229, endPoint y: 420, distance: 68.3
click at [1228, 420] on tr "https://www.crocs.com/c/men/footwear/sandals 16.02 305 +1.2K" at bounding box center [976, 419] width 938 height 35
click at [638, 421] on link "[URL][DOMAIN_NAME]" at bounding box center [576, 419] width 124 height 17
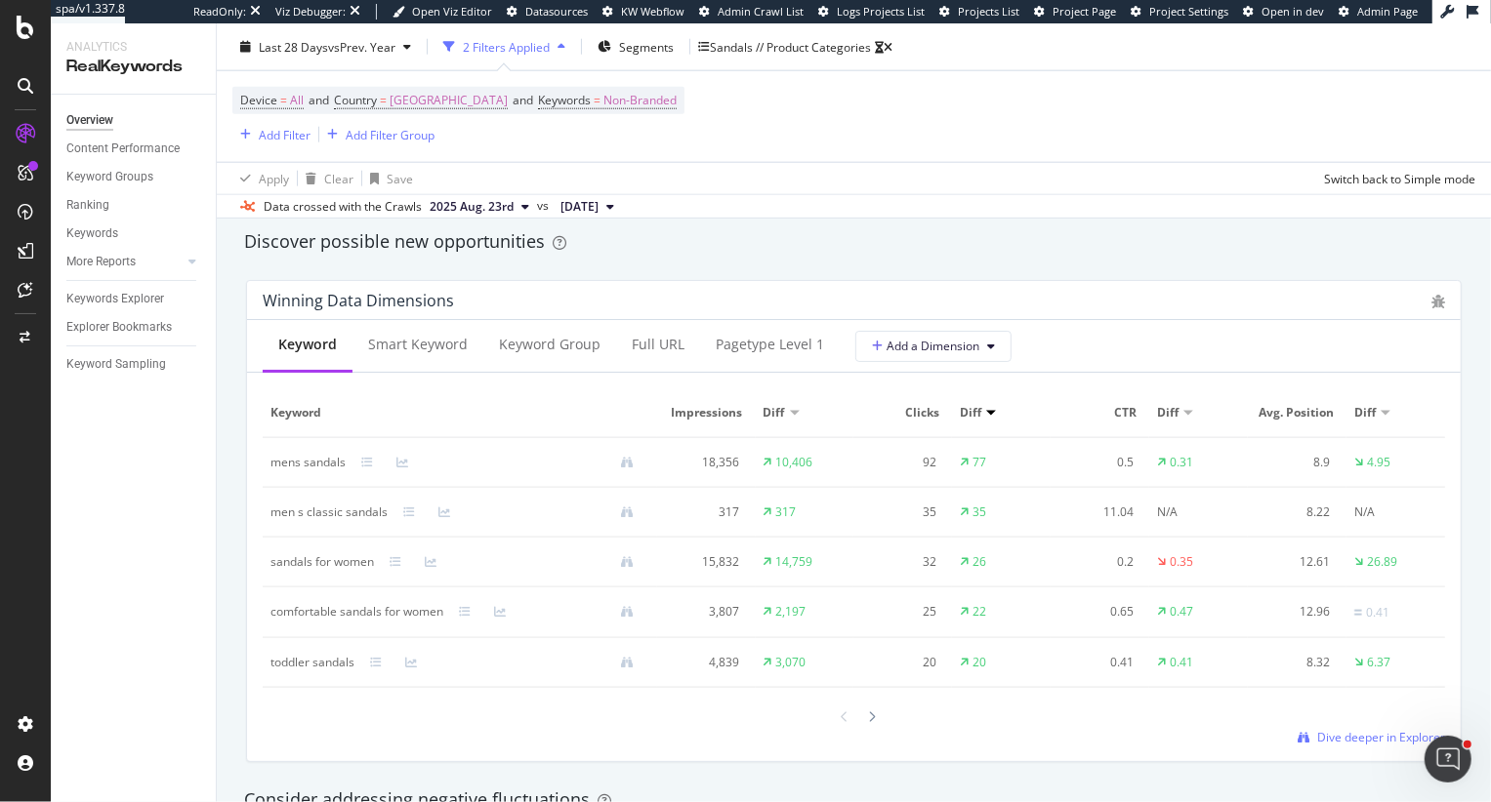
scroll to position [1718, 0]
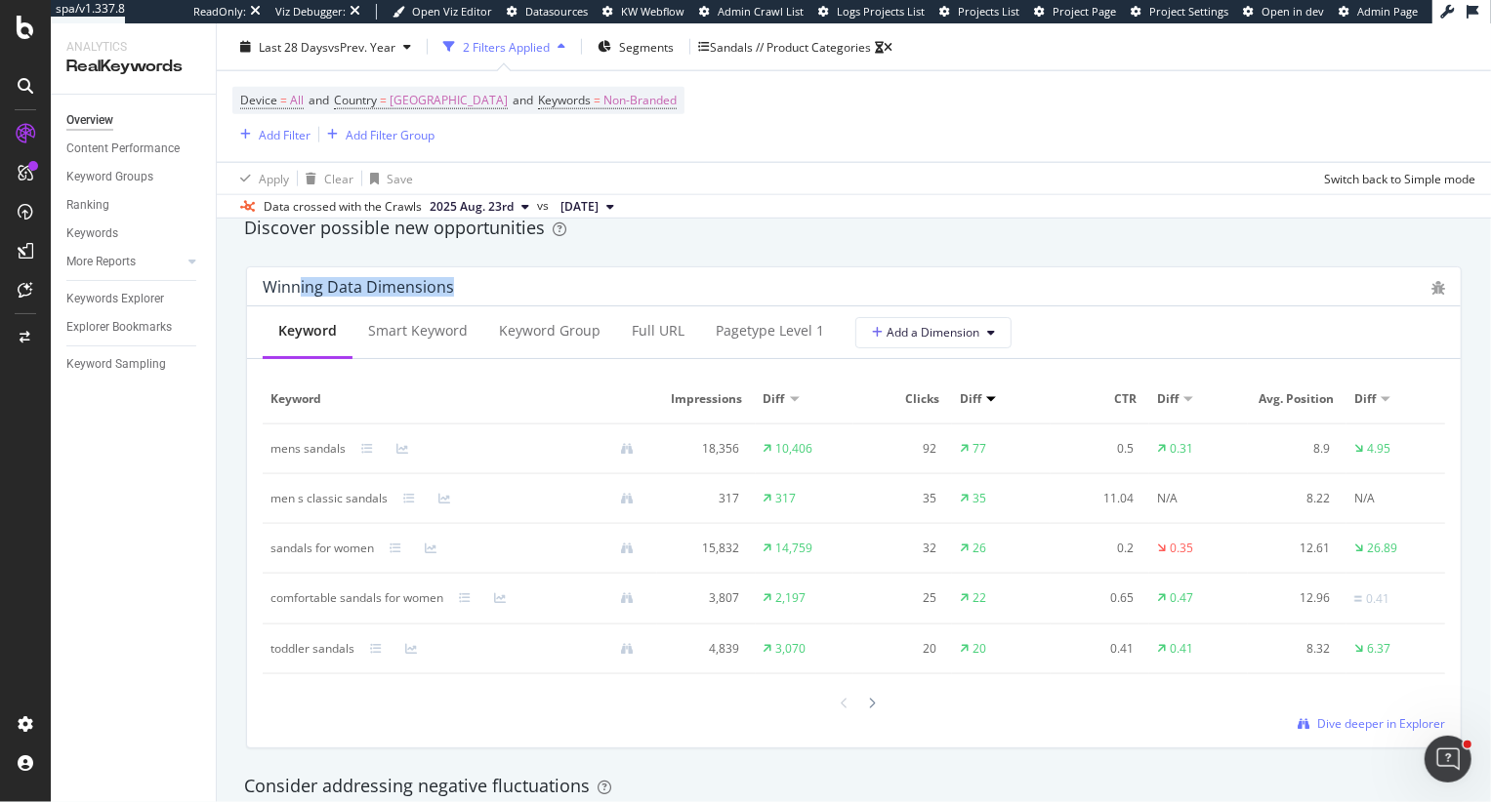
drag, startPoint x: 300, startPoint y: 278, endPoint x: 540, endPoint y: 292, distance: 240.5
click at [542, 293] on div "Winning Data Dimensions" at bounding box center [842, 287] width 1159 height 20
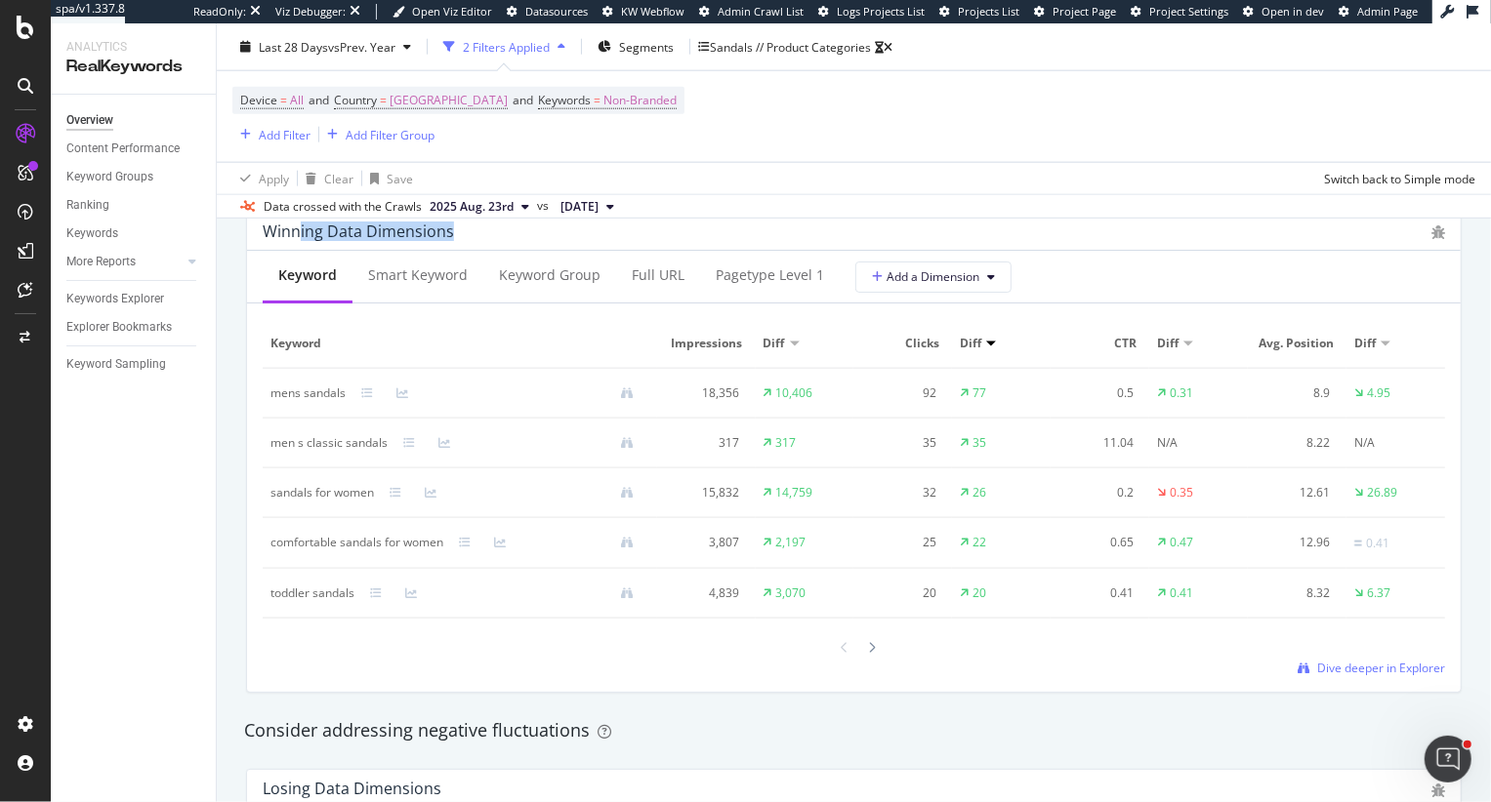
scroll to position [1767, 0]
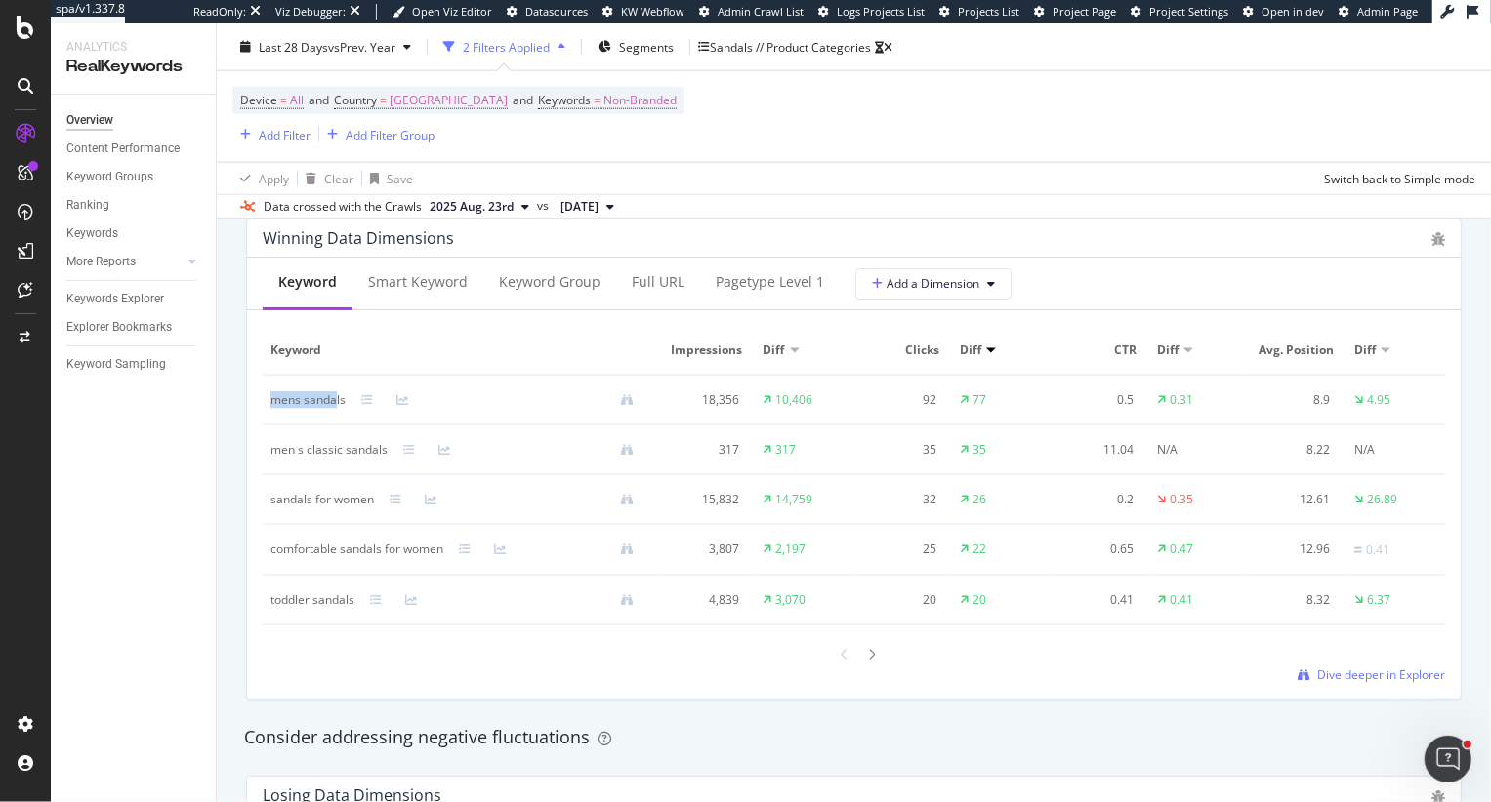
drag, startPoint x: 268, startPoint y: 403, endPoint x: 337, endPoint y: 405, distance: 68.4
click at [337, 405] on td "mens sandals" at bounding box center [460, 401] width 394 height 50
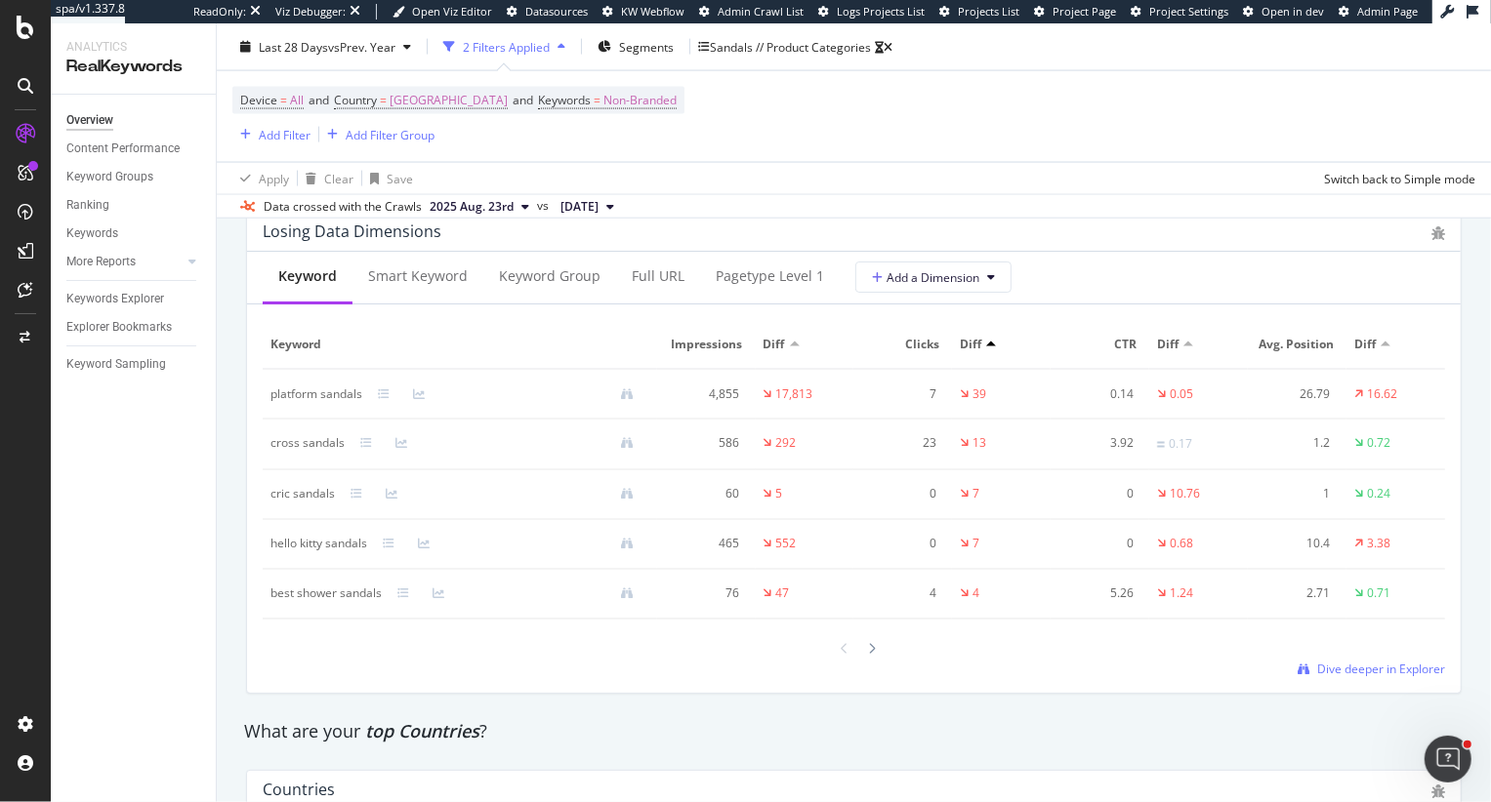
scroll to position [2362, 0]
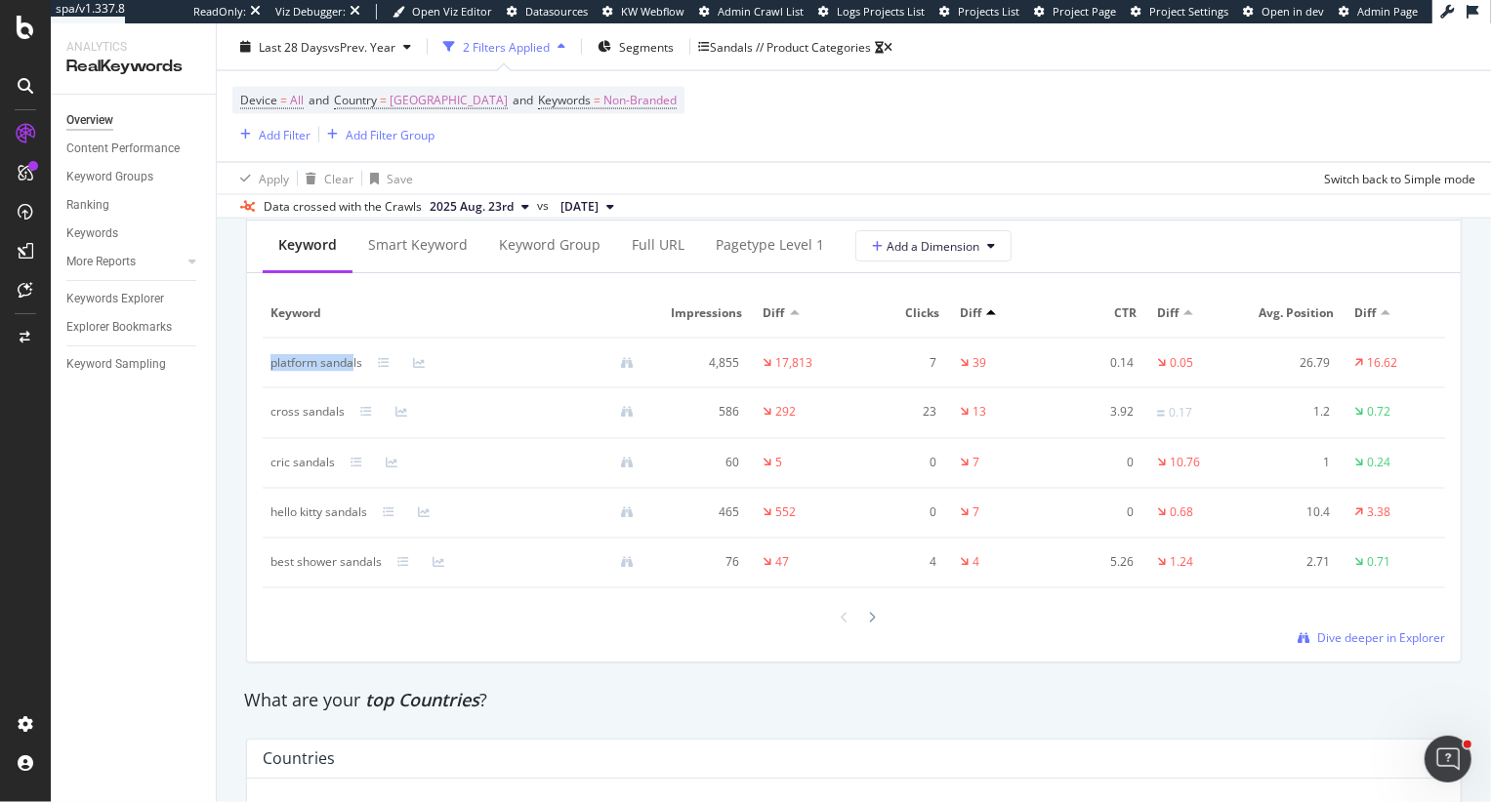
drag, startPoint x: 267, startPoint y: 359, endPoint x: 352, endPoint y: 365, distance: 85.1
click at [354, 365] on td "platform sandals" at bounding box center [460, 364] width 394 height 50
click at [658, 258] on div "Full URL" at bounding box center [658, 247] width 84 height 54
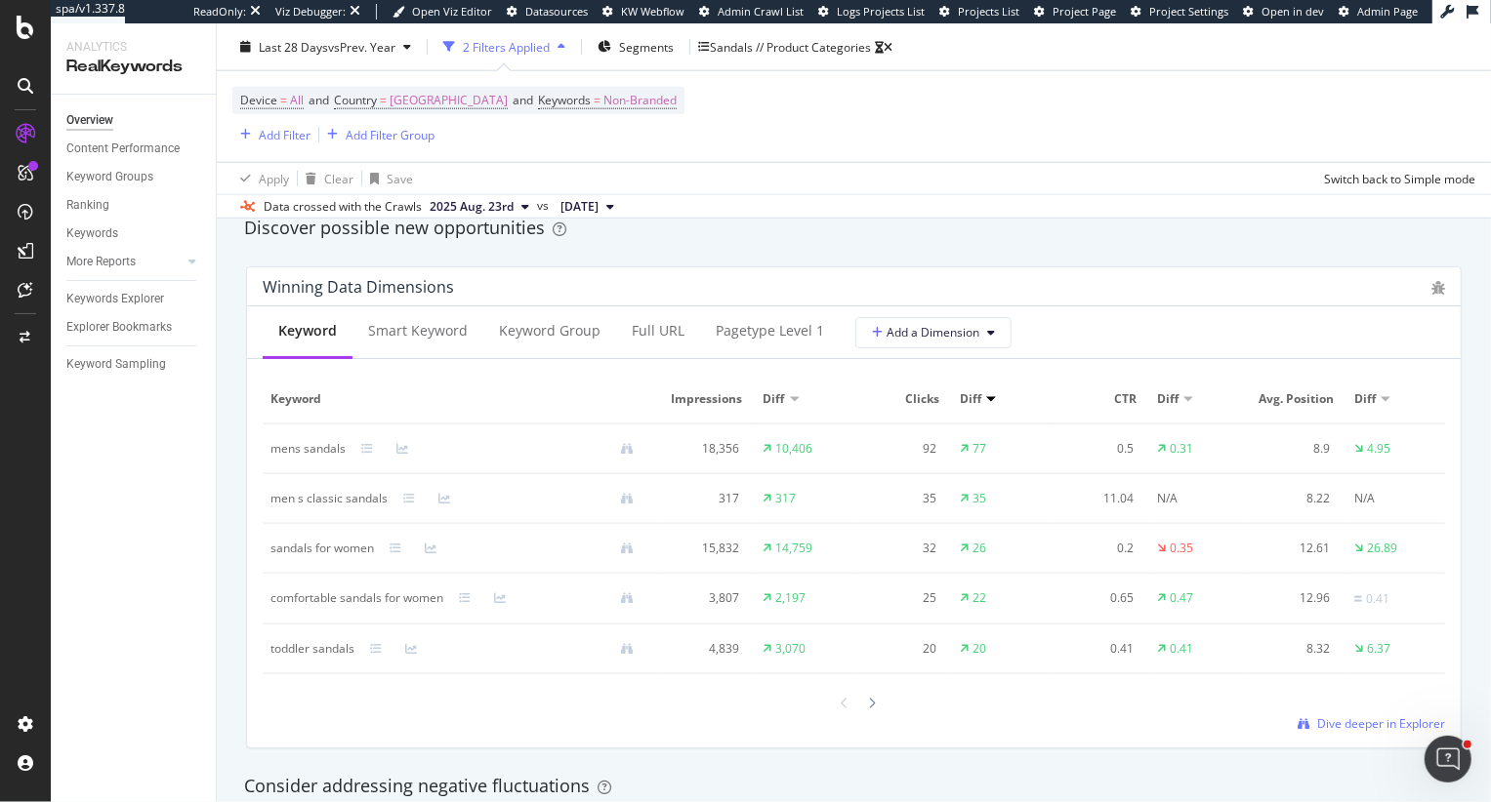
scroll to position [1717, 0]
click at [637, 354] on div "Full URL" at bounding box center [658, 334] width 84 height 54
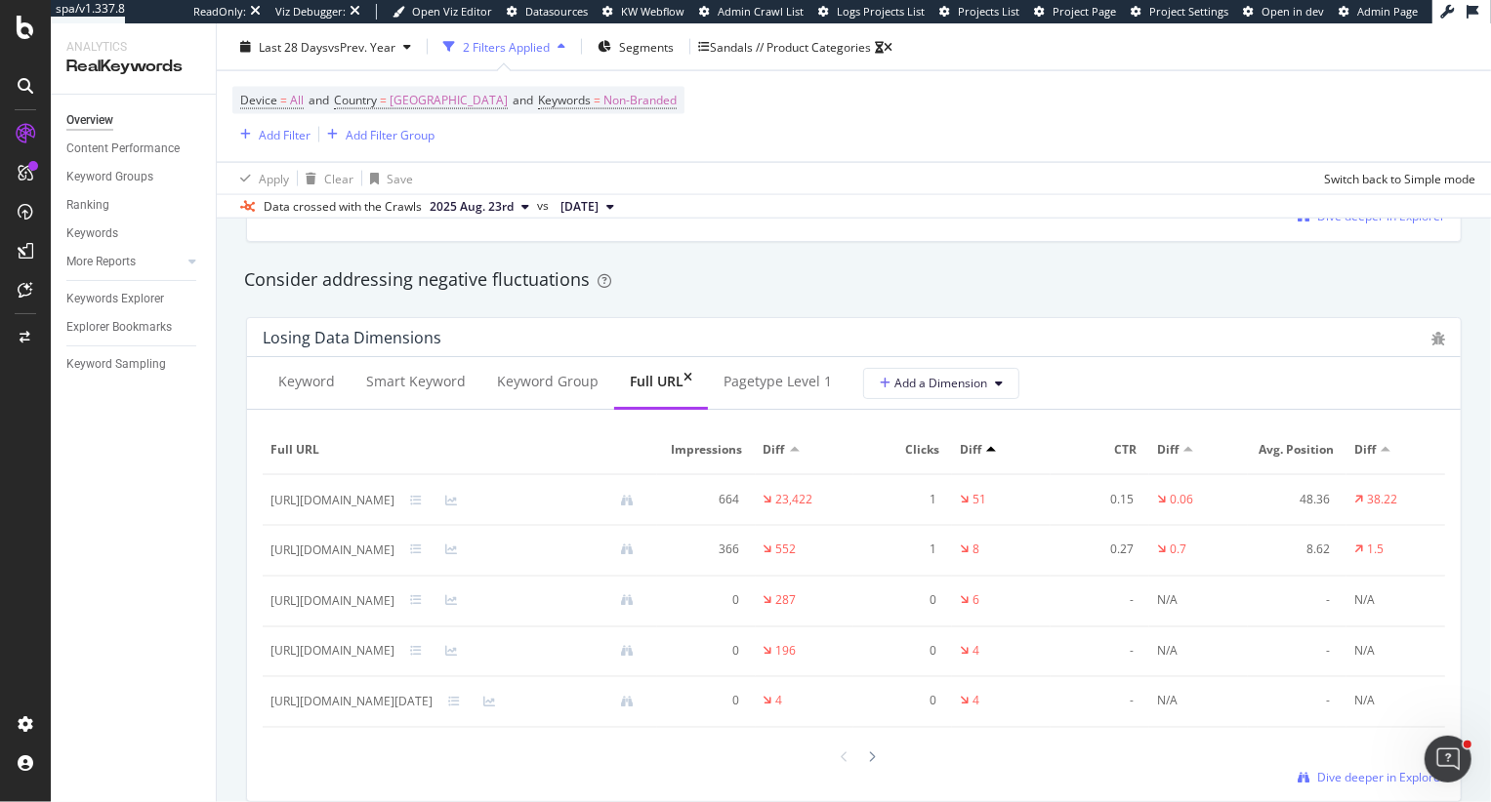
scroll to position [2246, 0]
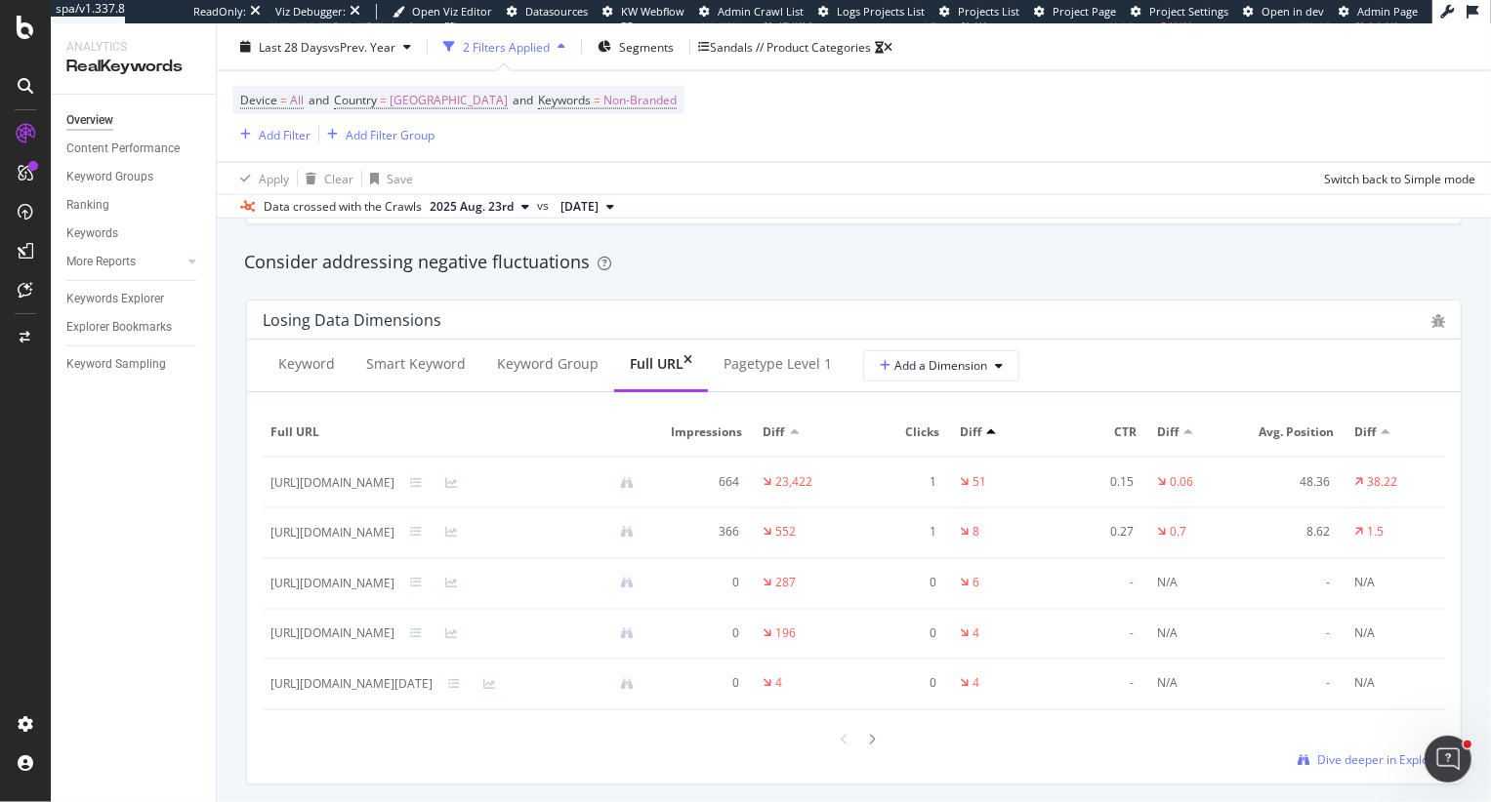
drag, startPoint x: 440, startPoint y: 479, endPoint x: 550, endPoint y: 487, distance: 109.6
click at [550, 487] on div "[URL][DOMAIN_NAME]" at bounding box center [459, 482] width 379 height 19
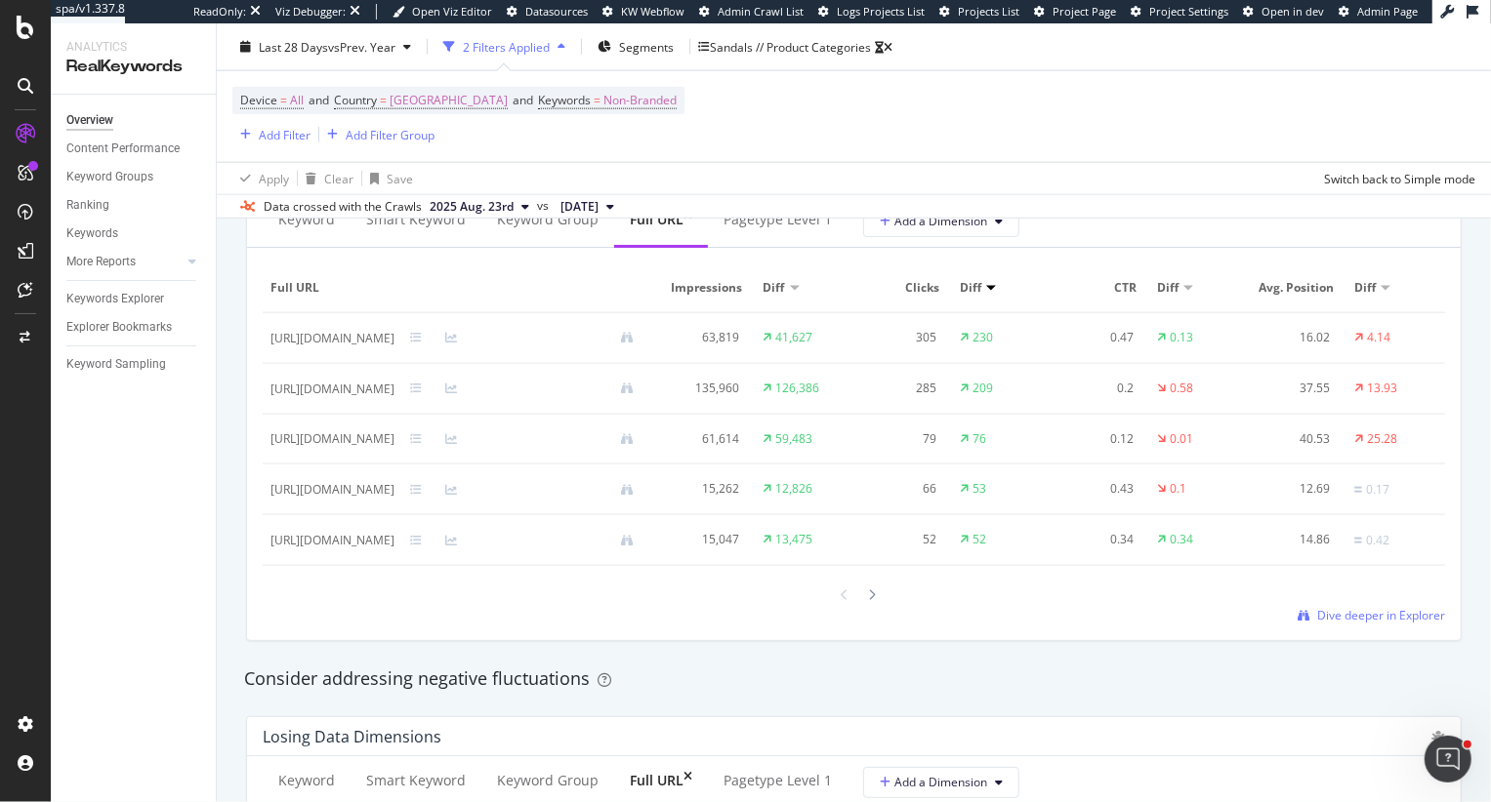
scroll to position [1828, 0]
click at [422, 335] on icon at bounding box center [416, 339] width 12 height 12
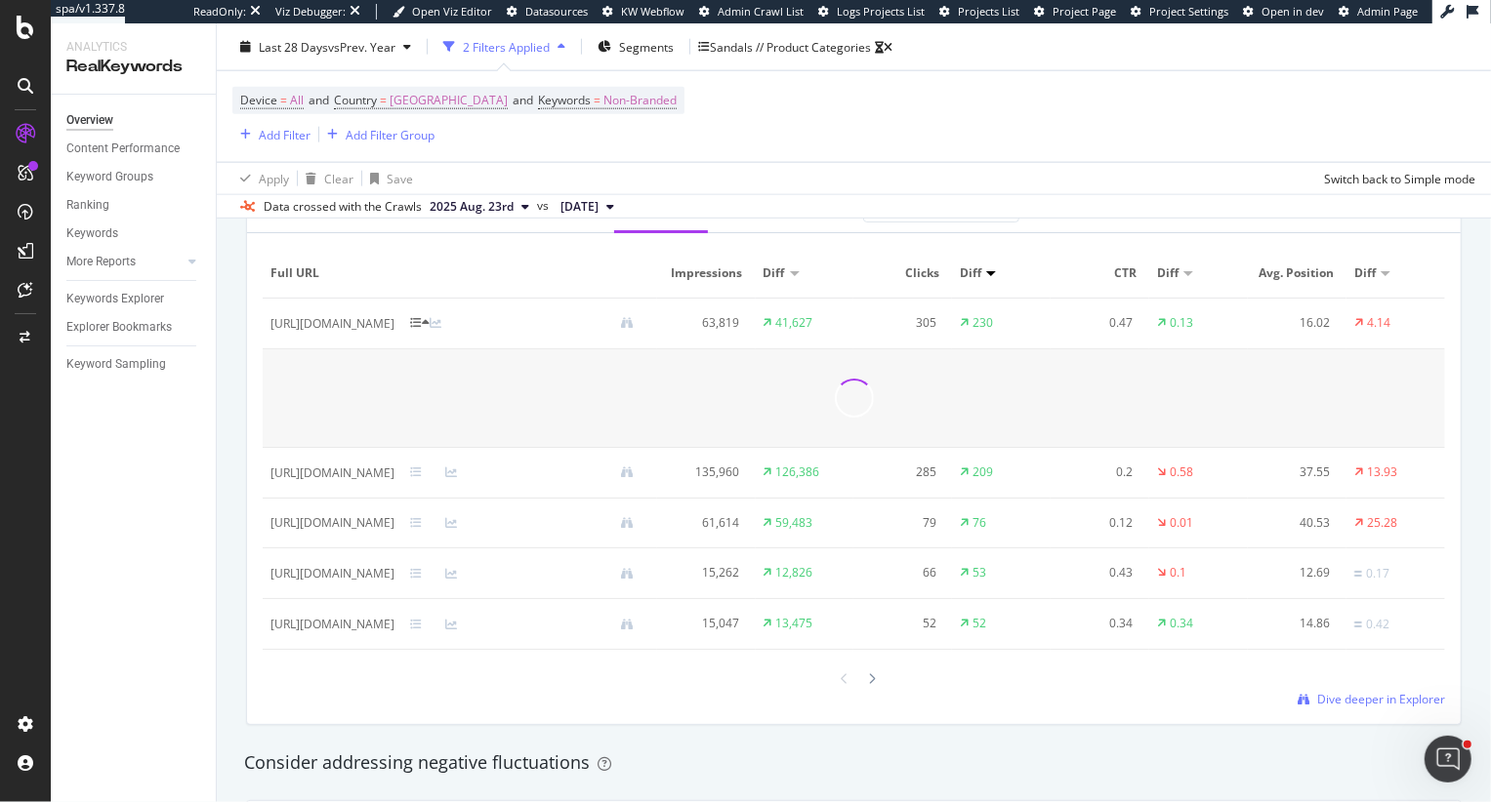
scroll to position [1849, 0]
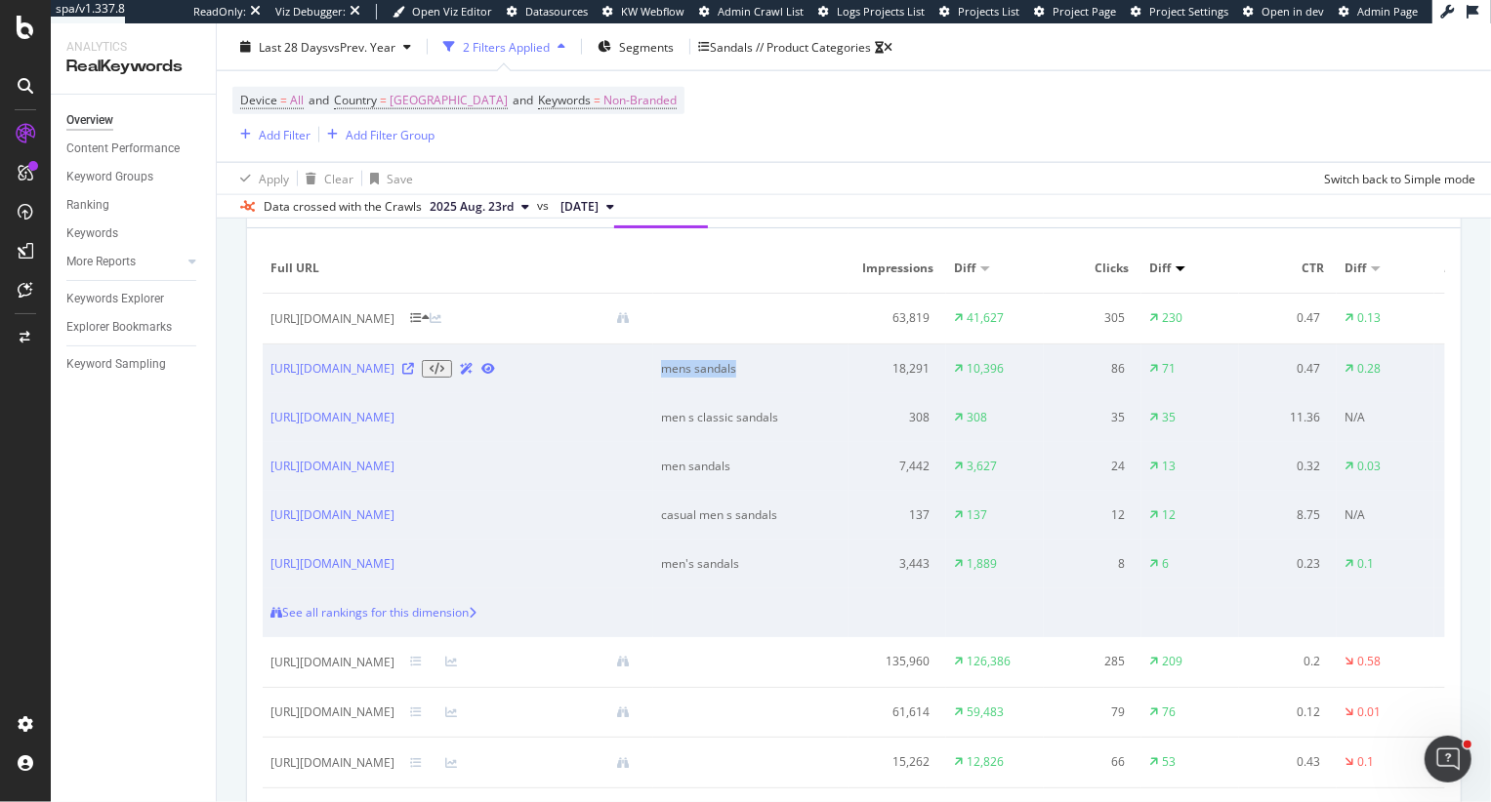
drag, startPoint x: 753, startPoint y: 369, endPoint x: 938, endPoint y: 369, distance: 185.5
click at [848, 369] on td "mens sandals" at bounding box center [750, 369] width 195 height 49
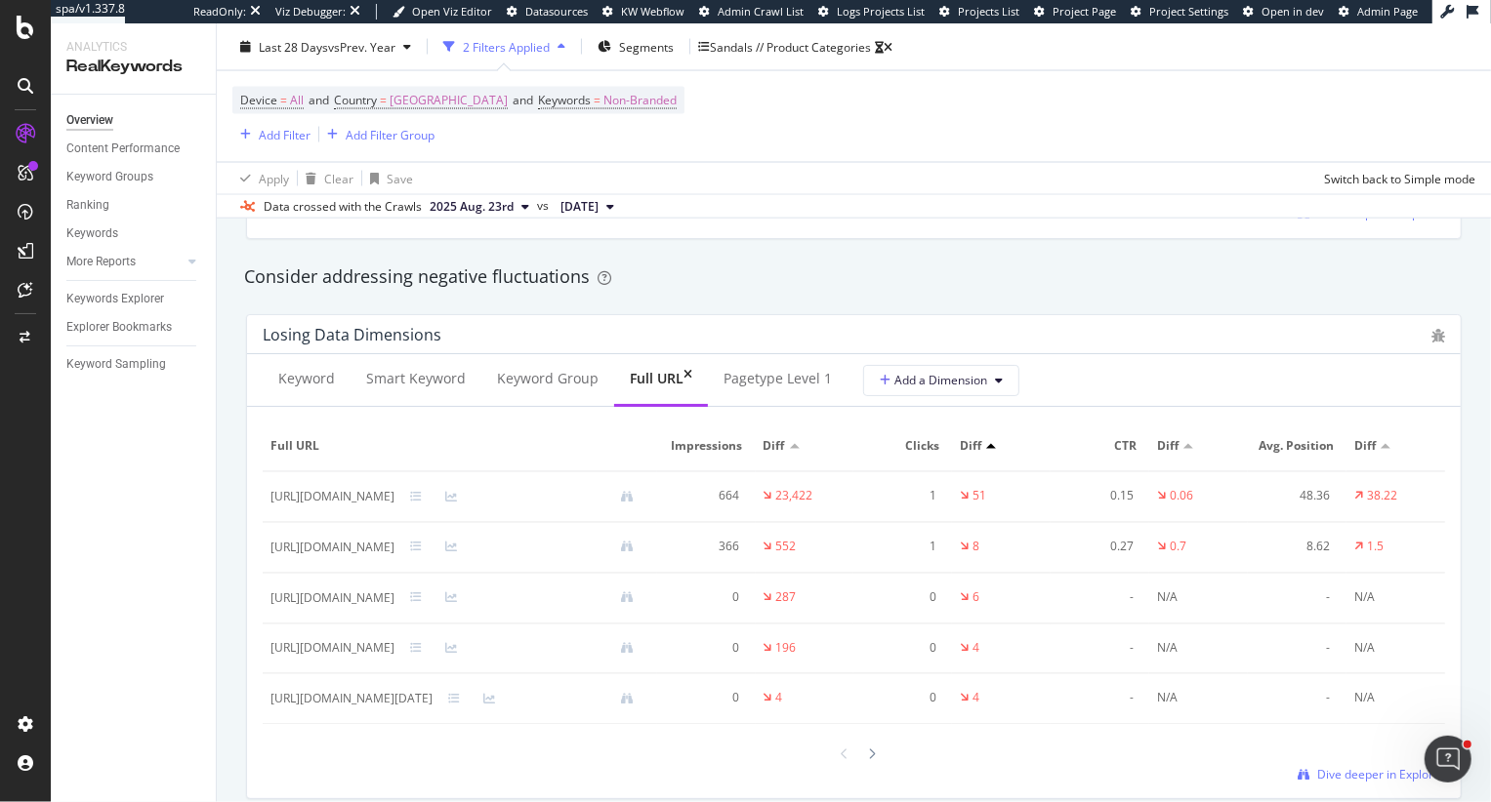
scroll to position [2526, 0]
click at [562, 502] on div at bounding box center [521, 495] width 255 height 13
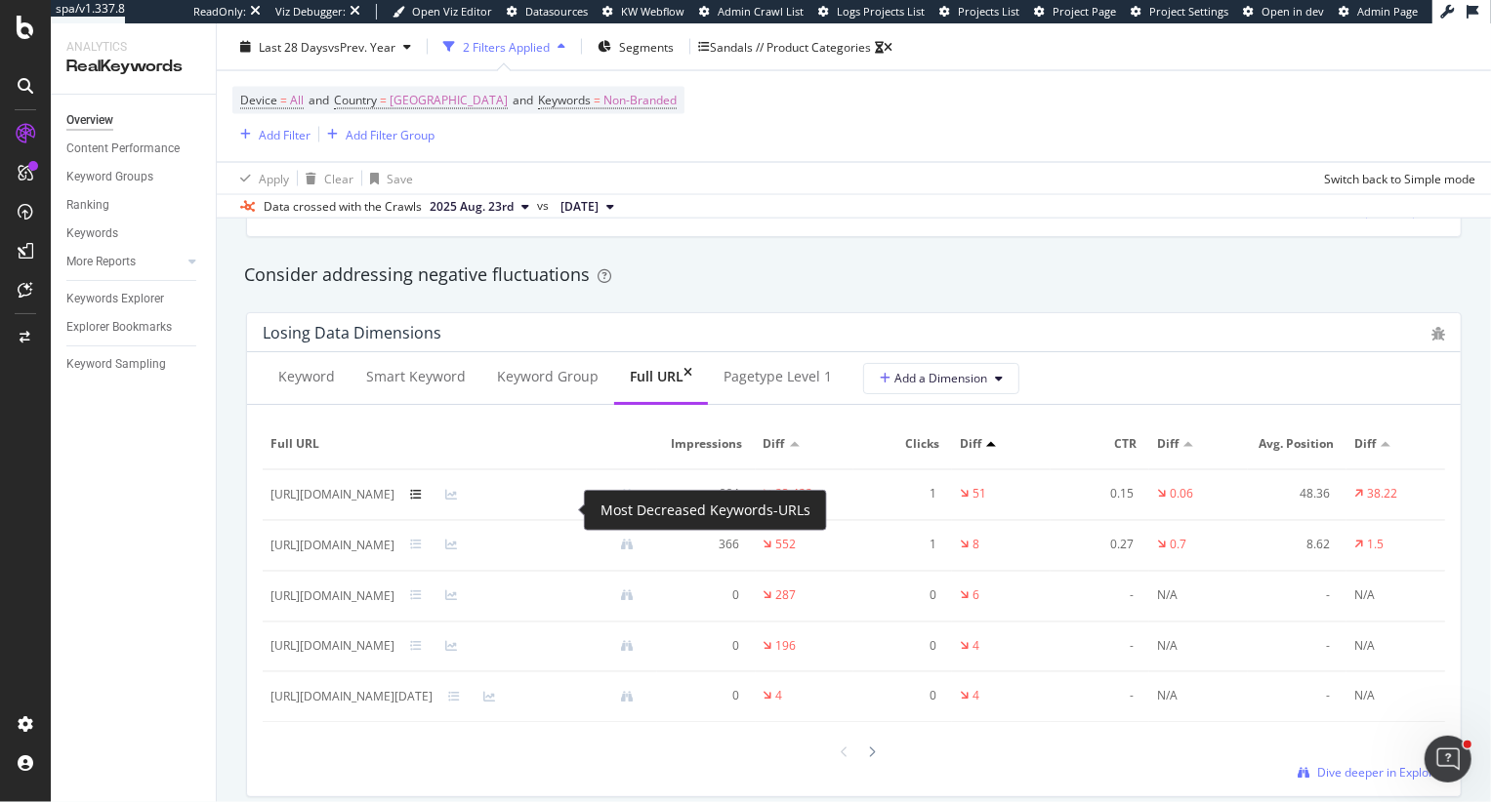
click at [422, 502] on icon at bounding box center [416, 496] width 12 height 12
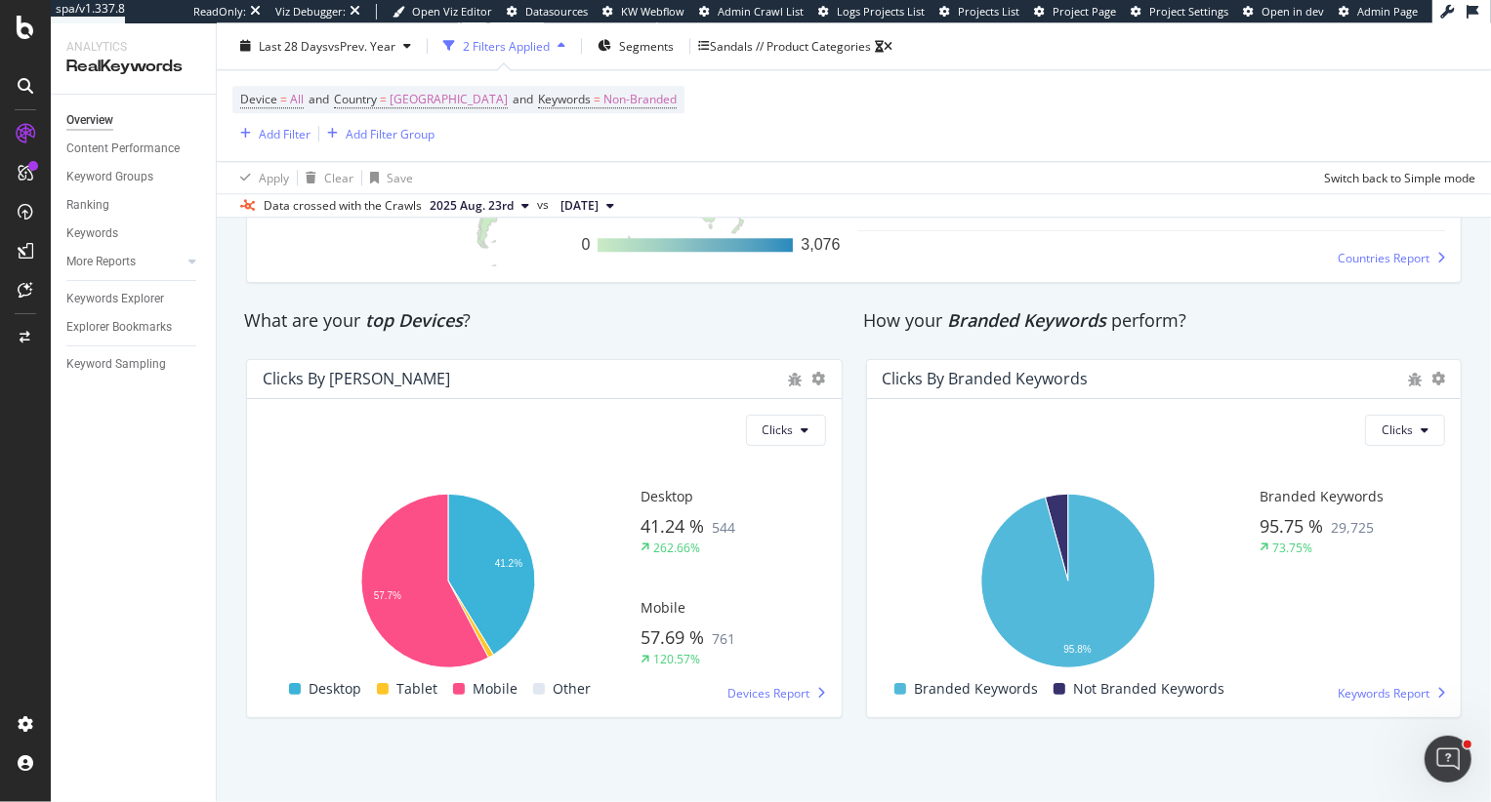
scroll to position [3798, 0]
click at [138, 298] on div "Keywords Explorer" at bounding box center [115, 299] width 98 height 20
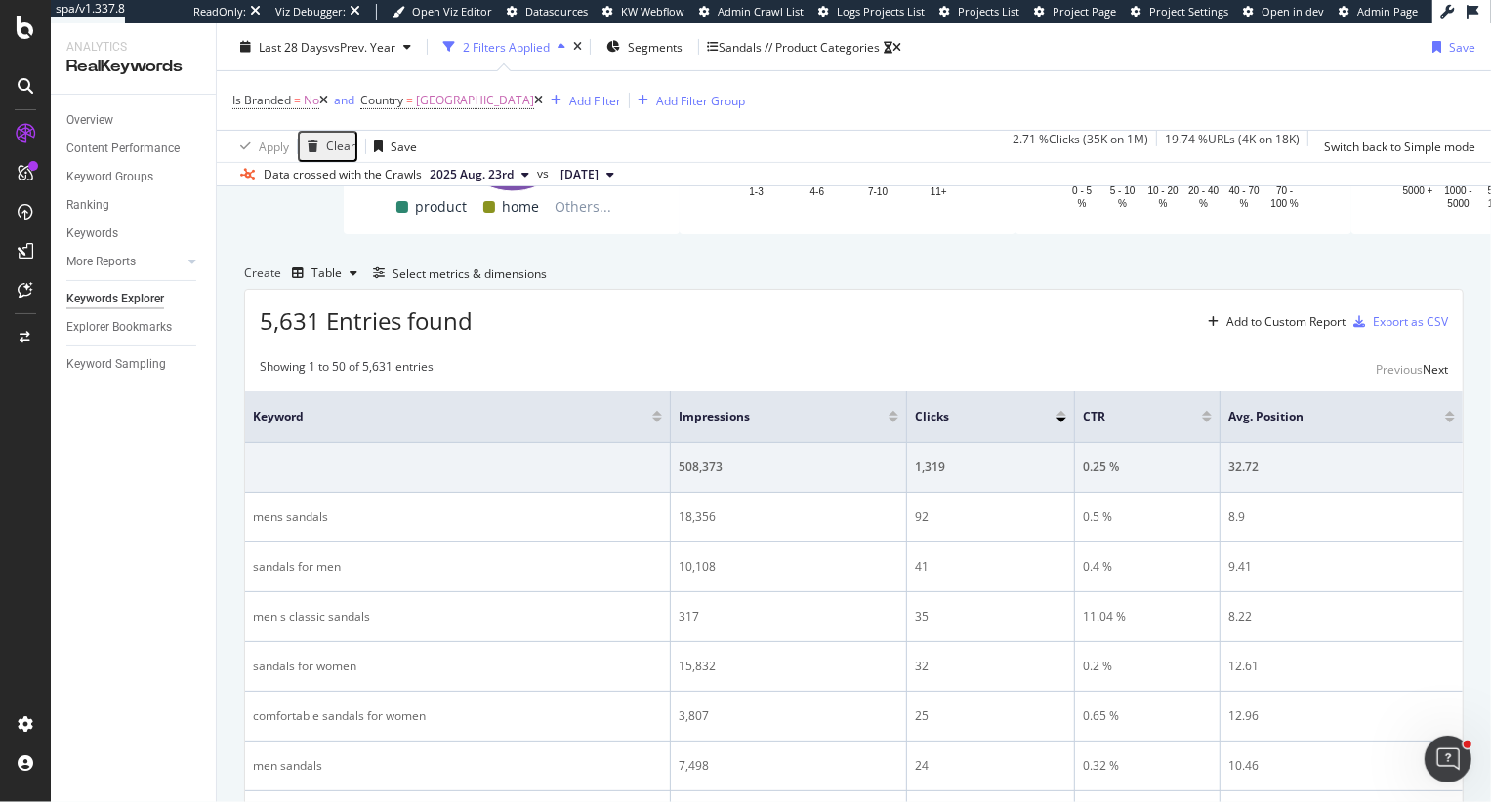
scroll to position [440, 0]
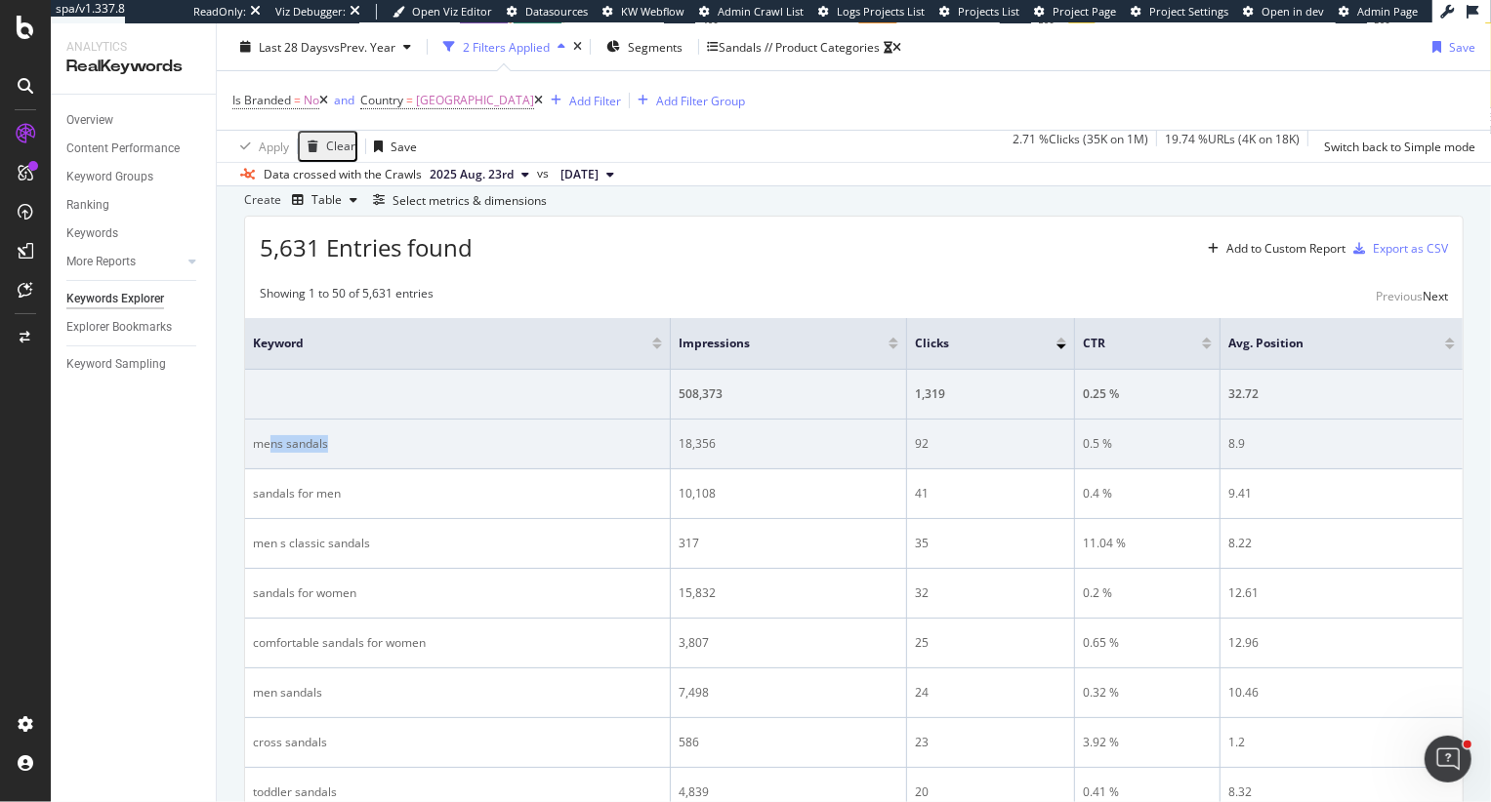
drag, startPoint x: 269, startPoint y: 551, endPoint x: 355, endPoint y: 552, distance: 85.9
click at [355, 453] on div "mens sandals" at bounding box center [457, 444] width 409 height 18
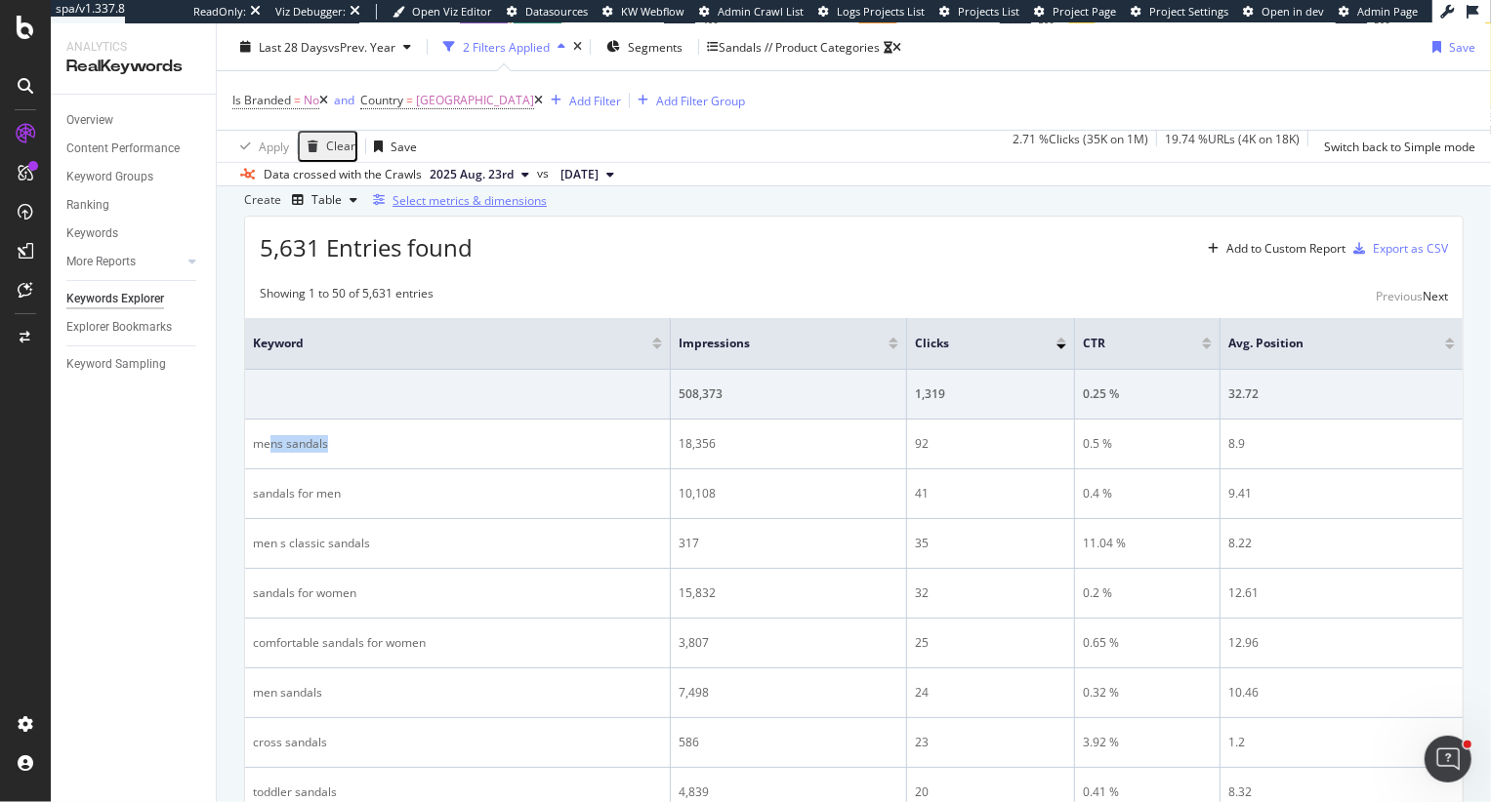
click at [547, 209] on div "Select metrics & dimensions" at bounding box center [469, 200] width 154 height 17
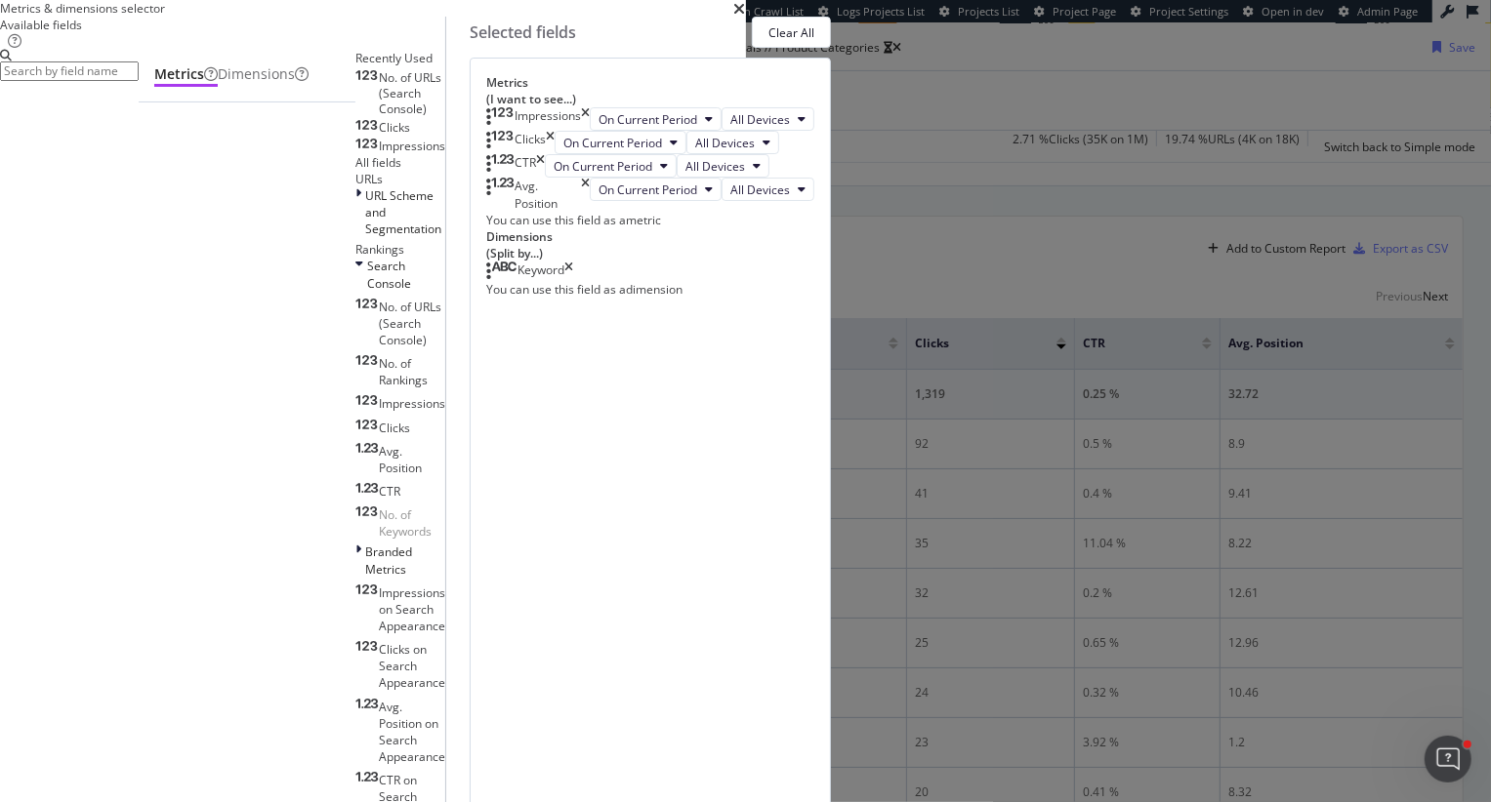
click at [139, 81] on input "modal" at bounding box center [69, 71] width 139 height 20
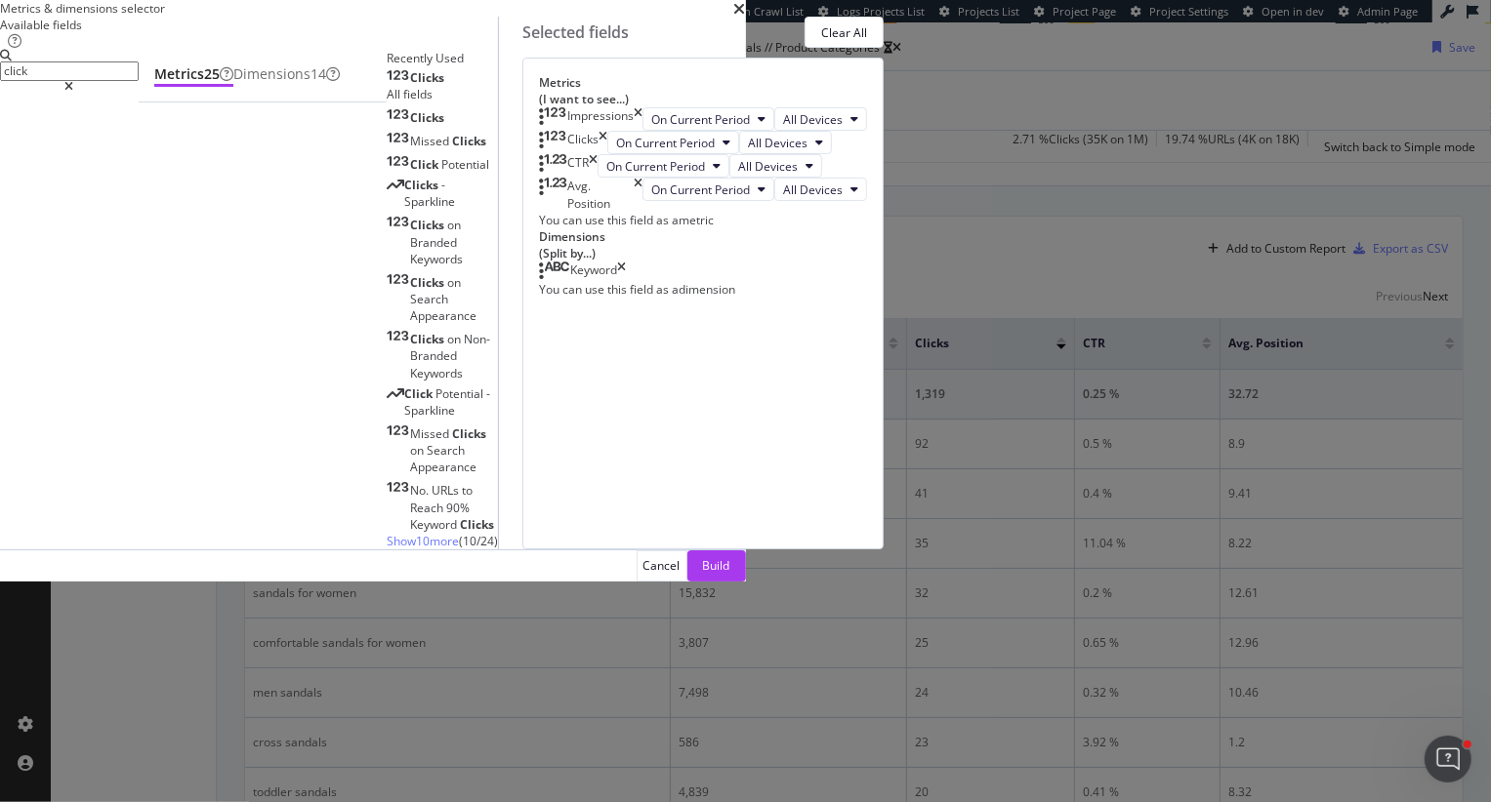
click at [444, 86] on div "Clicks" at bounding box center [416, 78] width 58 height 16
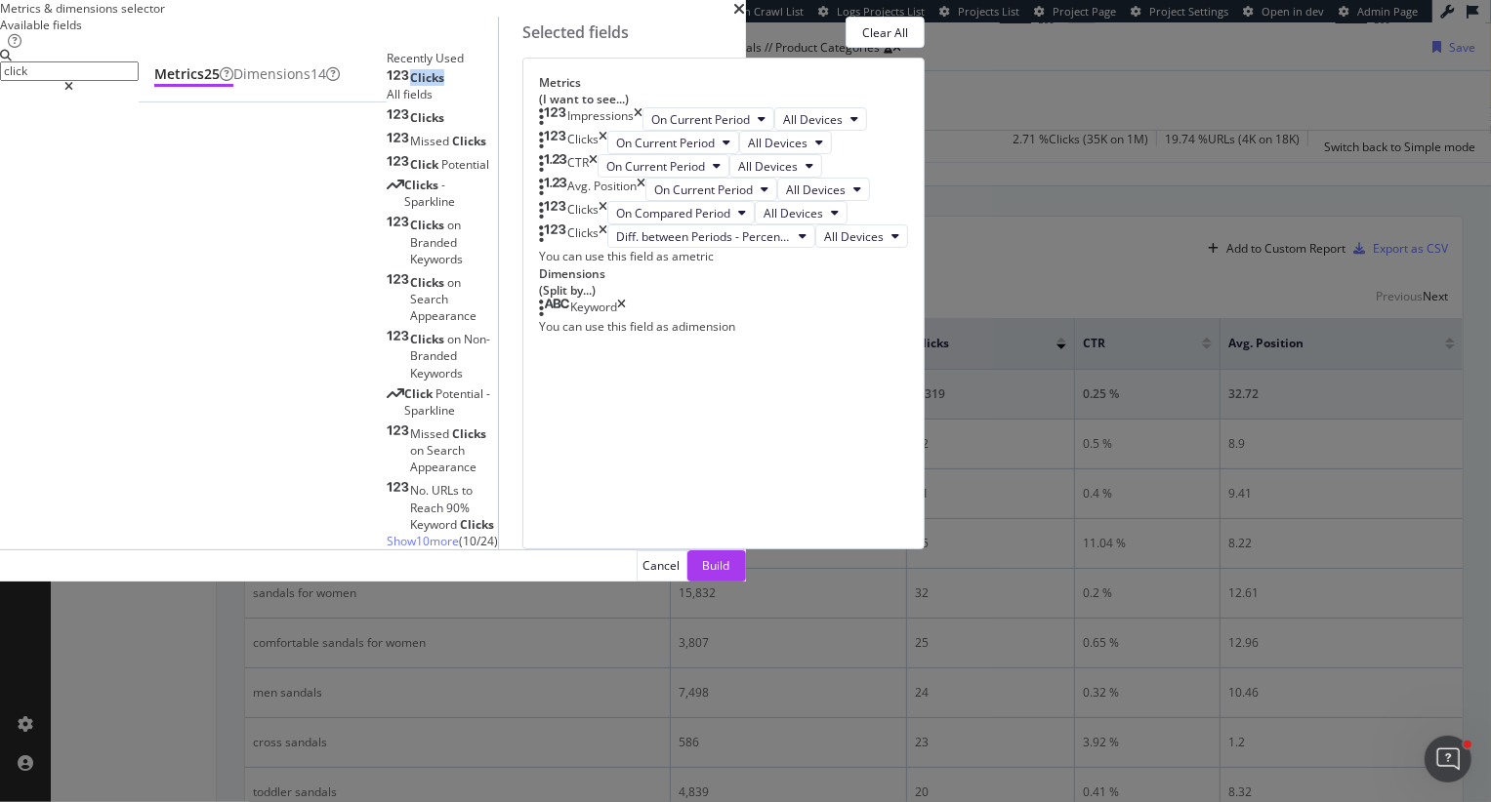
click at [642, 131] on icon "times" at bounding box center [638, 118] width 9 height 23
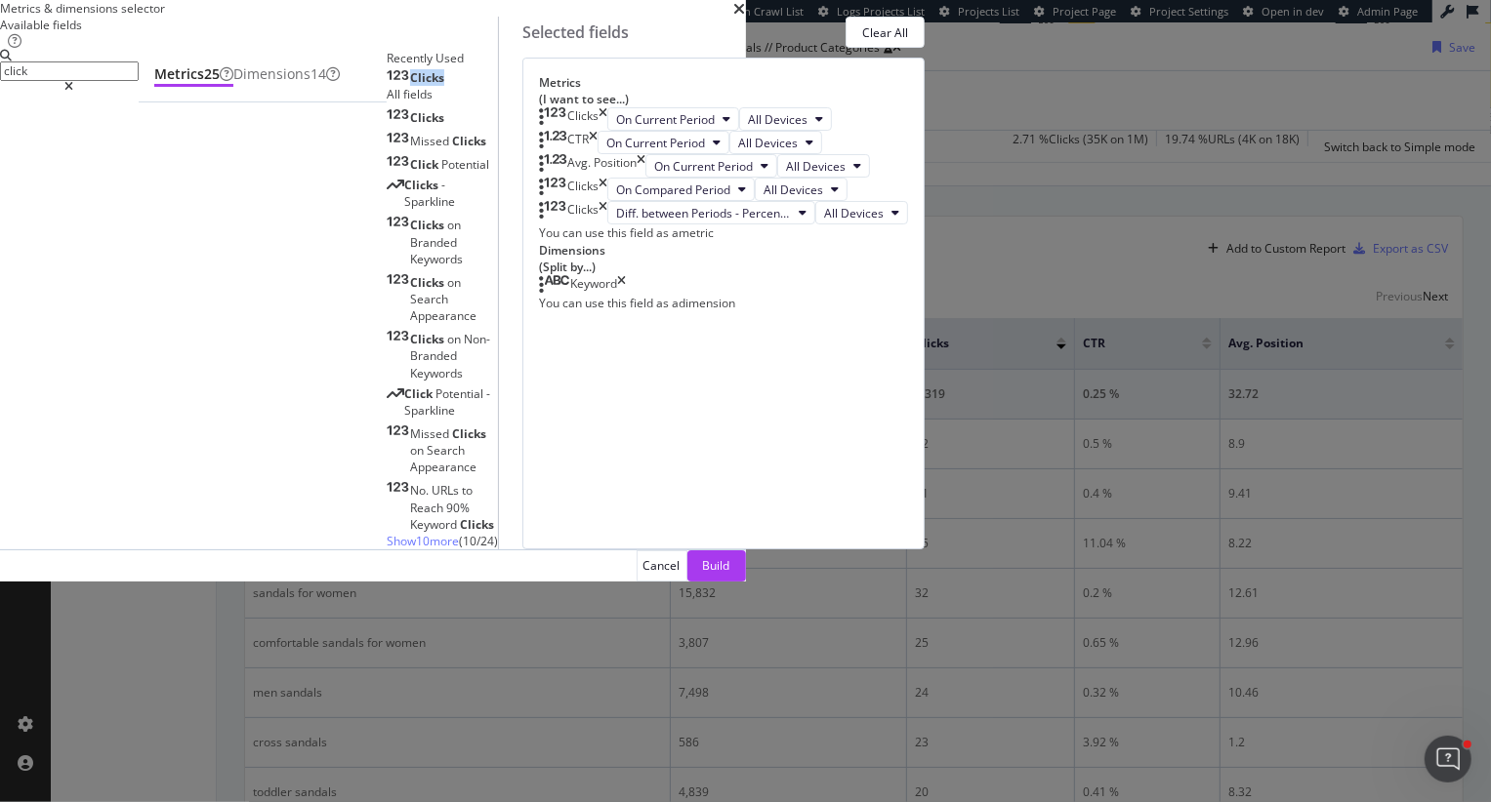
click at [597, 154] on icon "times" at bounding box center [593, 142] width 9 height 23
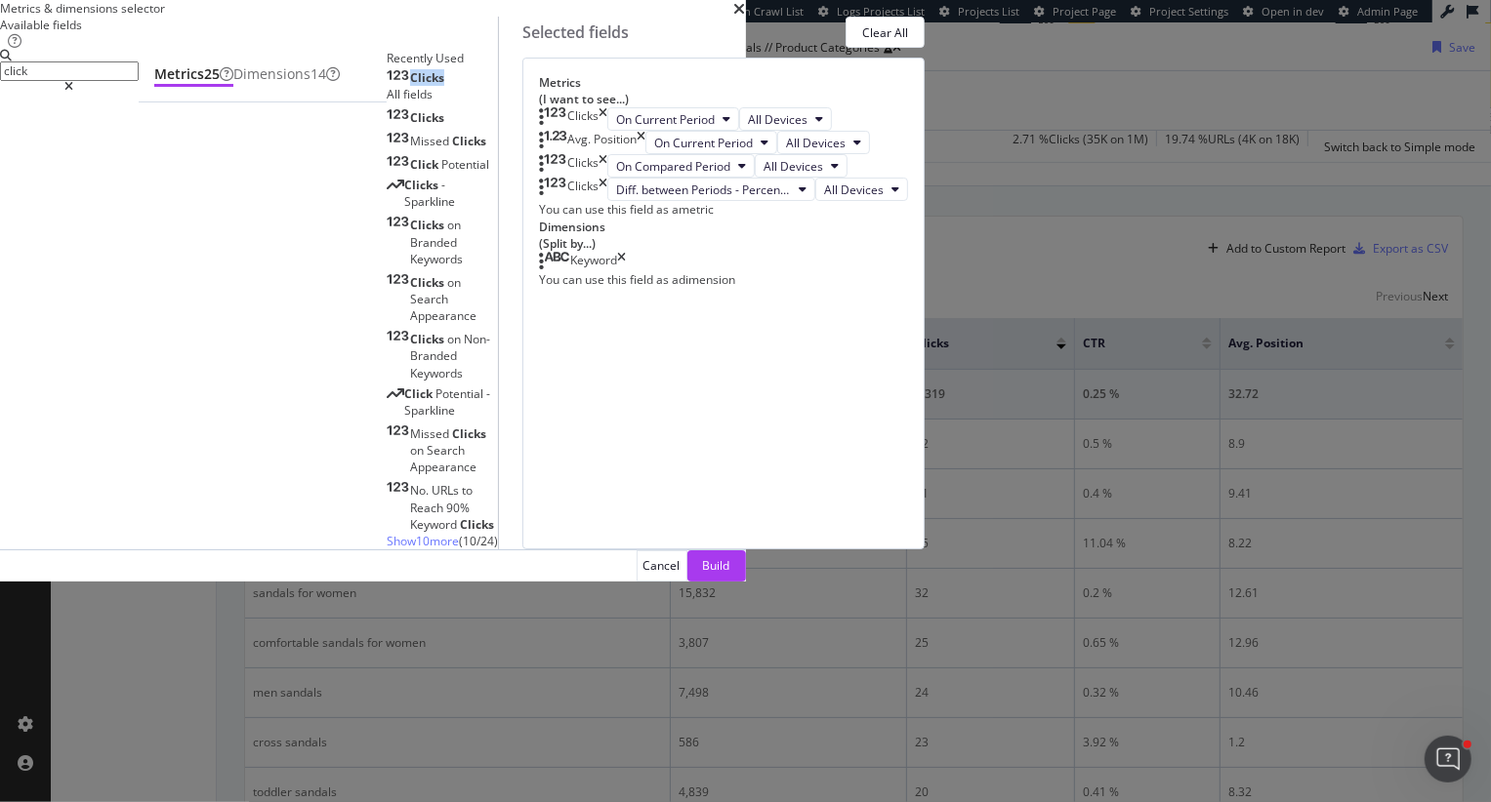
click at [645, 154] on icon "times" at bounding box center [640, 142] width 9 height 23
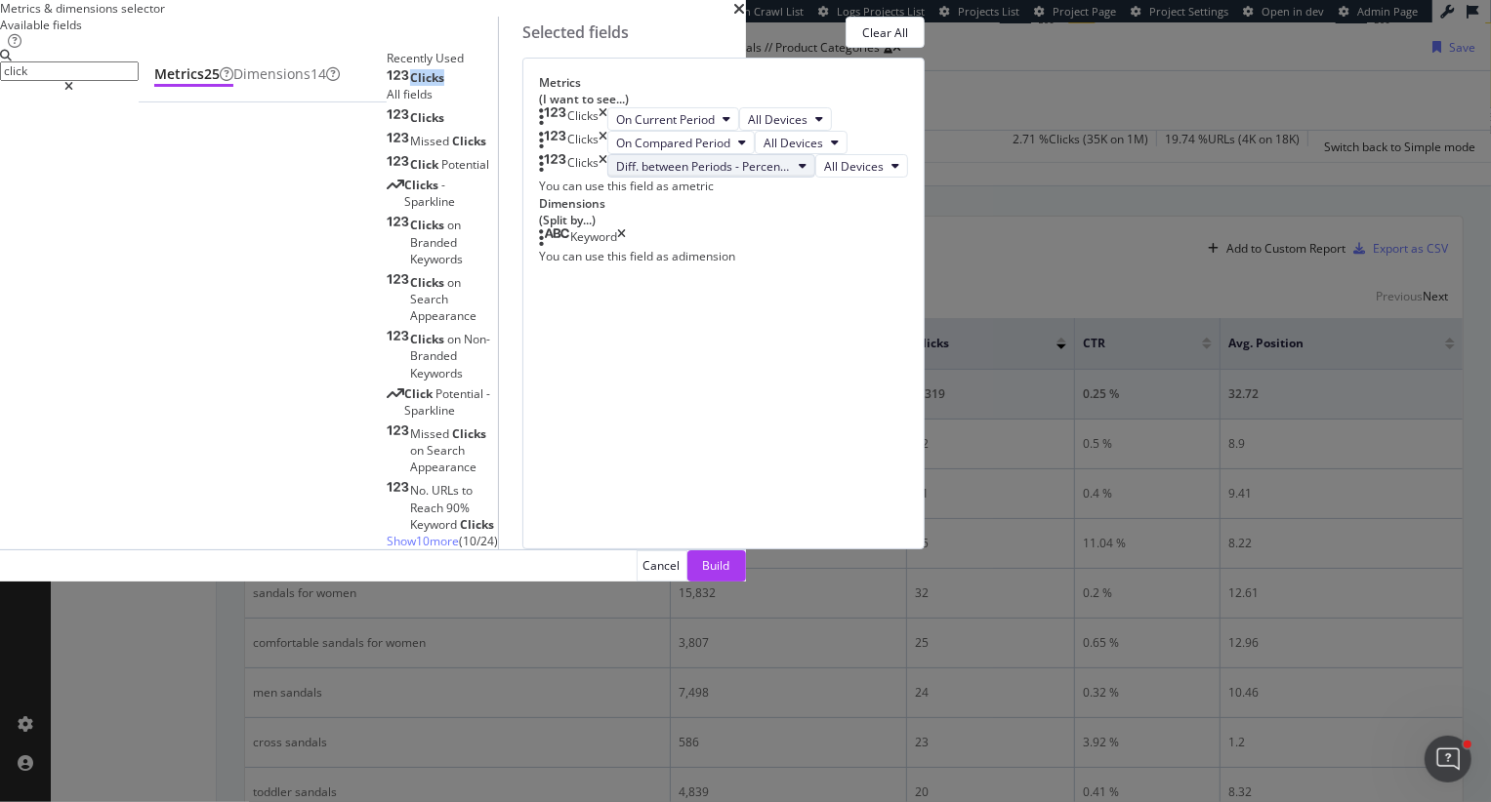
click at [791, 175] on span "Diff. between Periods - Percentage" at bounding box center [703, 166] width 175 height 17
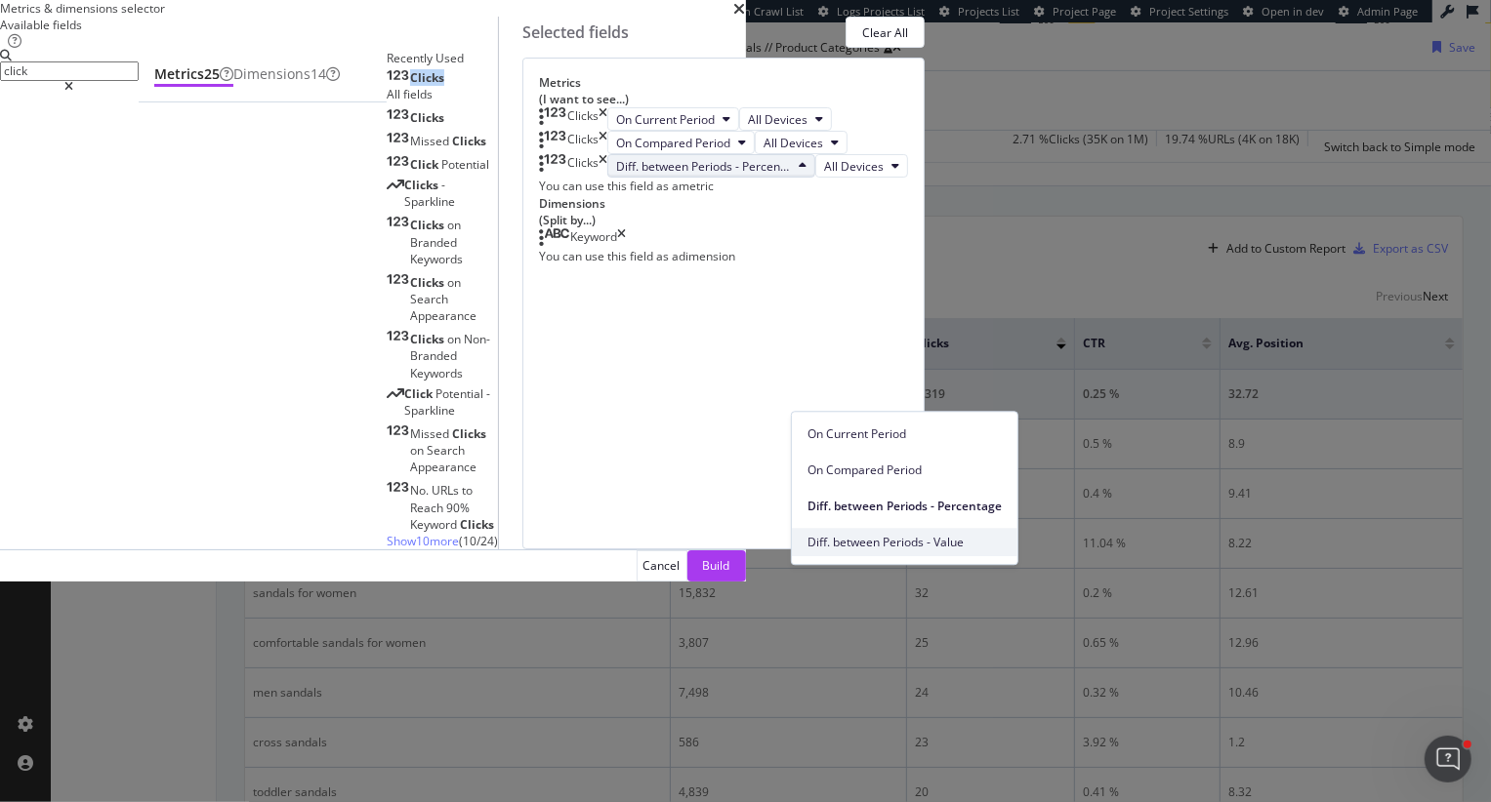
click at [936, 540] on span "Diff. between Periods - Value" at bounding box center [904, 543] width 194 height 18
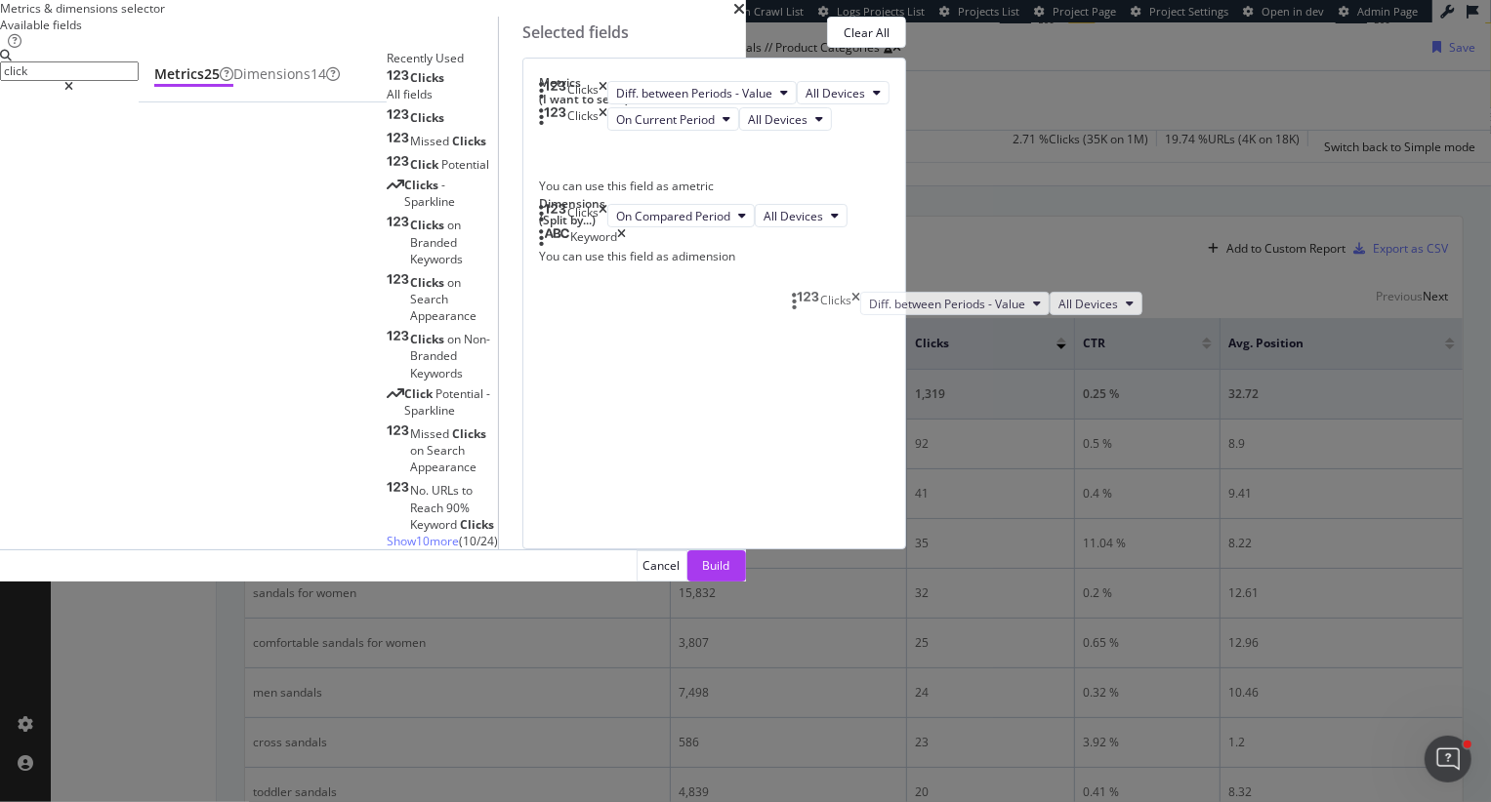
drag, startPoint x: 798, startPoint y: 366, endPoint x: 802, endPoint y: 298, distance: 68.4
click at [802, 298] on body "spa/v1.337.8 ReadOnly: Viz Debugger: Open Viz Editor Datasources KW Webflow Adm…" at bounding box center [745, 401] width 1491 height 802
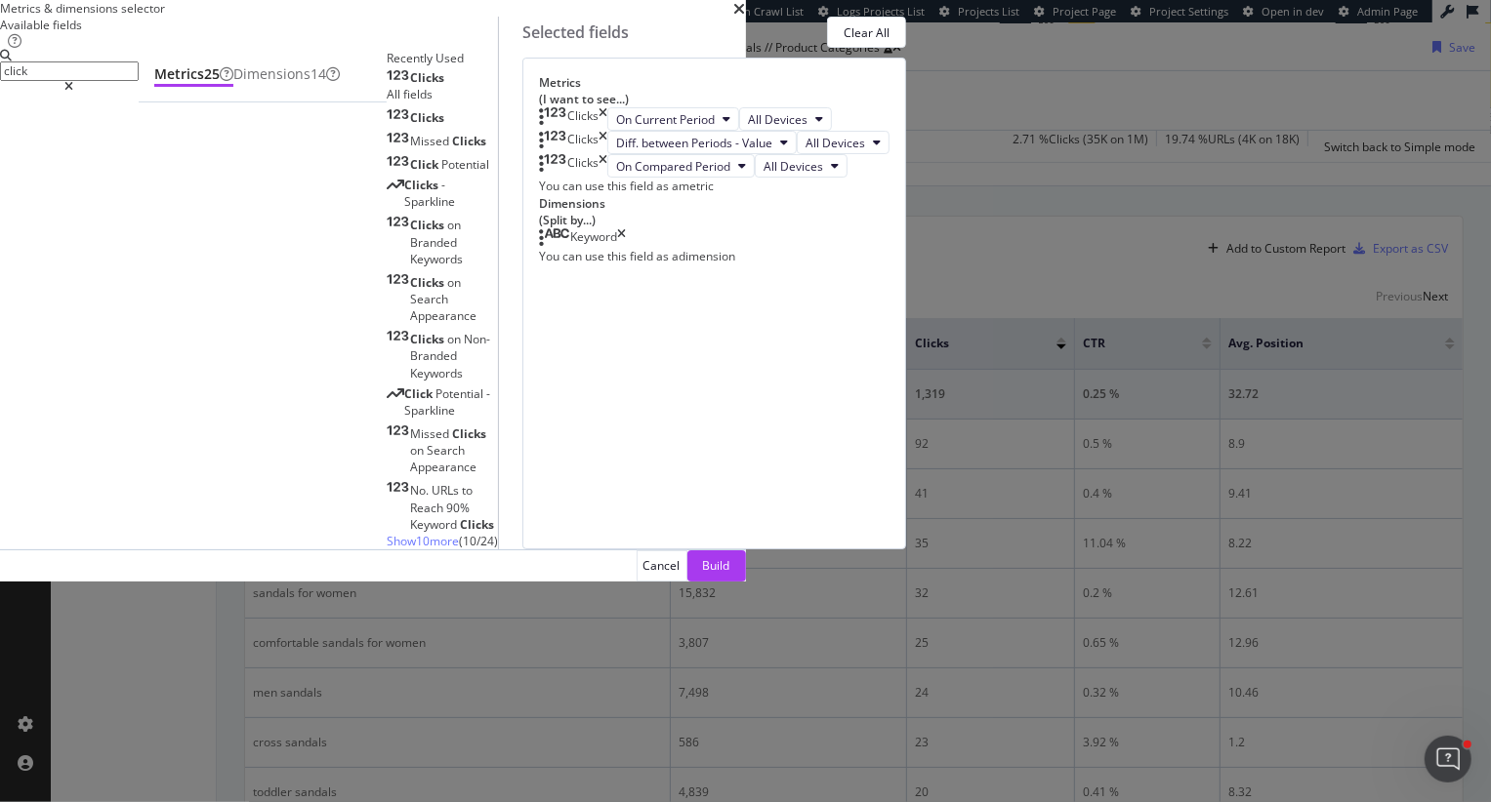
click at [139, 81] on input "click" at bounding box center [69, 71] width 139 height 20
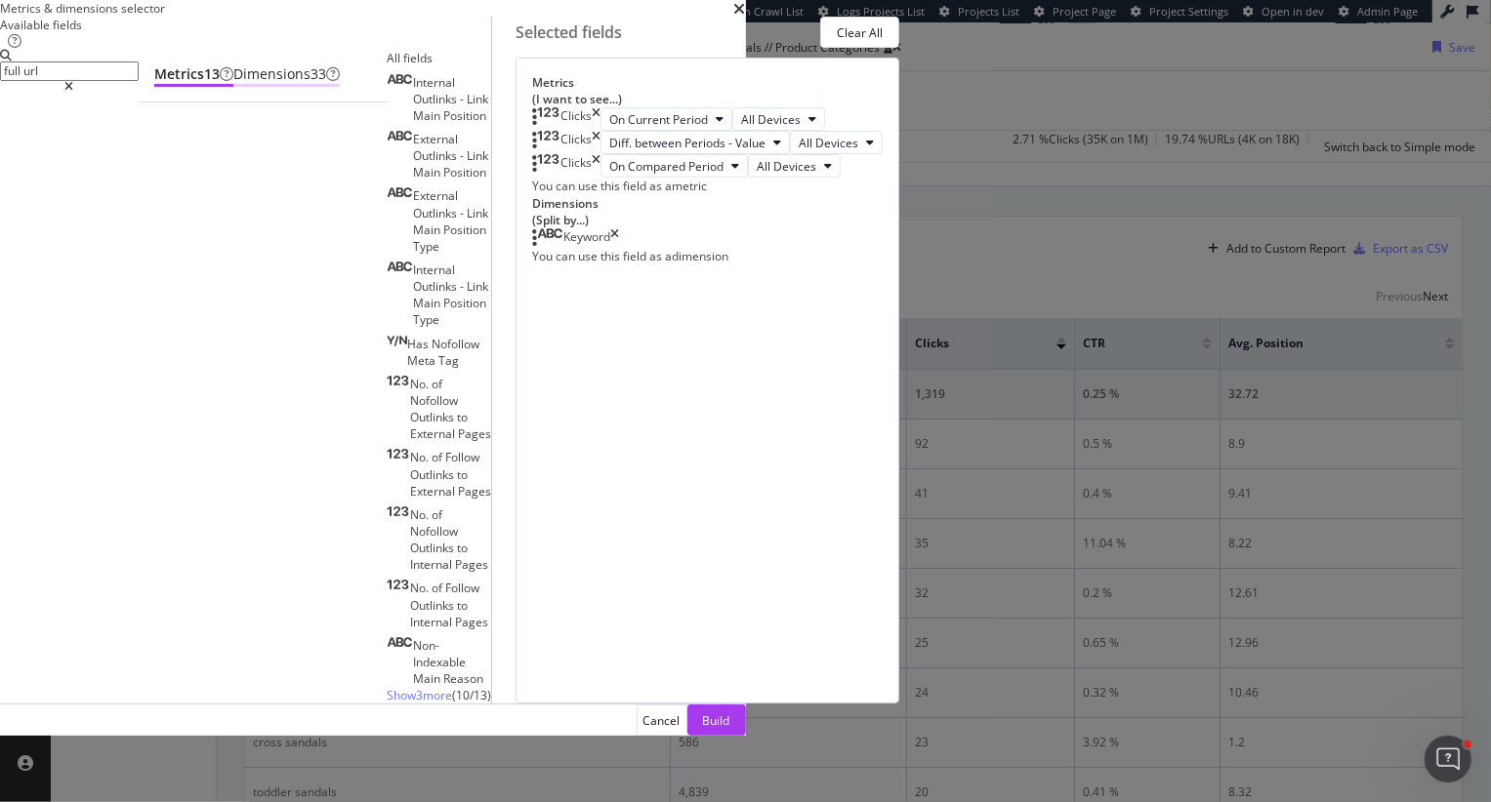
click at [340, 84] on div "Dimensions 33" at bounding box center [286, 74] width 106 height 20
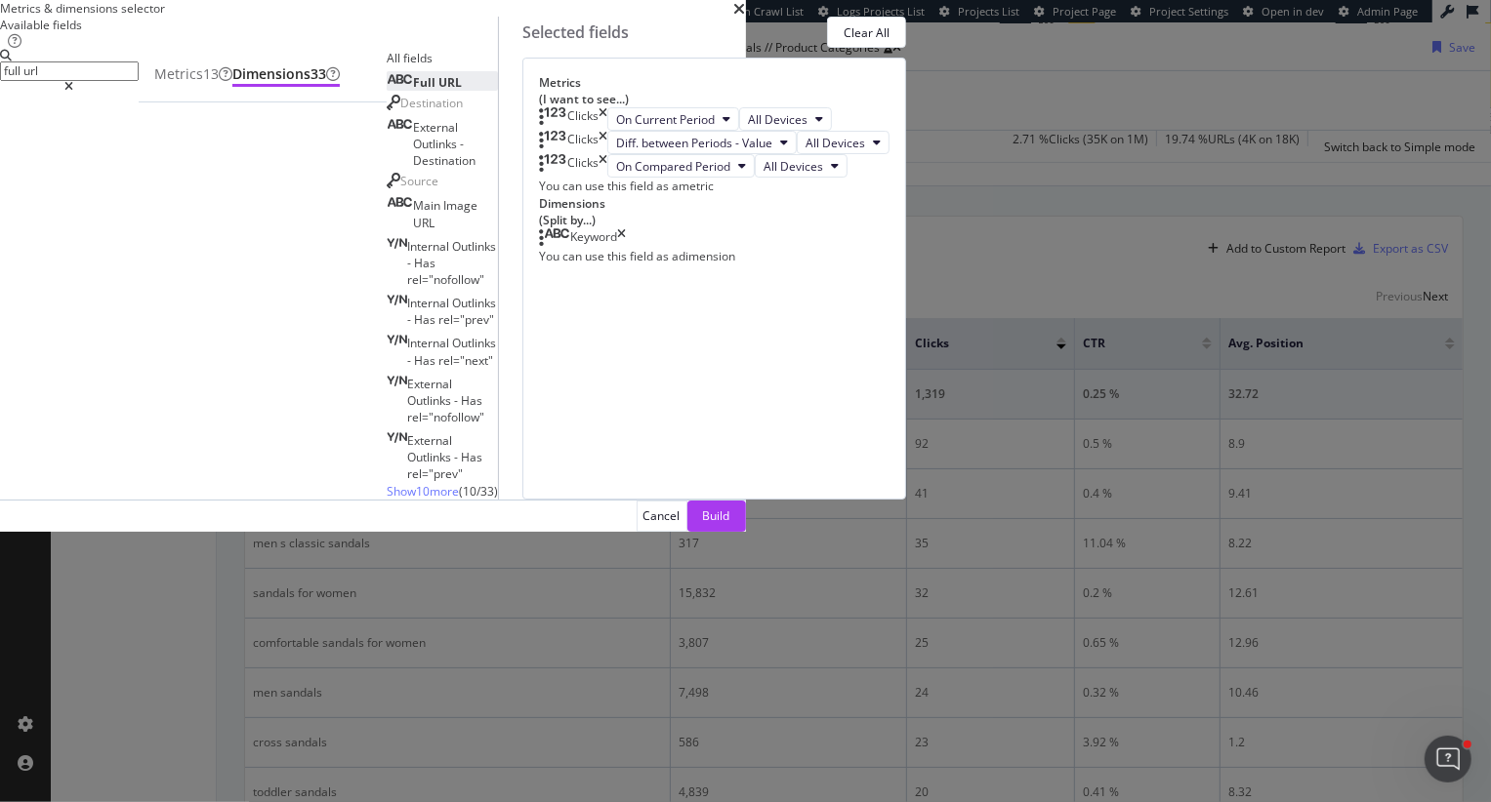
click at [438, 91] on span "URL" at bounding box center [449, 82] width 23 height 17
click at [139, 81] on input "full url" at bounding box center [69, 71] width 139 height 20
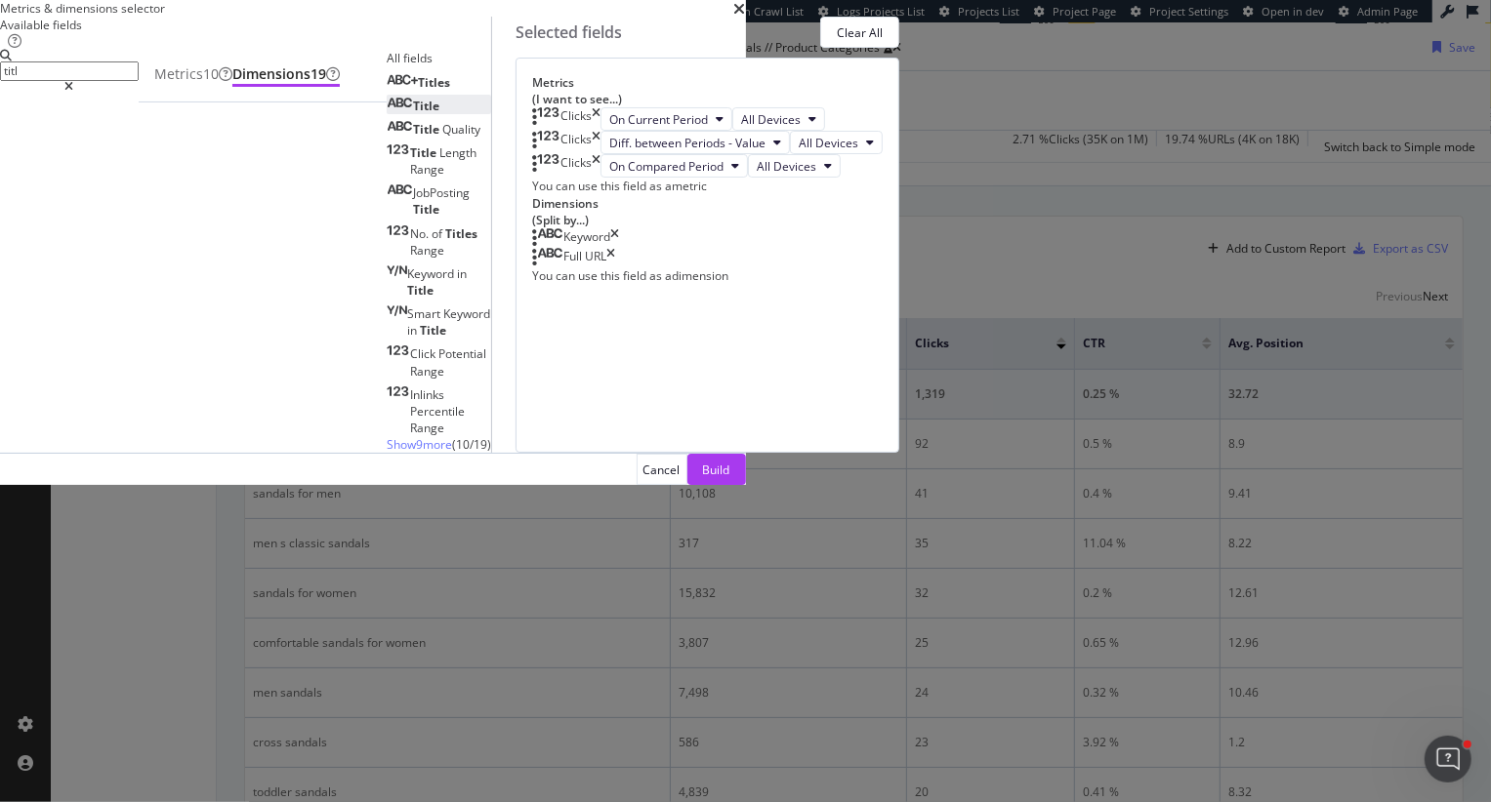
click at [439, 114] on div "Title" at bounding box center [413, 106] width 53 height 17
click at [139, 81] on input "titl" at bounding box center [69, 71] width 139 height 20
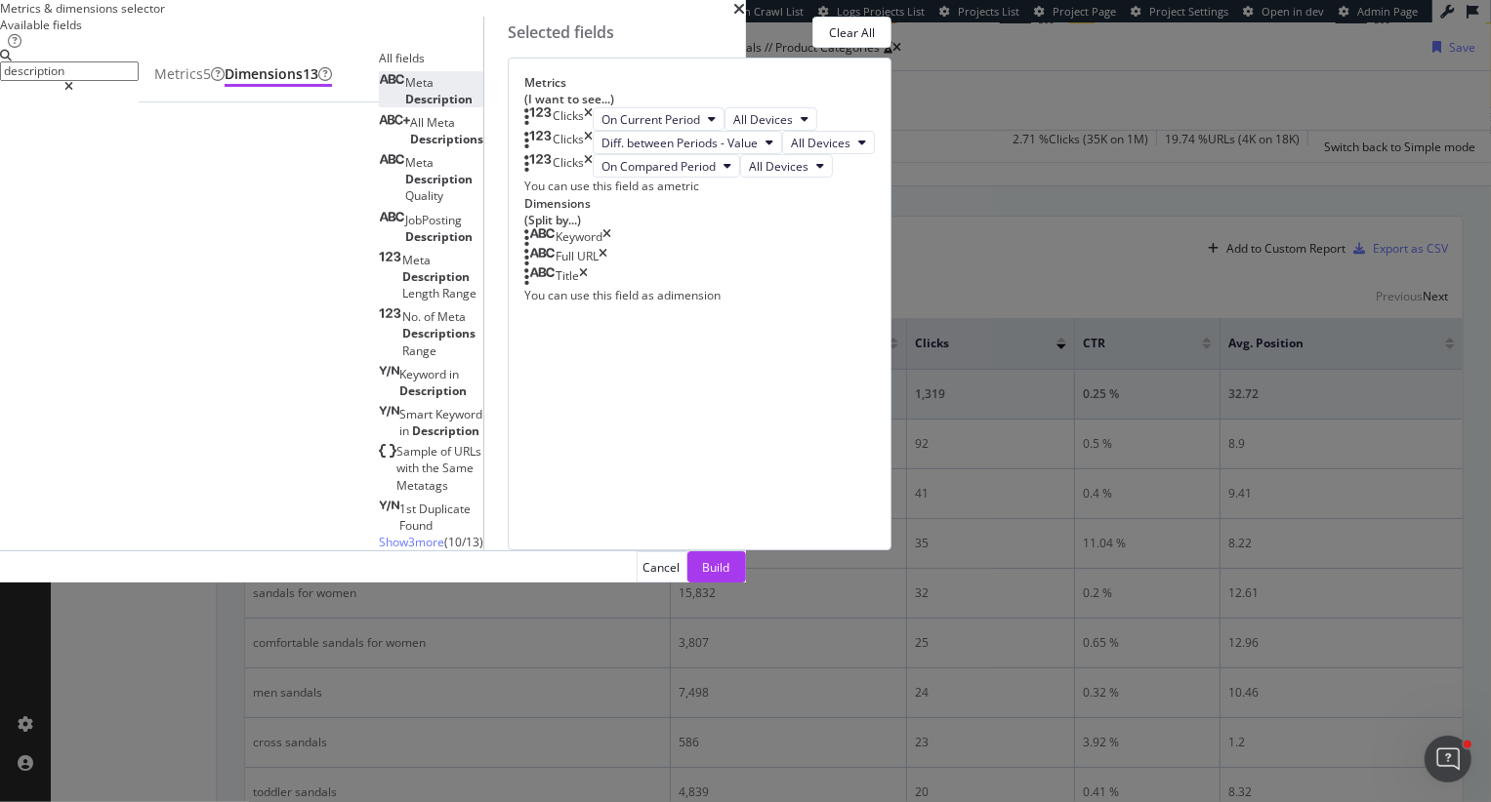
type input "description"
click at [472, 107] on span "Description" at bounding box center [438, 99] width 67 height 17
click at [730, 576] on div "Build" at bounding box center [716, 567] width 27 height 17
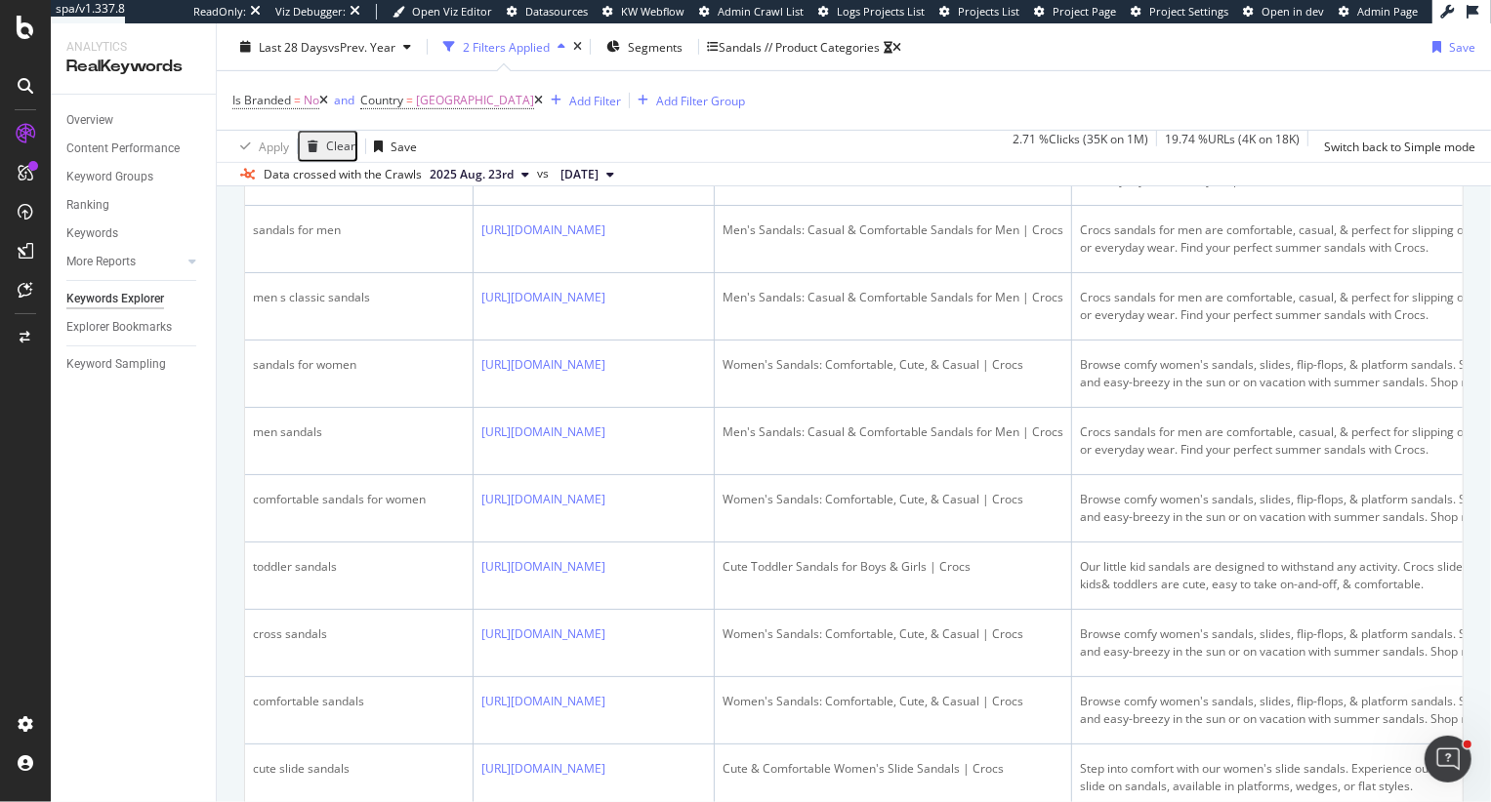
scroll to position [719, 0]
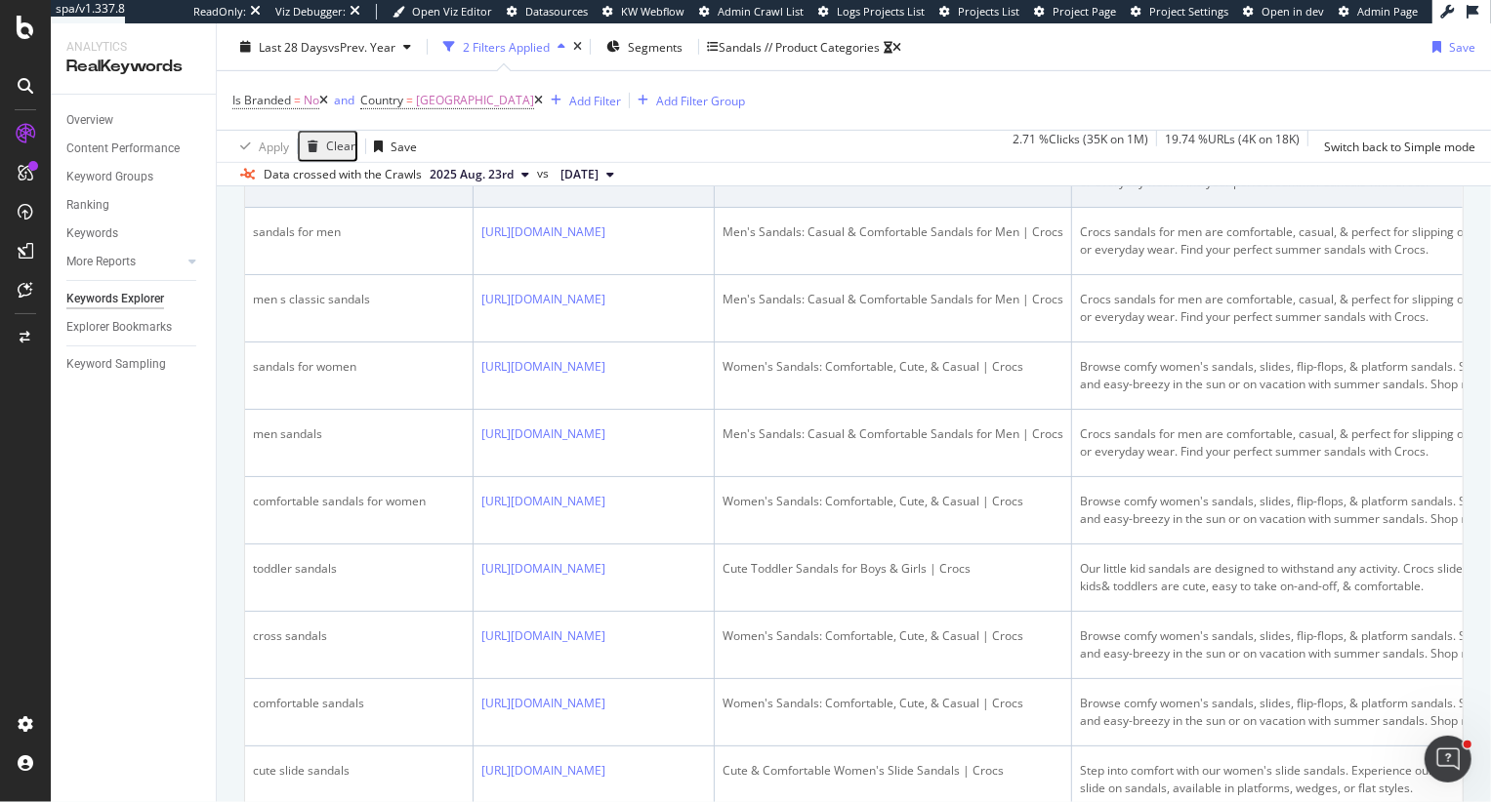
drag, startPoint x: 273, startPoint y: 278, endPoint x: 366, endPoint y: 278, distance: 92.7
click at [366, 174] on div "mens sandals" at bounding box center [359, 165] width 212 height 18
click at [1072, 208] on td "Men's Sandals: Casual & Comfortable Sandals for Men | Crocs" at bounding box center [893, 174] width 357 height 67
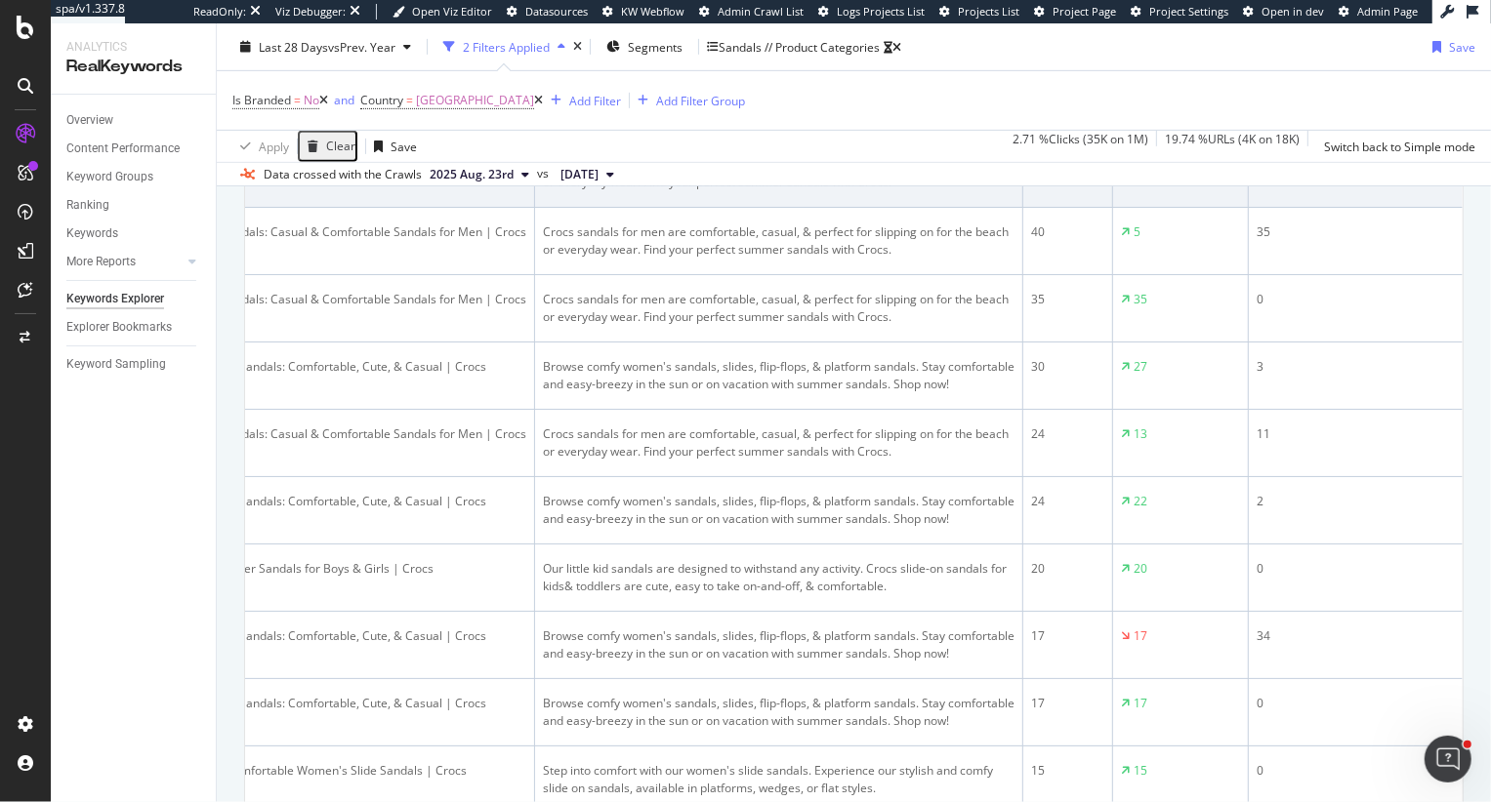
scroll to position [0, 780]
drag, startPoint x: 1150, startPoint y: 277, endPoint x: 1104, endPoint y: 277, distance: 45.9
click at [1104, 208] on tr "mens sandals https://www.crocs.com/c/men/footwear/sandals Men's Sandals: Casual…" at bounding box center [585, 174] width 1754 height 67
drag, startPoint x: 1280, startPoint y: 281, endPoint x: 1258, endPoint y: 281, distance: 21.5
click at [1258, 174] on div "15" at bounding box center [1355, 165] width 198 height 18
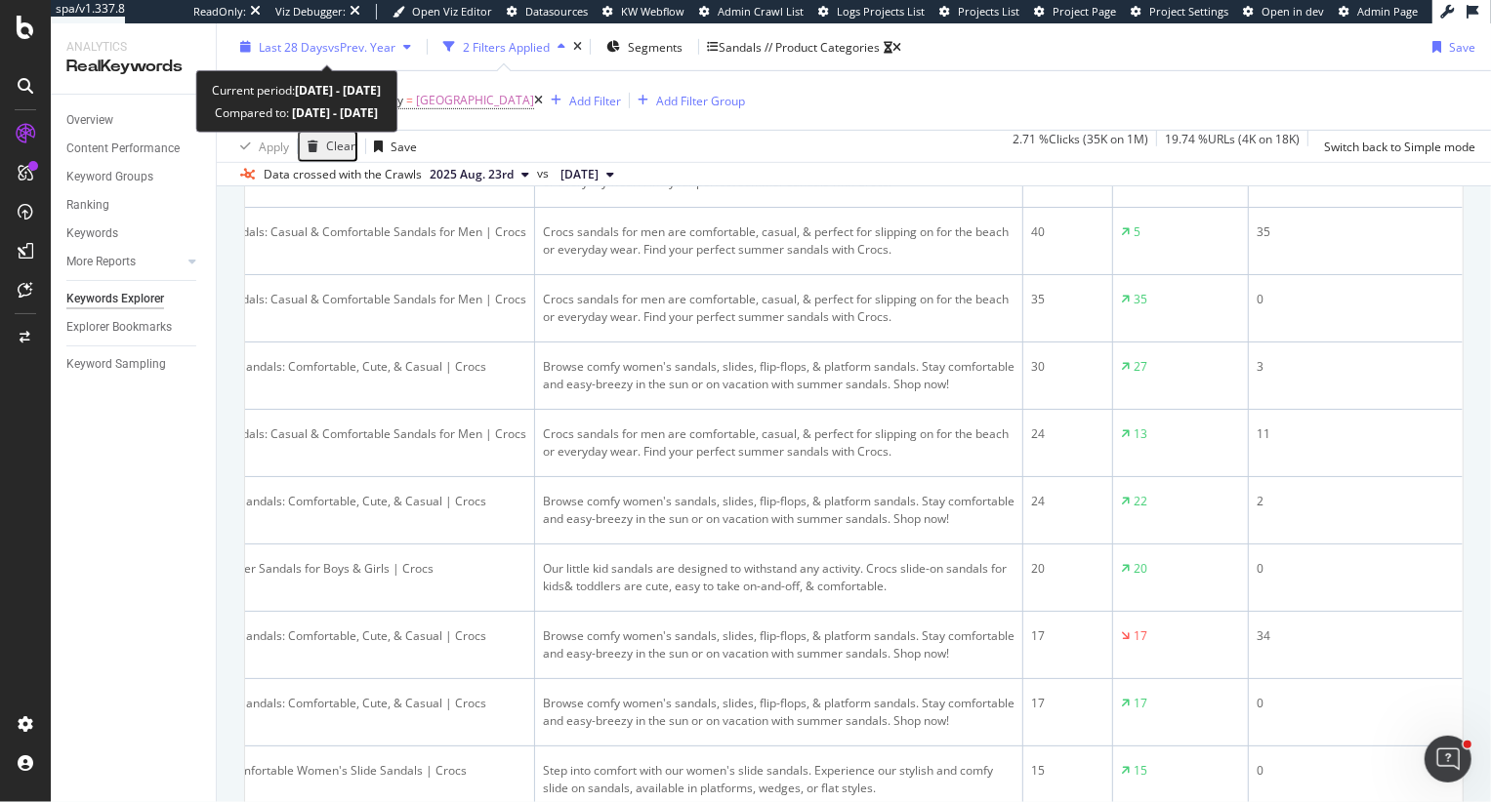
click at [377, 43] on span "vs Prev. Year" at bounding box center [361, 46] width 67 height 17
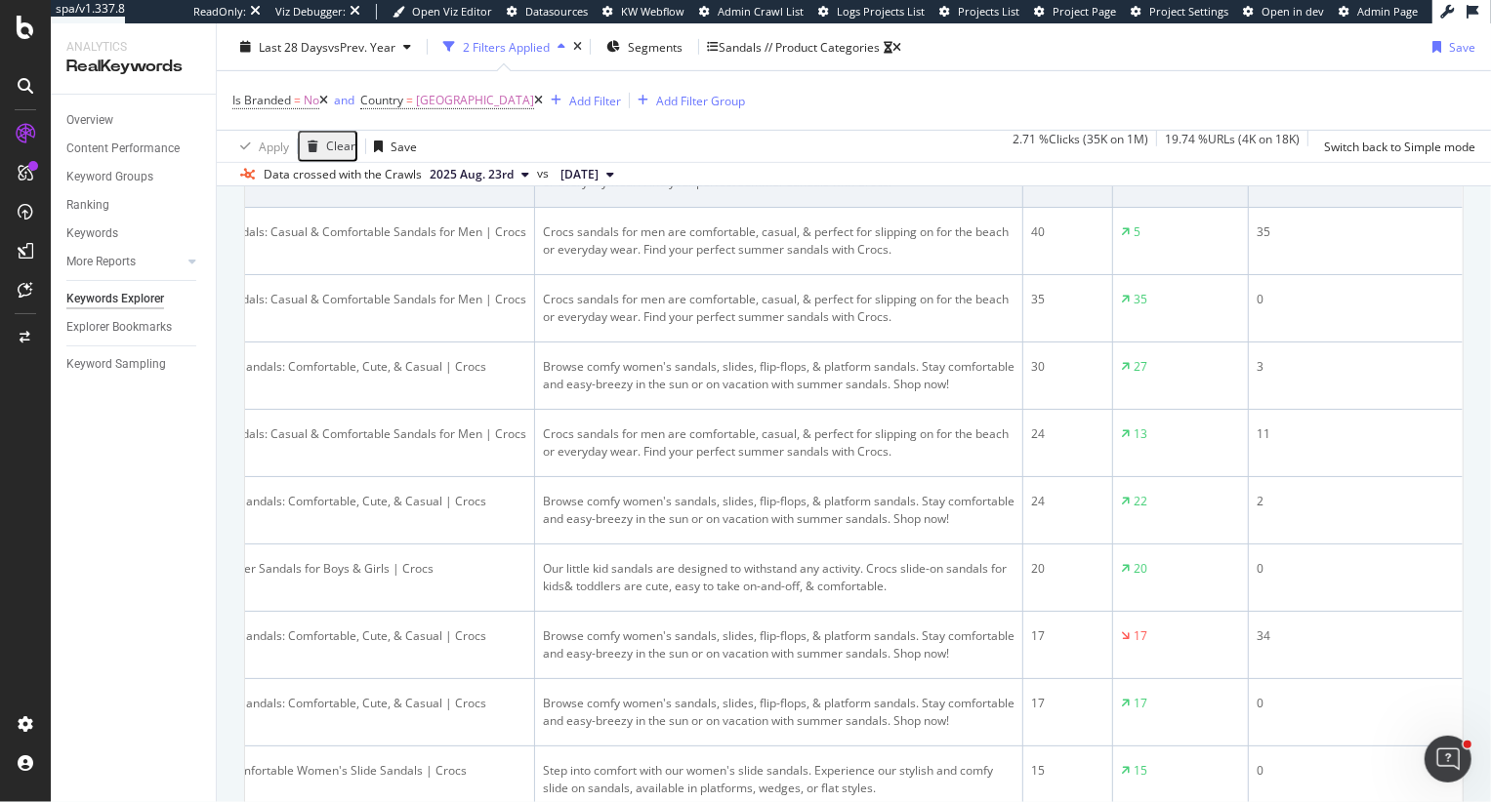
click at [1198, 208] on td "71" at bounding box center [1181, 174] width 136 height 67
drag, startPoint x: 1280, startPoint y: 282, endPoint x: 1253, endPoint y: 282, distance: 26.4
click at [1253, 208] on td "15" at bounding box center [1355, 174] width 214 height 67
drag, startPoint x: 1061, startPoint y: 278, endPoint x: 1020, endPoint y: 277, distance: 41.0
click at [1020, 208] on tr "mens sandals https://www.crocs.com/c/men/footwear/sandals Men's Sandals: Casual…" at bounding box center [585, 174] width 1754 height 67
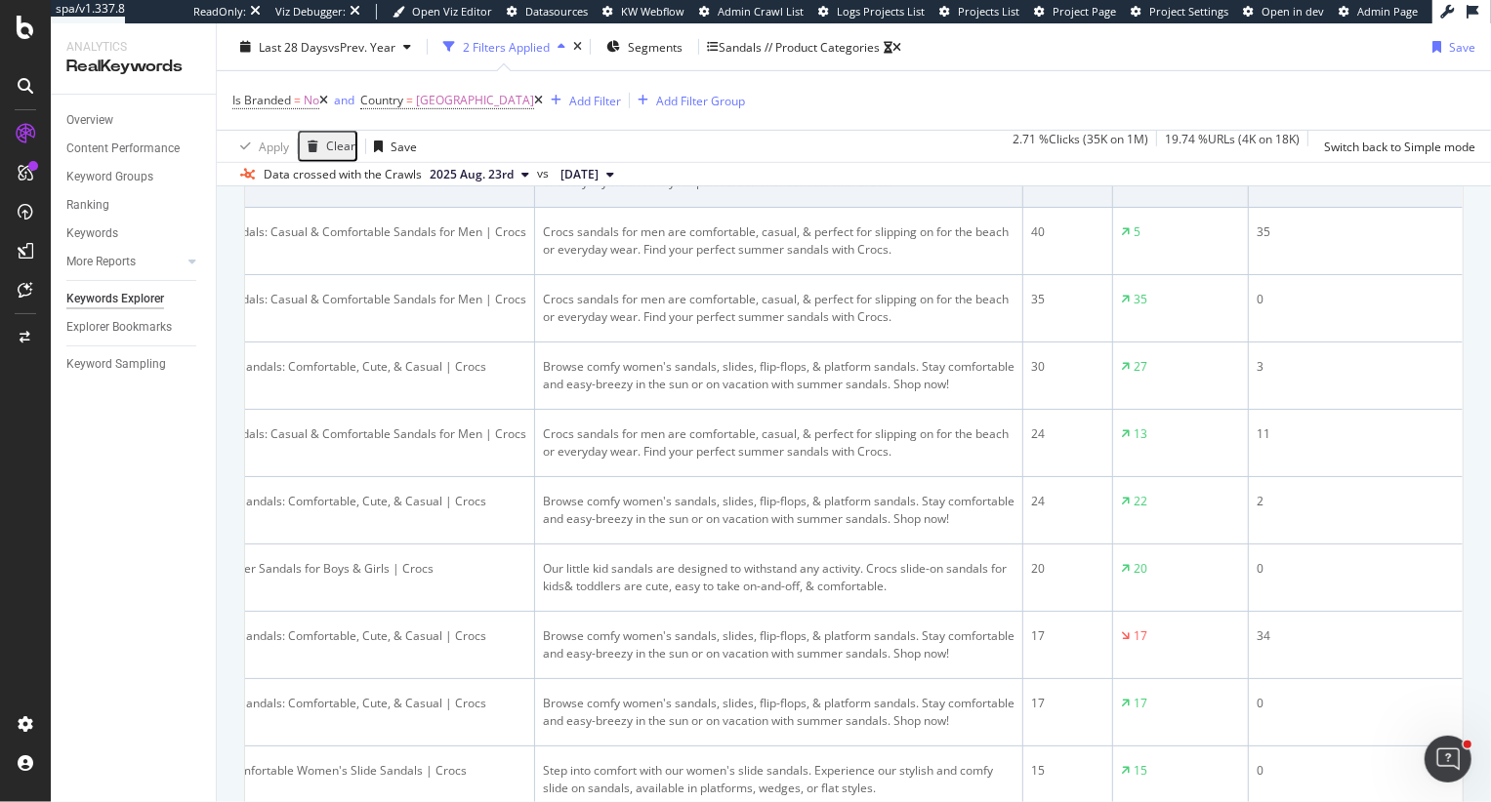
click at [1162, 208] on td "71" at bounding box center [1181, 174] width 136 height 67
drag, startPoint x: 1159, startPoint y: 280, endPoint x: 1121, endPoint y: 278, distance: 38.1
click at [1121, 208] on td "71" at bounding box center [1181, 174] width 136 height 67
click at [871, 208] on td "Crocs sandals for men are comfortable, casual, & perfect for slipping on for th…" at bounding box center [779, 174] width 488 height 67
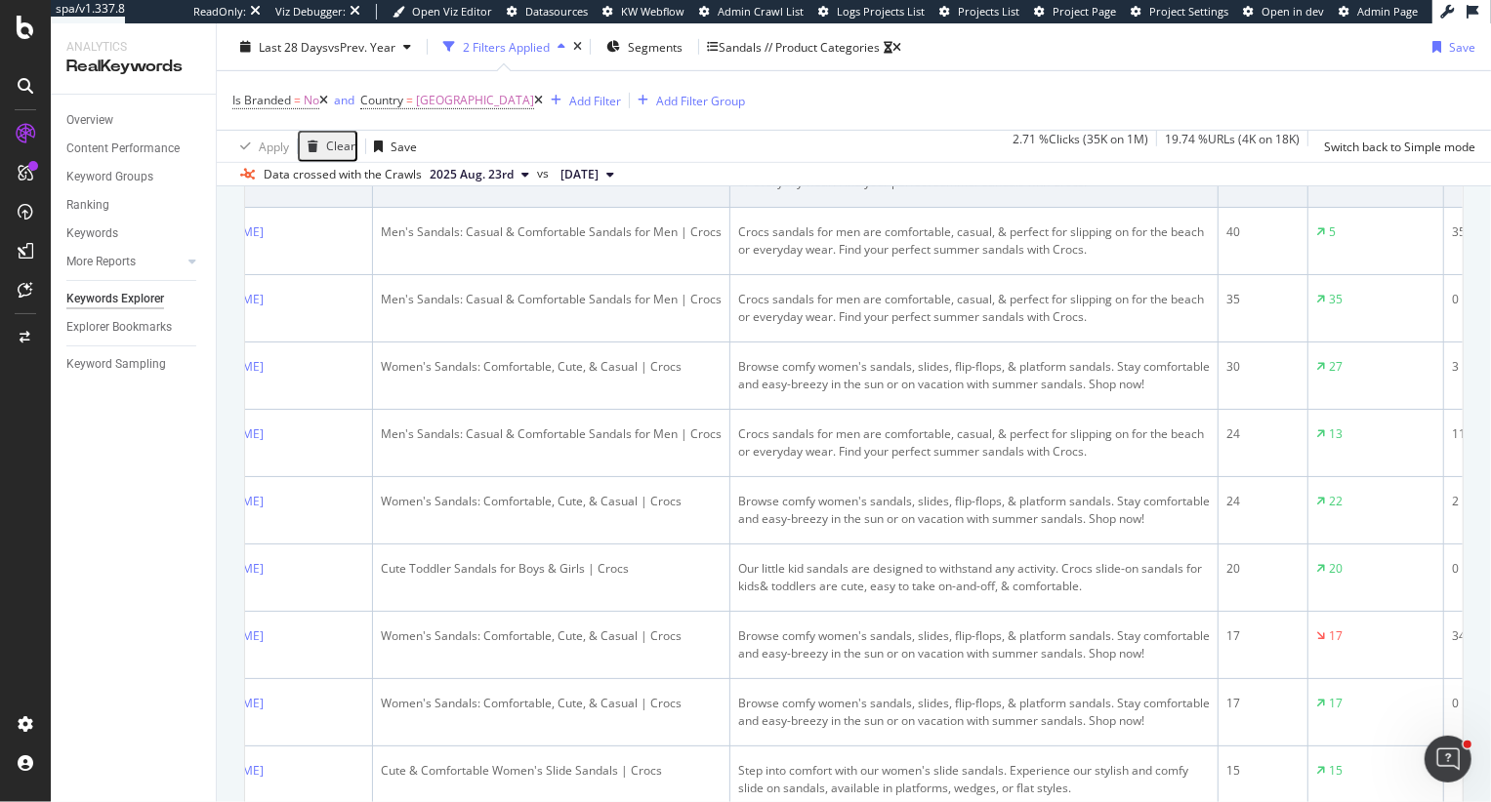
scroll to position [0, 0]
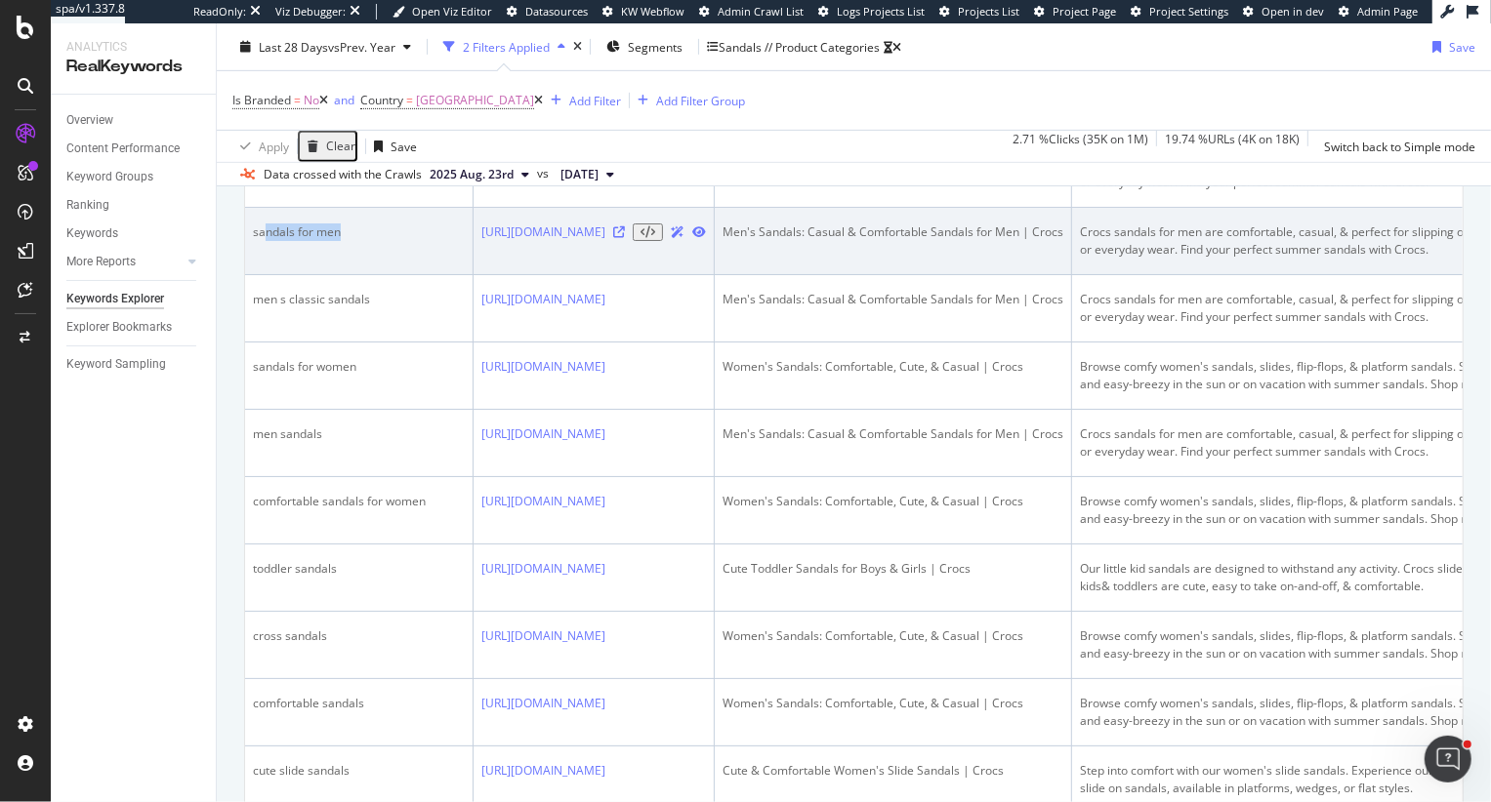
drag, startPoint x: 267, startPoint y: 348, endPoint x: 386, endPoint y: 348, distance: 118.1
click at [386, 241] on div "sandals for men" at bounding box center [359, 233] width 212 height 18
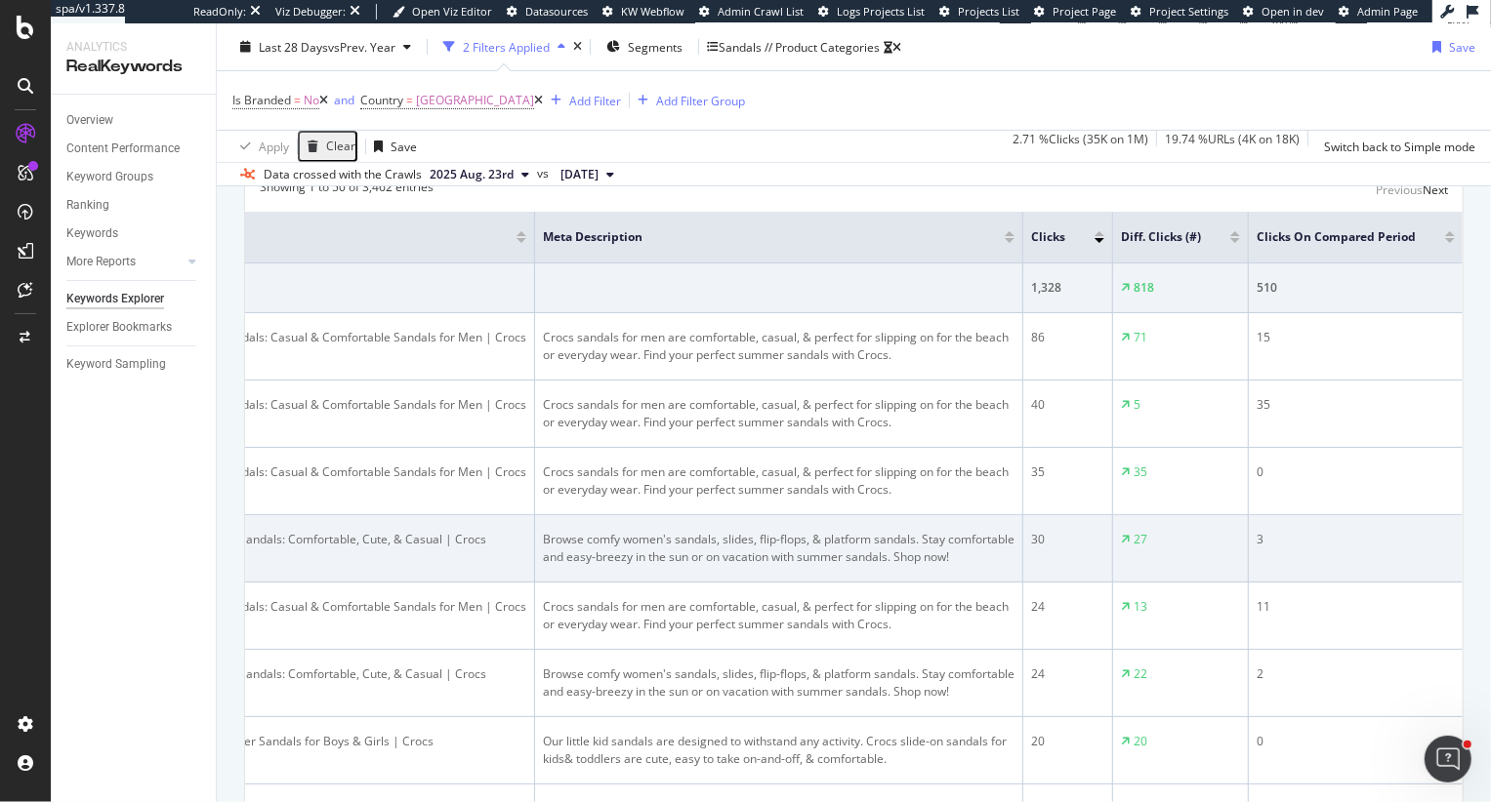
scroll to position [452, 0]
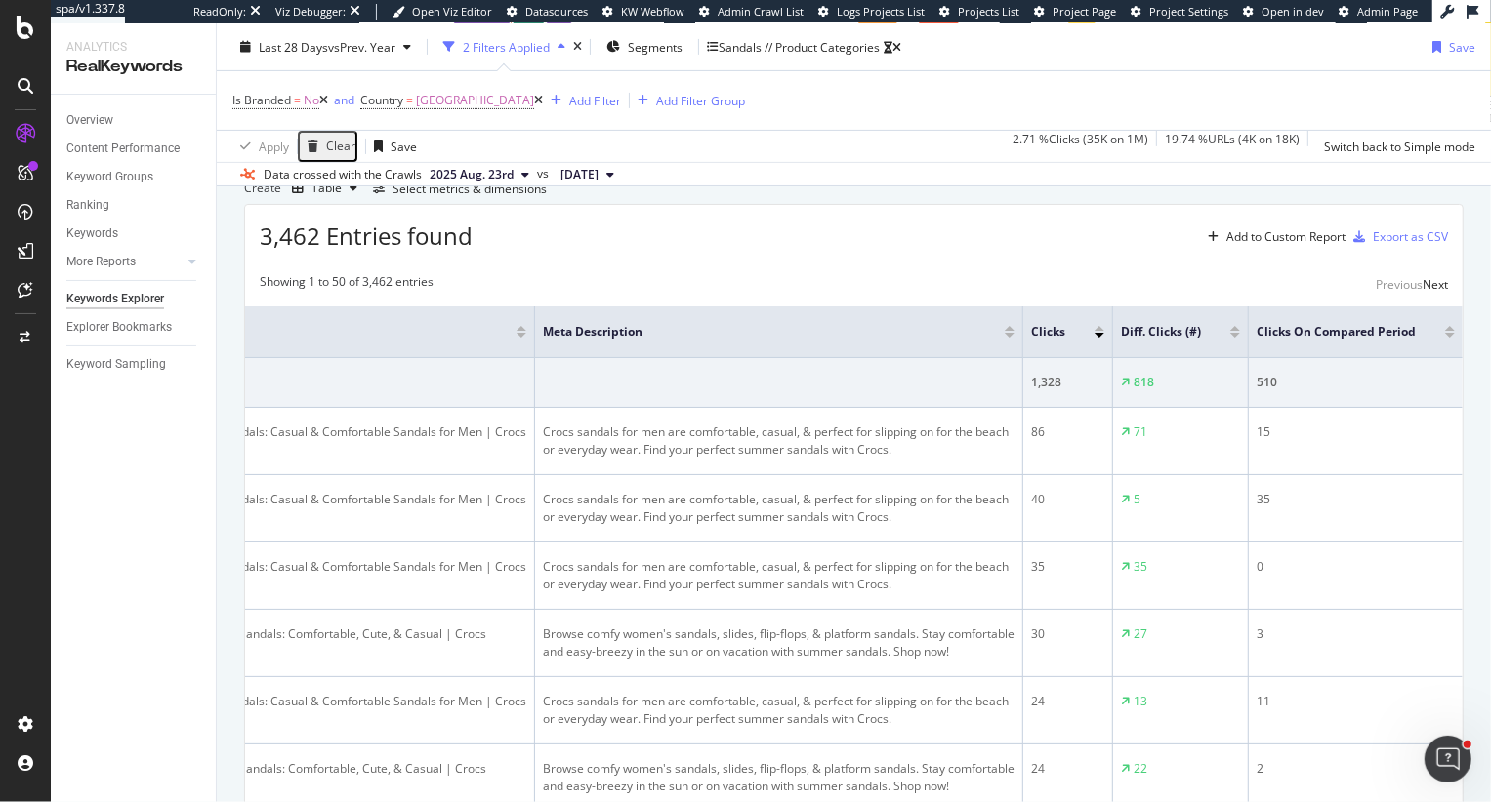
click at [908, 253] on div "3,462 Entries found Add to Custom Report Export as CSV" at bounding box center [853, 229] width 1217 height 48
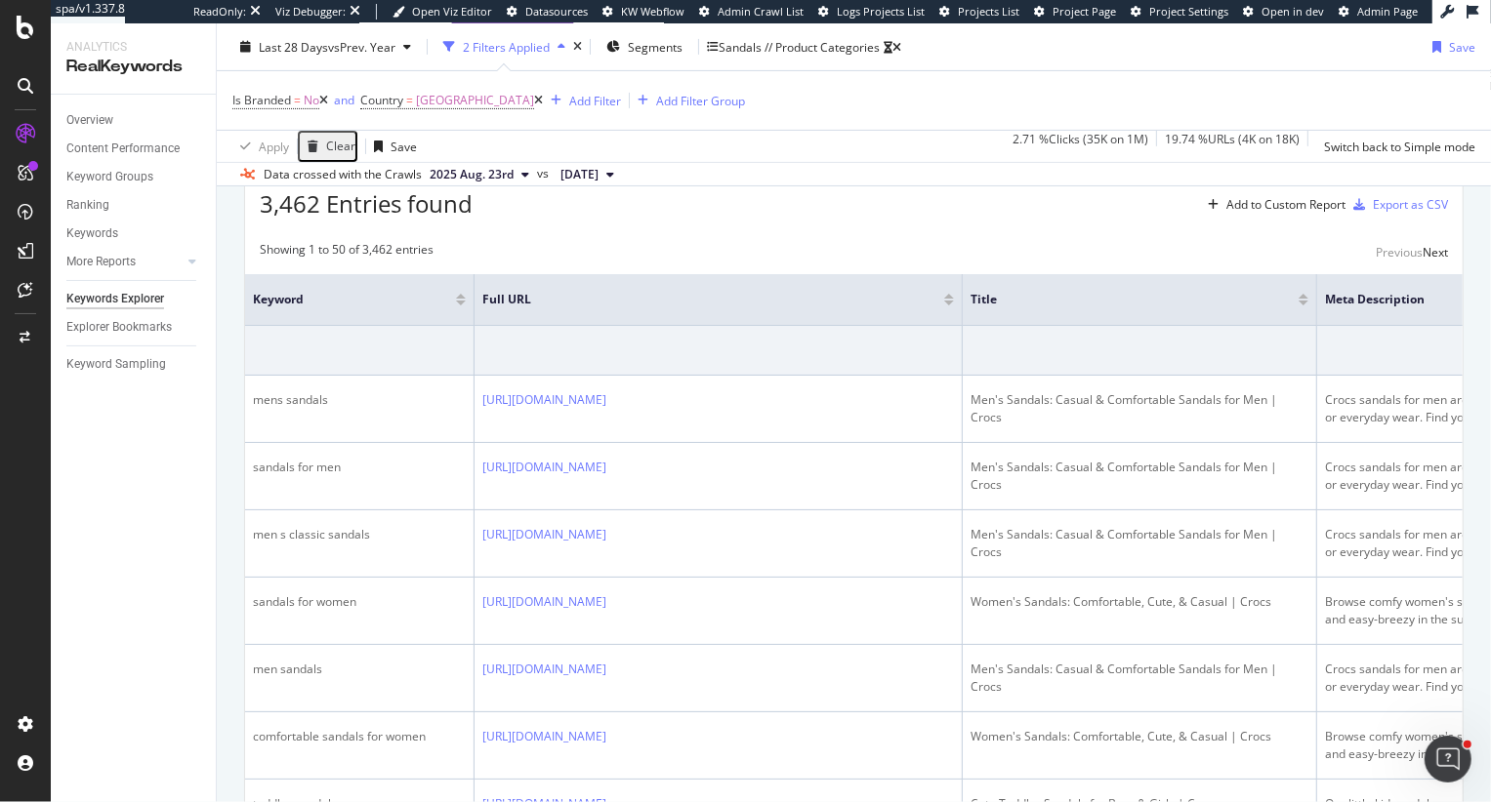
scroll to position [483, 0]
click at [1256, 212] on div "Add to Custom Report" at bounding box center [1285, 206] width 119 height 12
click at [1266, 388] on div "Demo Custom Report" at bounding box center [1257, 379] width 117 height 17
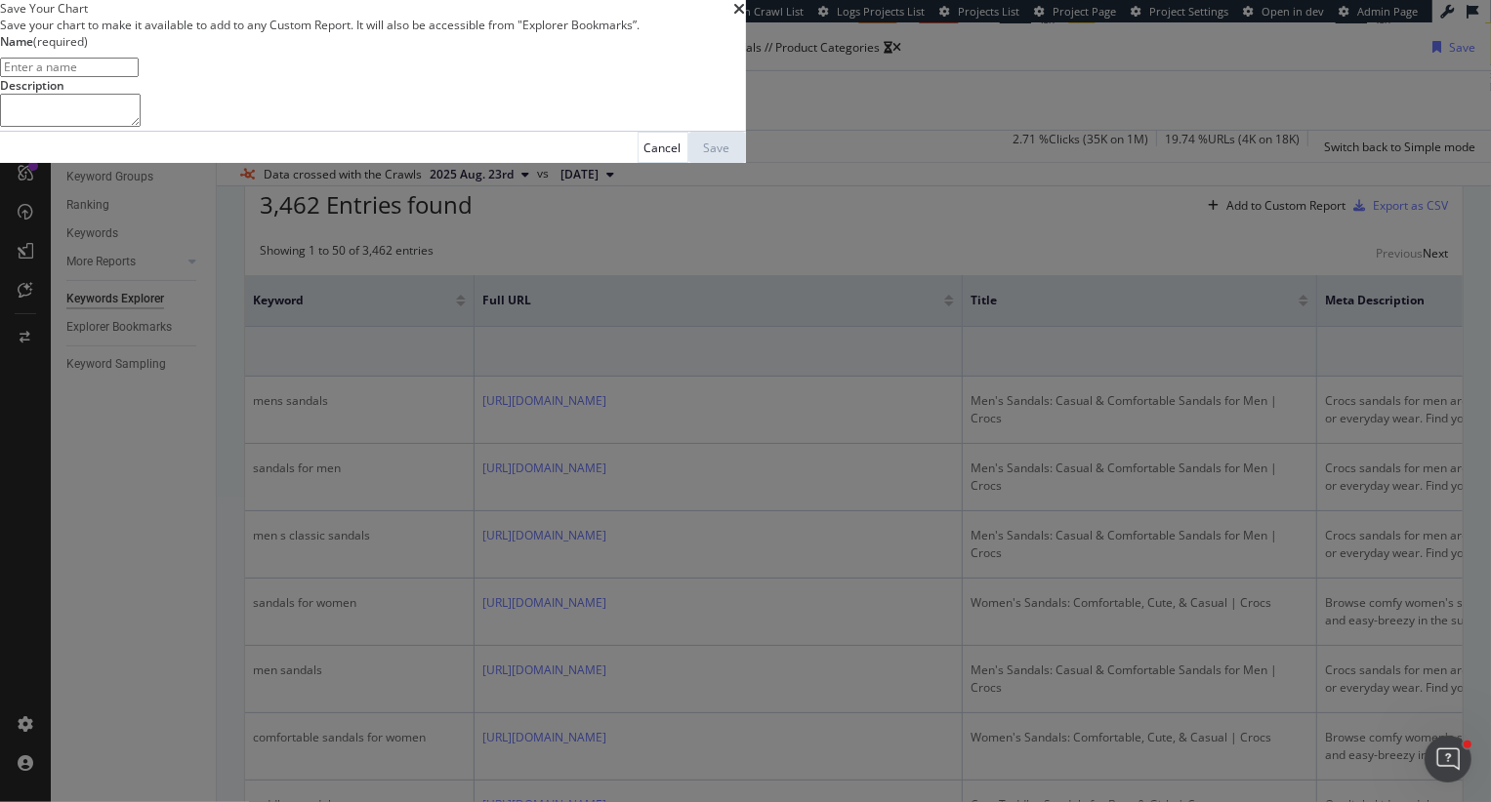
click at [139, 77] on input "modal" at bounding box center [69, 68] width 139 height 20
type input "Sandals Click Data"
click at [730, 156] on div "Save" at bounding box center [717, 148] width 26 height 17
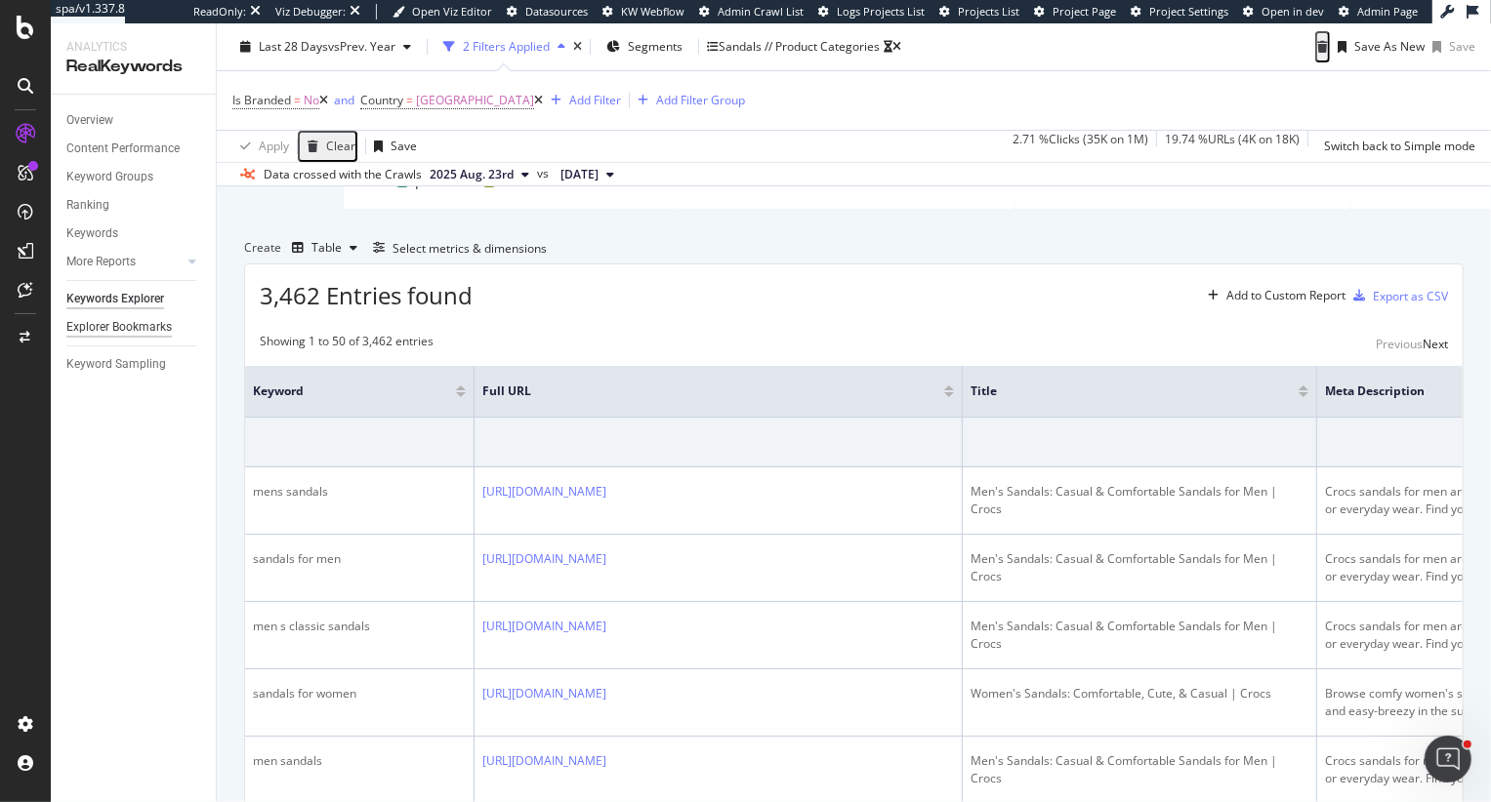
scroll to position [551, 0]
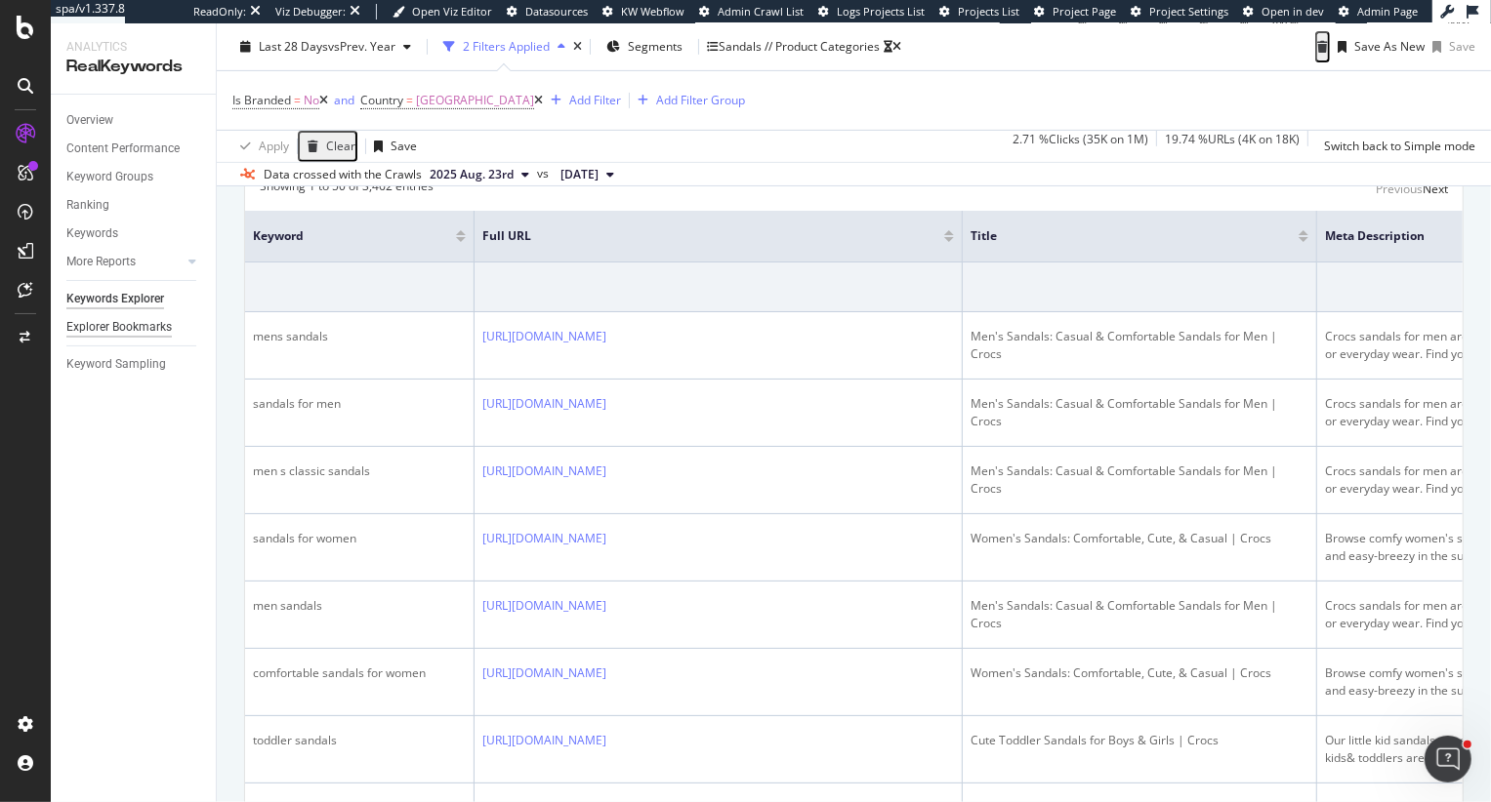
click at [150, 320] on div "Explorer Bookmarks" at bounding box center [118, 327] width 105 height 20
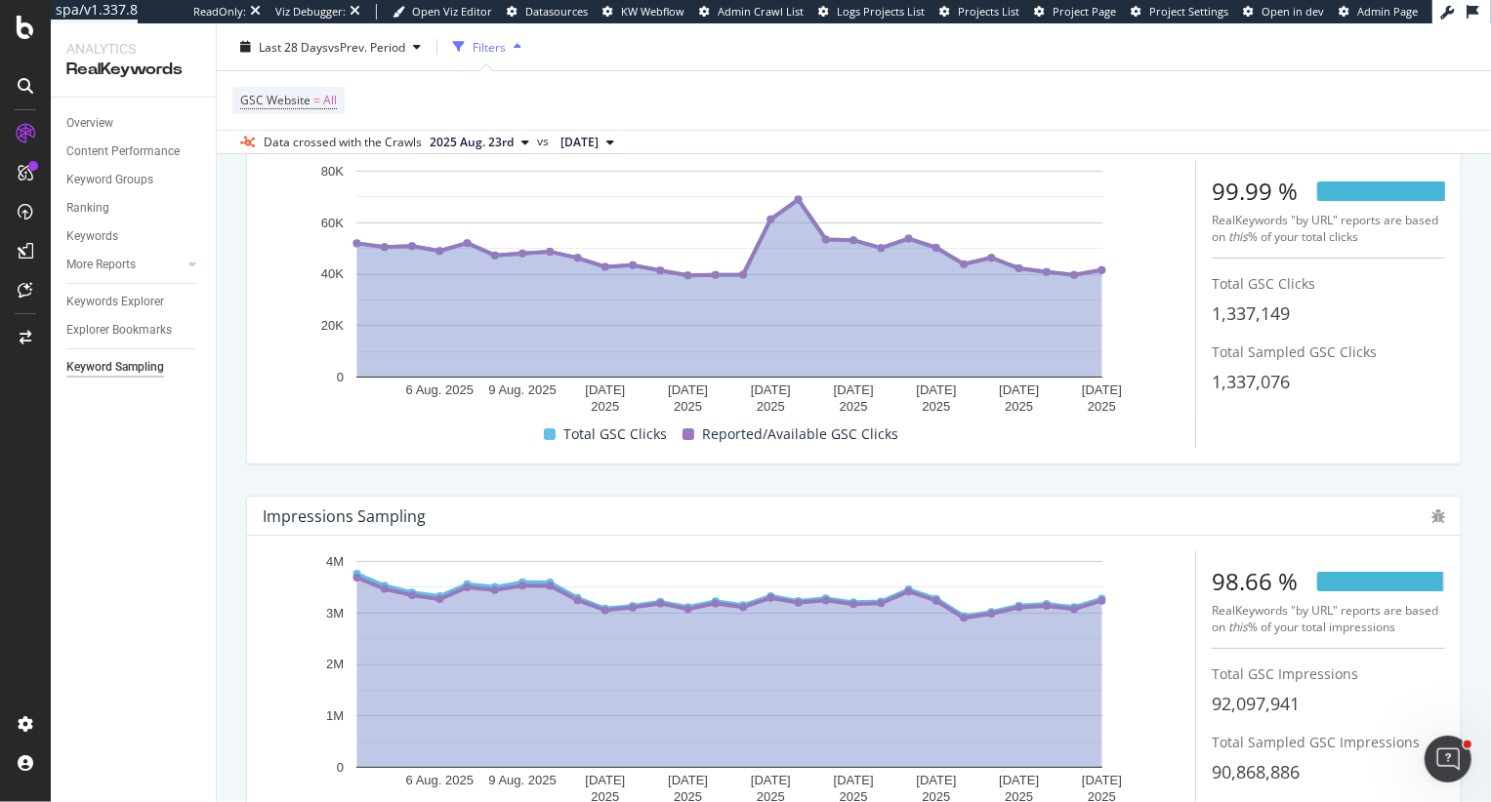
scroll to position [151, 0]
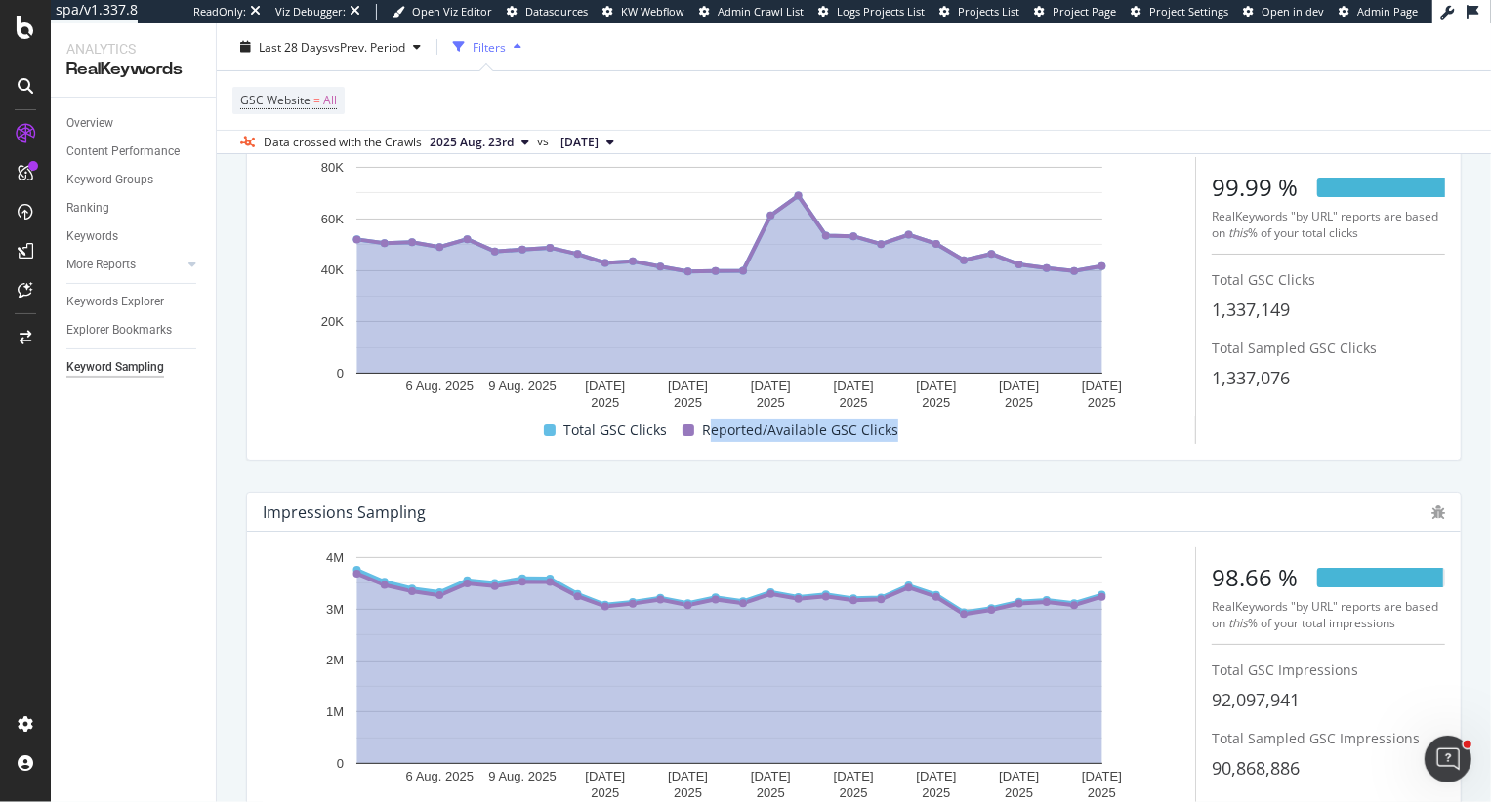
drag, startPoint x: 712, startPoint y: 429, endPoint x: 910, endPoint y: 446, distance: 198.9
click at [910, 446] on div "6 Aug. 2025 9 Aug. 2025 12 Aug. 2025 15 Aug. 2025 18 Aug. 2025 21 Aug. 2025 24 …" at bounding box center [853, 301] width 1213 height 318
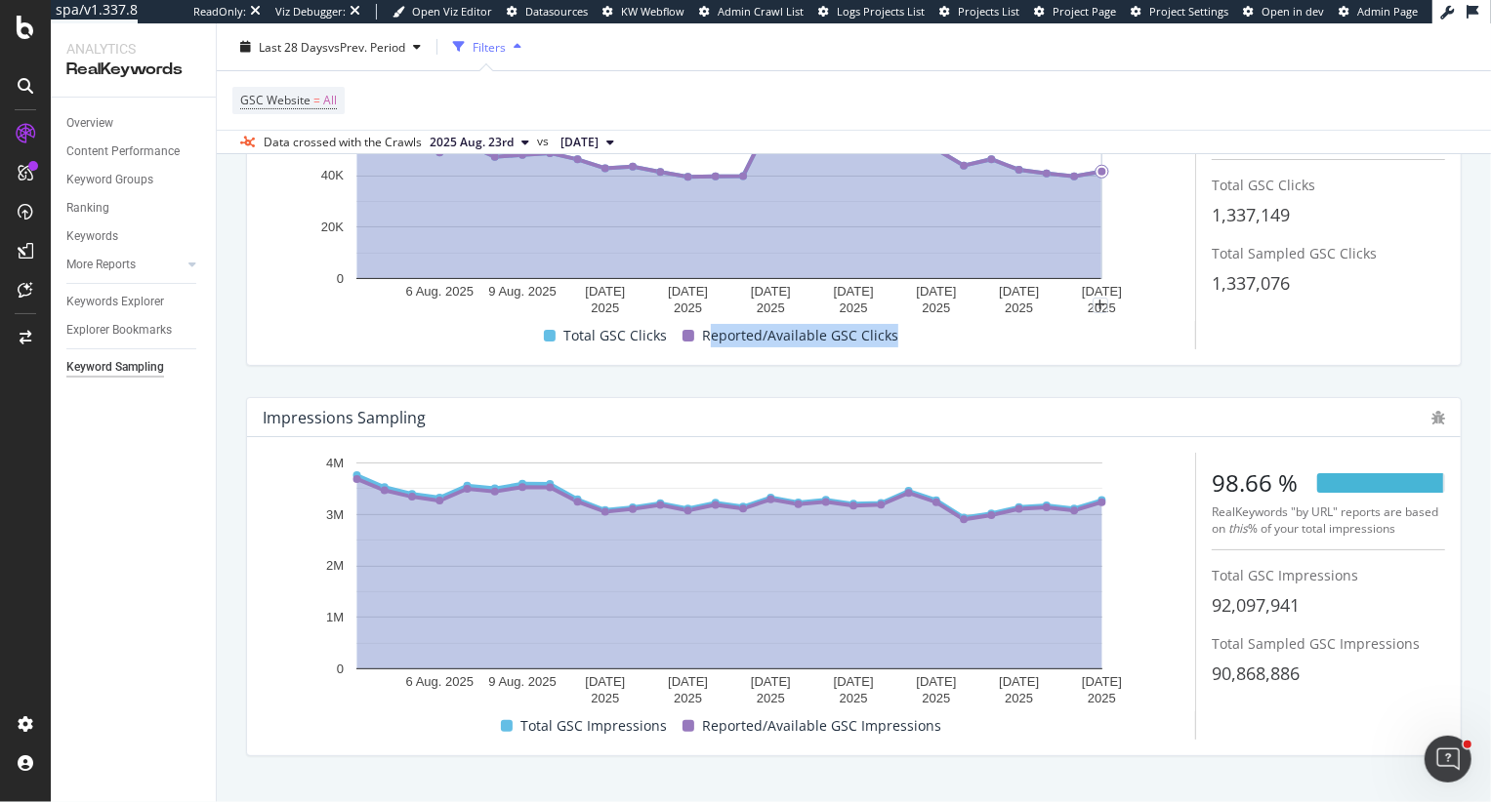
scroll to position [284, 0]
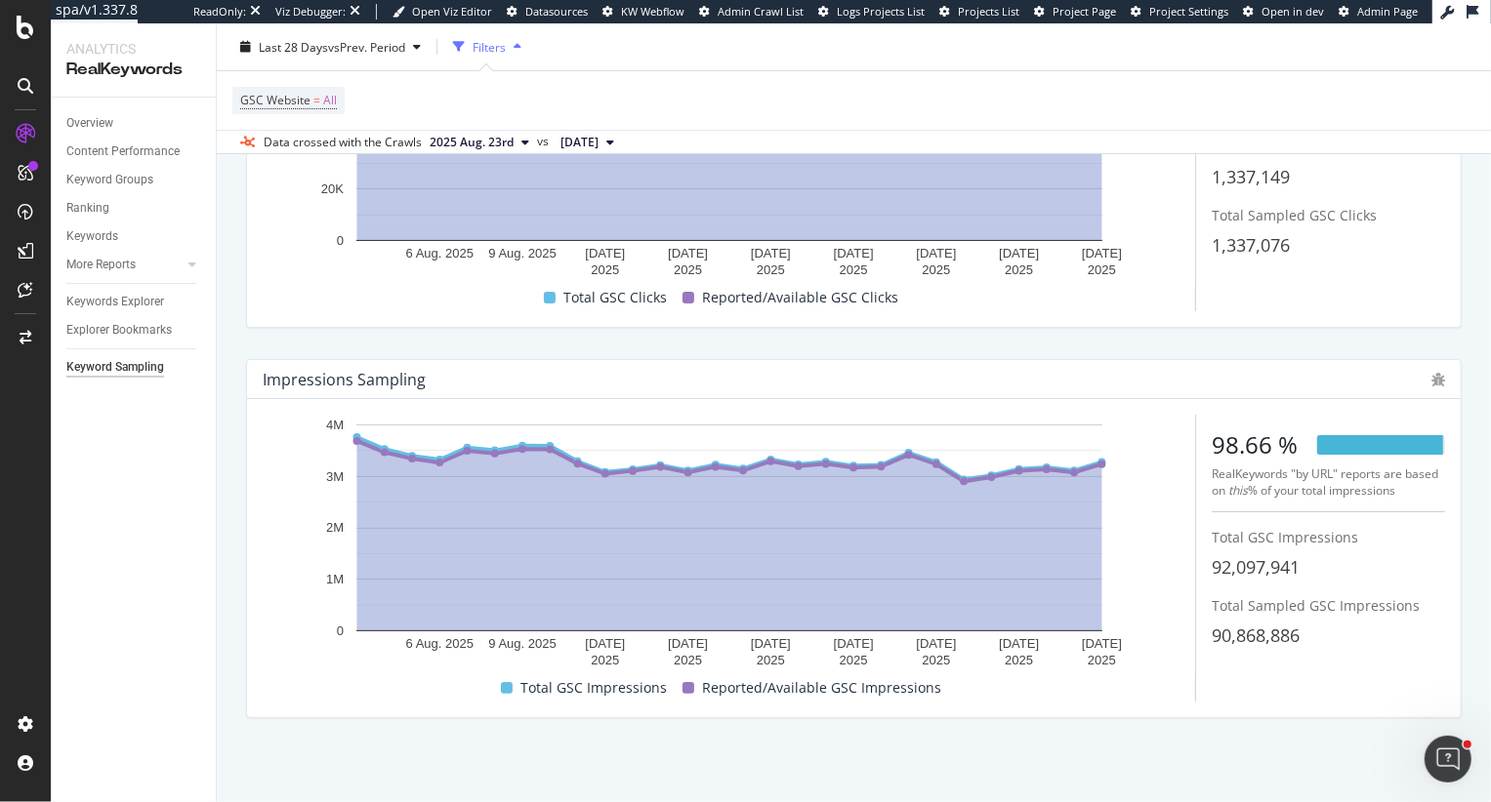
click at [1164, 354] on div "Impressions Sampling 6 Aug. 2025 9 Aug. 2025 12 Aug. 2025 15 Aug. 2025 18 Aug. …" at bounding box center [853, 539] width 1239 height 390
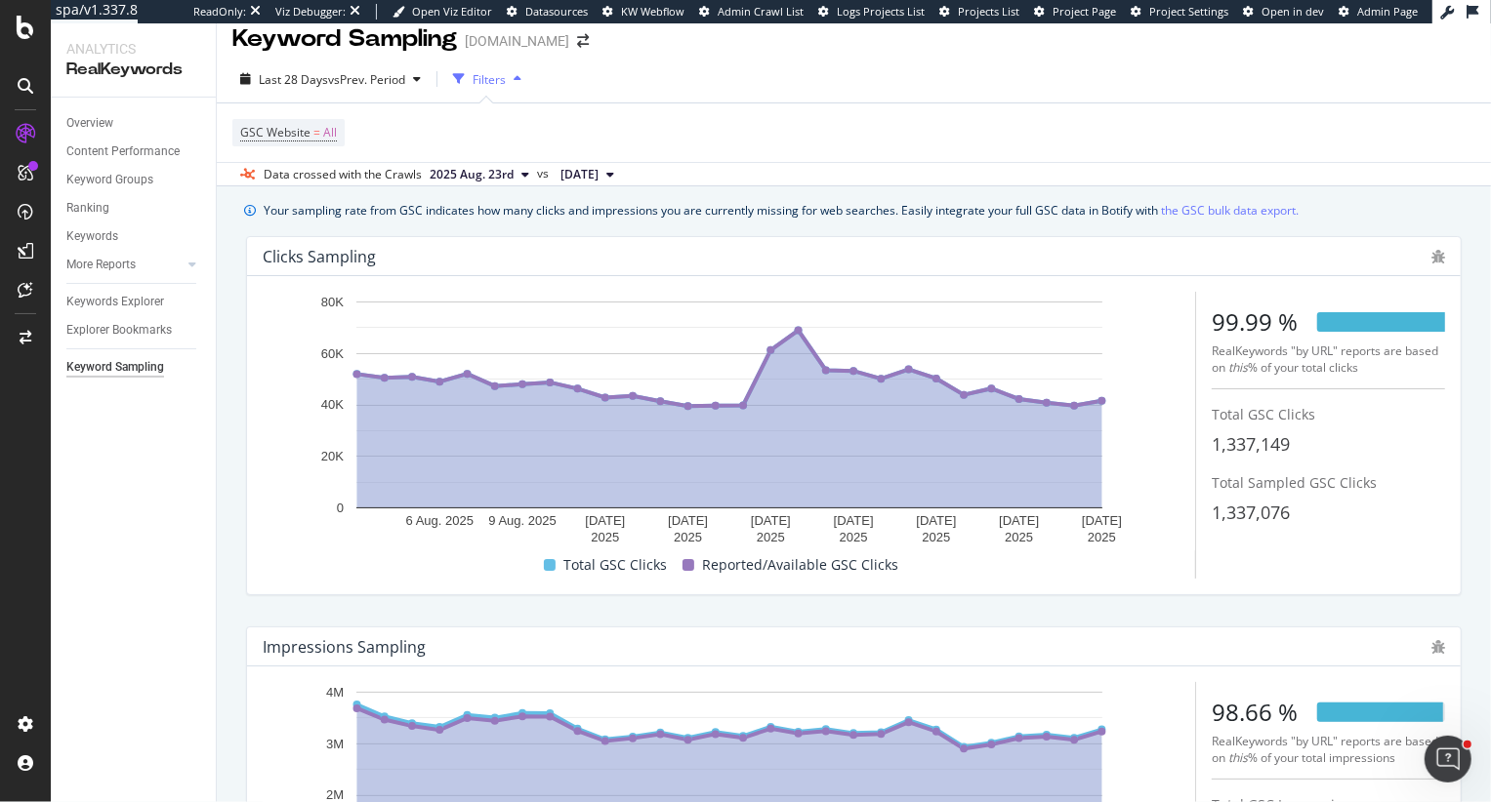
scroll to position [0, 0]
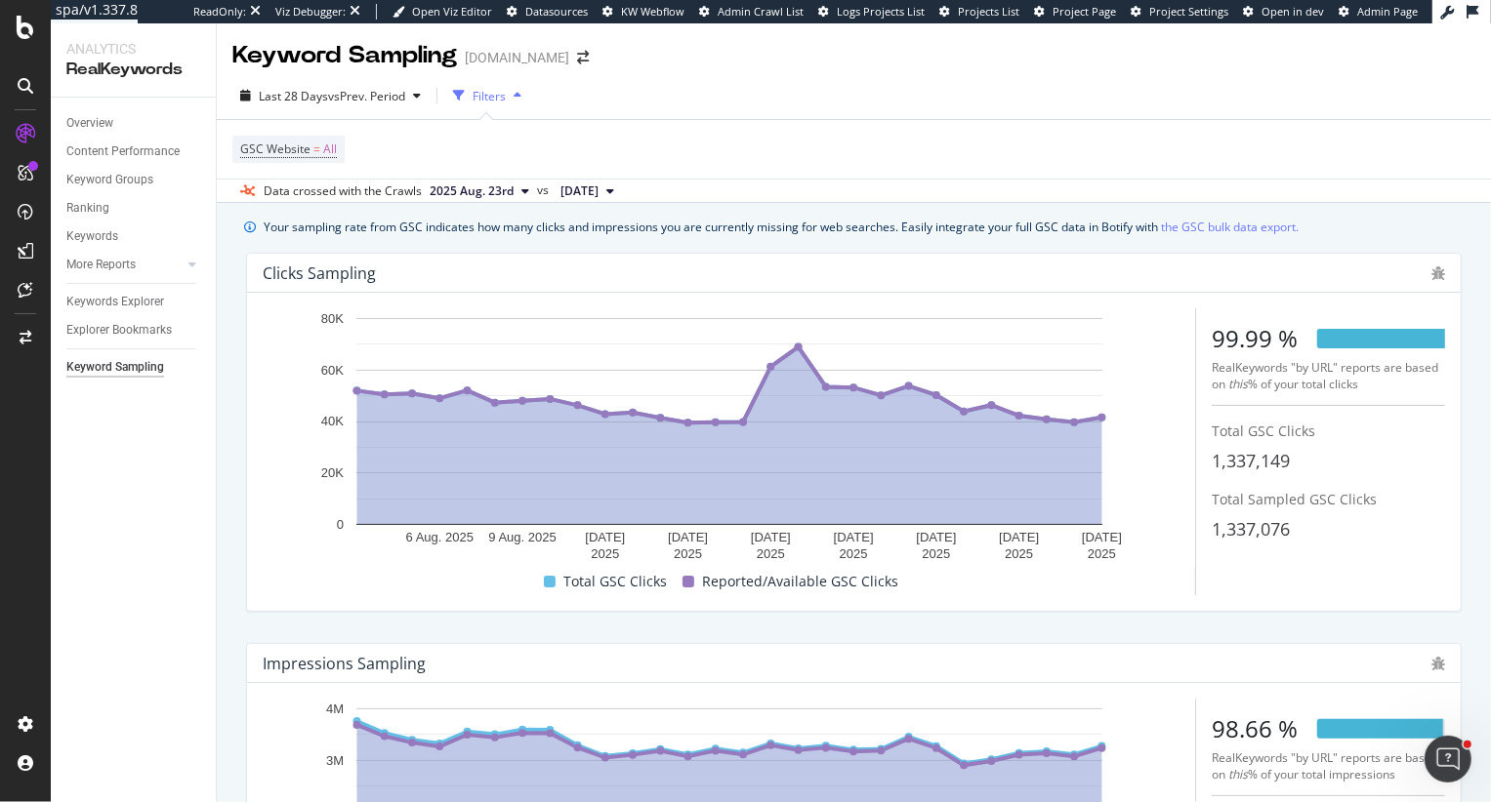
click at [1174, 244] on div "Clicks Sampling 6 Aug. 2025 9 Aug. 2025 12 Aug. 2025 15 Aug. 2025 18 Aug. 2025 …" at bounding box center [853, 432] width 1239 height 390
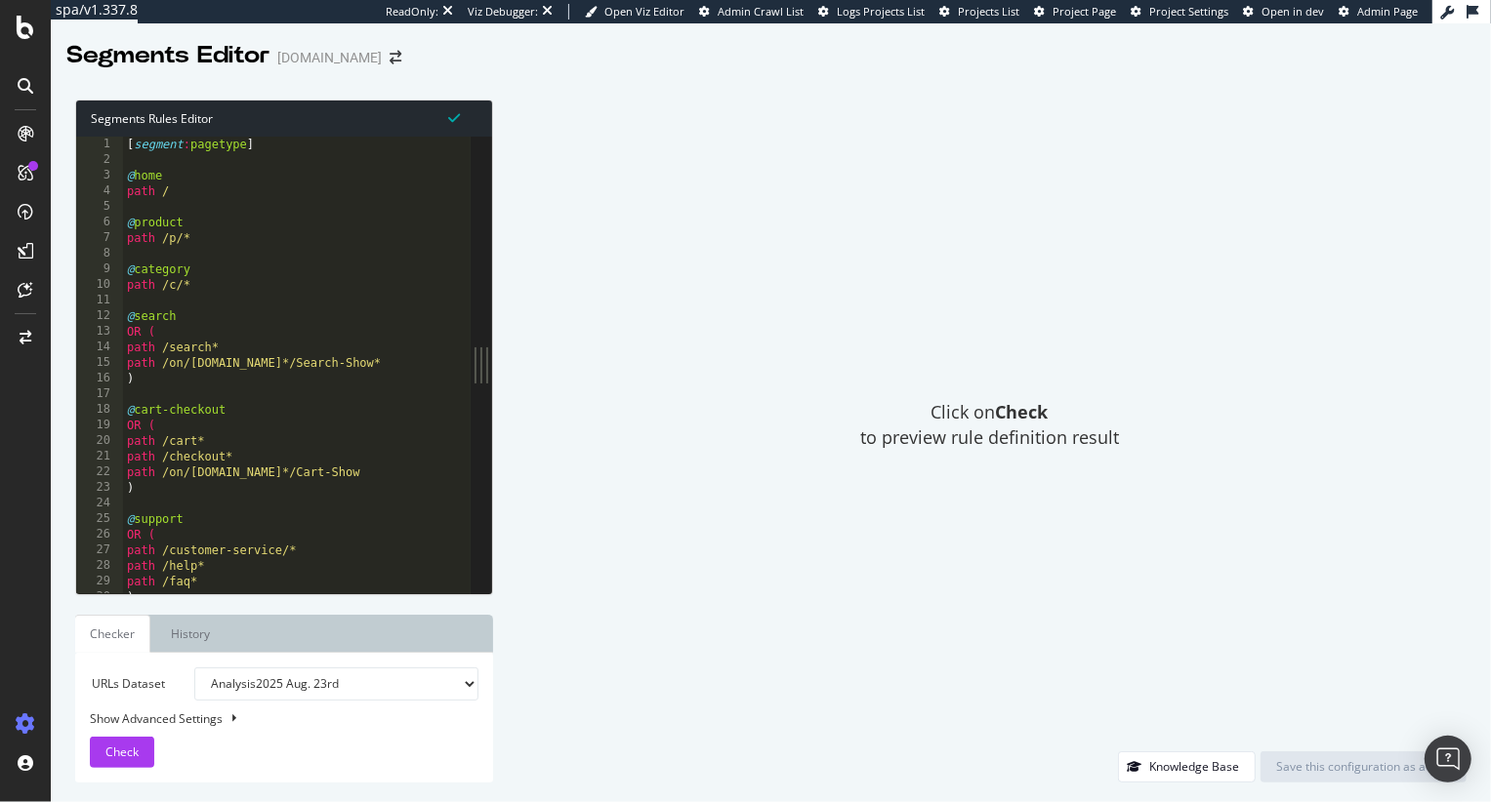
click at [344, 298] on div "[ segment : pagetype ] @ home path / @ product path /p/* @ category path /c/* @…" at bounding box center [302, 381] width 359 height 489
click at [216, 141] on div "[ segment : pagetype ] @ home path / @ product path /p/* @ category path /c/* @…" at bounding box center [302, 381] width 359 height 489
type textarea "[segment:pagetype]"
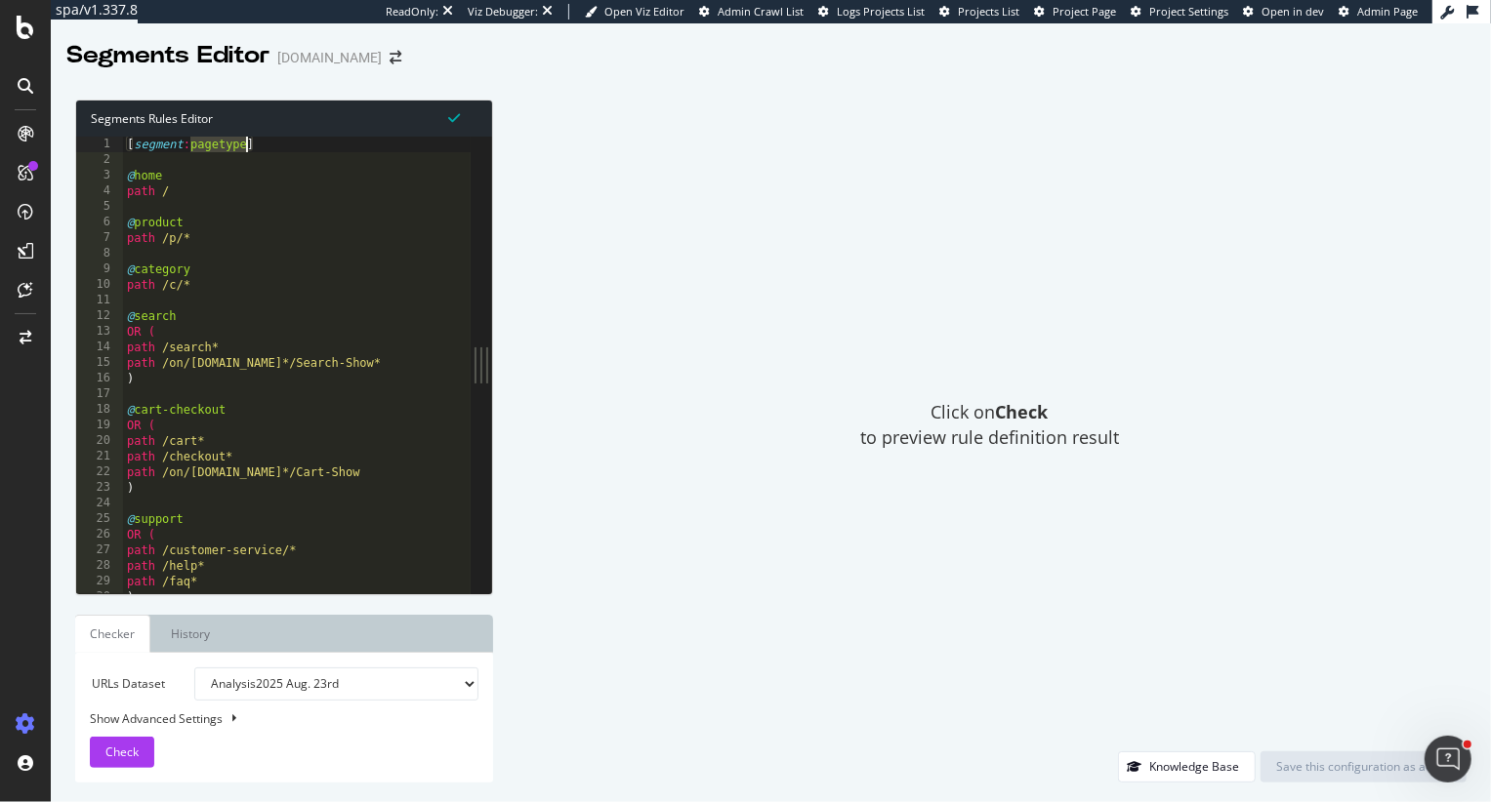
click at [309, 306] on div "[ segment : pagetype ] @ home path / @ product path /p/* @ category path /c/* @…" at bounding box center [302, 381] width 359 height 489
type textarea "path /*"
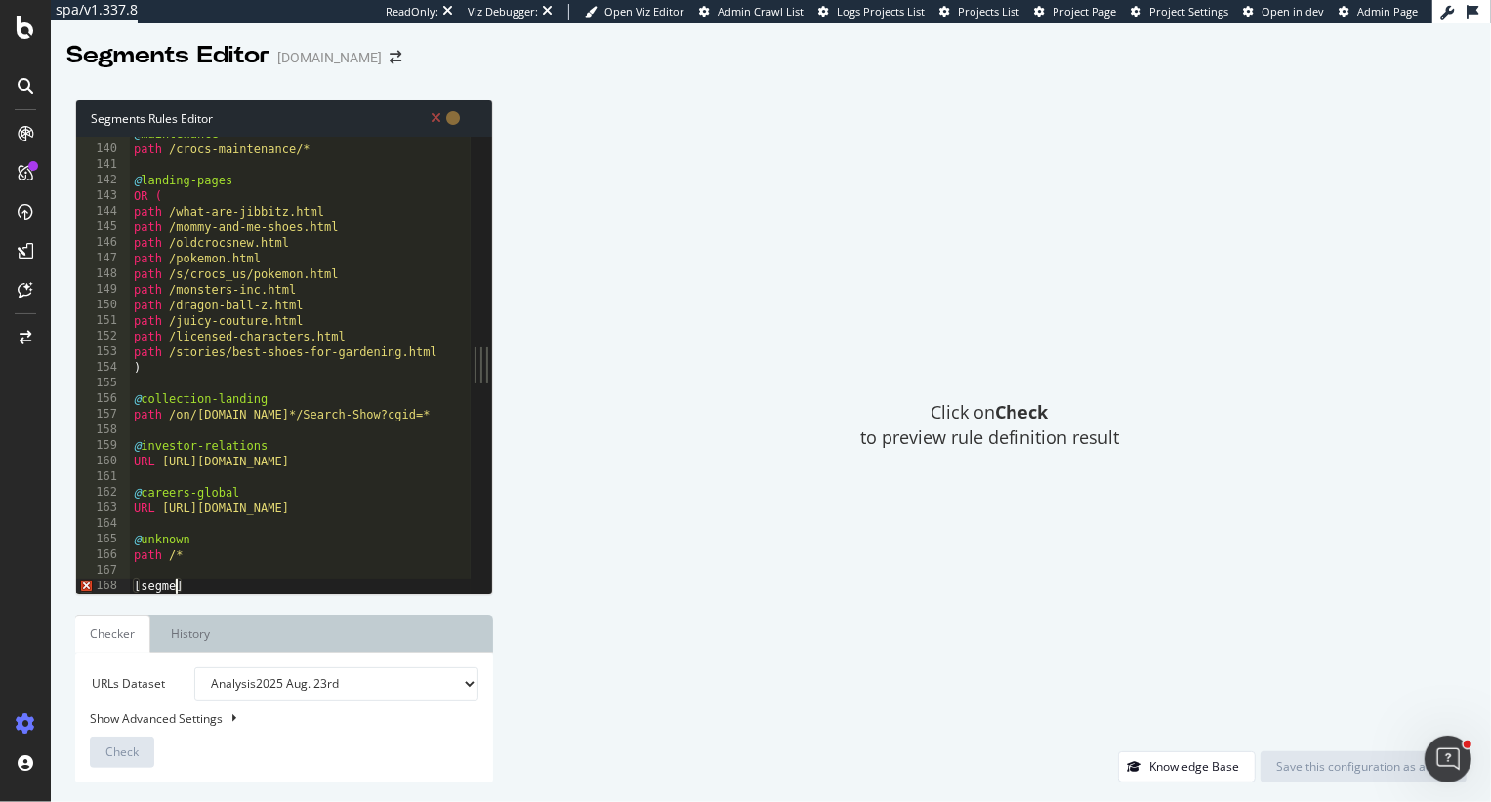
scroll to position [0, 4]
type textarea "[segment:Parameter]"
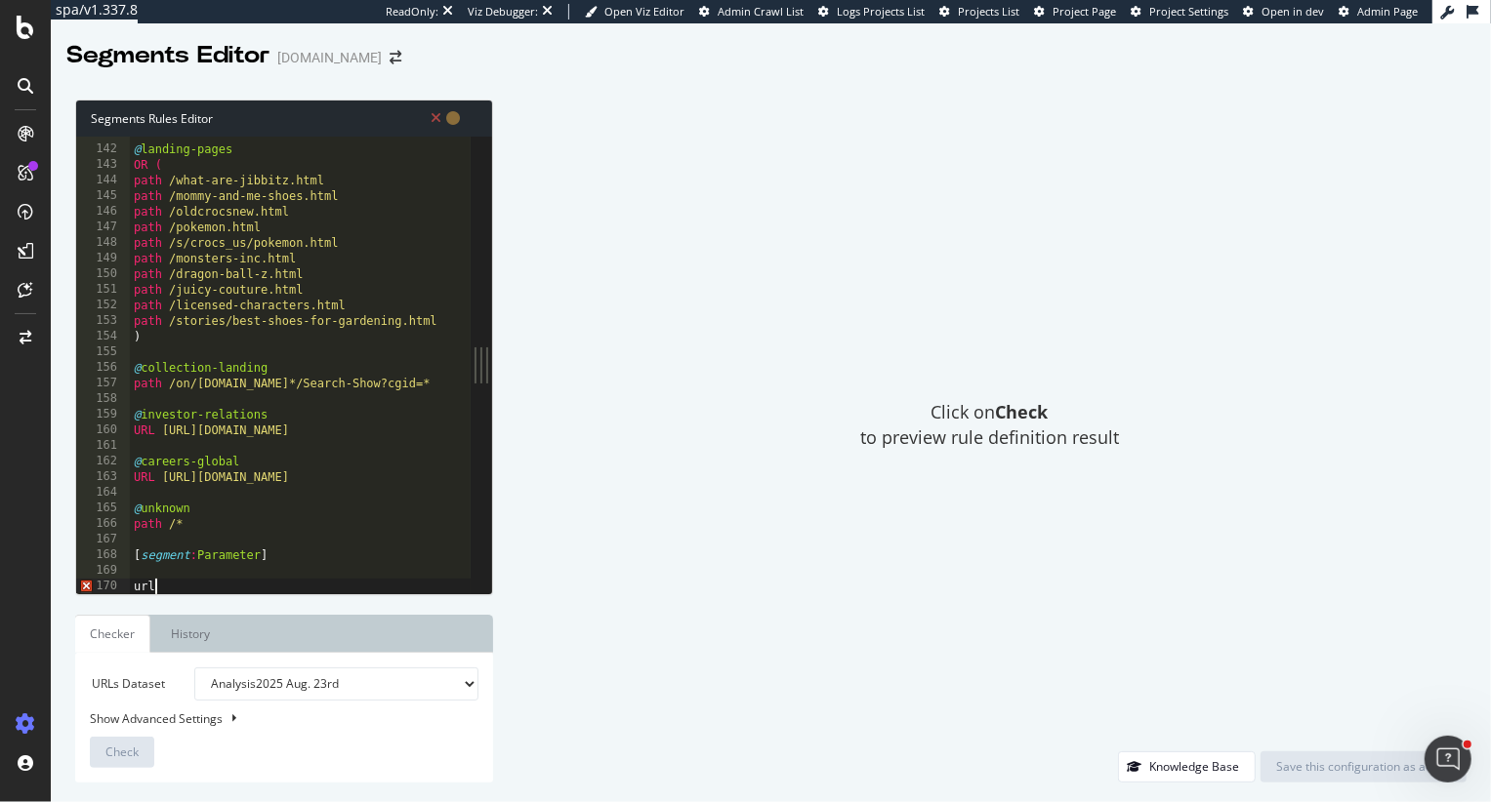
scroll to position [0, 0]
type textarea "url *?*"
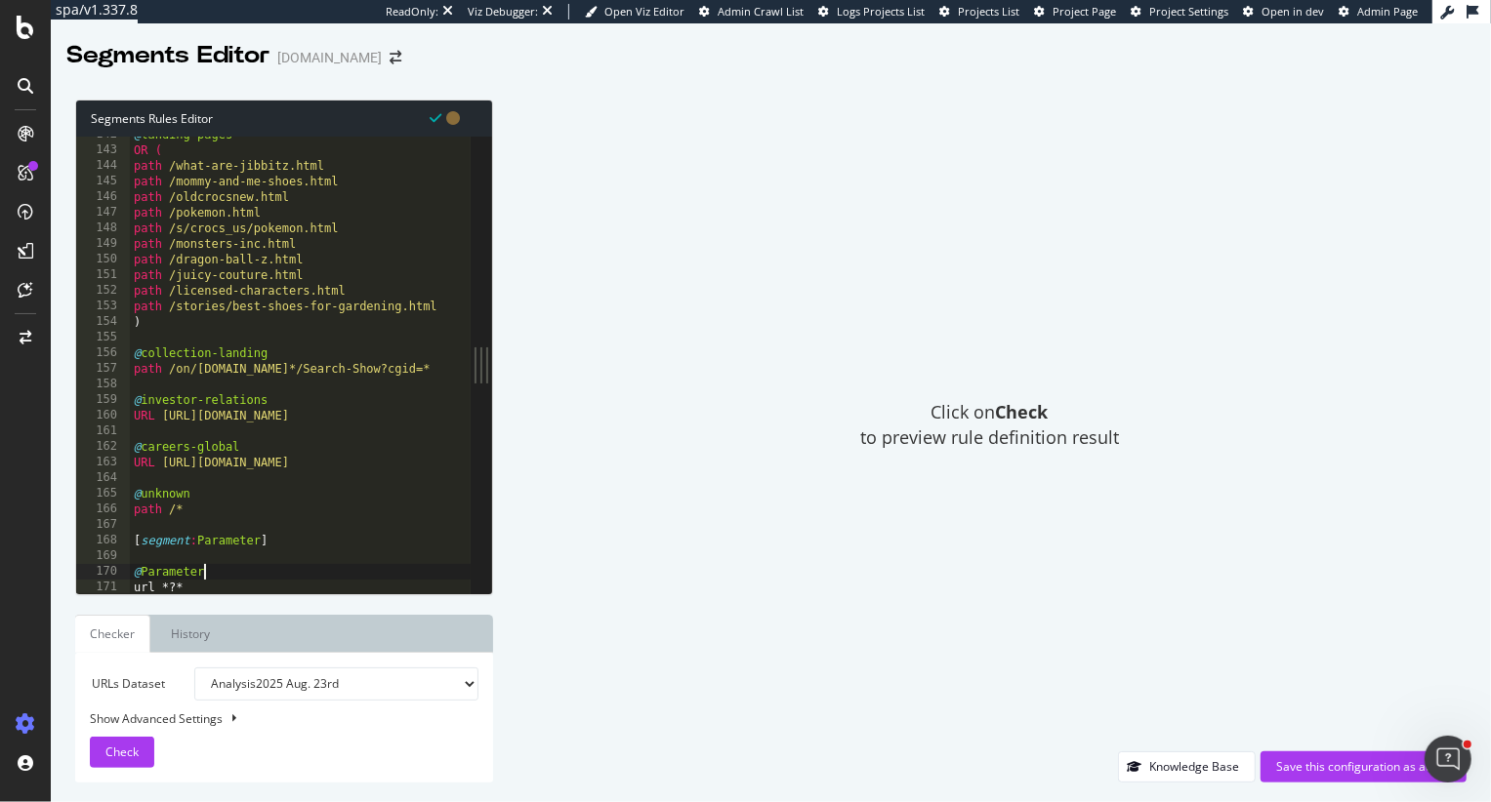
type textarea "url *?*"
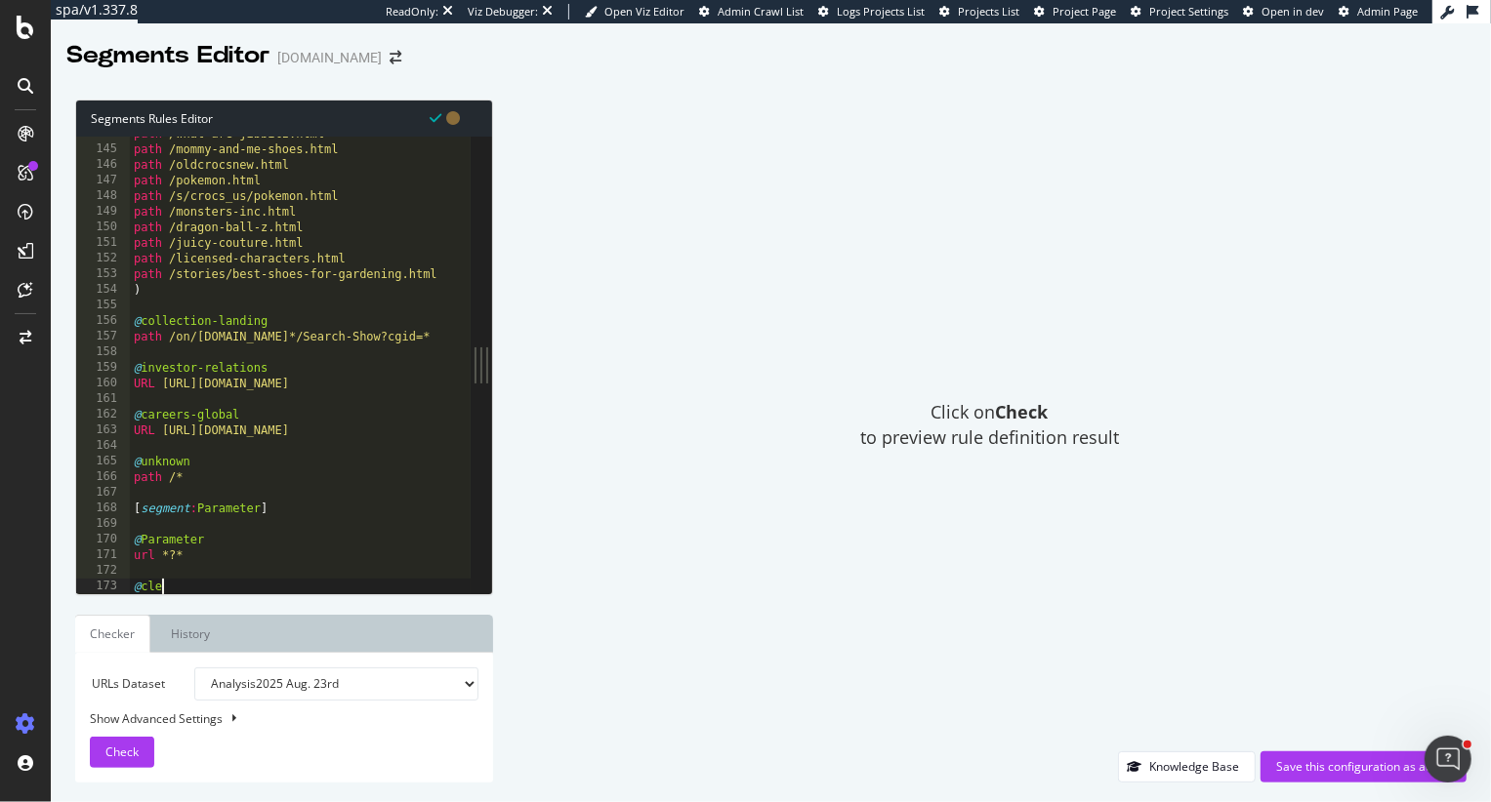
scroll to position [0, 2]
type textarea "@Clean"
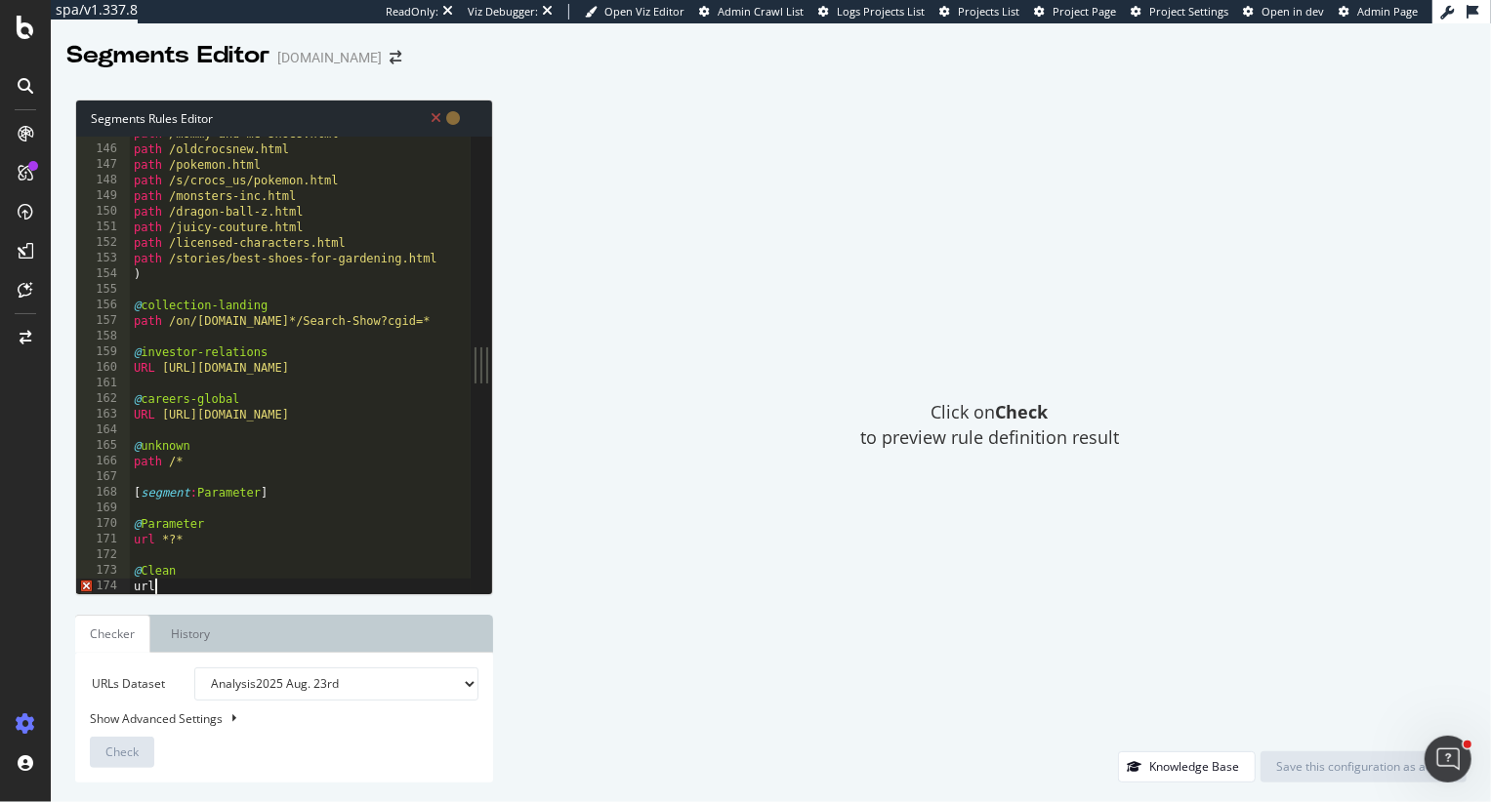
scroll to position [0, 0]
click at [226, 247] on div "path /mommy-and-me-shoes.html path /oldcrocsnew.html path /pokemon.html path /s…" at bounding box center [309, 370] width 359 height 489
click at [190, 590] on div at bounding box center [309, 585] width 359 height 20
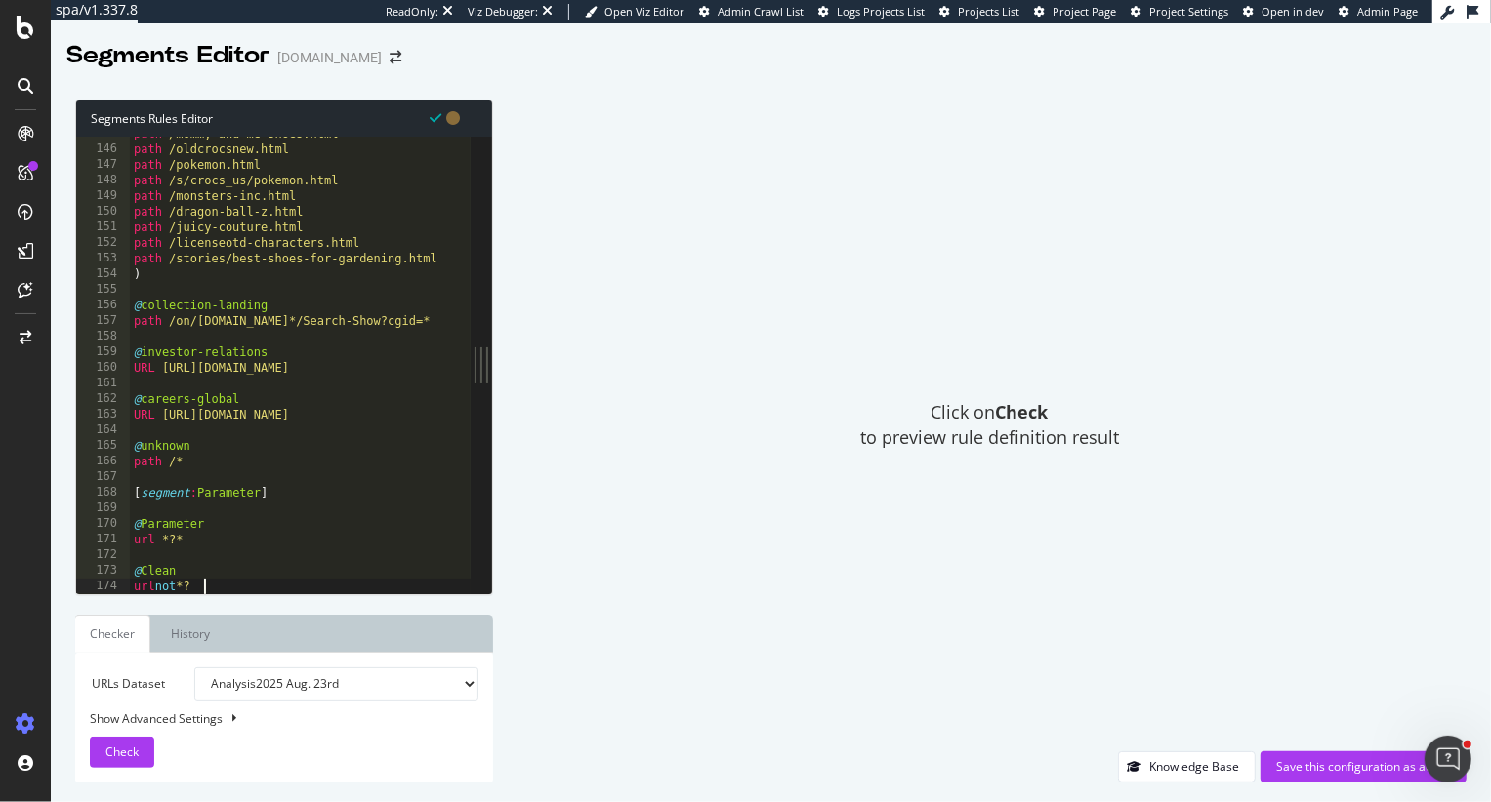
type textarea "url not *?*"
click at [271, 295] on div "path /mommy-and-me-shoes.html path /oldcrocsnew.html path /pokemon.html path /s…" at bounding box center [309, 370] width 359 height 489
click at [1310, 771] on div "Save this configuration as active" at bounding box center [1363, 766] width 175 height 17
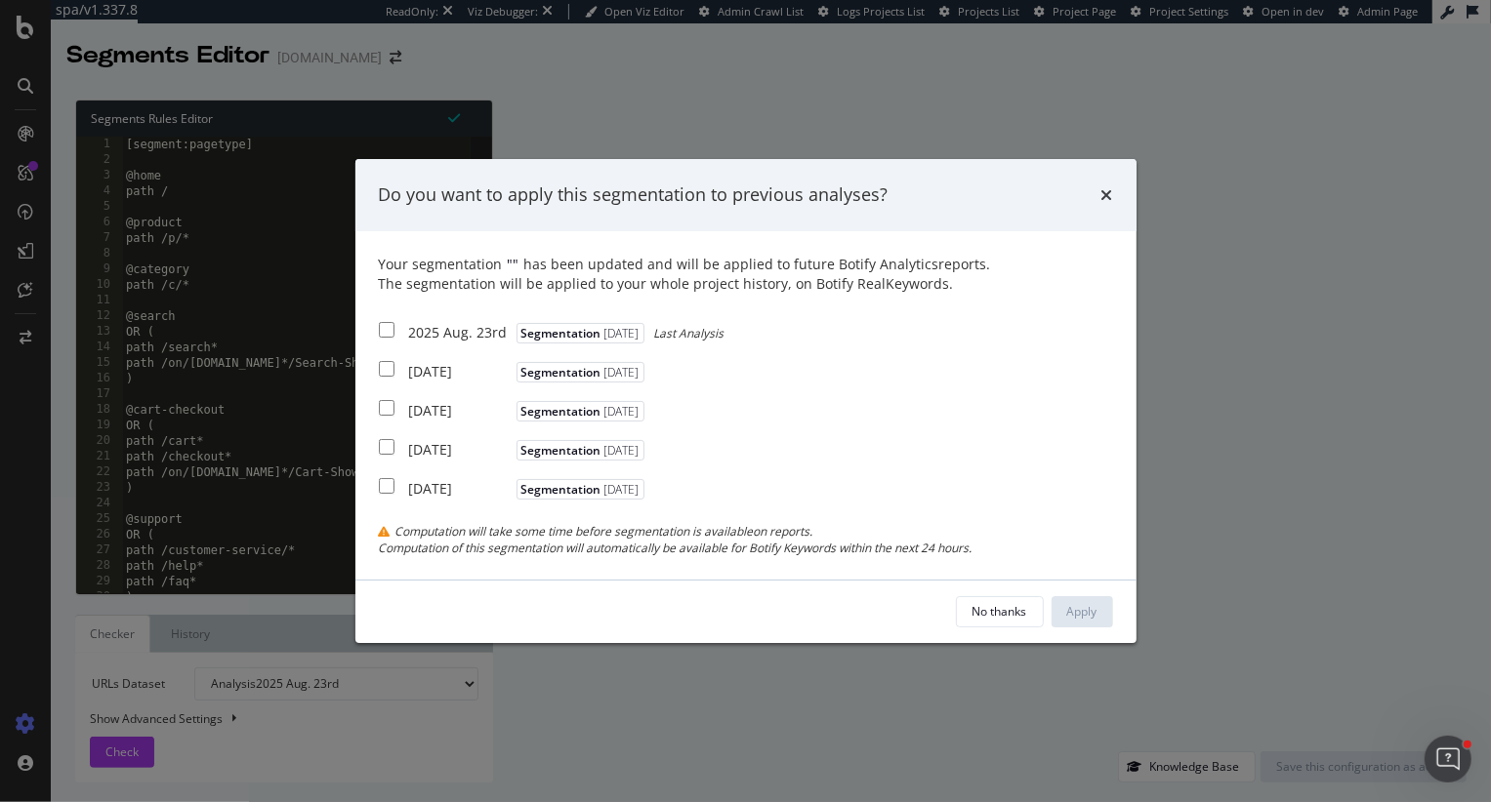
click at [377, 333] on div "Your segmentation " " has been updated and will be applied to future Botify Ana…" at bounding box center [745, 405] width 781 height 348
click at [382, 331] on input "modal" at bounding box center [387, 330] width 16 height 16
checkbox input "true"
click at [384, 364] on input "modal" at bounding box center [387, 369] width 16 height 16
checkbox input "true"
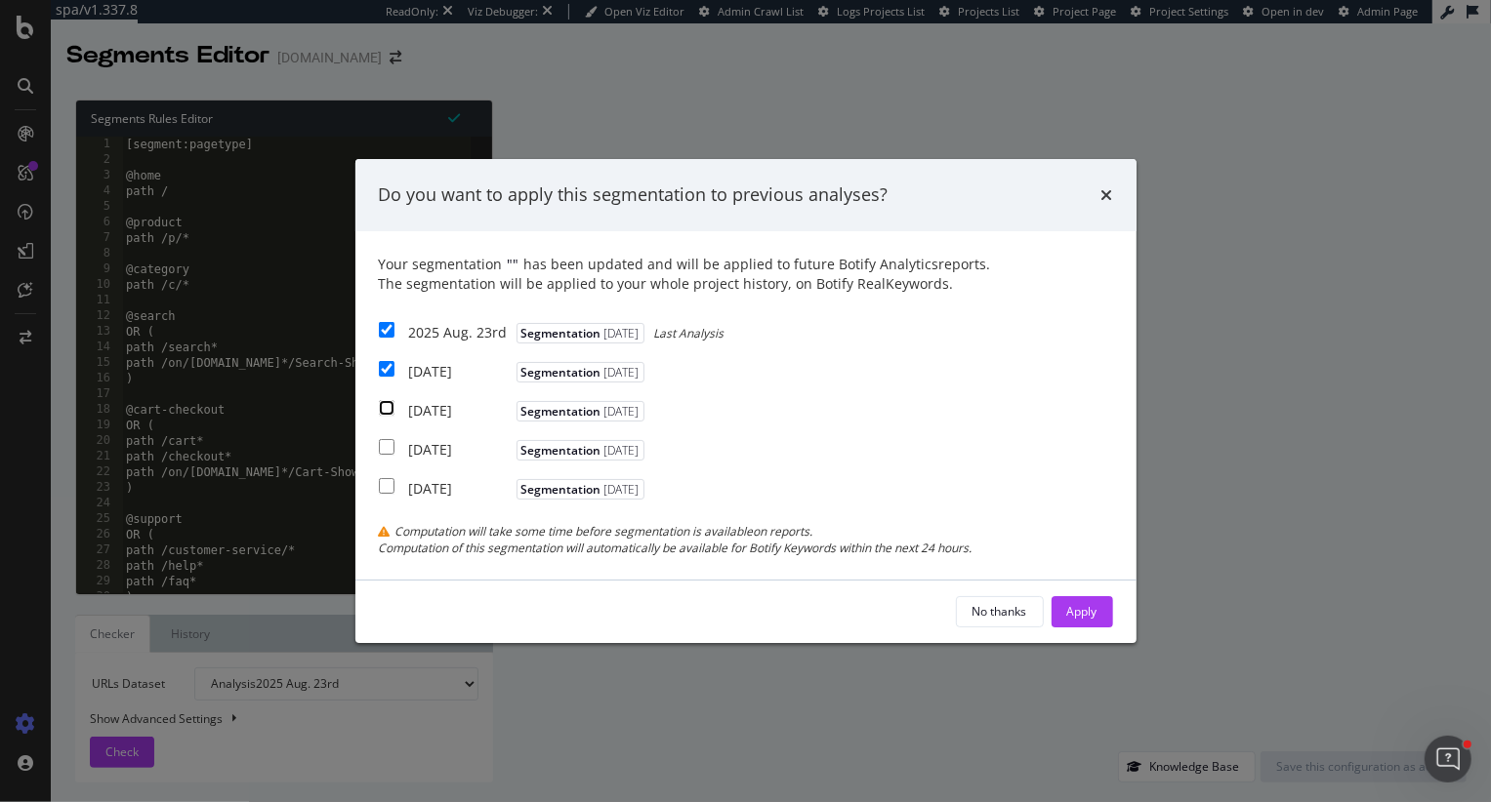
click at [385, 409] on input "modal" at bounding box center [387, 408] width 16 height 16
checkbox input "true"
click at [1068, 607] on div "Apply" at bounding box center [1082, 611] width 30 height 17
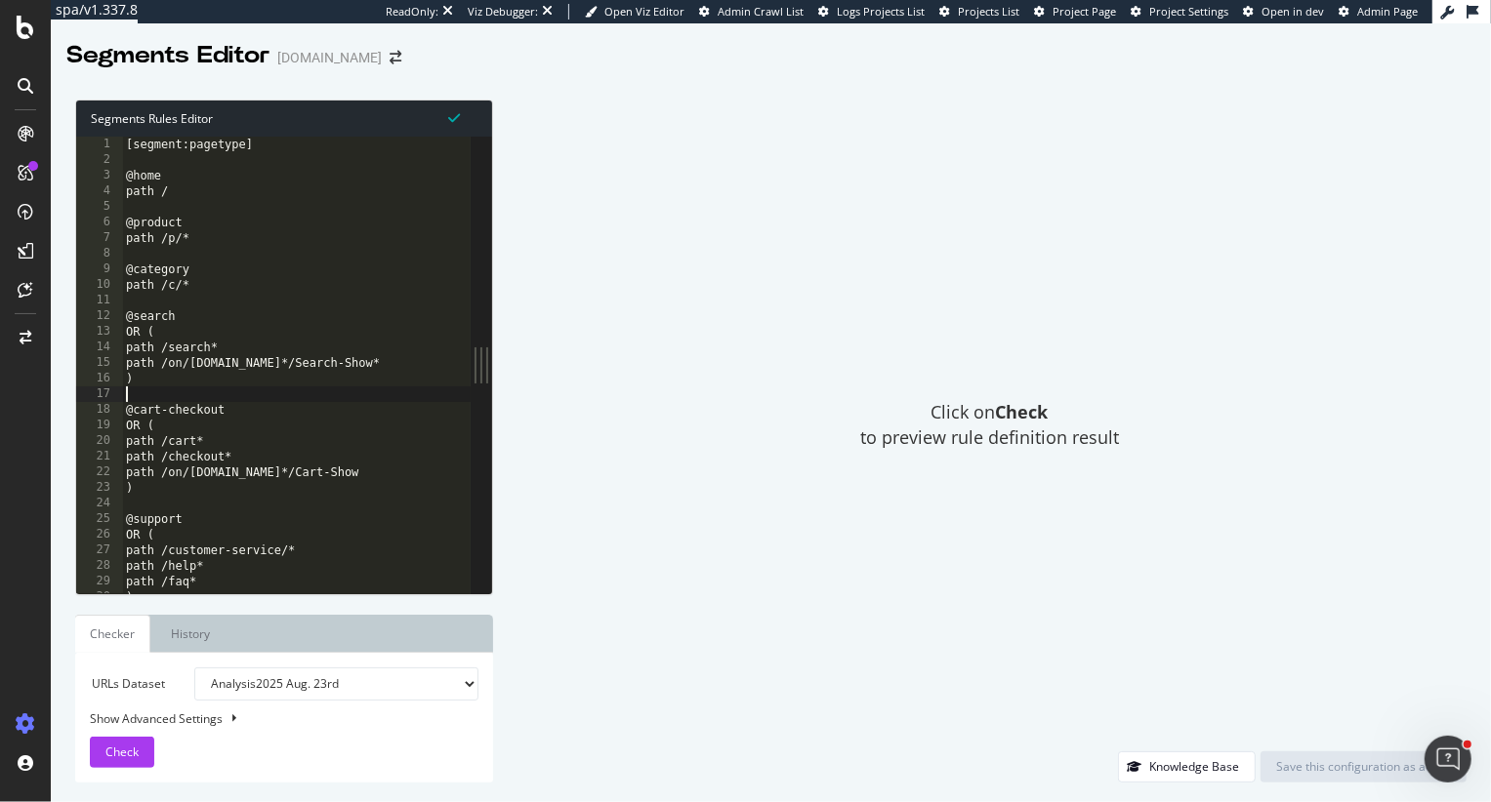
click at [373, 388] on div "[segment:pagetype] @home path / @product path /p/* @category path /c/* @search …" at bounding box center [301, 381] width 359 height 489
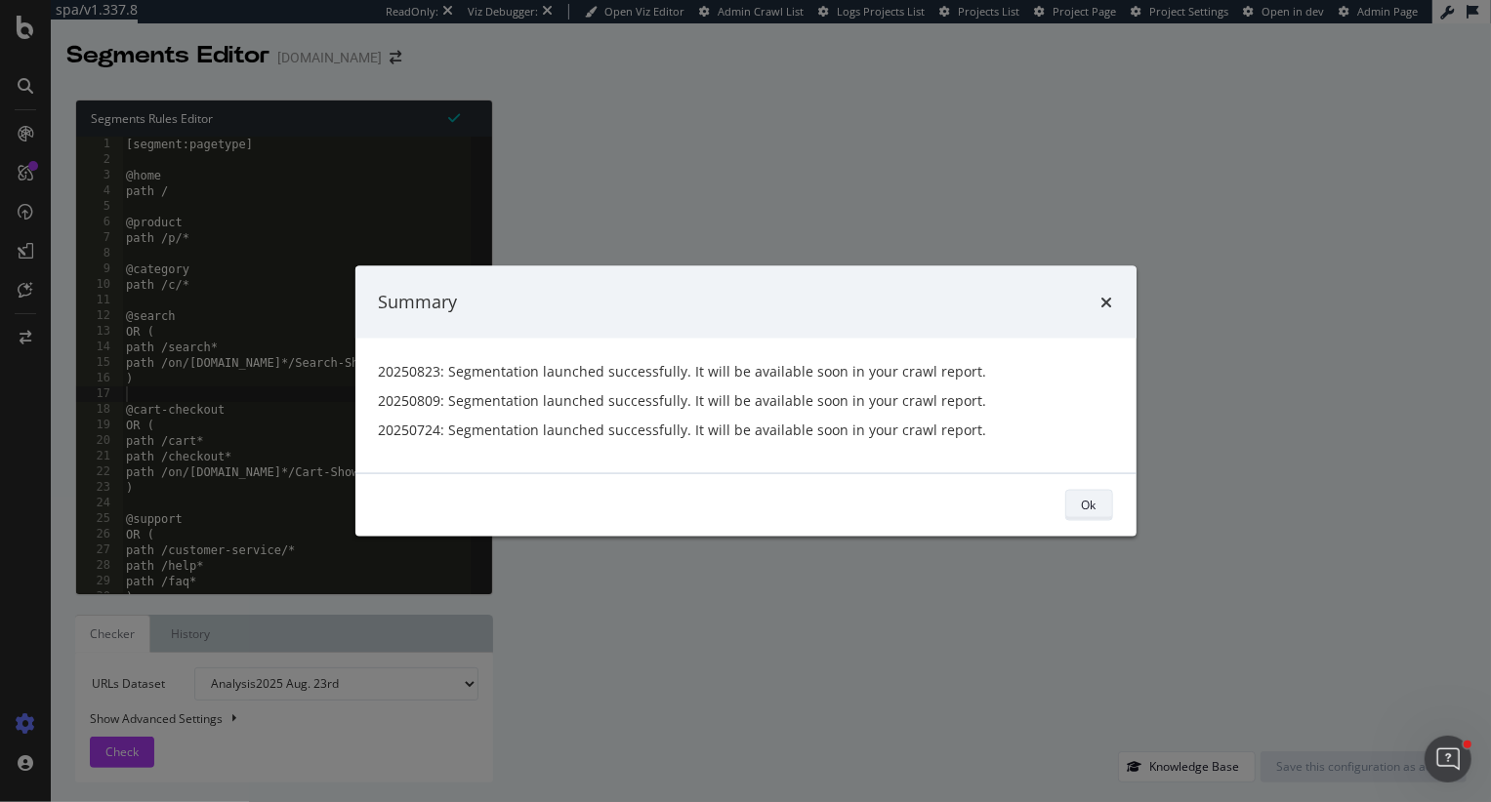
click at [1088, 511] on div "Ok" at bounding box center [1089, 505] width 15 height 17
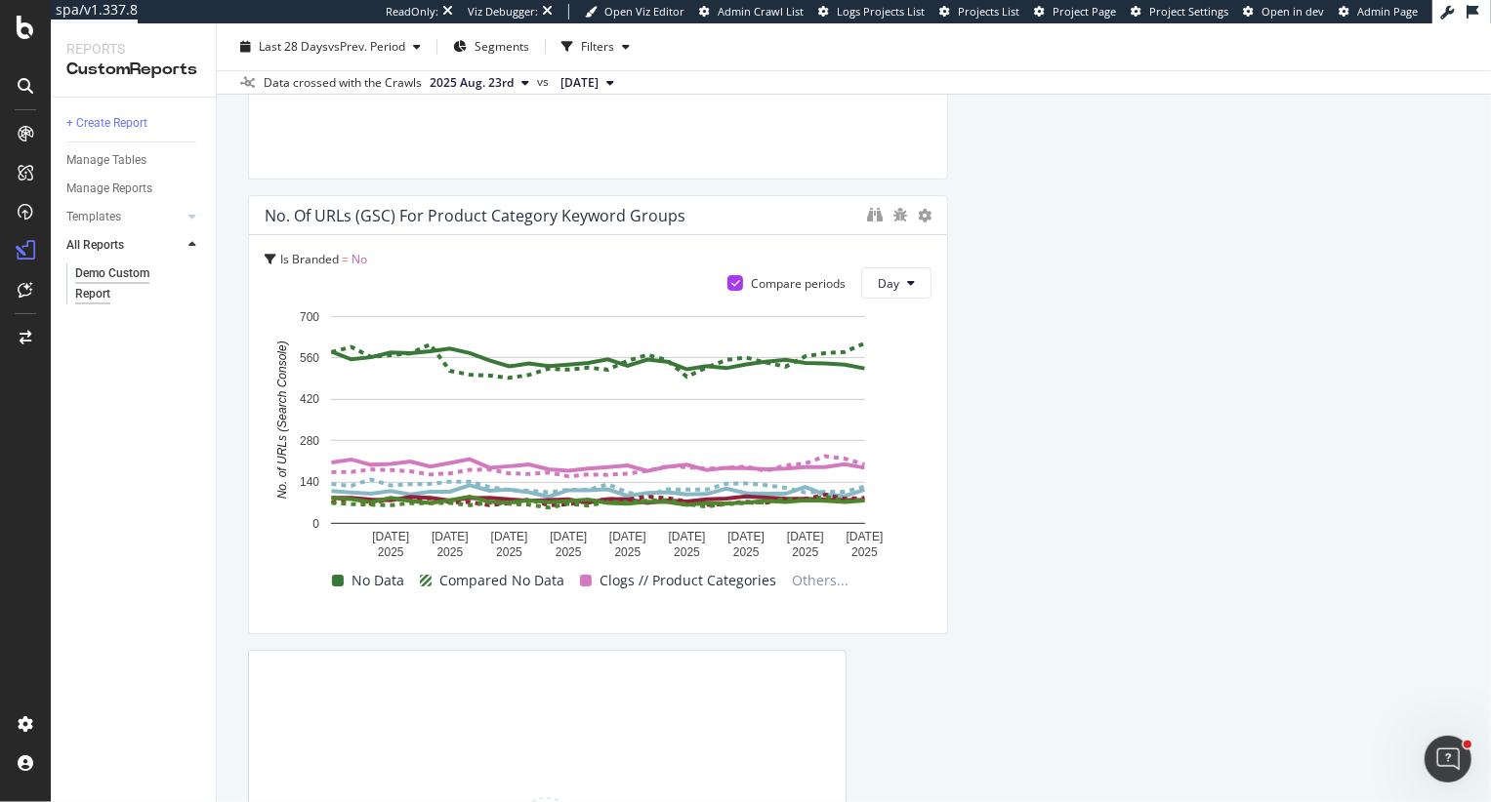
scroll to position [474, 0]
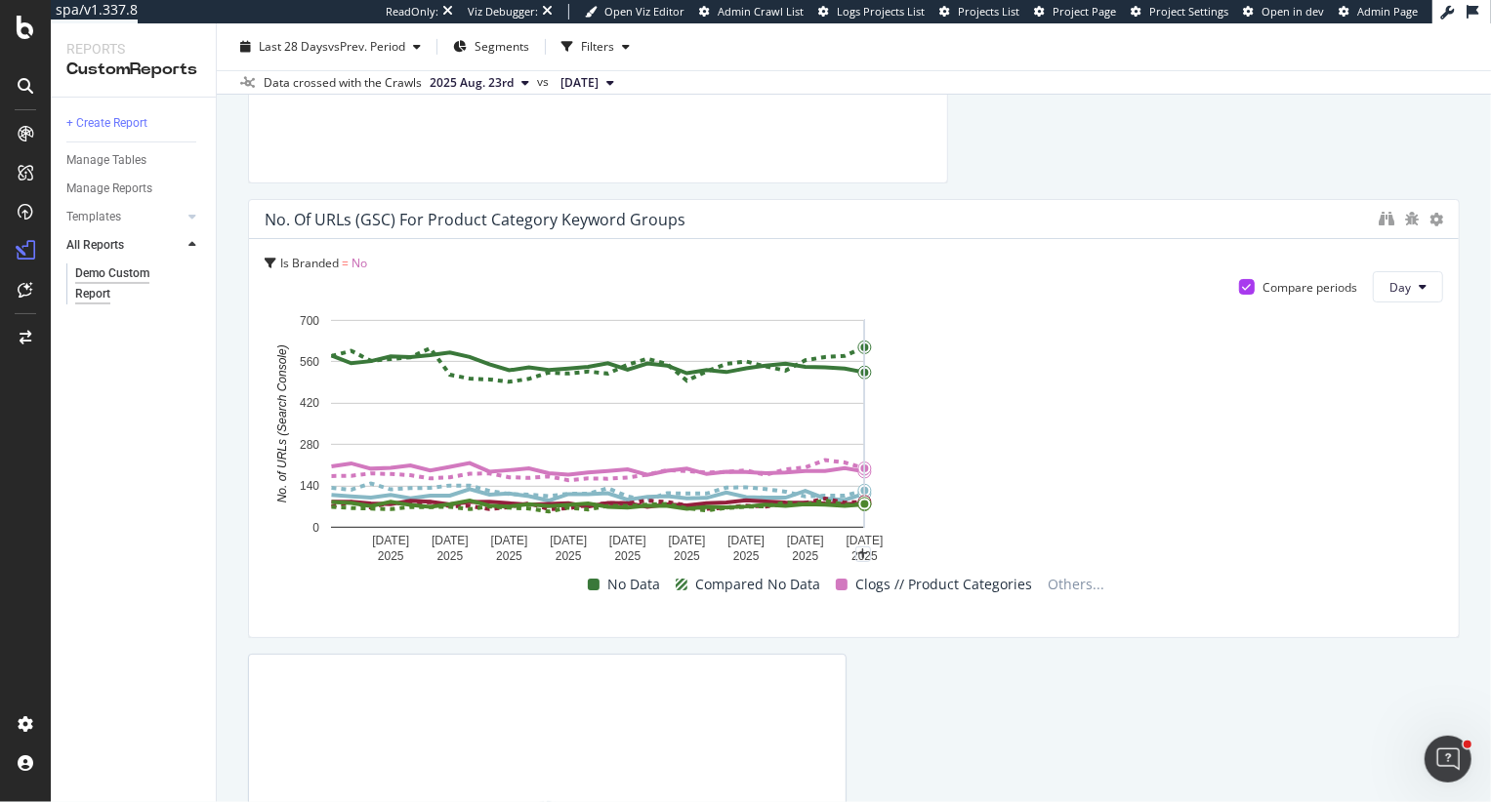
drag, startPoint x: 940, startPoint y: 393, endPoint x: 1489, endPoint y: 457, distance: 552.2
click at [1490, 457] on div "Demo Custom Report Demo Custom Report [DOMAIN_NAME] Clone (Admin) Clone Schedul…" at bounding box center [854, 412] width 1274 height 779
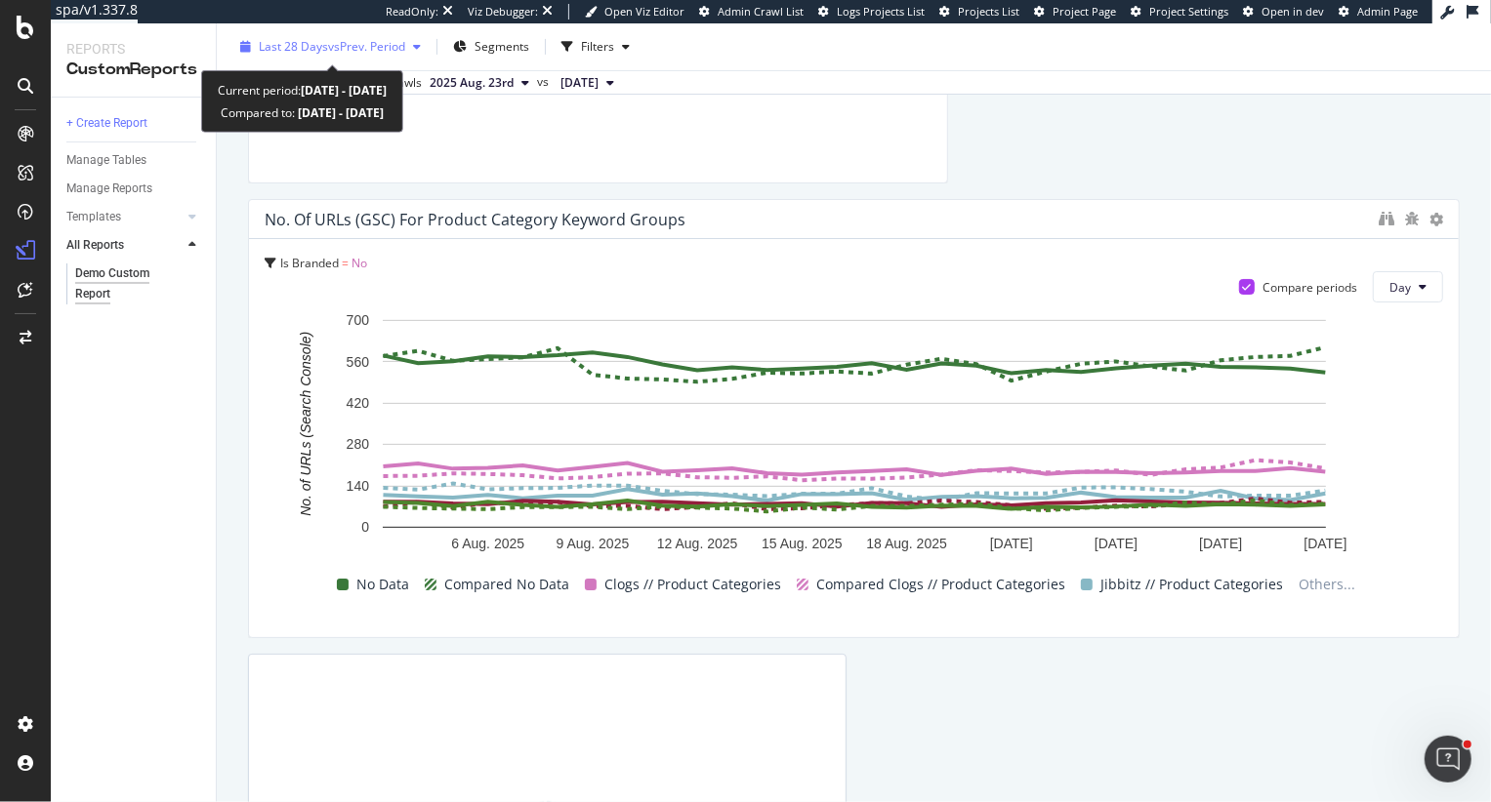
click at [349, 54] on span "vs Prev. Period" at bounding box center [366, 46] width 77 height 17
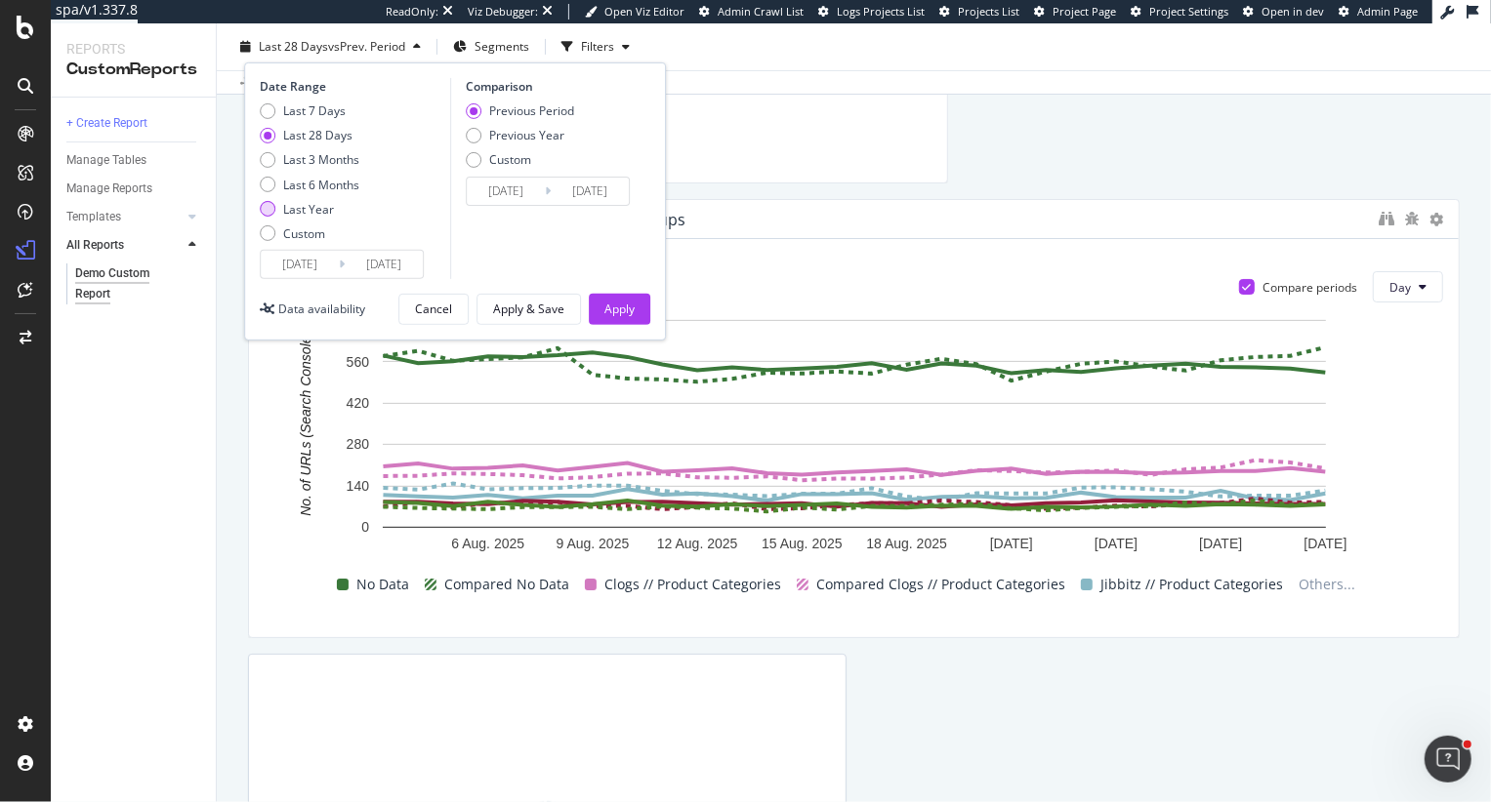
click at [305, 210] on div "Last Year" at bounding box center [308, 209] width 51 height 17
type input "[DATE]"
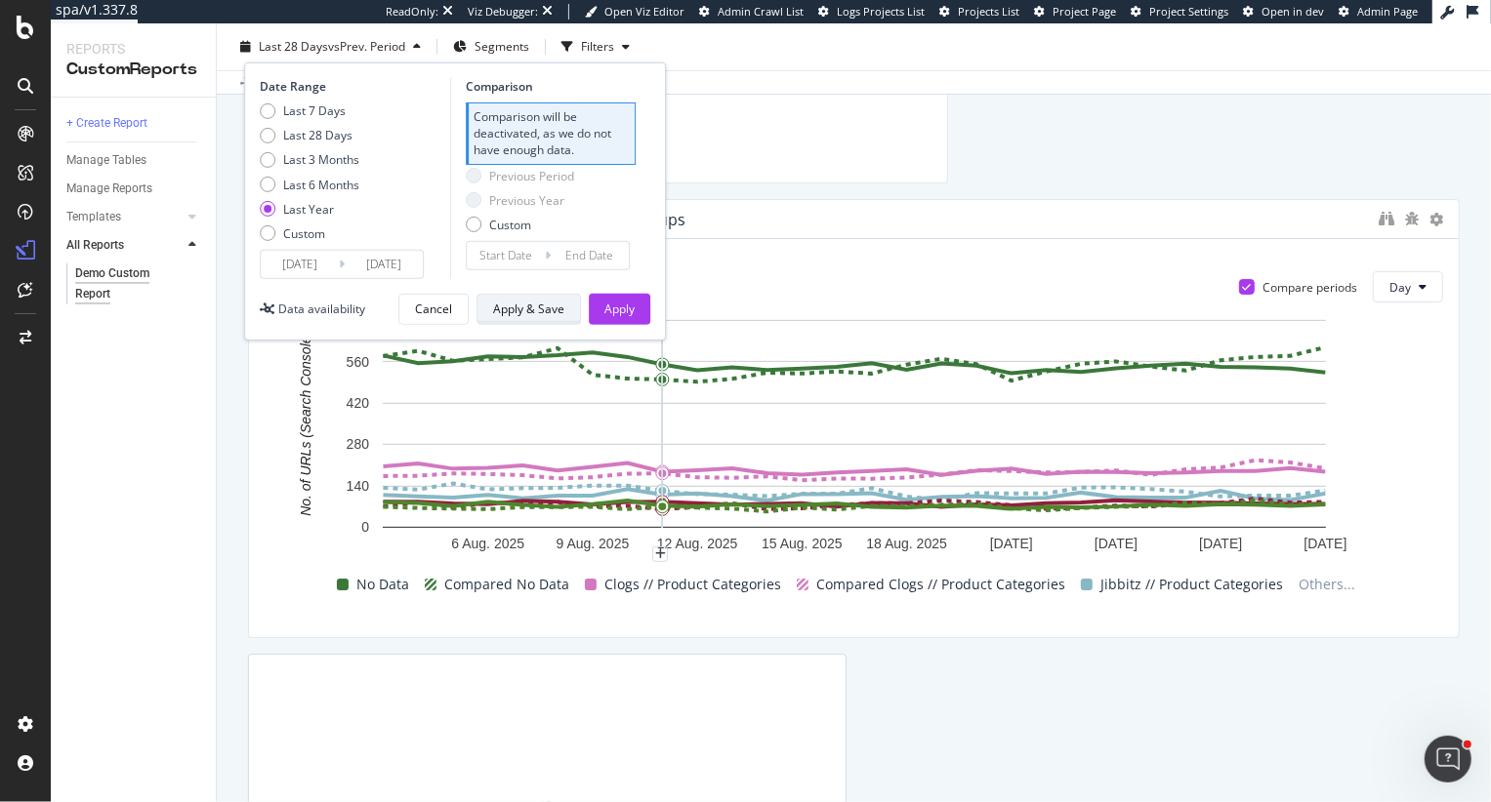
click at [531, 302] on div "Apply & Save" at bounding box center [528, 309] width 71 height 17
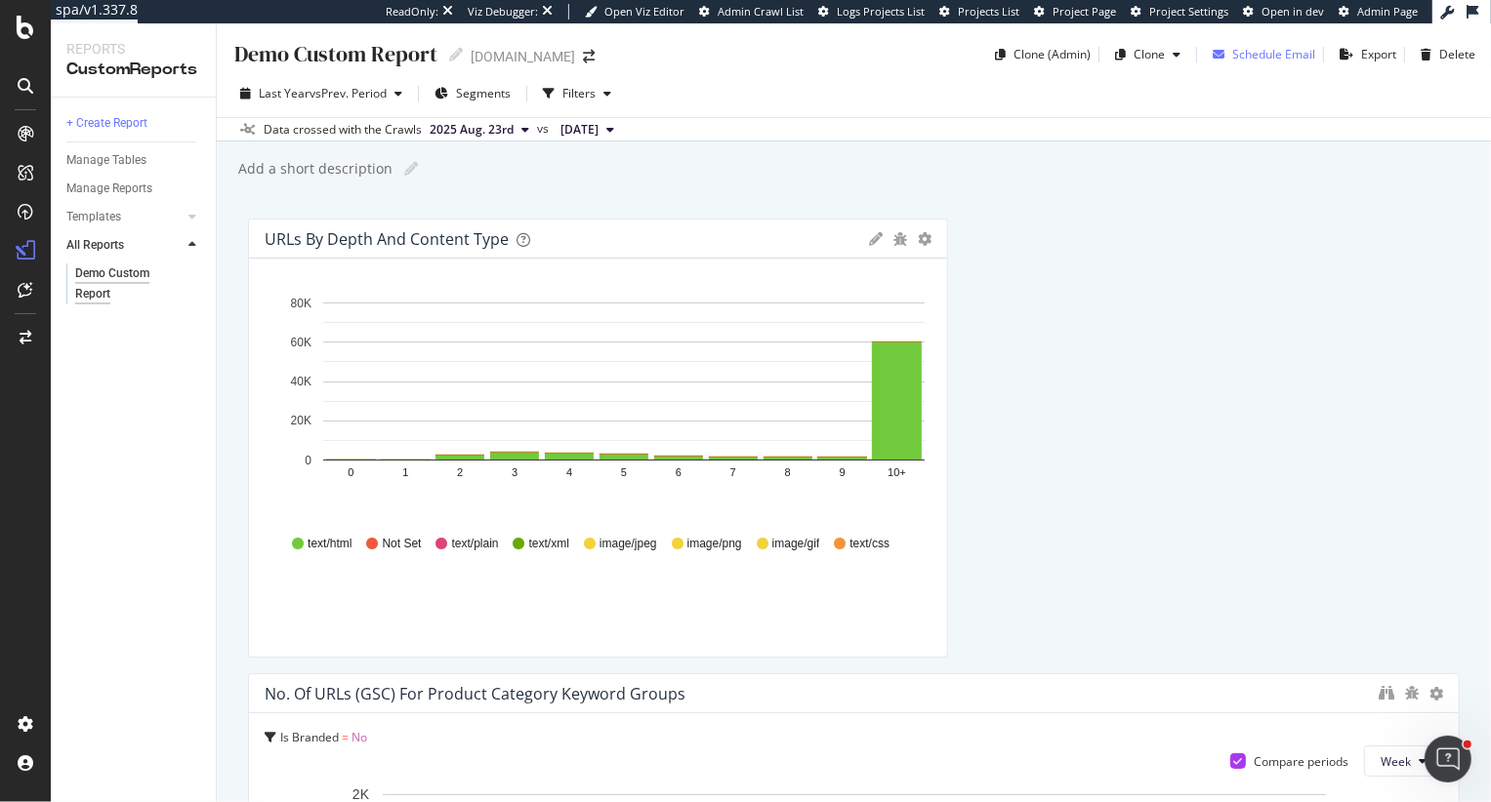
click at [1272, 54] on div "Schedule Email" at bounding box center [1273, 54] width 83 height 17
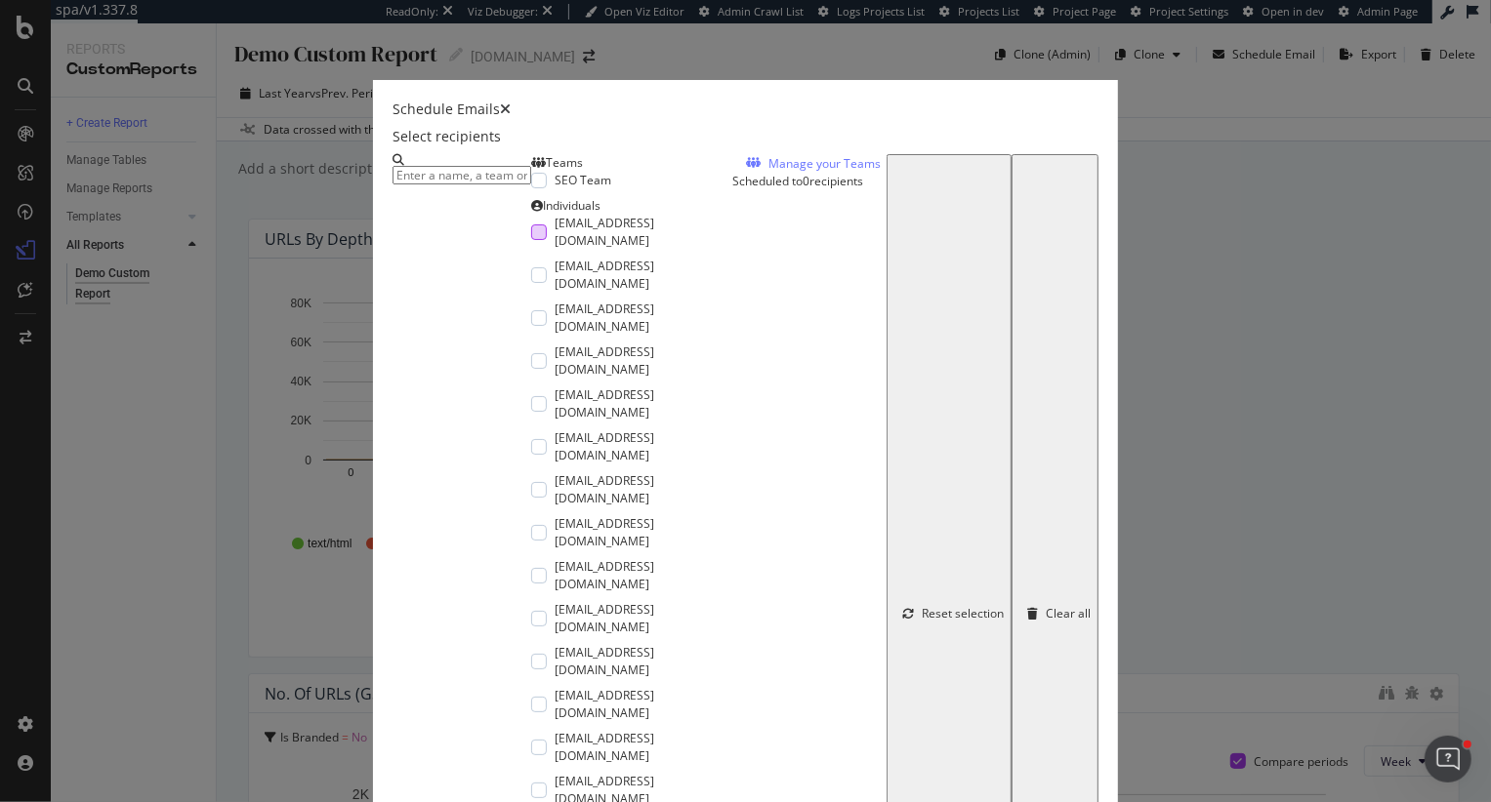
click at [531, 240] on div "modal" at bounding box center [539, 233] width 16 height 16
click at [531, 188] on div "modal" at bounding box center [539, 181] width 16 height 16
drag, startPoint x: 1222, startPoint y: 113, endPoint x: 1220, endPoint y: 101, distance: 12.8
click at [511, 113] on icon "times" at bounding box center [505, 109] width 11 height 14
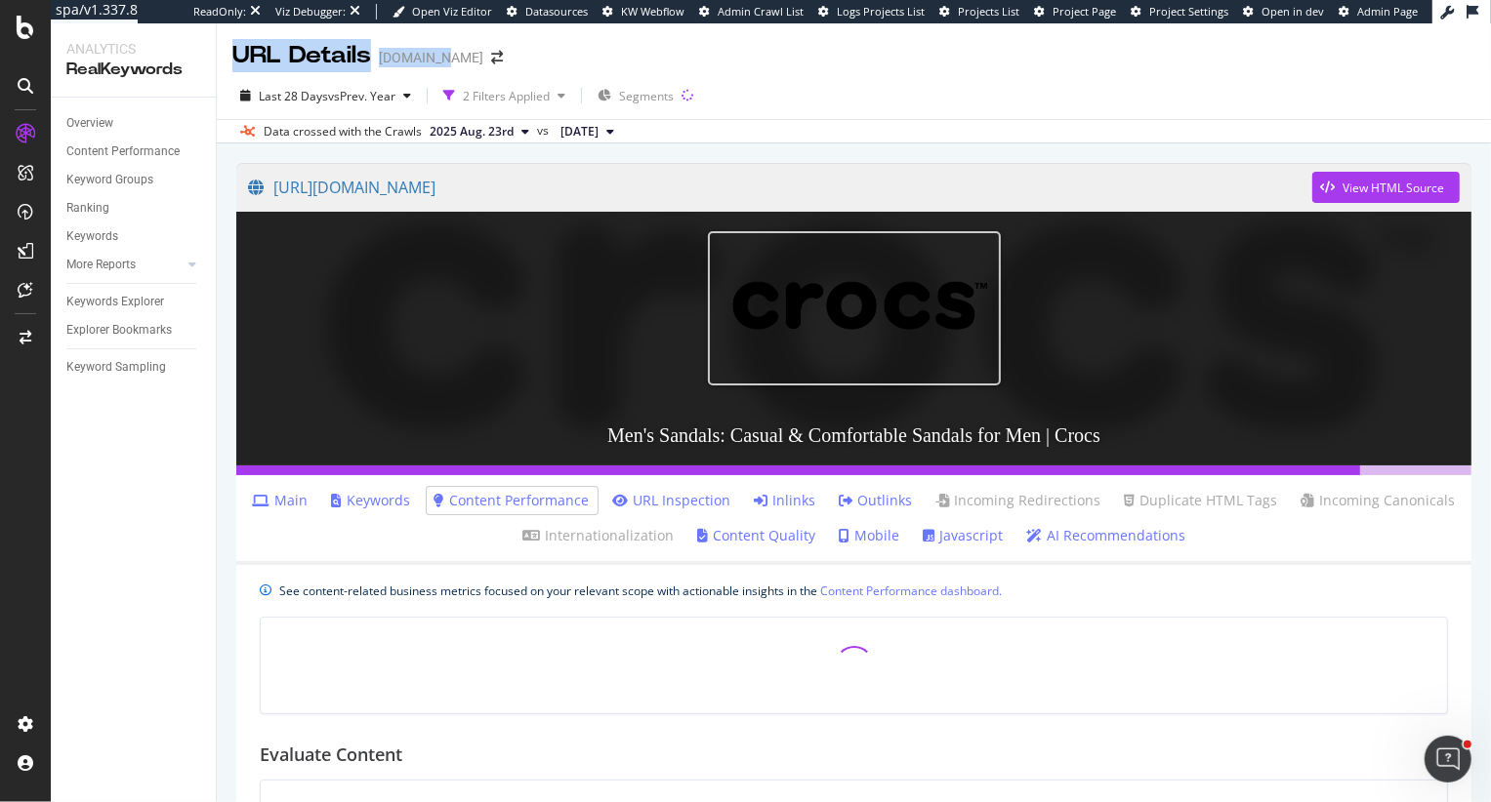
drag, startPoint x: 233, startPoint y: 56, endPoint x: 437, endPoint y: 65, distance: 204.2
click at [437, 65] on div "URL Details [DOMAIN_NAME]" at bounding box center [377, 55] width 290 height 33
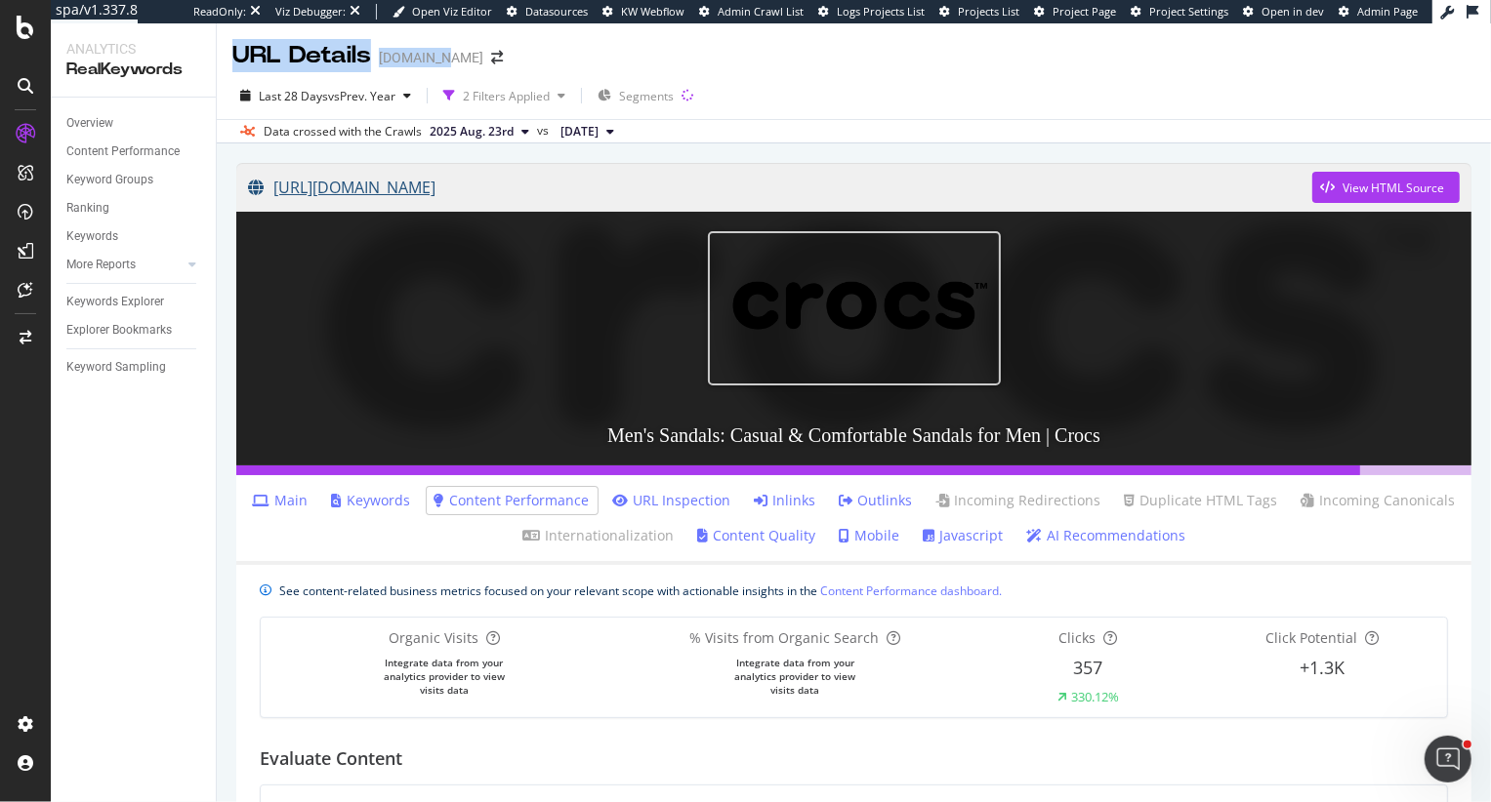
click at [469, 186] on link "[URL][DOMAIN_NAME]" at bounding box center [780, 187] width 1064 height 49
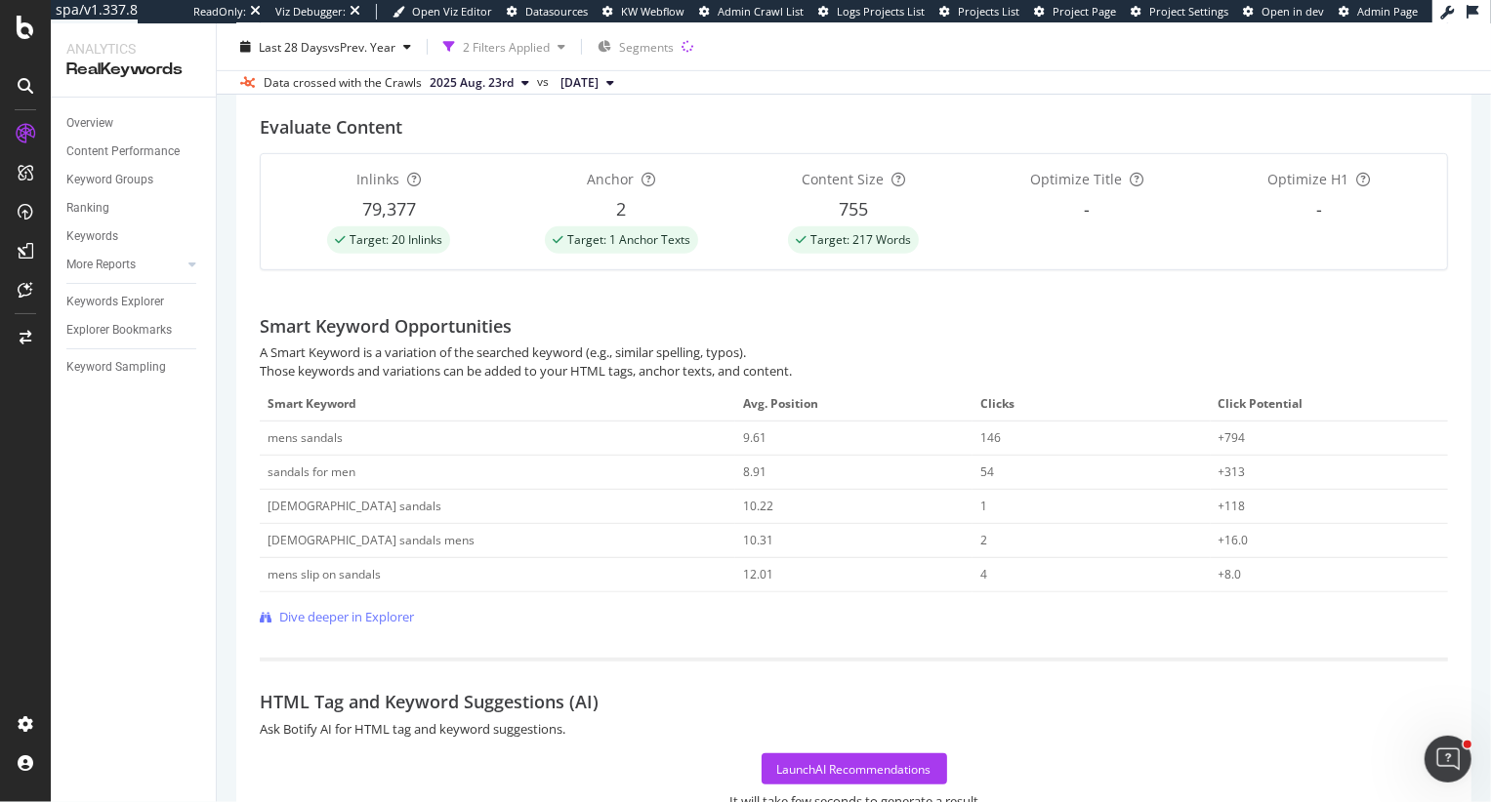
scroll to position [689, 0]
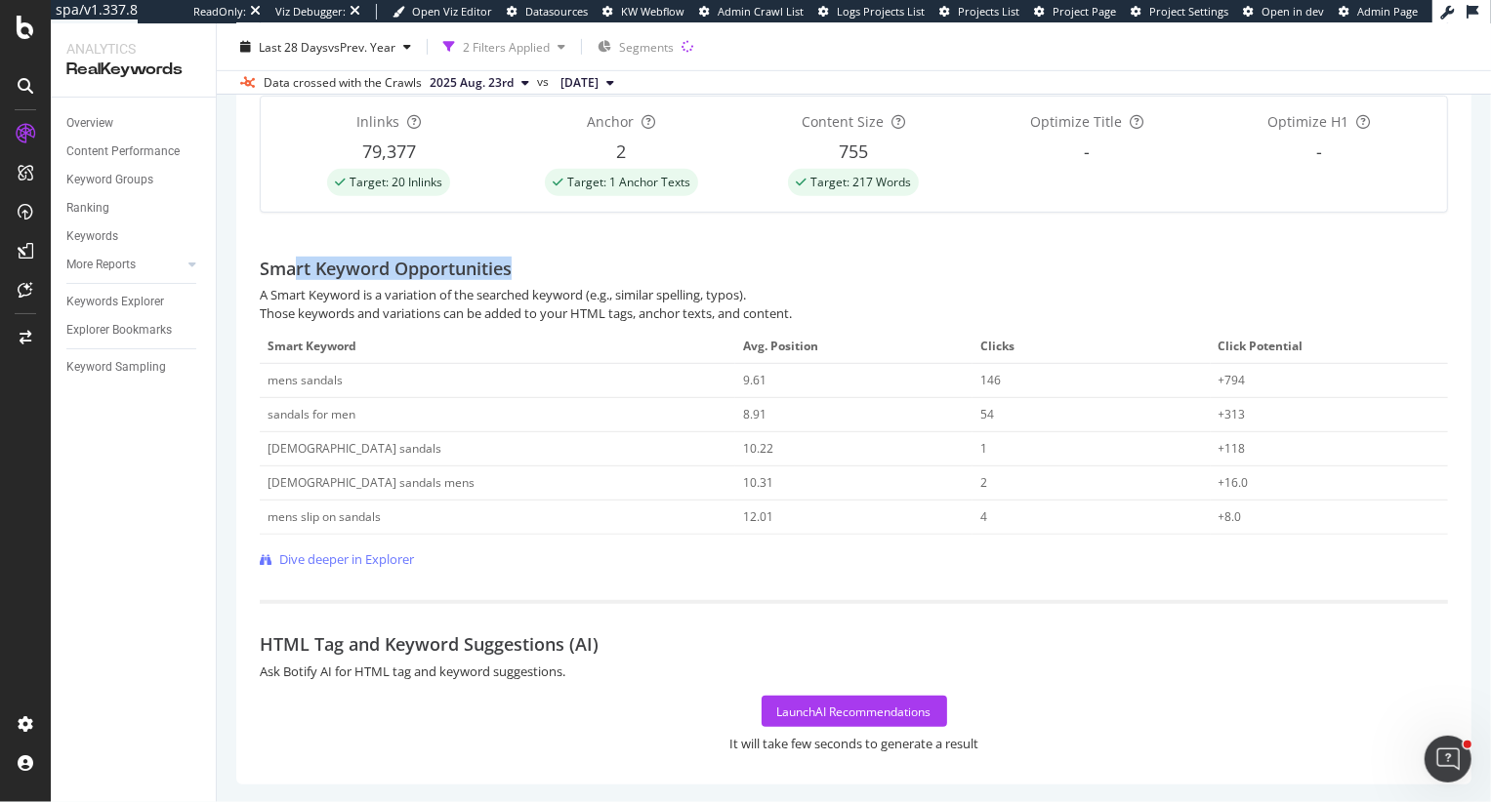
drag, startPoint x: 293, startPoint y: 272, endPoint x: 635, endPoint y: 275, distance: 342.6
click at [636, 275] on div "Smart Keyword Opportunities" at bounding box center [854, 257] width 1188 height 59
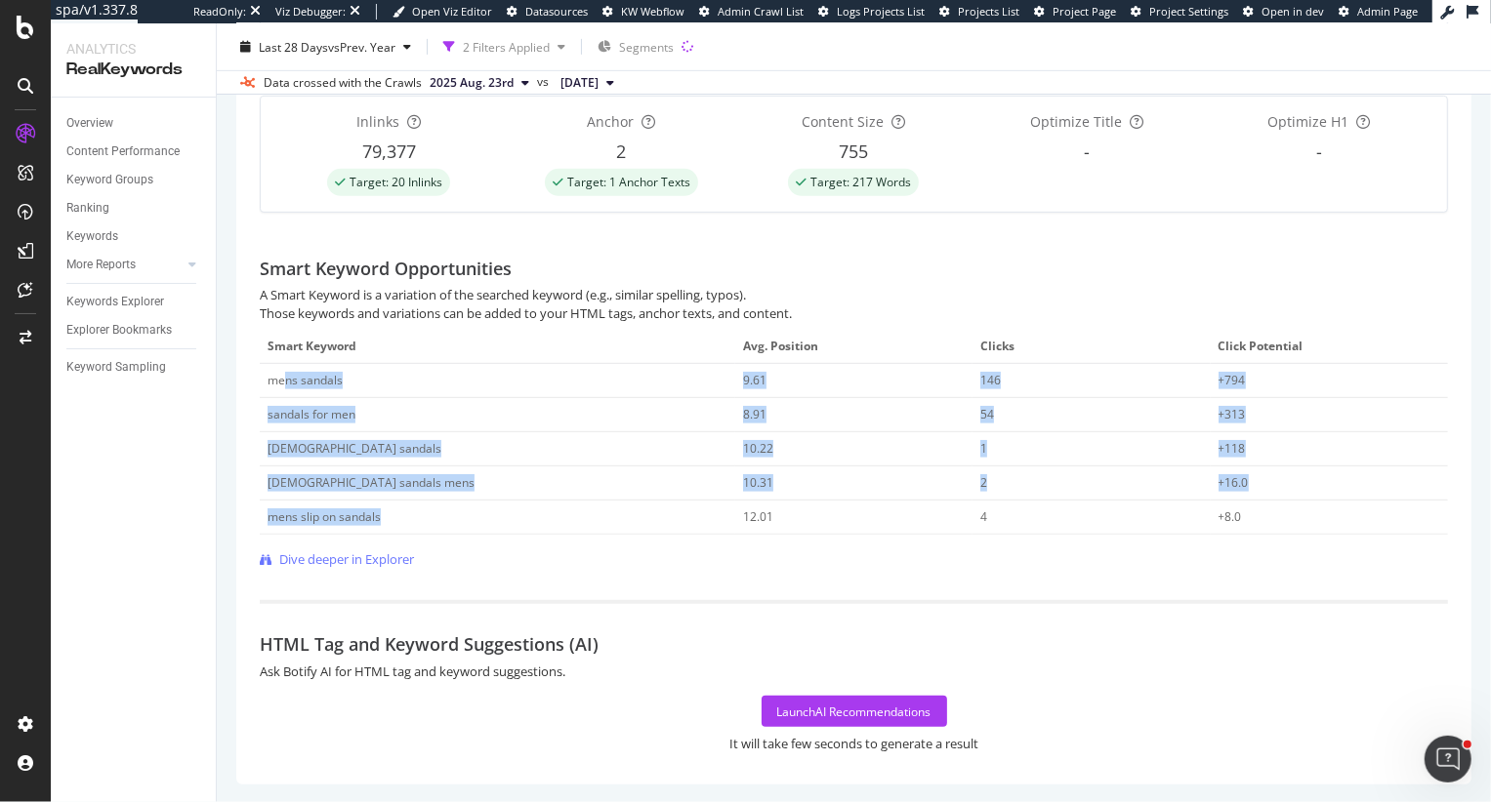
drag, startPoint x: 284, startPoint y: 376, endPoint x: 535, endPoint y: 511, distance: 285.2
click at [536, 513] on tbody "mens sandals 9.61 146 +794 sandals for men 8.91 54 +313 [DEMOGRAPHIC_DATA] sand…" at bounding box center [854, 449] width 1188 height 171
click at [774, 444] on div "10.22" at bounding box center [843, 449] width 200 height 18
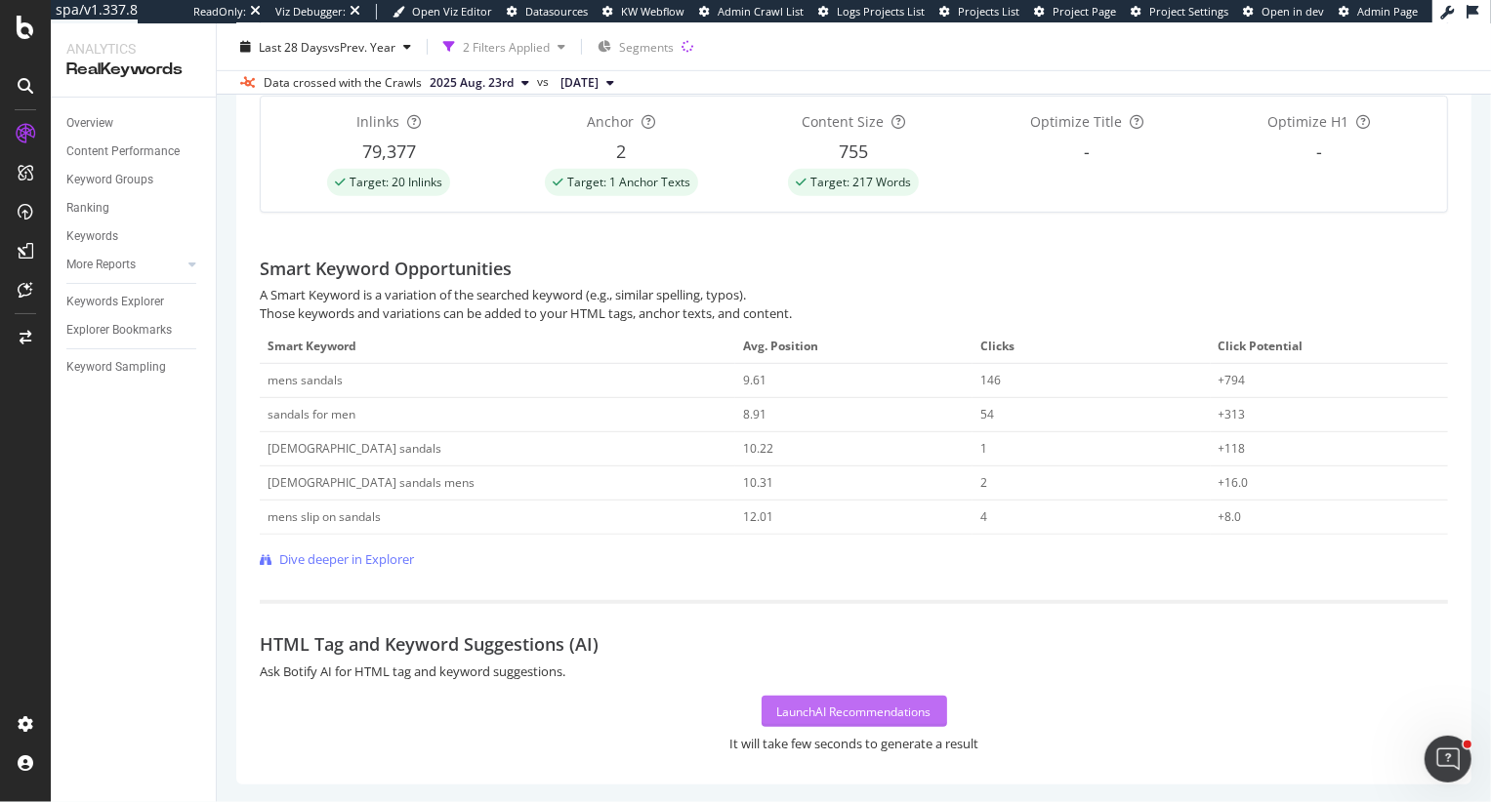
click at [919, 705] on div "Launch AI Recommendations" at bounding box center [854, 712] width 154 height 17
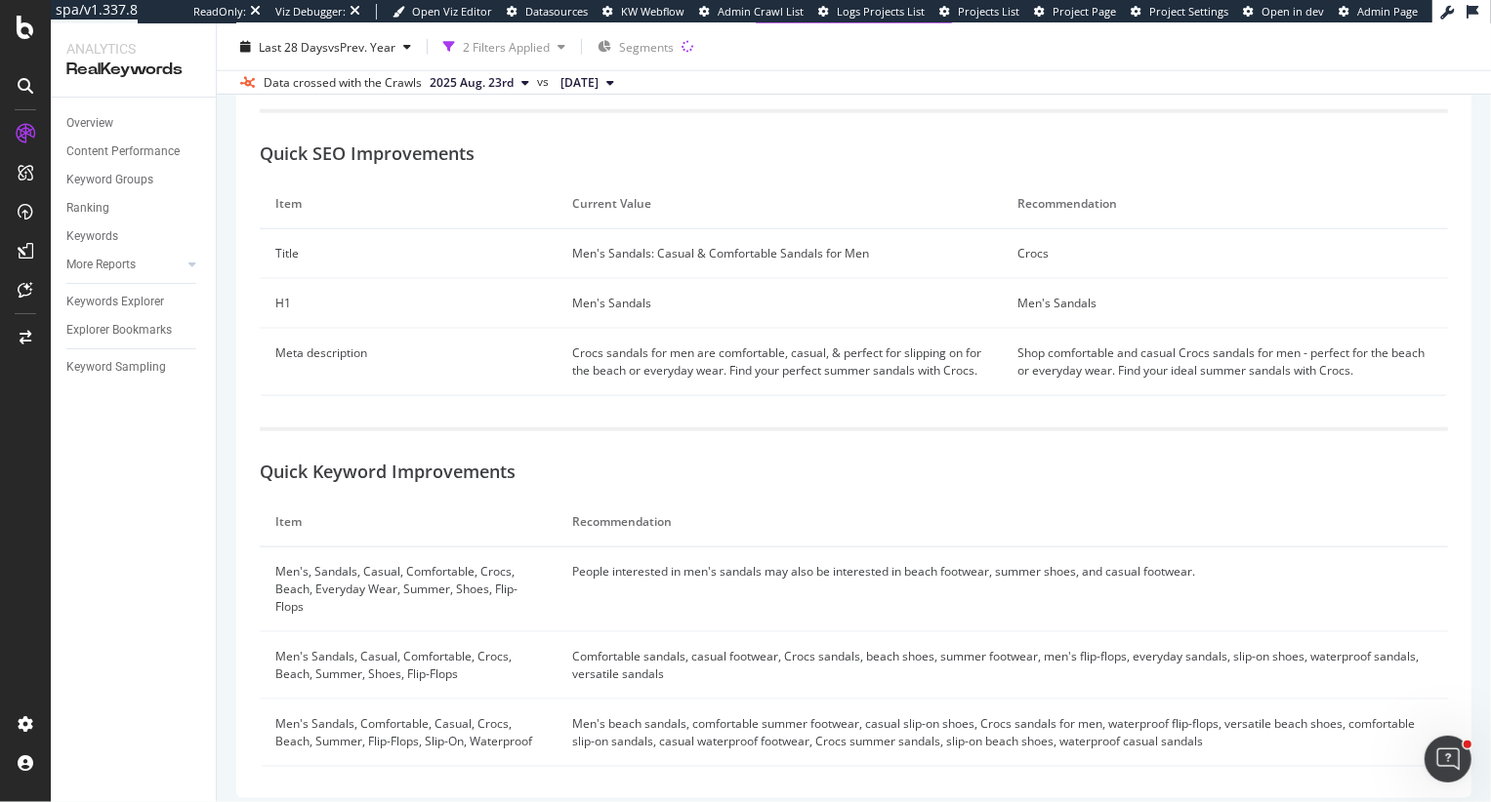
scroll to position [1376, 0]
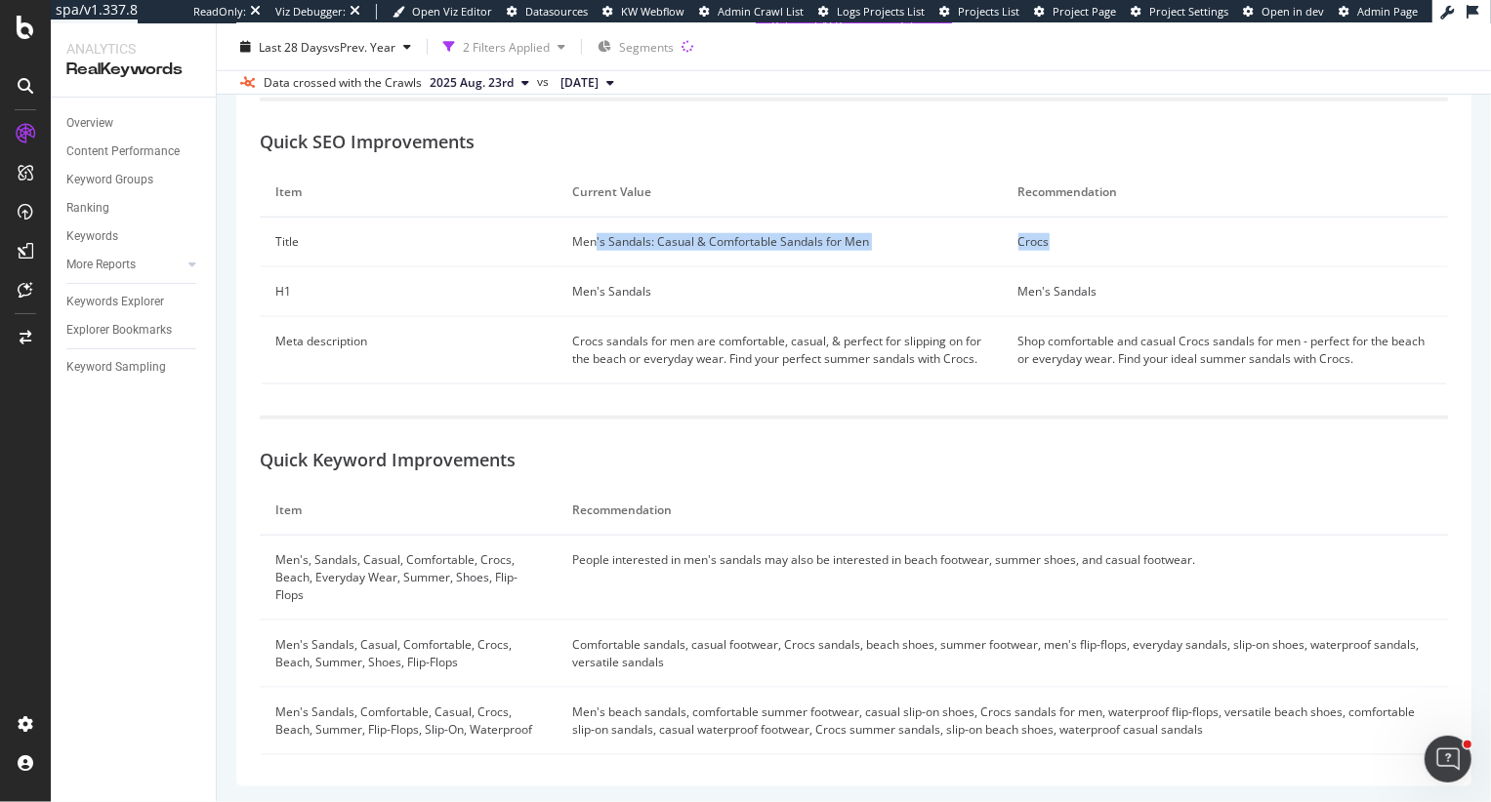
drag, startPoint x: 595, startPoint y: 240, endPoint x: 1104, endPoint y: 247, distance: 508.6
click at [1104, 247] on tr "Title Men's Sandals: Casual & Comfortable Sandals for Men Crocs" at bounding box center [854, 243] width 1188 height 50
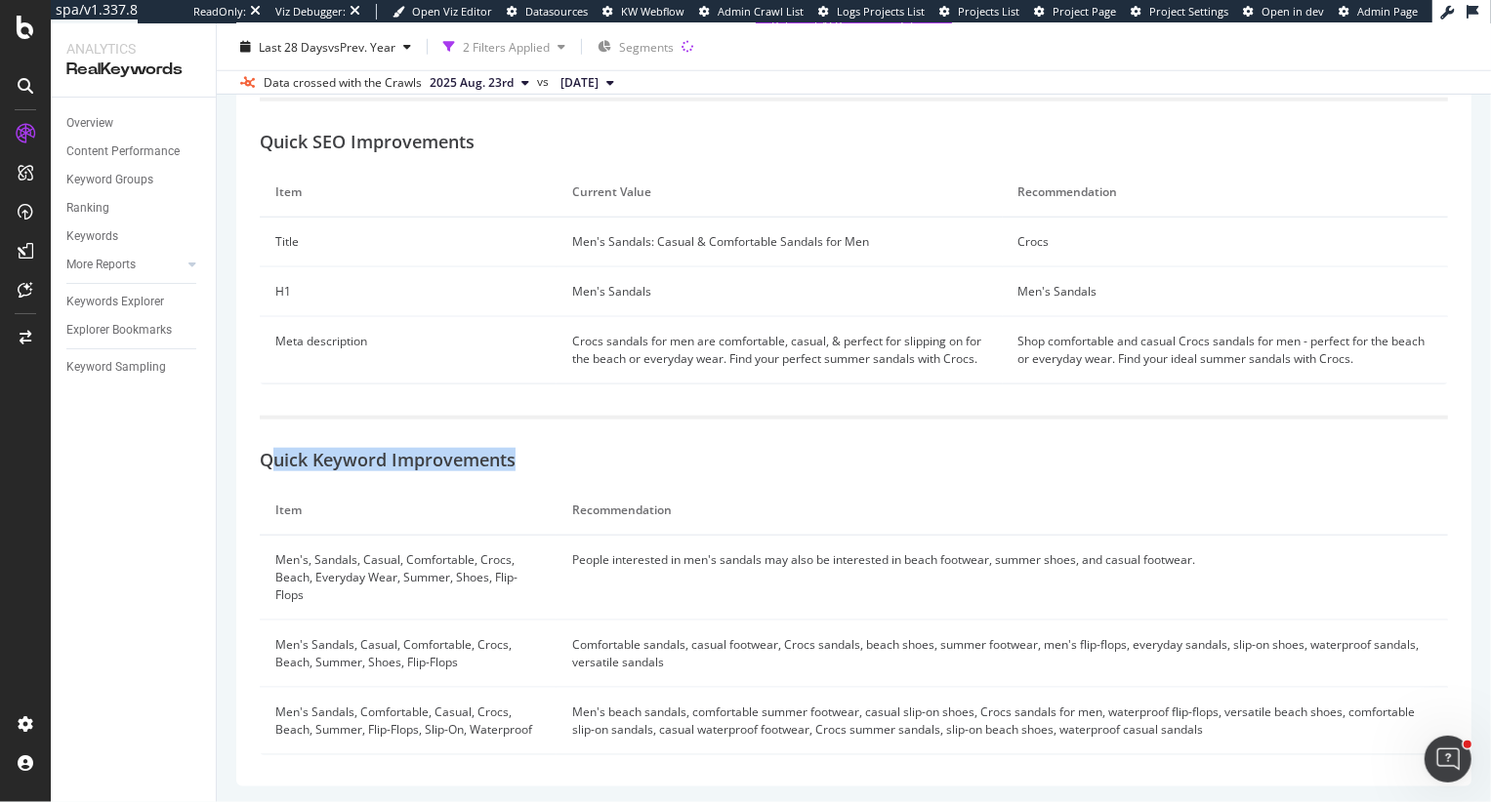
drag, startPoint x: 267, startPoint y: 450, endPoint x: 541, endPoint y: 475, distance: 274.5
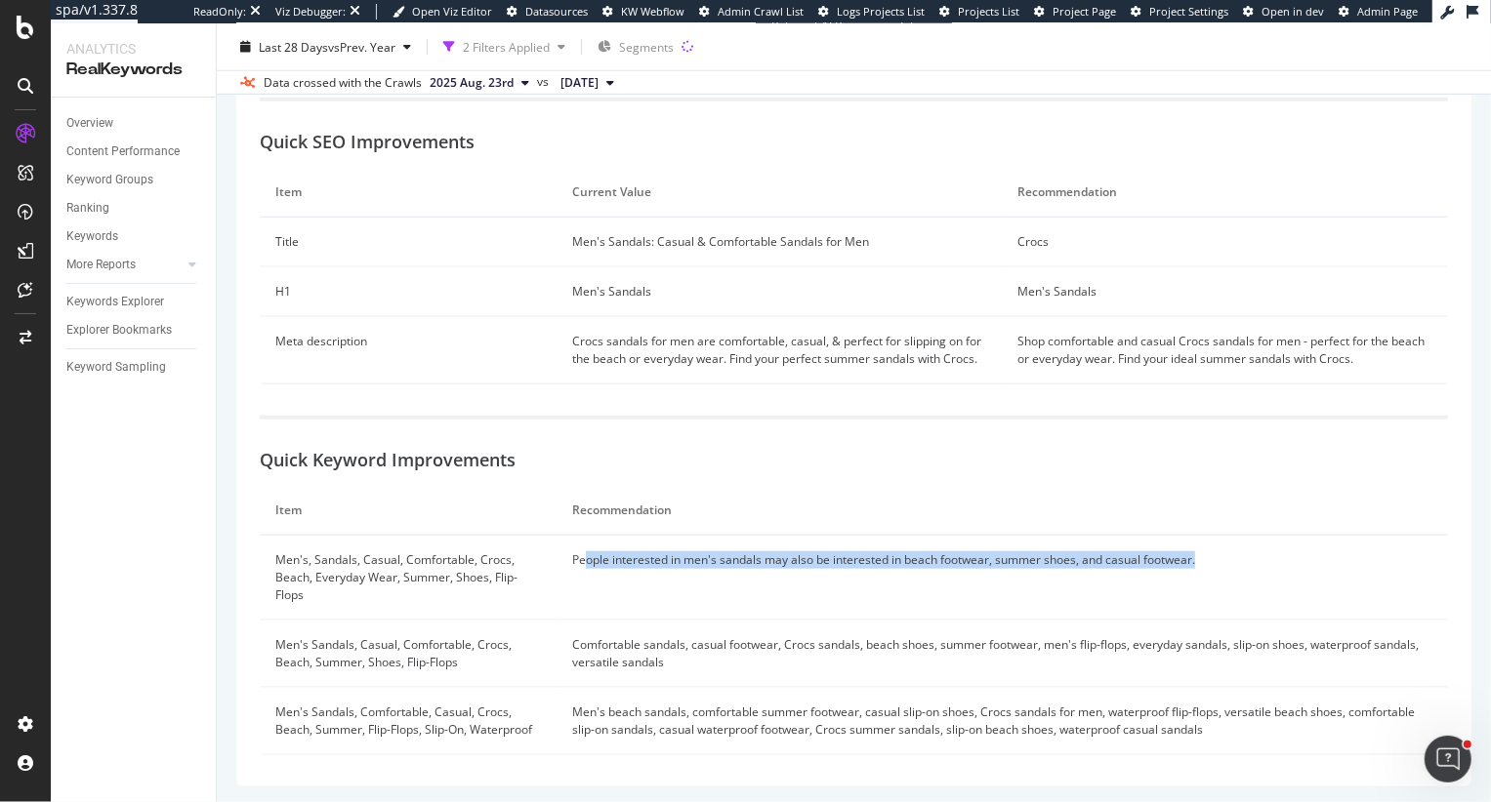
drag, startPoint x: 583, startPoint y: 557, endPoint x: 1062, endPoint y: 582, distance: 479.9
click at [1062, 582] on td "People interested in men's sandals may also be interested in beach footwear, su…" at bounding box center [1001, 578] width 891 height 85
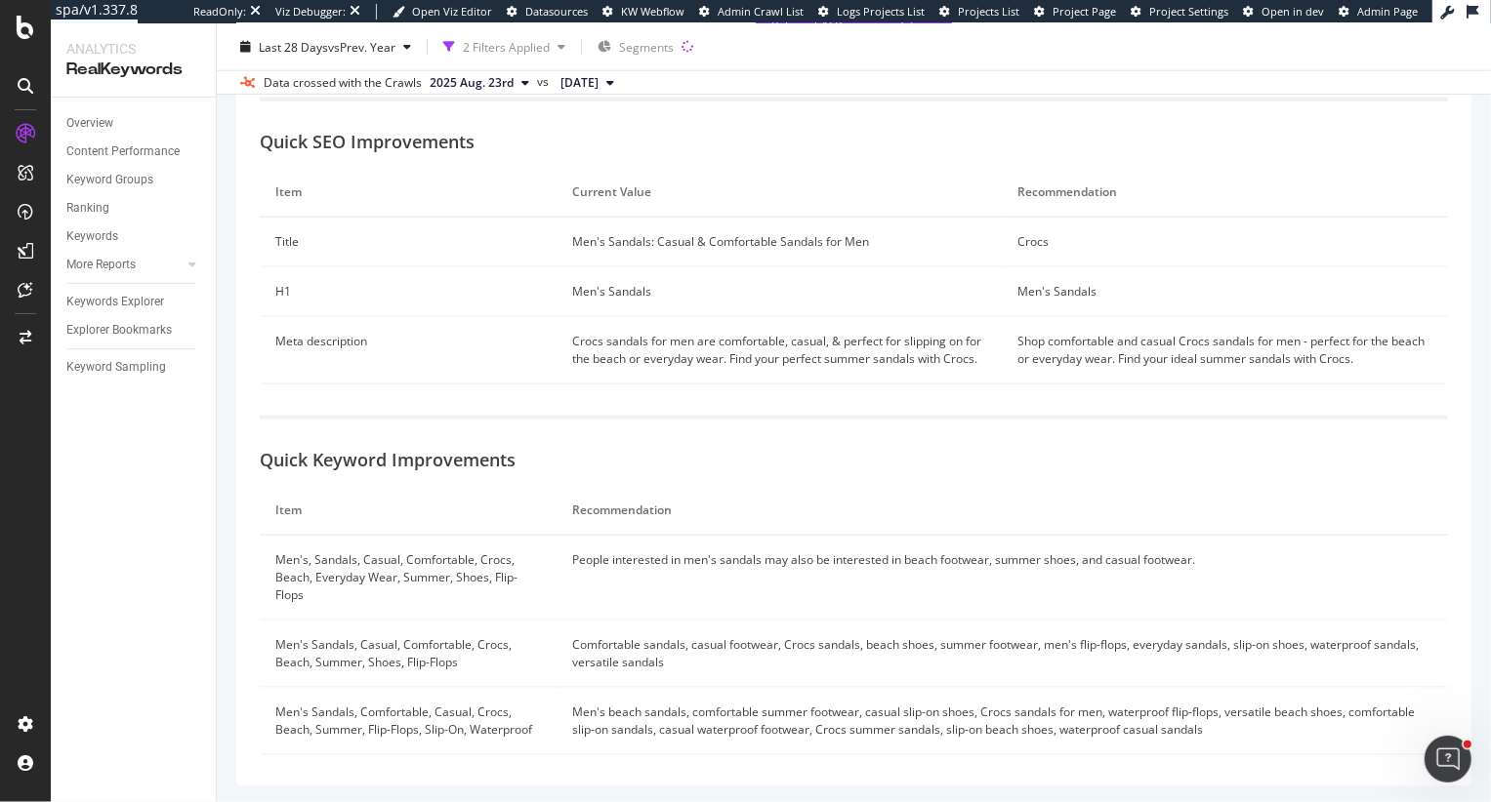
click at [1026, 562] on td "People interested in men's sandals may also be interested in beach footwear, su…" at bounding box center [1001, 578] width 891 height 85
click at [953, 716] on td "Men's beach sandals, comfortable summer footwear, casual slip-on shoes, Crocs s…" at bounding box center [1001, 721] width 891 height 67
drag, startPoint x: 1030, startPoint y: 711, endPoint x: 1261, endPoint y: 710, distance: 231.3
click at [1261, 710] on td "Men's beach sandals, comfortable summer footwear, casual slip-on shoes, Crocs s…" at bounding box center [1001, 721] width 891 height 67
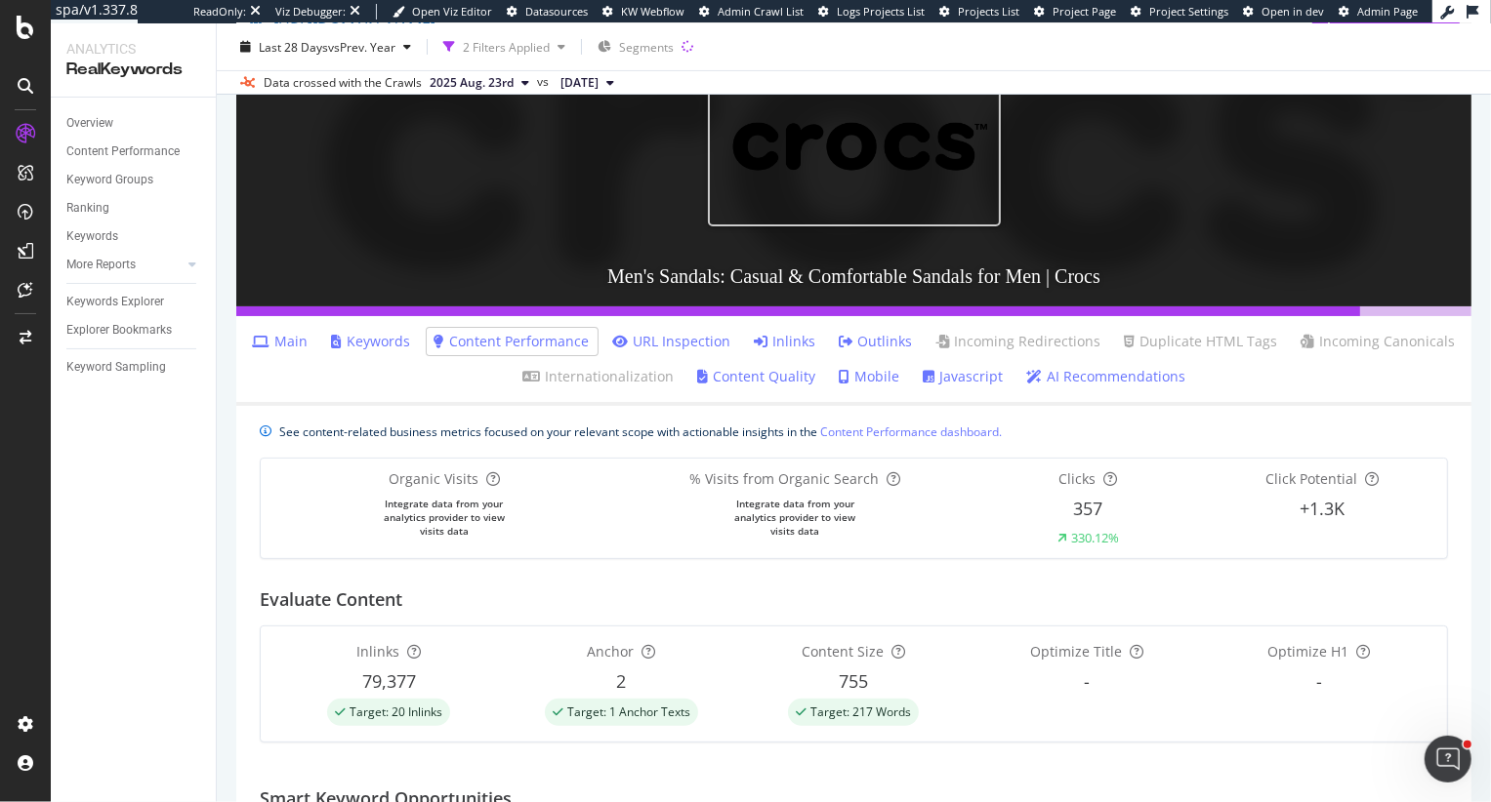
scroll to position [0, 0]
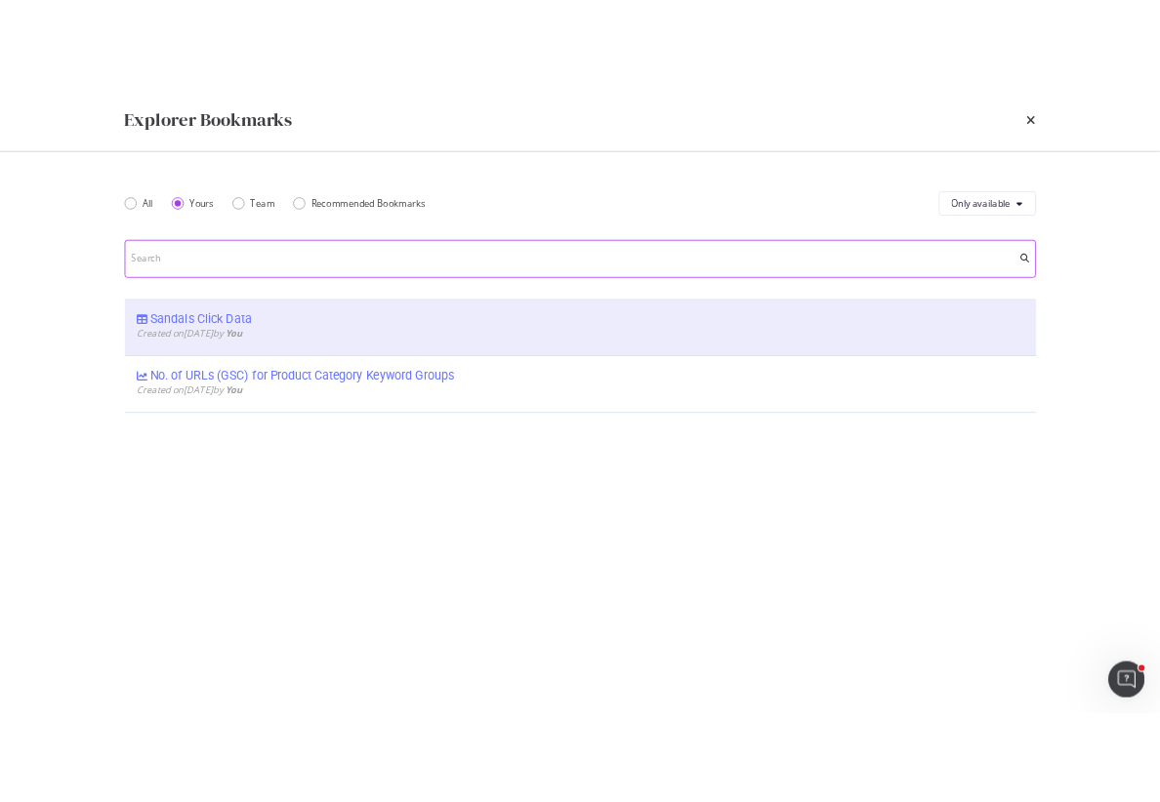
scroll to position [551, 0]
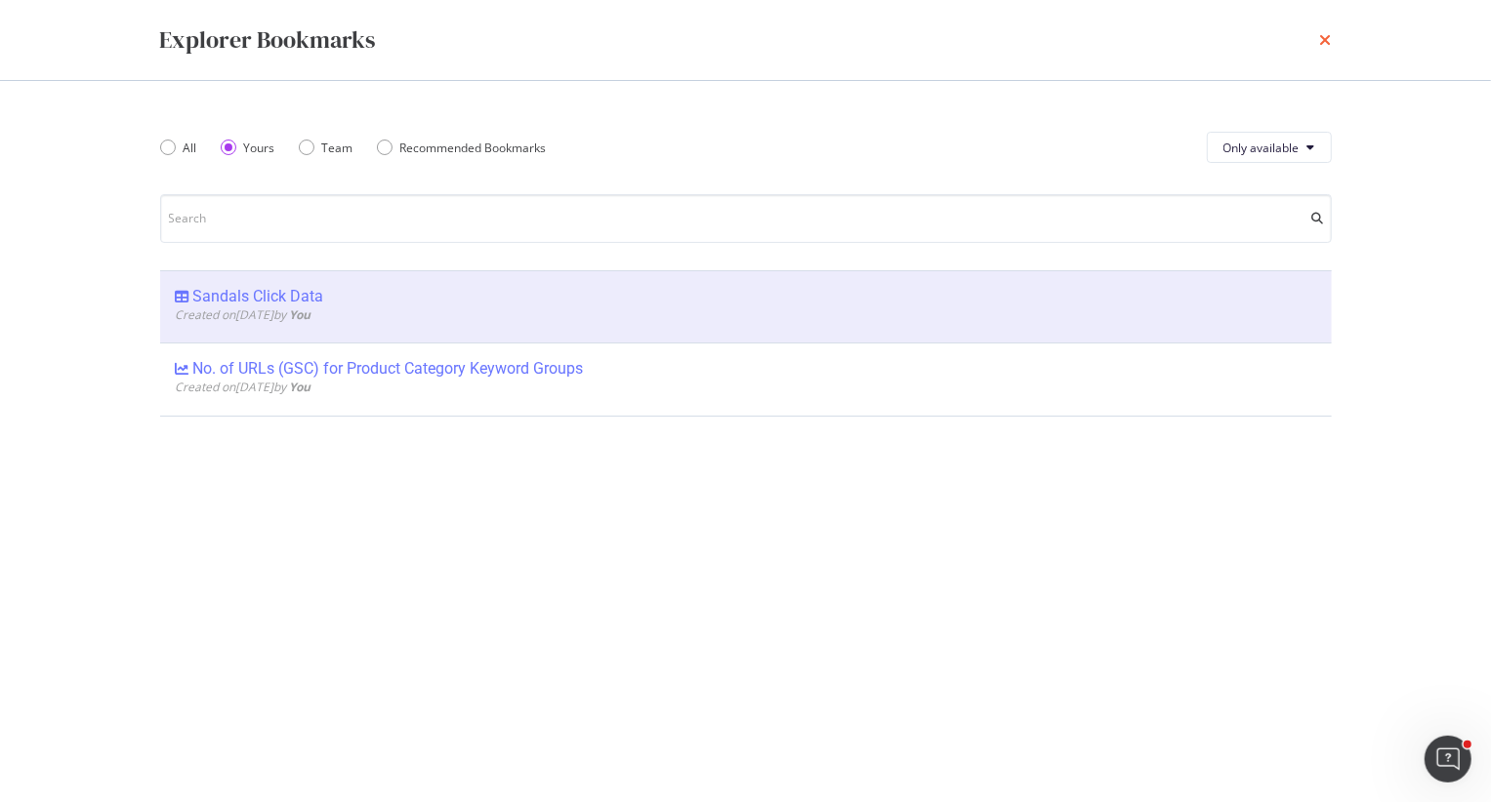
click at [1321, 38] on icon "times" at bounding box center [1326, 40] width 12 height 16
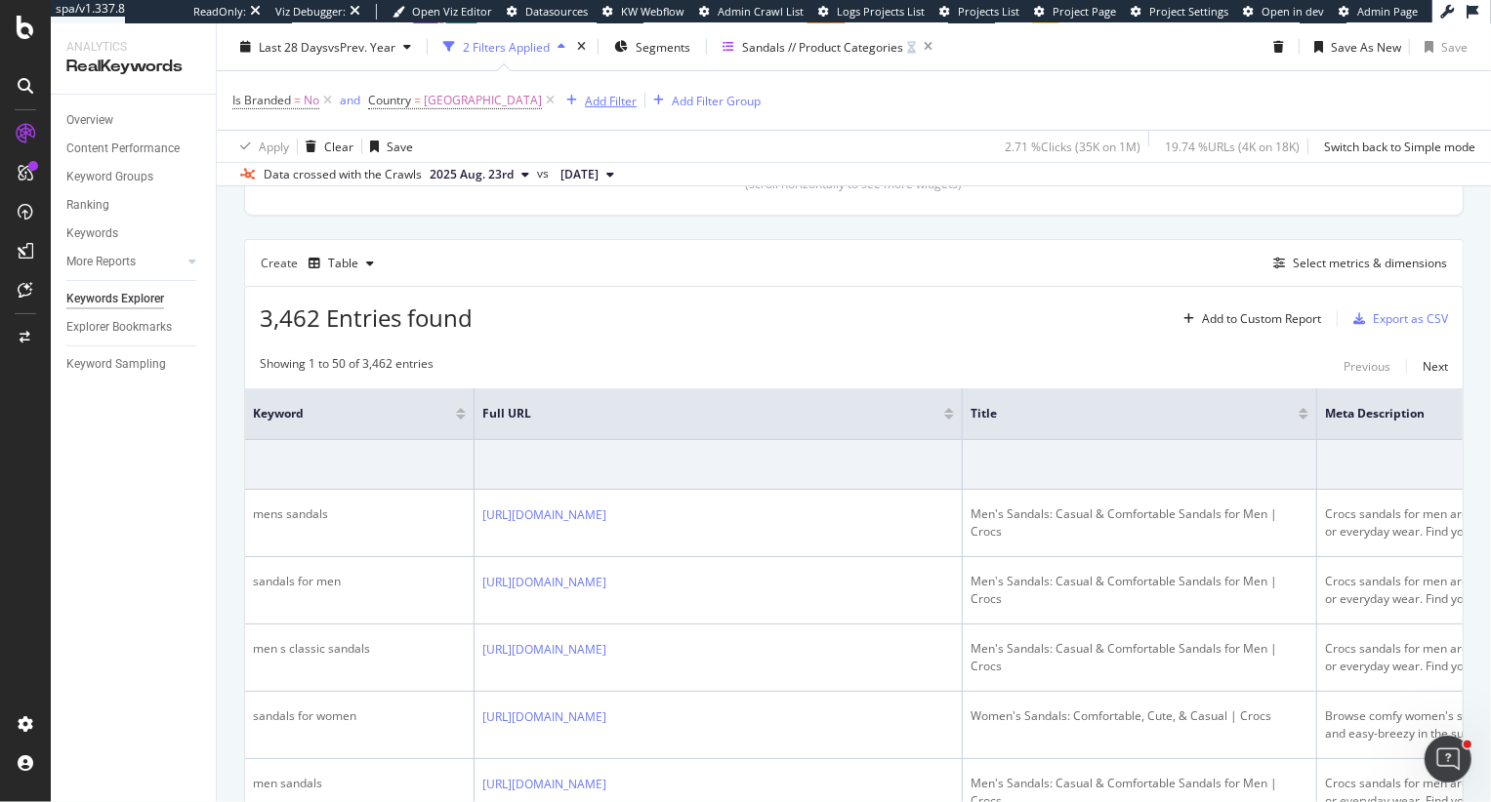
click at [629, 106] on div "Add Filter" at bounding box center [611, 100] width 52 height 17
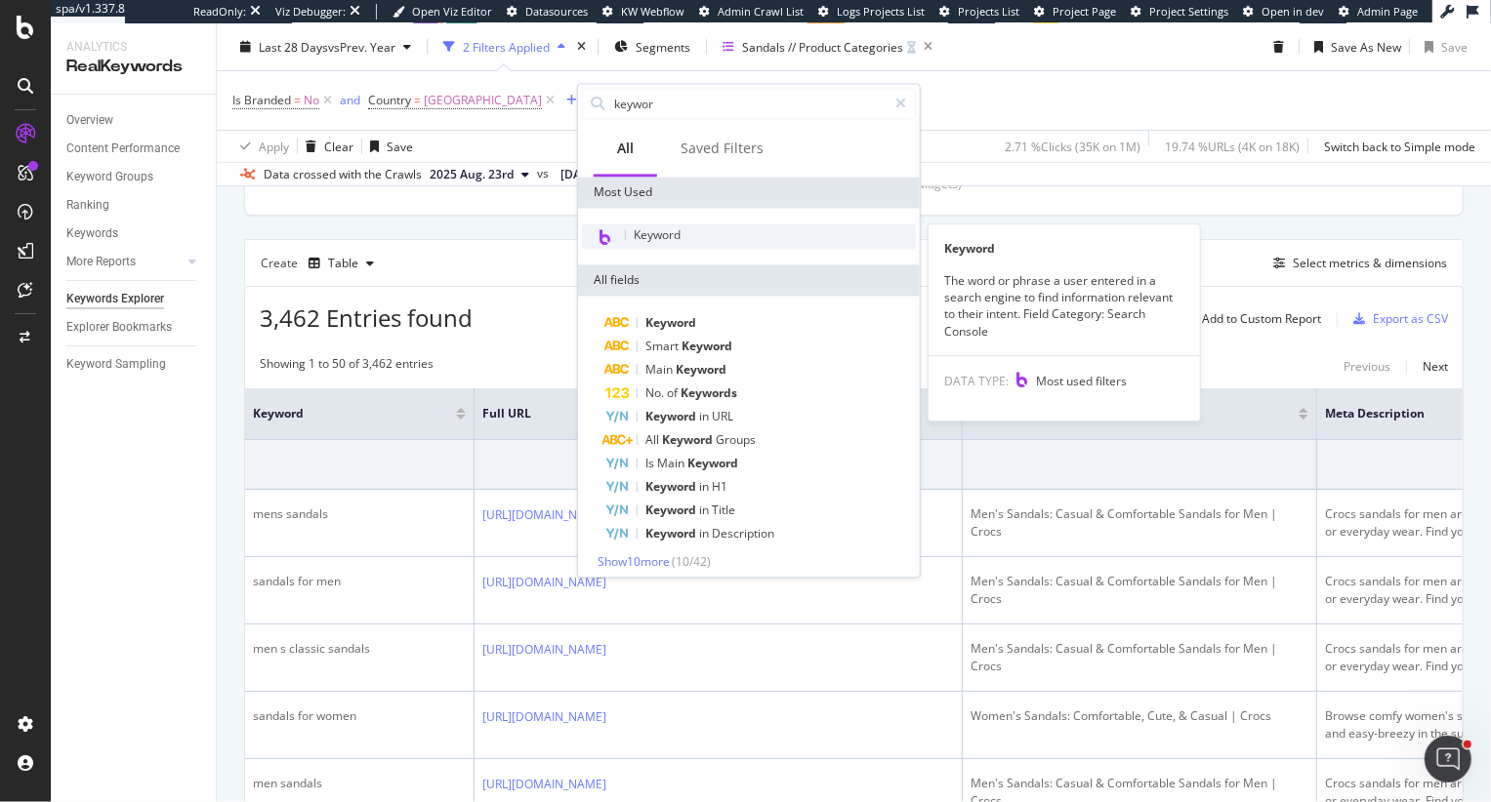
type input "keywor"
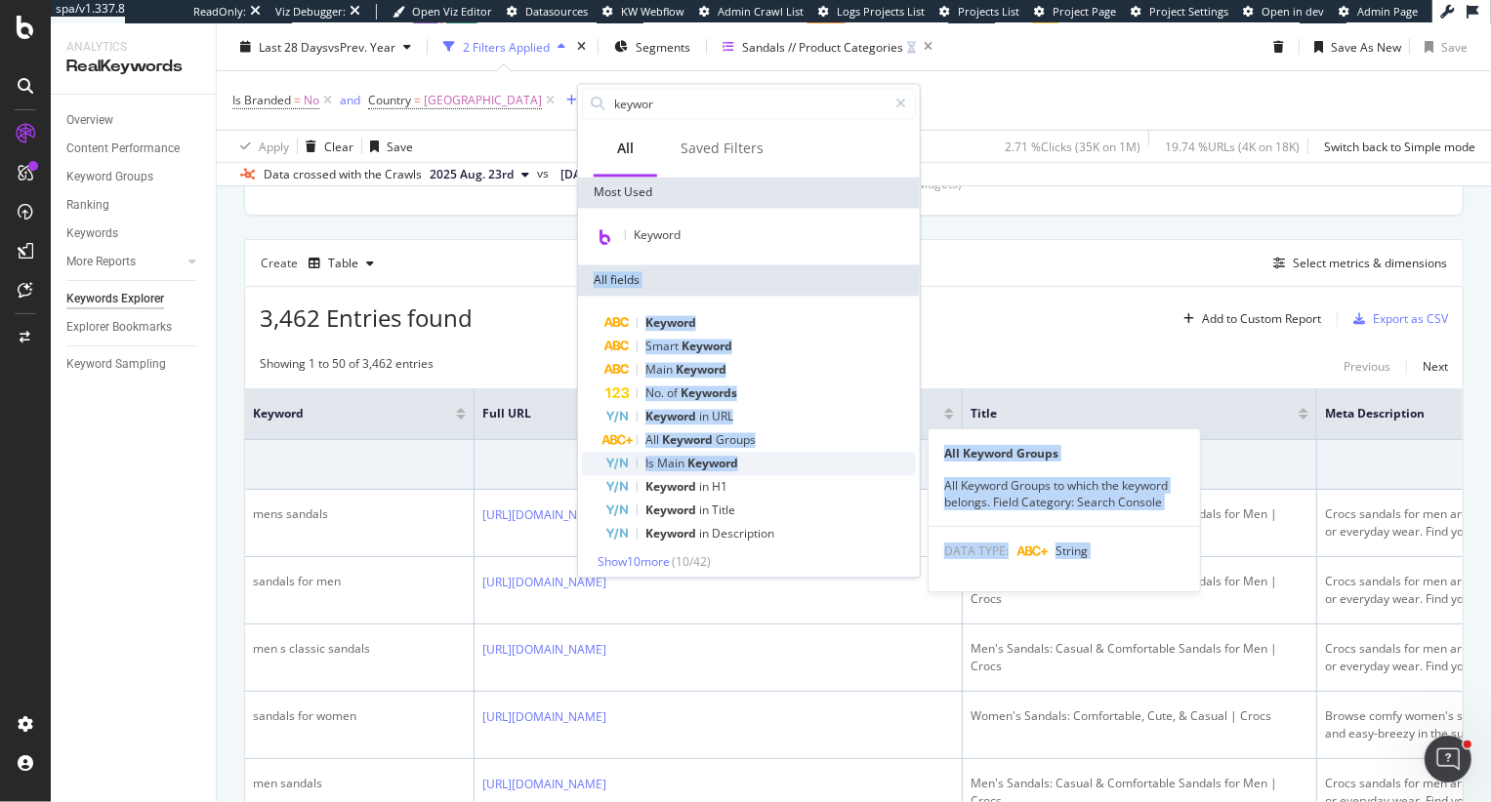
drag, startPoint x: 704, startPoint y: 232, endPoint x: 769, endPoint y: 474, distance: 250.8
click at [769, 474] on div "Most Used Keyword All fields Keyword Smart Keyword Main Keyword No. of Keywords…" at bounding box center [749, 381] width 342 height 409
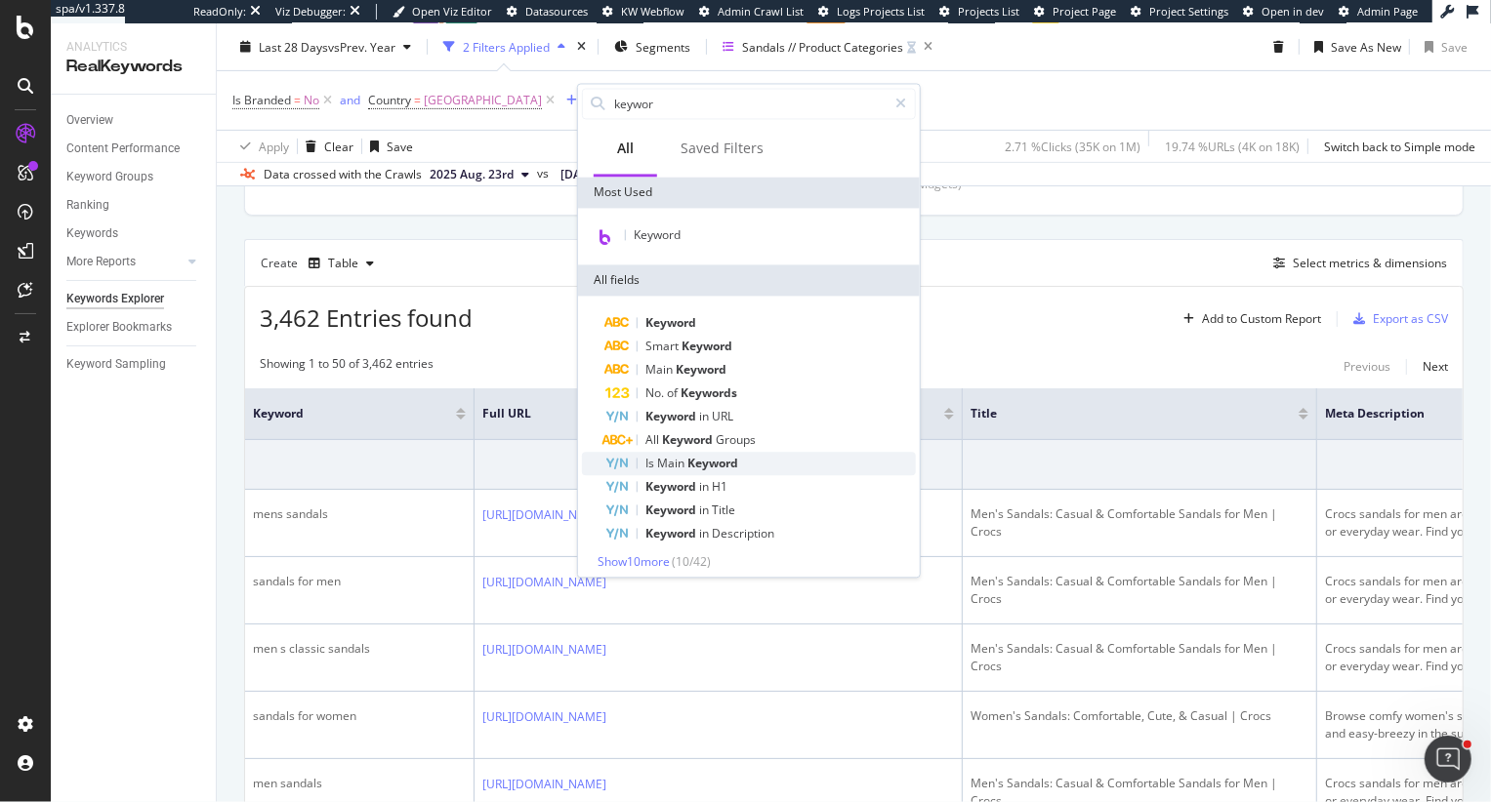
click at [717, 452] on div "Is Main Keyword" at bounding box center [760, 463] width 310 height 23
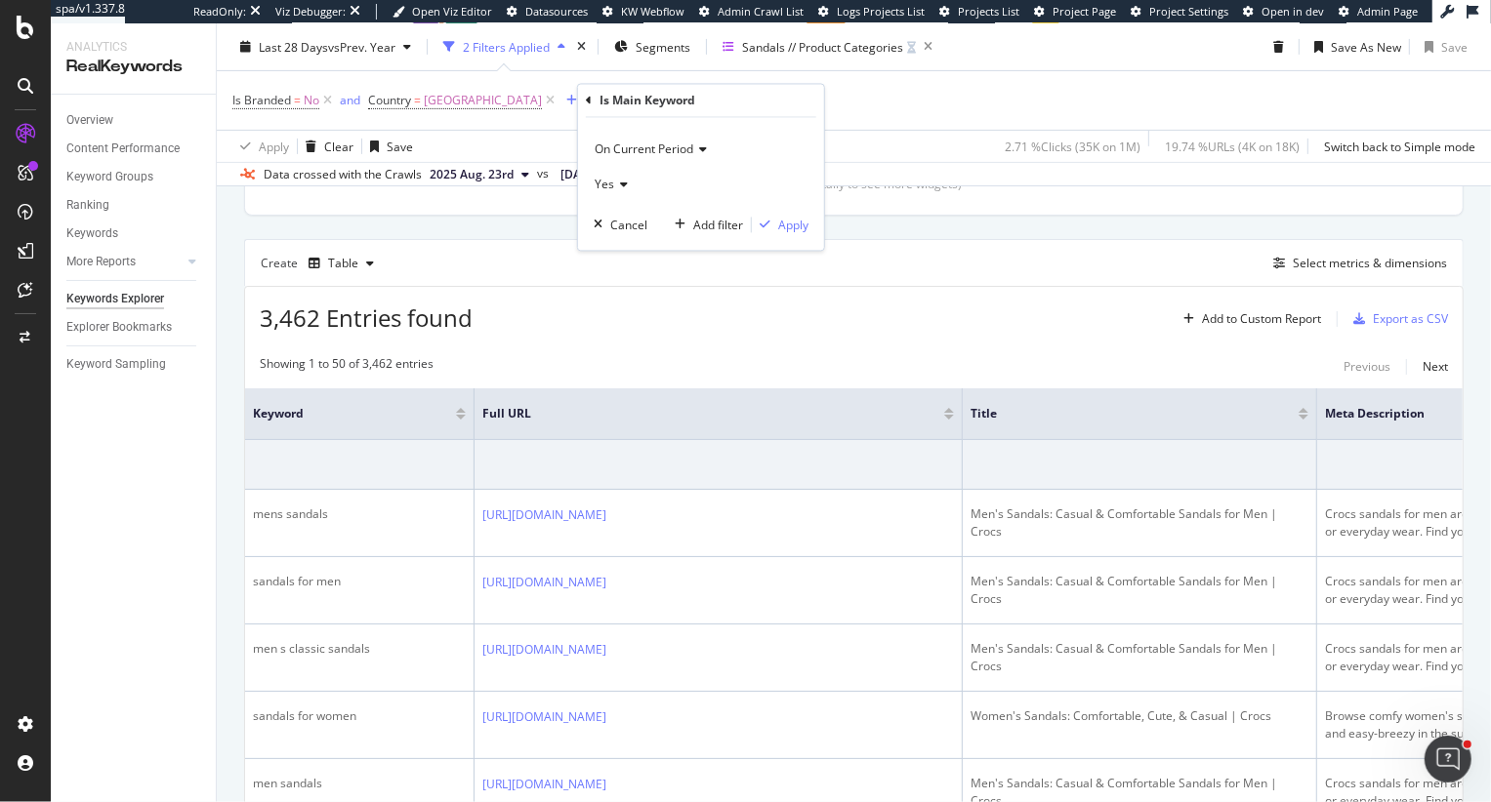
click at [586, 95] on icon at bounding box center [589, 101] width 6 height 12
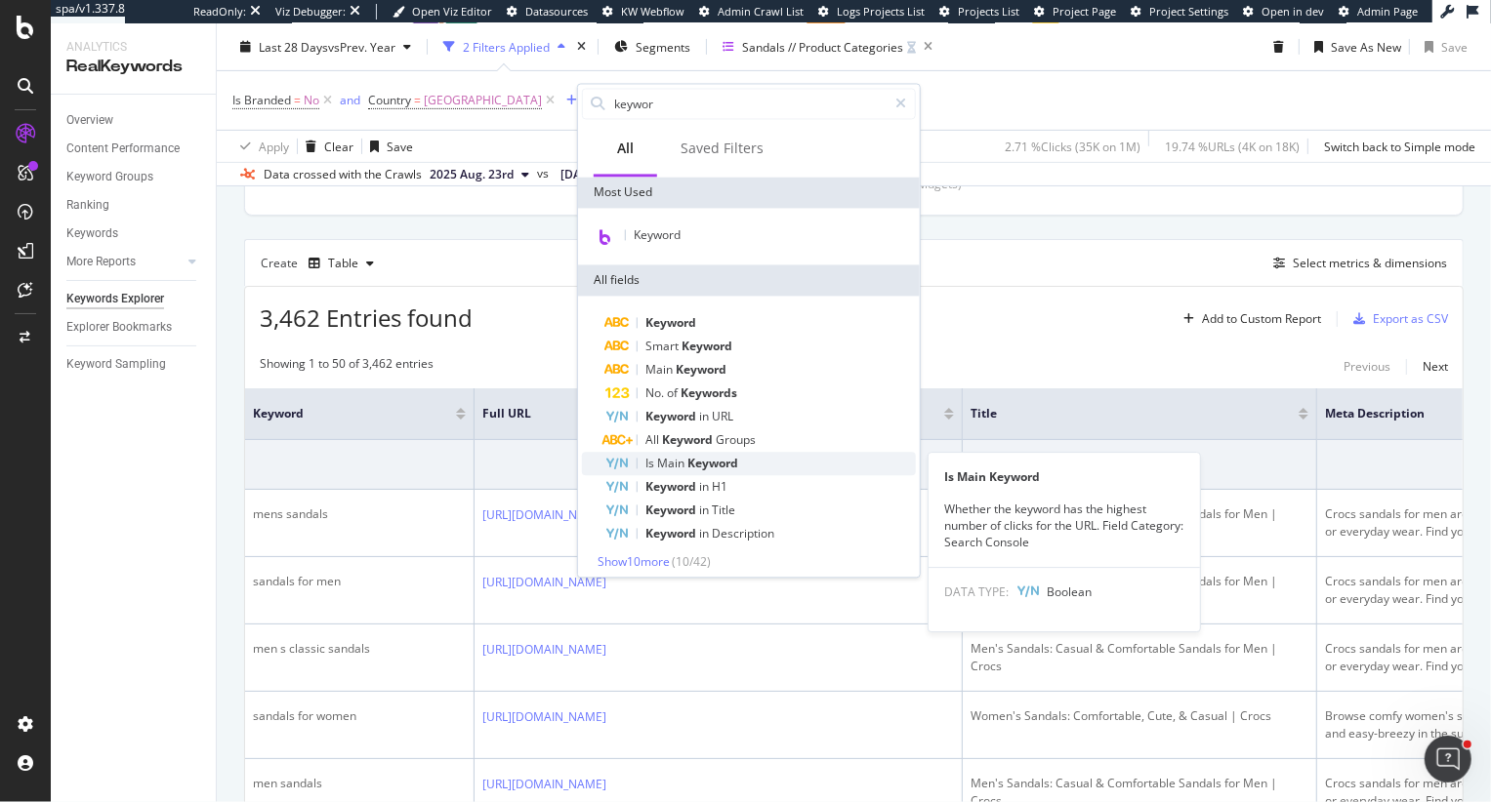
click at [729, 469] on span "Keyword" at bounding box center [712, 463] width 51 height 17
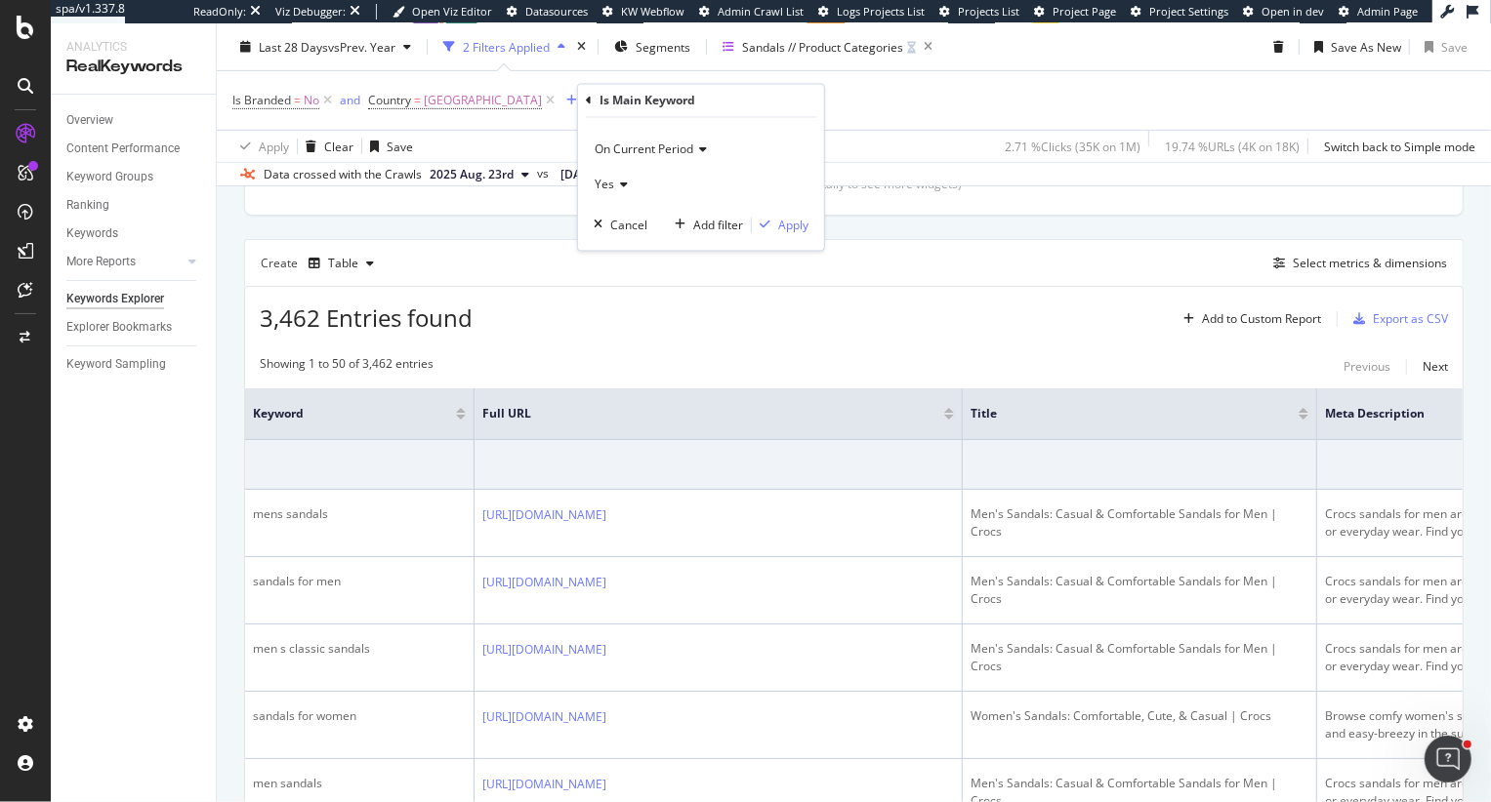
click at [588, 102] on icon at bounding box center [589, 101] width 6 height 12
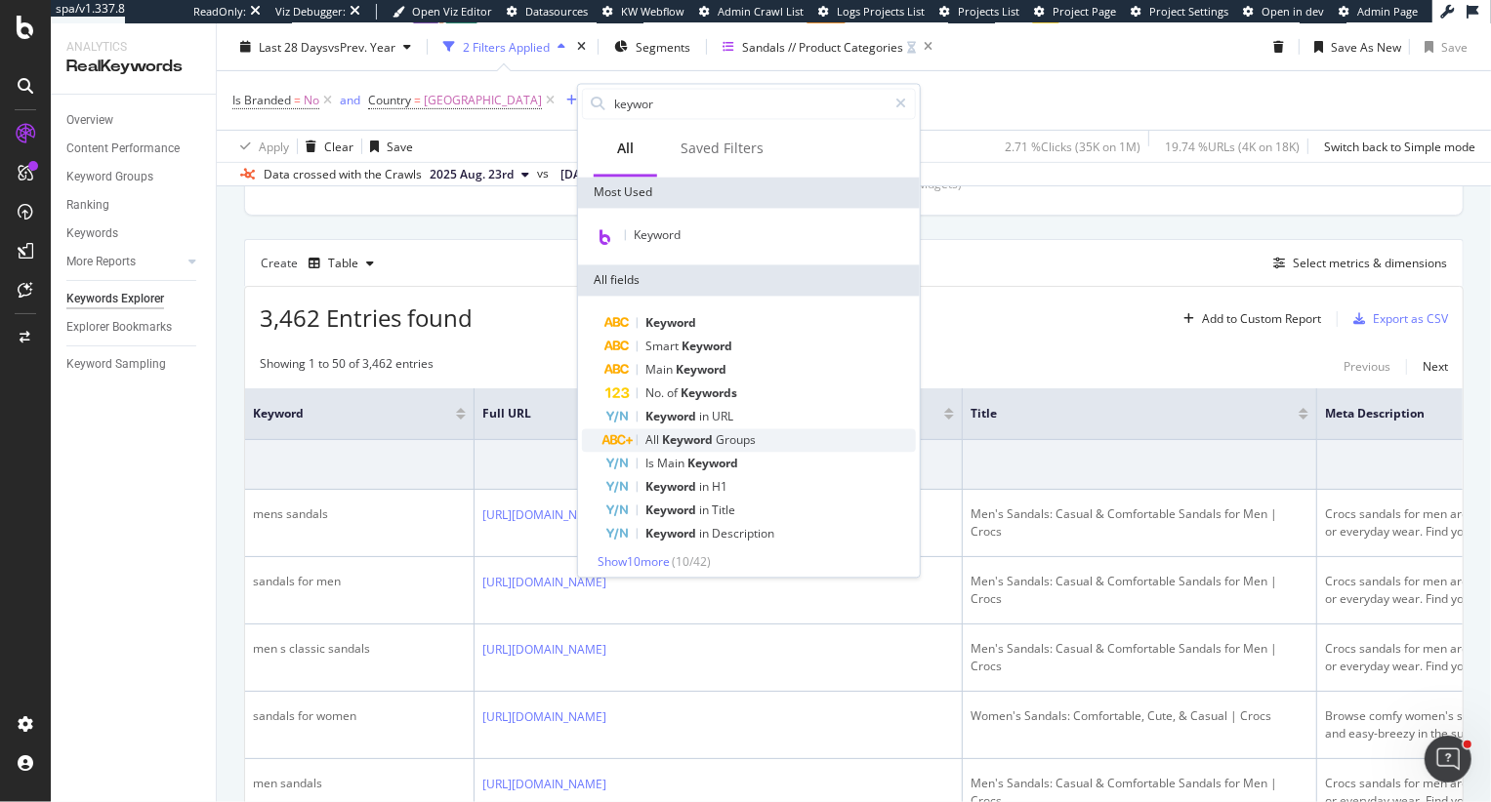
click at [640, 434] on div "All Keyword Groups" at bounding box center [760, 440] width 310 height 23
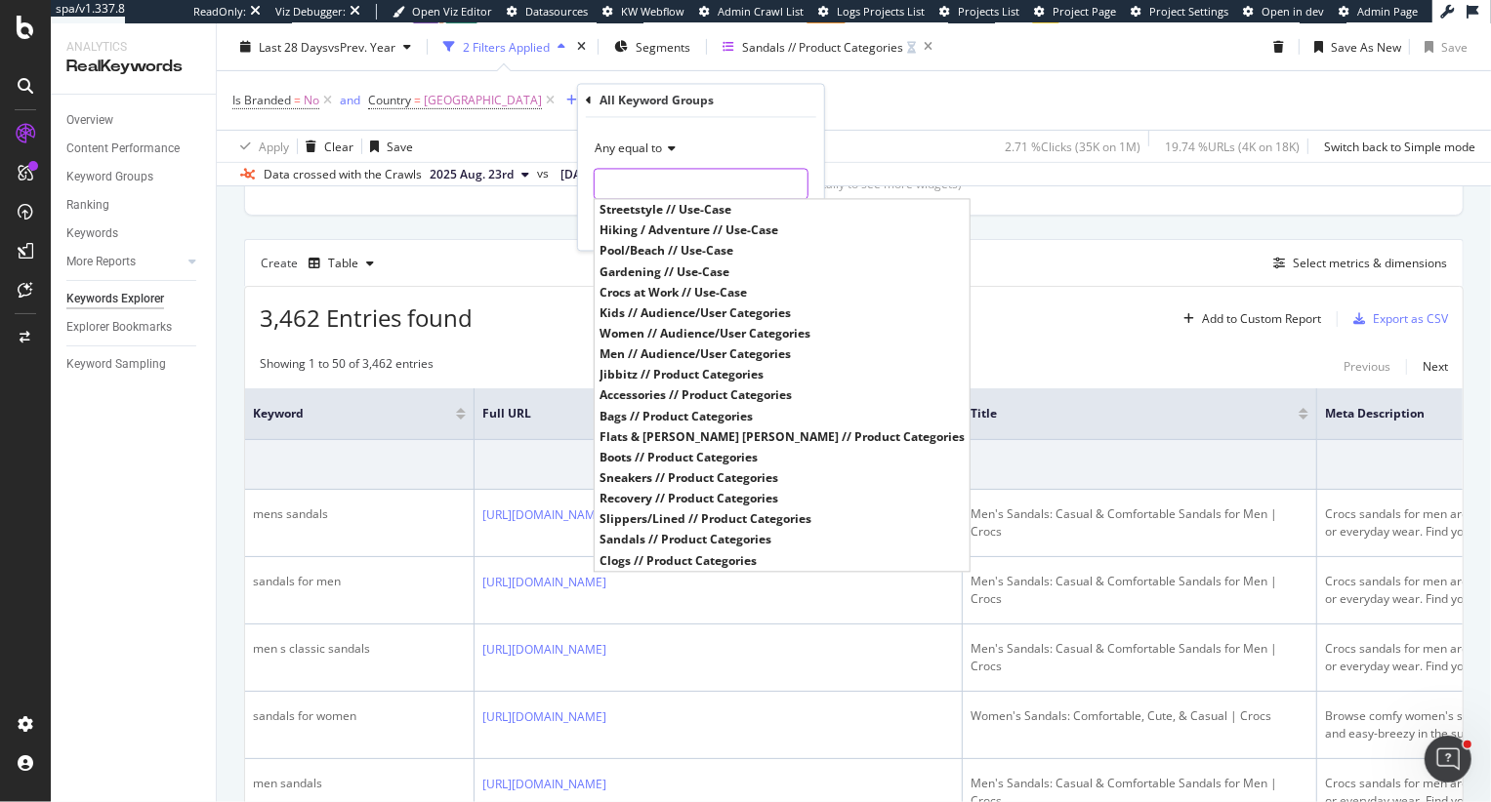
click at [645, 188] on input "text" at bounding box center [700, 184] width 213 height 31
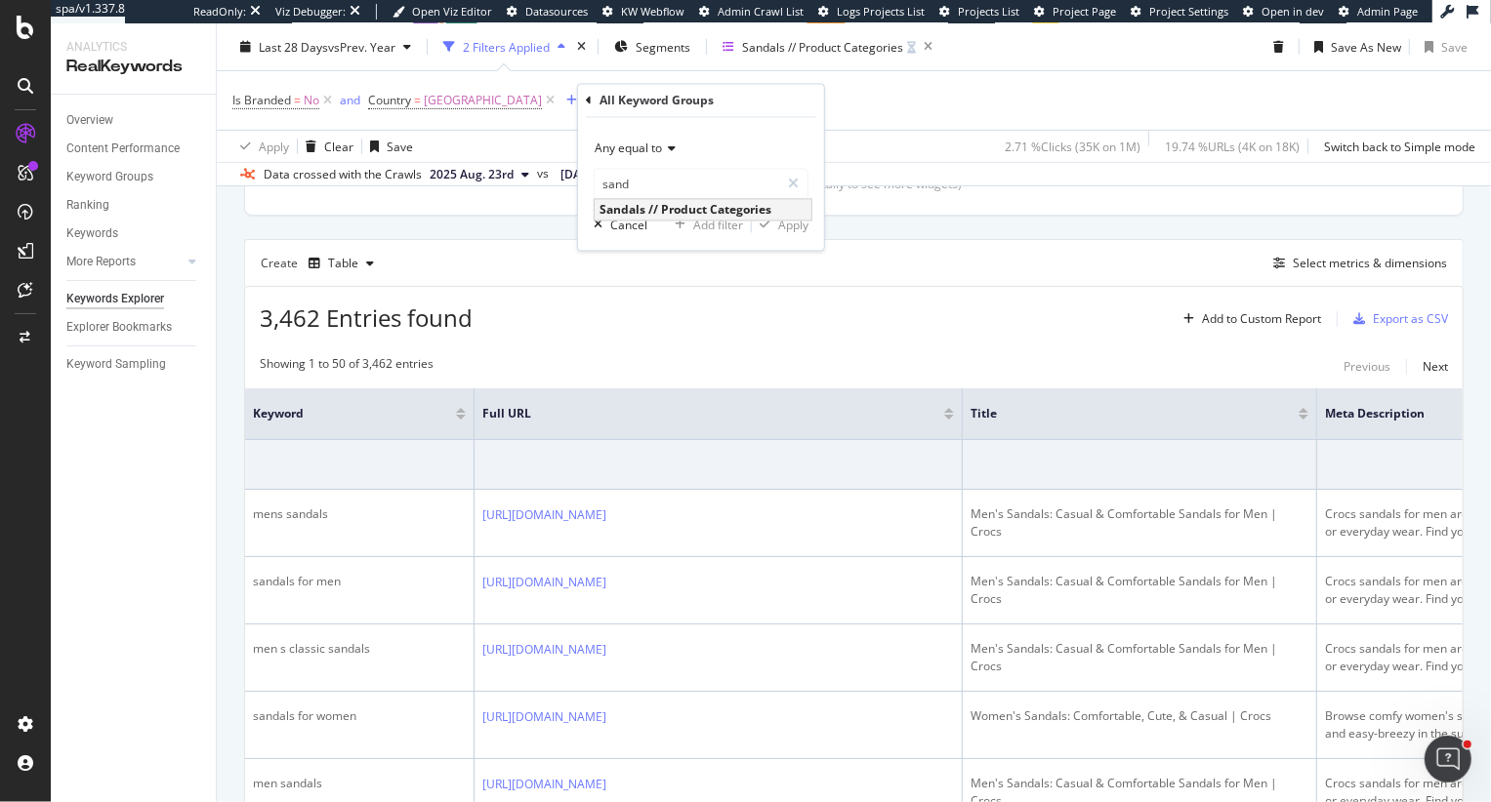
click at [659, 207] on span "Sandals // Product Categories" at bounding box center [702, 210] width 207 height 17
type input "Sandals // Product Categories"
click at [781, 219] on div "Apply" at bounding box center [793, 225] width 30 height 17
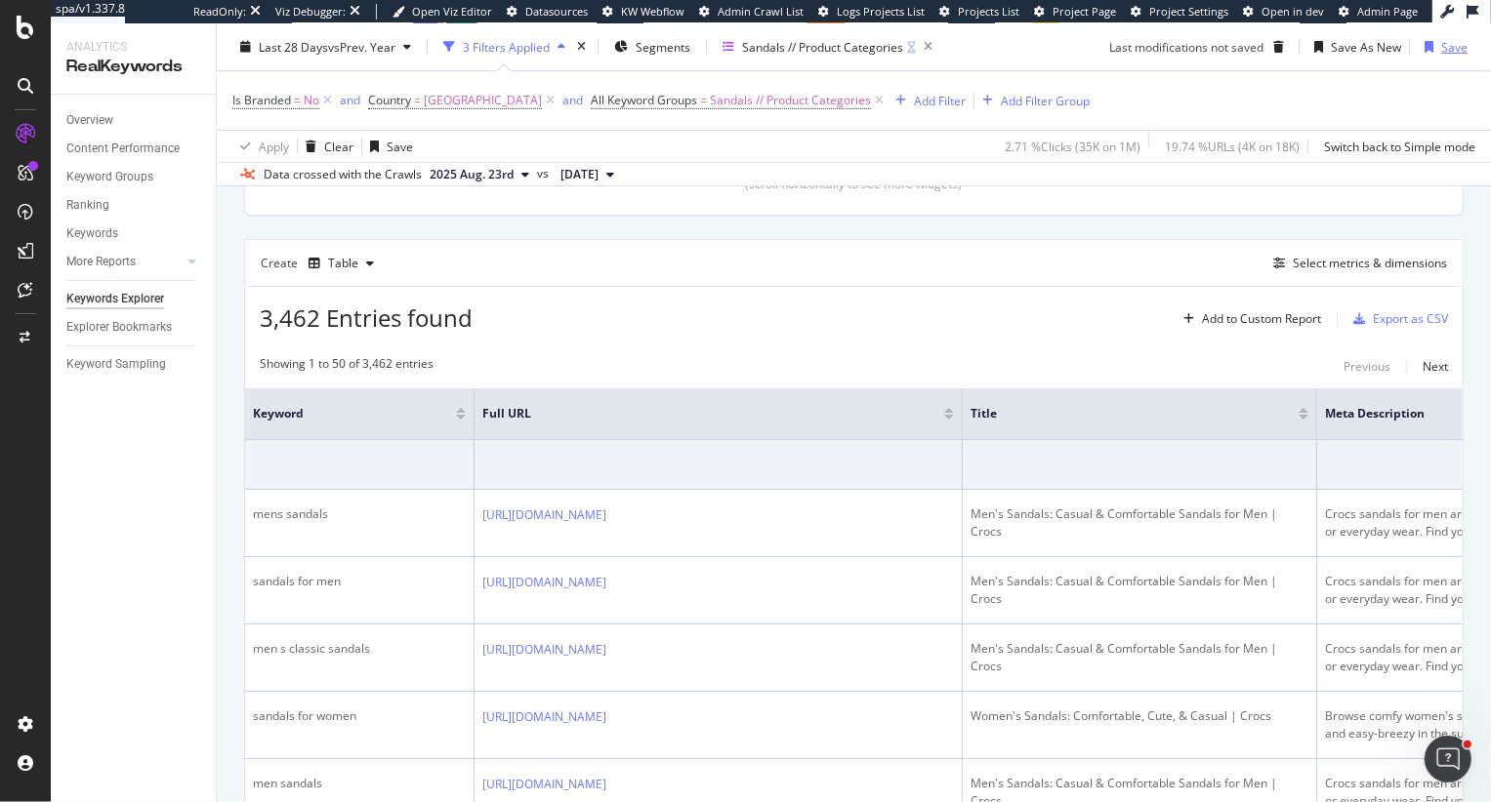
click at [1444, 48] on div "Save" at bounding box center [1454, 46] width 26 height 17
click at [845, 291] on div "3,462 Entries found Add to Custom Report Export as CSV" at bounding box center [853, 311] width 1217 height 48
click at [797, 98] on span "Sandals // Product Categories" at bounding box center [790, 100] width 161 height 27
click at [708, 182] on input "text" at bounding box center [734, 181] width 213 height 31
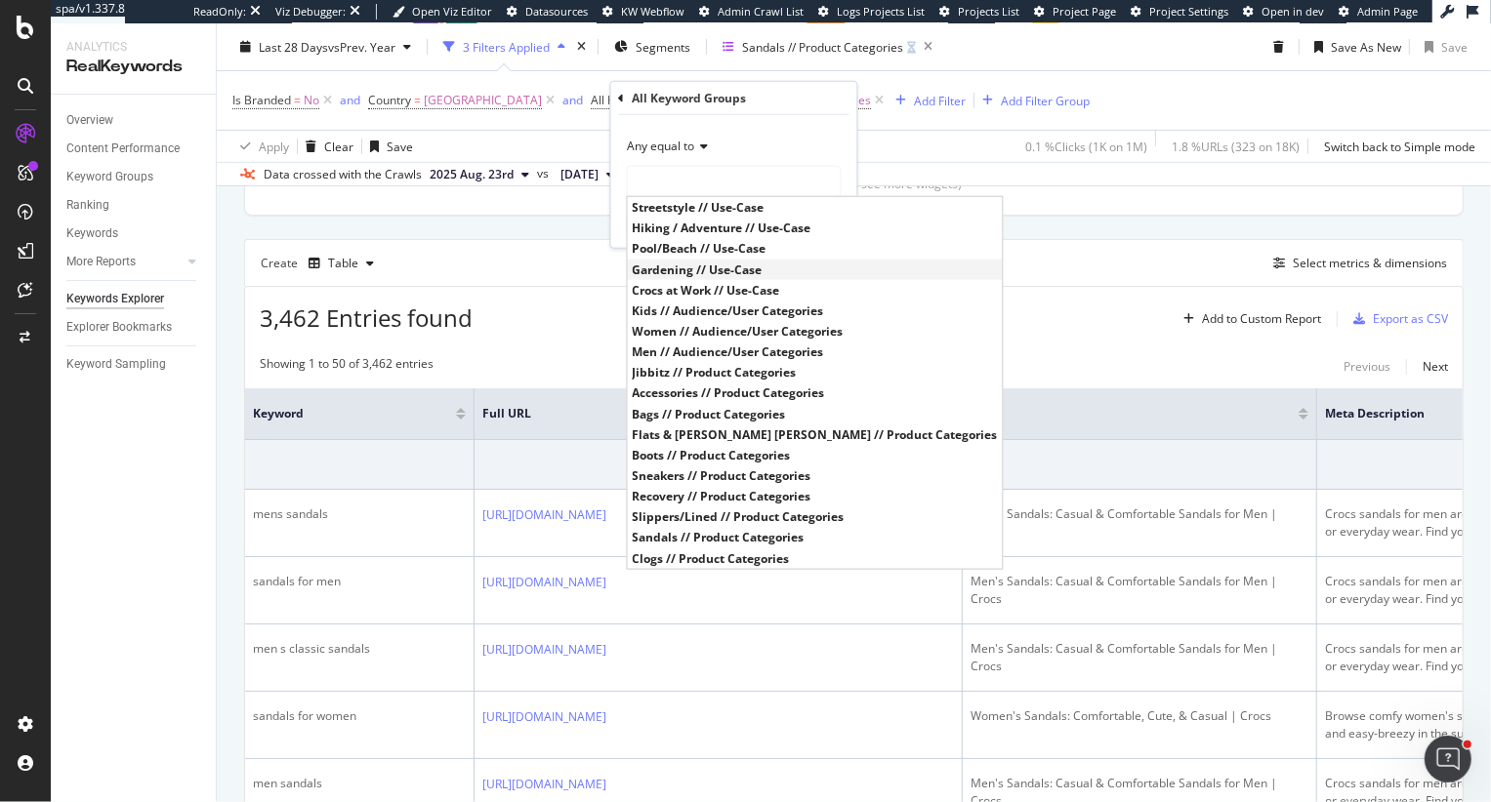
click at [694, 263] on span "Gardening // Use-Case" at bounding box center [815, 269] width 365 height 17
type input "Gardening // Use-Case"
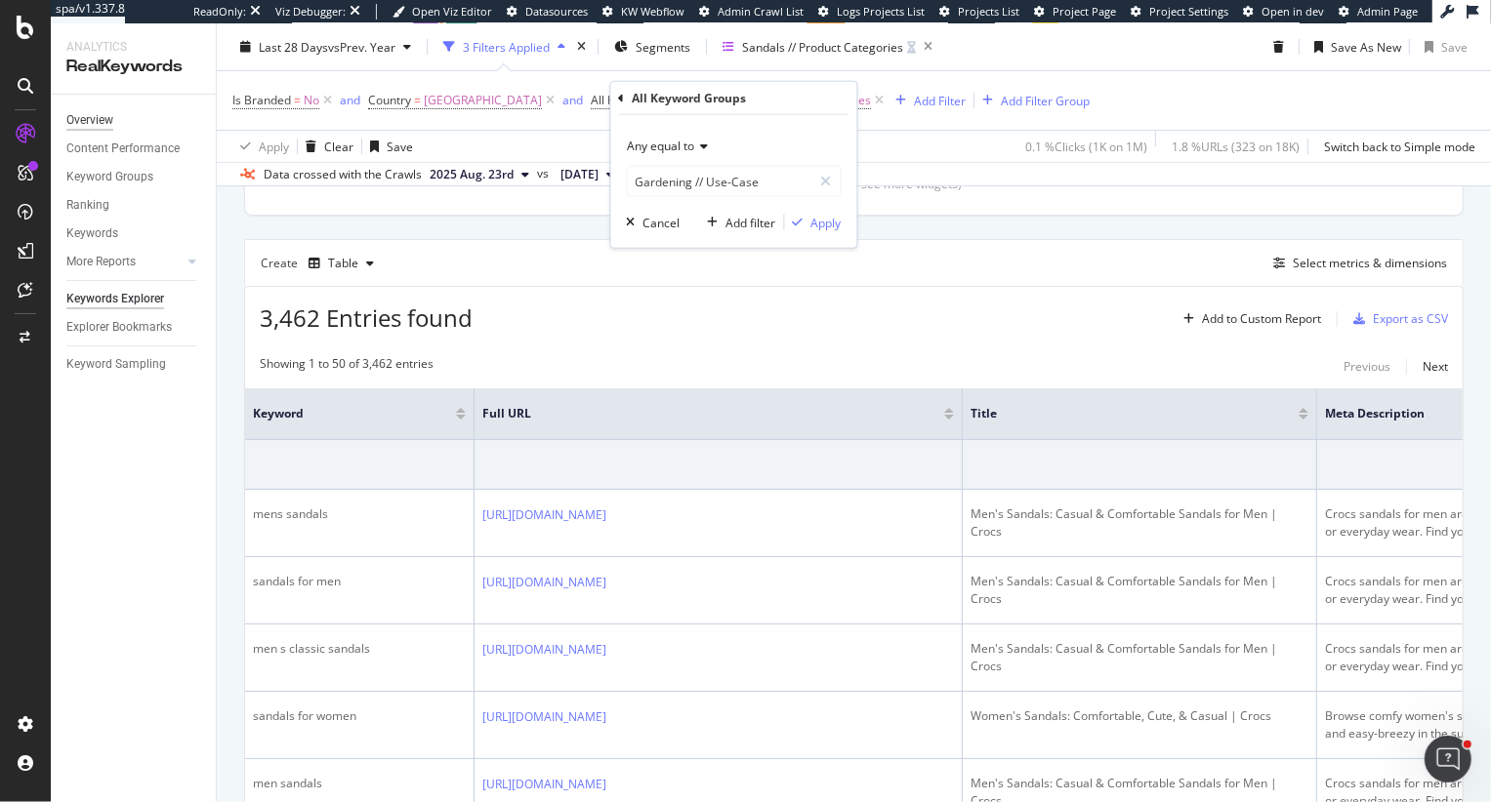
click at [80, 119] on div "Overview" at bounding box center [89, 120] width 47 height 20
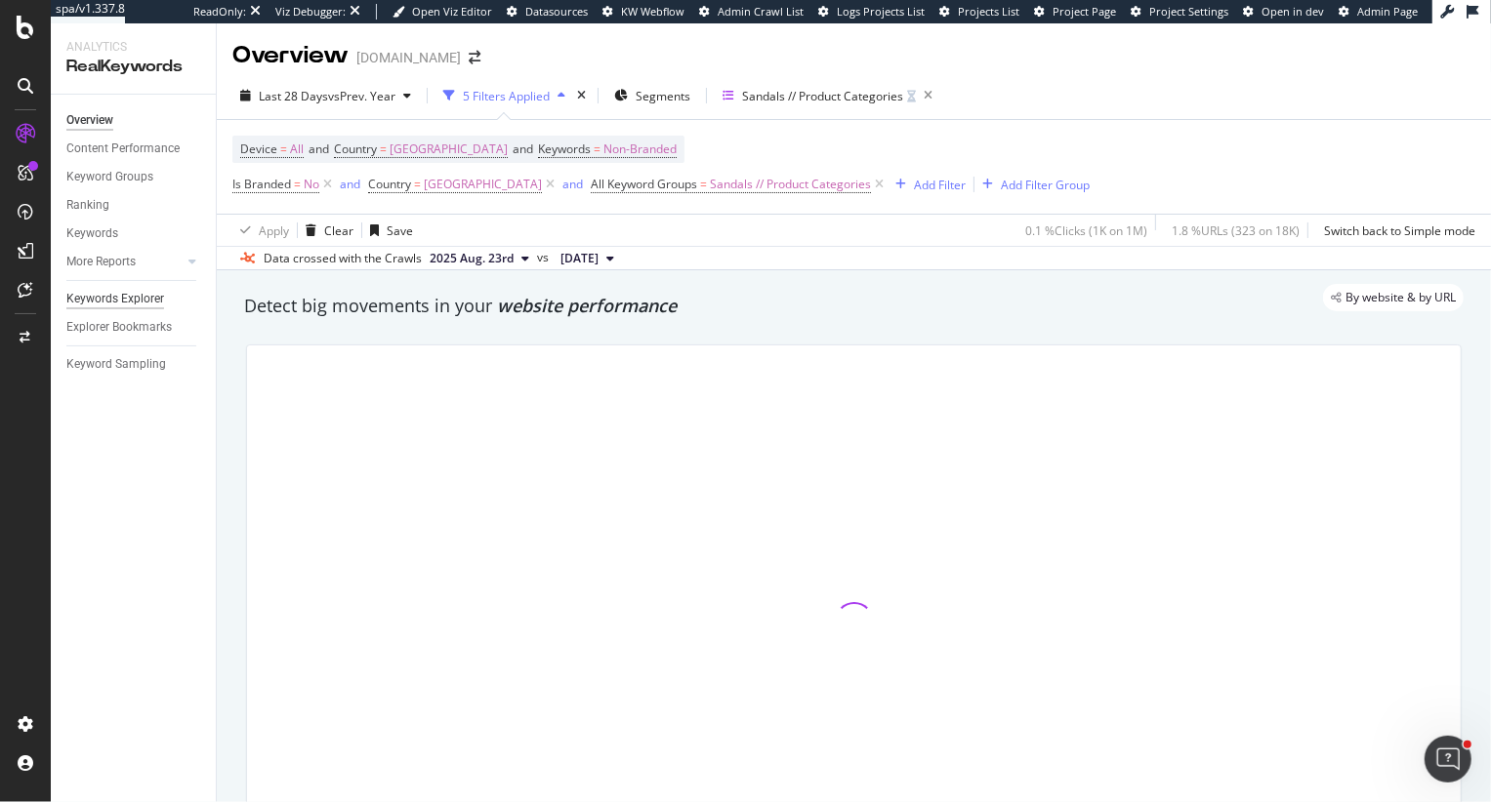
click at [118, 304] on div "Keywords Explorer" at bounding box center [115, 299] width 98 height 20
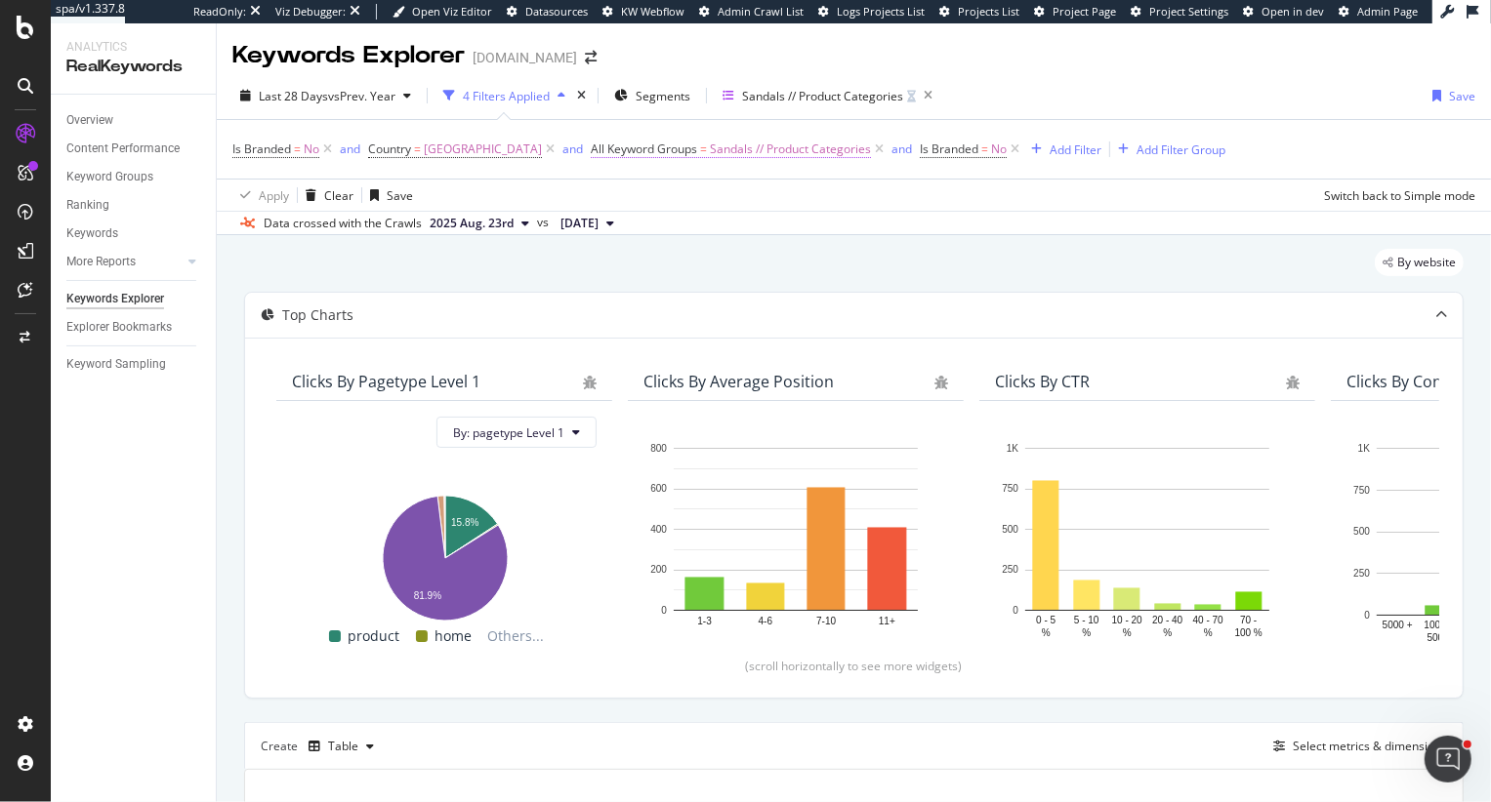
click at [771, 143] on span "Sandals // Product Categories" at bounding box center [790, 149] width 161 height 27
click at [1027, 311] on div "Top Charts" at bounding box center [815, 316] width 1140 height 20
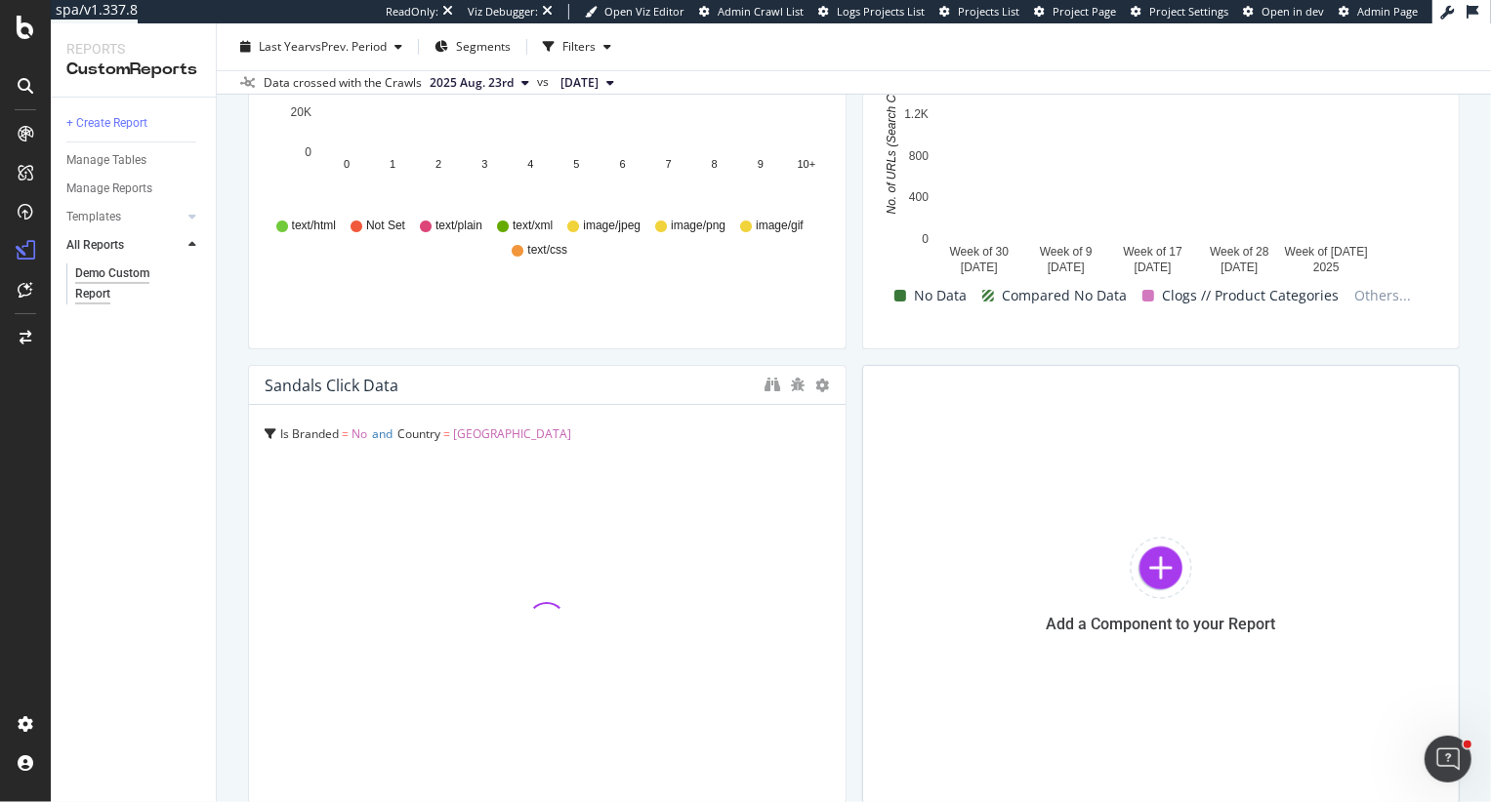
scroll to position [319, 0]
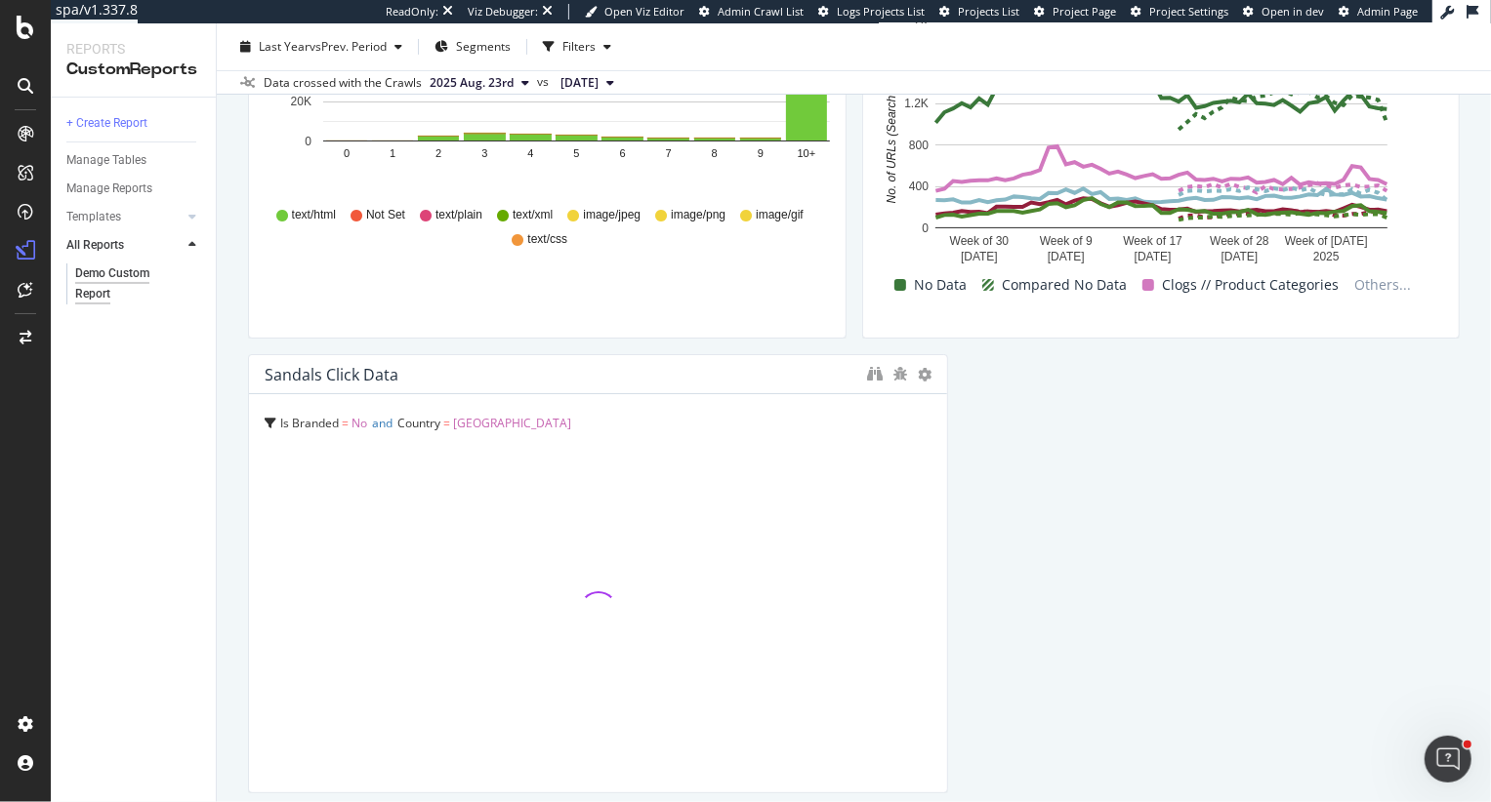
drag, startPoint x: 841, startPoint y: 410, endPoint x: 1491, endPoint y: 493, distance: 654.4
click at [1490, 493] on div "Demo Custom Report Demo Custom Report [DOMAIN_NAME] Clone (Admin) Clone Schedul…" at bounding box center [854, 412] width 1274 height 779
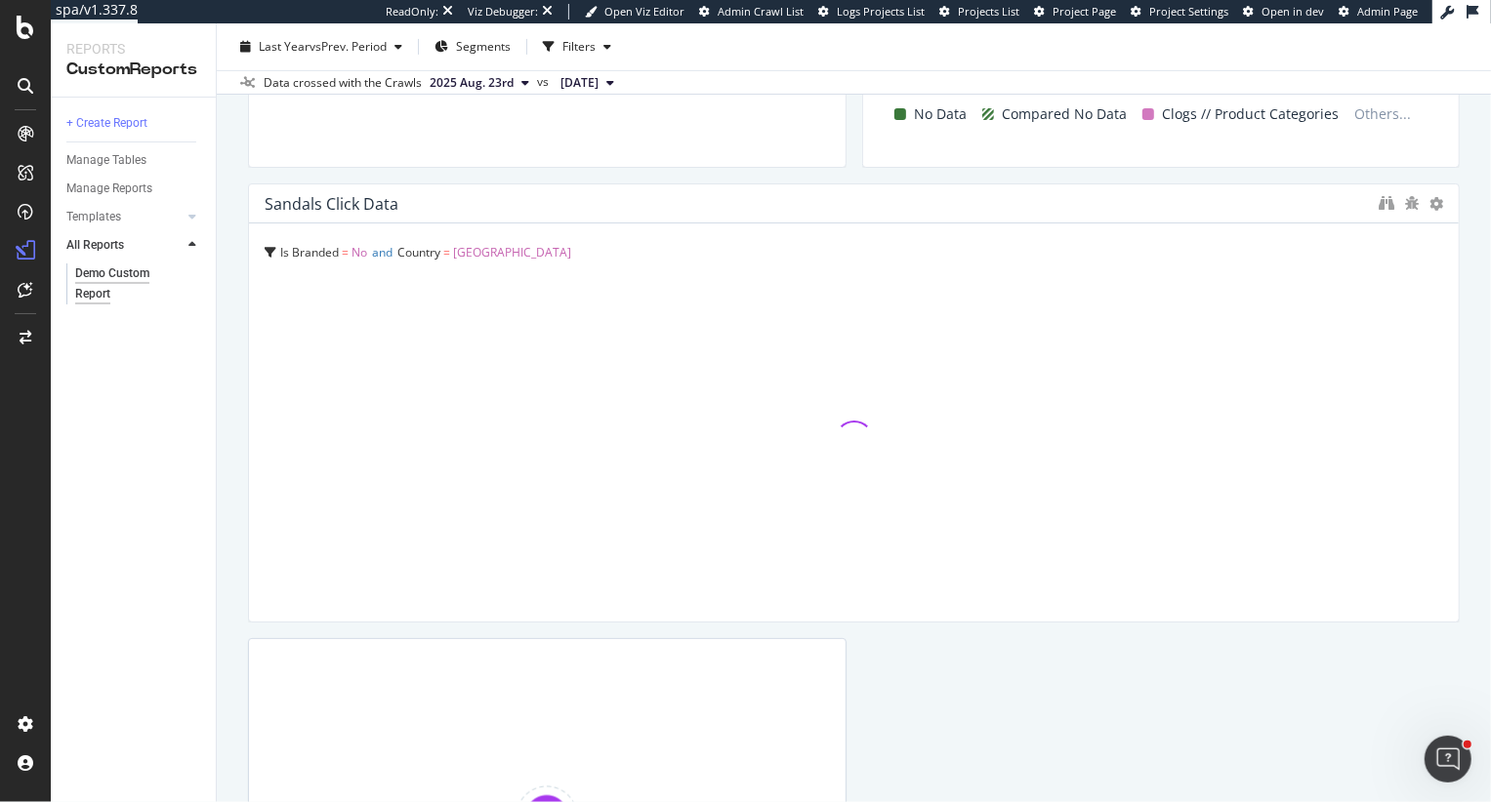
scroll to position [491, 0]
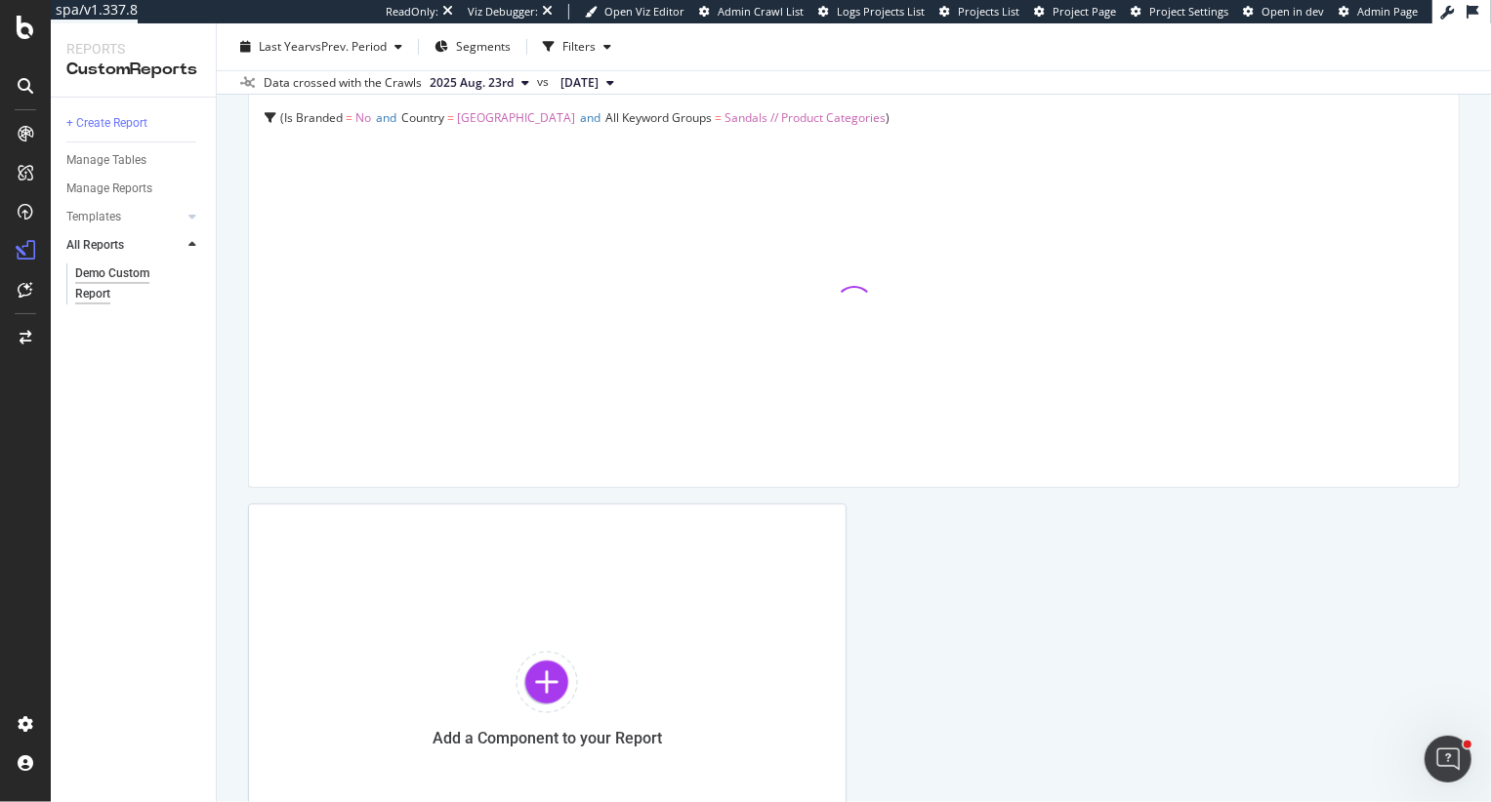
scroll to position [626, 0]
